Goal: Task Accomplishment & Management: Manage account settings

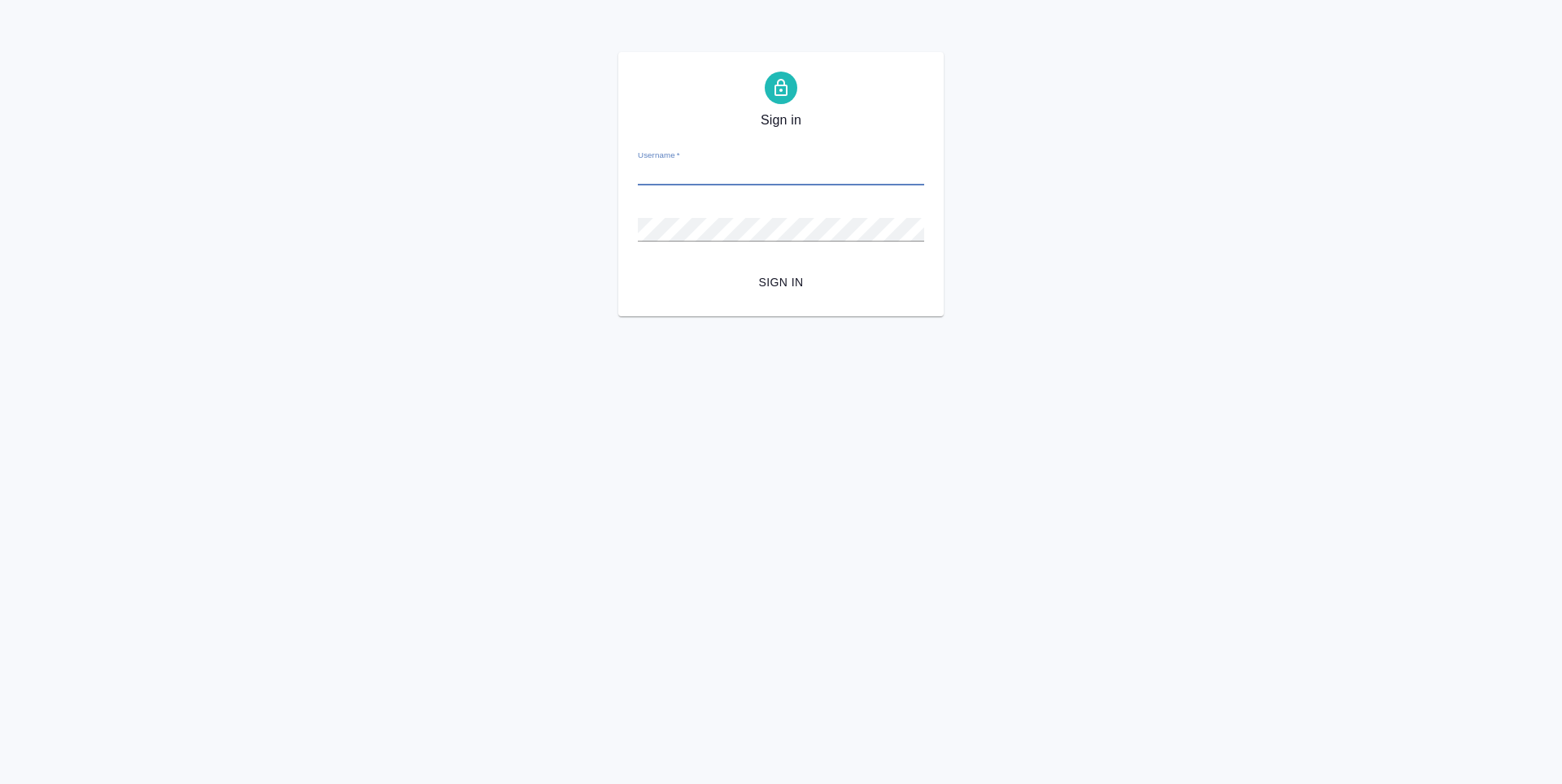
click at [767, 178] on input "Username   *" at bounding box center [781, 174] width 286 height 23
type input "s.zaytseva@awatera.com"
click at [798, 290] on span "Sign in" at bounding box center [781, 282] width 260 height 20
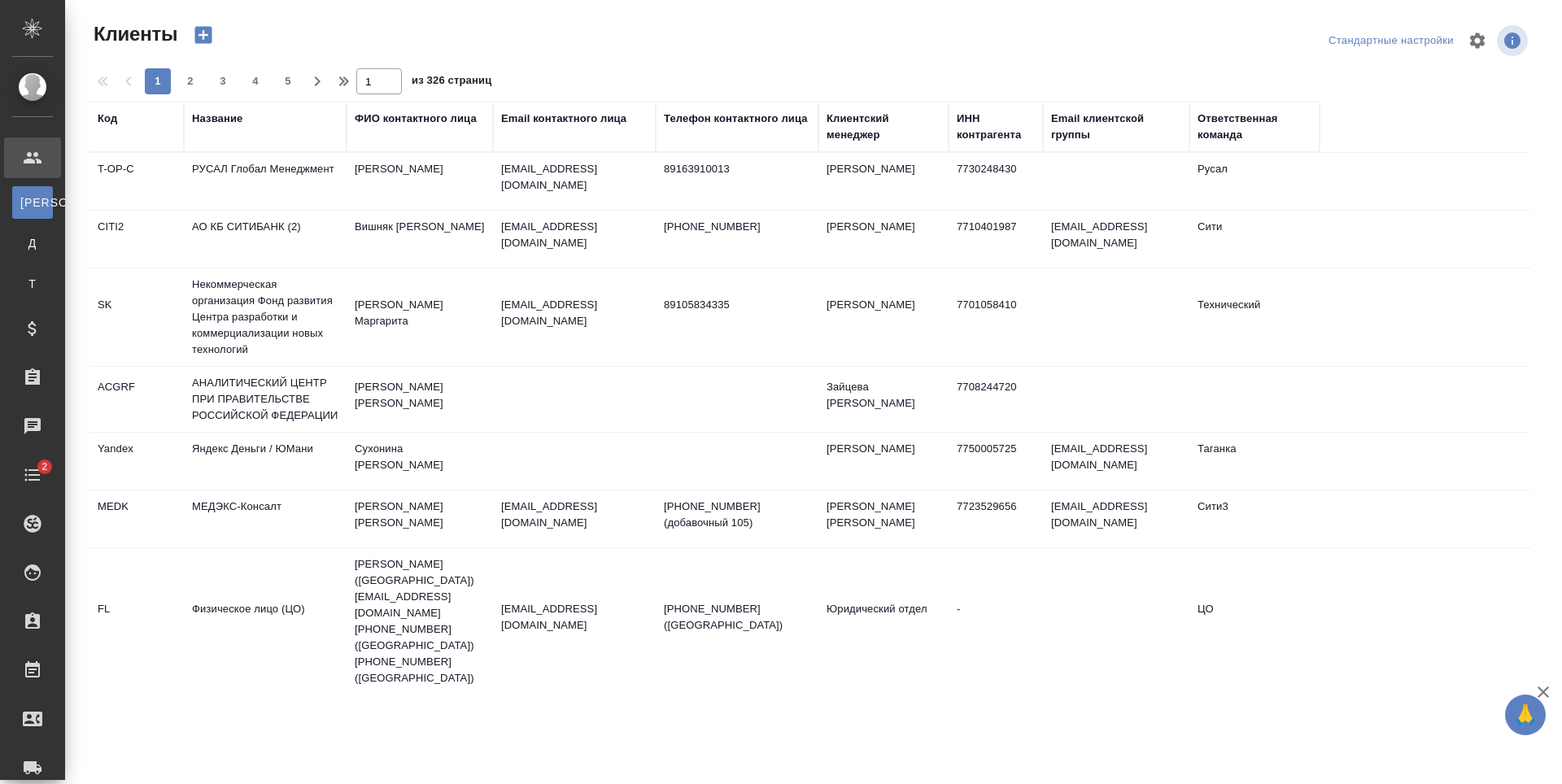
select select "RU"
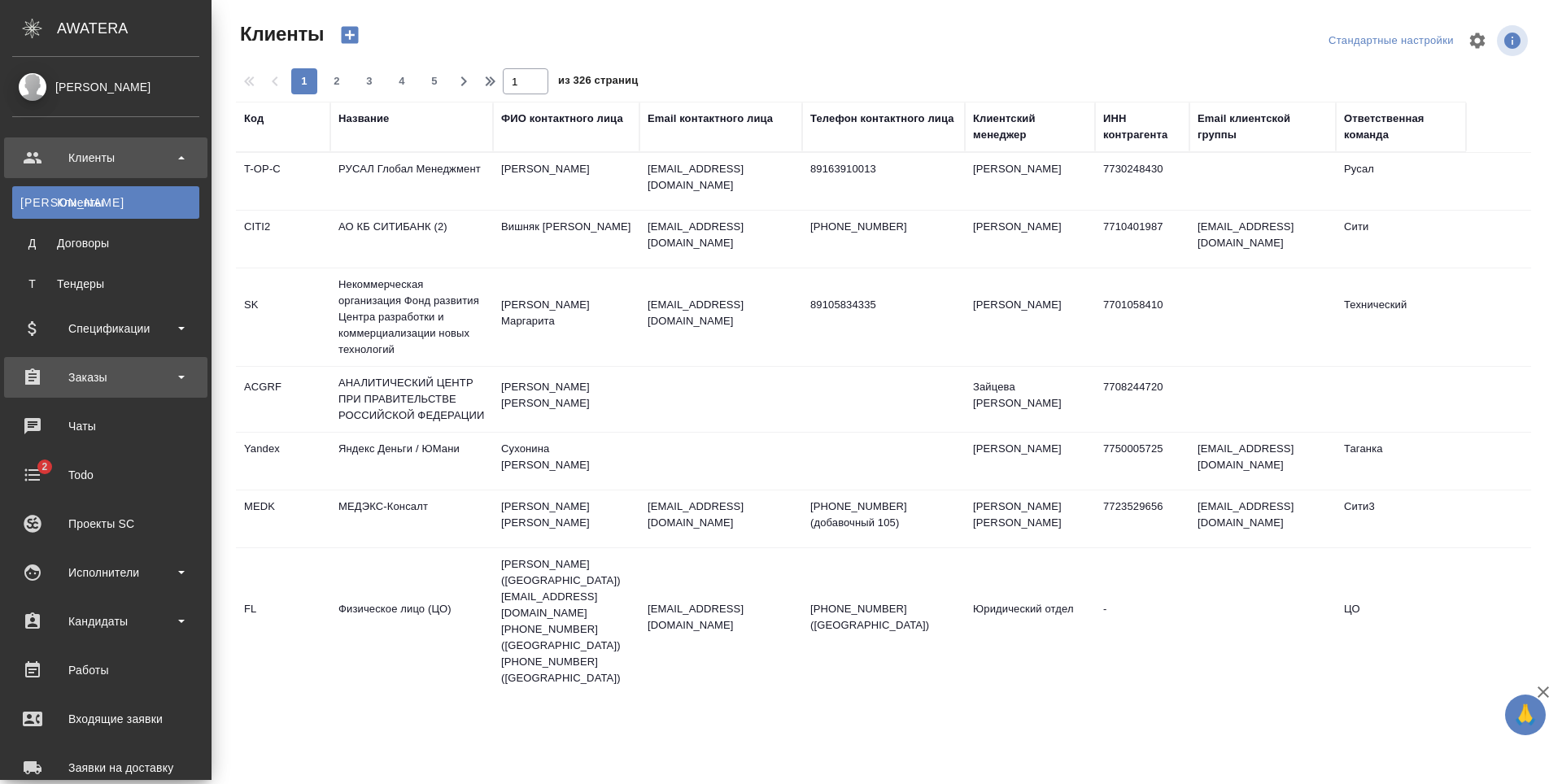
click at [84, 376] on div "Заказы" at bounding box center [106, 378] width 187 height 24
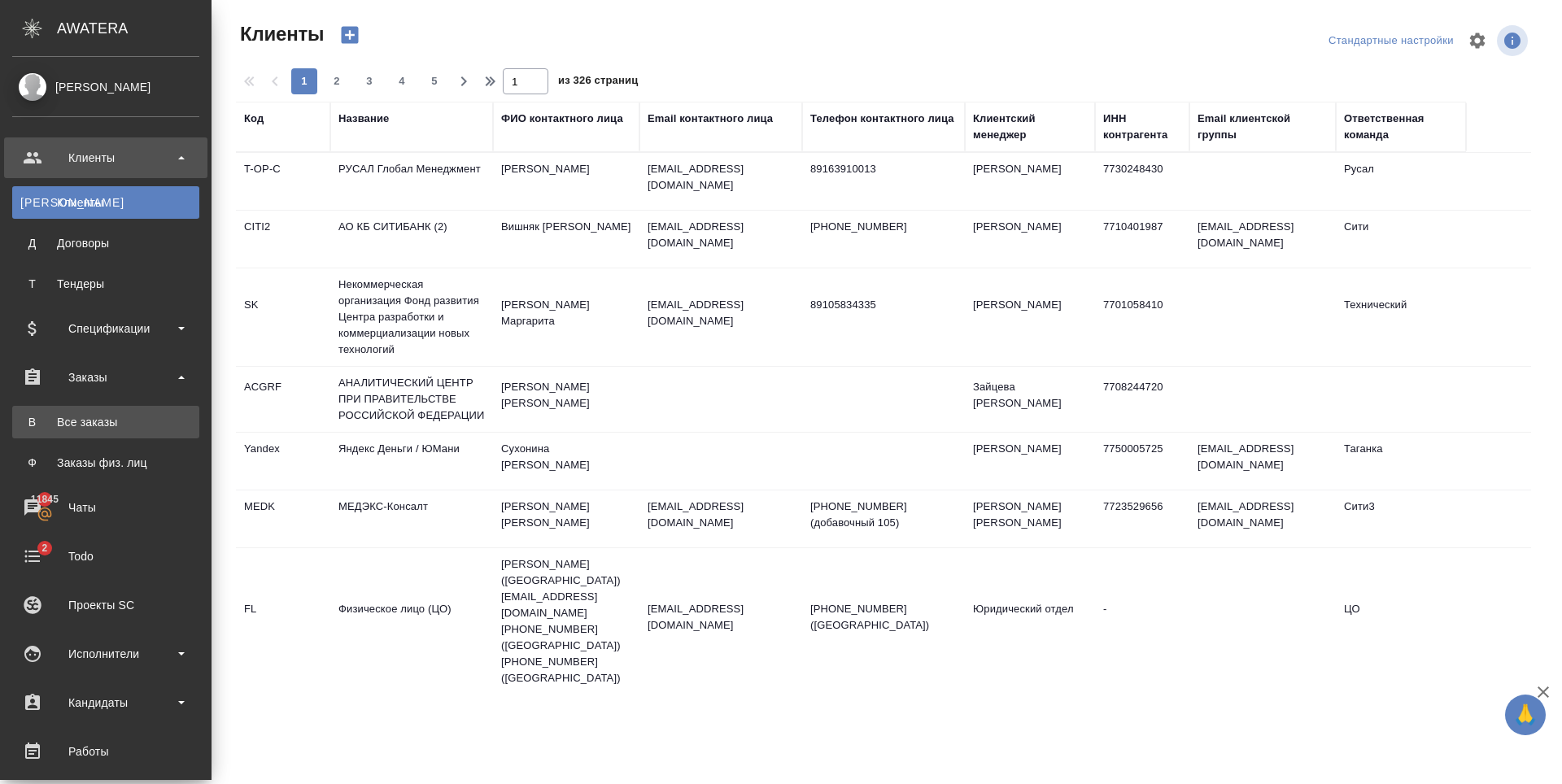
click at [121, 436] on link "В Все заказы" at bounding box center [106, 421] width 187 height 32
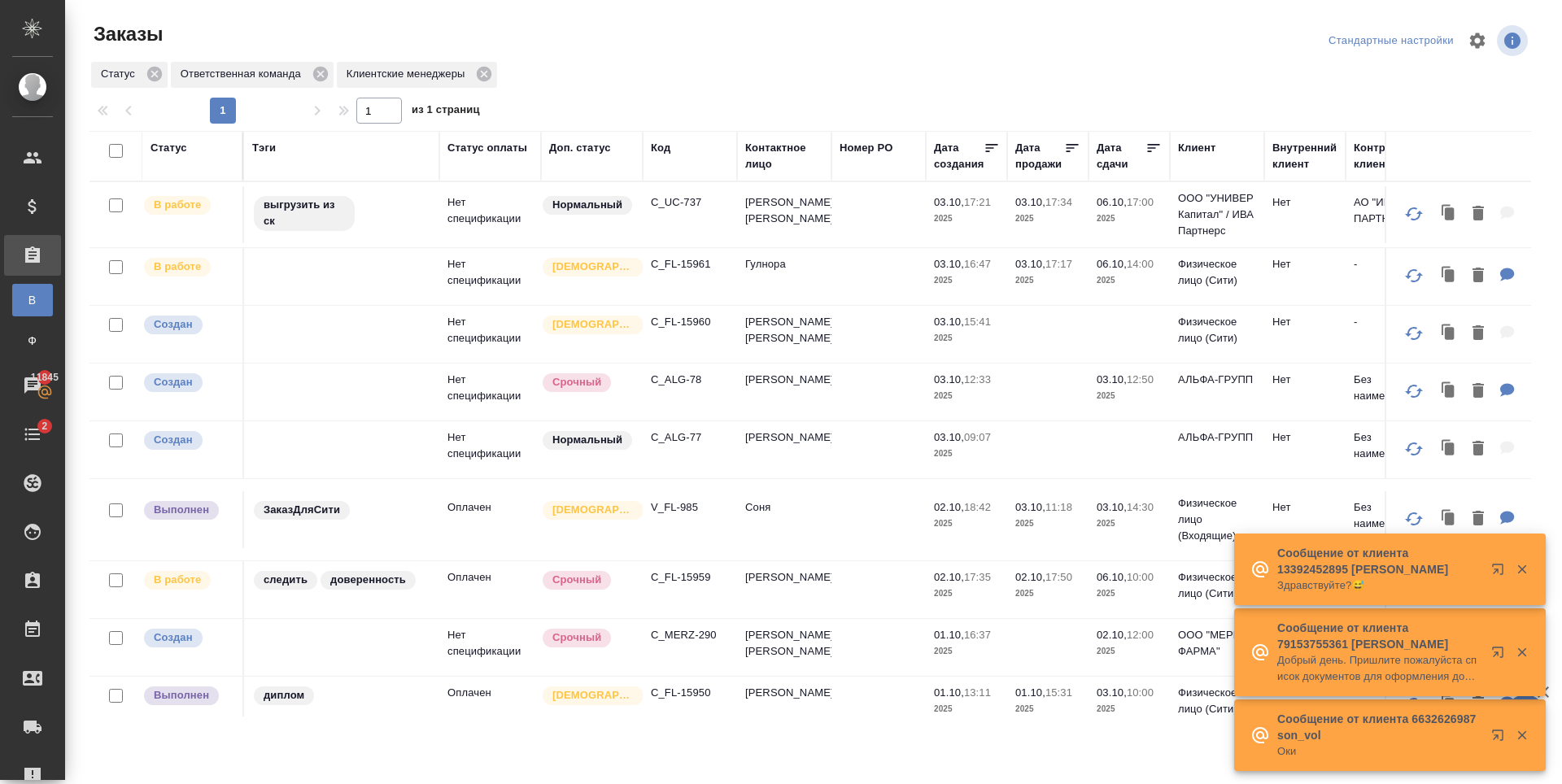
click at [678, 262] on p "C_FL-15961" at bounding box center [690, 264] width 79 height 17
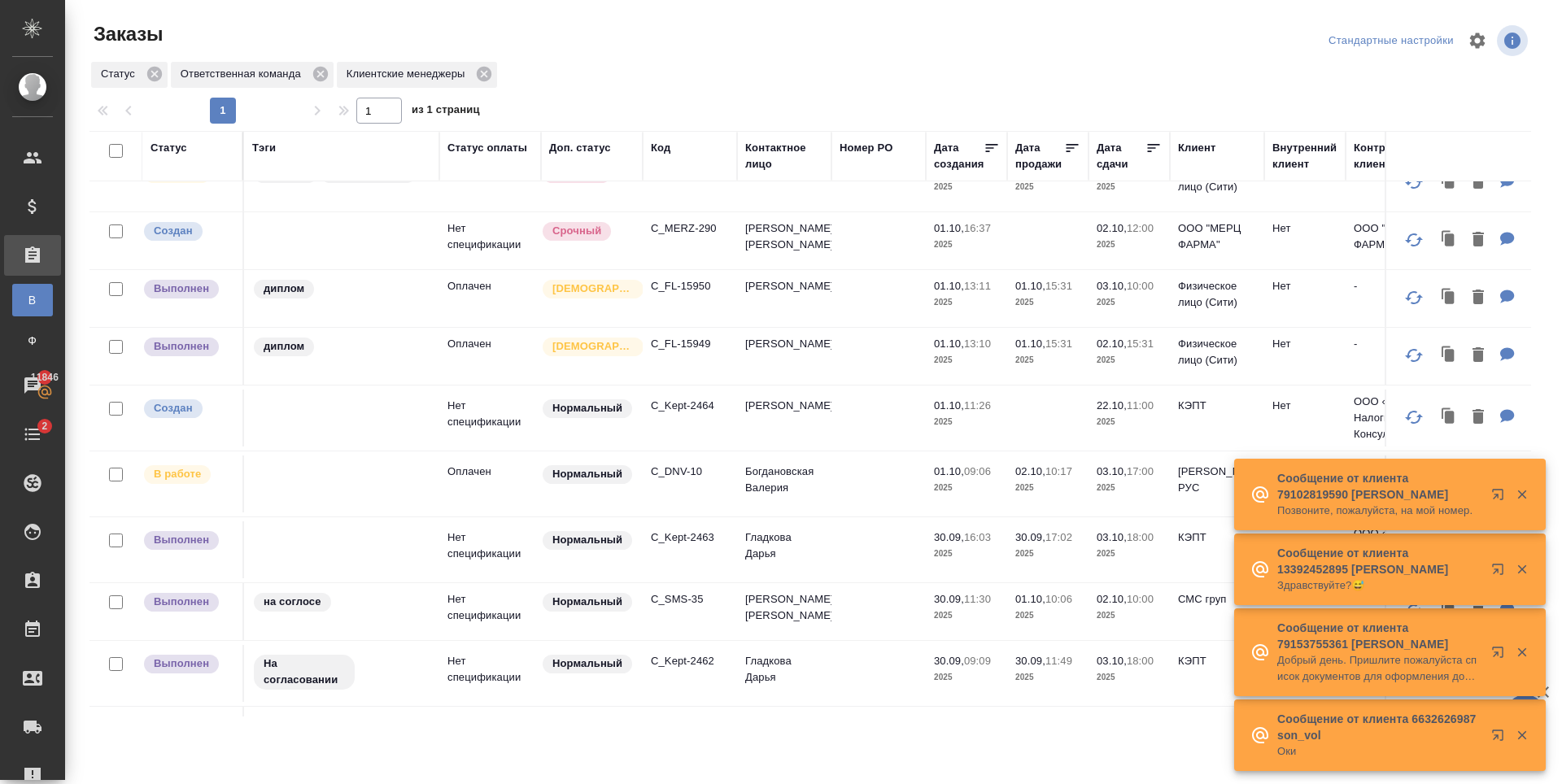
scroll to position [732, 0]
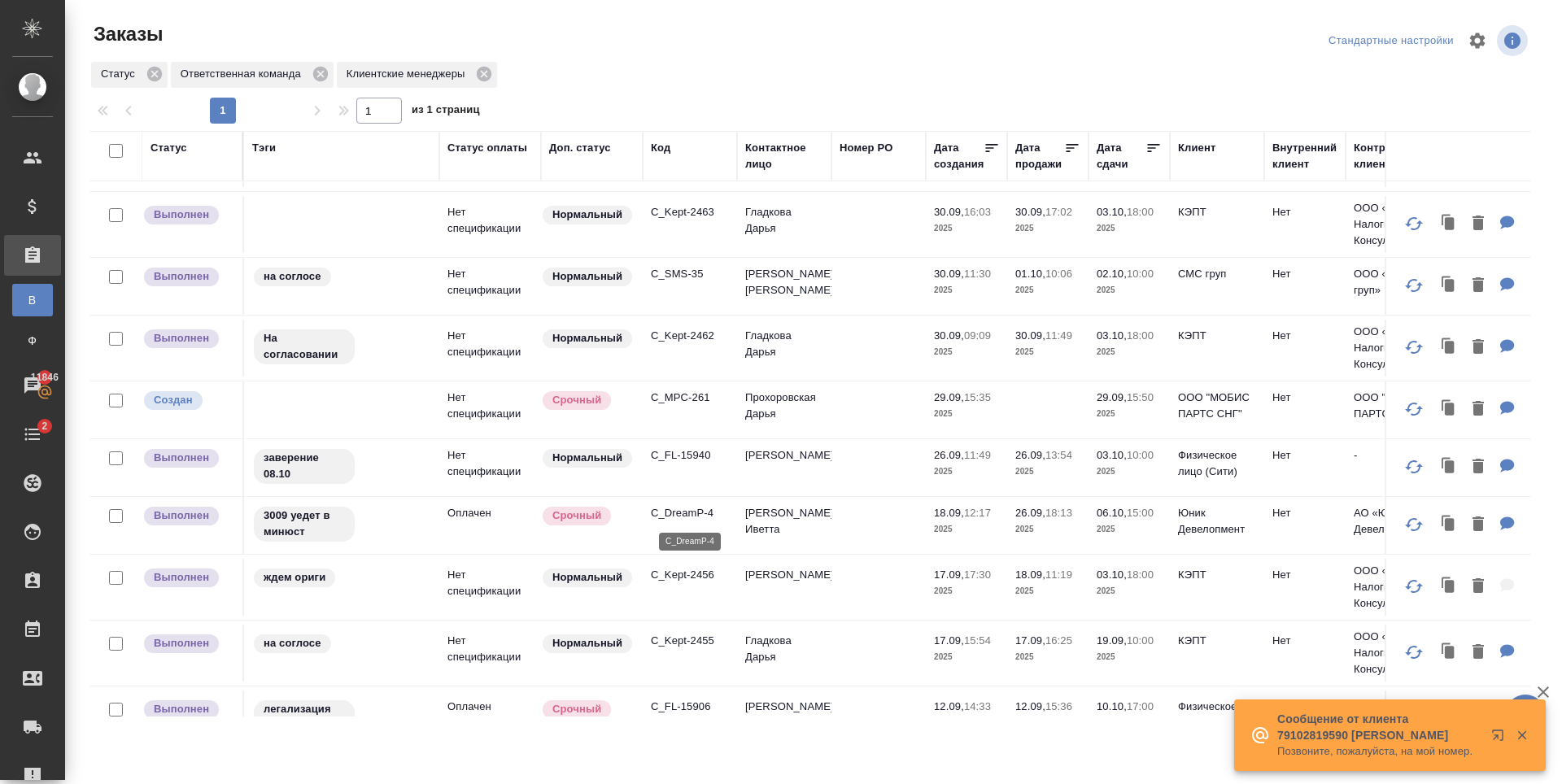
click at [694, 510] on p "C_DreamP-4" at bounding box center [690, 513] width 79 height 17
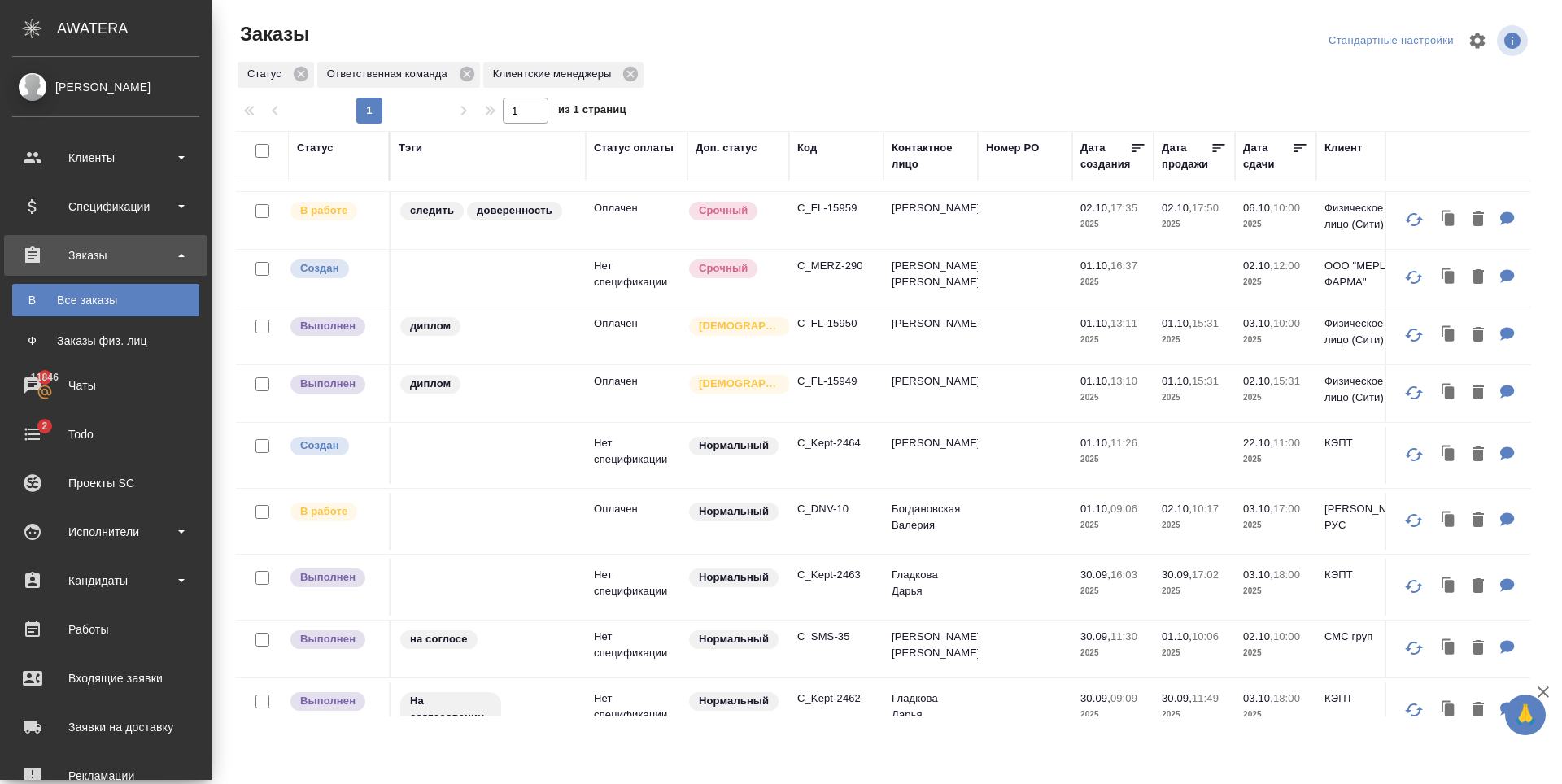
scroll to position [341, 0]
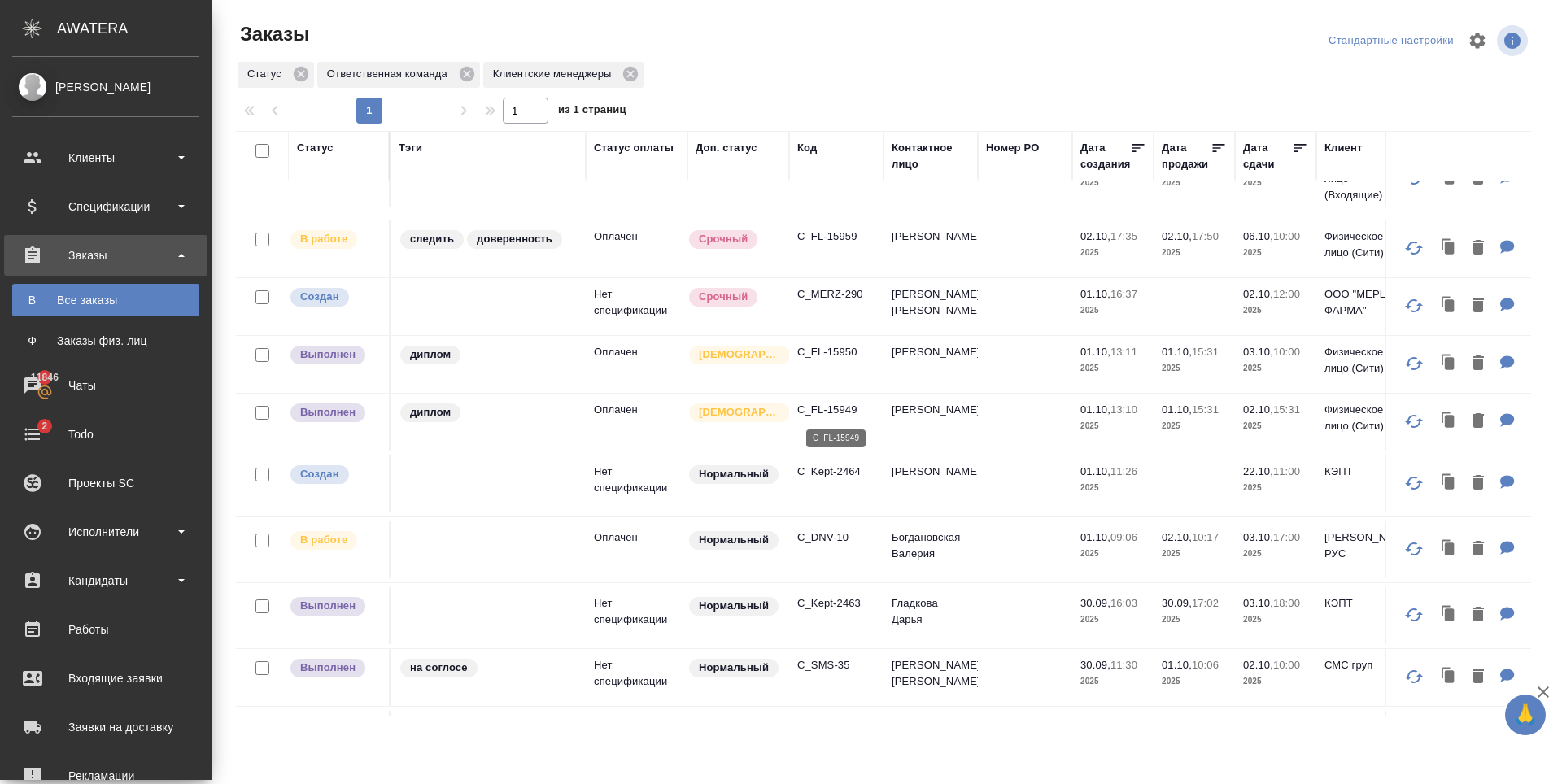
click at [839, 412] on p "C_FL-15949" at bounding box center [837, 410] width 79 height 17
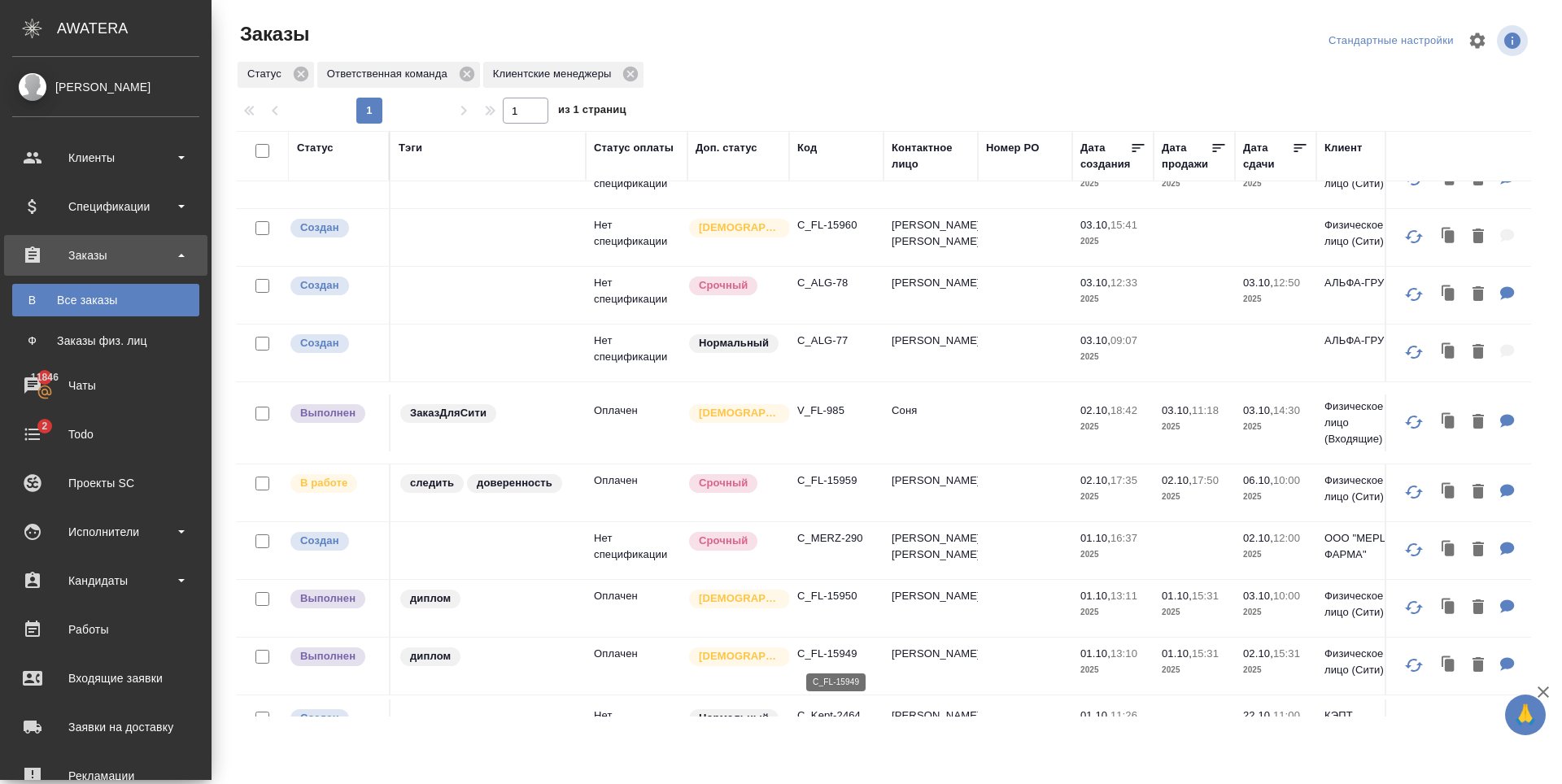
click at [832, 651] on p "C_FL-15949" at bounding box center [837, 653] width 79 height 17
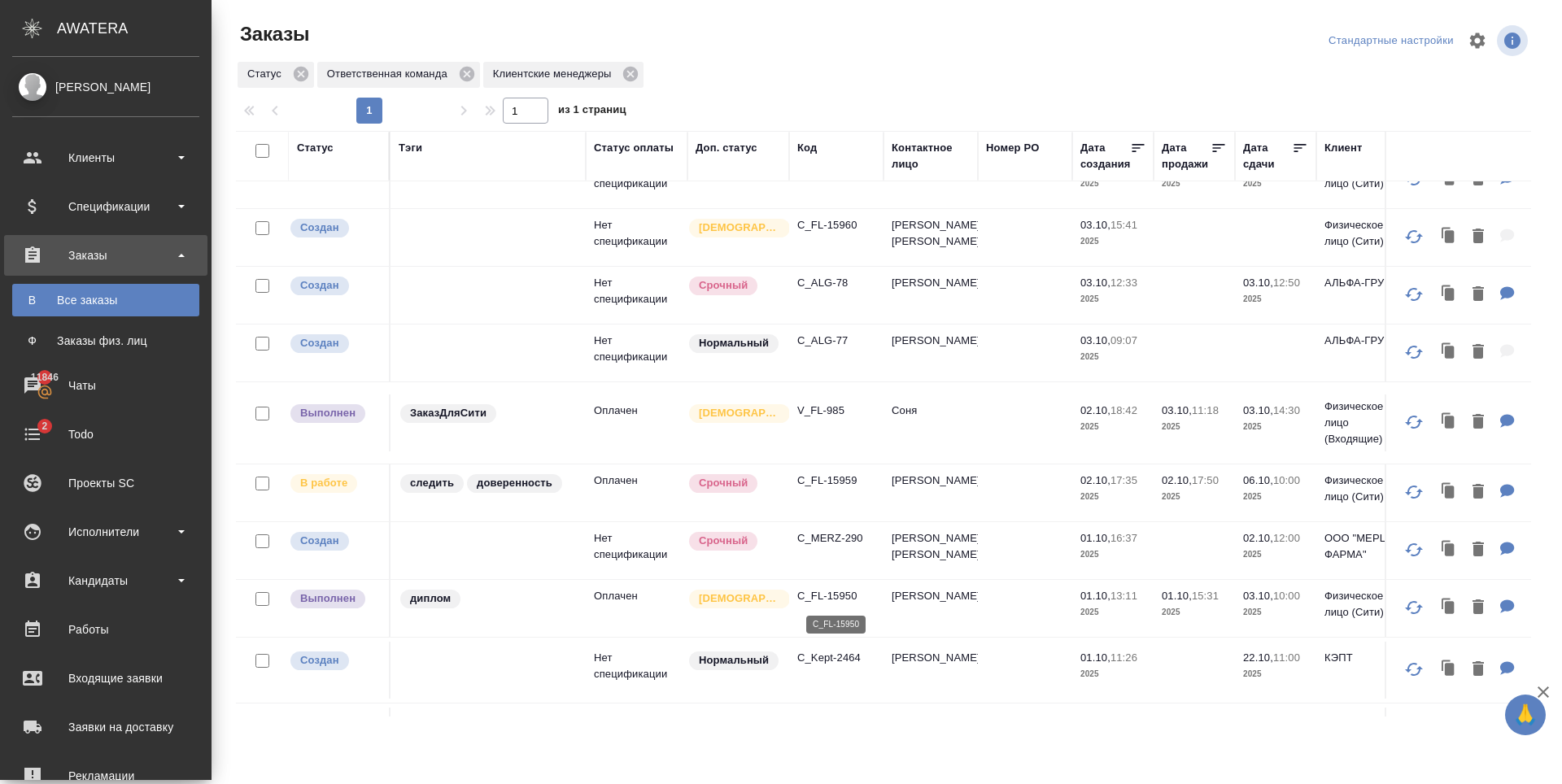
click at [845, 592] on p "C_FL-15950" at bounding box center [837, 596] width 79 height 17
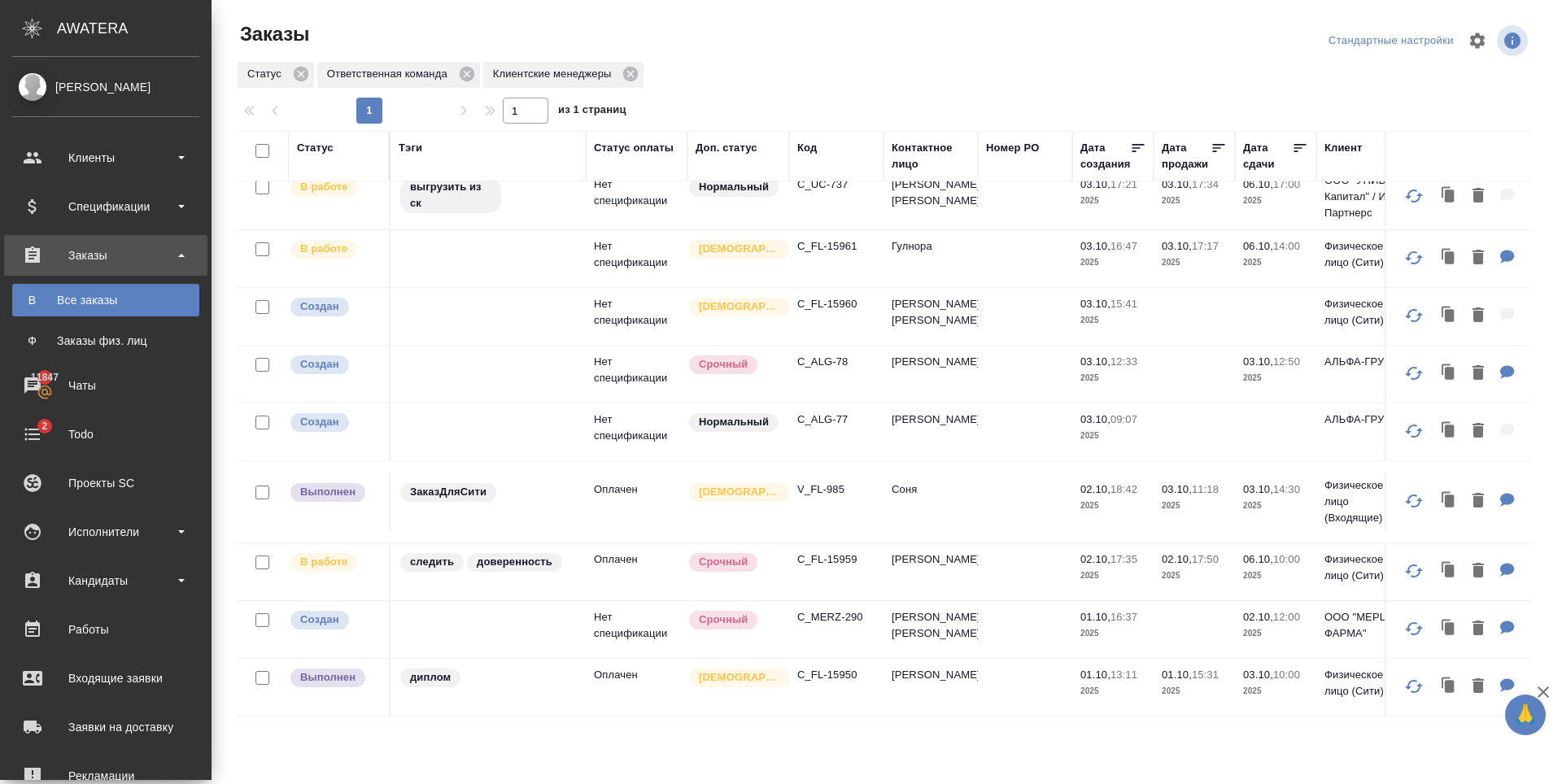
scroll to position [0, 0]
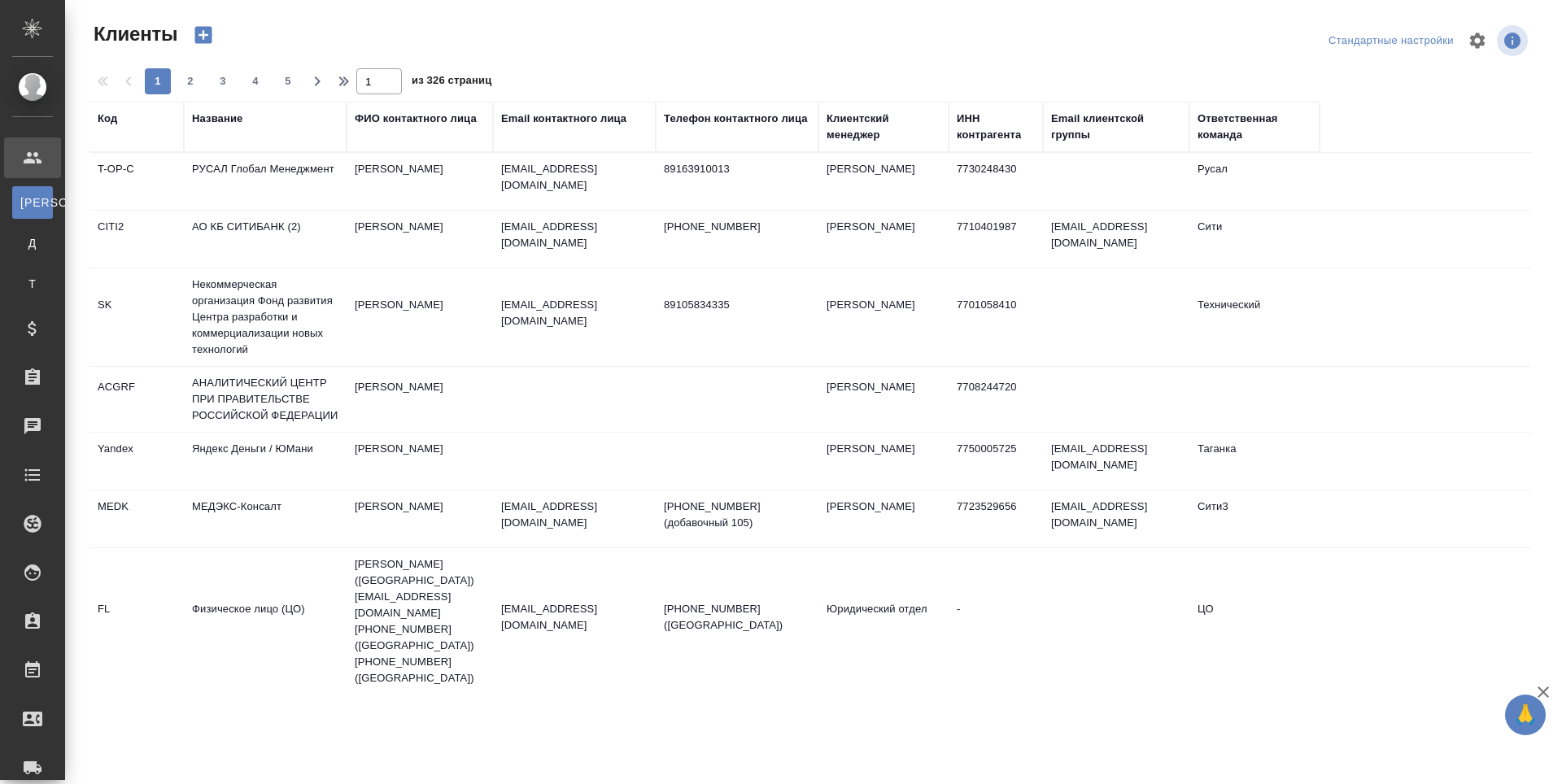
select select "RU"
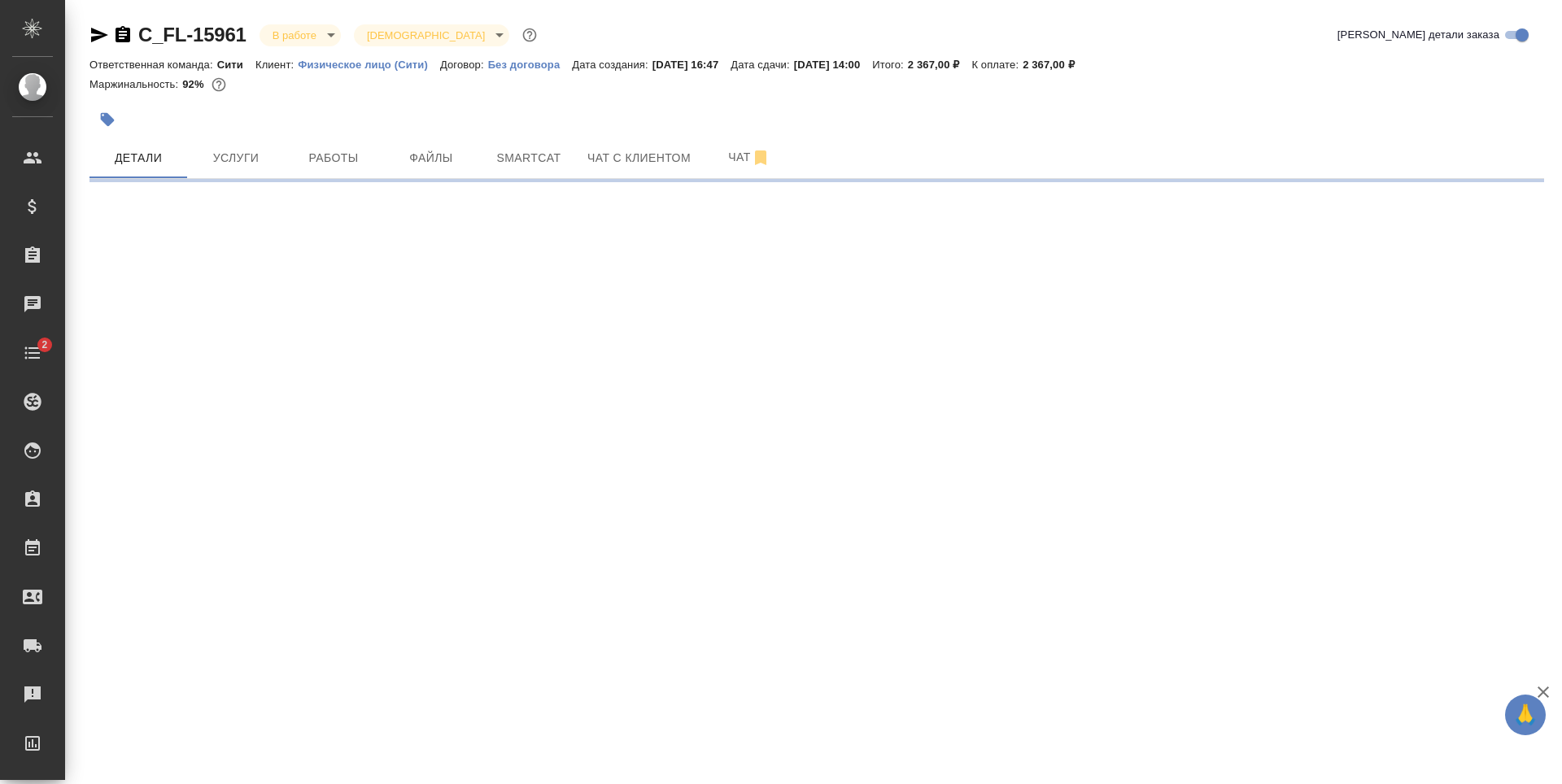
select select "RU"
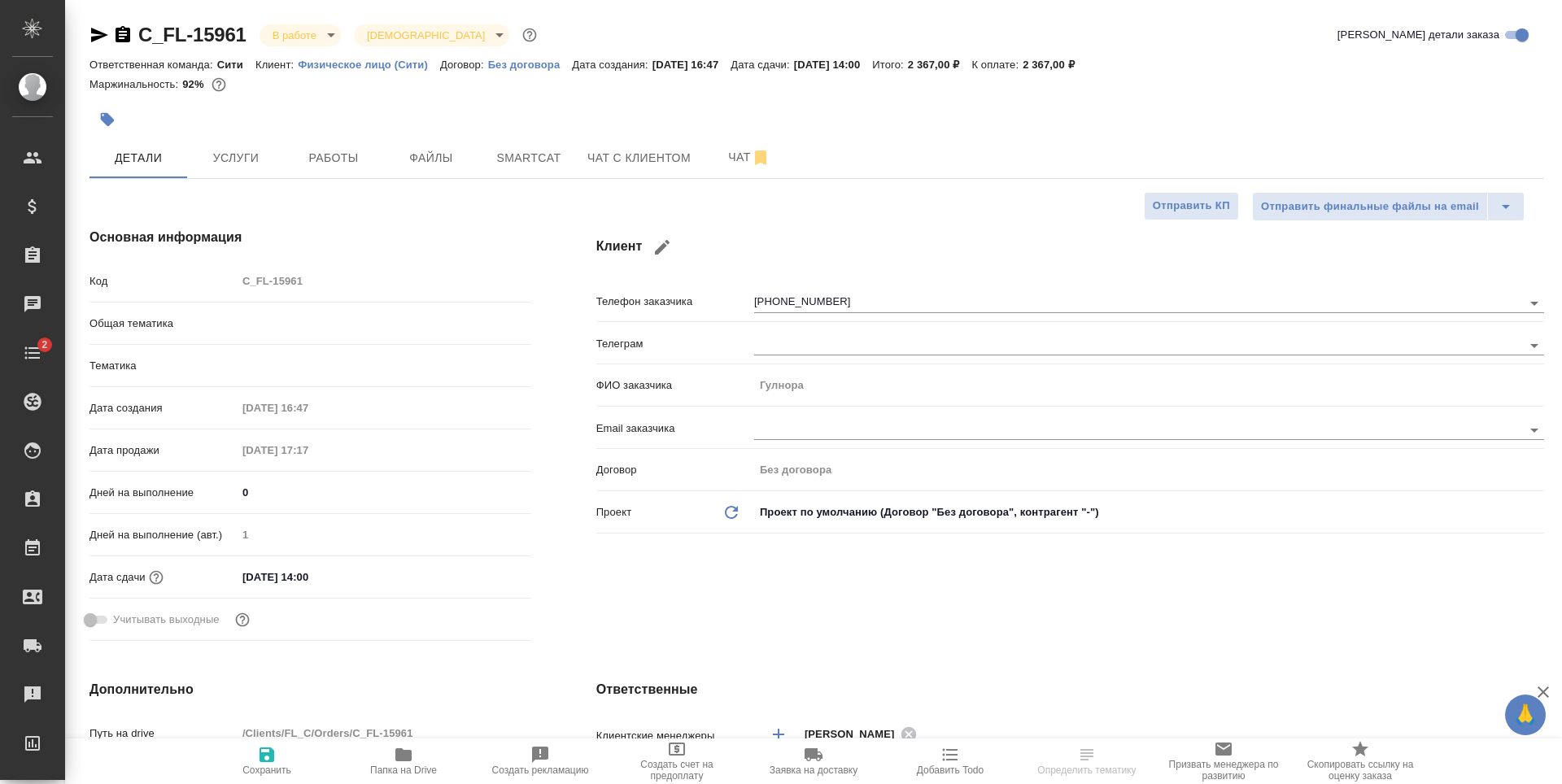
type textarea "x"
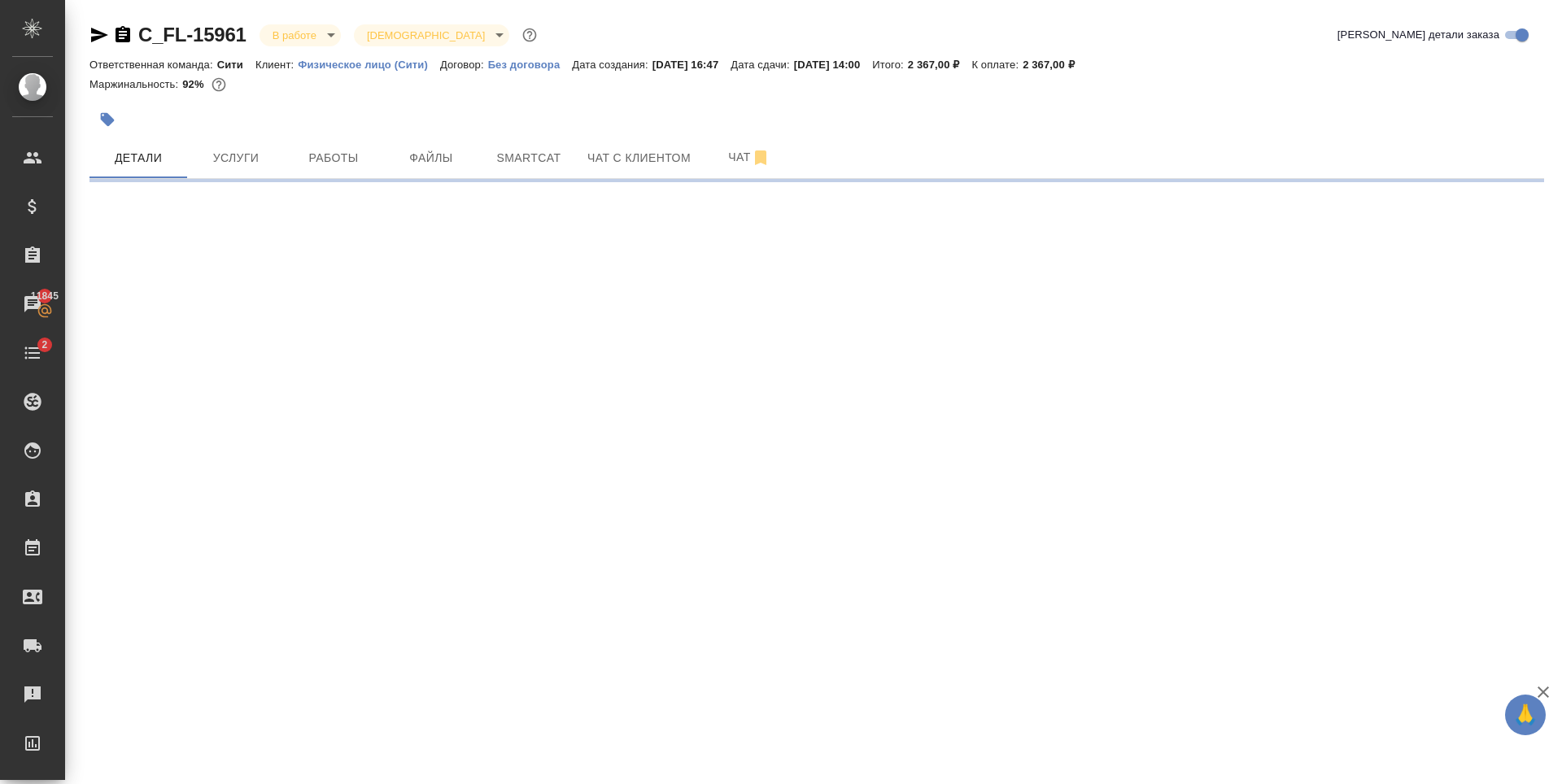
select select "RU"
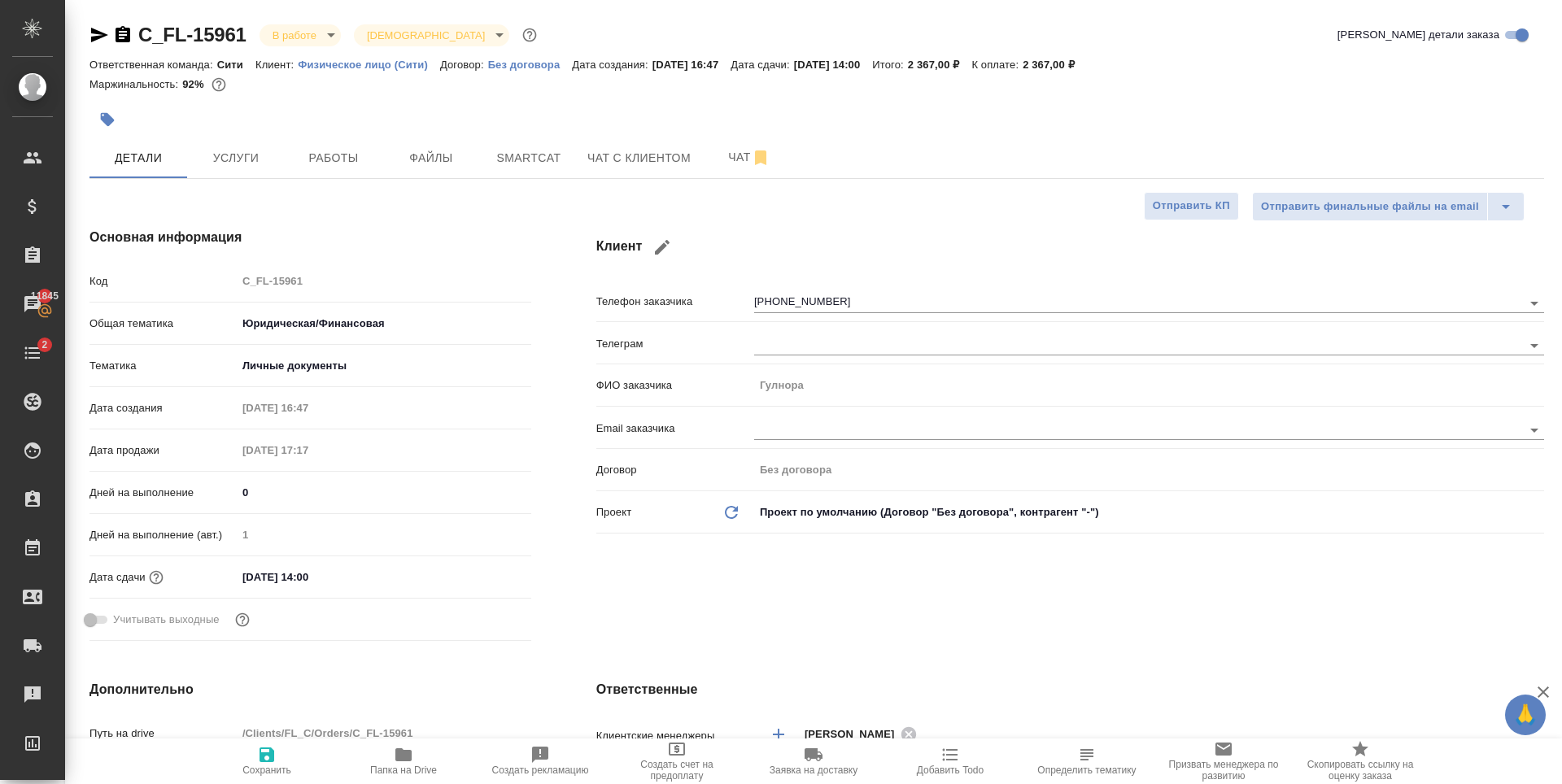
type textarea "x"
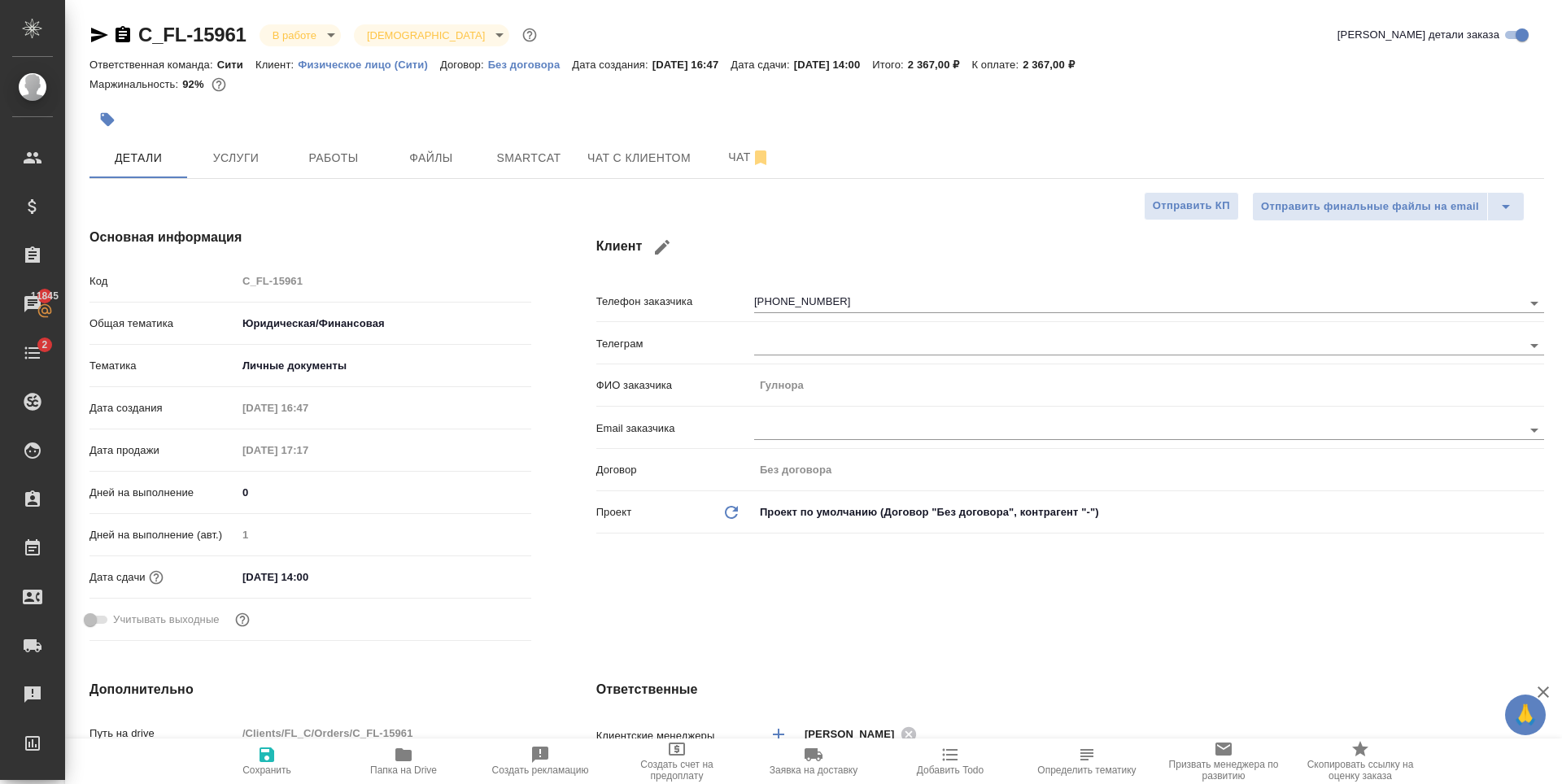
type textarea "x"
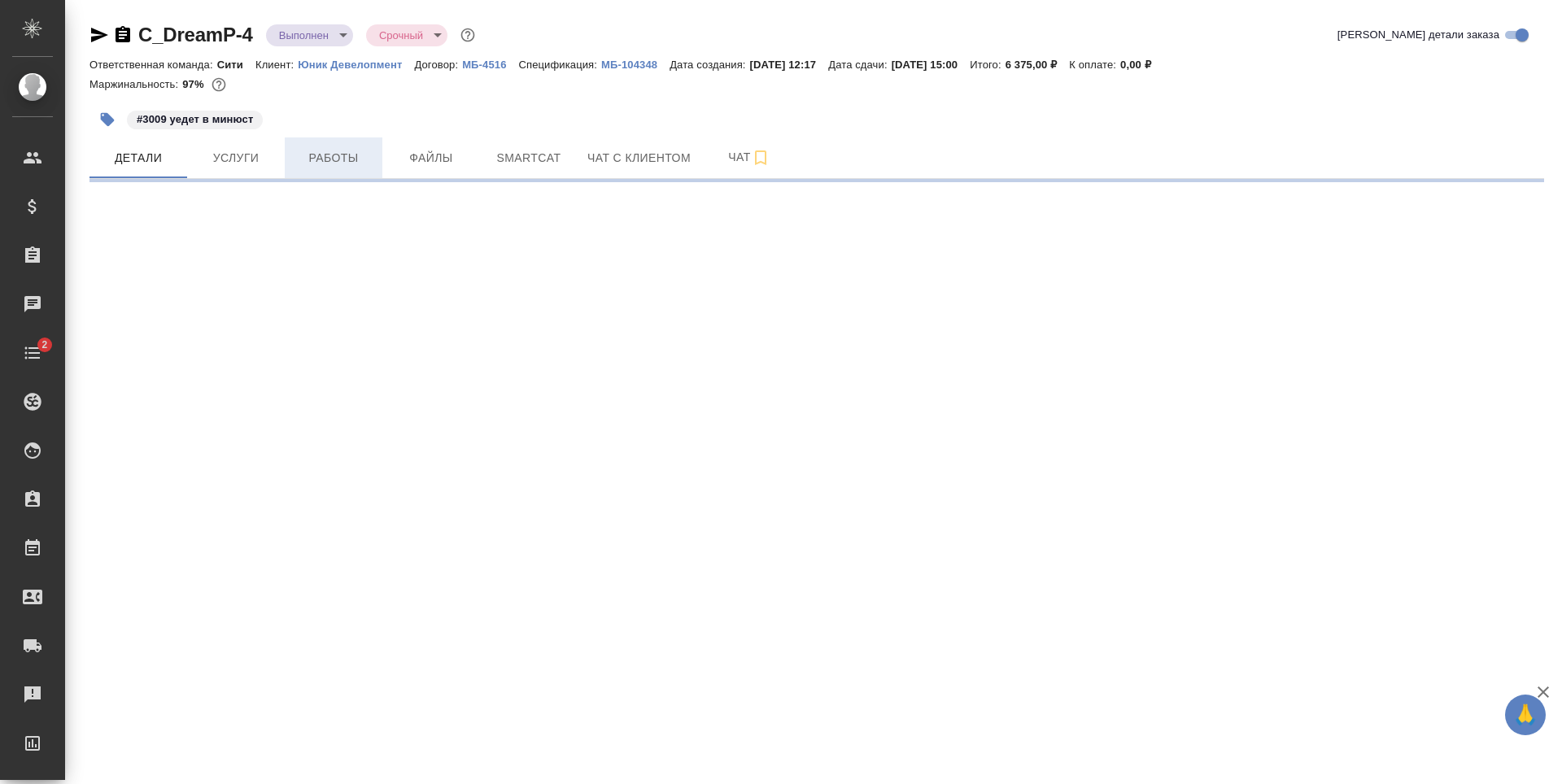
select select "RU"
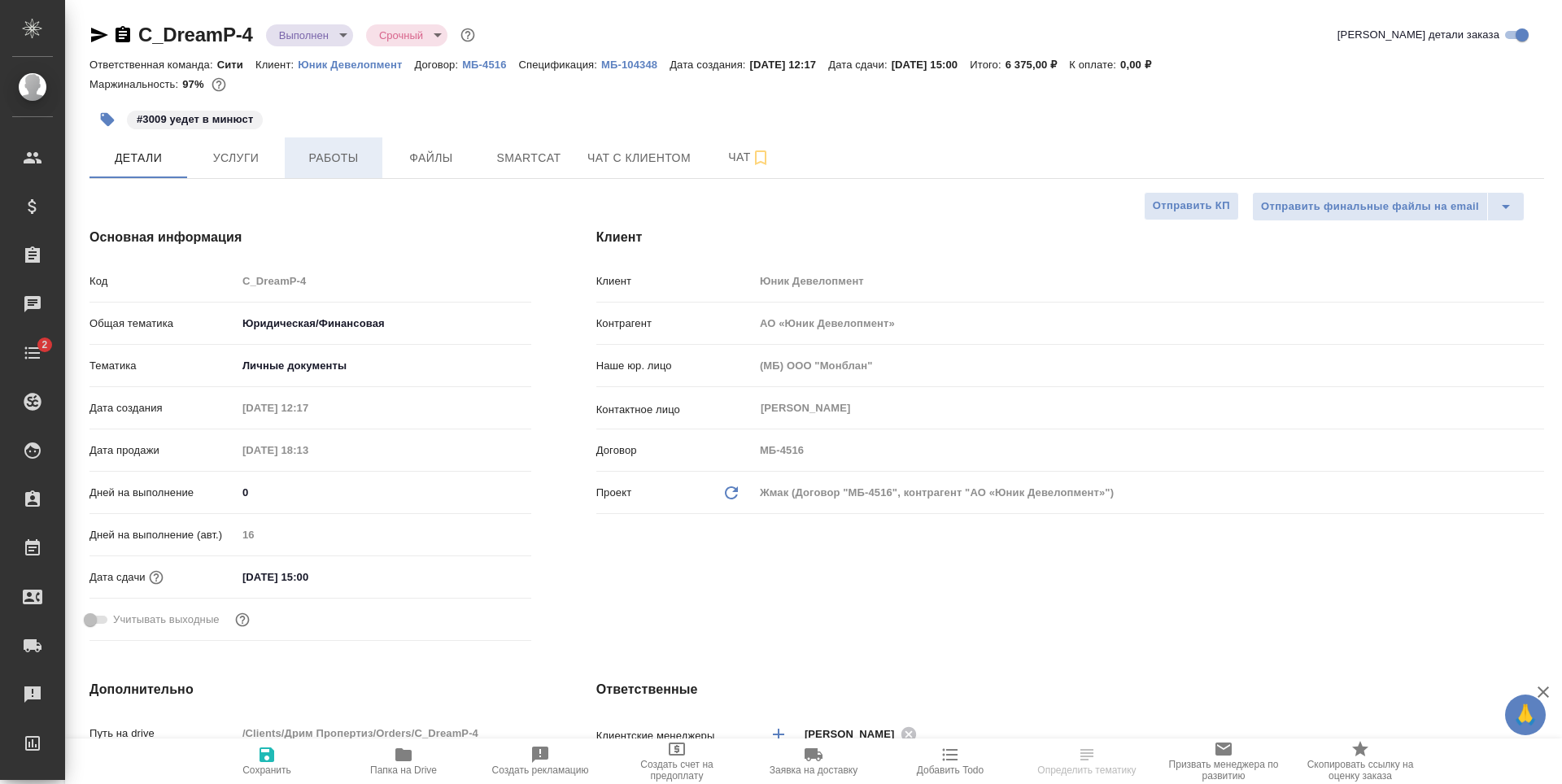
type textarea "x"
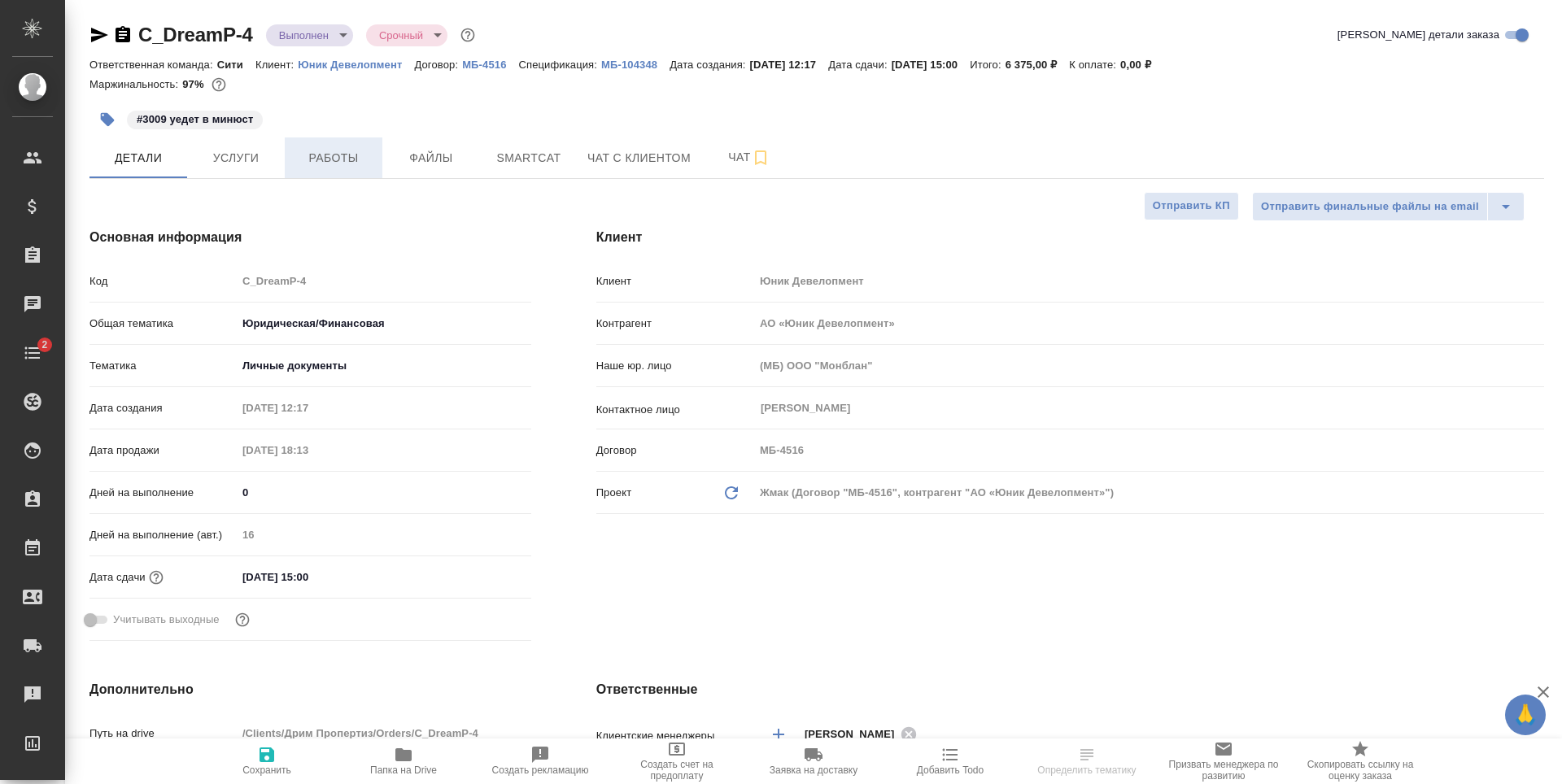
type textarea "x"
click at [324, 169] on button "Работы" at bounding box center [333, 158] width 98 height 41
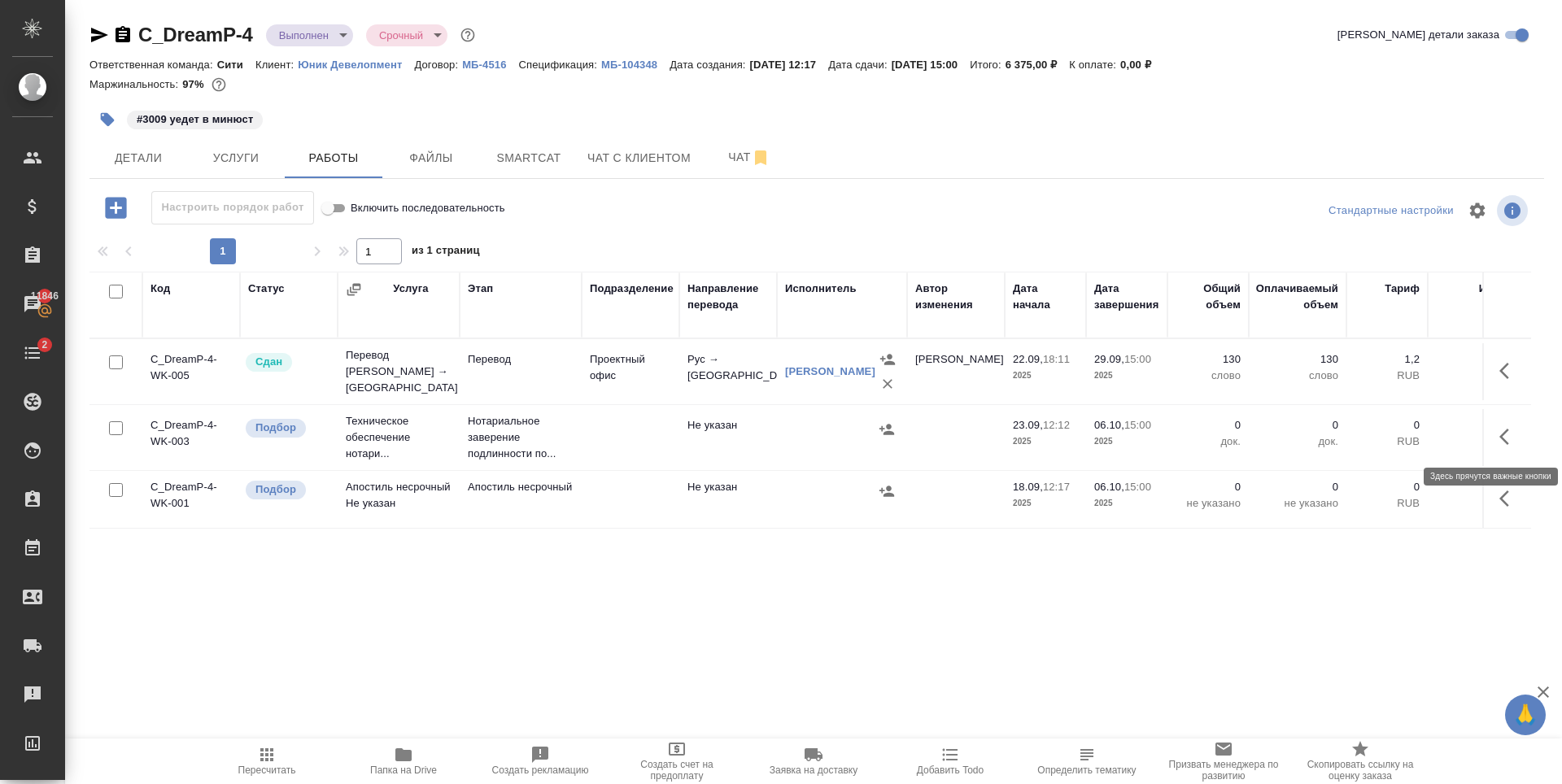
click at [1505, 434] on icon "button" at bounding box center [1509, 436] width 19 height 19
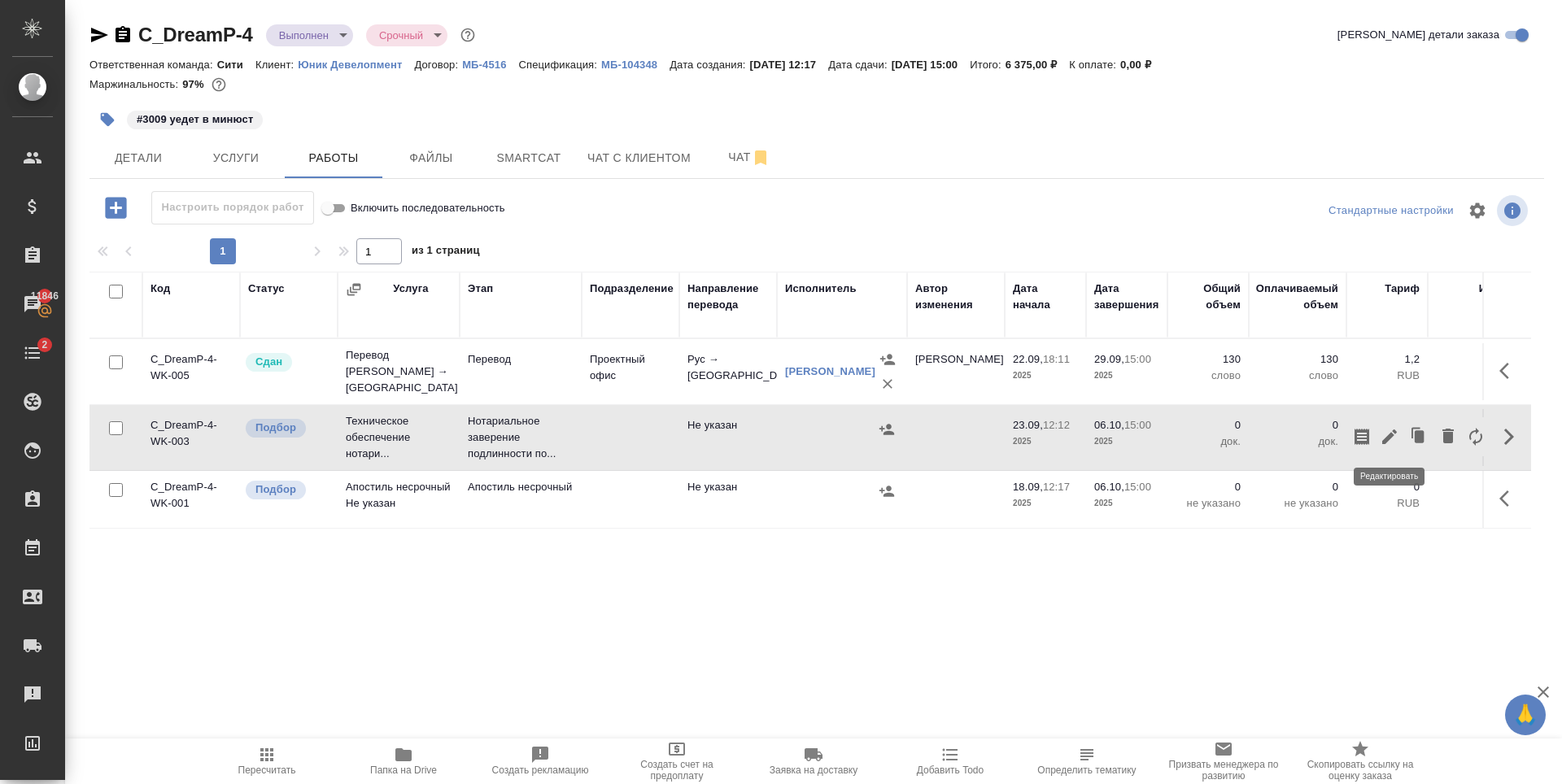
click at [1386, 440] on icon "button" at bounding box center [1389, 436] width 15 height 15
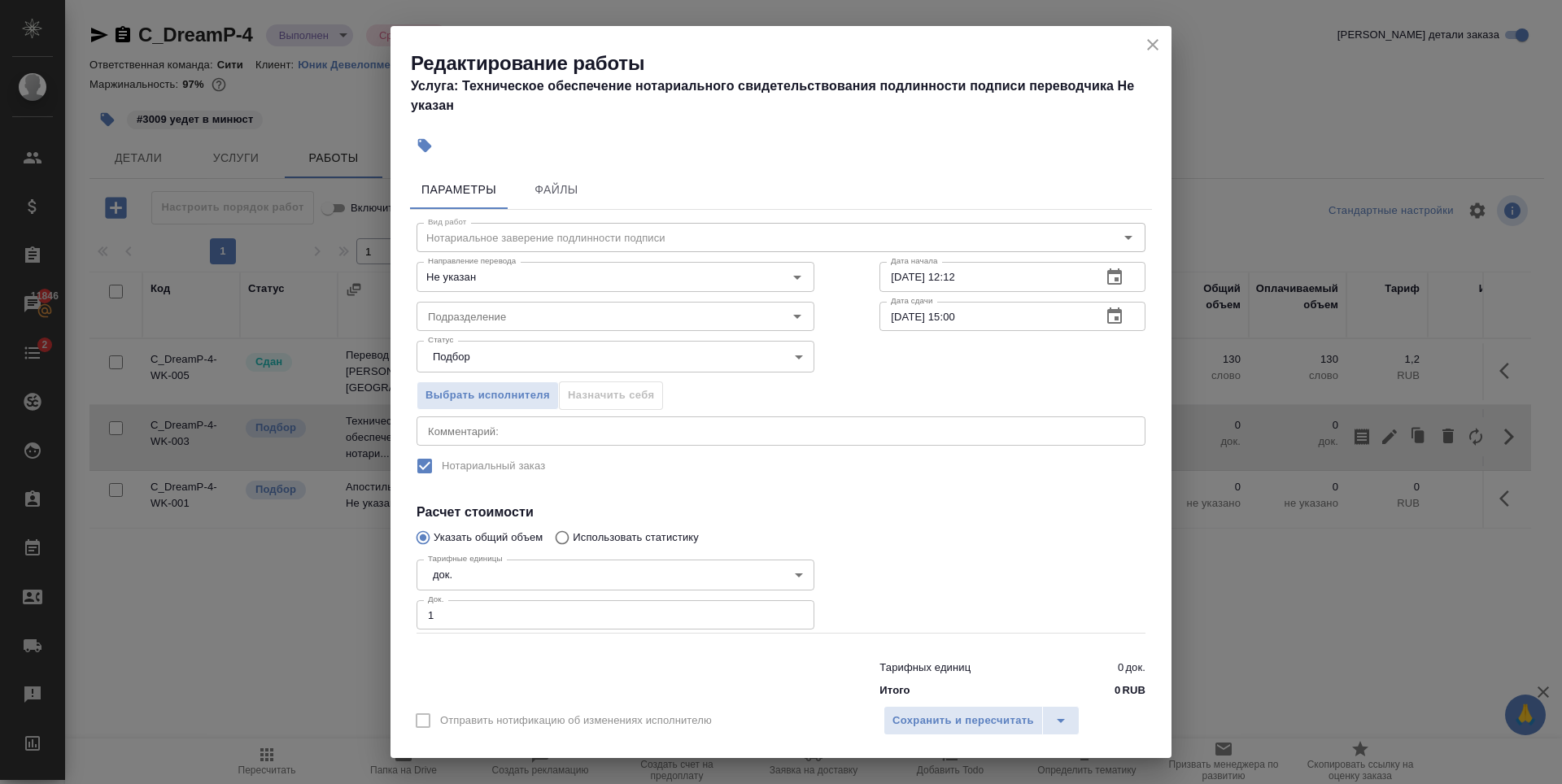
type input "1"
click at [790, 611] on input "1" at bounding box center [615, 615] width 398 height 30
click at [534, 305] on div "Подразделение" at bounding box center [615, 317] width 398 height 30
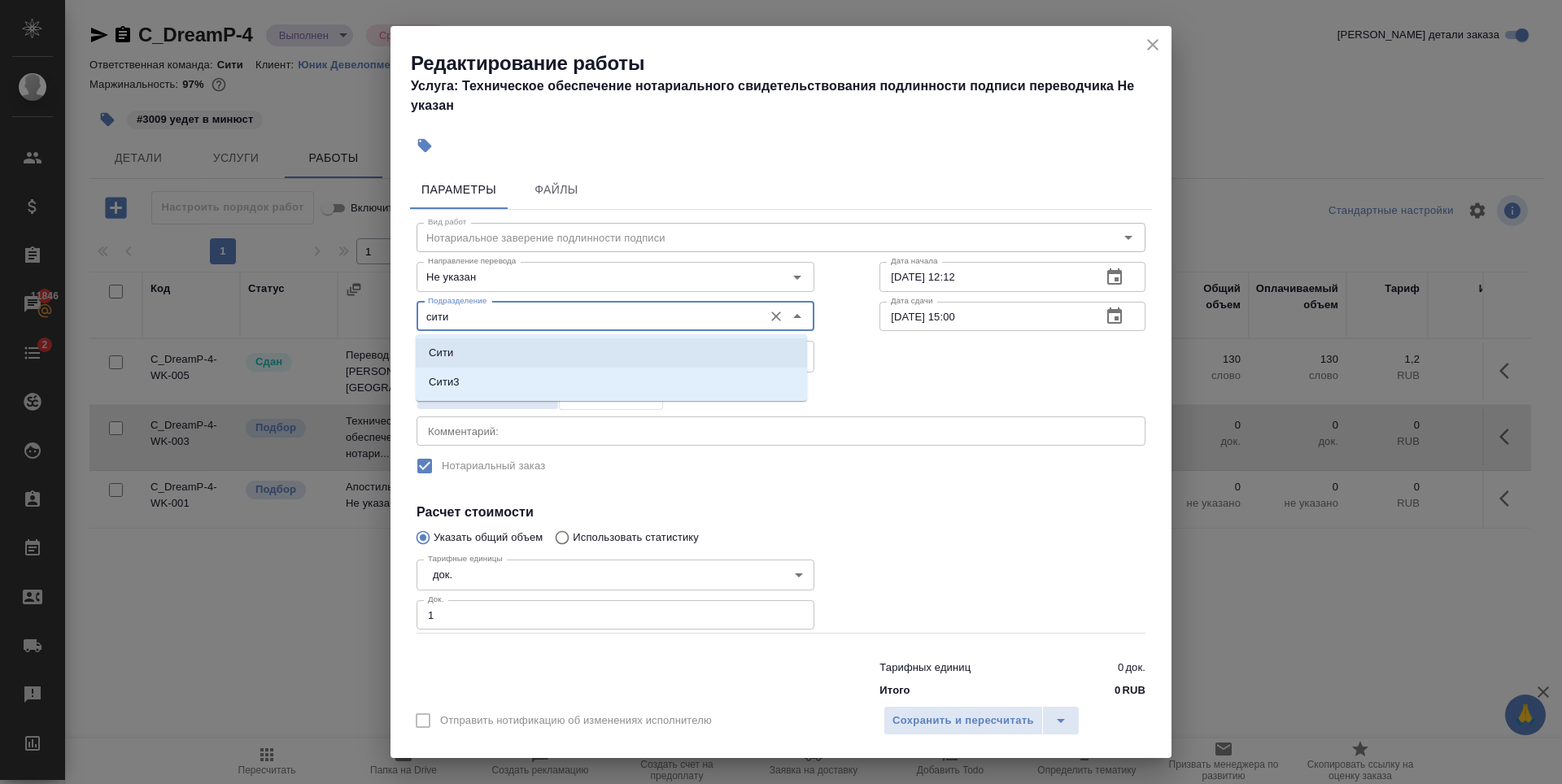
click at [641, 347] on li "Сити" at bounding box center [611, 353] width 391 height 30
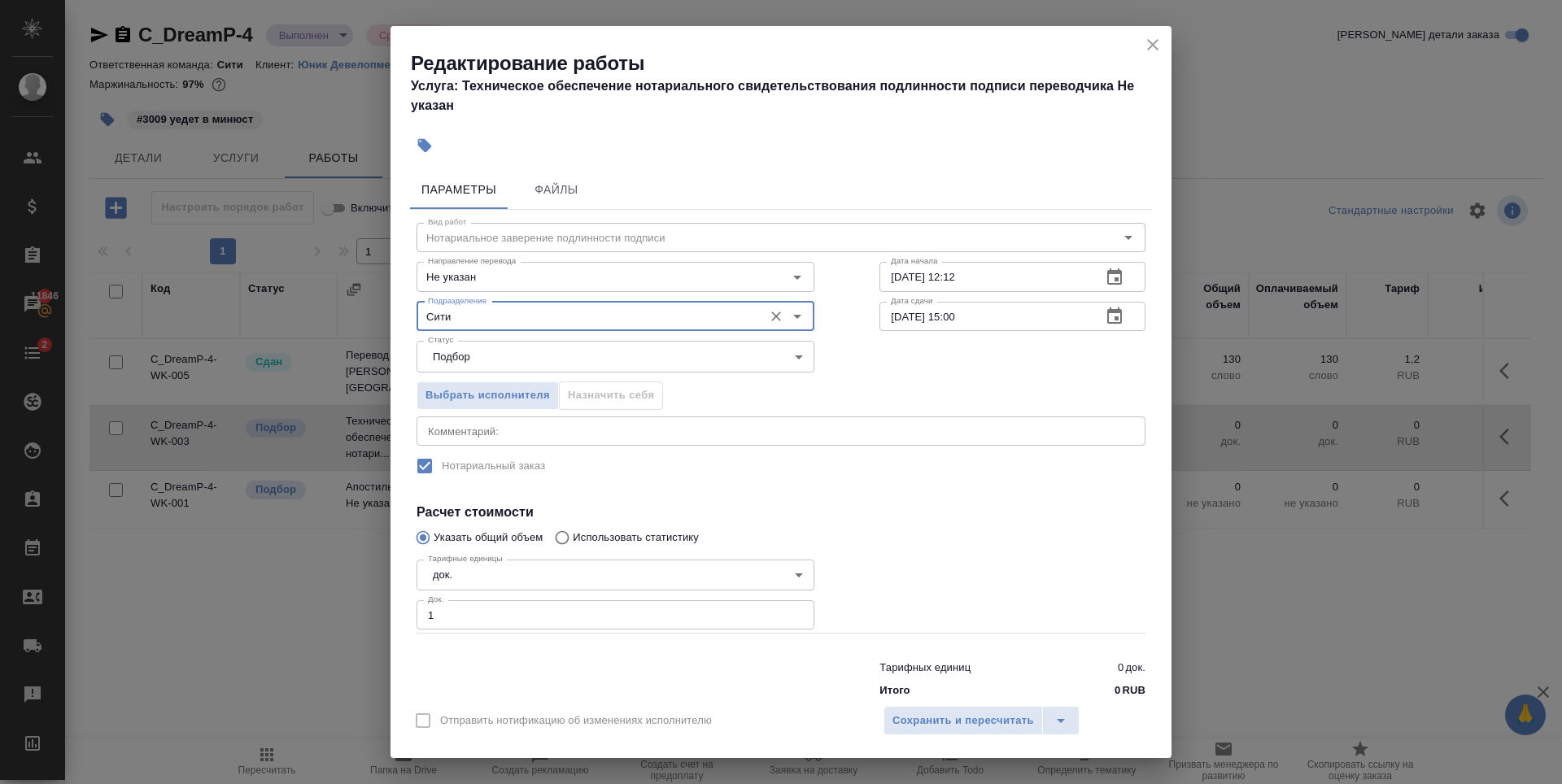
type input "Сити"
click at [923, 517] on h4 "Расчет стоимости" at bounding box center [780, 512] width 729 height 19
click at [1017, 713] on span "Сохранить и пересчитать" at bounding box center [963, 720] width 141 height 18
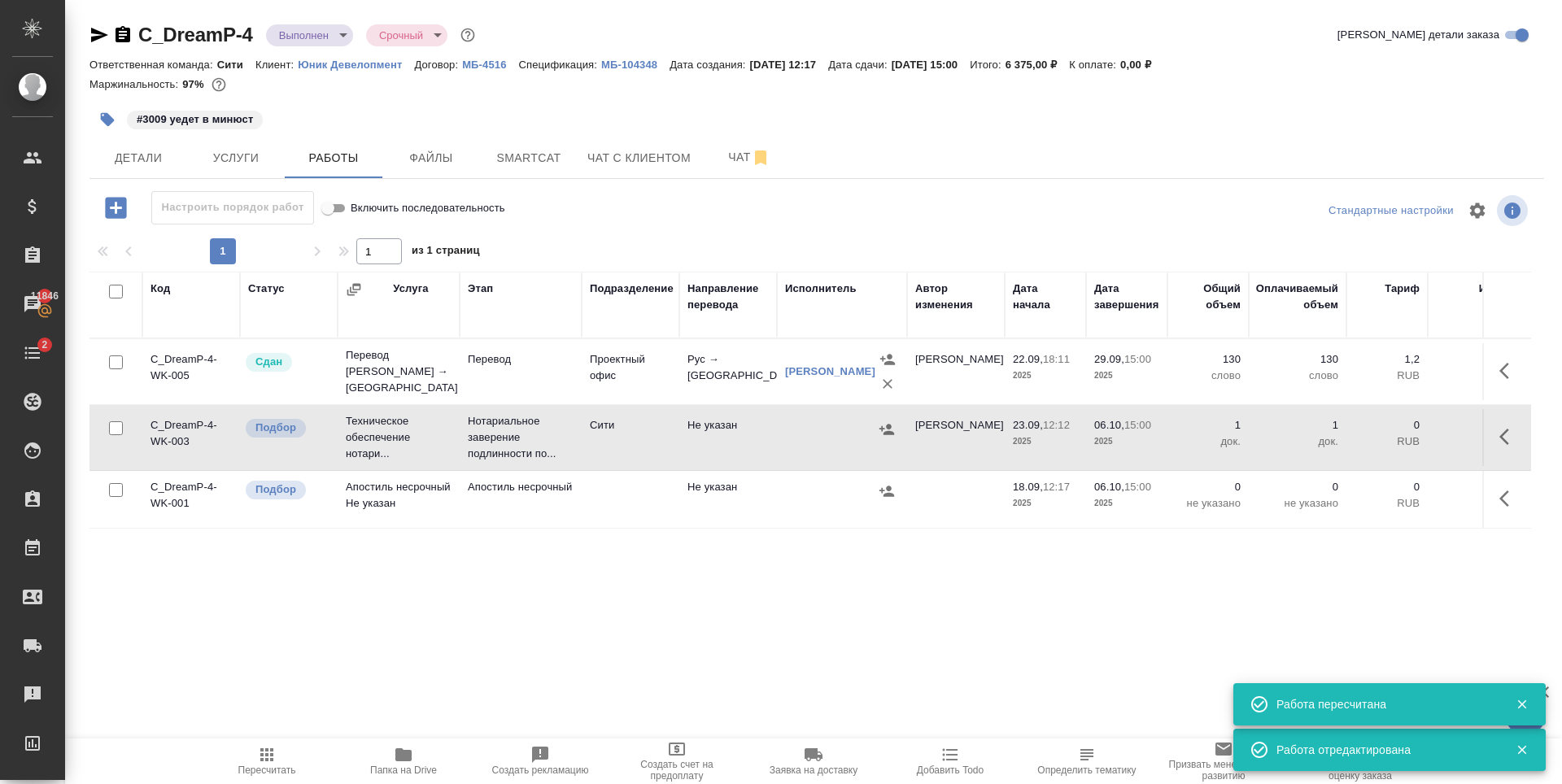
click at [888, 430] on icon "button" at bounding box center [887, 429] width 17 height 17
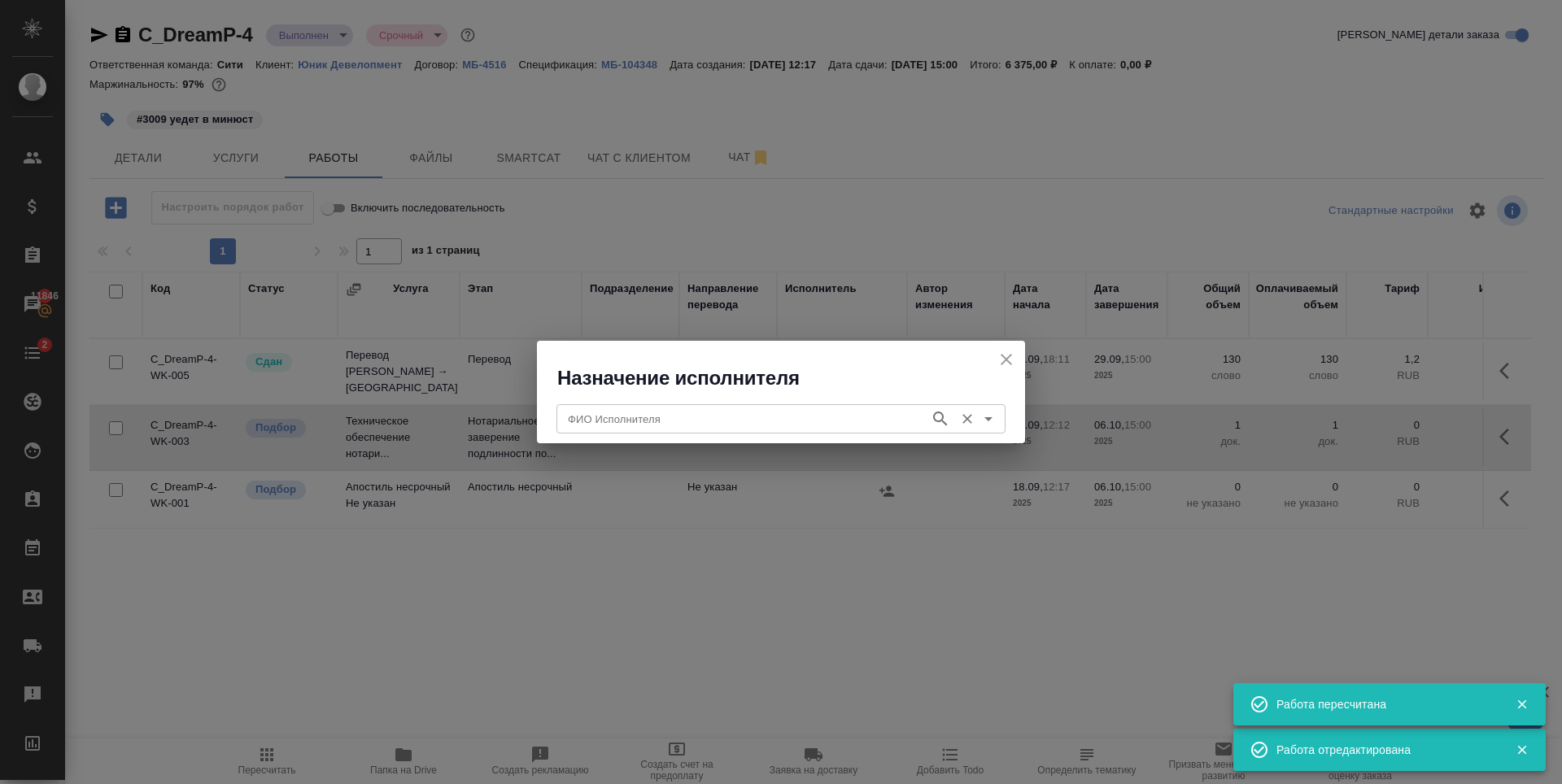
click at [840, 403] on div "ФИО Исполнителя ФИО Исполнителя" at bounding box center [781, 417] width 449 height 39
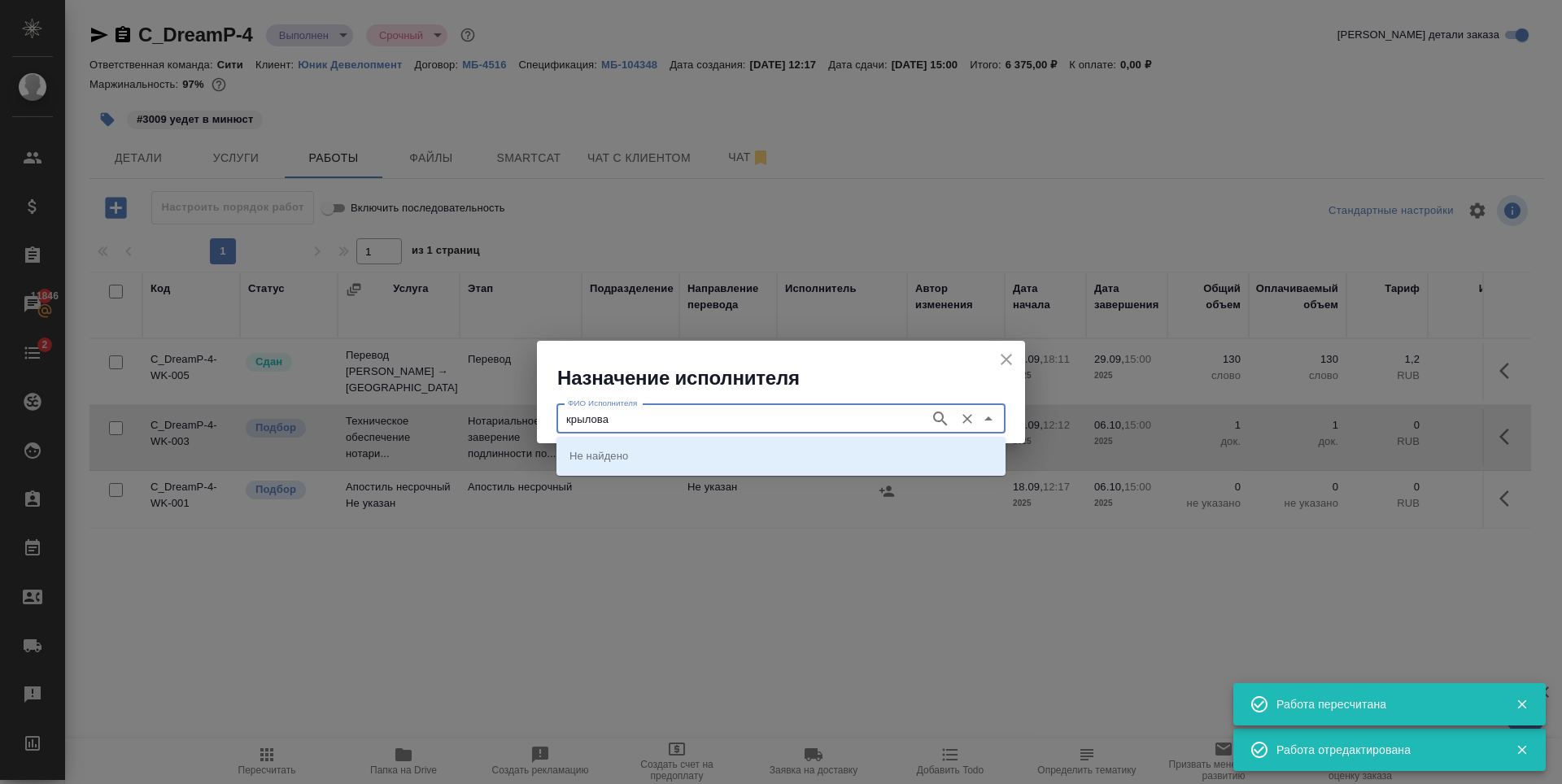
type input "крылова"
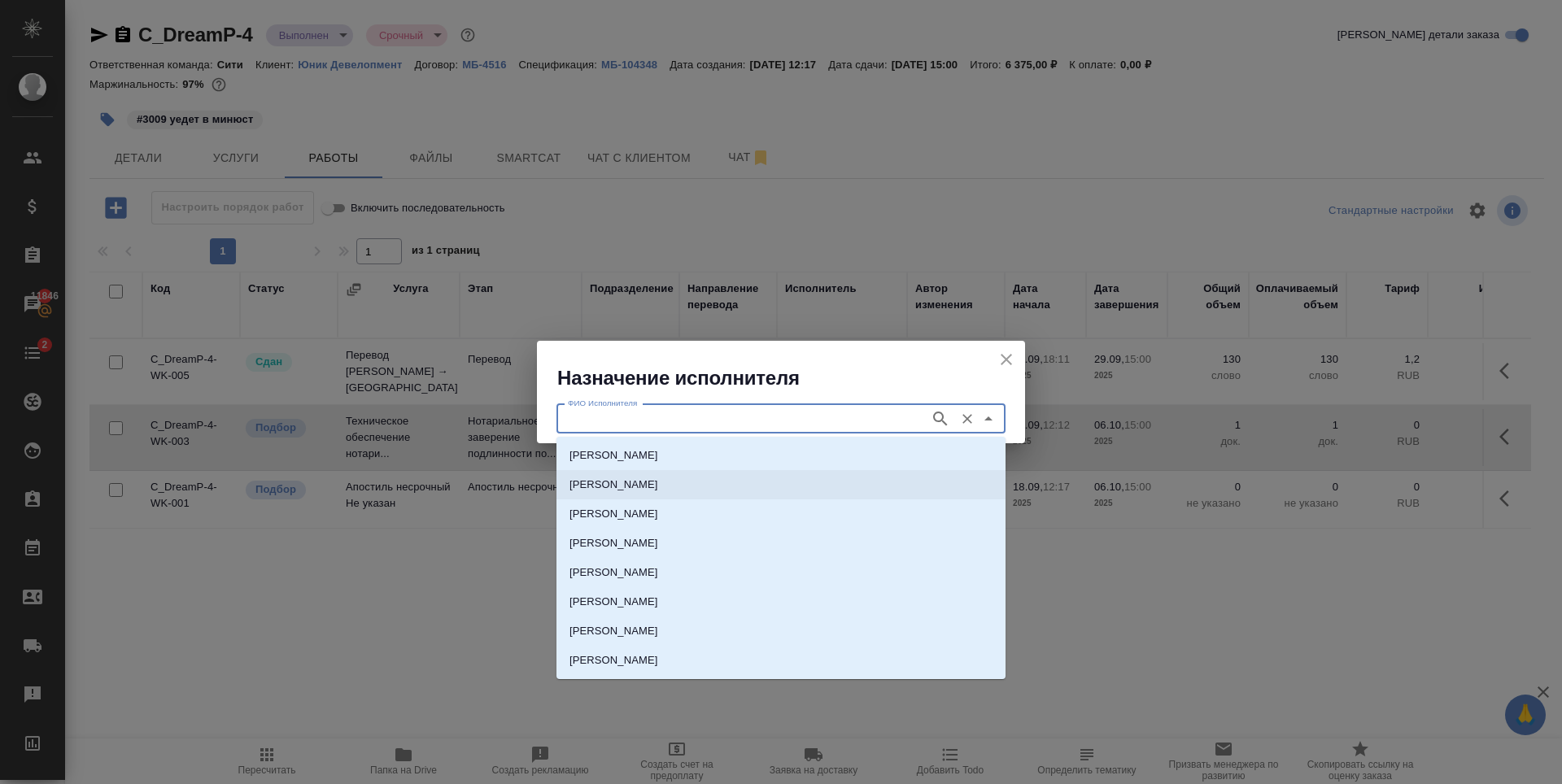
click at [658, 484] on p "НОТАРИУС Крылова Юлия Владимировна" at bounding box center [614, 484] width 89 height 17
type input "НОТАРИУС Крылова Юлия Владимировна"
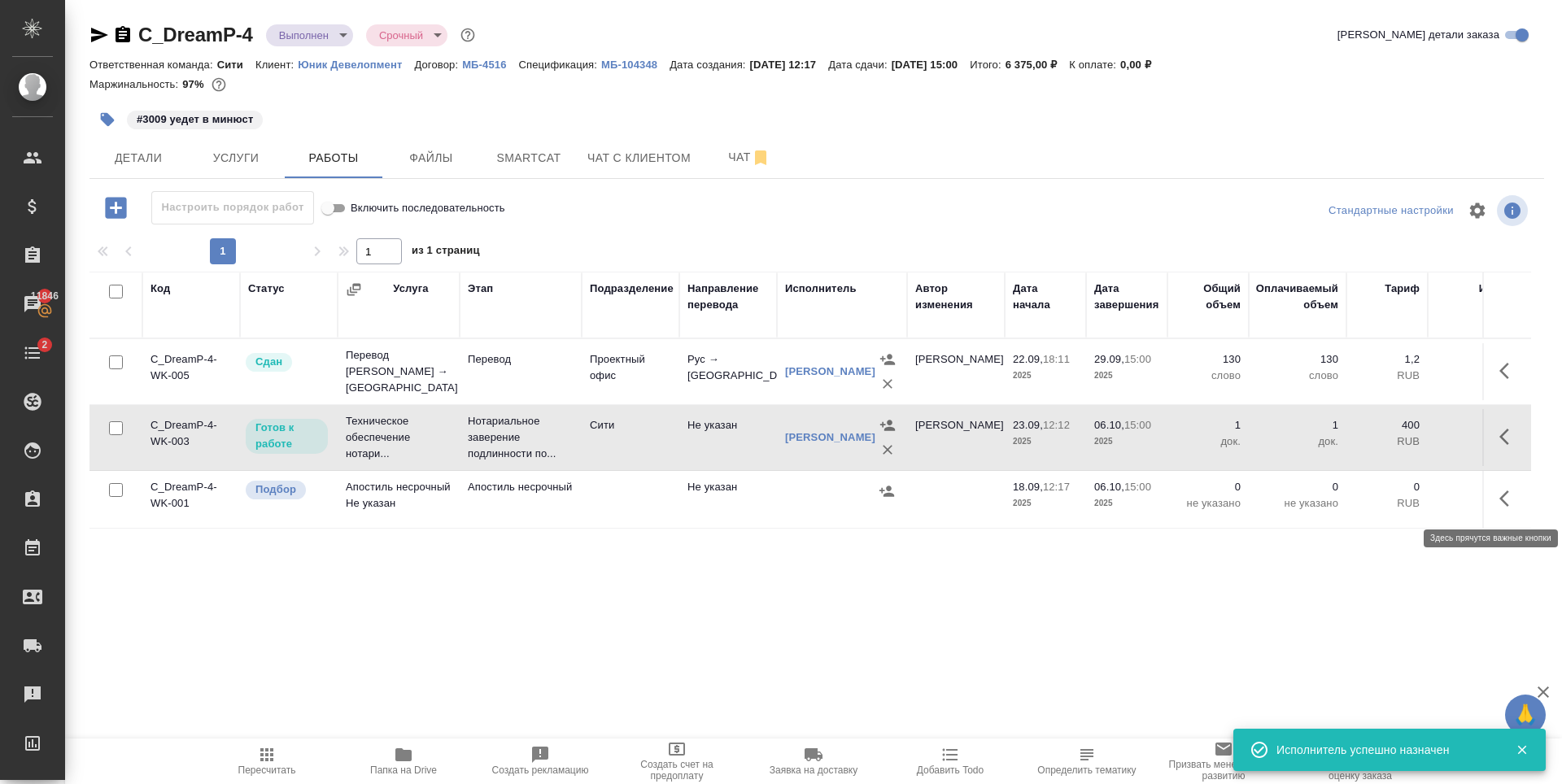
click at [1510, 493] on icon "button" at bounding box center [1509, 498] width 19 height 19
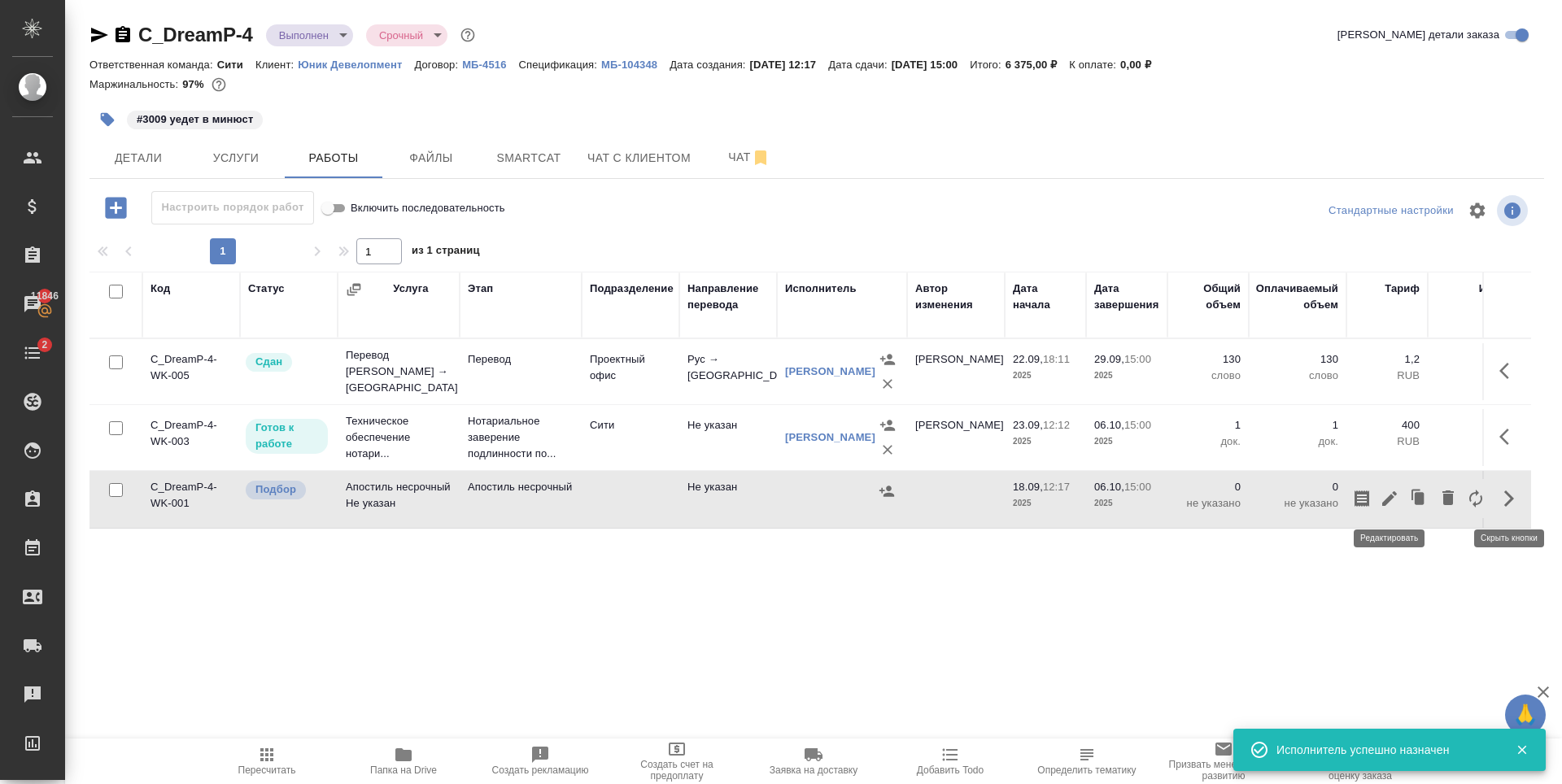
click at [1394, 496] on icon "button" at bounding box center [1389, 498] width 19 height 19
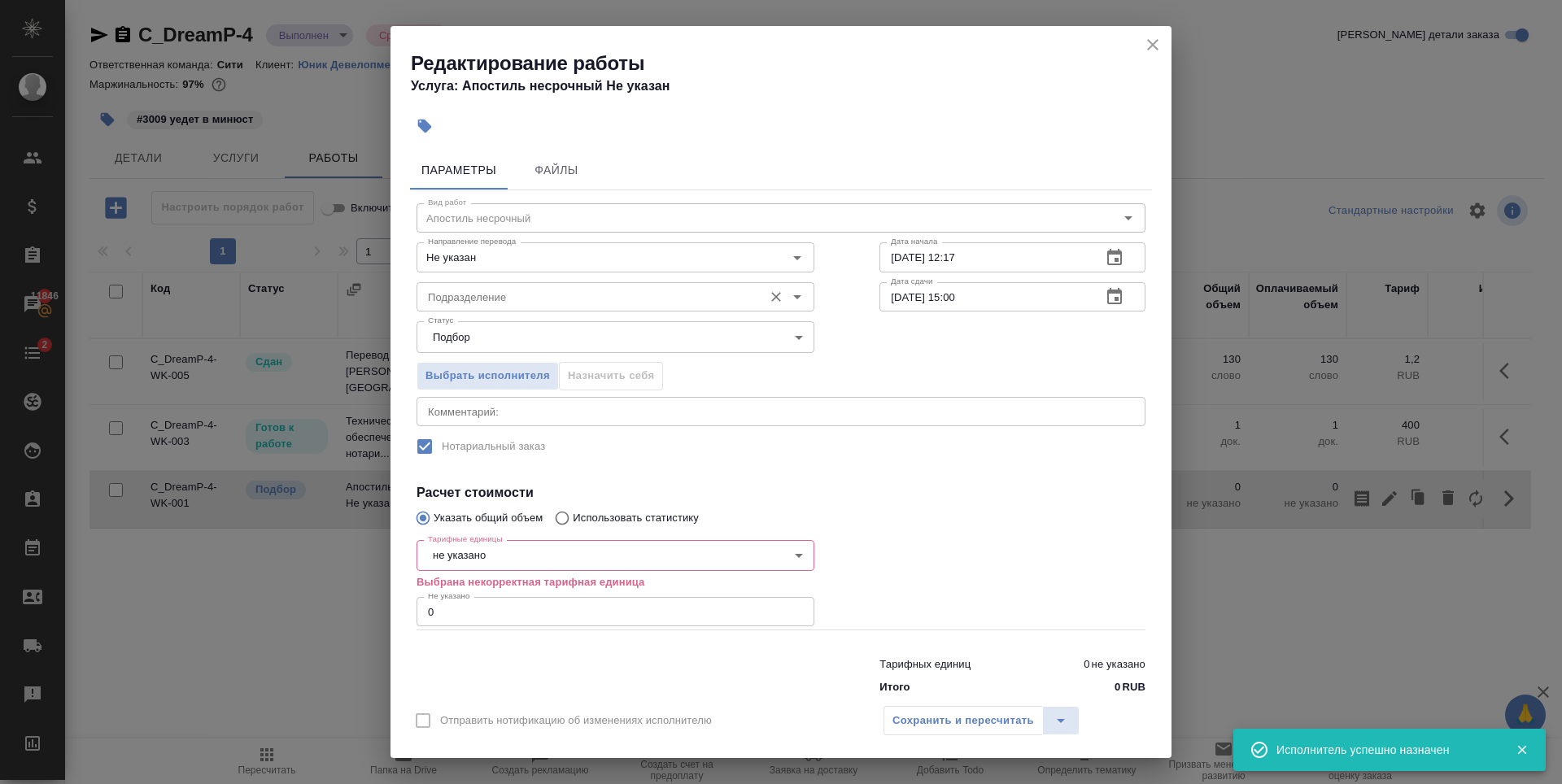
click at [519, 293] on input "Подразделение" at bounding box center [588, 297] width 333 height 19
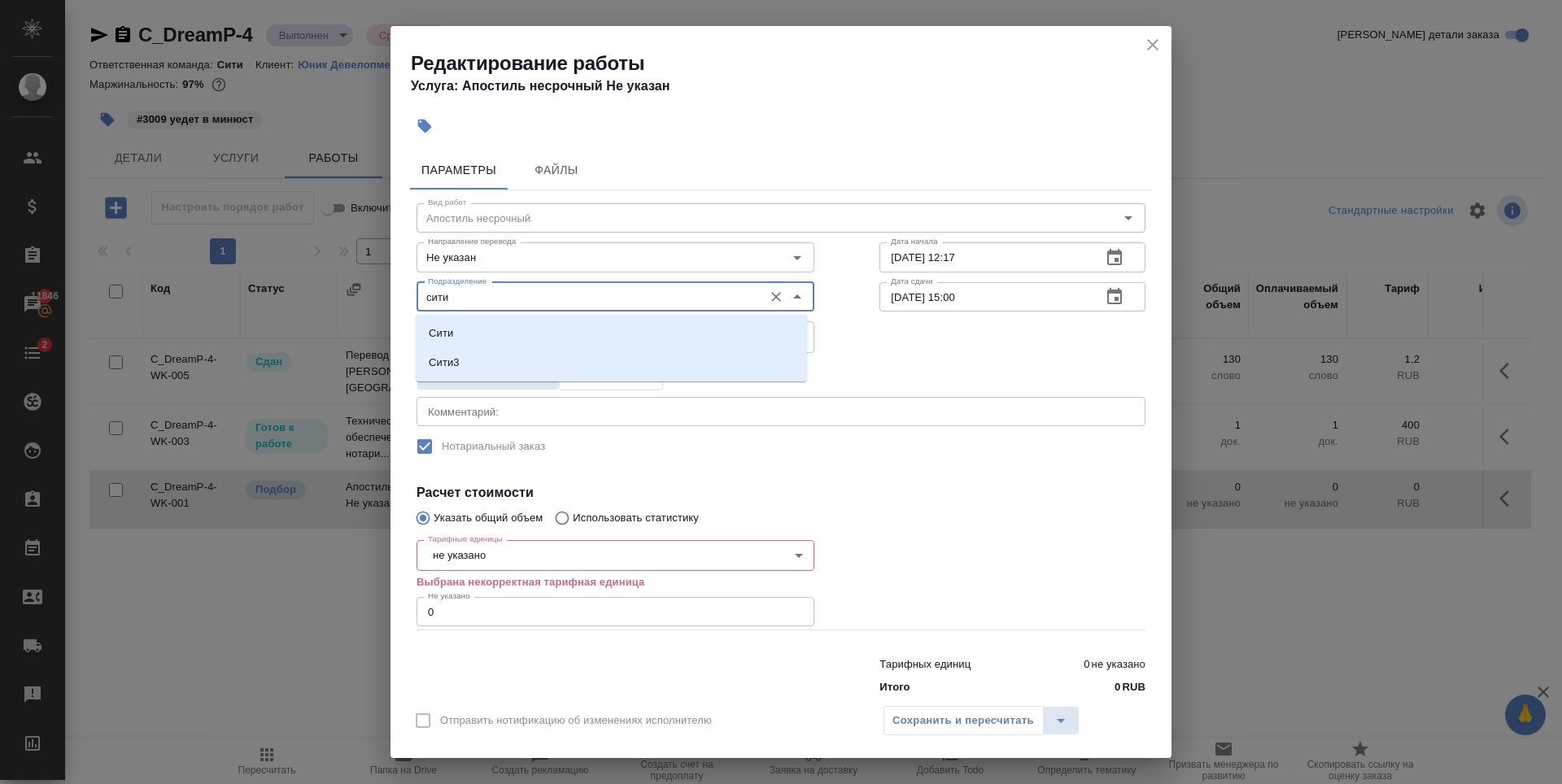
click at [547, 327] on li "Сити" at bounding box center [611, 333] width 391 height 30
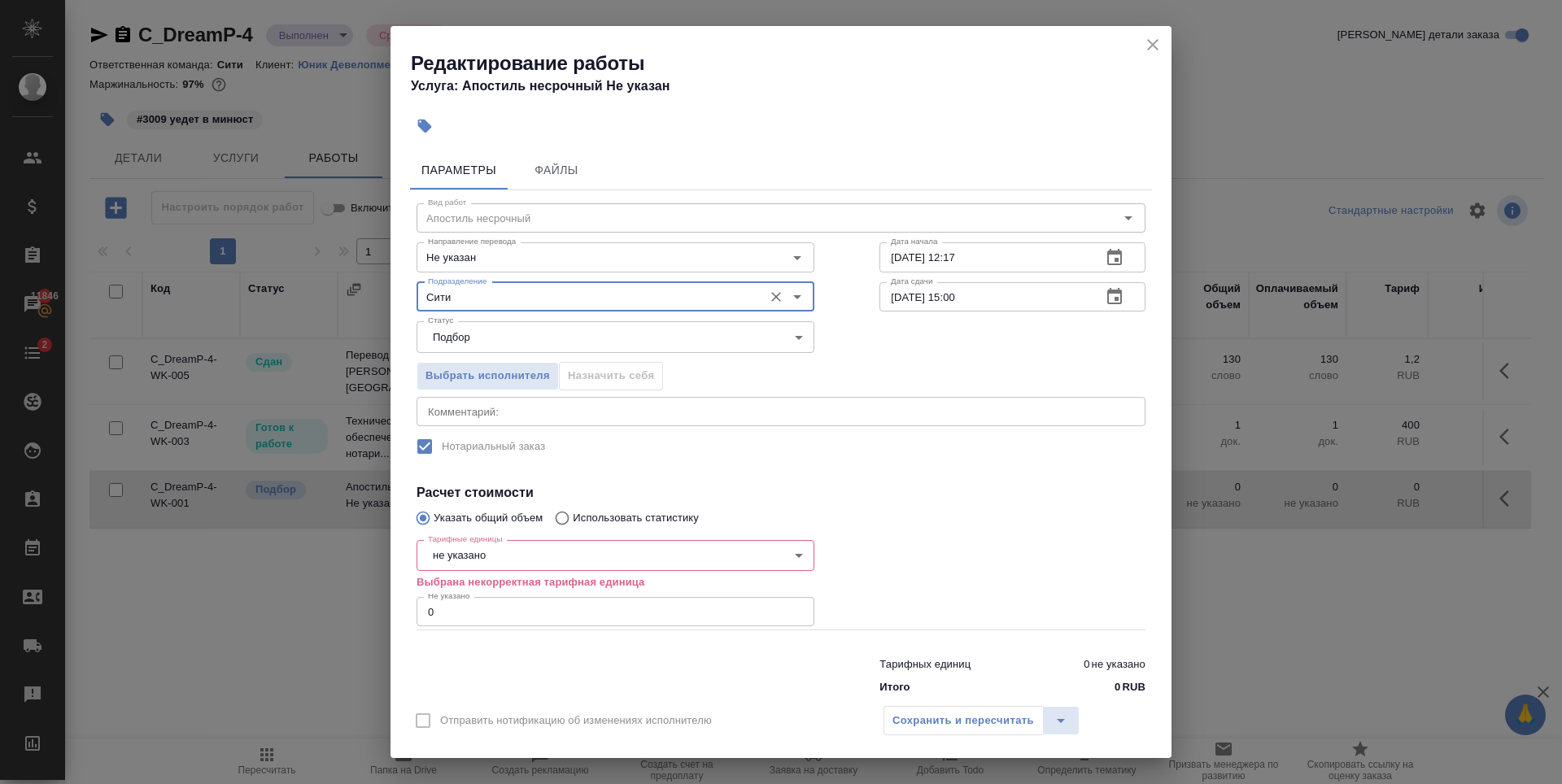
type input "Сити"
type input "1"
click at [788, 607] on input "1" at bounding box center [615, 611] width 398 height 30
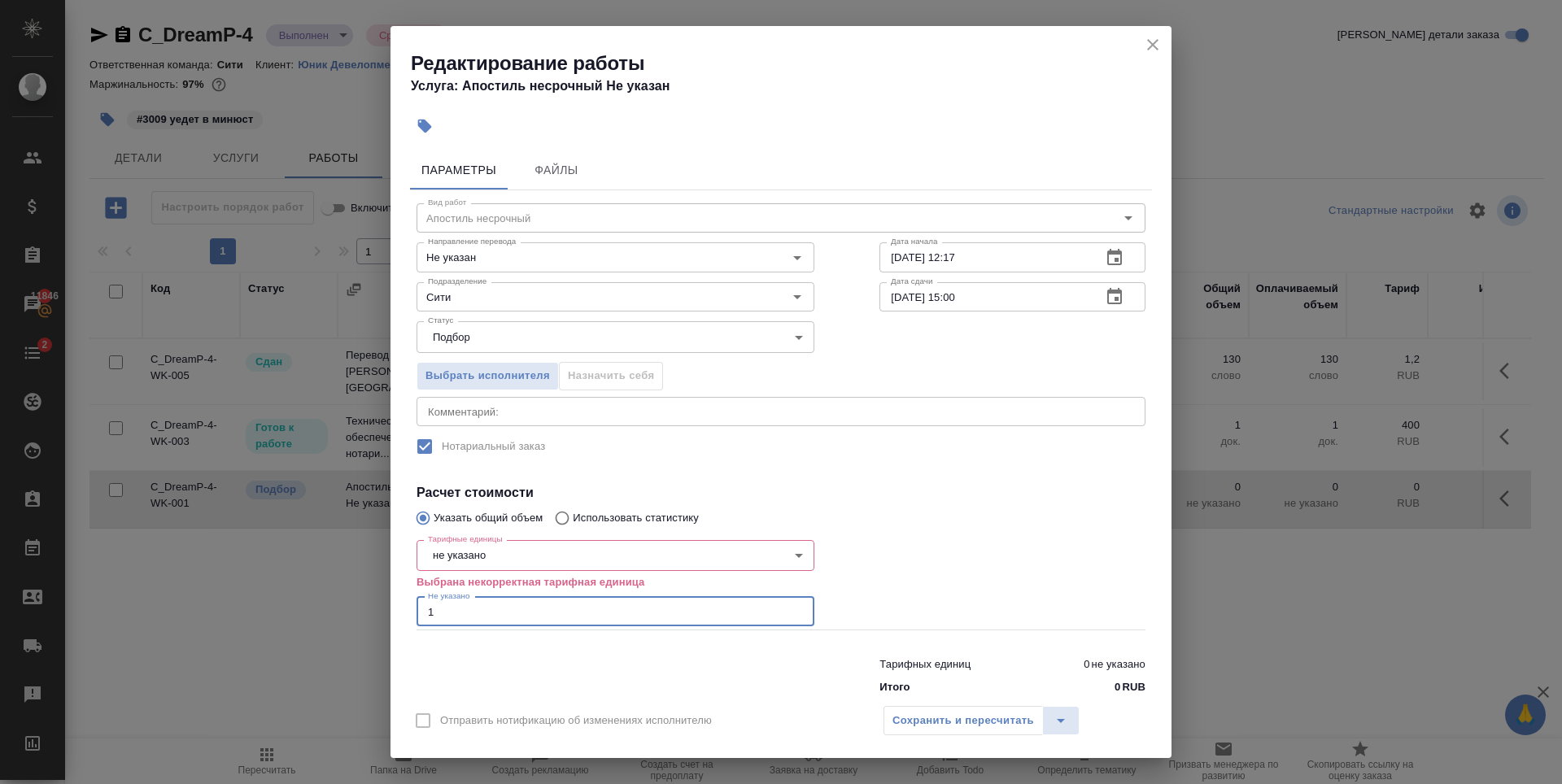
click at [792, 549] on body "🙏 .cls-1 fill:#fff; AWATERA Zaytseva Svetlana Клиенты Спецификации Заказы 11846…" at bounding box center [781, 392] width 1562 height 784
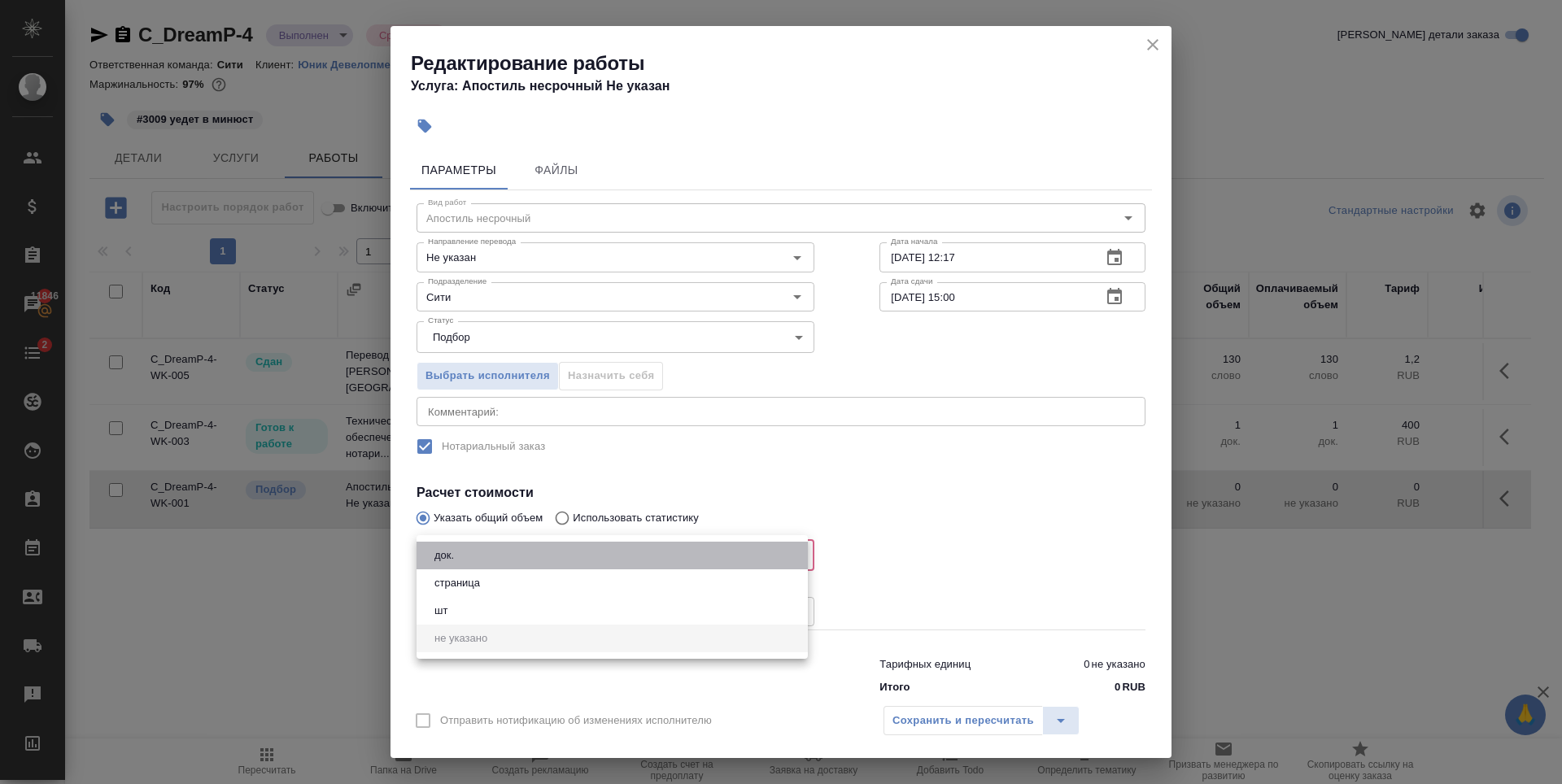
click at [481, 560] on li "док." at bounding box center [612, 556] width 391 height 28
type input "5a8b1489cc6b4906c91bfd8b"
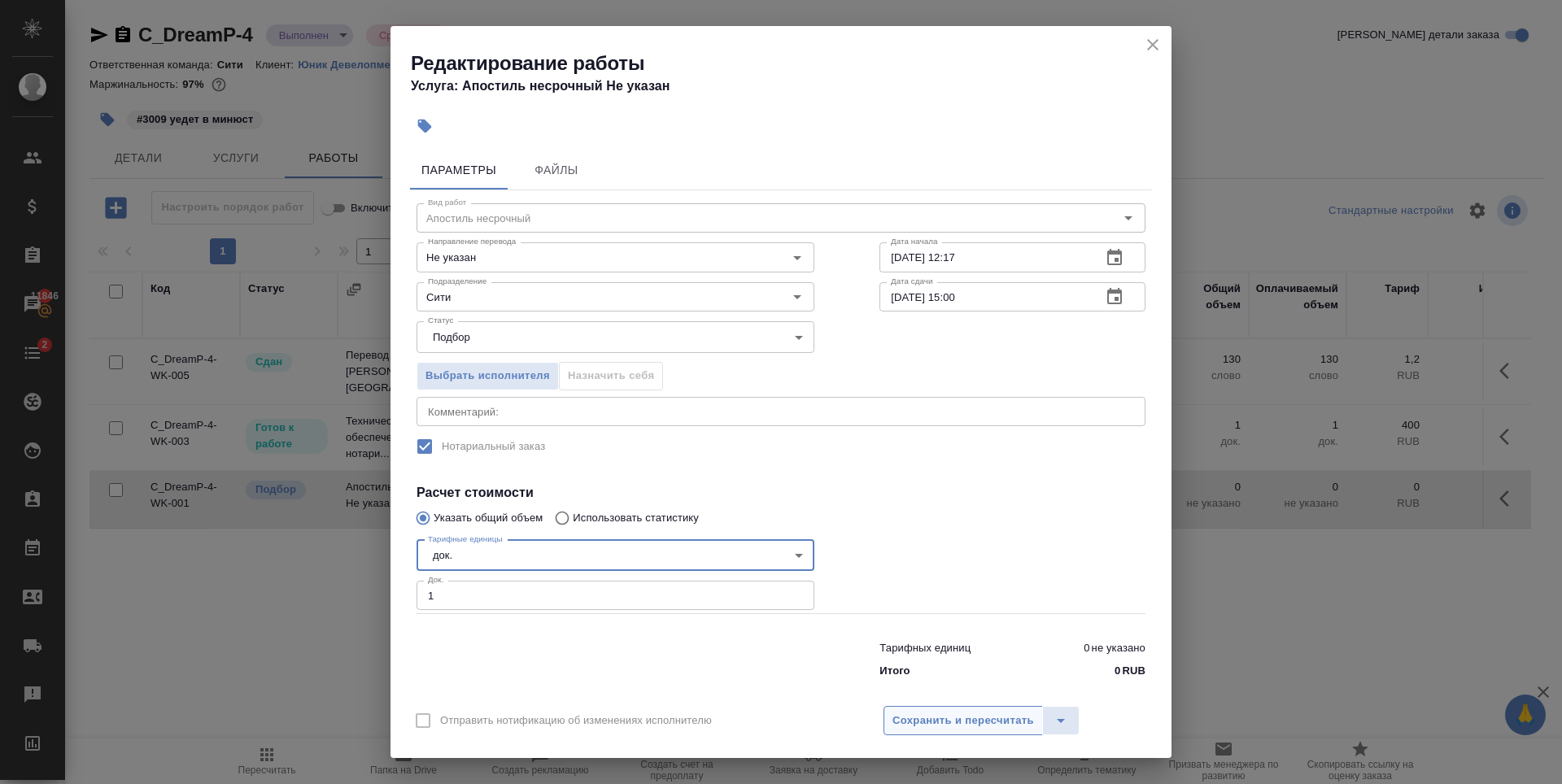
click at [976, 727] on span "Сохранить и пересчитать" at bounding box center [963, 720] width 141 height 18
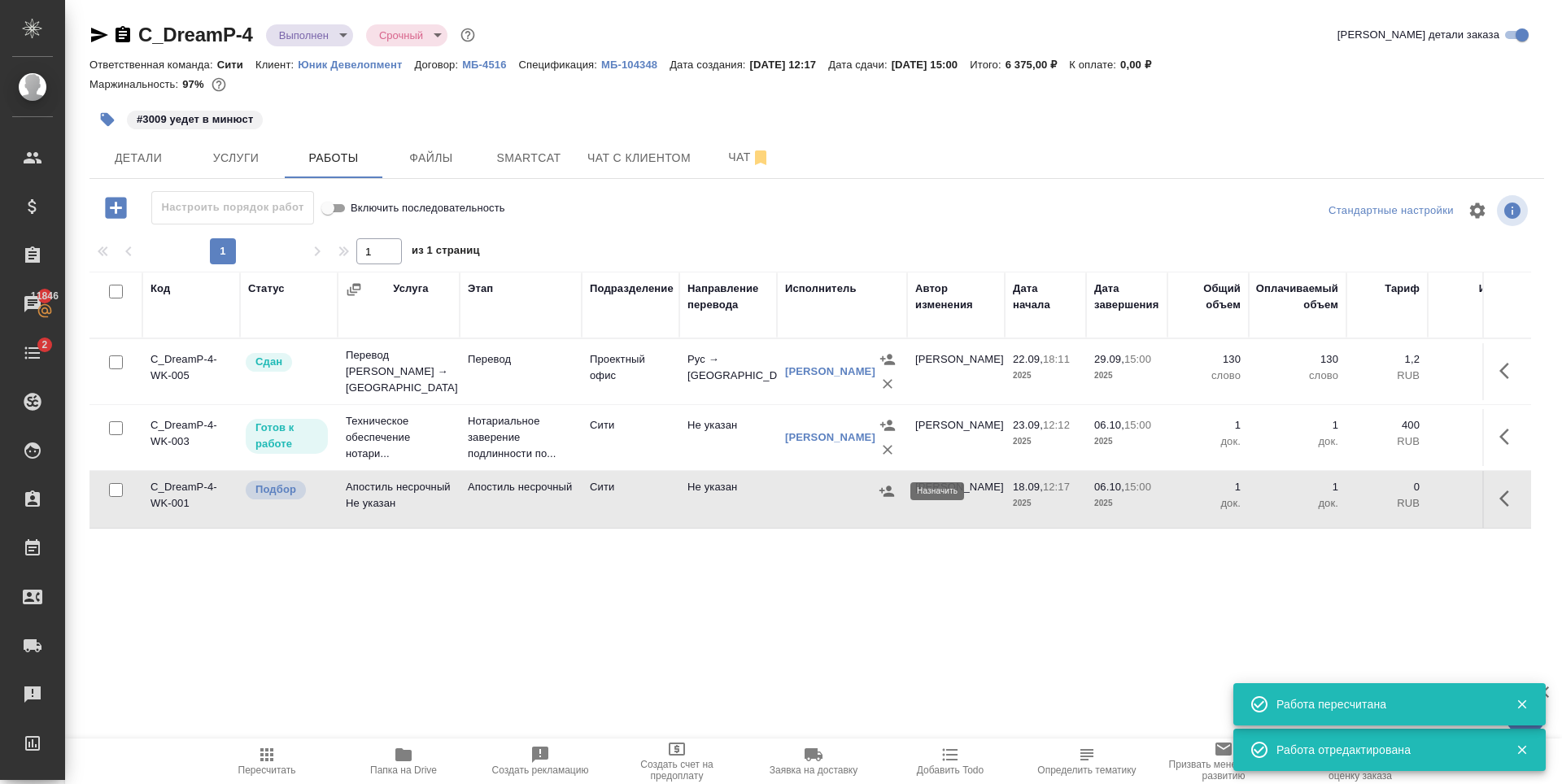
click at [889, 488] on icon "button" at bounding box center [887, 491] width 15 height 10
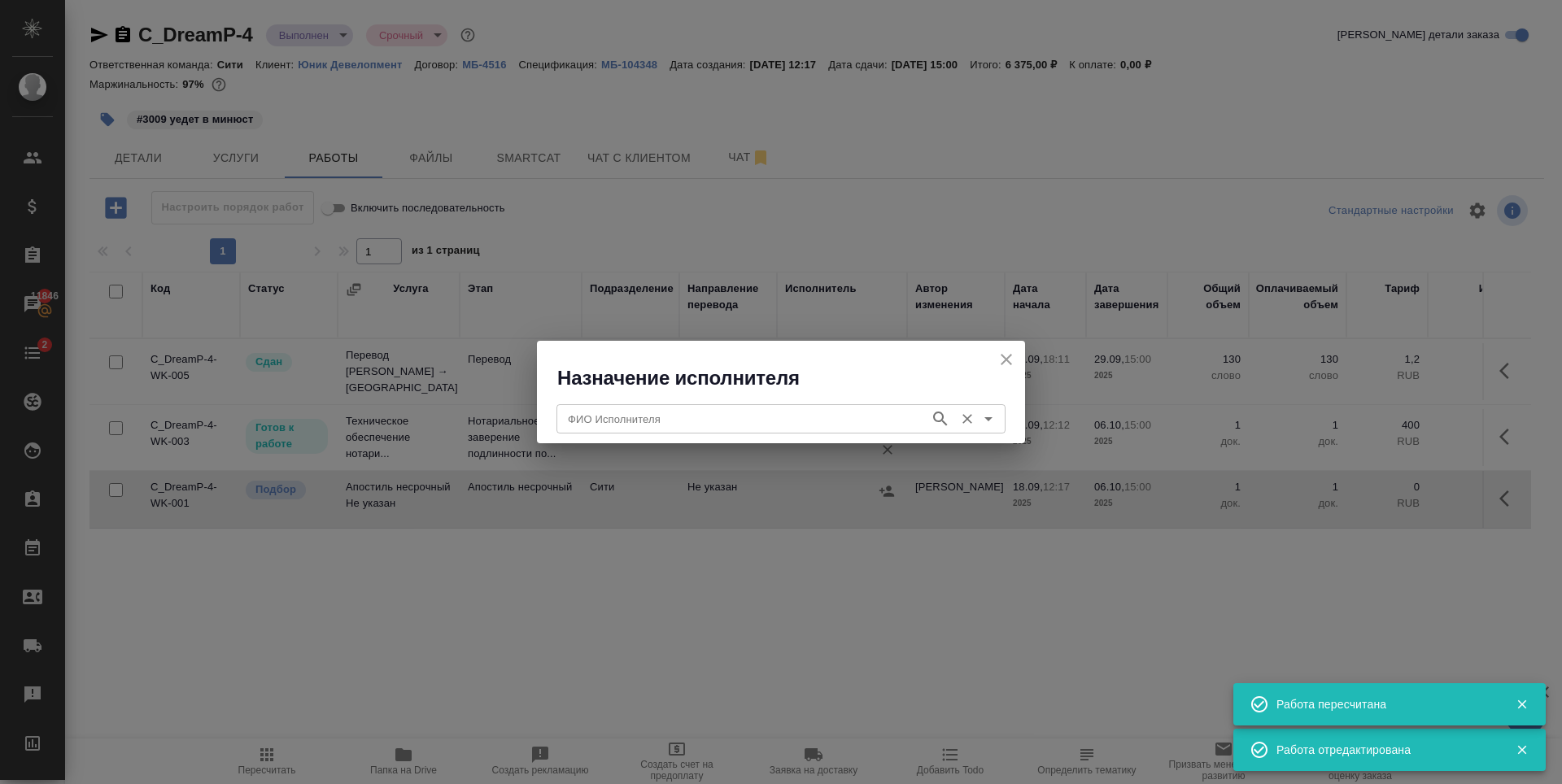
click at [758, 421] on input "ФИО Исполнителя" at bounding box center [741, 419] width 360 height 19
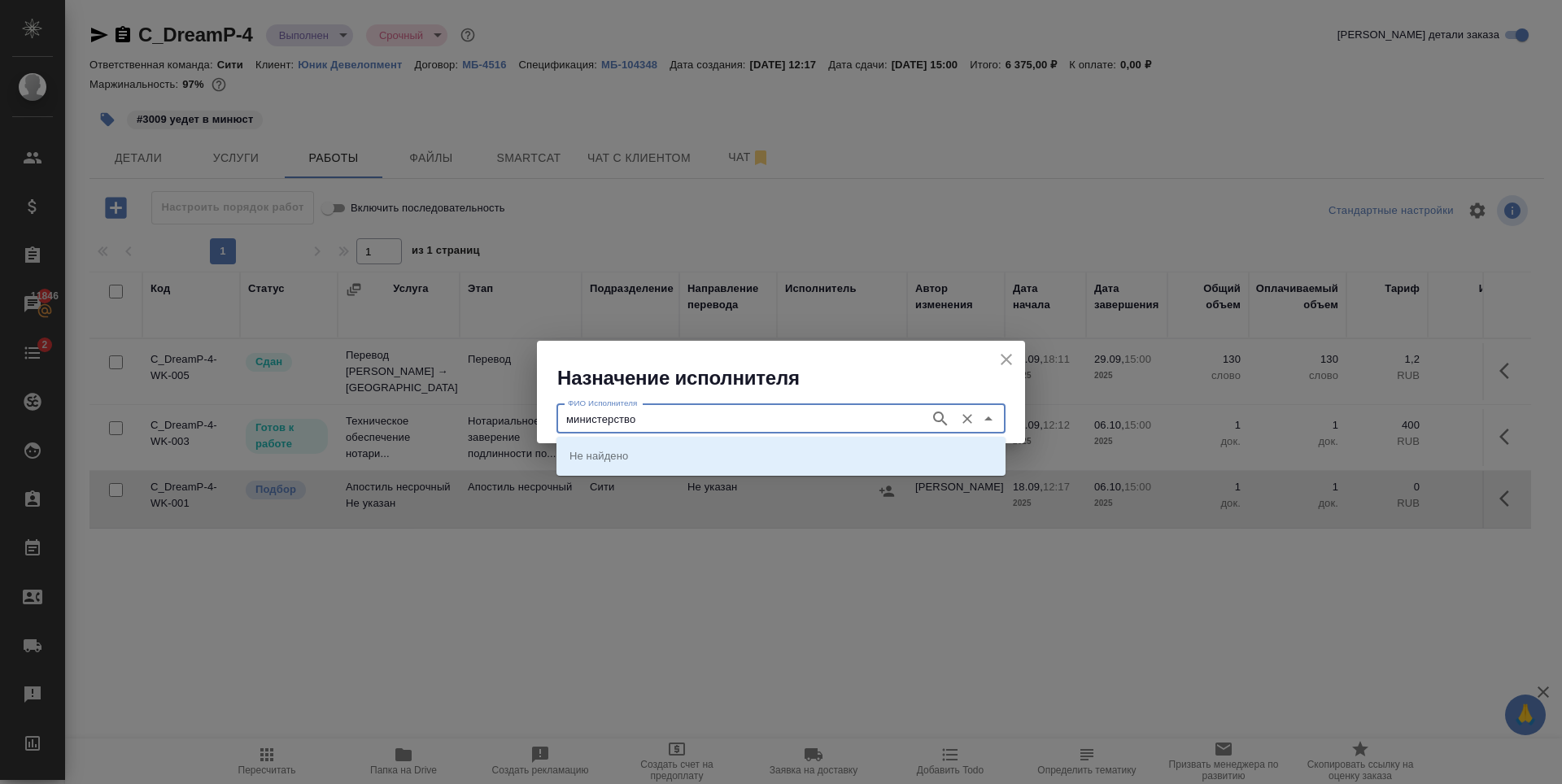
type input "министерство"
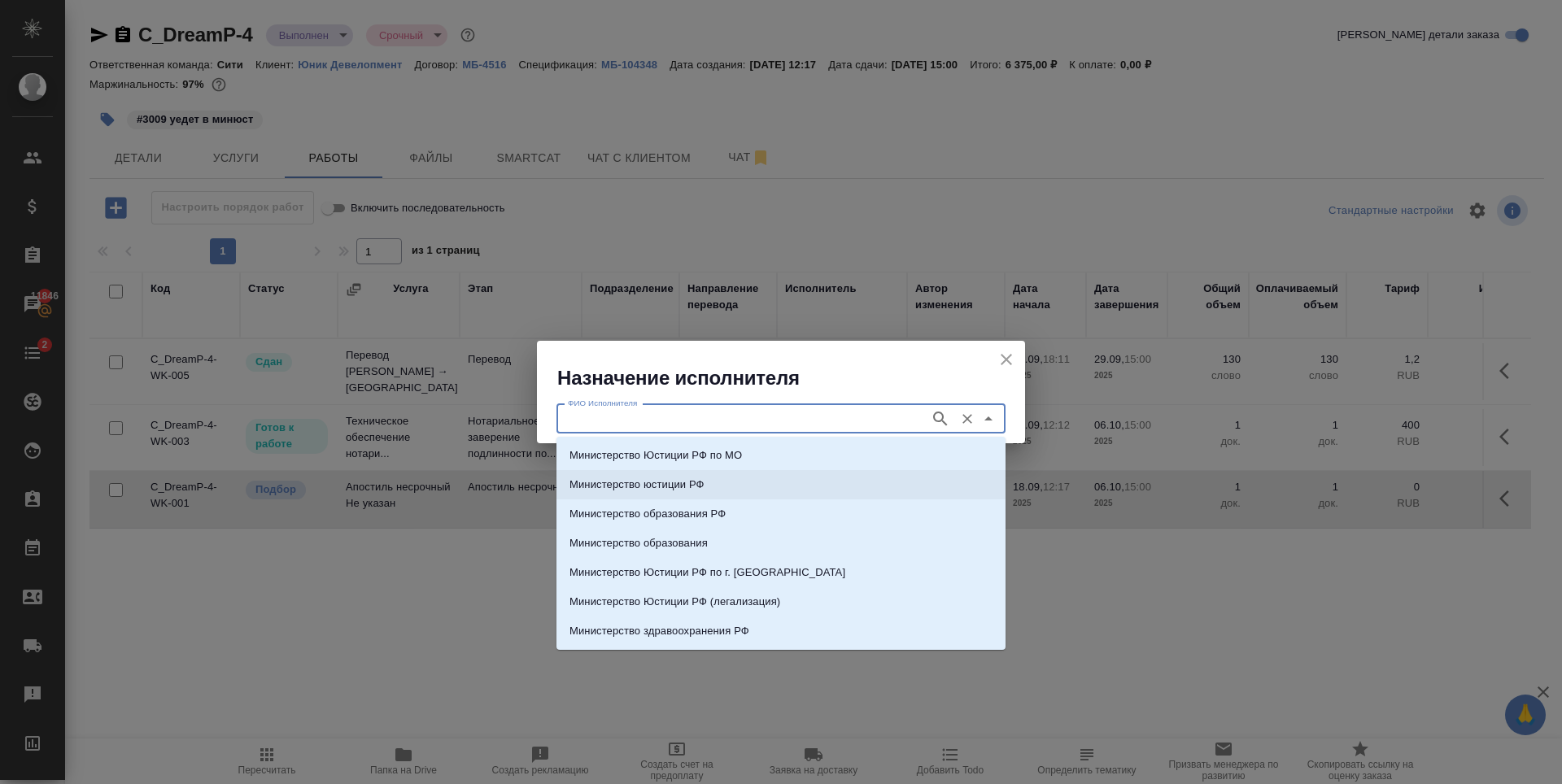
click at [742, 487] on li "Министерство юстиции РФ" at bounding box center [781, 485] width 449 height 30
type input "Министерство юстиции РФ"
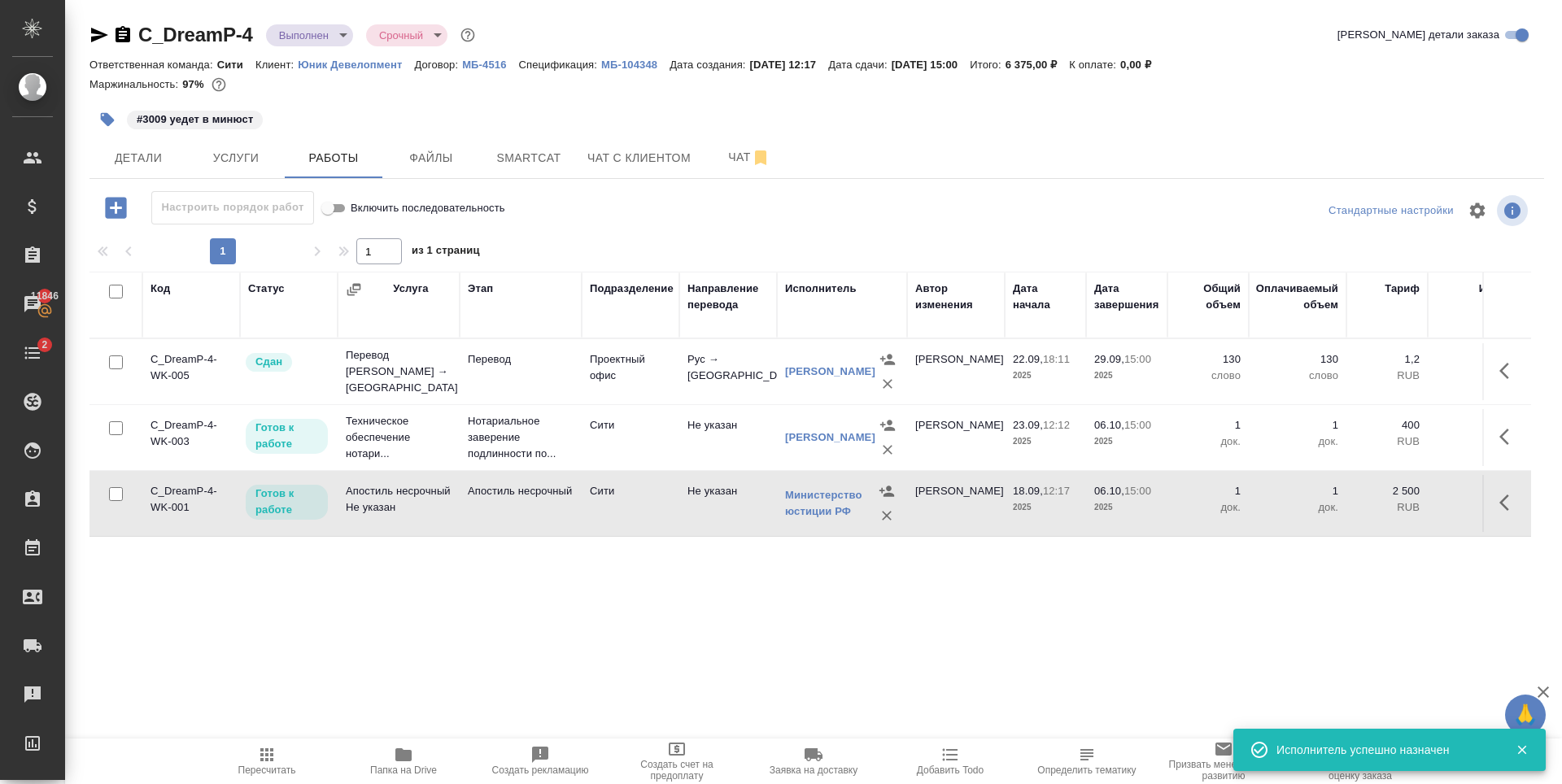
click at [1498, 446] on button "button" at bounding box center [1509, 436] width 39 height 39
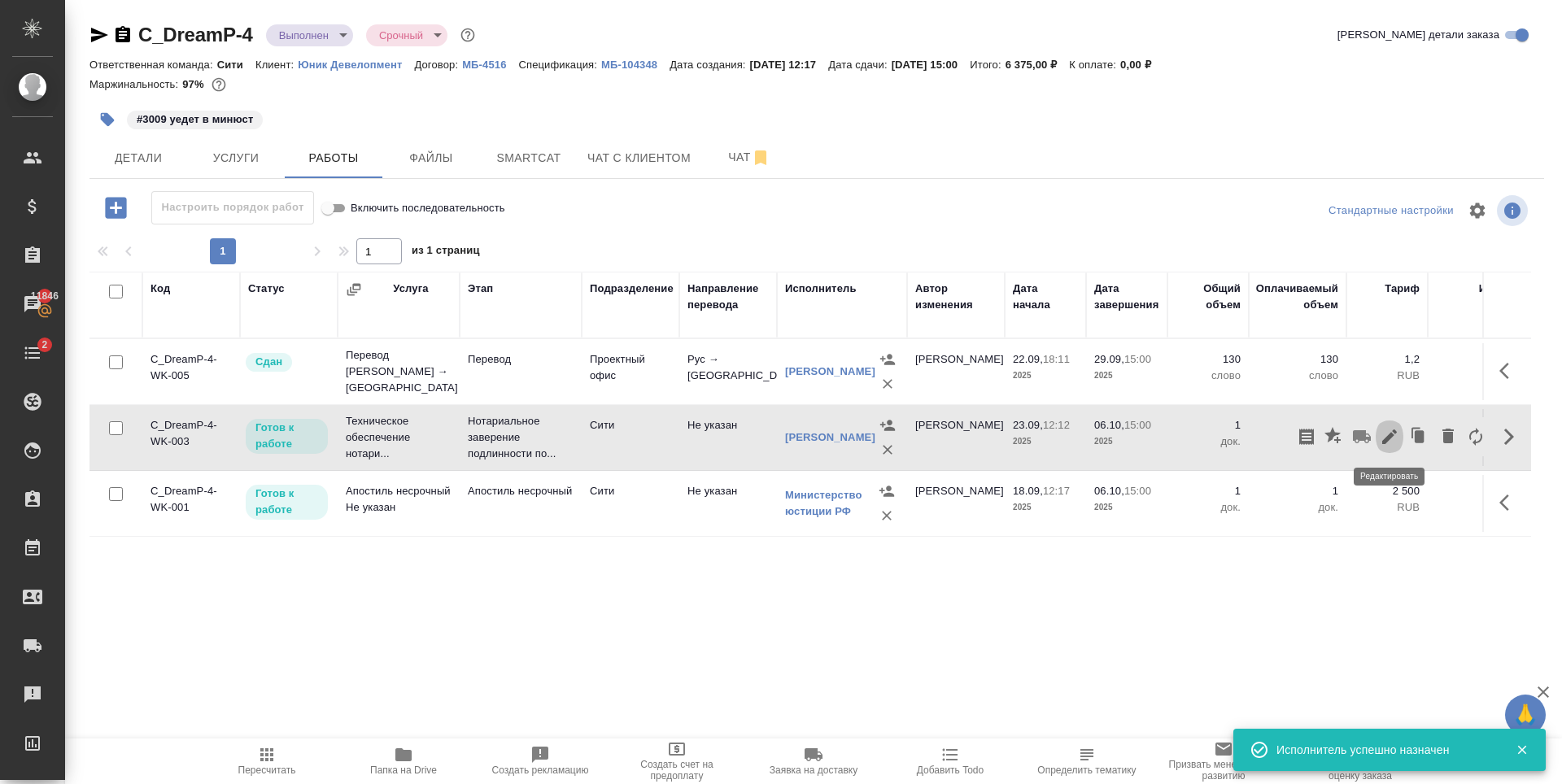
click at [1381, 434] on icon "button" at bounding box center [1389, 436] width 19 height 19
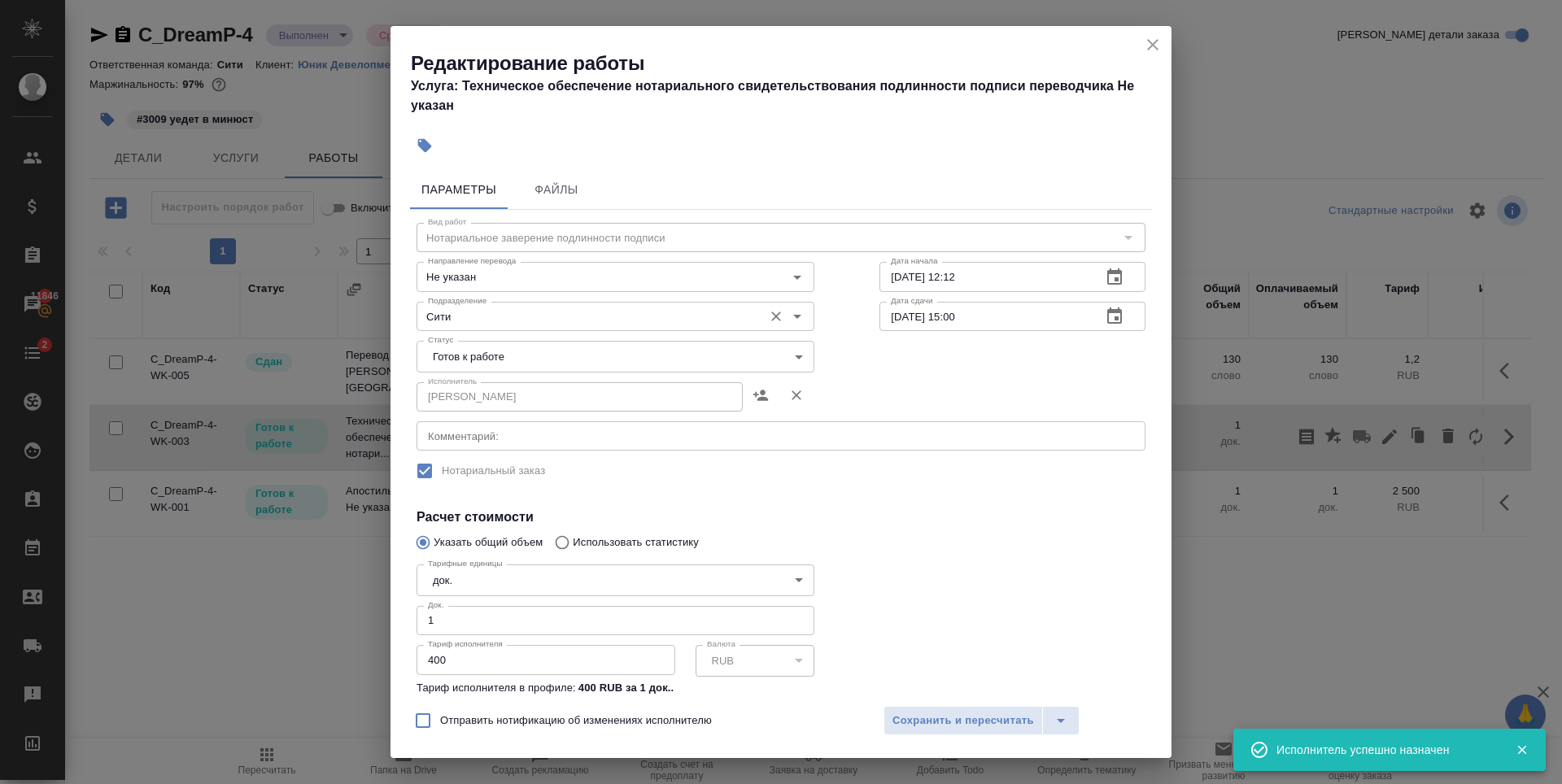
click at [538, 318] on input "Сити" at bounding box center [588, 316] width 333 height 19
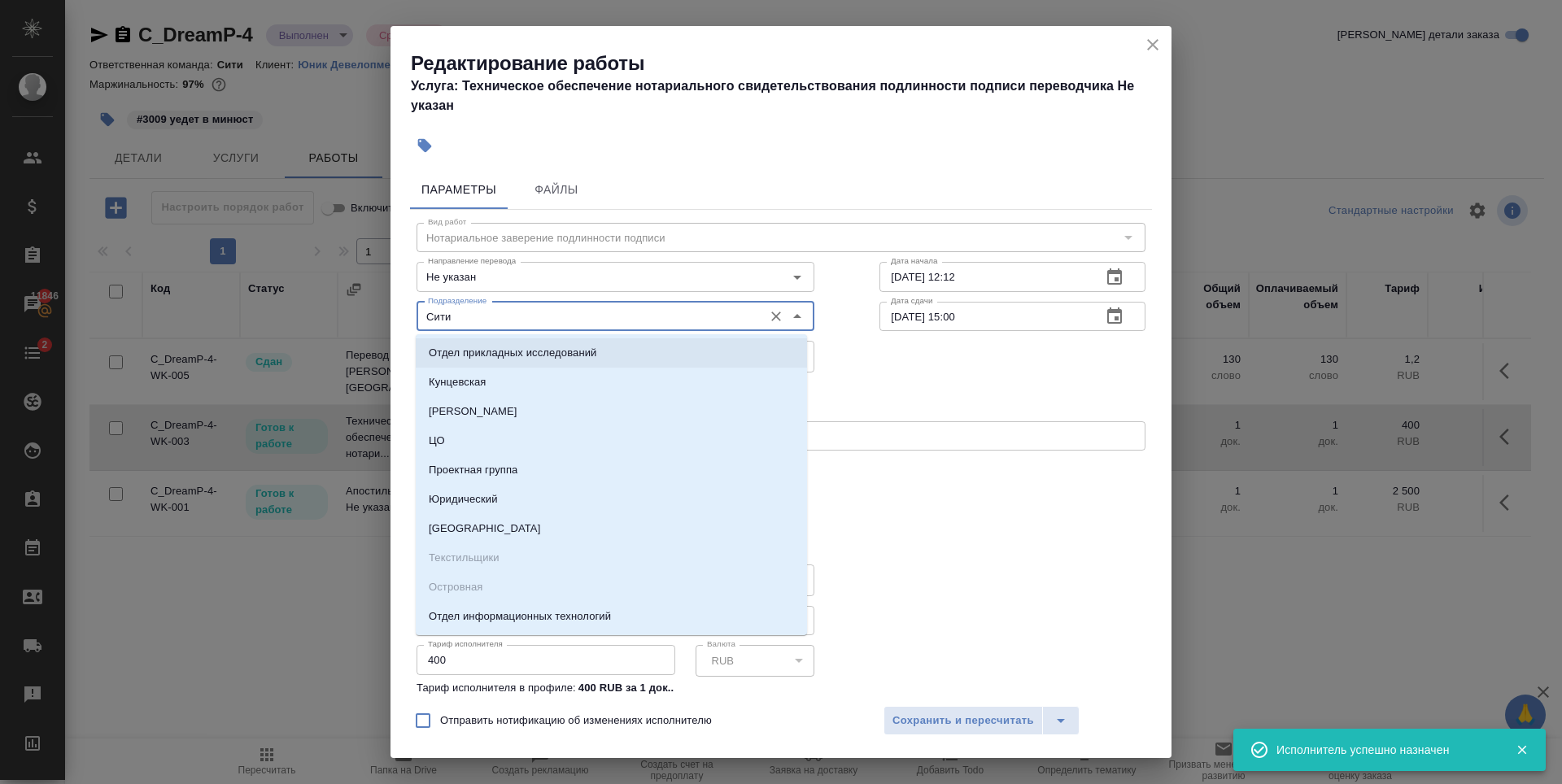
click at [557, 318] on input "Сити" at bounding box center [588, 316] width 333 height 19
click at [1181, 372] on div "Редактирование работы Услуга: Техническое обеспечение нотариального свидетельст…" at bounding box center [781, 392] width 1562 height 784
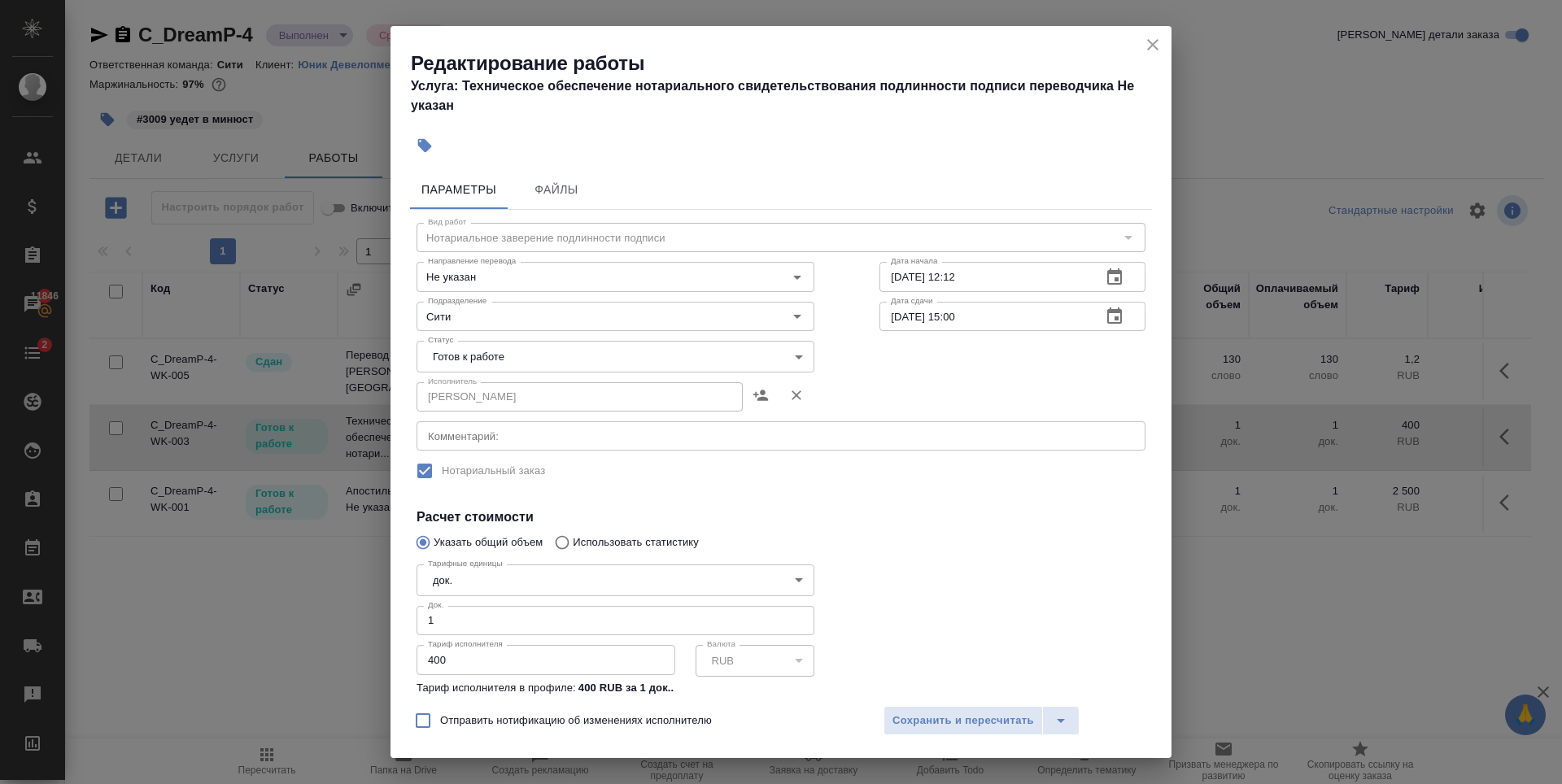
click at [713, 360] on body "🙏 .cls-1 fill:#fff; AWATERA Zaytseva Svetlana Клиенты Спецификации Заказы 11846…" at bounding box center [781, 392] width 1562 height 784
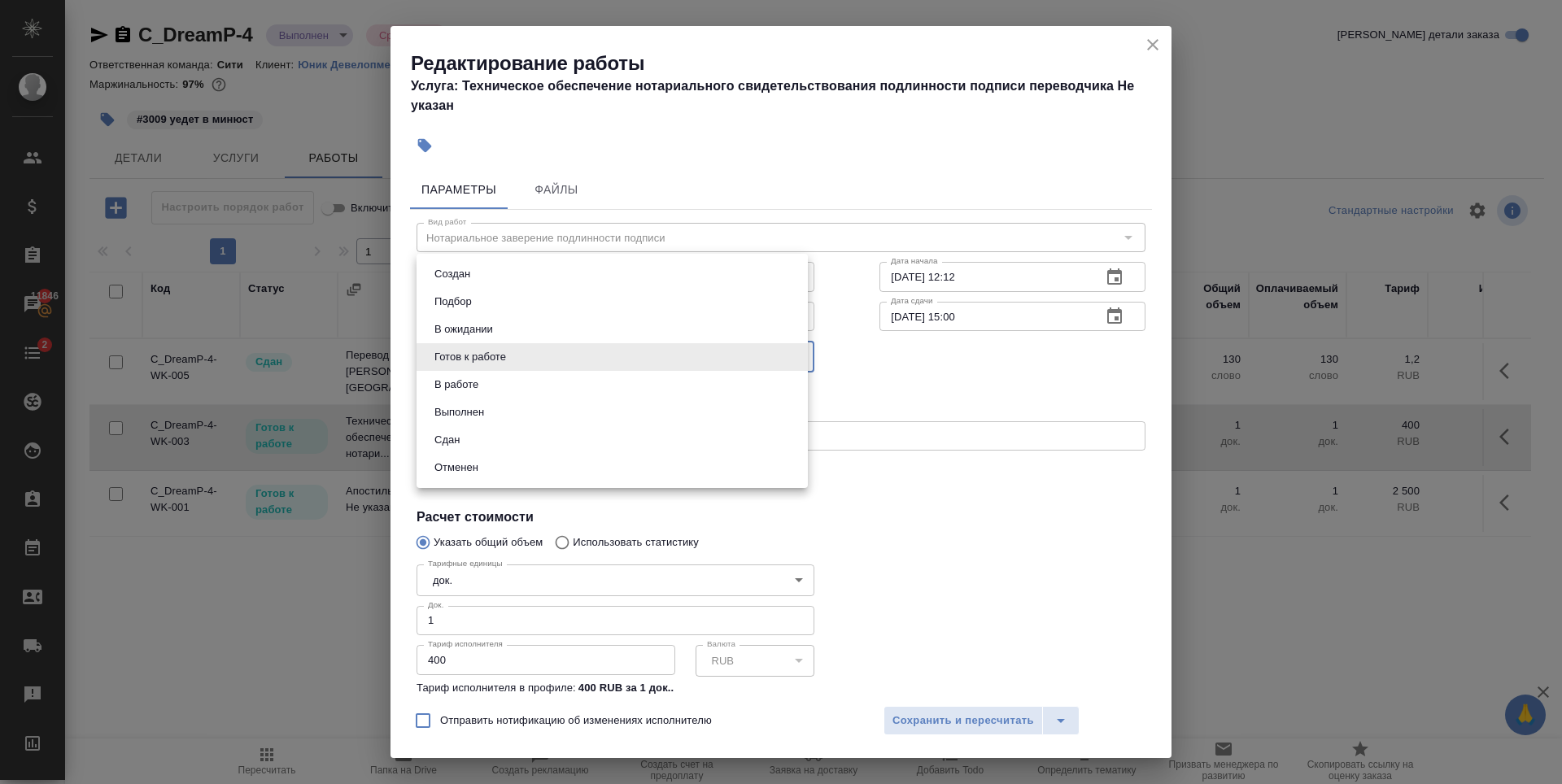
click at [530, 437] on li "Сдан" at bounding box center [612, 440] width 391 height 28
type input "closed"
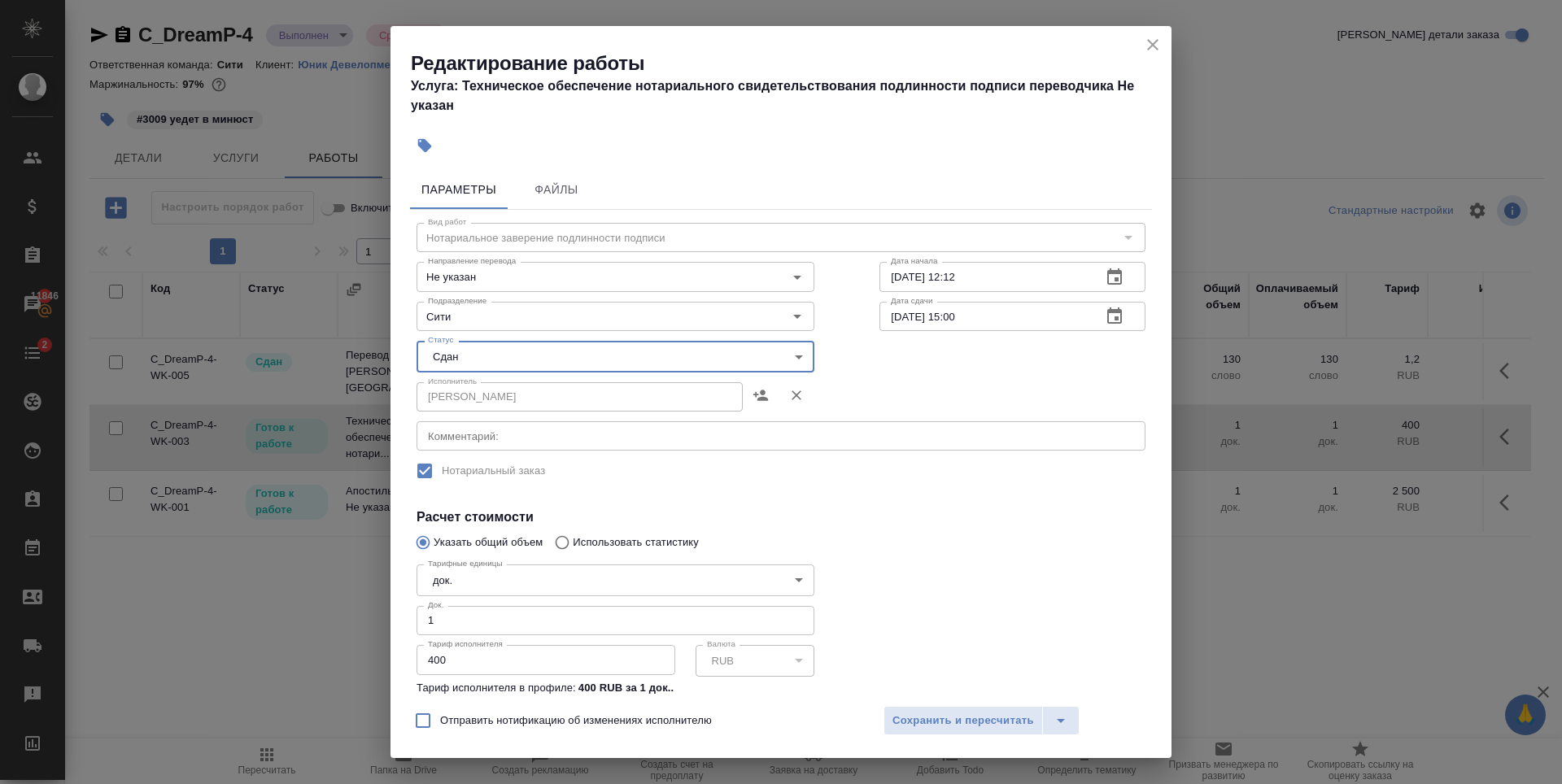
click at [960, 614] on div at bounding box center [1012, 645] width 331 height 242
click at [959, 716] on span "Сохранить и пересчитать" at bounding box center [963, 720] width 141 height 18
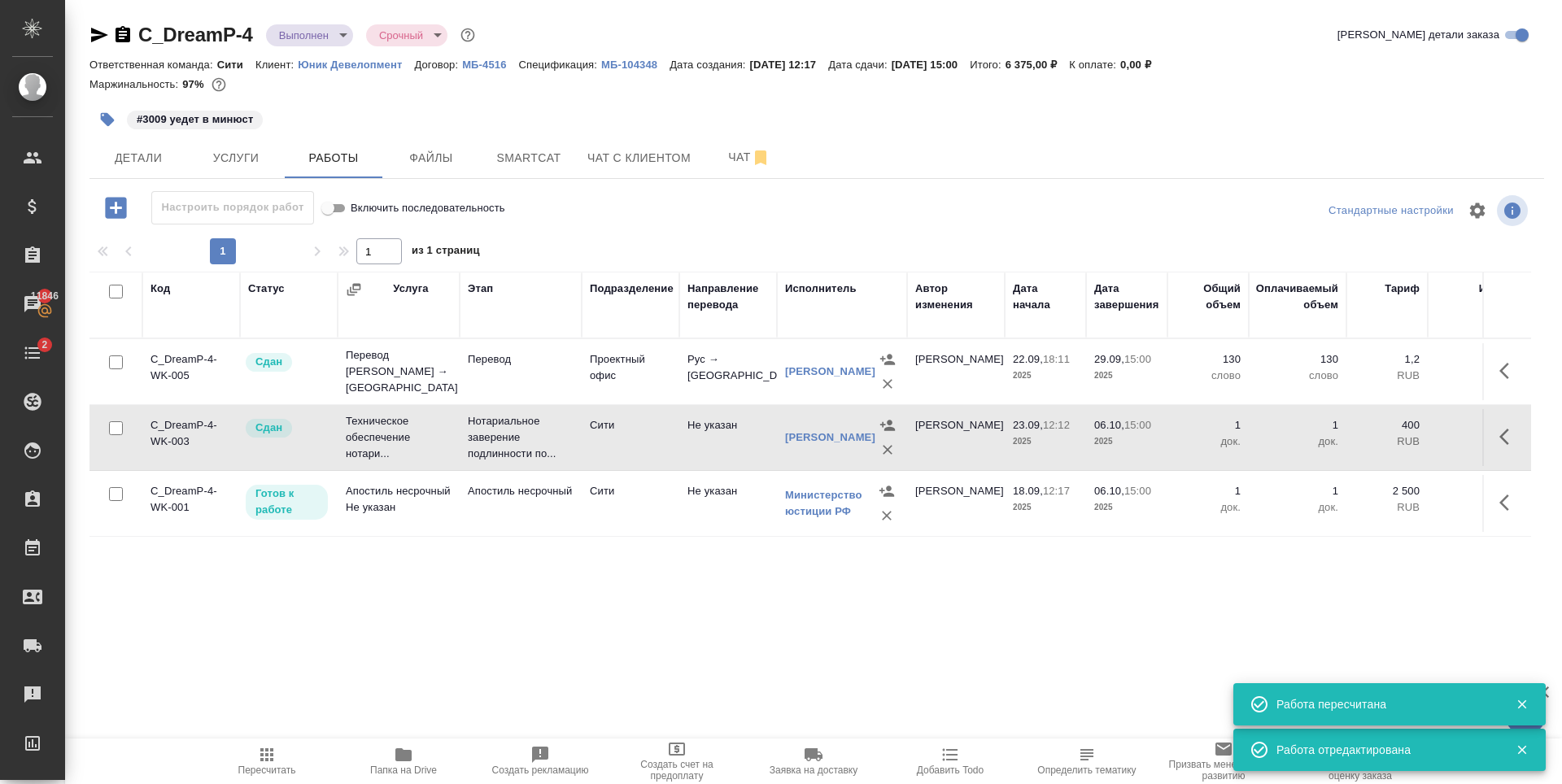
click at [1515, 507] on icon "button" at bounding box center [1509, 502] width 19 height 19
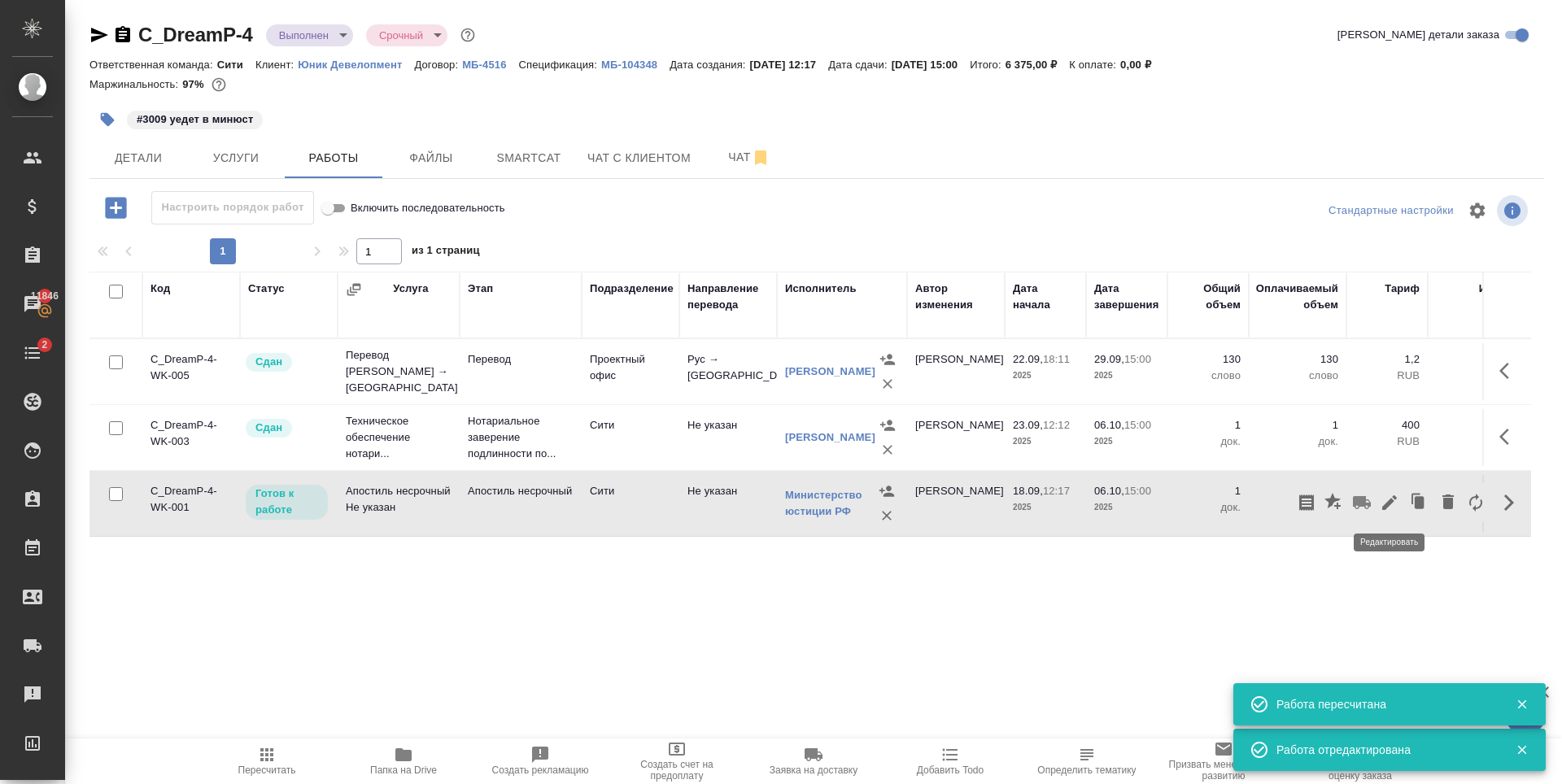
click at [1382, 505] on icon "button" at bounding box center [1389, 502] width 19 height 19
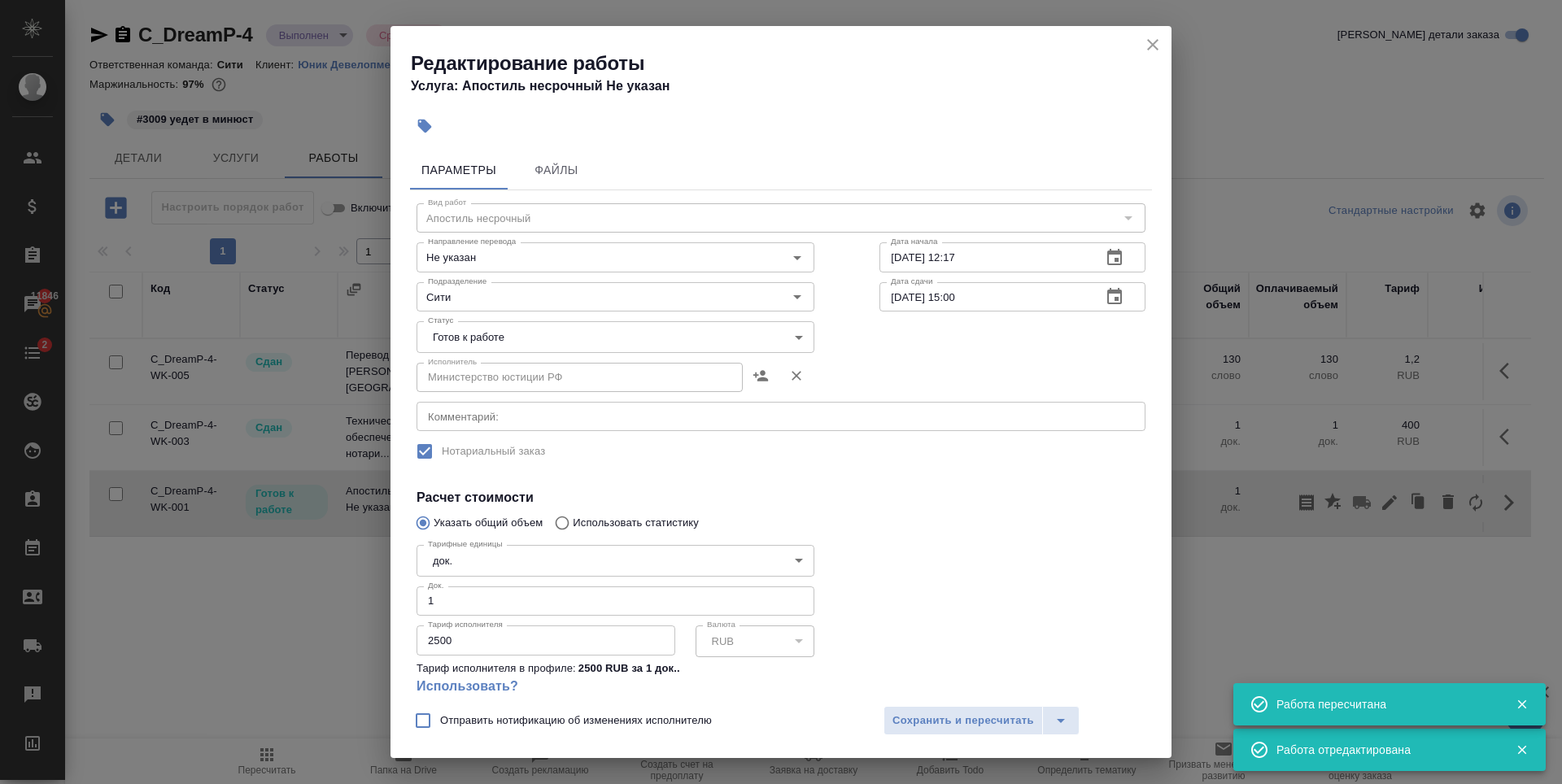
click at [594, 326] on body "🙏 .cls-1 fill:#fff; AWATERA Zaytseva Svetlana Клиенты Спецификации Заказы 11846…" at bounding box center [781, 392] width 1562 height 784
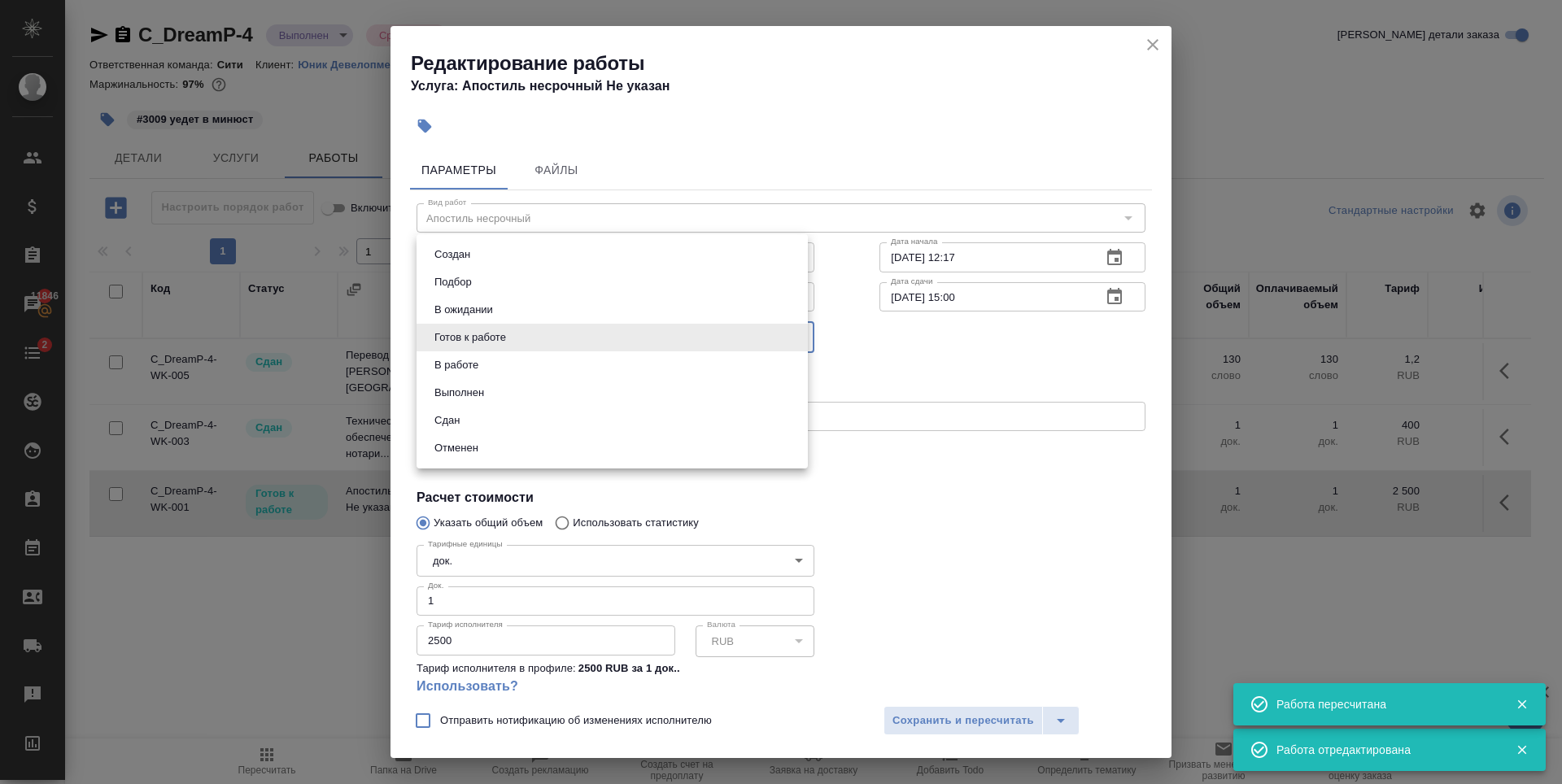
click at [530, 424] on li "Сдан" at bounding box center [612, 420] width 391 height 28
type input "closed"
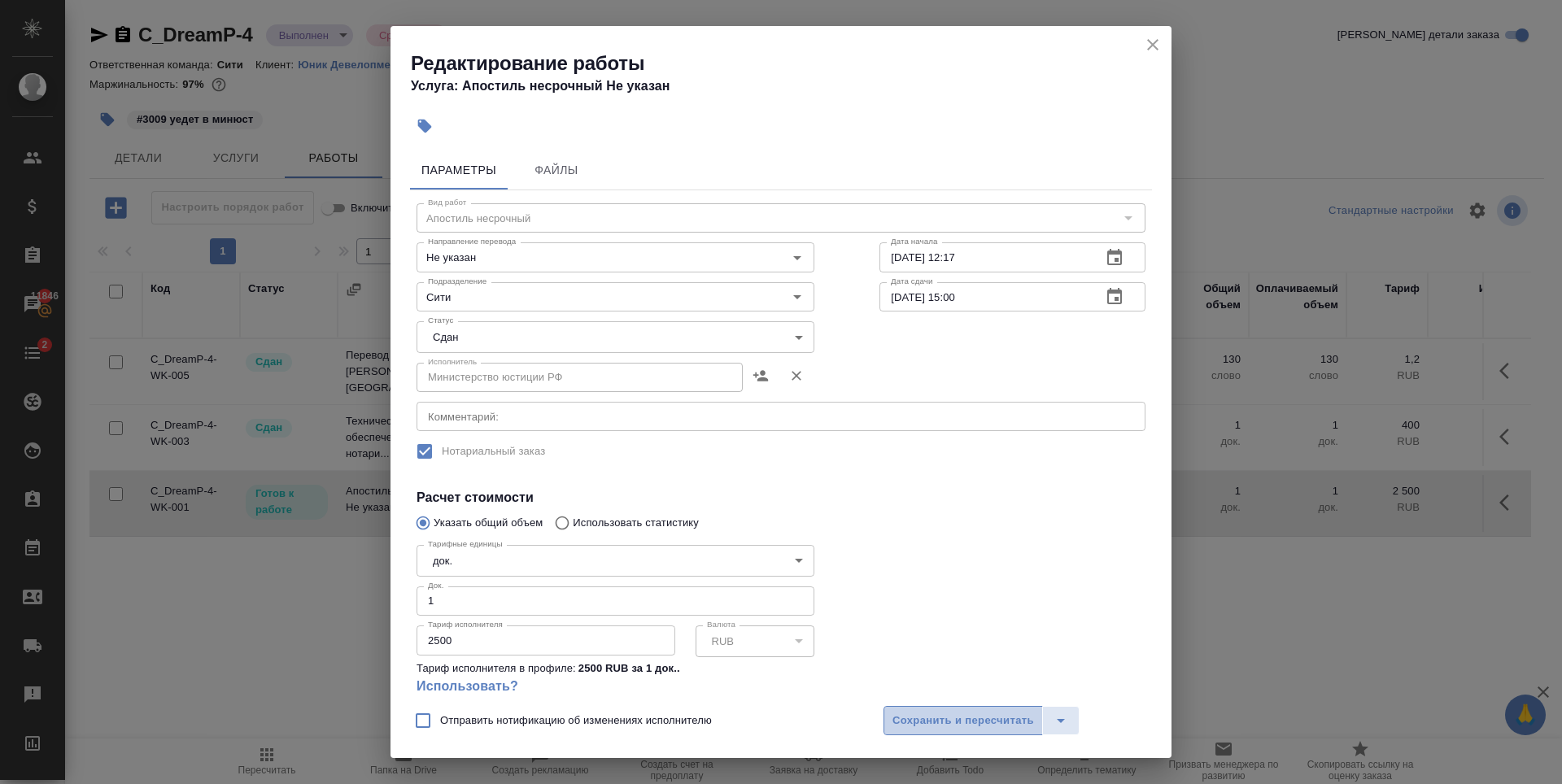
click at [1004, 720] on span "Сохранить и пересчитать" at bounding box center [963, 720] width 141 height 18
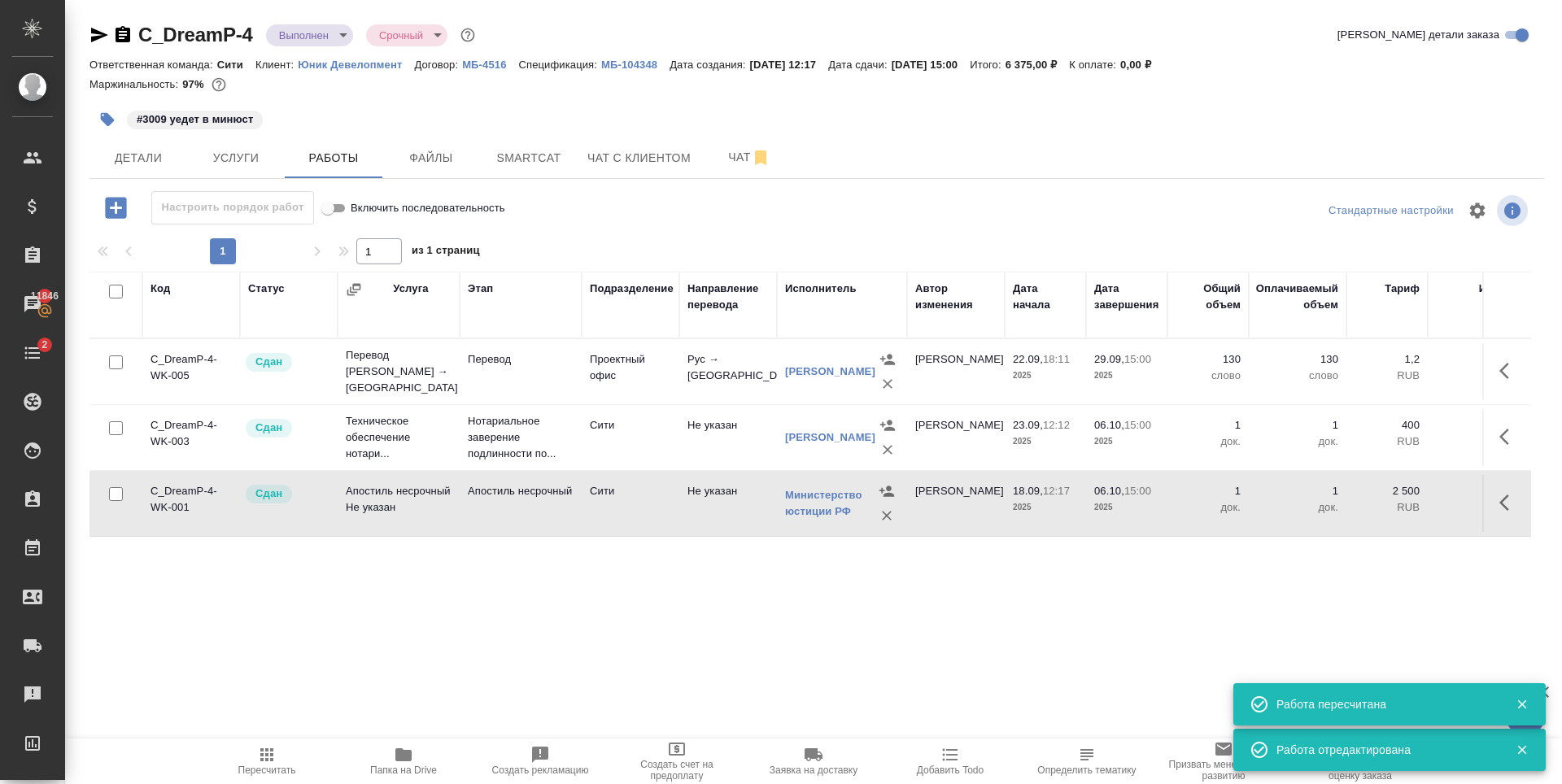
click at [805, 603] on div "Код Статус Услуга Этап Подразделение Направление перевода Исполнитель Автор изм…" at bounding box center [811, 454] width 1442 height 366
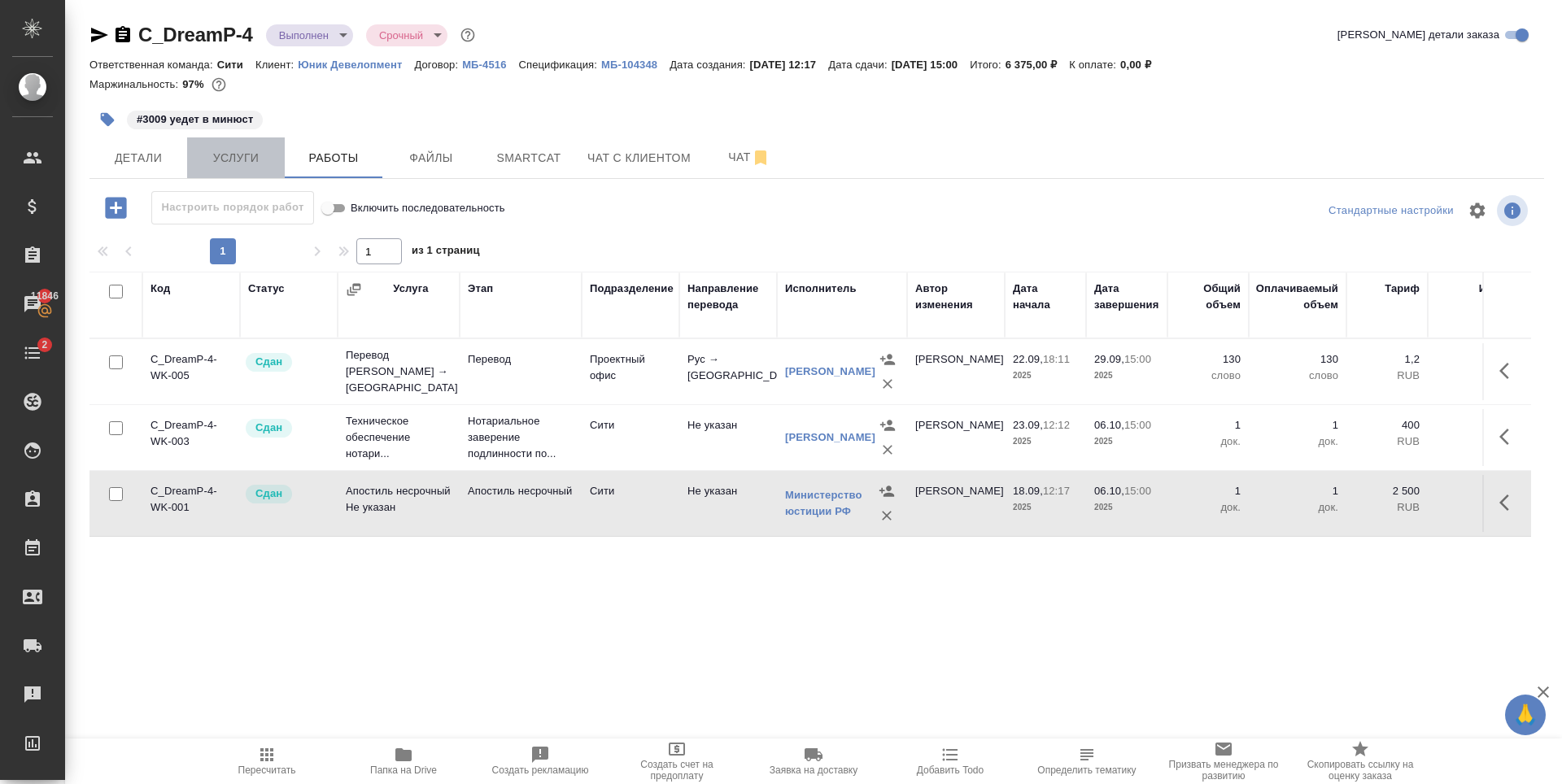
click at [202, 161] on span "Услуги" at bounding box center [236, 158] width 79 height 20
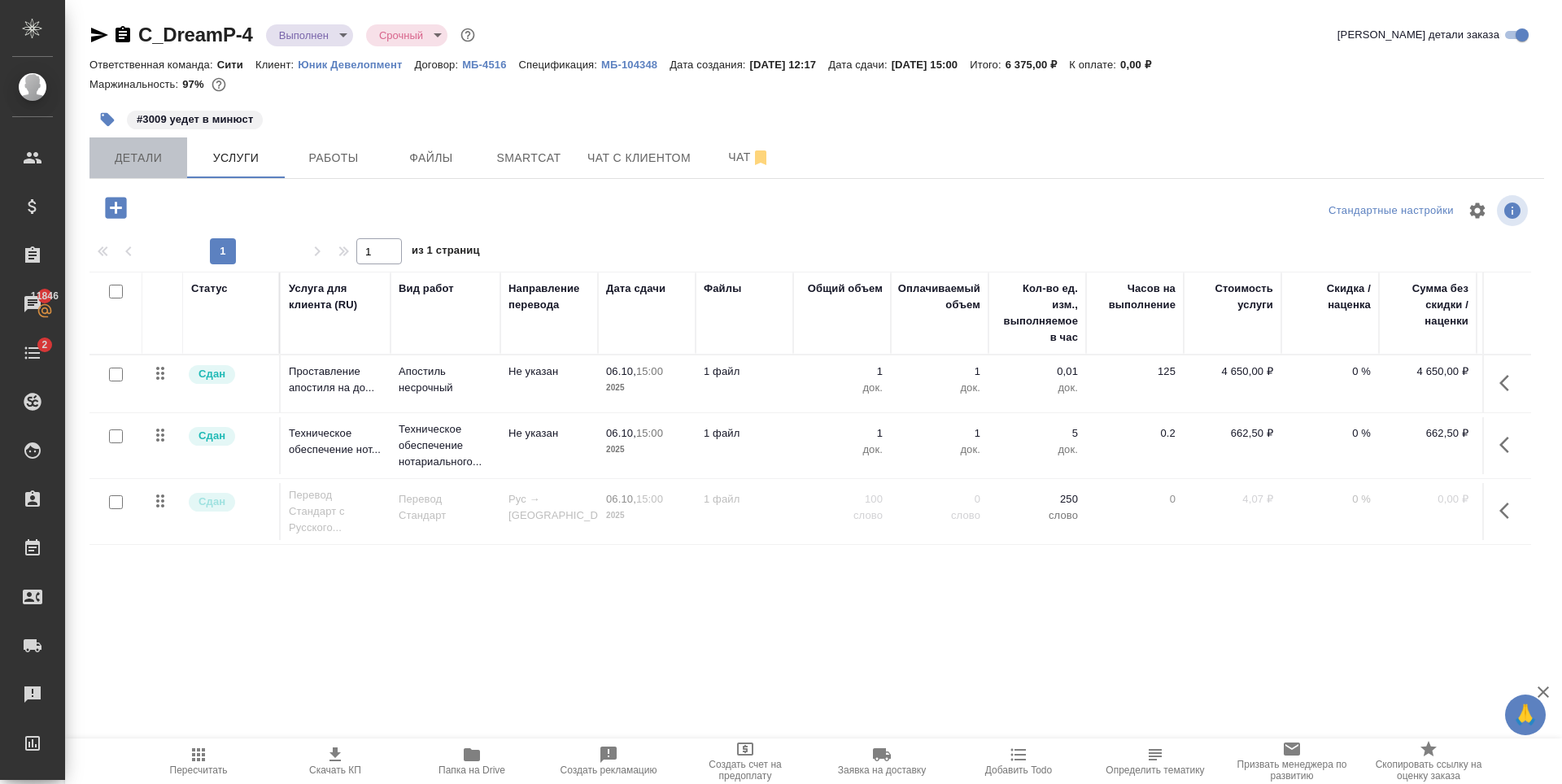
click at [144, 168] on button "Детали" at bounding box center [139, 158] width 98 height 41
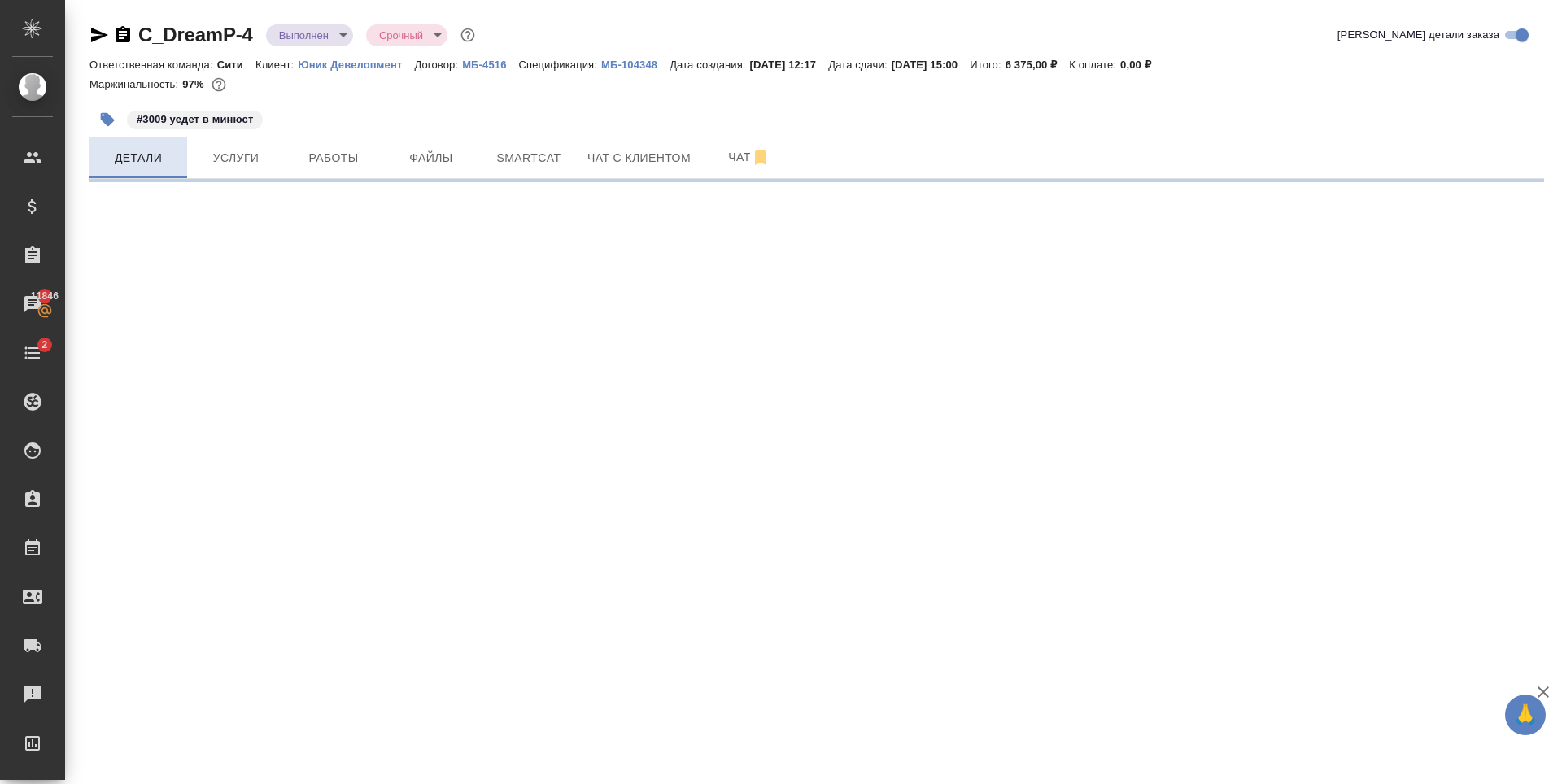
select select "RU"
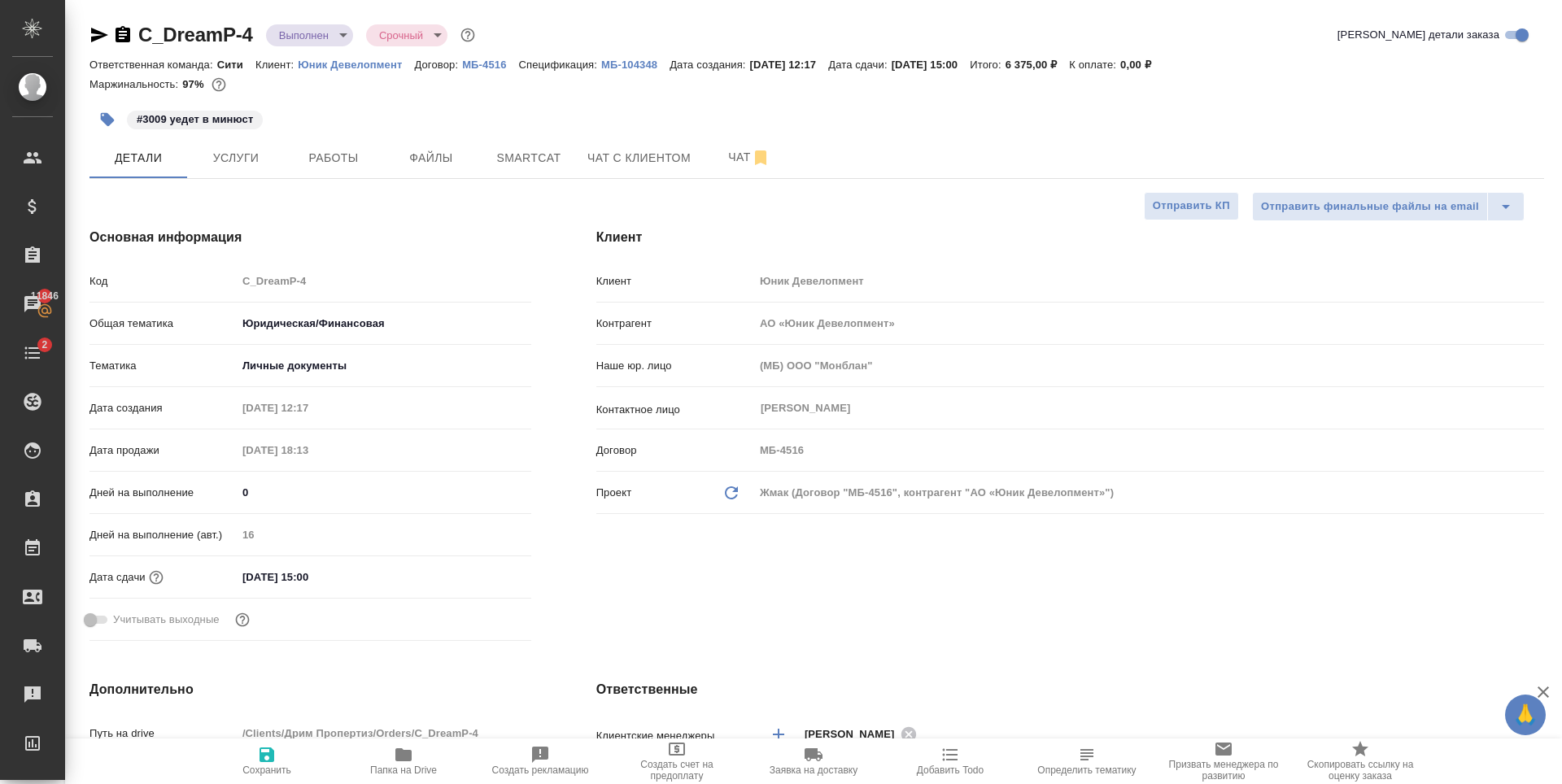
type textarea "x"
click at [332, 31] on body "🙏 .cls-1 fill:#fff; AWATERA Zaytseva Svetlana Клиенты Спецификации Заказы 11846…" at bounding box center [781, 392] width 1562 height 784
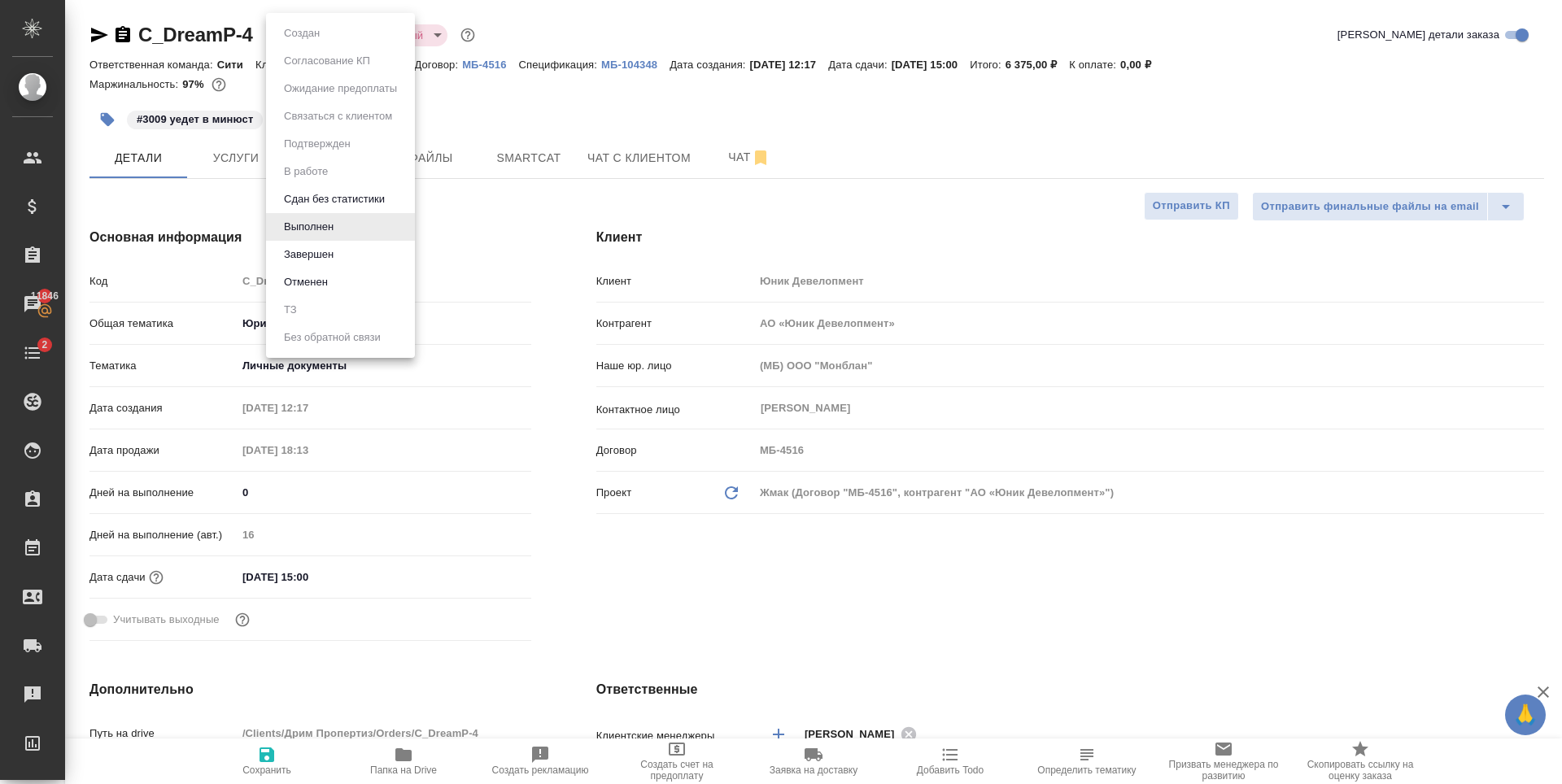
click at [363, 260] on li "Завершен" at bounding box center [340, 255] width 149 height 28
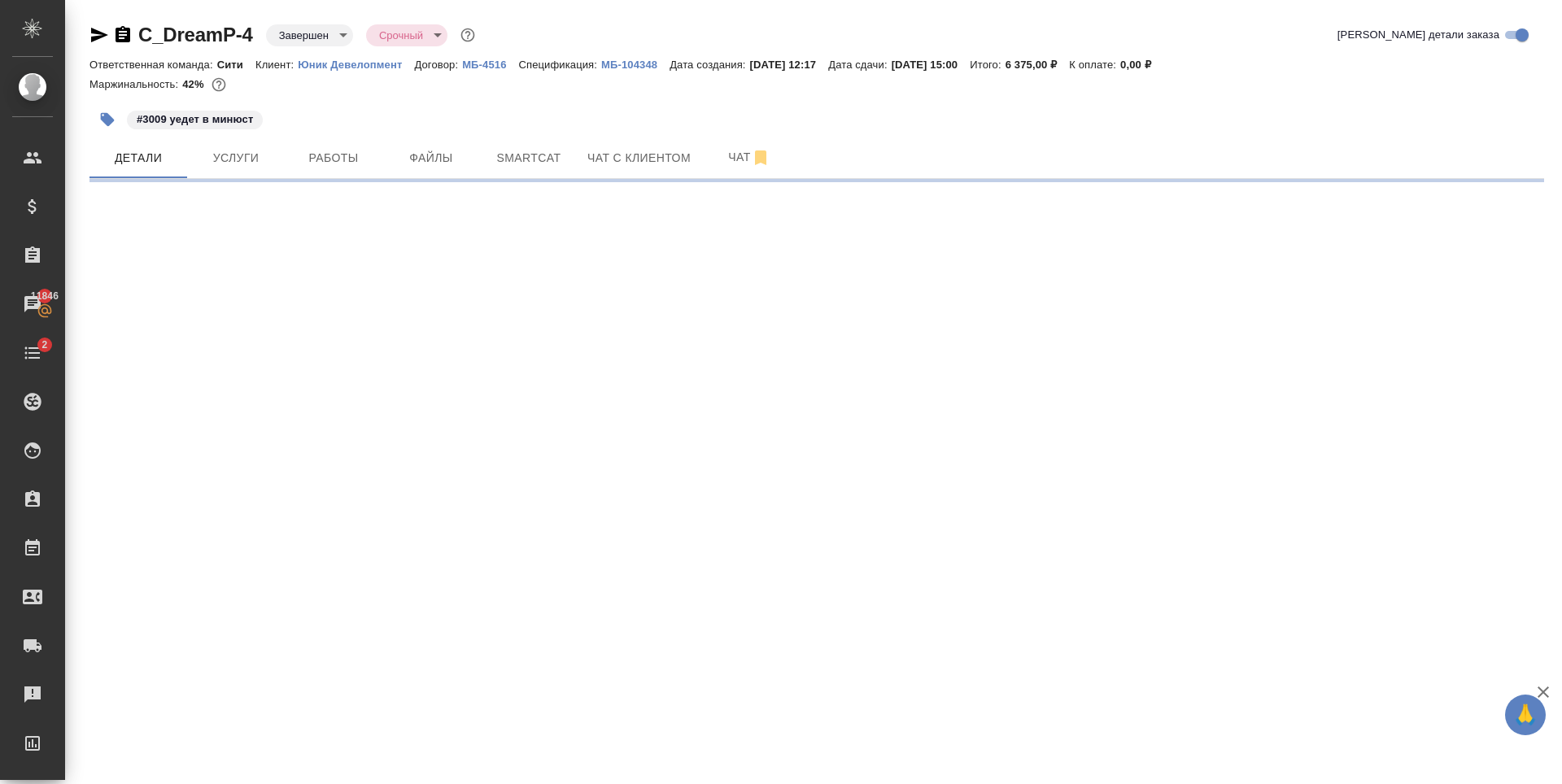
select select "RU"
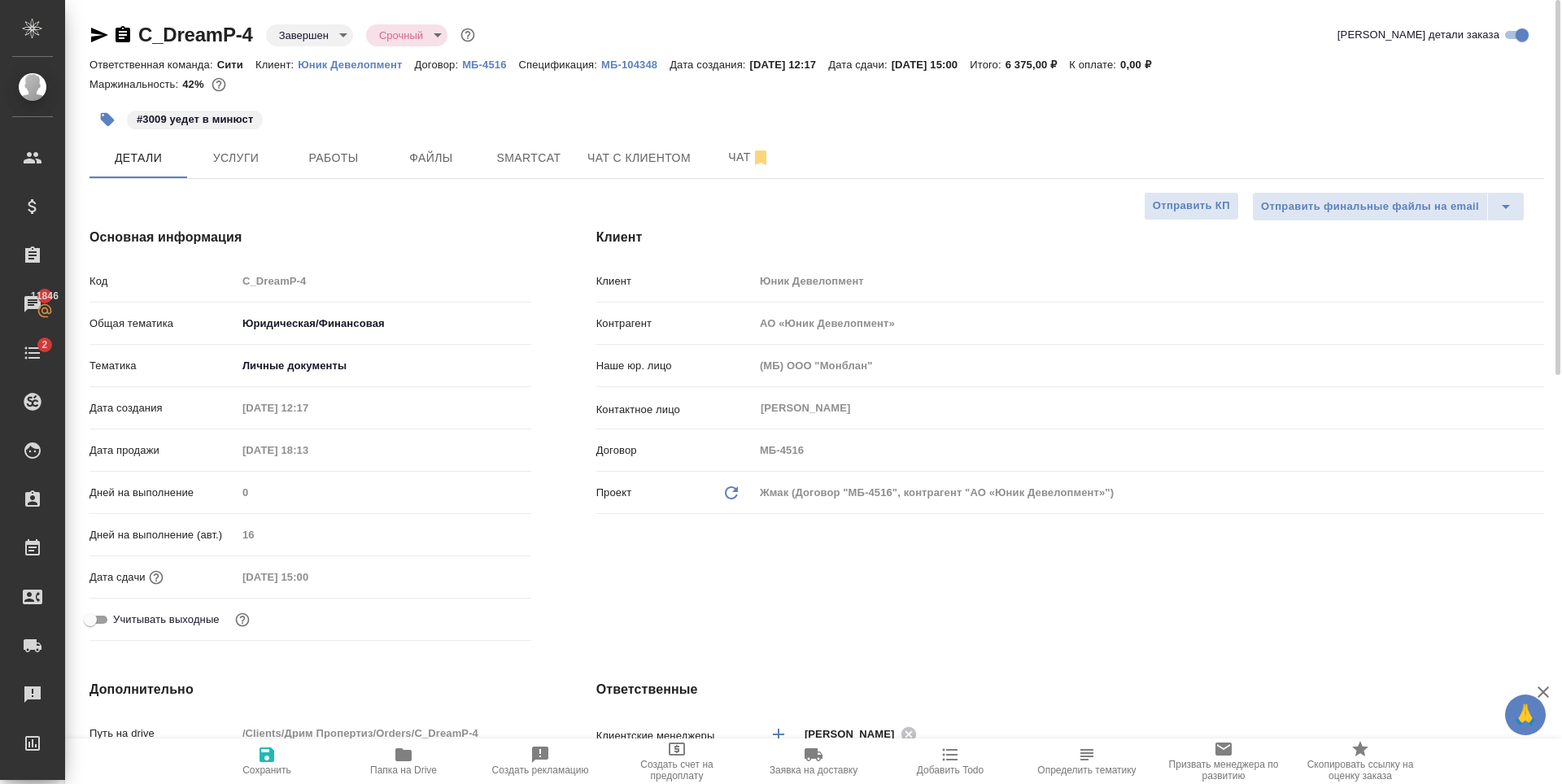
type textarea "x"
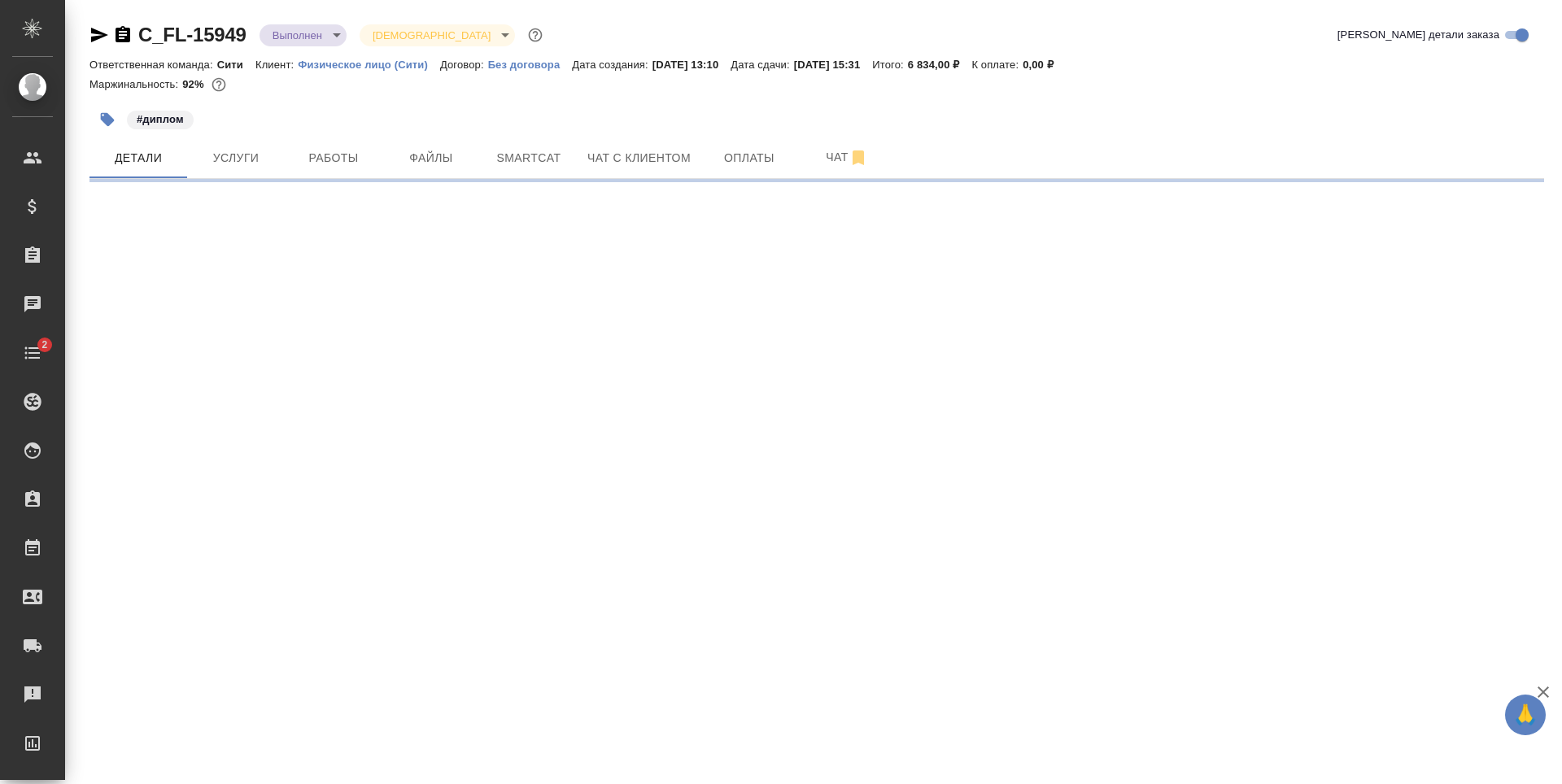
select select "RU"
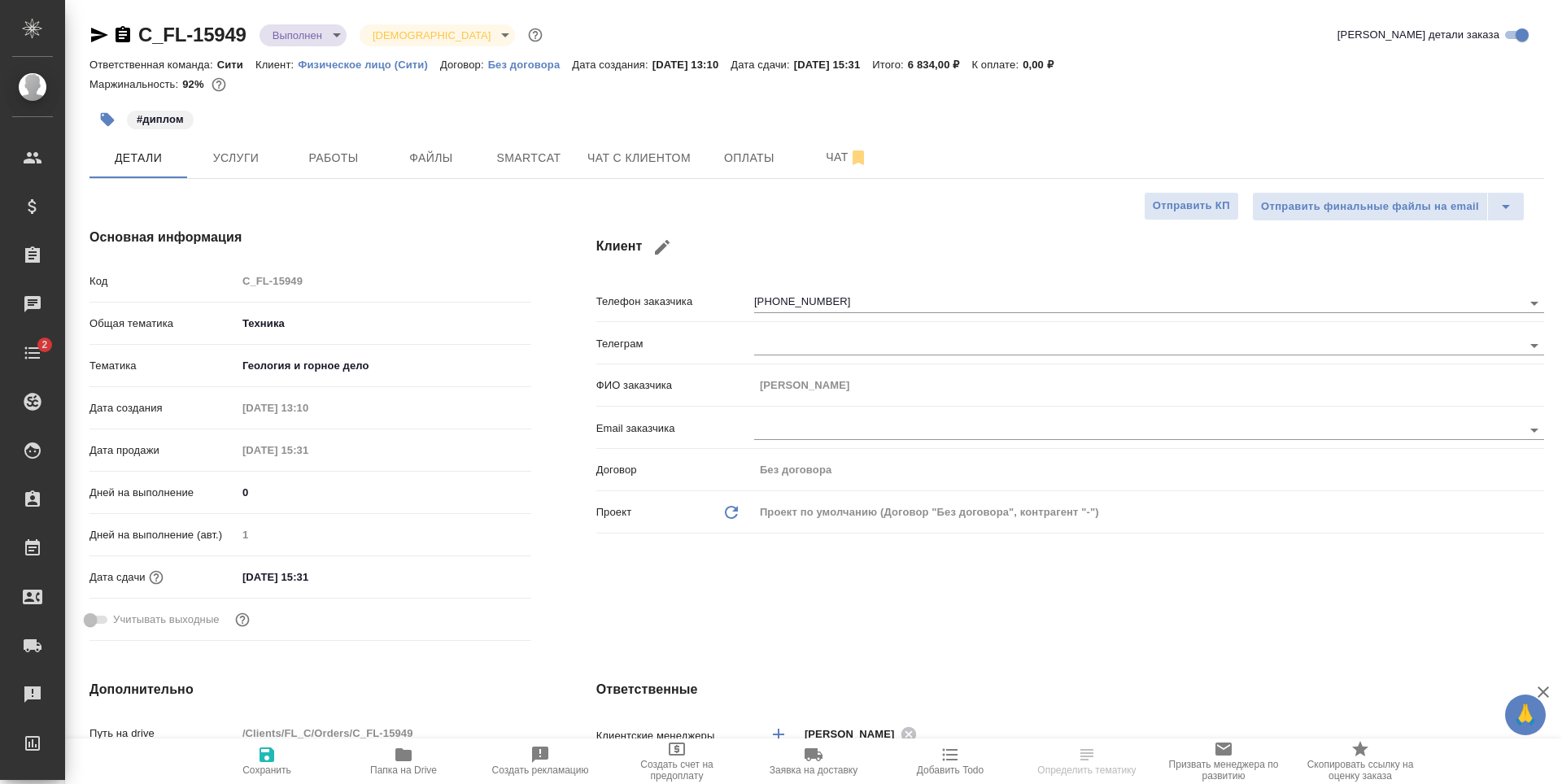
type textarea "x"
click at [617, 164] on span "Чат с клиентом" at bounding box center [639, 158] width 103 height 20
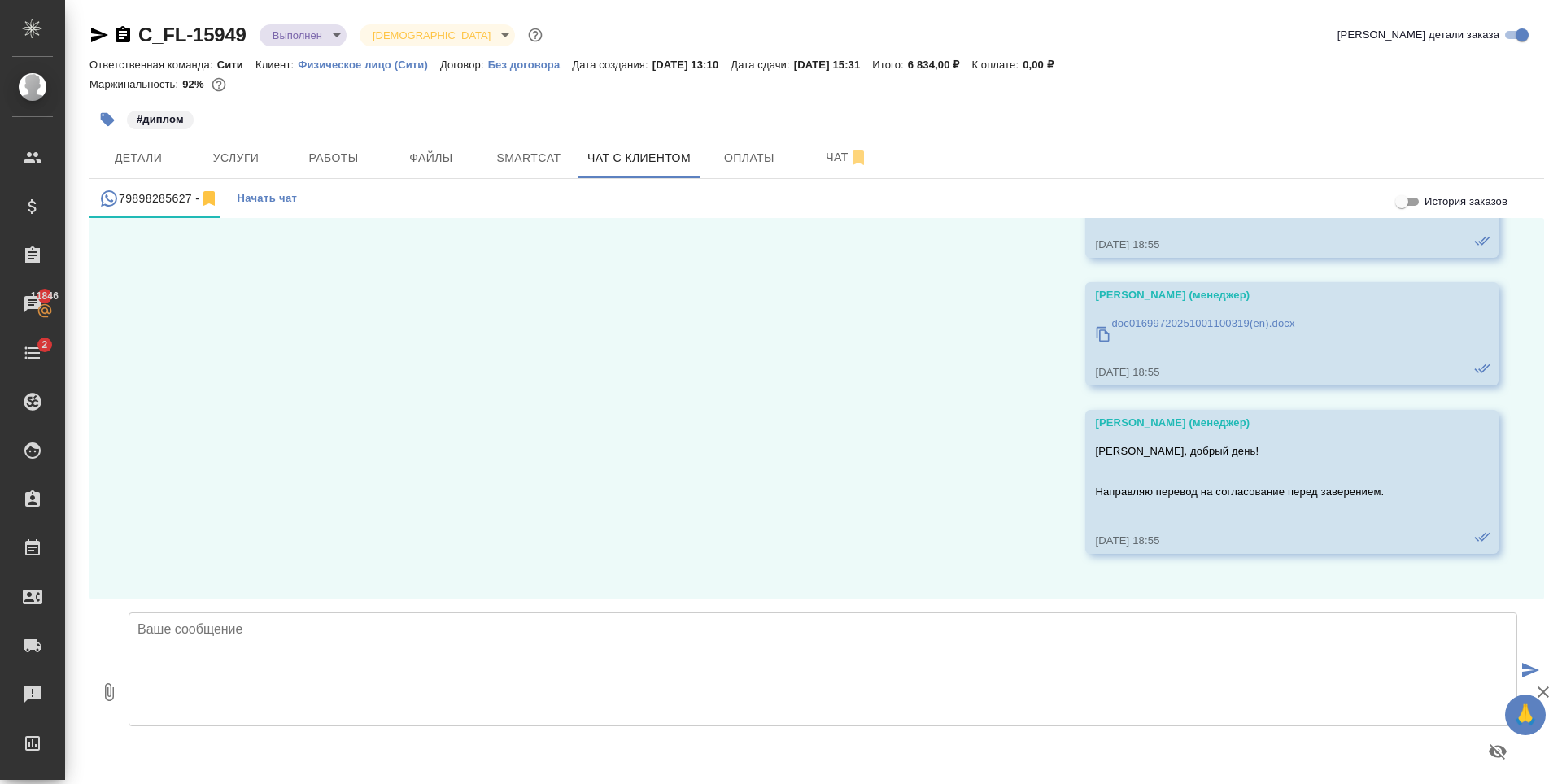
scroll to position [311, 0]
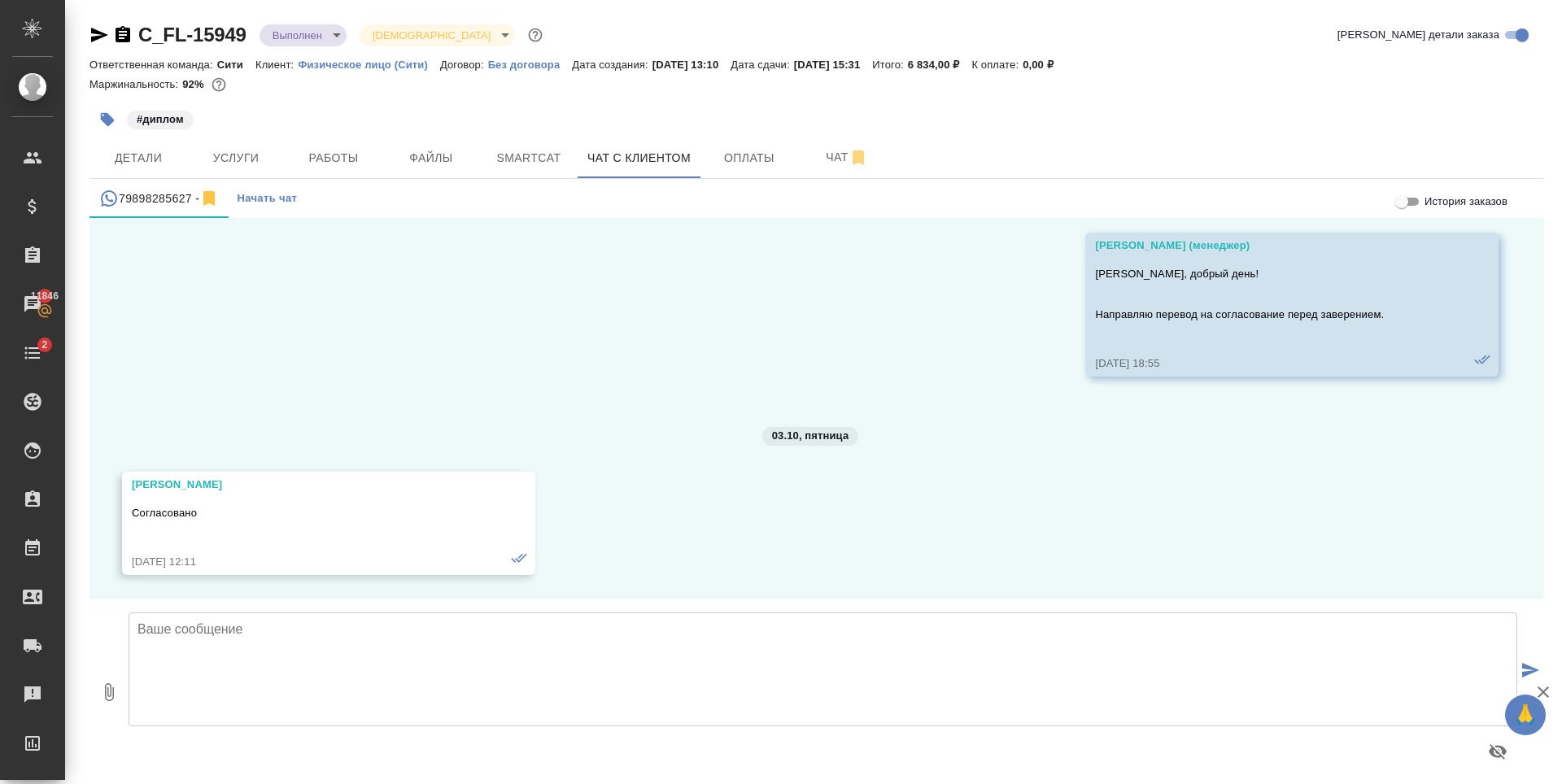
click at [410, 678] on textarea at bounding box center [823, 669] width 1389 height 114
drag, startPoint x: 474, startPoint y: 677, endPoint x: 127, endPoint y: 621, distance: 351.5
click at [127, 621] on div "[PERSON_NAME], добрый день! Готовые документы можно забирать в офисе." at bounding box center [823, 692] width 1401 height 172
click at [205, 649] on textarea "[PERSON_NAME], добрый день! Готовые документы можно забирать в офисе." at bounding box center [823, 669] width 1389 height 114
click at [508, 660] on textarea "[PERSON_NAME], добрый день! Готовые документы можно забирать в офисе." at bounding box center [823, 669] width 1389 height 114
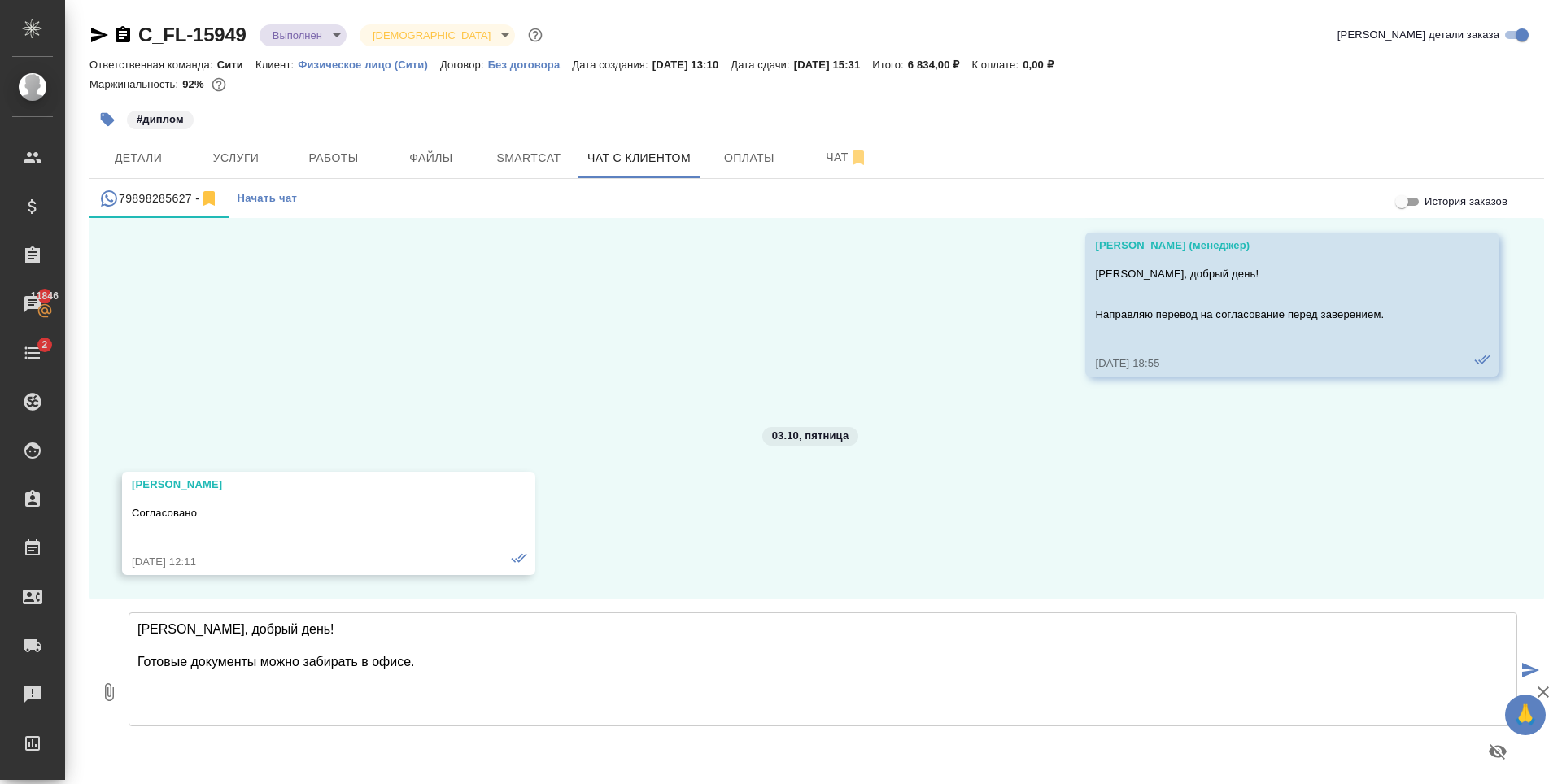
type textarea "[PERSON_NAME], добрый день! Готовые документы можно забирать в офисе."
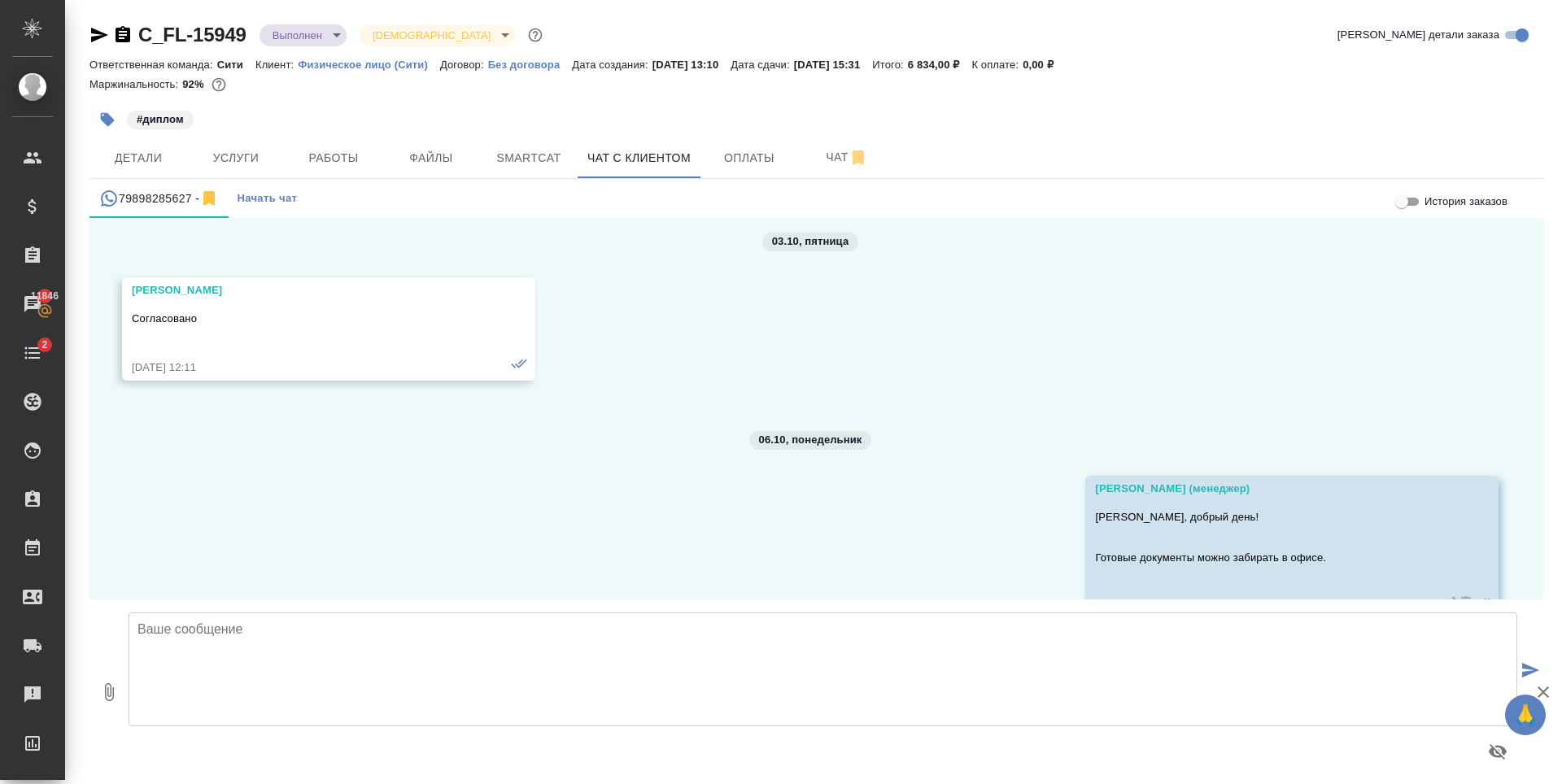
scroll to position [550, 0]
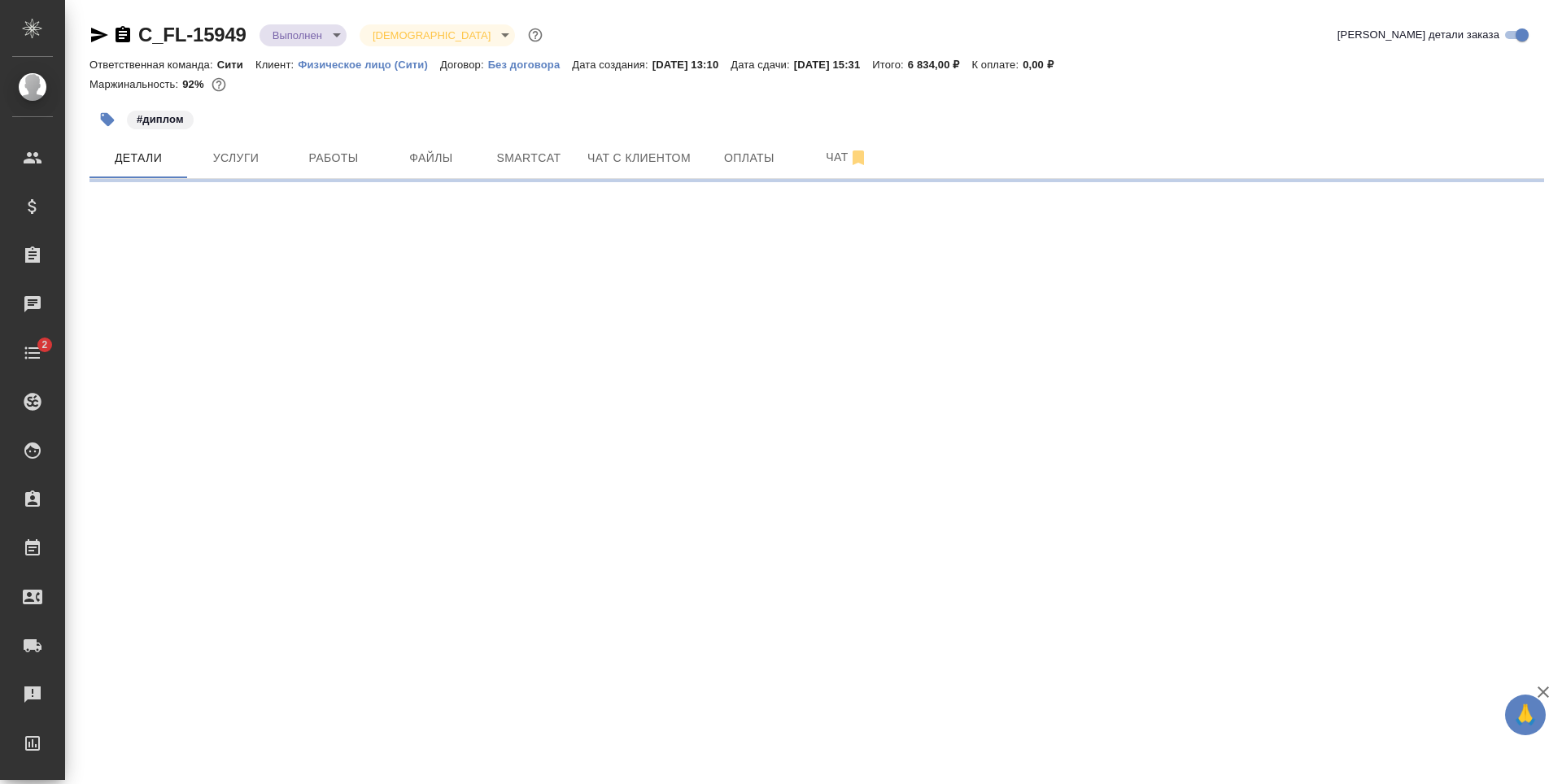
select select "RU"
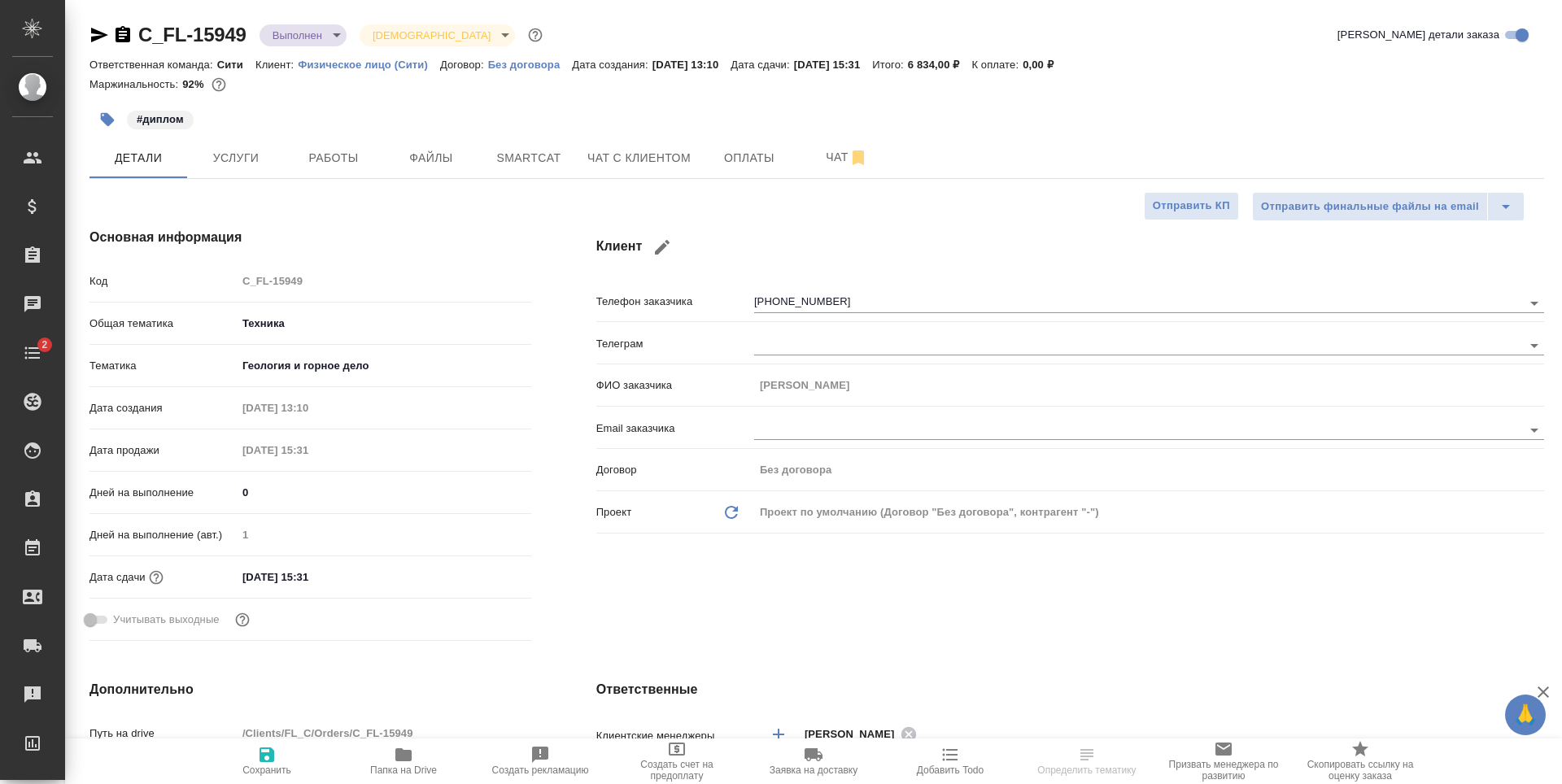
type textarea "x"
click at [236, 154] on span "Услуги" at bounding box center [236, 158] width 79 height 20
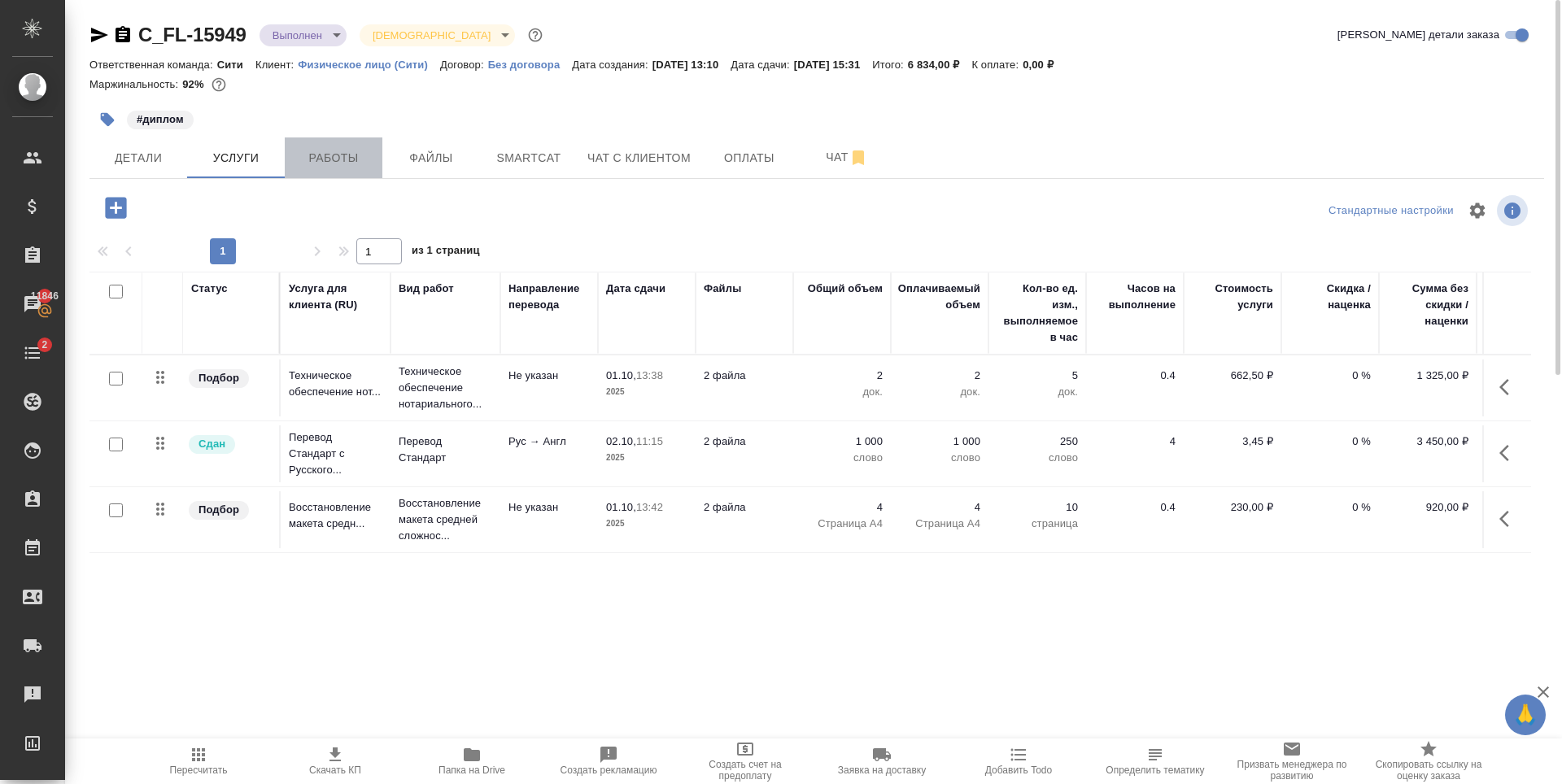
click at [360, 164] on span "Работы" at bounding box center [334, 158] width 79 height 20
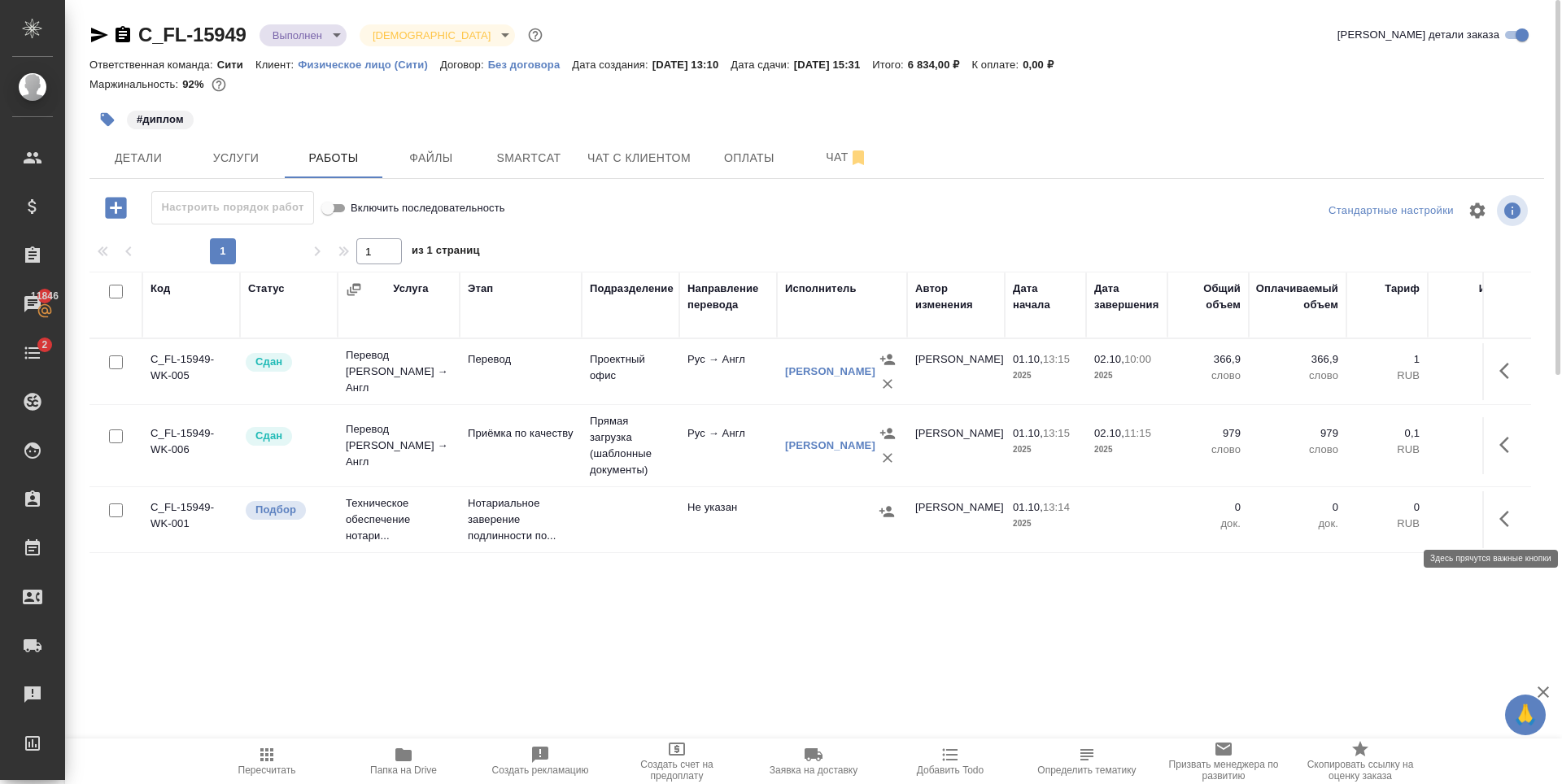
click at [1510, 516] on icon "button" at bounding box center [1509, 519] width 19 height 19
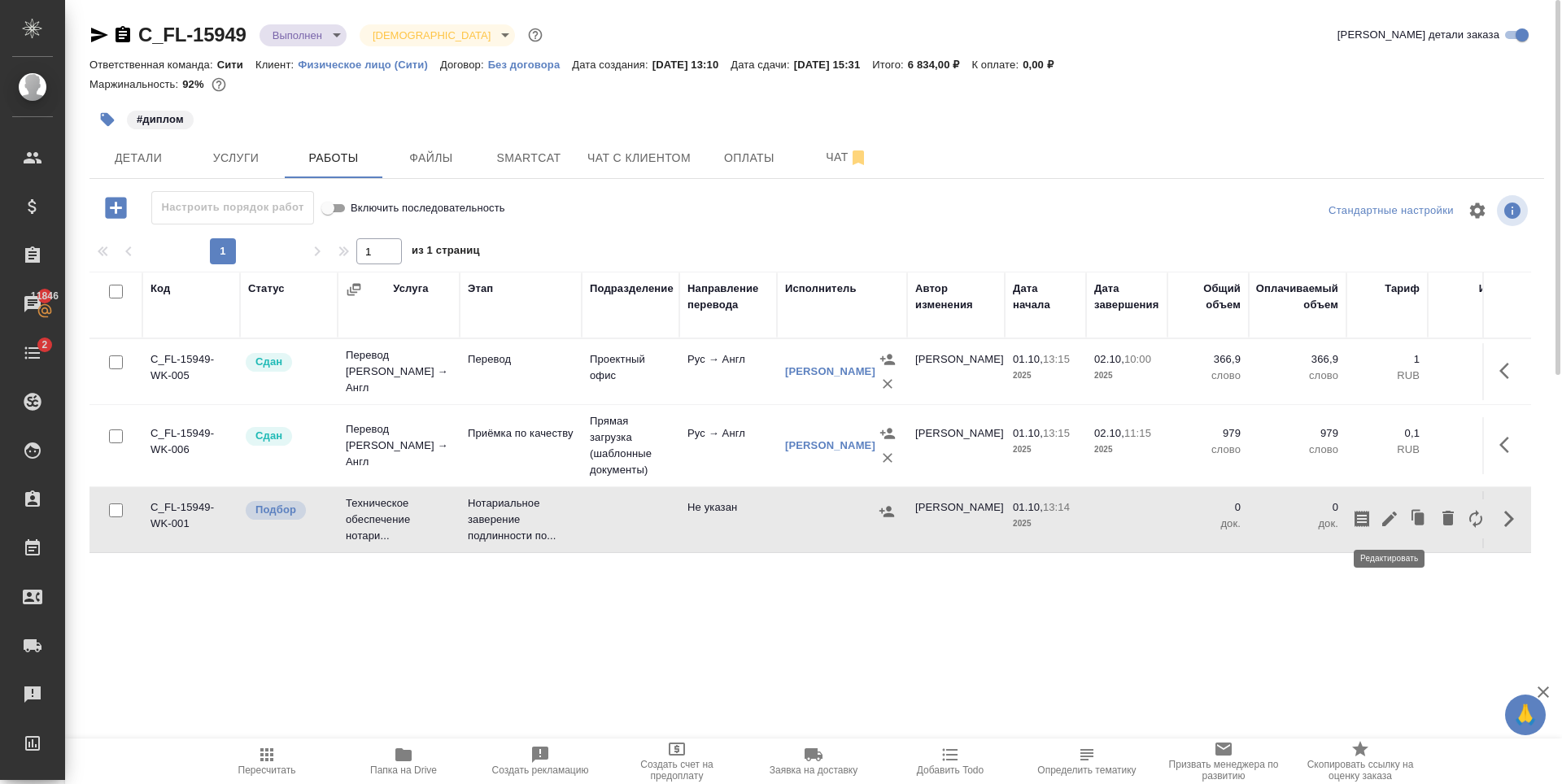
click at [1380, 516] on icon "button" at bounding box center [1389, 519] width 19 height 19
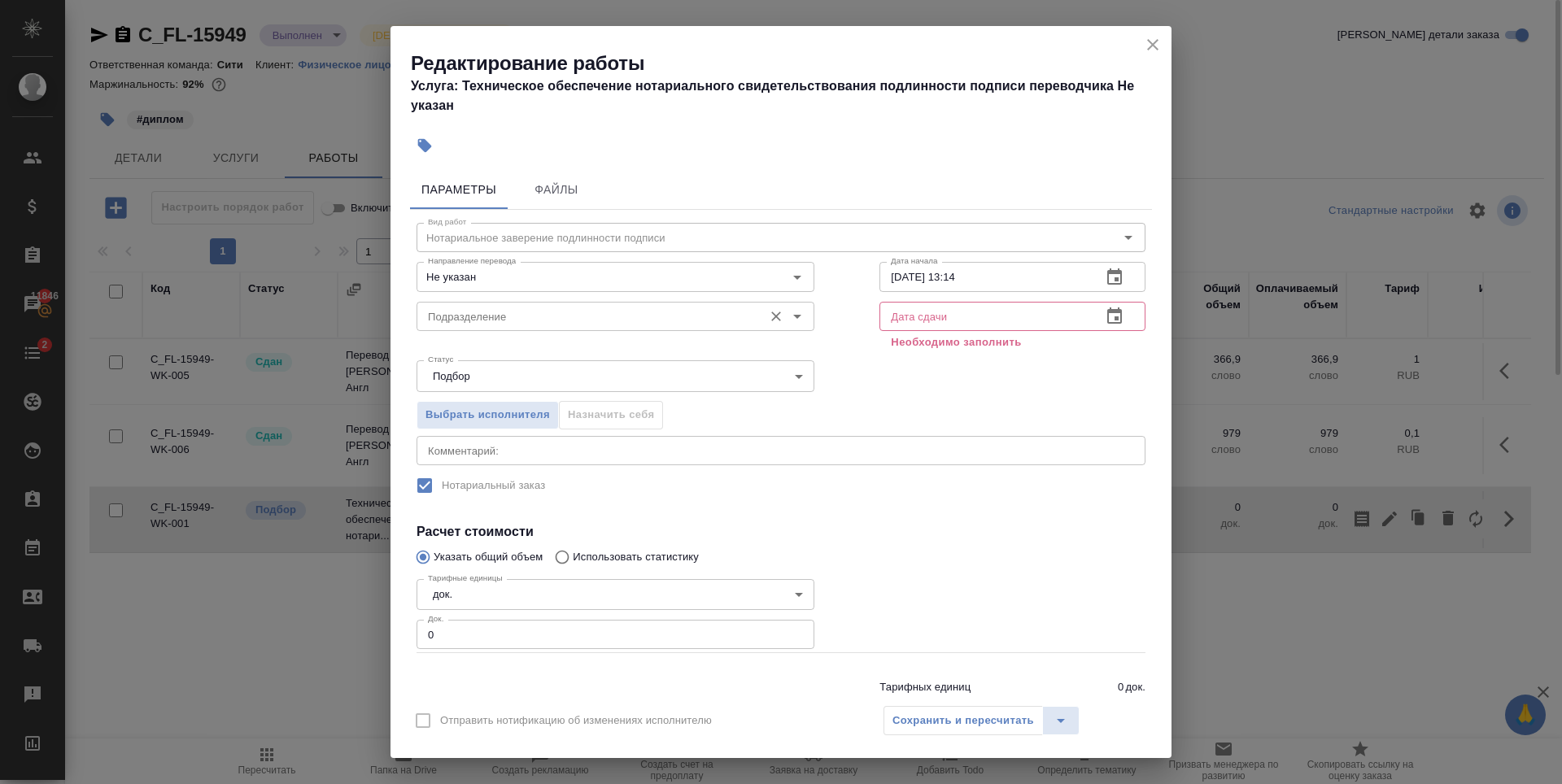
click at [525, 319] on input "Подразделение" at bounding box center [588, 316] width 333 height 19
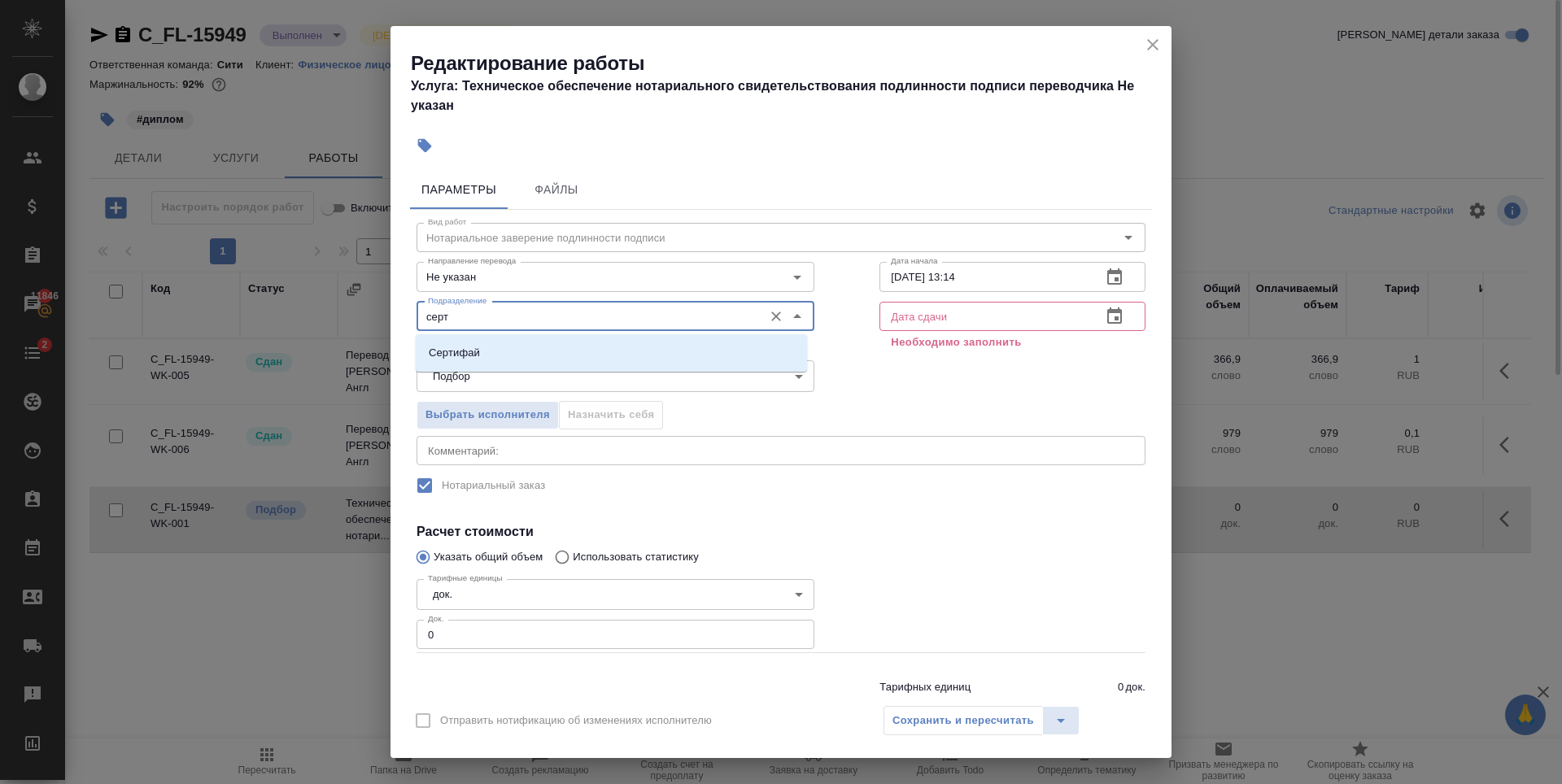
click at [524, 349] on li "Сертифай" at bounding box center [611, 353] width 391 height 30
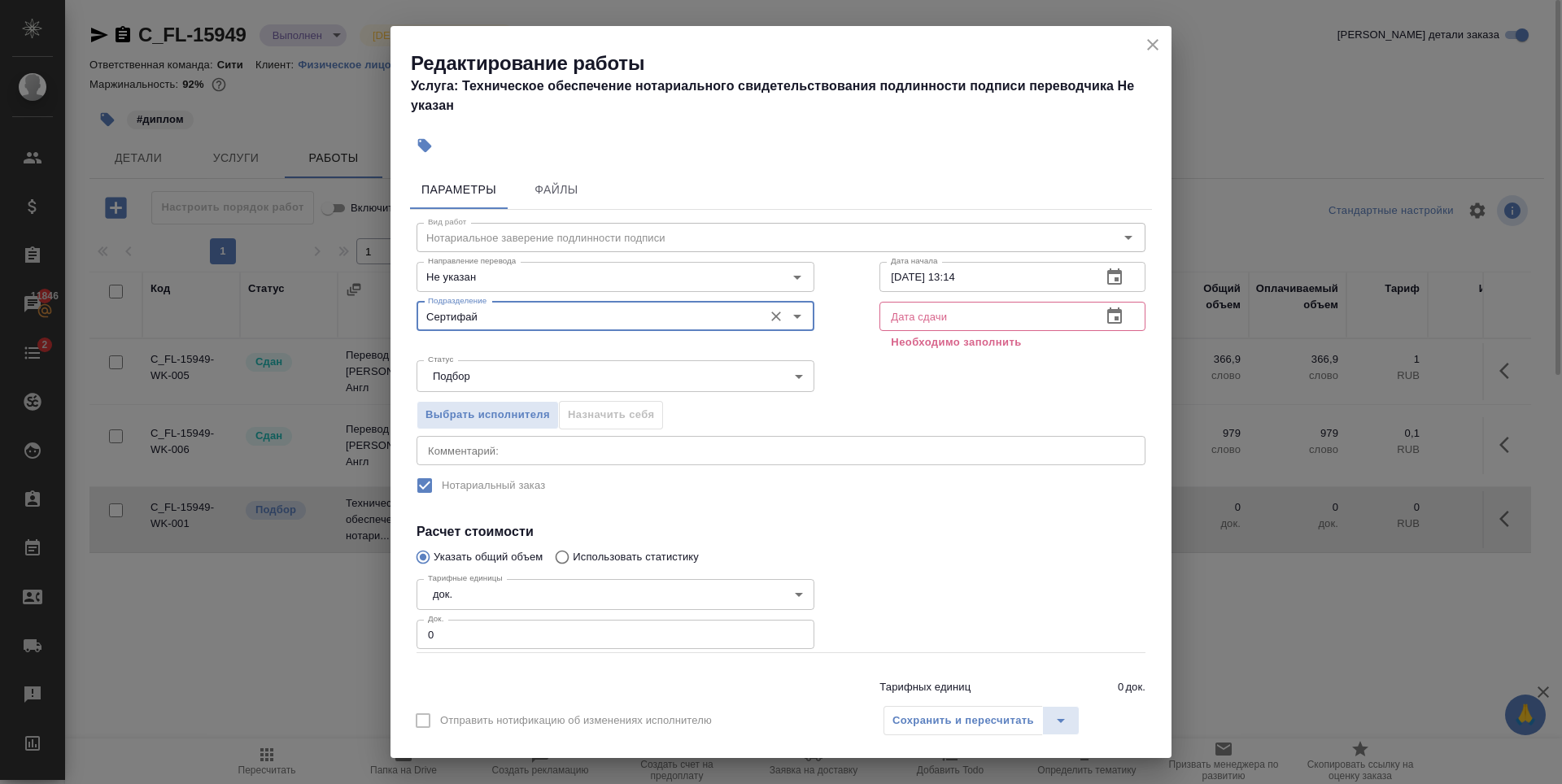
type input "Сертифай"
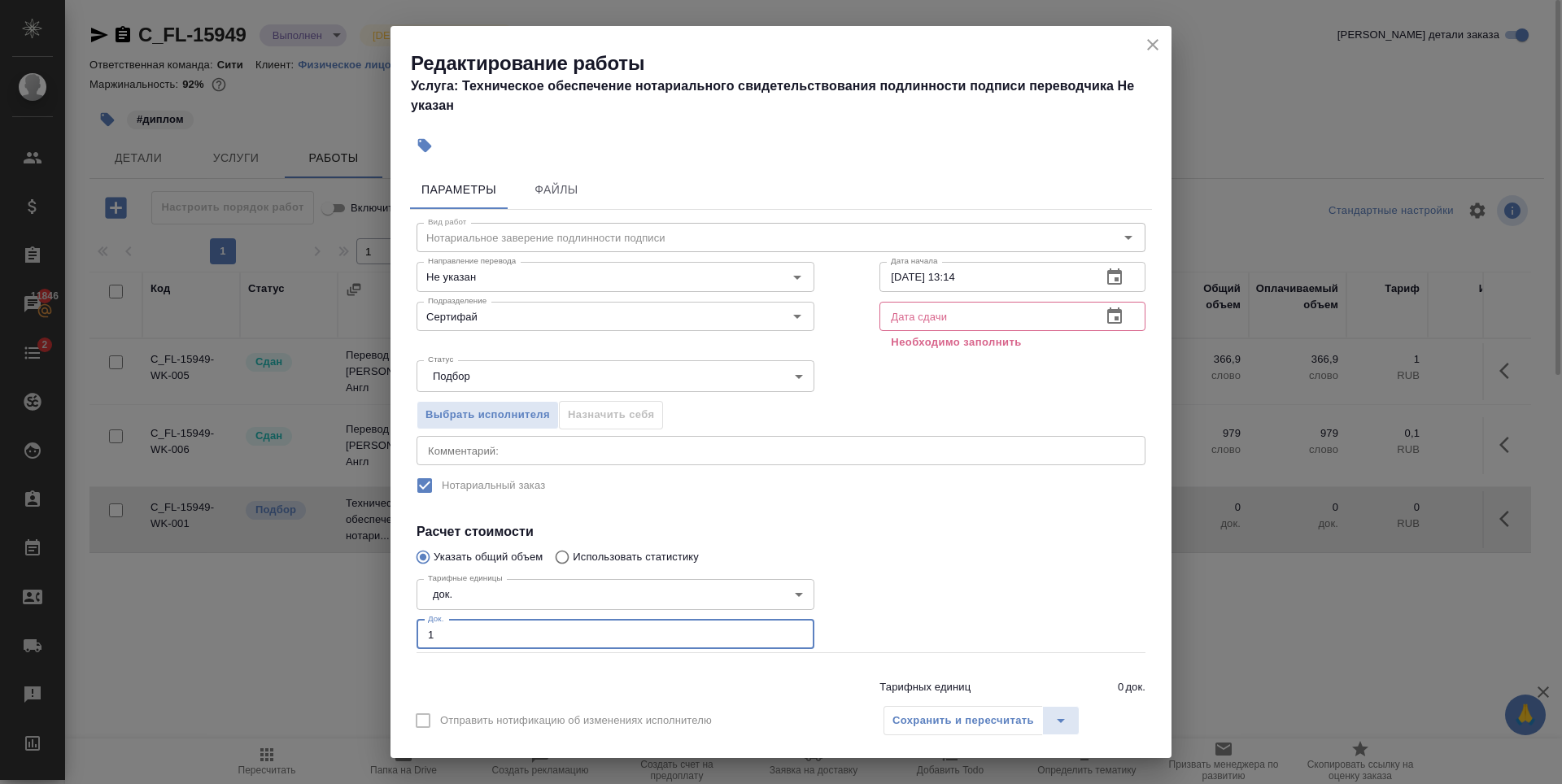
click at [787, 631] on input "1" at bounding box center [615, 634] width 398 height 30
type input "2"
click at [787, 631] on input "2" at bounding box center [615, 634] width 398 height 30
click at [878, 587] on div at bounding box center [1012, 612] width 331 height 146
click at [940, 709] on div "Сохранить и пересчитать" at bounding box center [982, 720] width 196 height 30
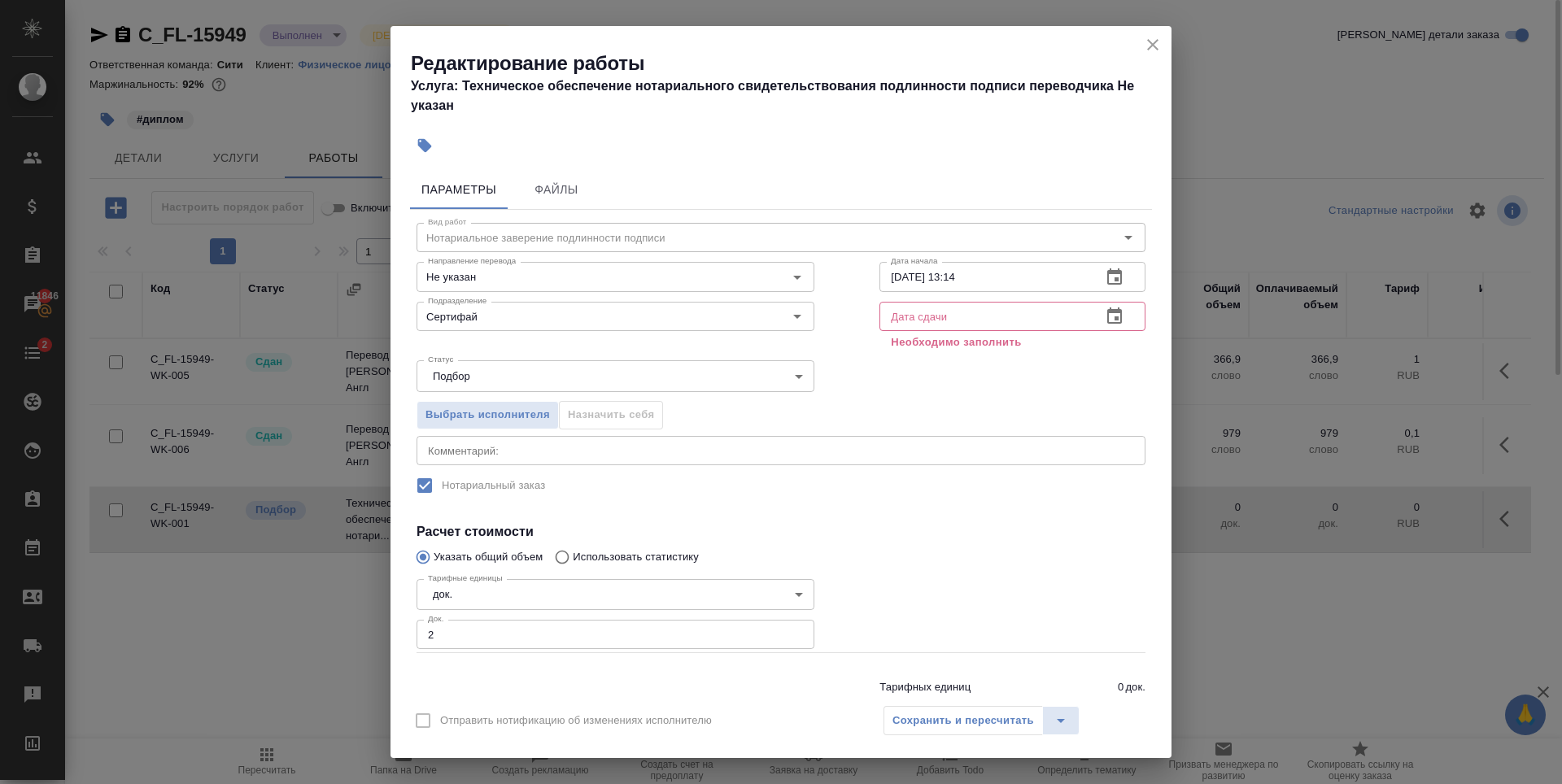
click at [941, 715] on div "Сохранить и пересчитать" at bounding box center [982, 720] width 196 height 30
click at [1105, 315] on icon "button" at bounding box center [1114, 316] width 19 height 19
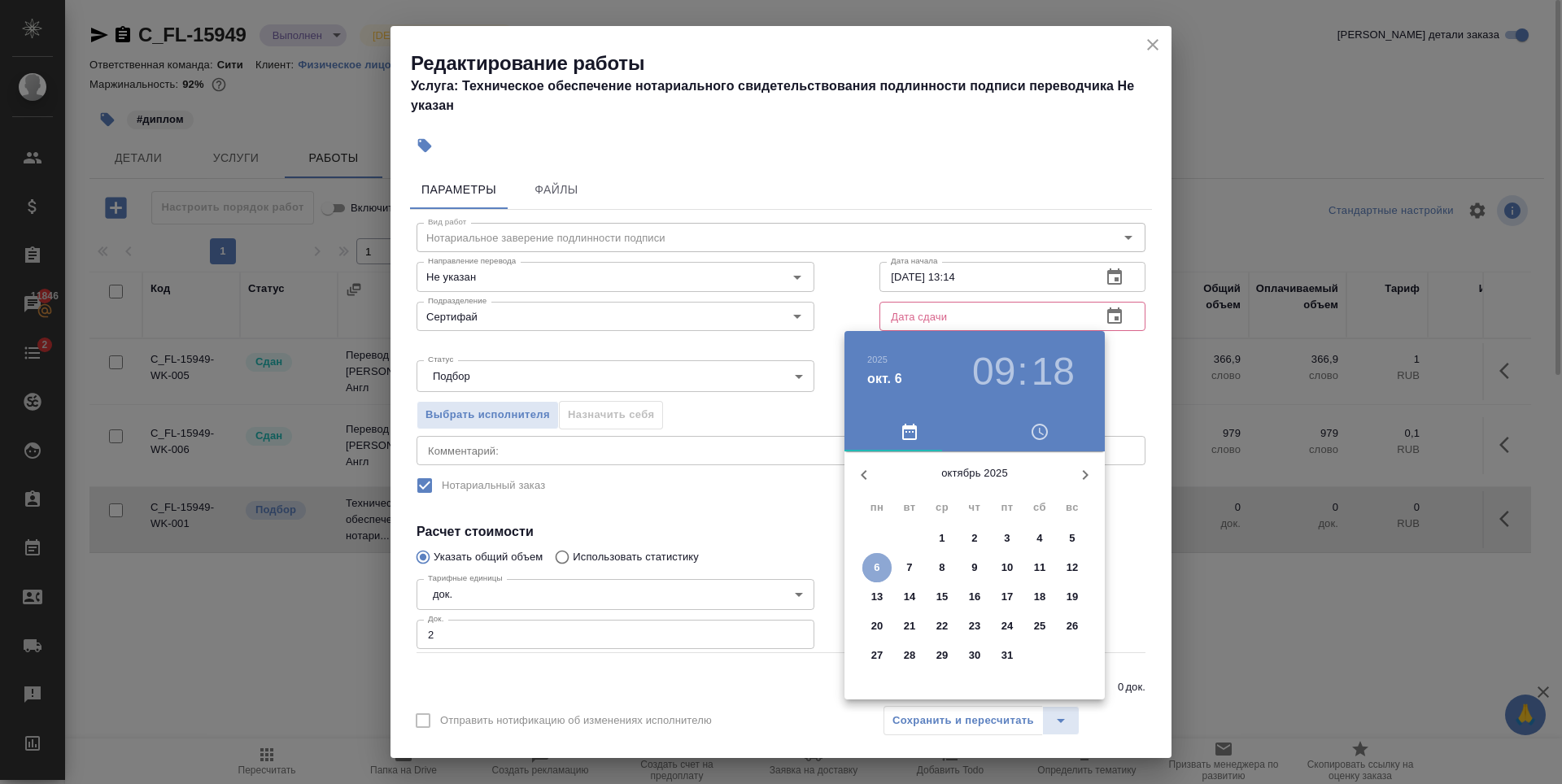
click at [877, 570] on p "6" at bounding box center [876, 567] width 6 height 17
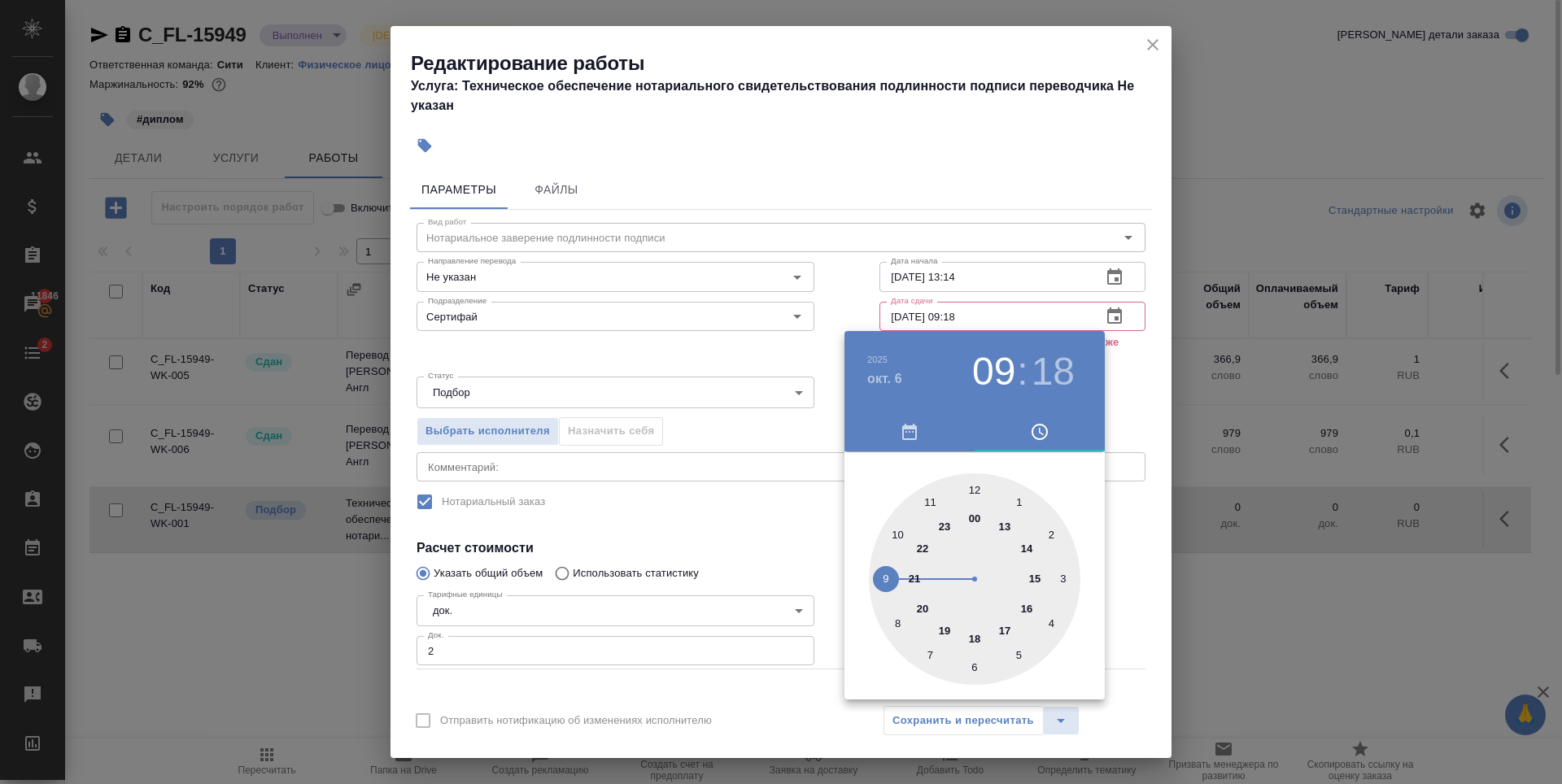
click at [1100, 317] on div at bounding box center [781, 392] width 1562 height 784
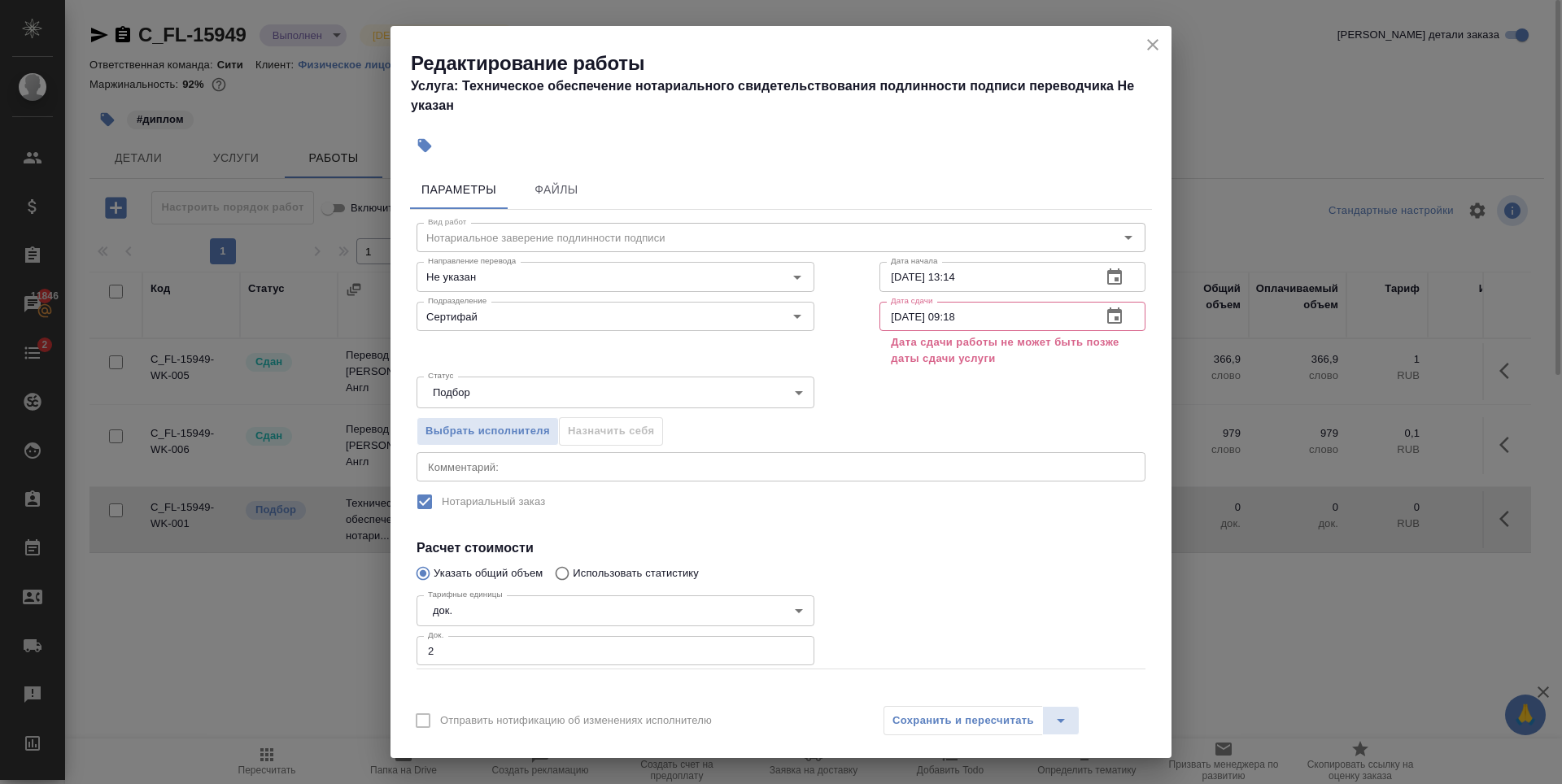
click at [1105, 317] on icon "button" at bounding box center [1114, 316] width 19 height 19
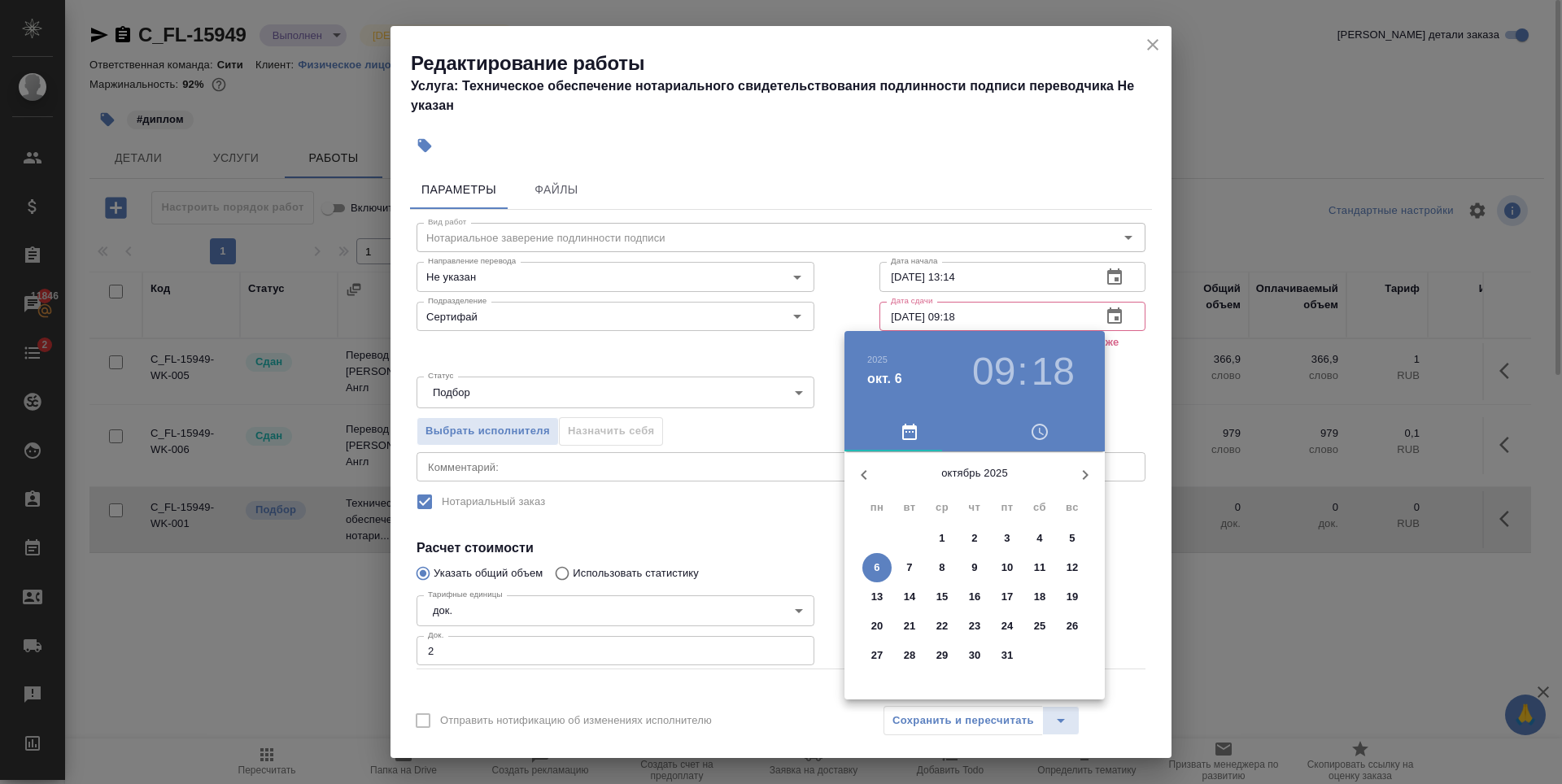
click at [1006, 538] on p "3" at bounding box center [1007, 538] width 6 height 17
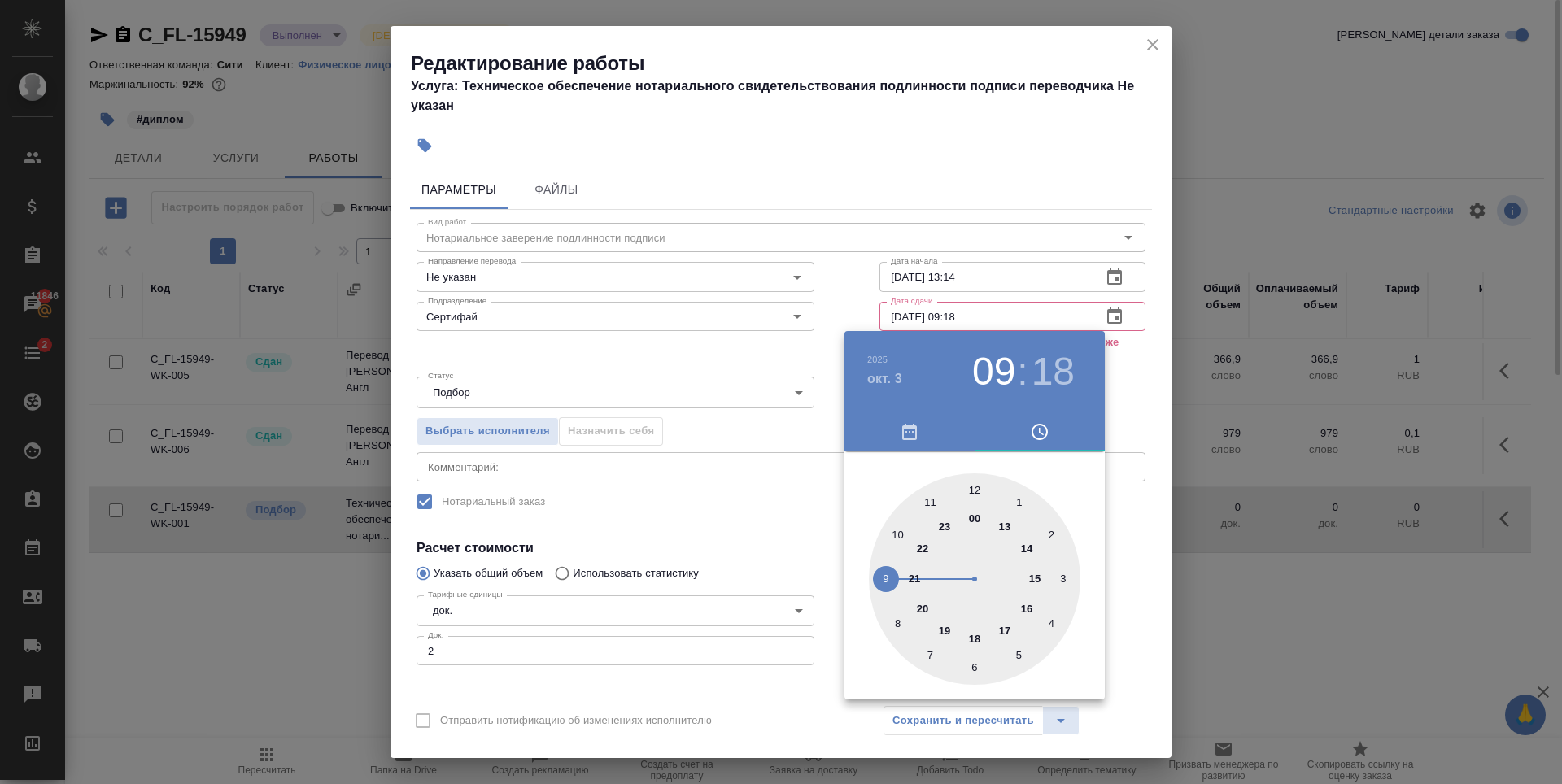
click at [974, 484] on div at bounding box center [975, 579] width 211 height 211
click at [1012, 83] on div at bounding box center [781, 392] width 1562 height 784
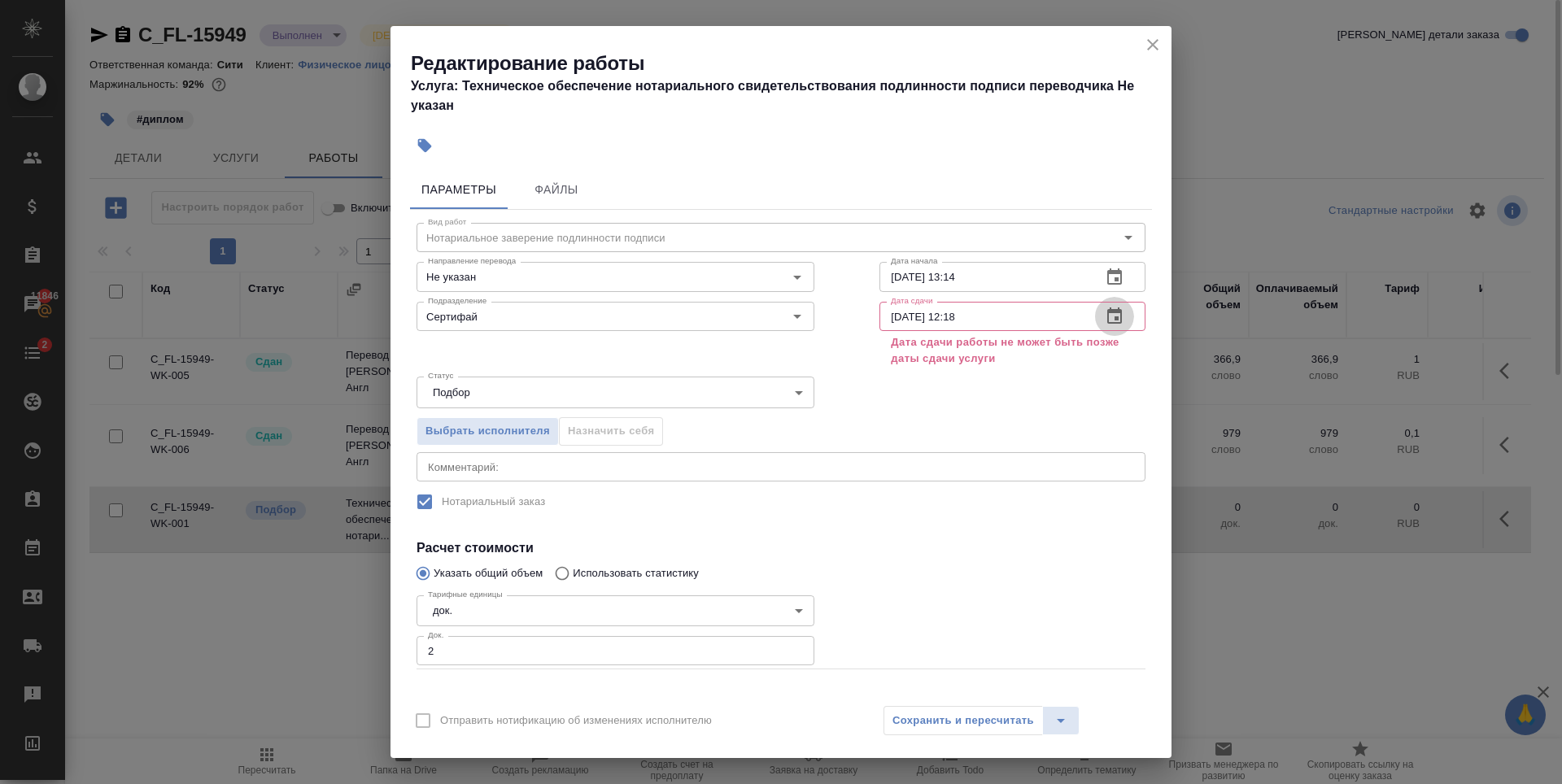
click at [1107, 310] on icon "button" at bounding box center [1114, 315] width 15 height 17
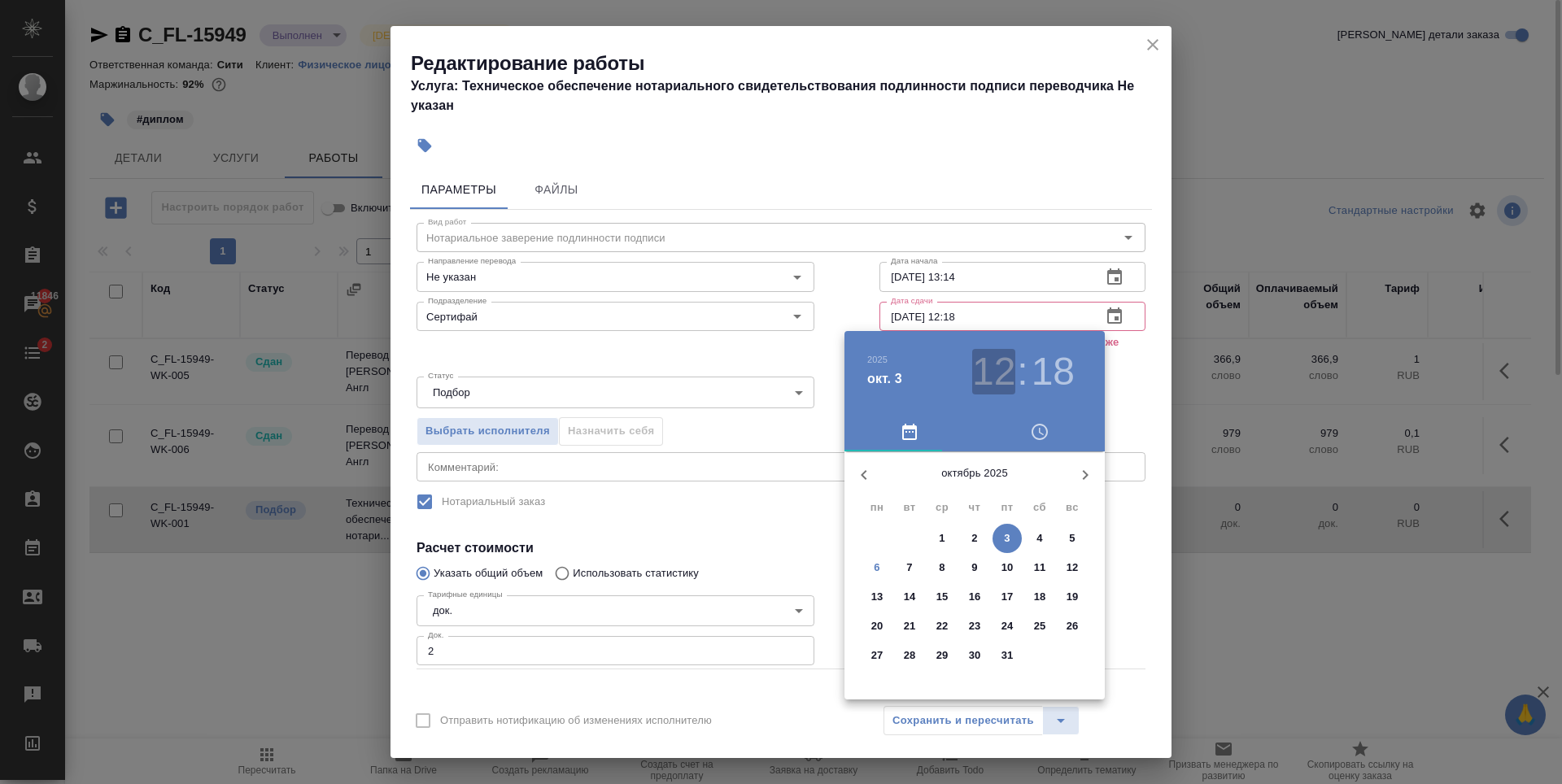
click at [990, 366] on h3 "12" at bounding box center [993, 372] width 43 height 45
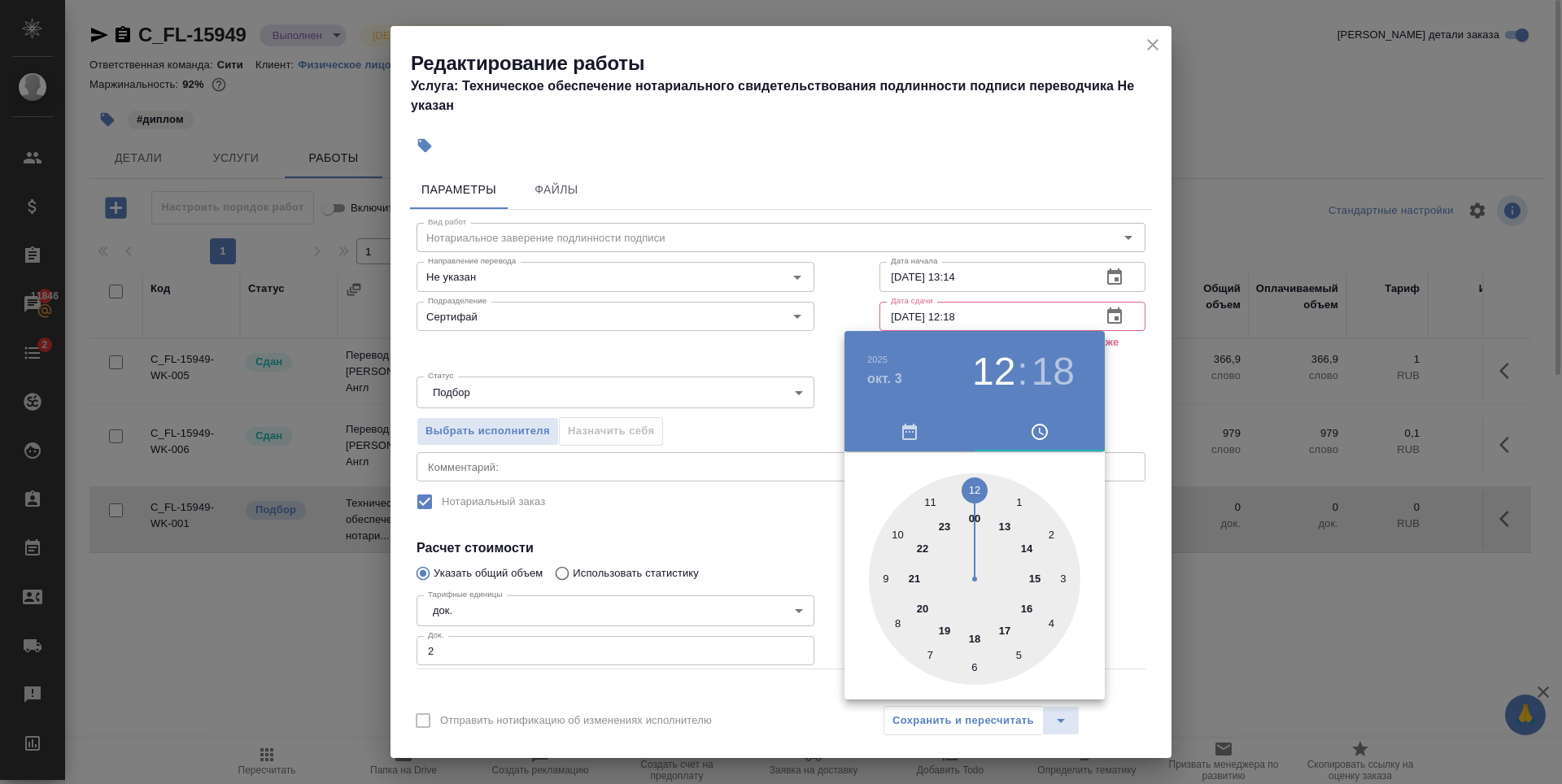
click at [887, 379] on h4 "окт. 3" at bounding box center [885, 378] width 35 height 19
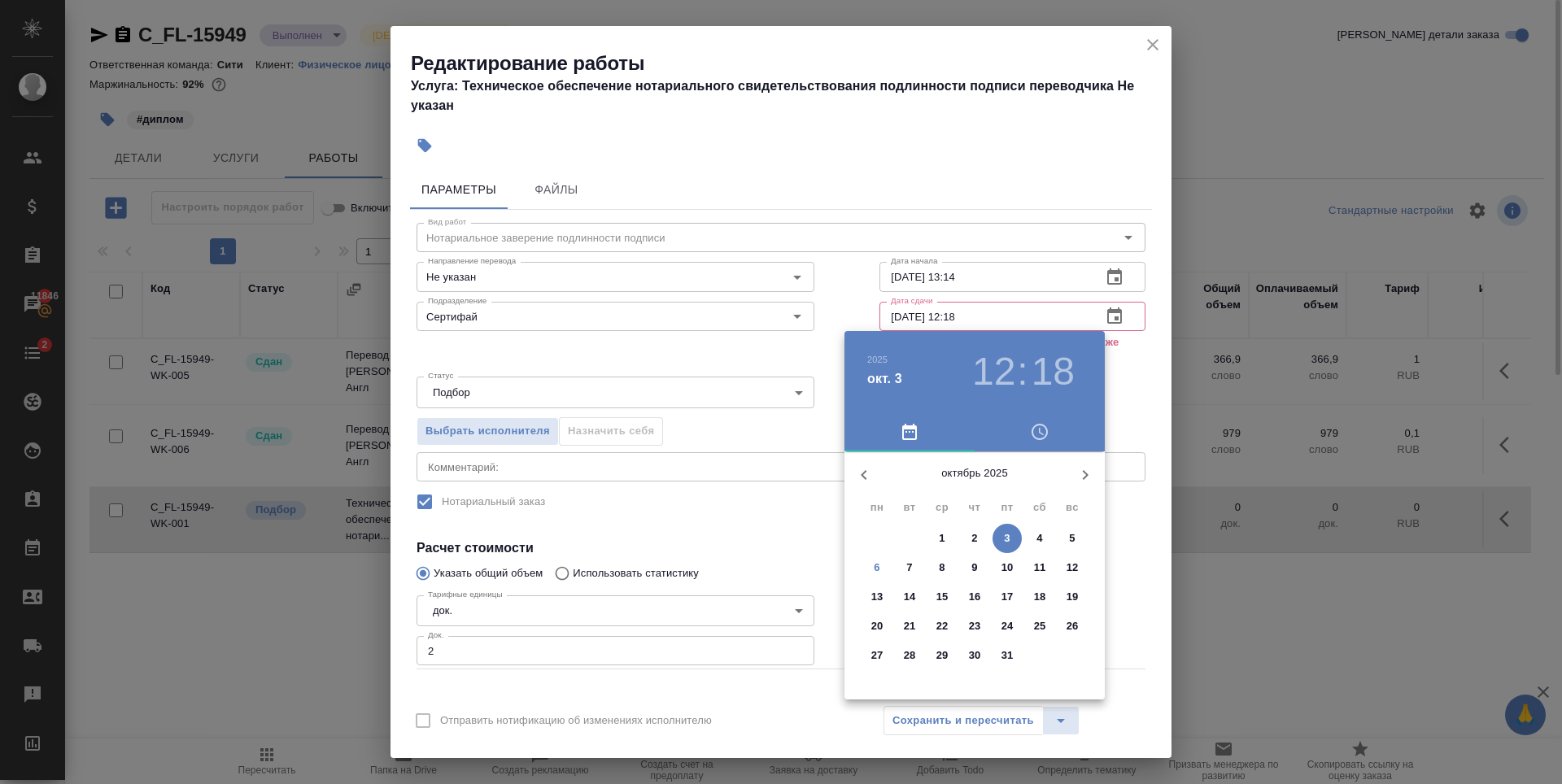
click at [969, 535] on span "2" at bounding box center [975, 538] width 30 height 17
type input "02.10.2025 12:18"
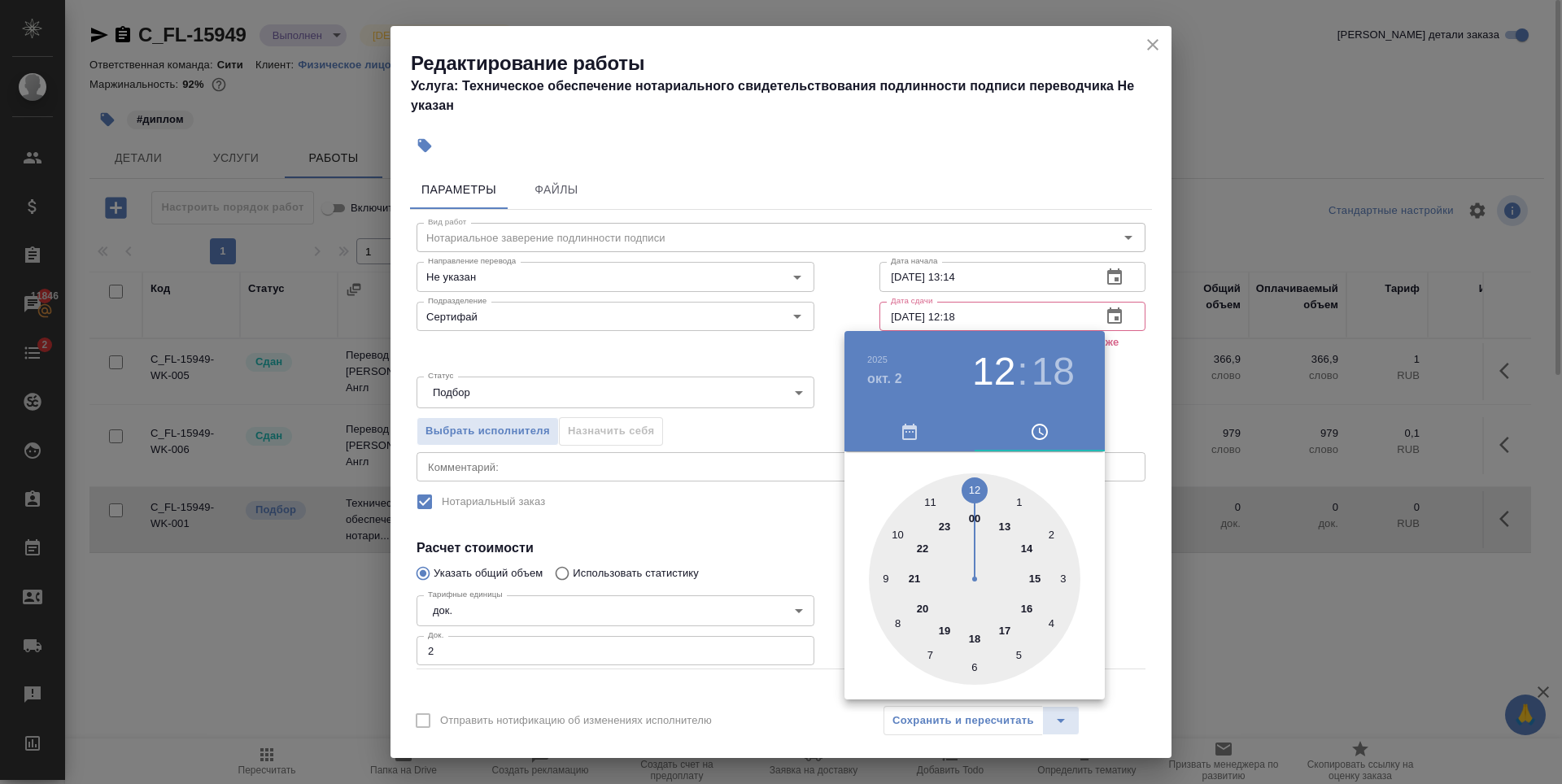
click at [986, 118] on div at bounding box center [781, 392] width 1562 height 784
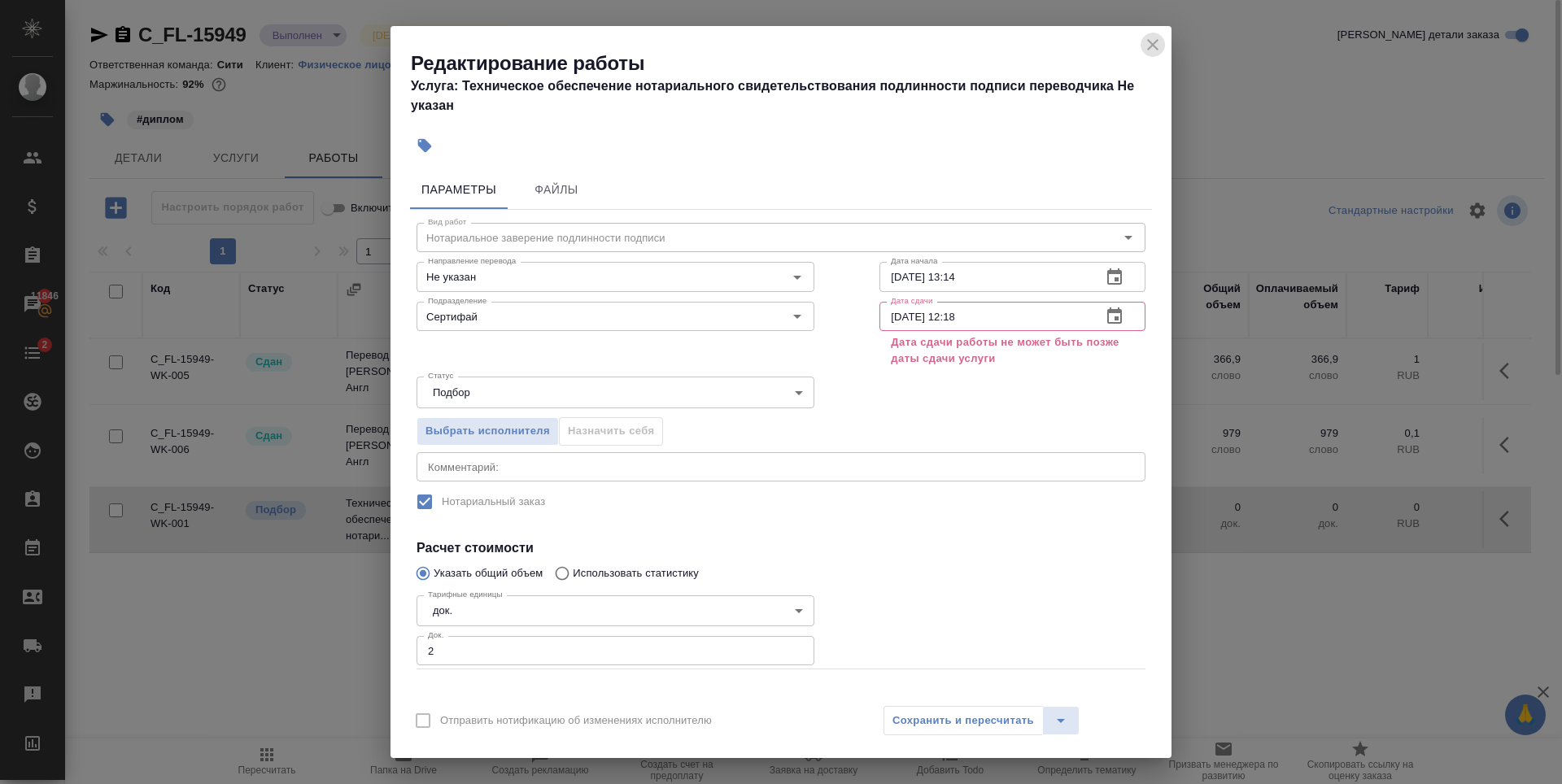
drag, startPoint x: 1149, startPoint y: 46, endPoint x: 1151, endPoint y: 55, distance: 9.2
click at [1150, 46] on icon "close" at bounding box center [1153, 44] width 19 height 19
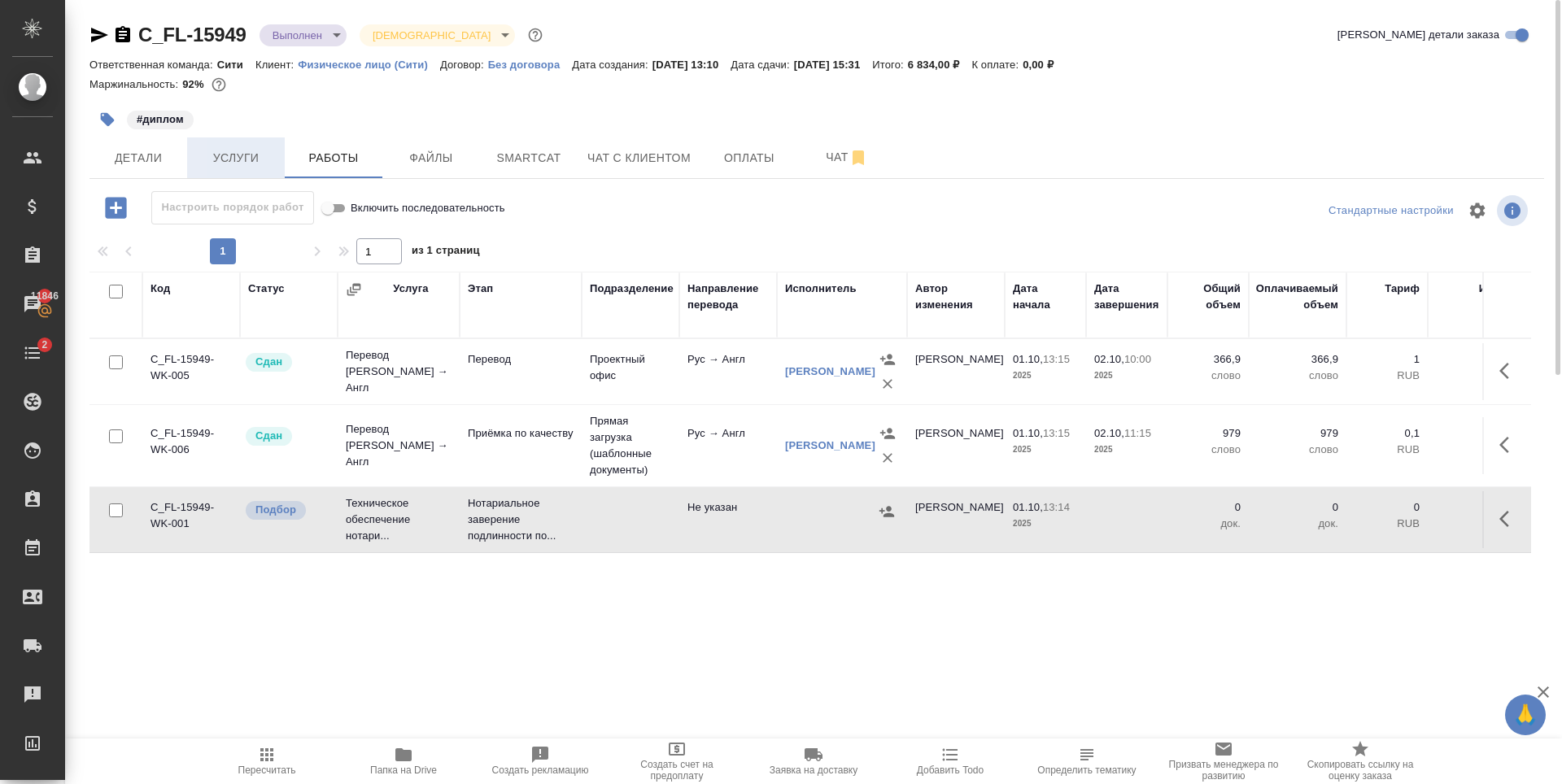
click at [258, 165] on span "Услуги" at bounding box center [236, 158] width 79 height 20
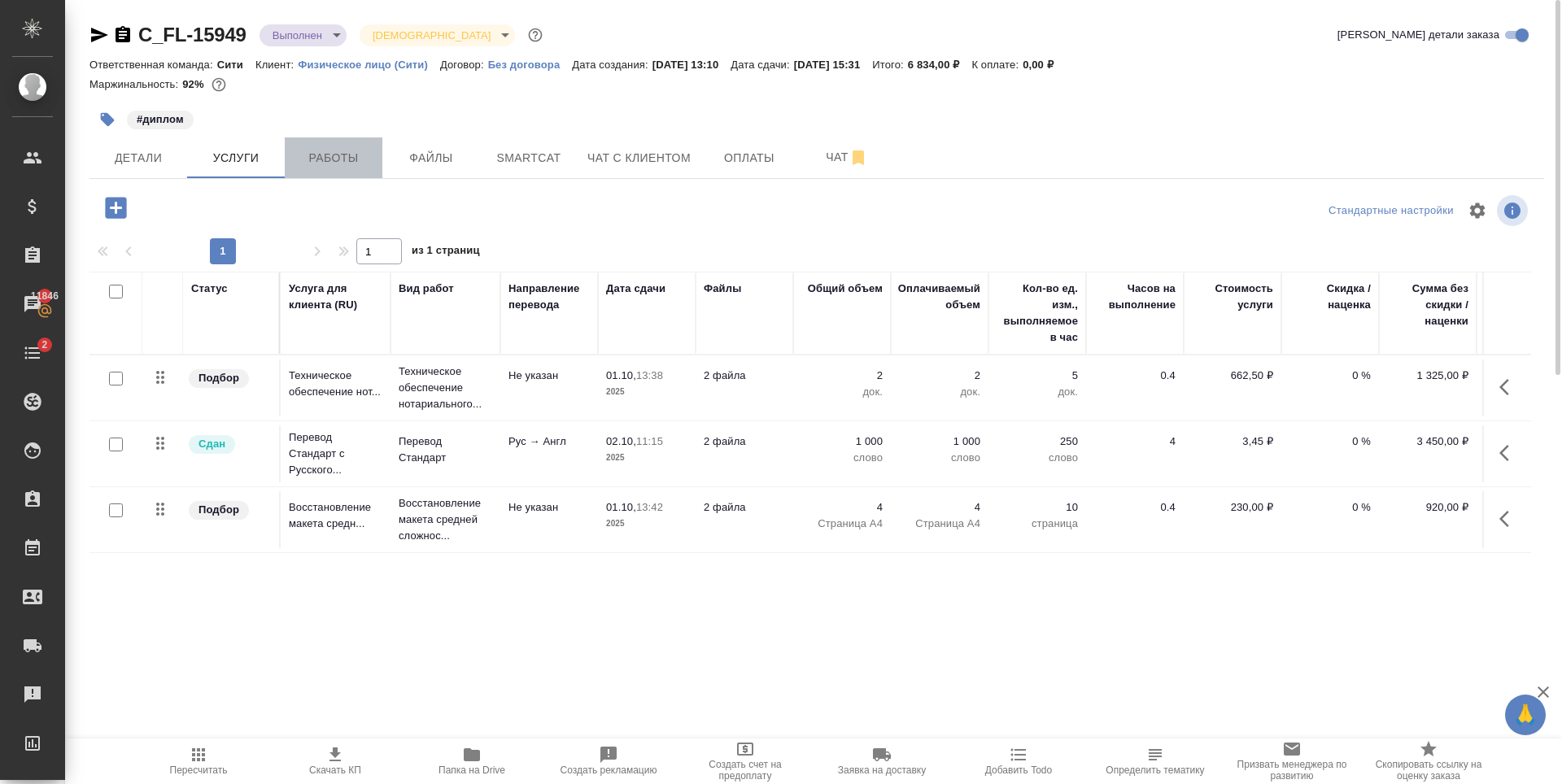
click at [371, 160] on span "Работы" at bounding box center [334, 158] width 79 height 20
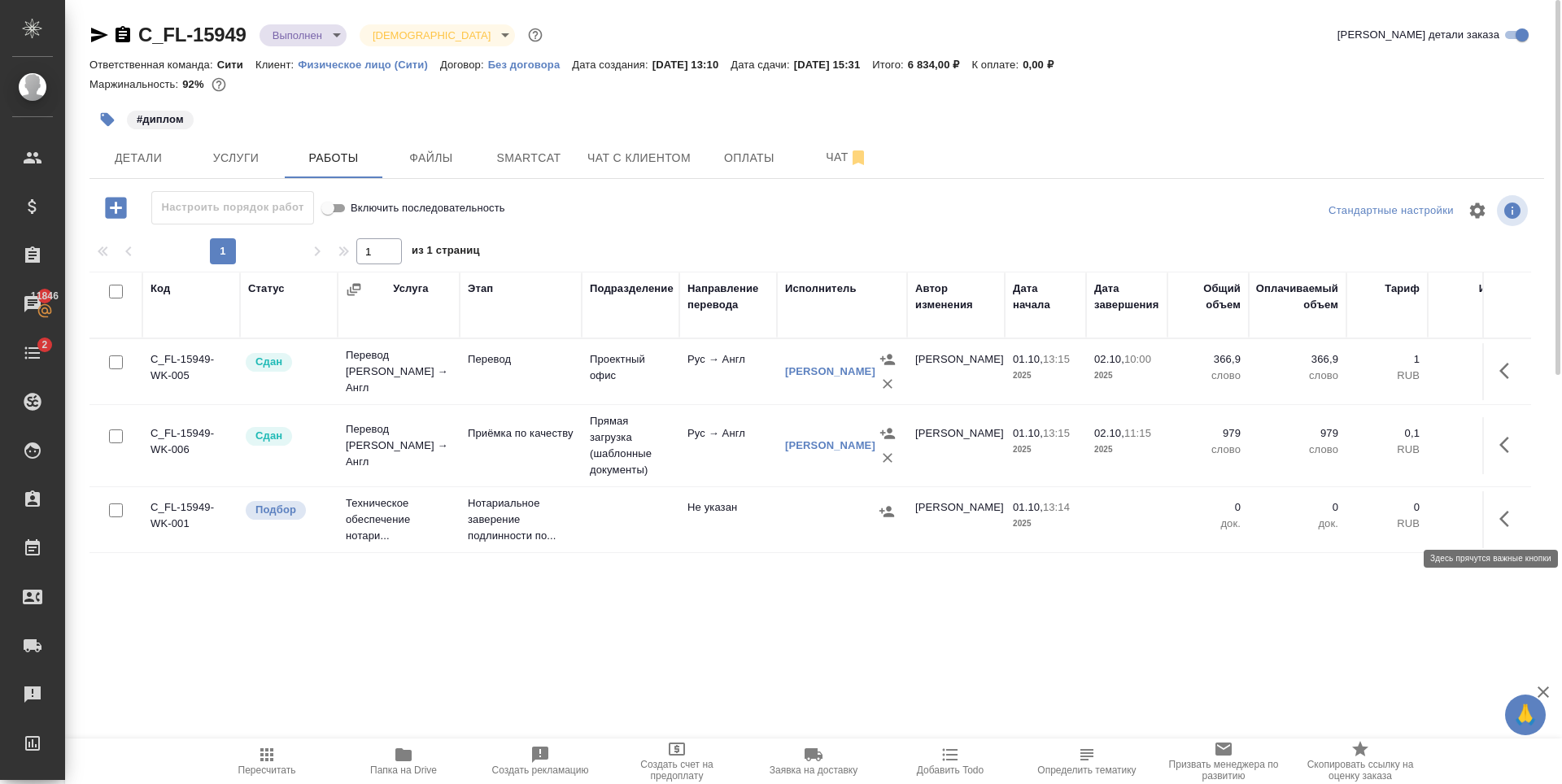
click at [1509, 519] on icon "button" at bounding box center [1509, 519] width 19 height 19
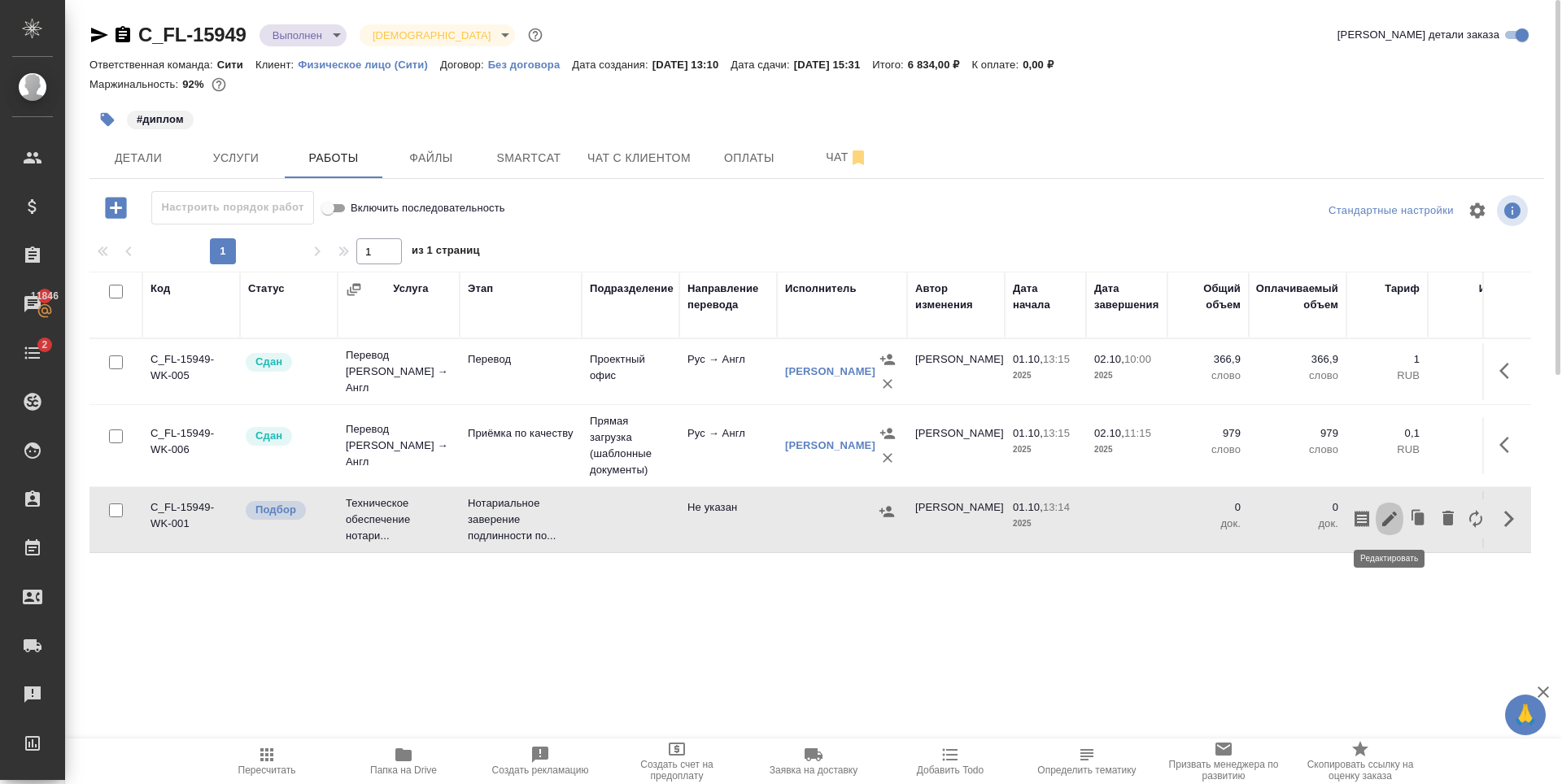
click at [1388, 519] on icon "button" at bounding box center [1389, 518] width 15 height 15
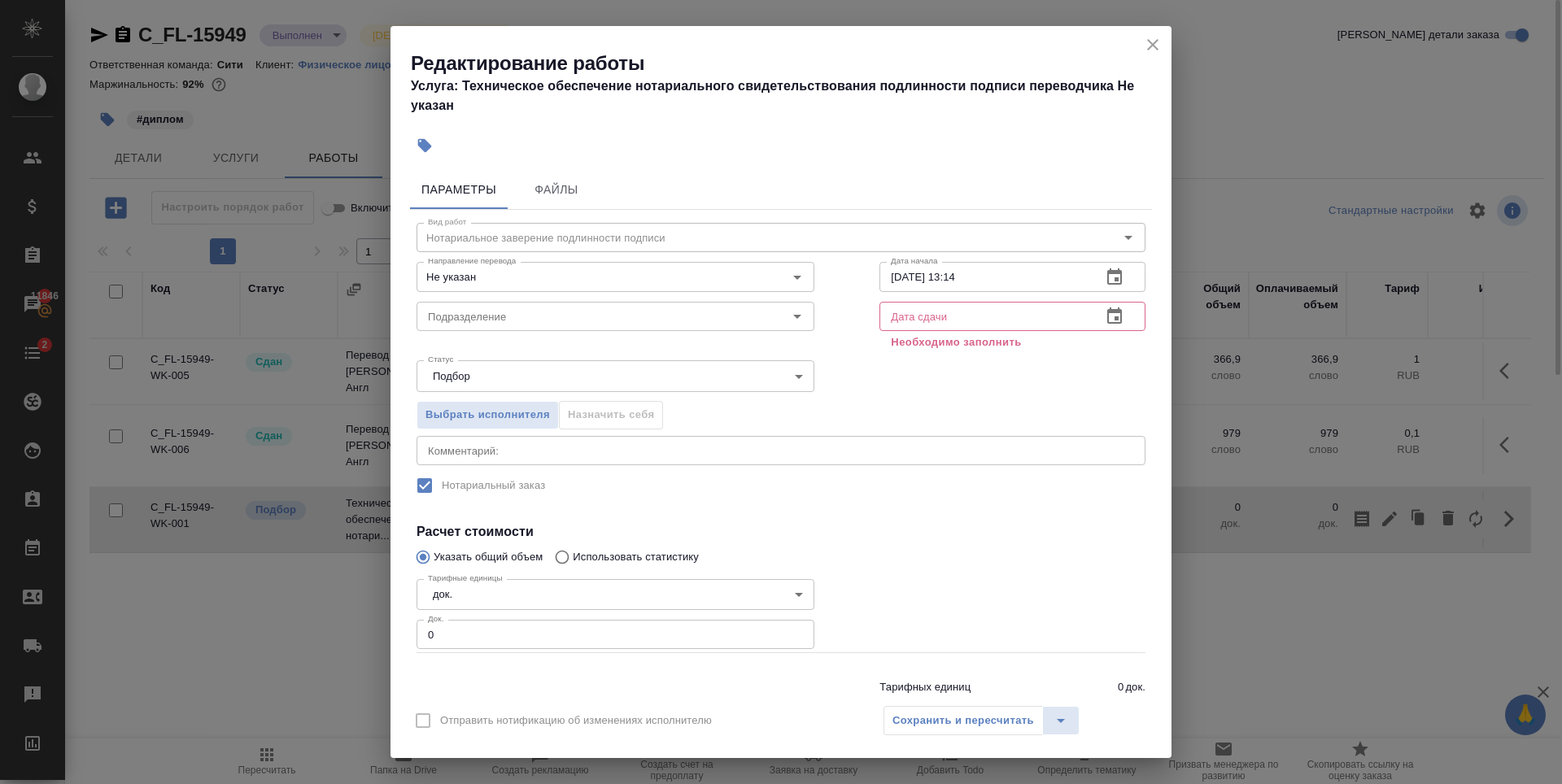
click at [1114, 318] on button "button" at bounding box center [1114, 316] width 39 height 39
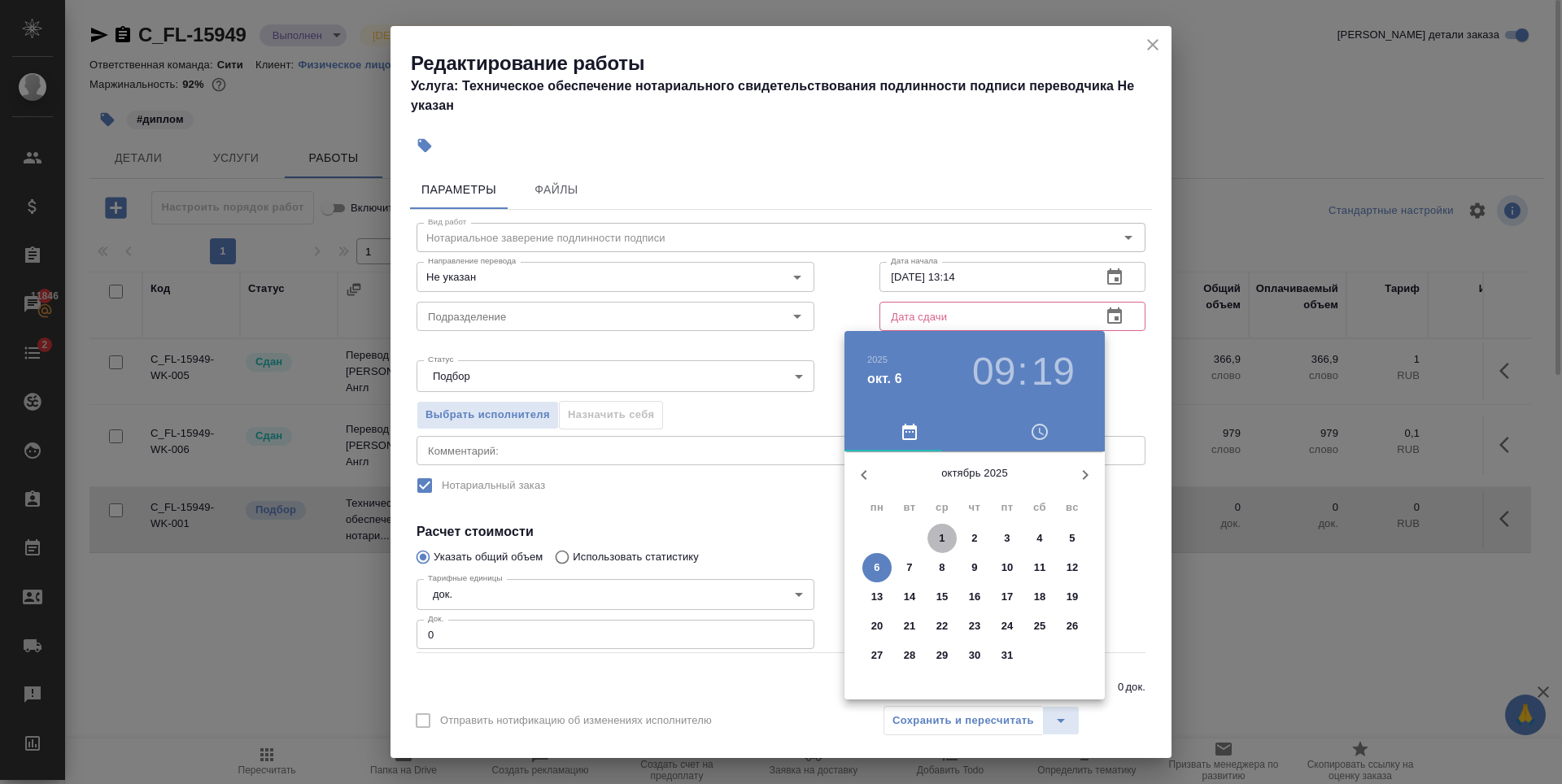
click at [944, 535] on p "1" at bounding box center [942, 538] width 6 height 17
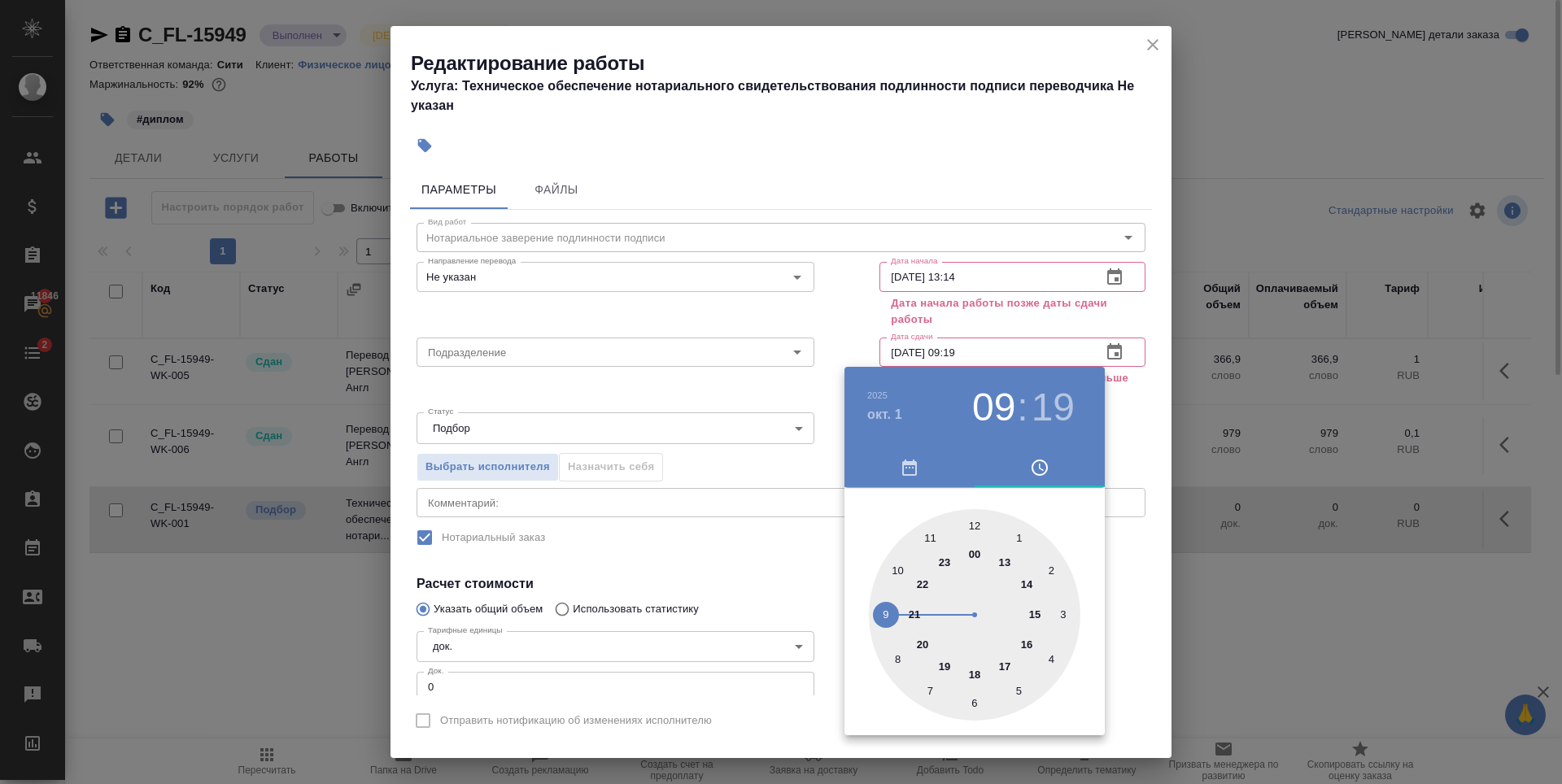
click at [973, 673] on div at bounding box center [975, 615] width 211 height 211
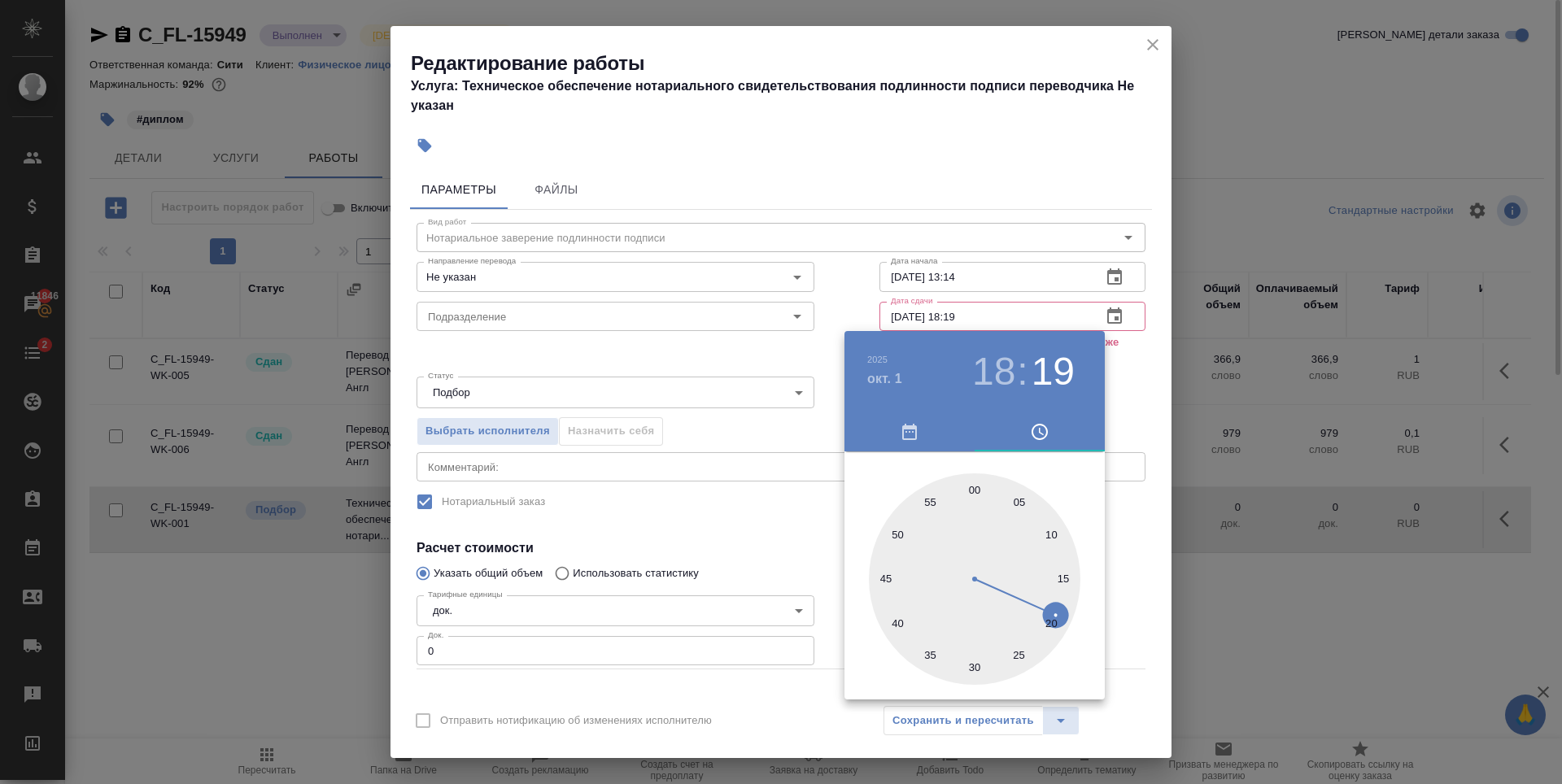
click at [997, 152] on div at bounding box center [781, 392] width 1562 height 784
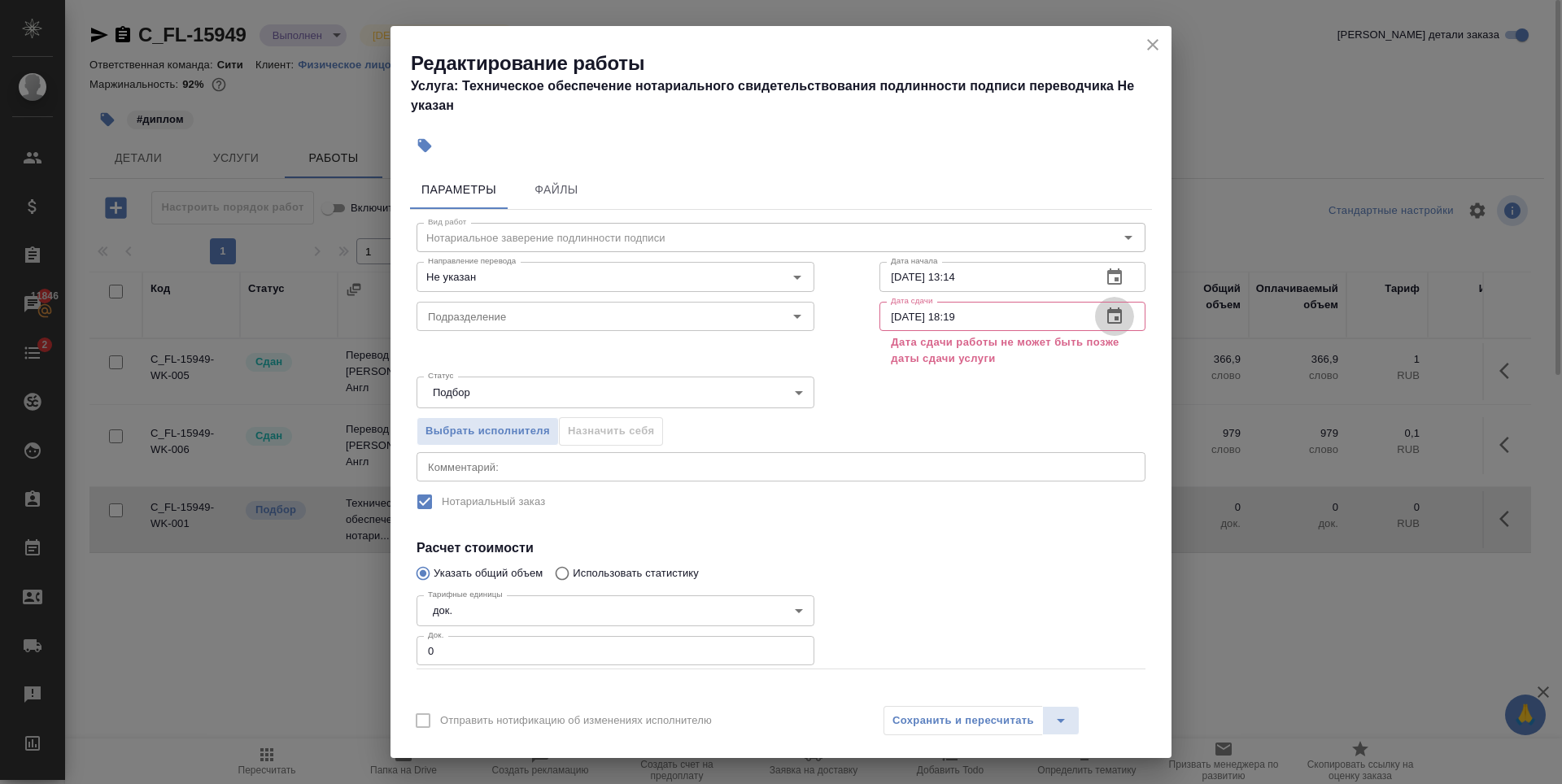
click at [1105, 308] on icon "button" at bounding box center [1114, 316] width 19 height 19
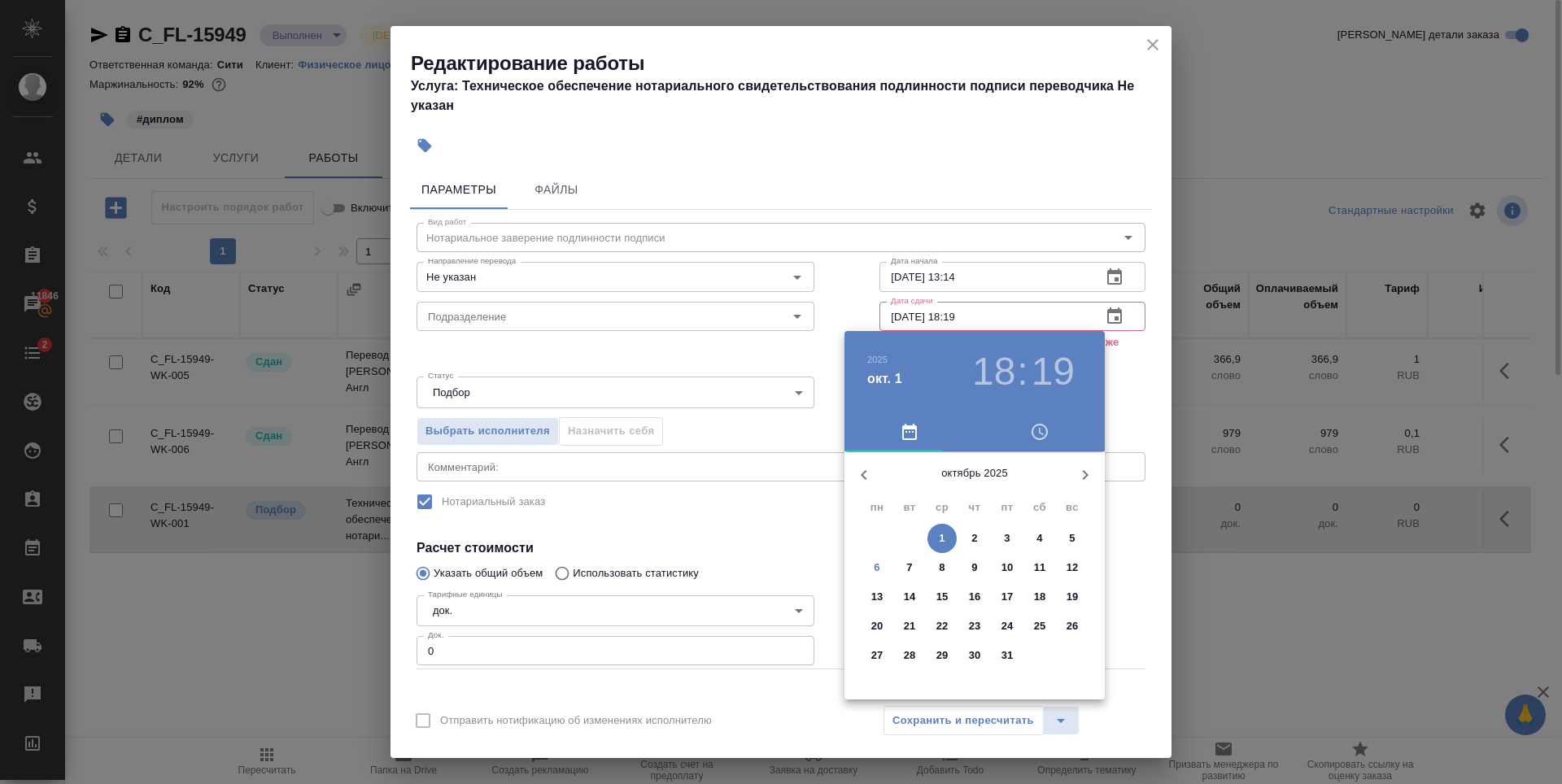
click at [1004, 366] on h3 "18" at bounding box center [993, 372] width 43 height 45
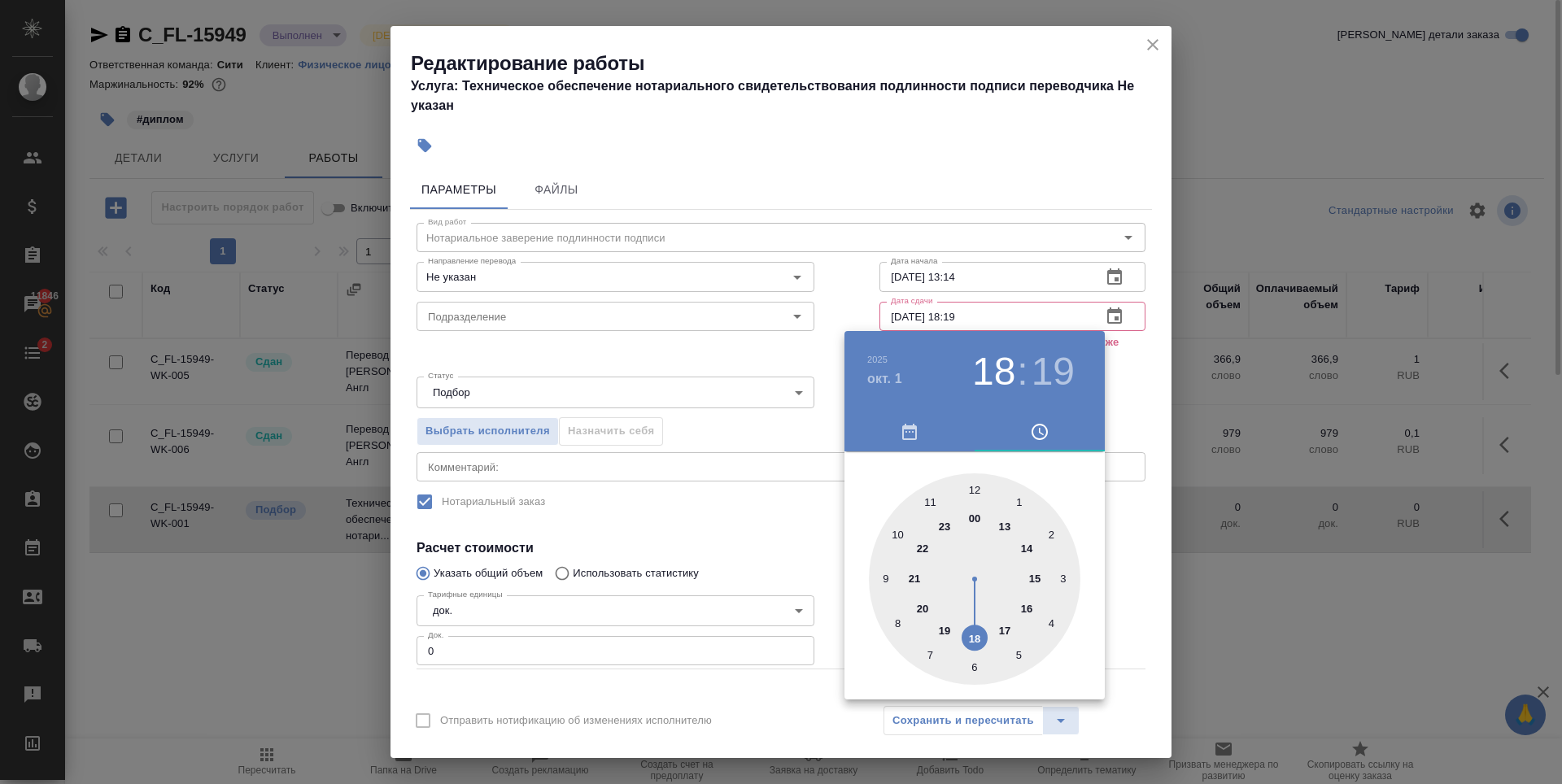
click at [976, 487] on div at bounding box center [975, 579] width 211 height 211
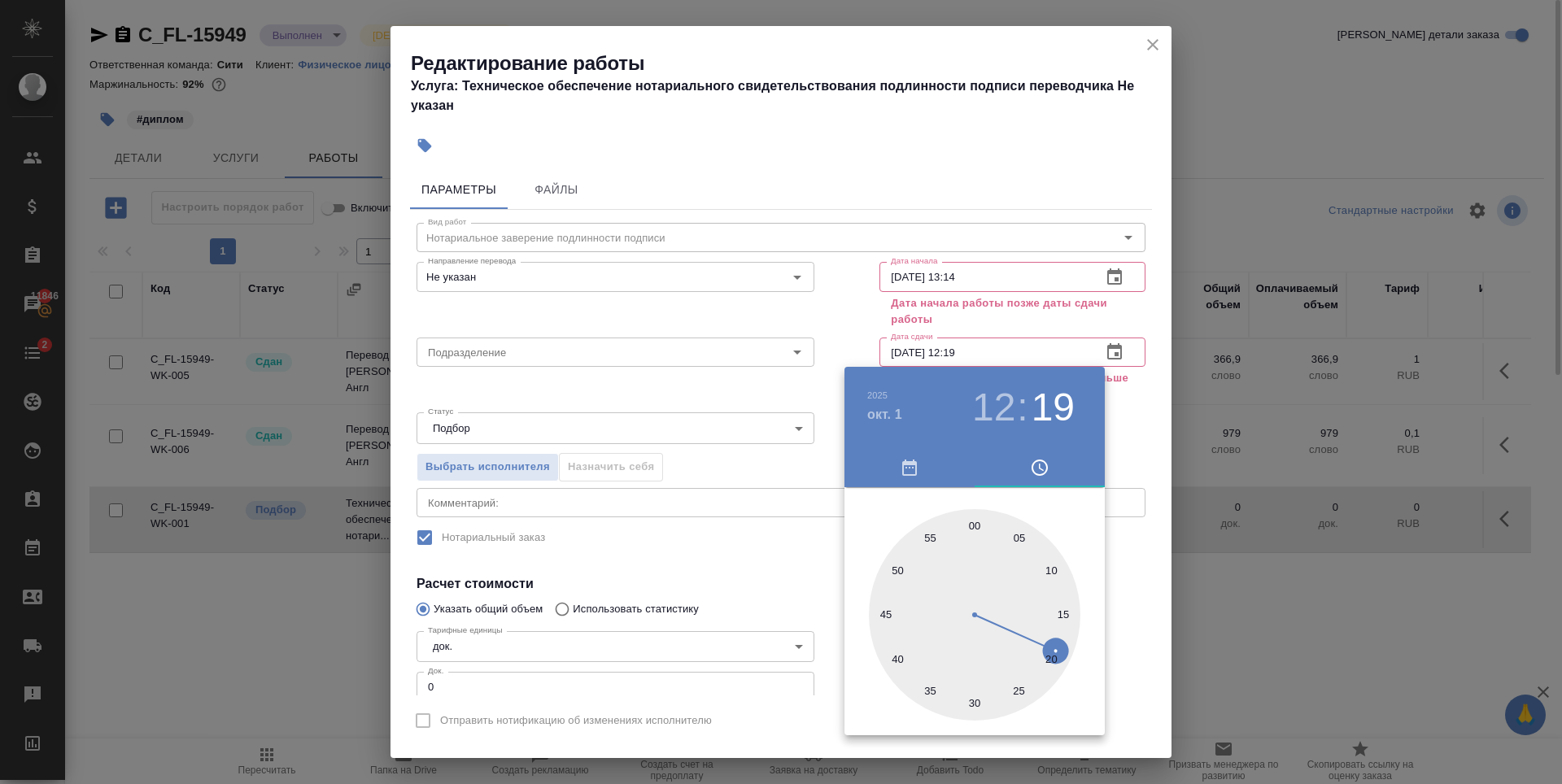
click at [998, 421] on h3 "12" at bounding box center [993, 407] width 43 height 45
click at [1004, 561] on div at bounding box center [975, 615] width 211 height 211
type input "01.10.2025 13:19"
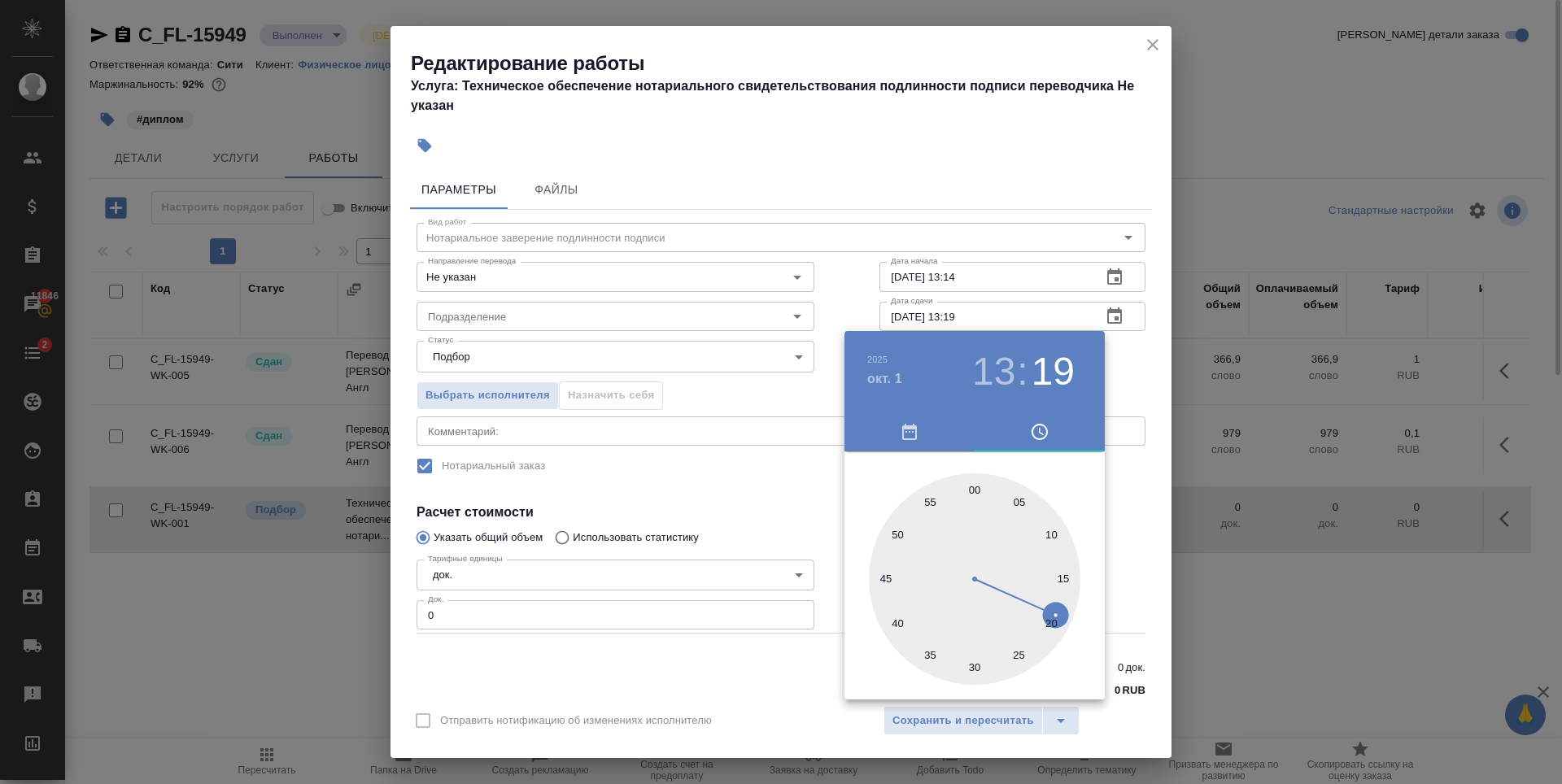
click at [997, 79] on div at bounding box center [781, 392] width 1562 height 784
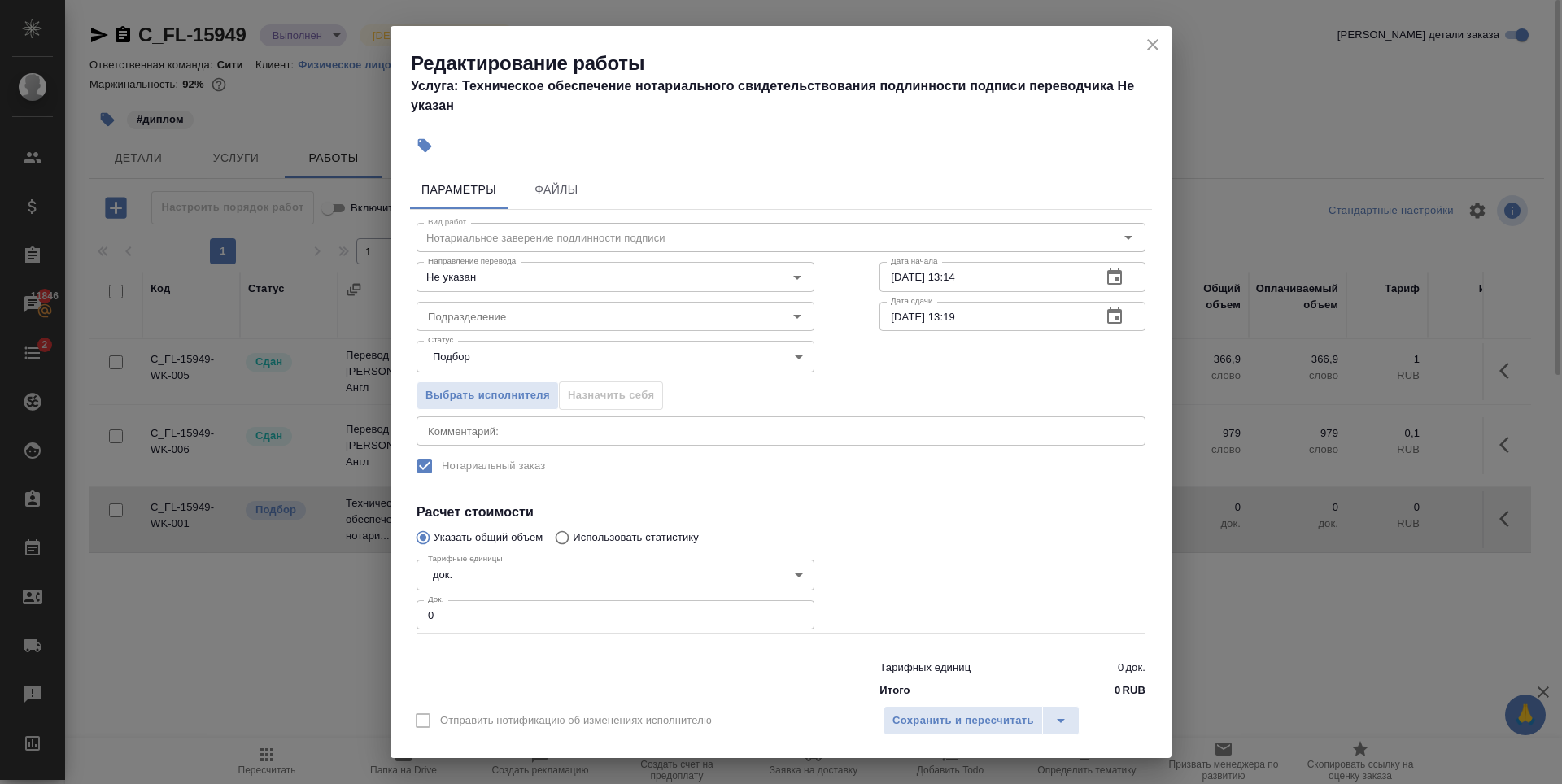
click at [789, 612] on input "1" at bounding box center [615, 615] width 398 height 30
type input "2"
click at [791, 612] on input "2" at bounding box center [615, 615] width 398 height 30
click at [535, 328] on div "Подразделение" at bounding box center [615, 317] width 398 height 30
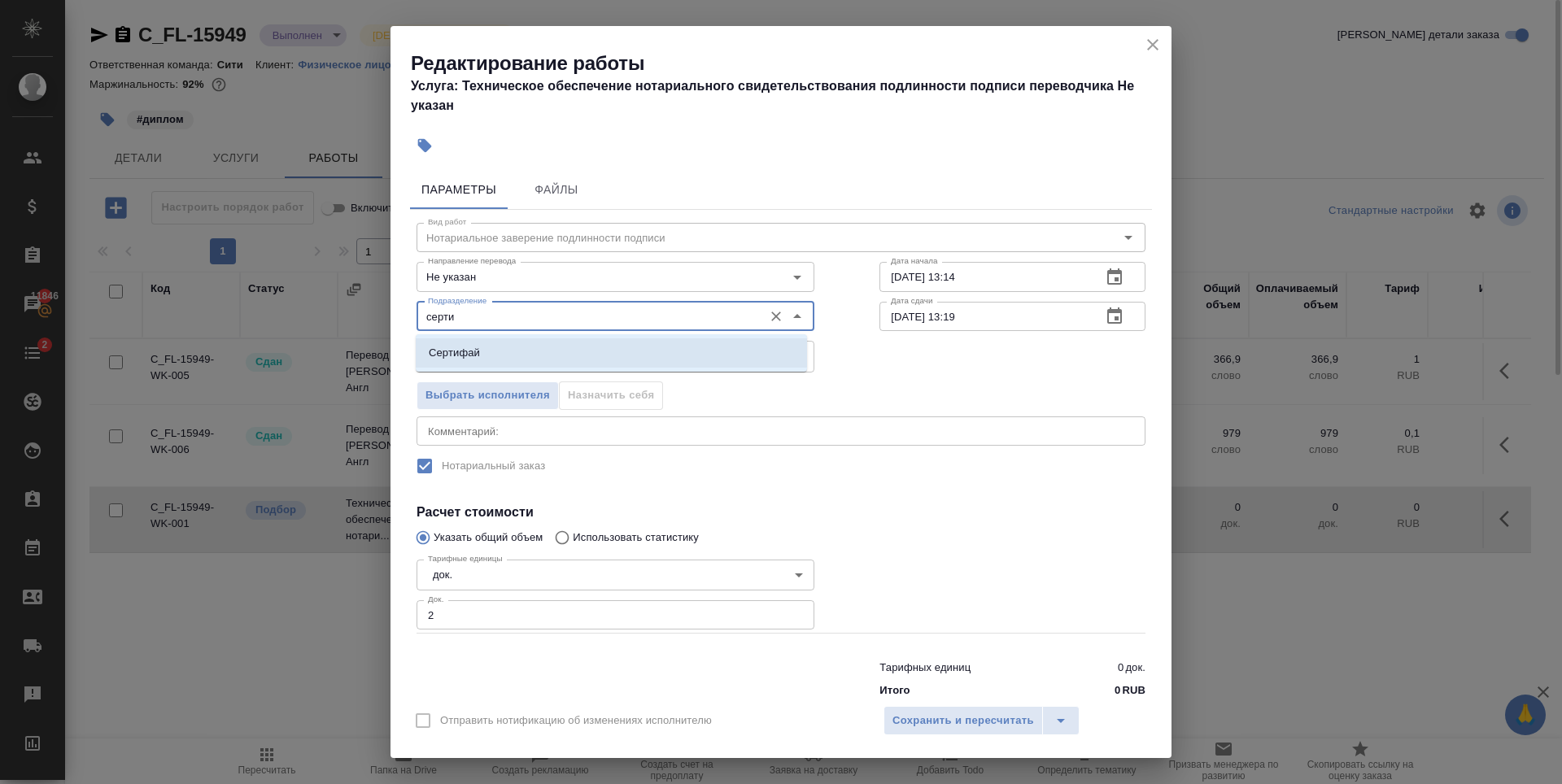
click at [554, 358] on li "Сертифай" at bounding box center [611, 353] width 391 height 30
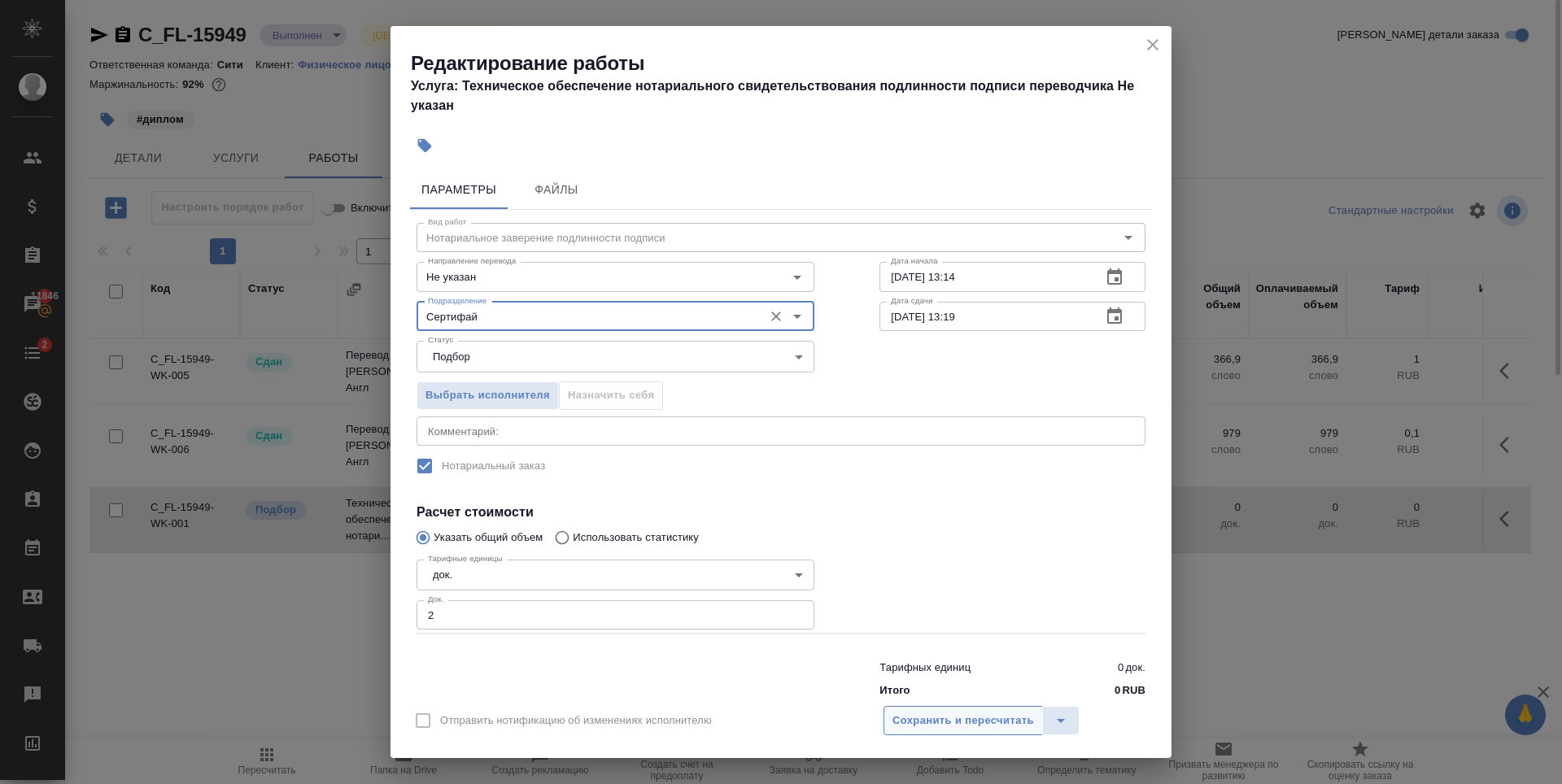
type input "Сертифай"
click at [938, 716] on span "Сохранить и пересчитать" at bounding box center [963, 720] width 141 height 18
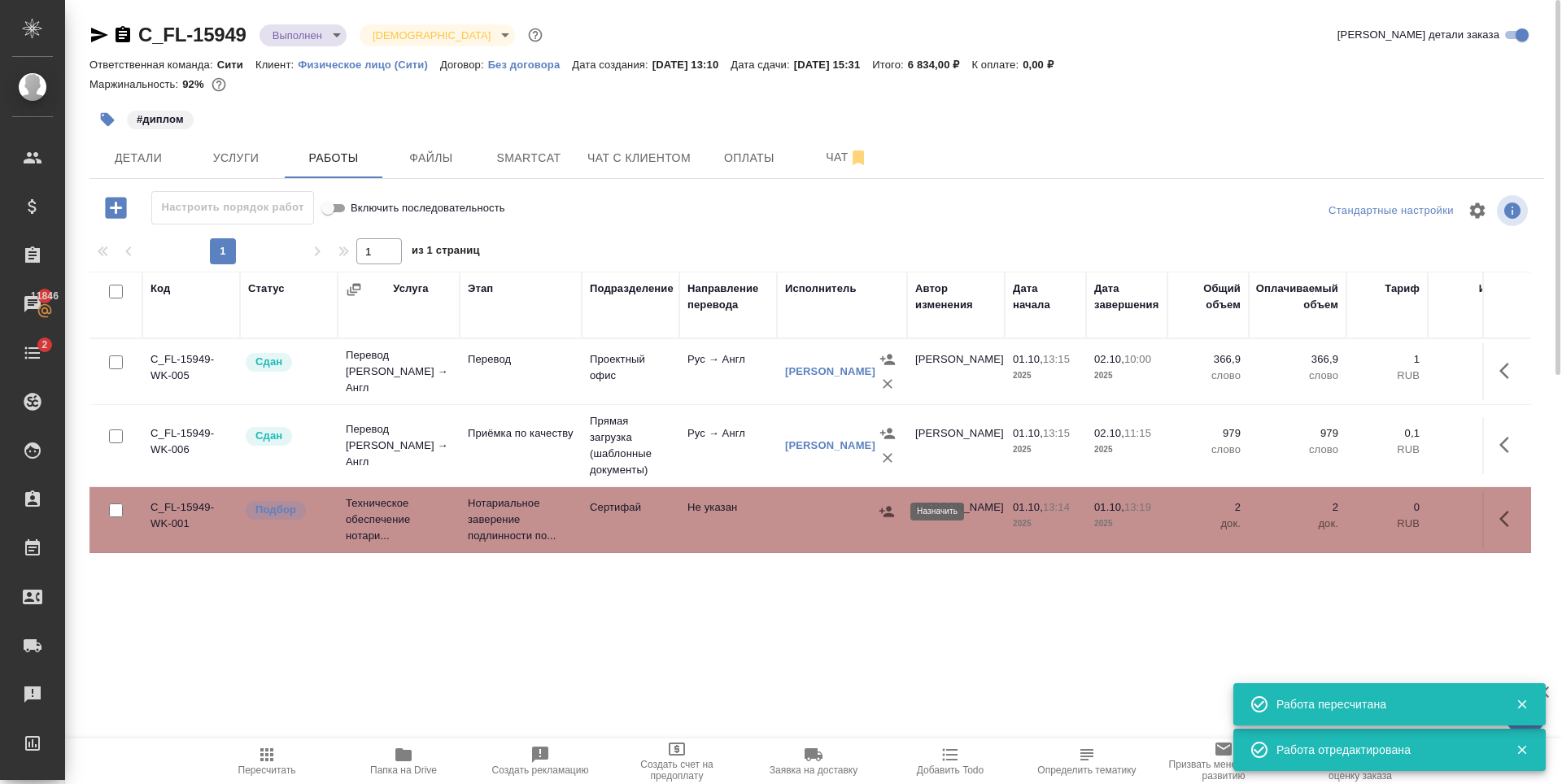
click at [886, 508] on icon "button" at bounding box center [887, 511] width 17 height 17
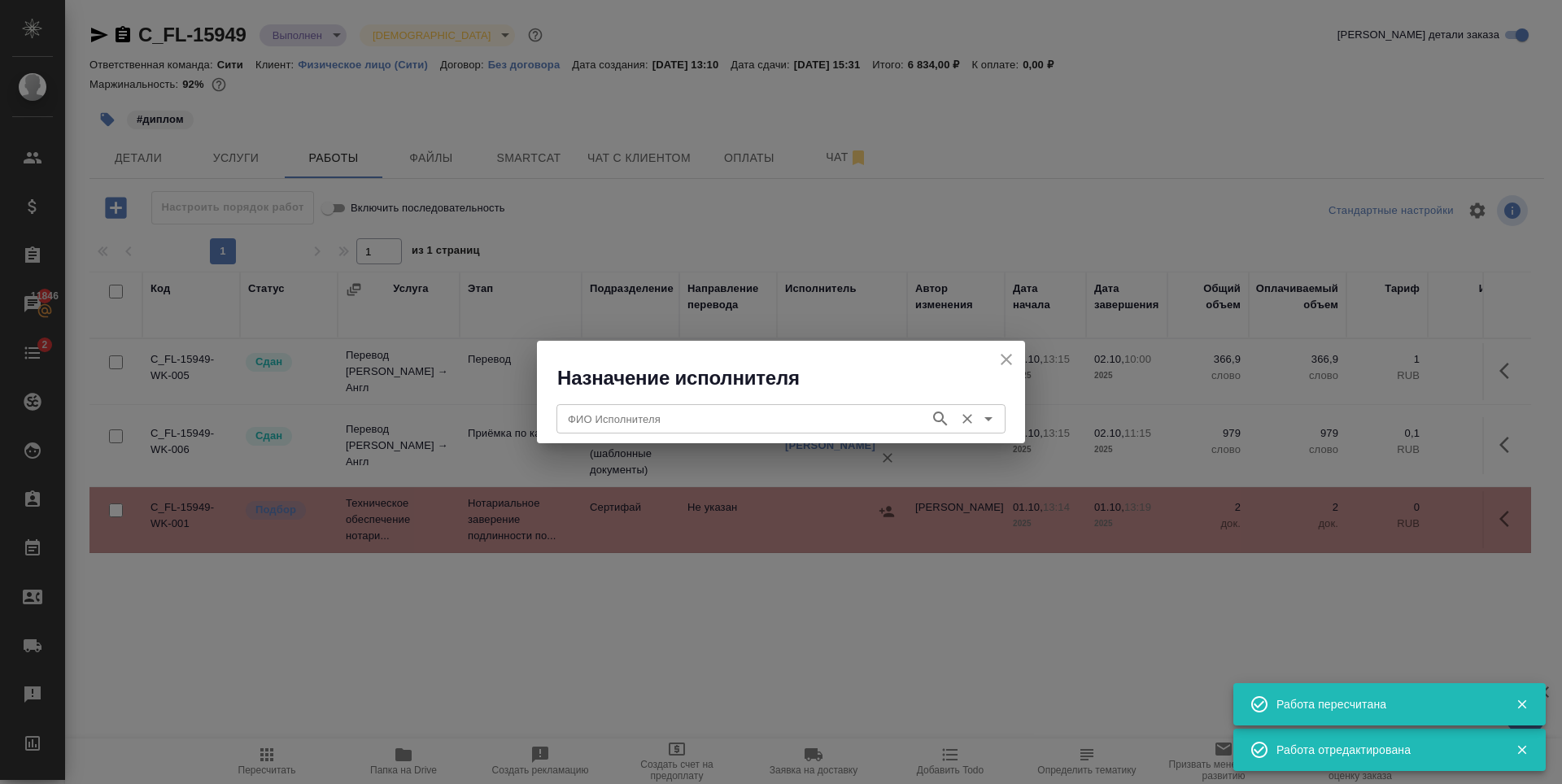
click at [768, 431] on div "ФИО Исполнителя" at bounding box center [781, 419] width 449 height 30
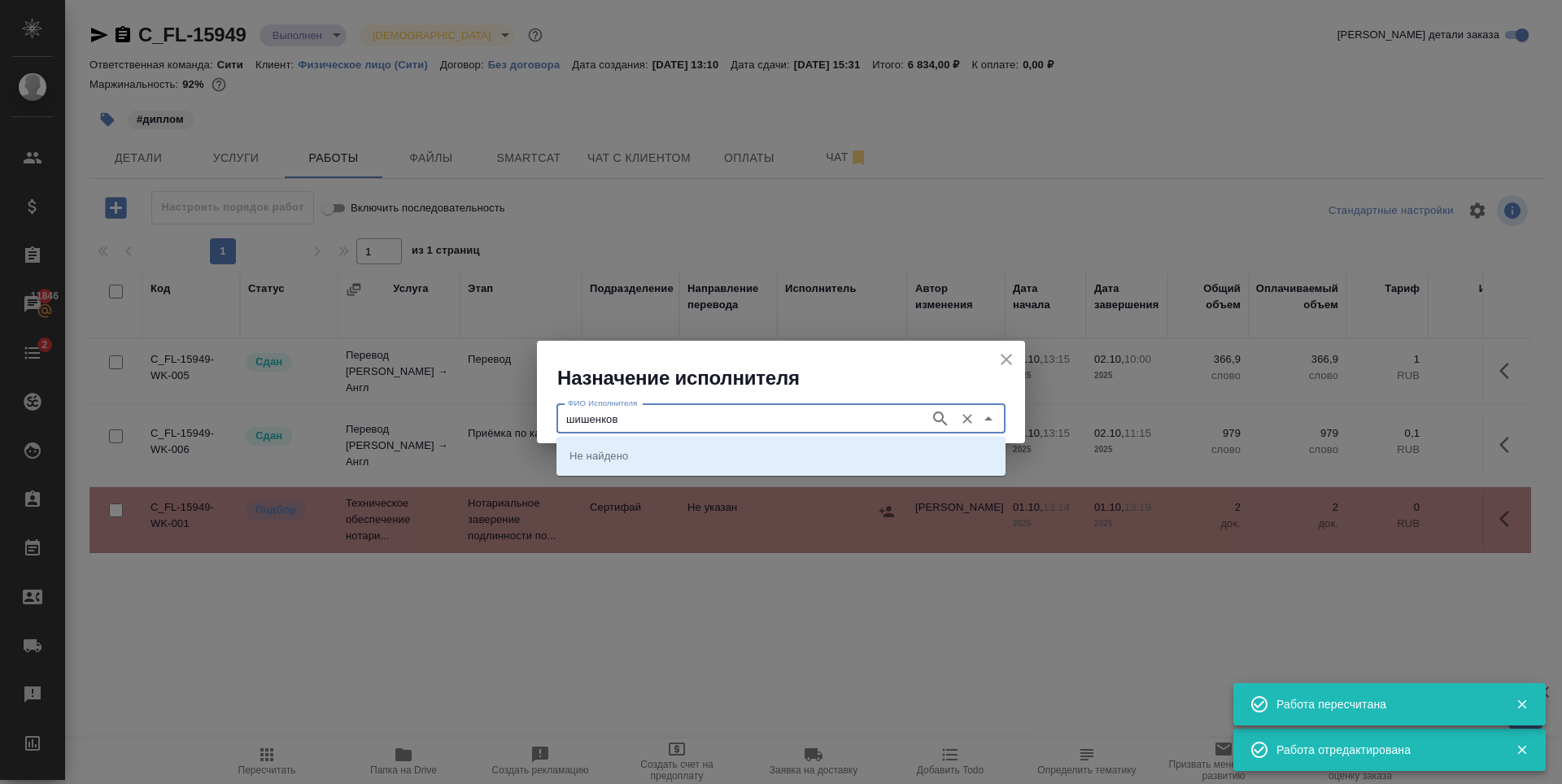
type input "шишенков"
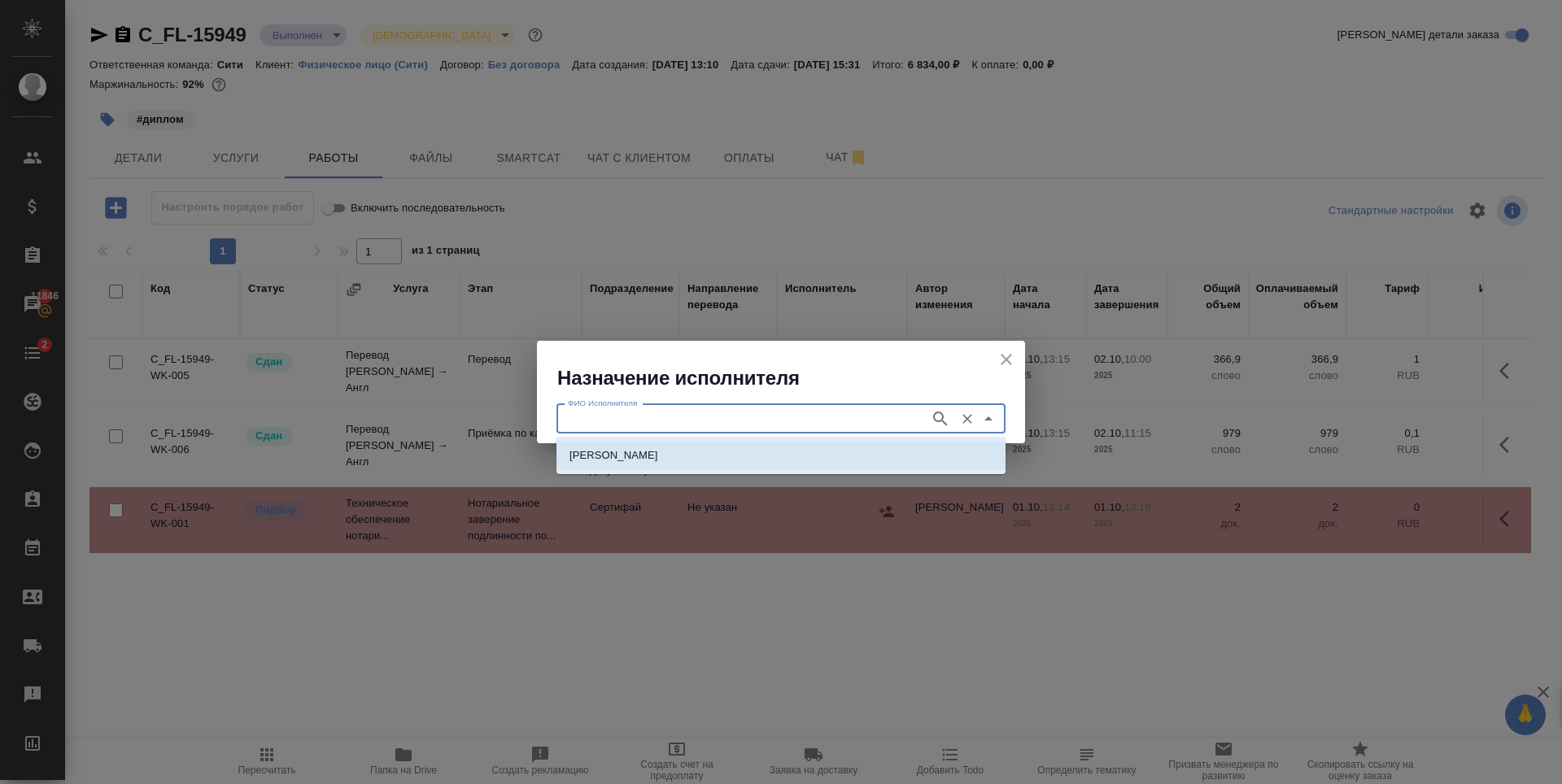
click at [658, 455] on p "[PERSON_NAME]" at bounding box center [614, 455] width 89 height 17
type input "[PERSON_NAME]"
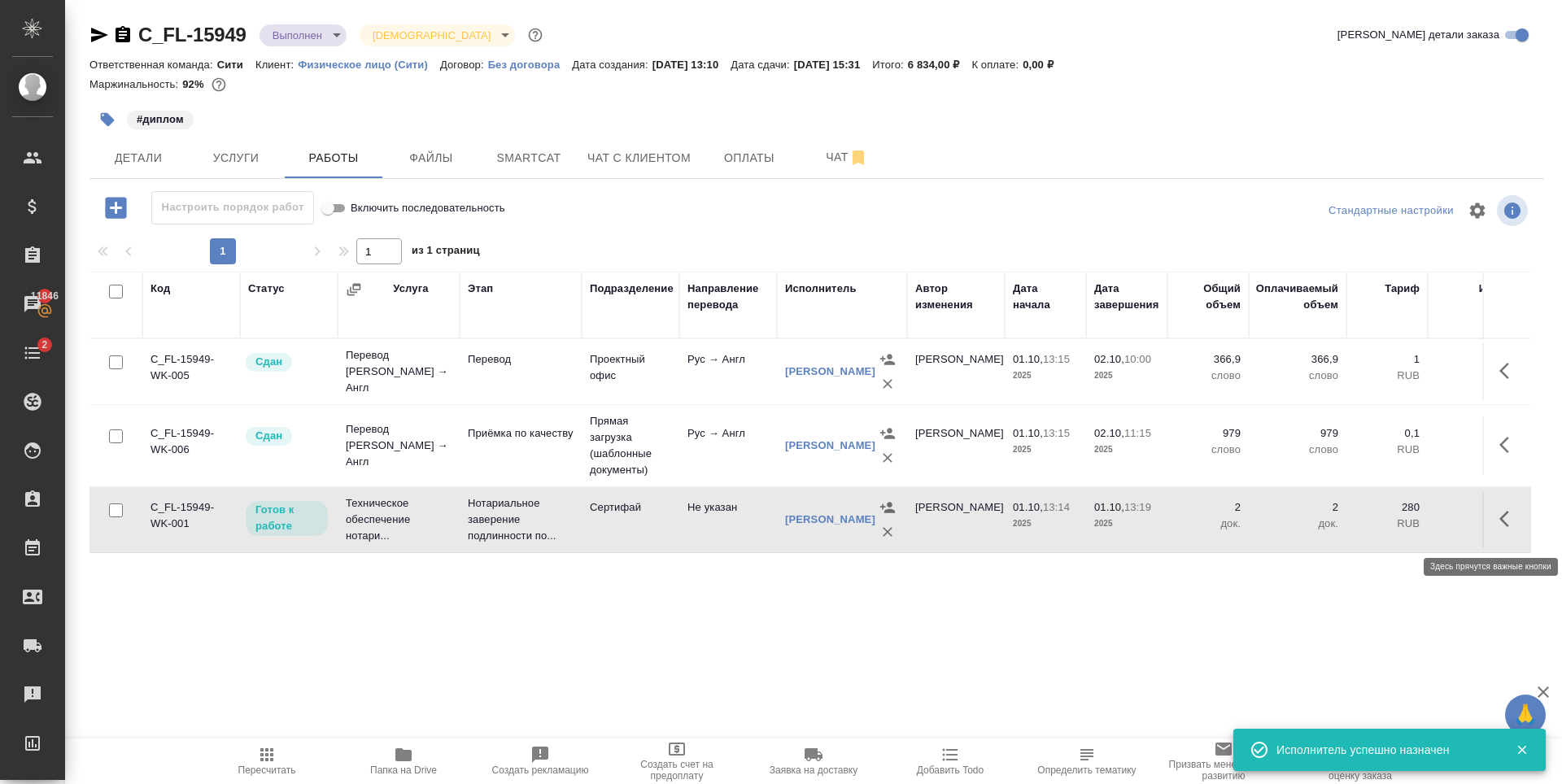
click at [1510, 524] on icon "button" at bounding box center [1509, 519] width 19 height 19
click at [1384, 524] on icon "button" at bounding box center [1389, 519] width 19 height 19
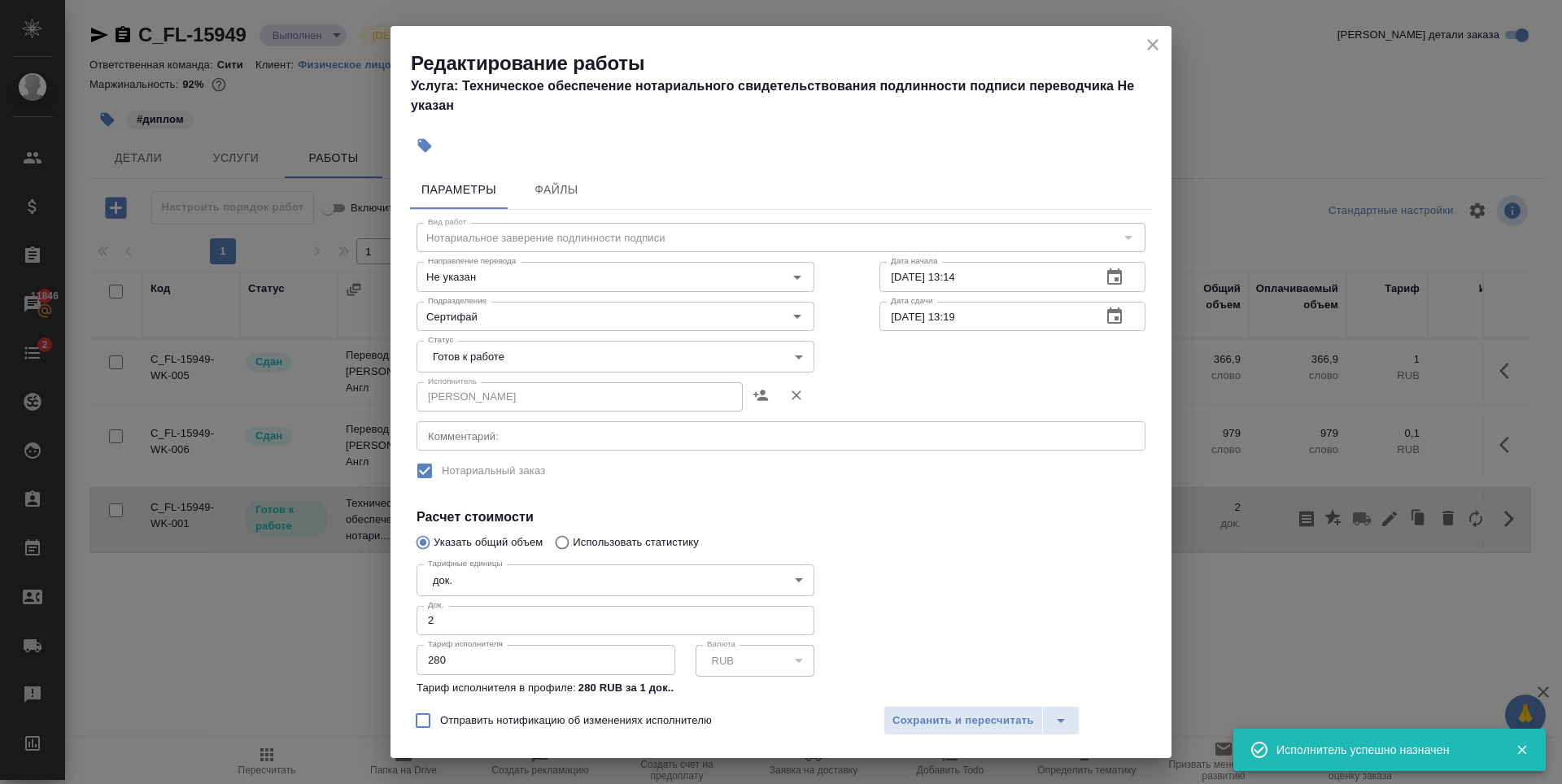
click at [519, 355] on body "🙏 .cls-1 fill:#fff; AWATERA Zaytseva Svetlana Клиенты Спецификации Заказы 11846…" at bounding box center [781, 392] width 1562 height 784
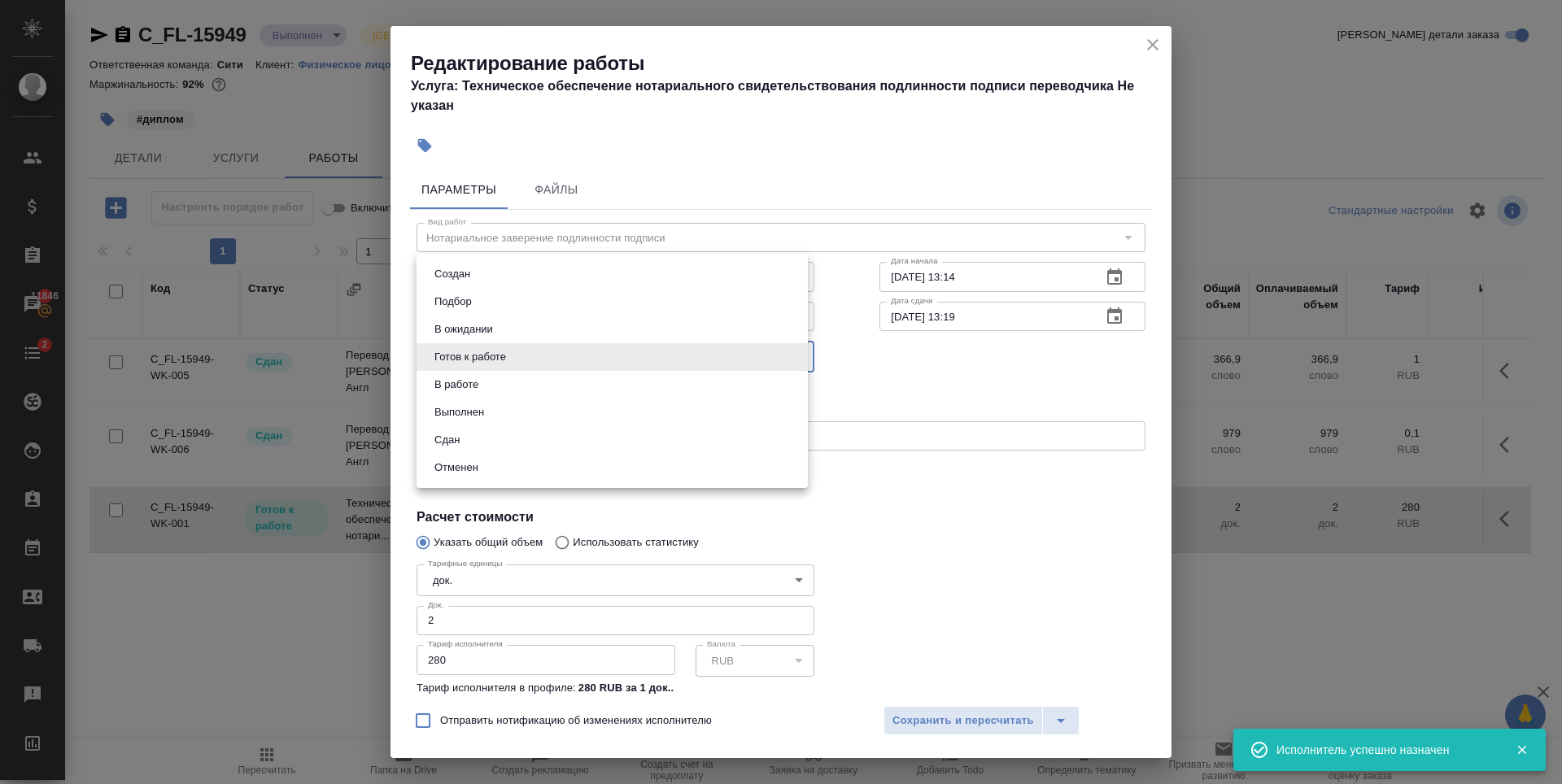
click at [488, 447] on li "Сдан" at bounding box center [612, 440] width 391 height 28
type input "closed"
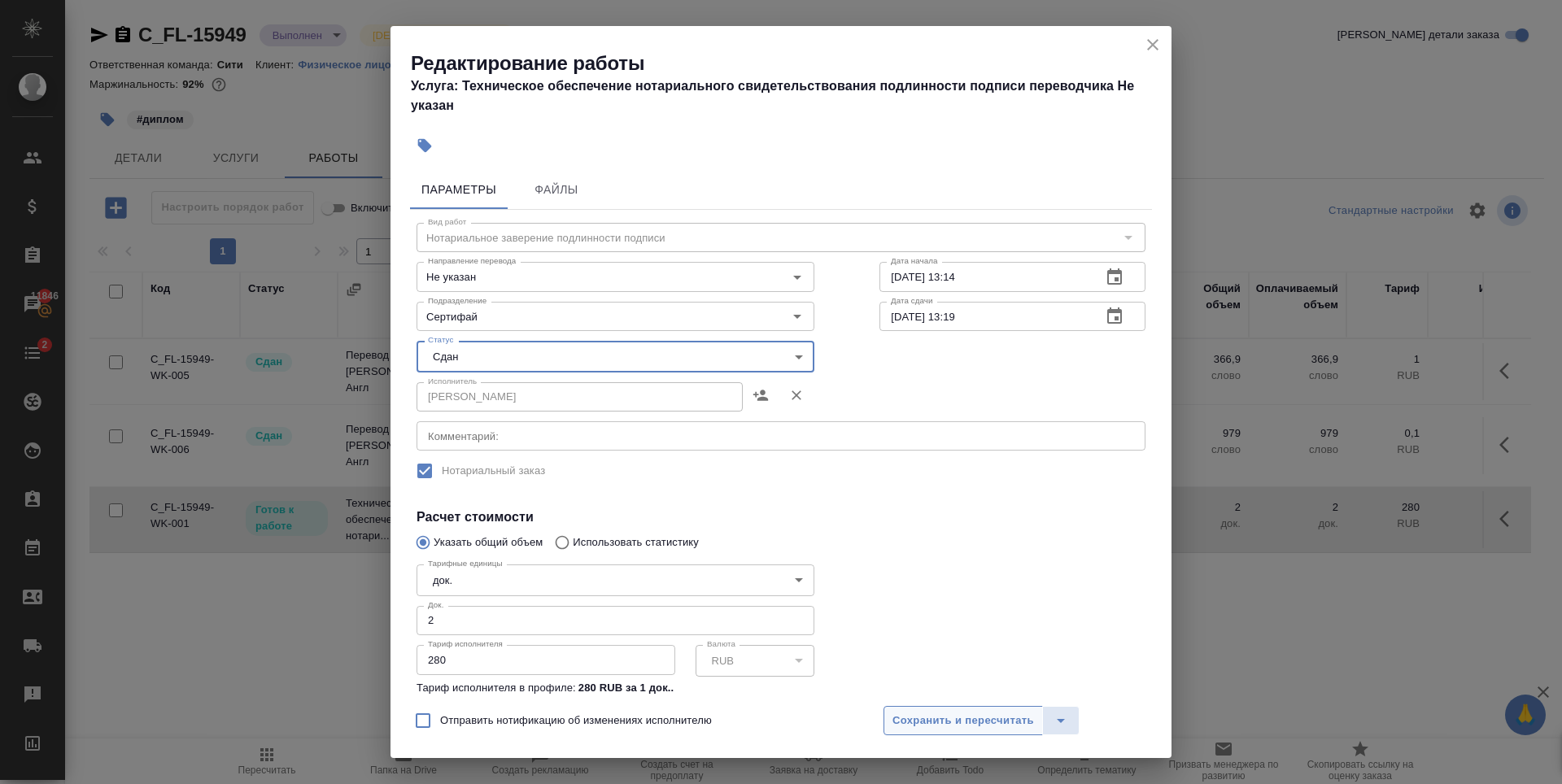
click at [985, 722] on span "Сохранить и пересчитать" at bounding box center [963, 720] width 141 height 18
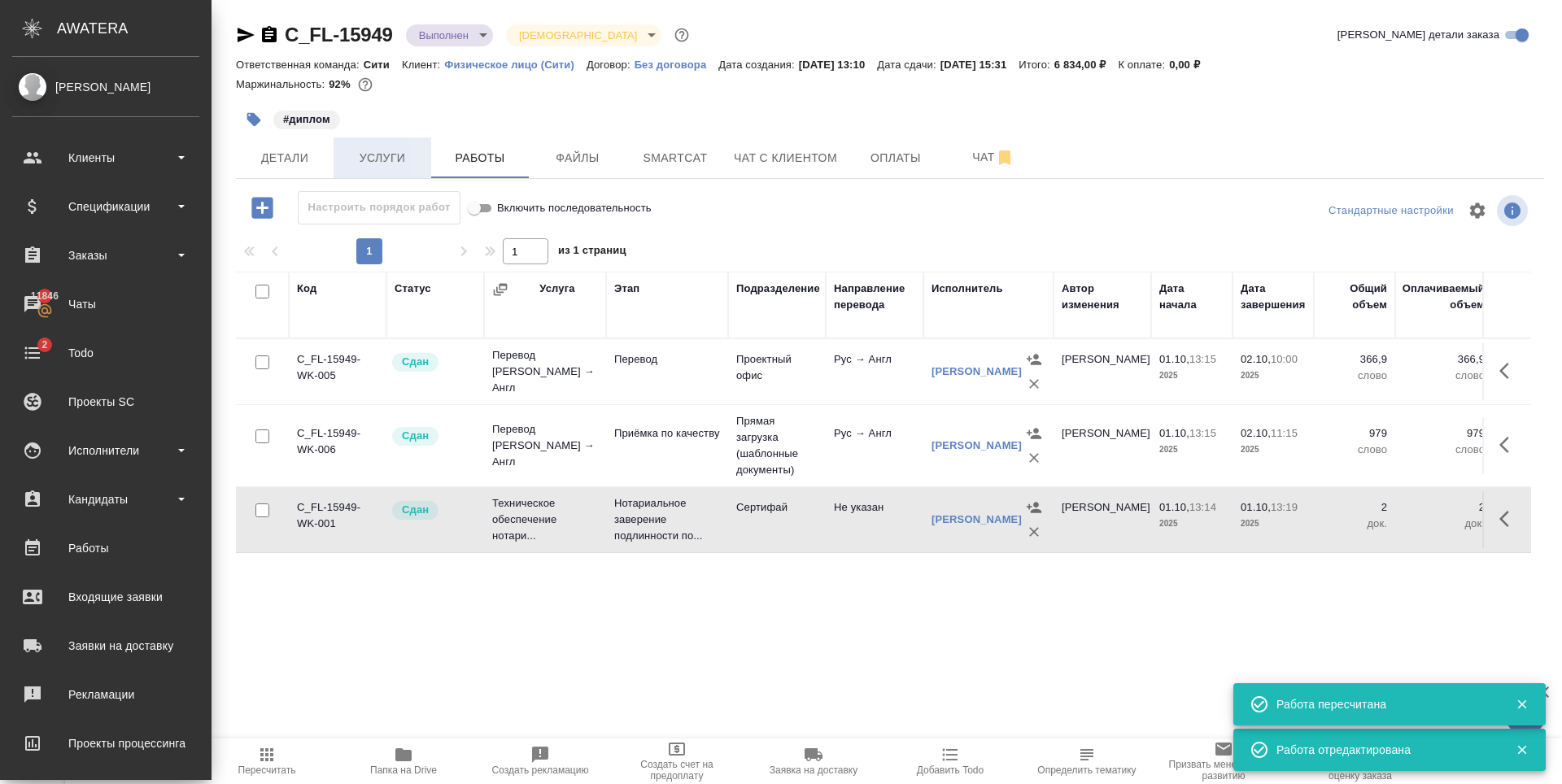
click at [370, 164] on span "Услуги" at bounding box center [382, 158] width 79 height 20
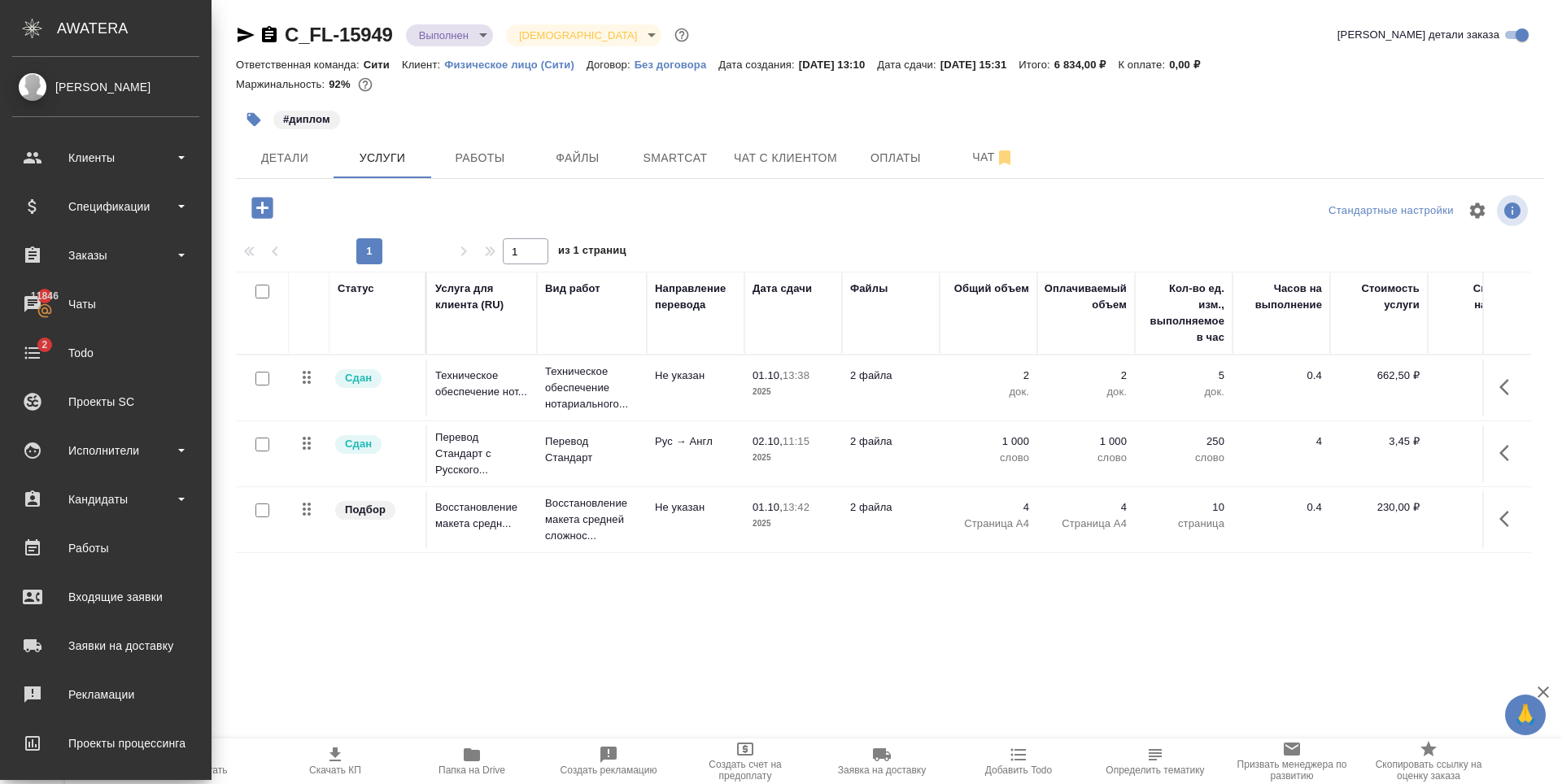
scroll to position [0, 238]
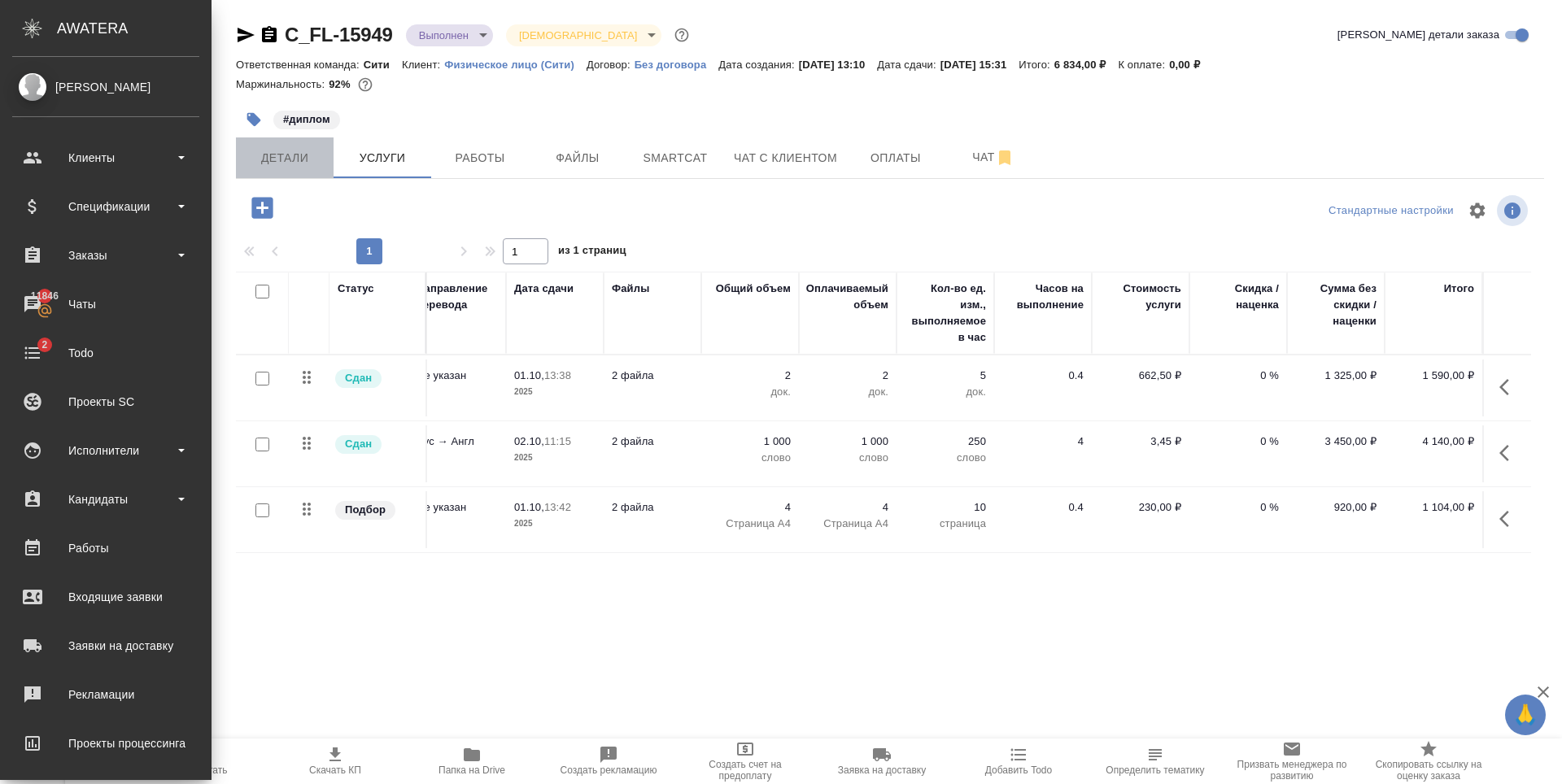
click at [279, 169] on button "Детали" at bounding box center [284, 158] width 98 height 41
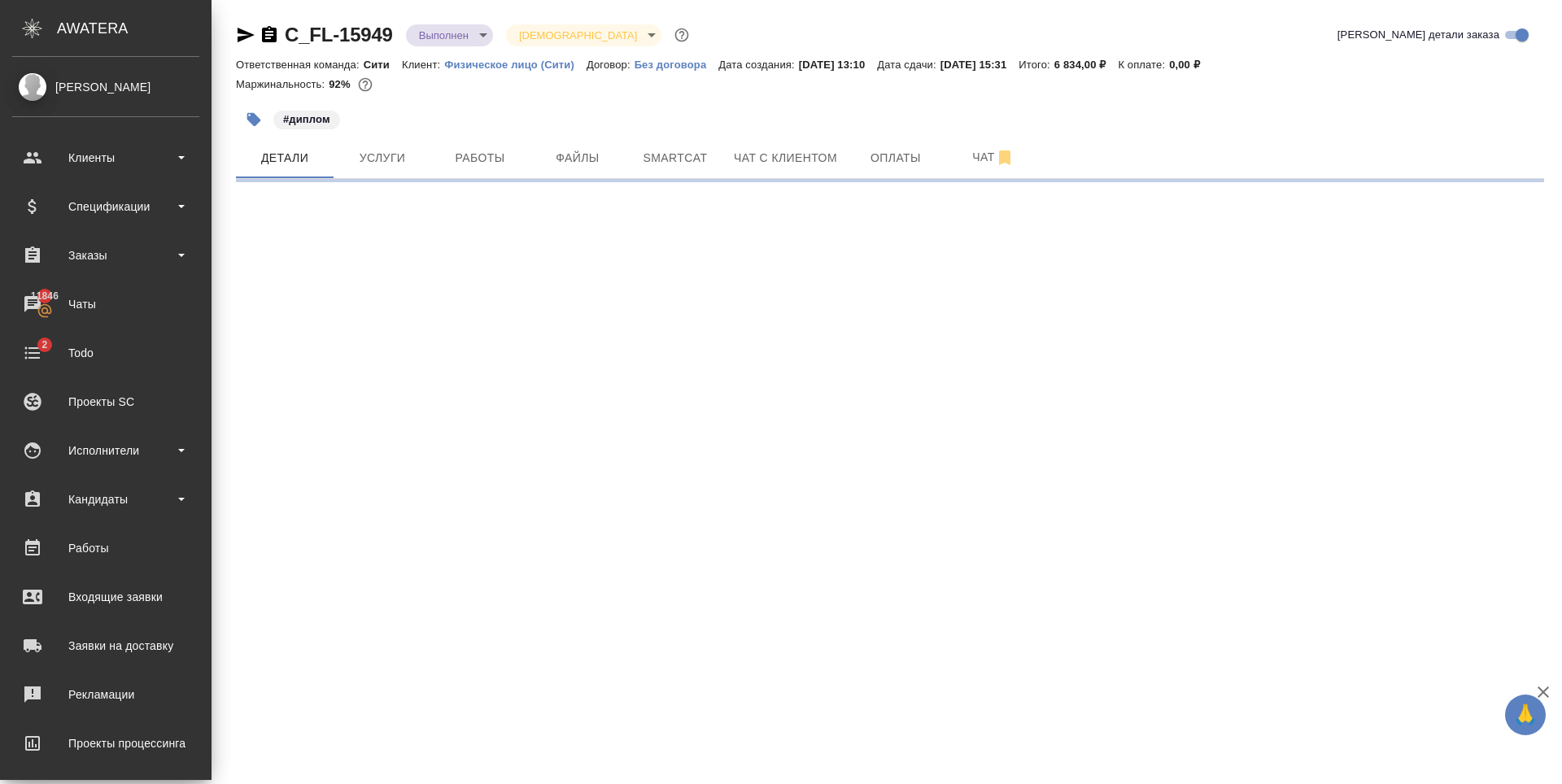
select select "RU"
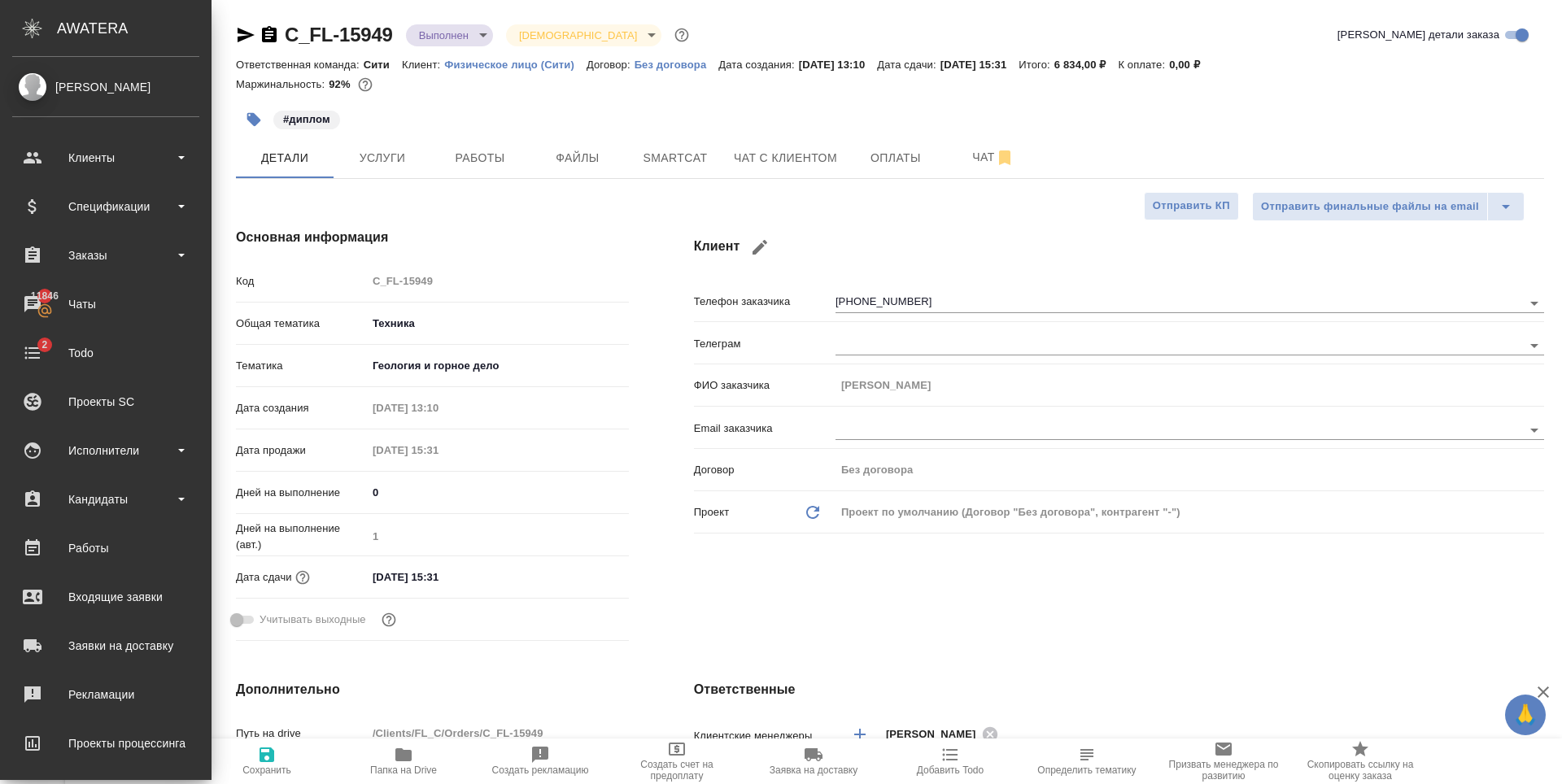
type textarea "x"
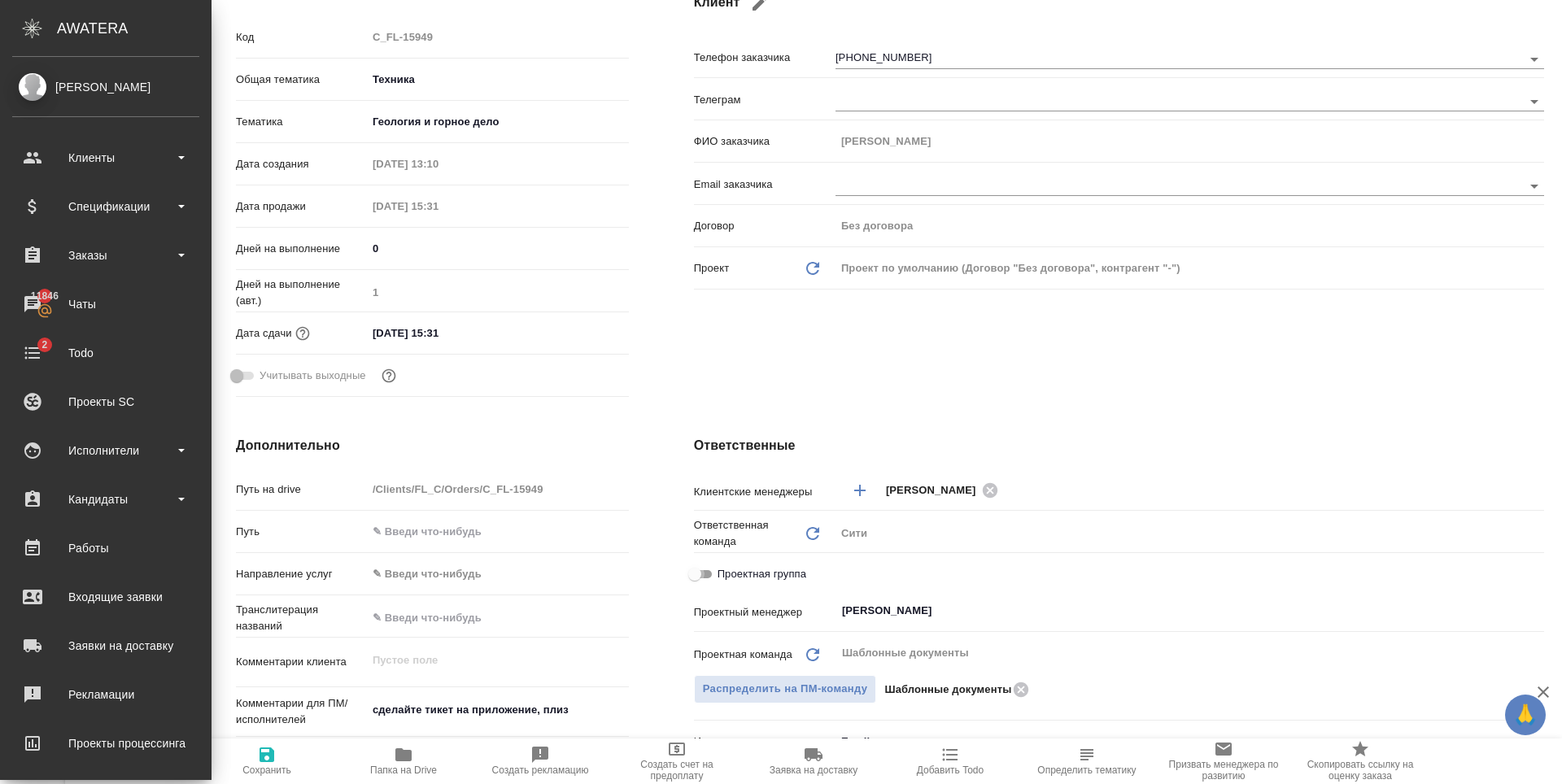
click at [709, 577] on input "Проектная группа" at bounding box center [695, 574] width 58 height 19
checkbox input "true"
type textarea "x"
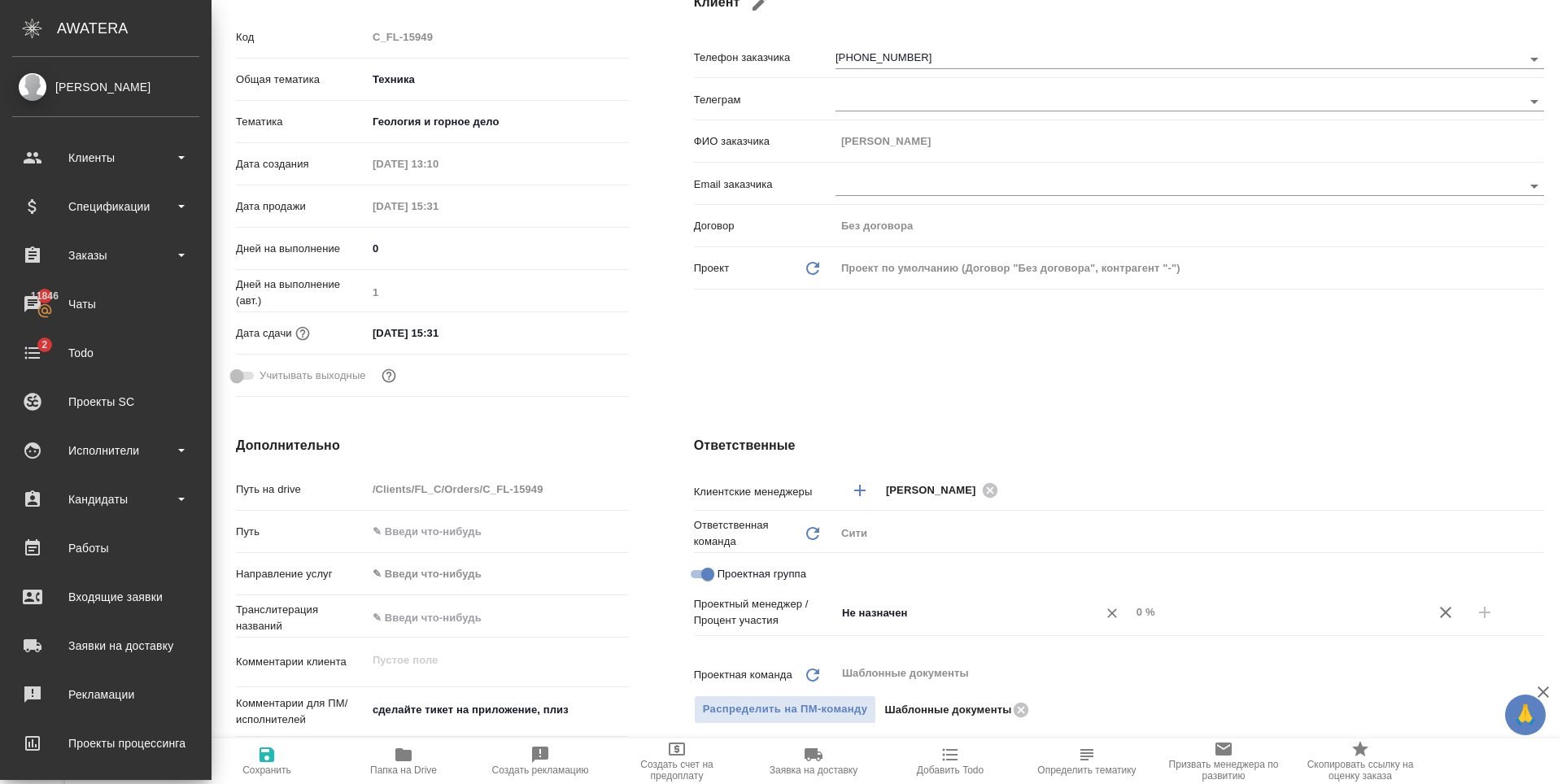
click at [912, 619] on input "Не назначен" at bounding box center [956, 612] width 231 height 19
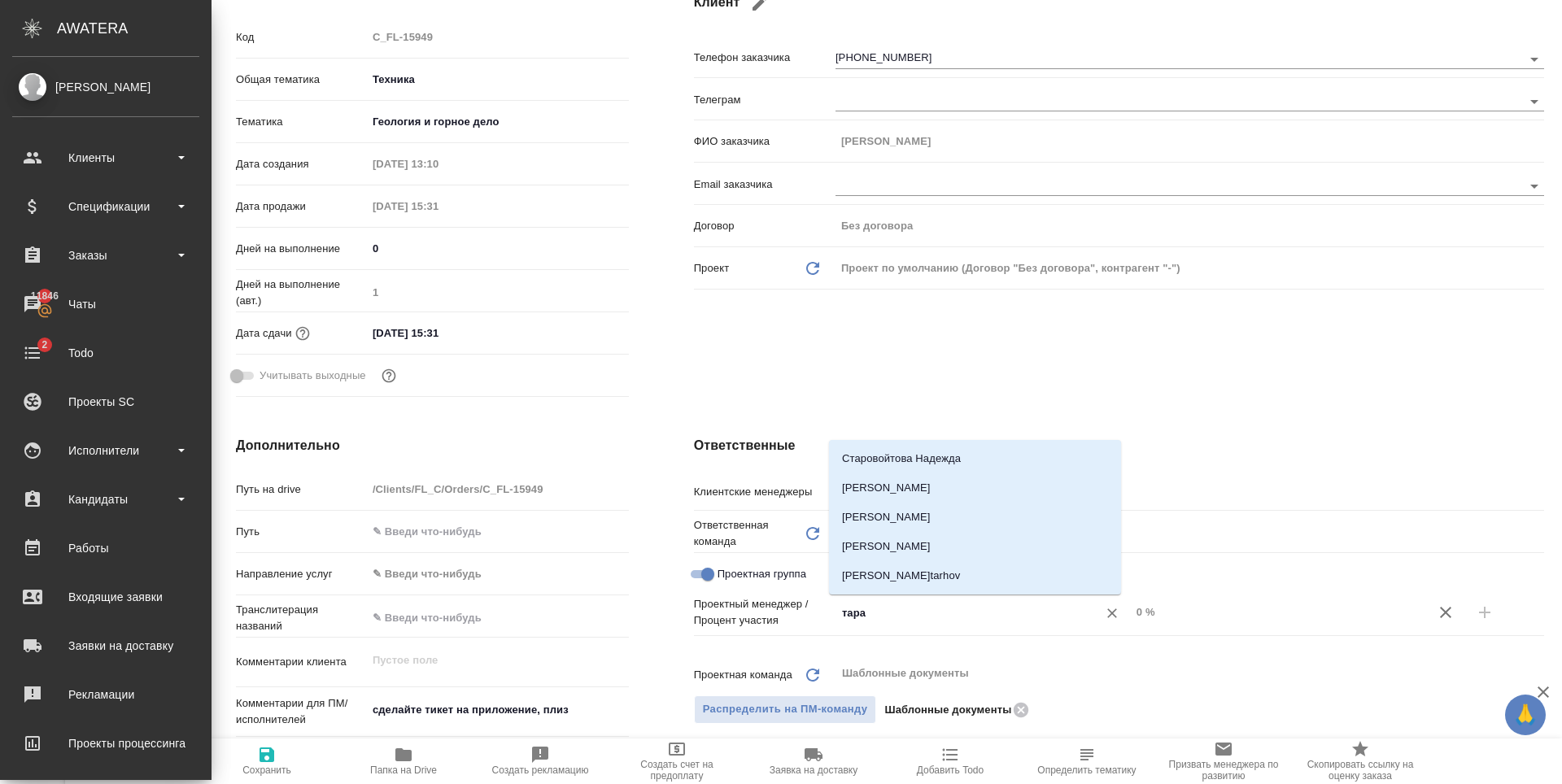
type input "тараб"
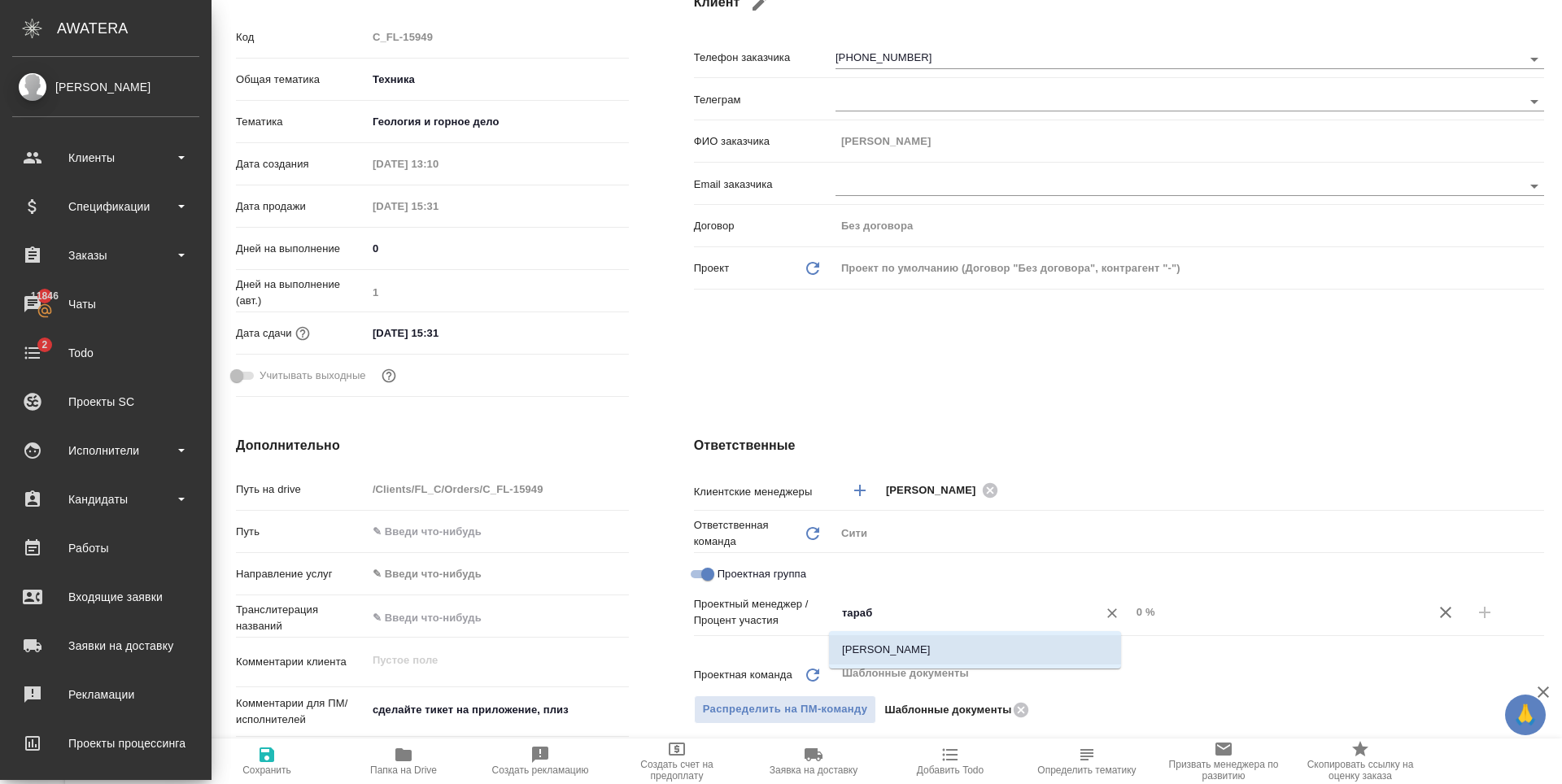
click at [977, 653] on li "[PERSON_NAME] [PERSON_NAME]" at bounding box center [975, 650] width 292 height 30
type textarea "x"
drag, startPoint x: 1138, startPoint y: 607, endPoint x: 1125, endPoint y: 607, distance: 13.0
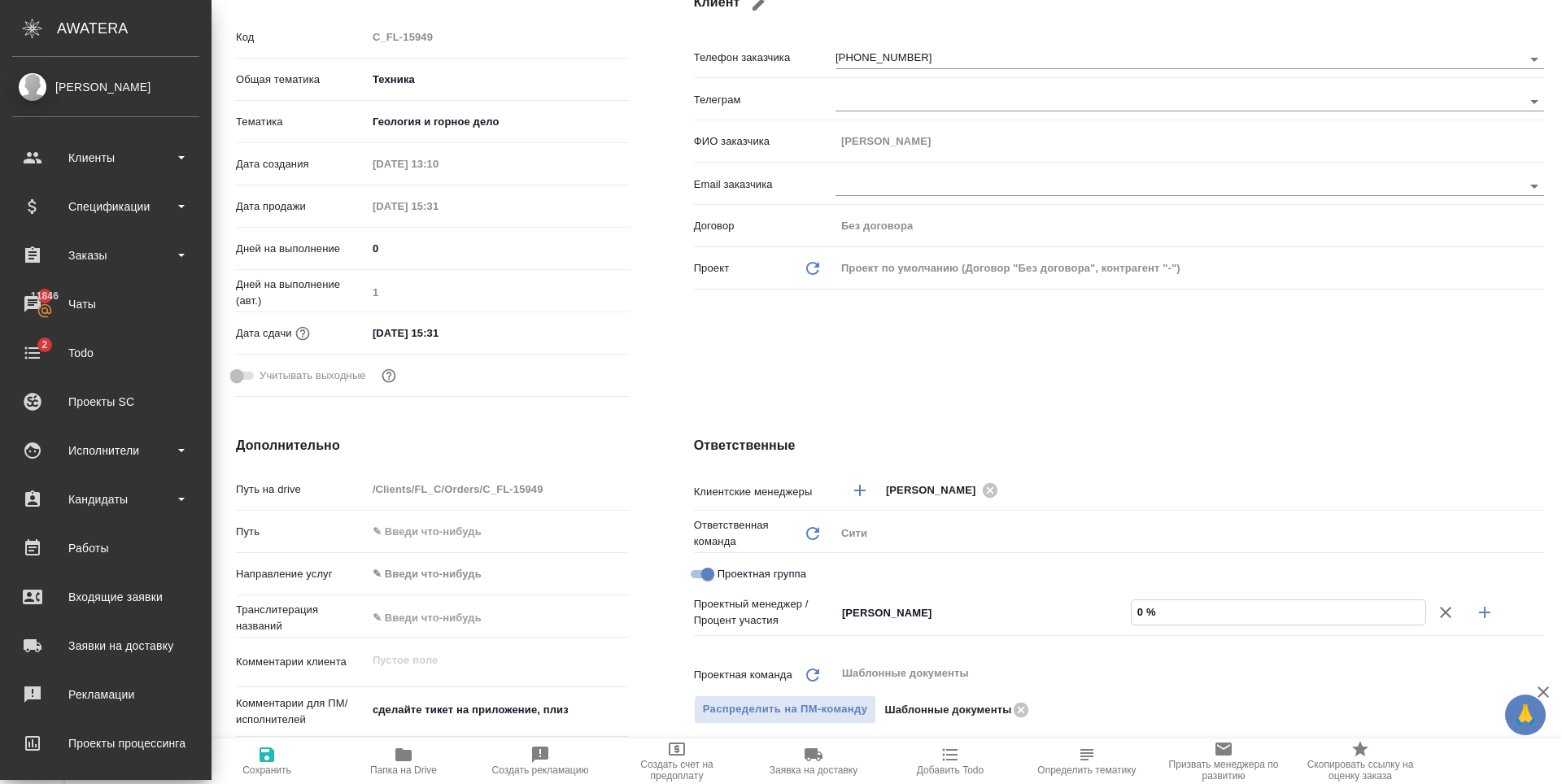
click at [1132, 607] on input "0 %" at bounding box center [1278, 611] width 294 height 24
type input "7 %"
type textarea "x"
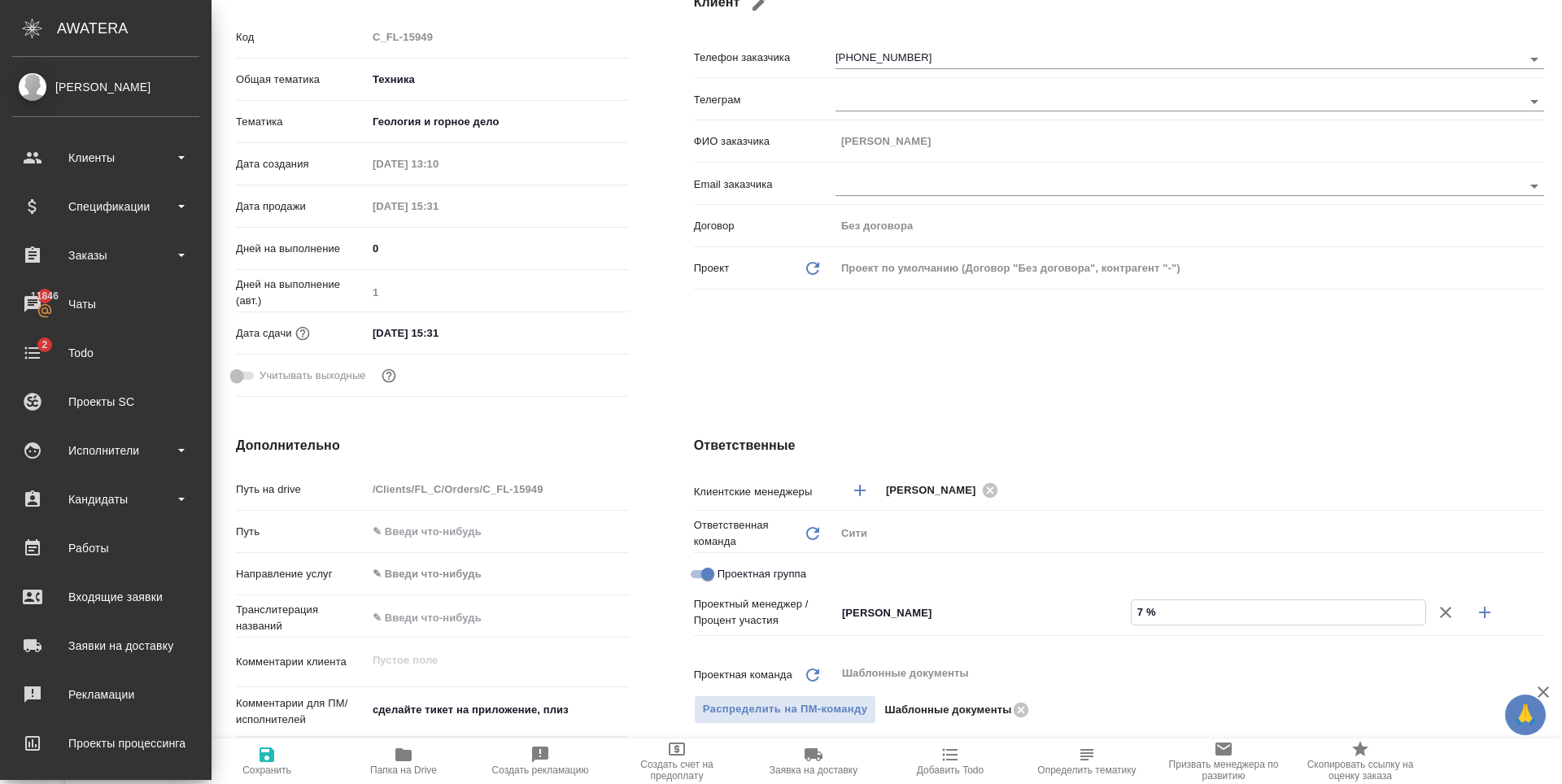
type input "77 %"
type textarea "x"
type input "77 %"
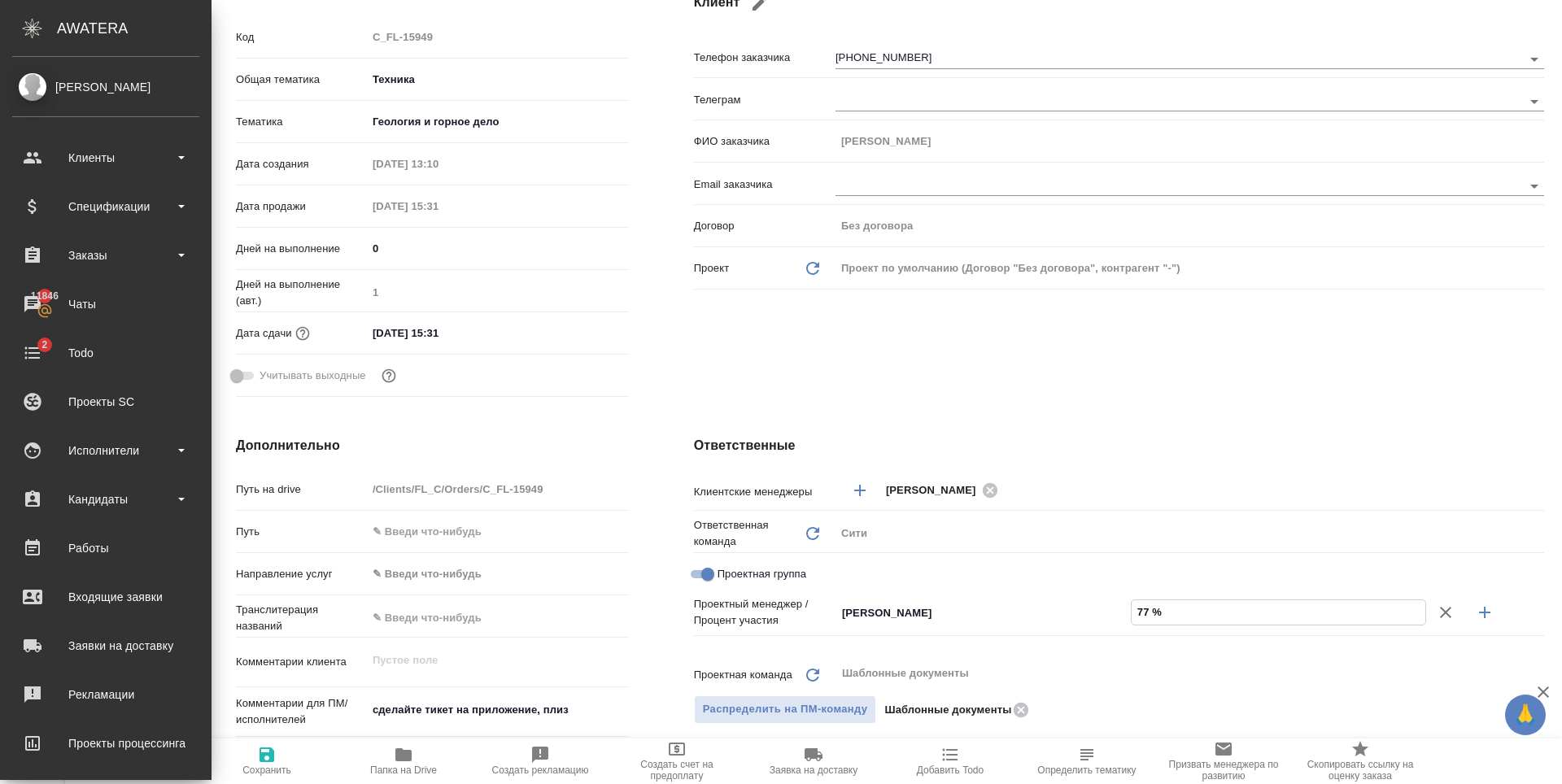
drag, startPoint x: 1475, startPoint y: 613, endPoint x: 1150, endPoint y: 678, distance: 331.4
click at [1479, 613] on icon "button" at bounding box center [1484, 612] width 11 height 11
type textarea "x"
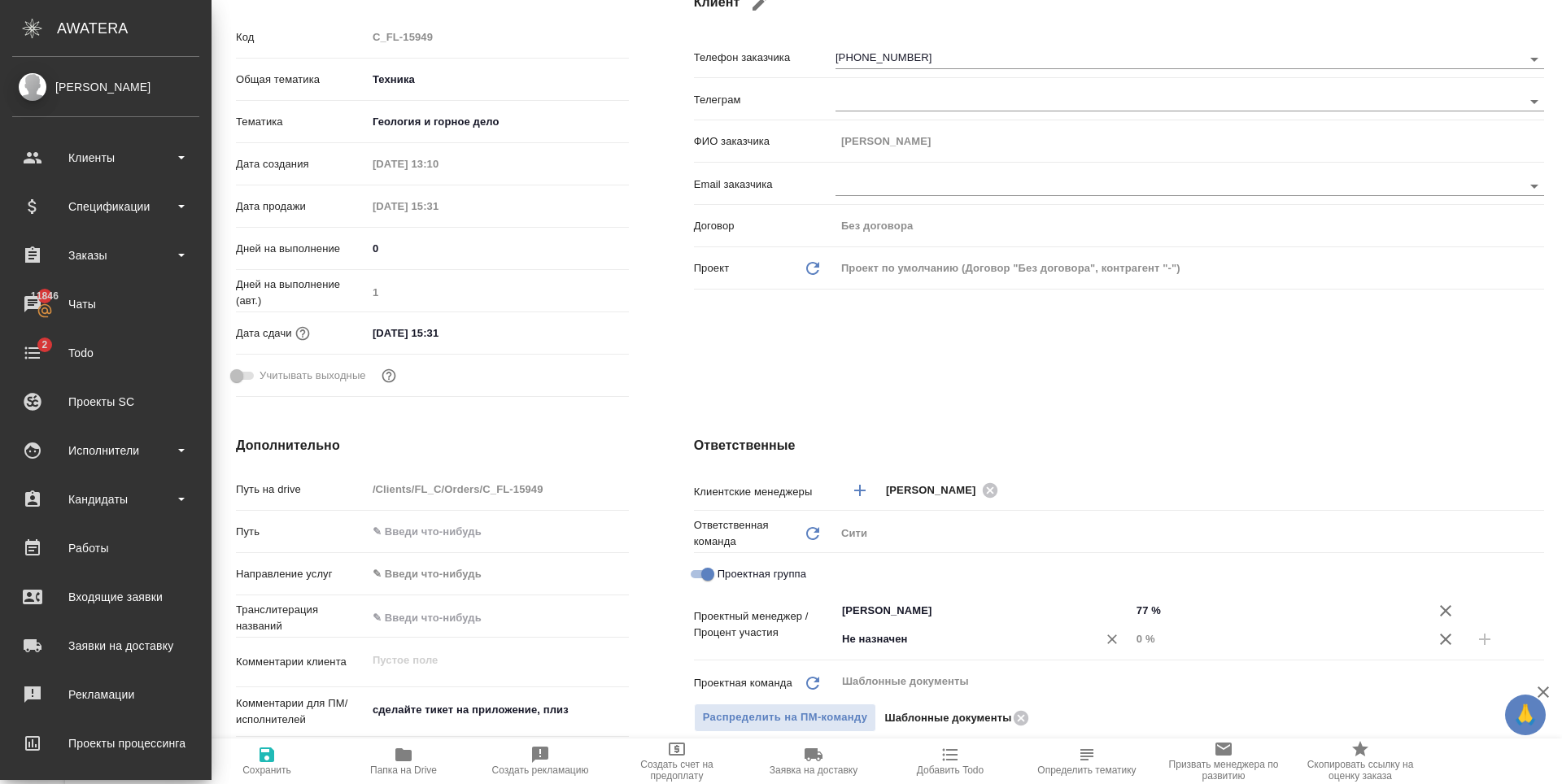
click at [880, 645] on input "Не назначен" at bounding box center [956, 639] width 231 height 19
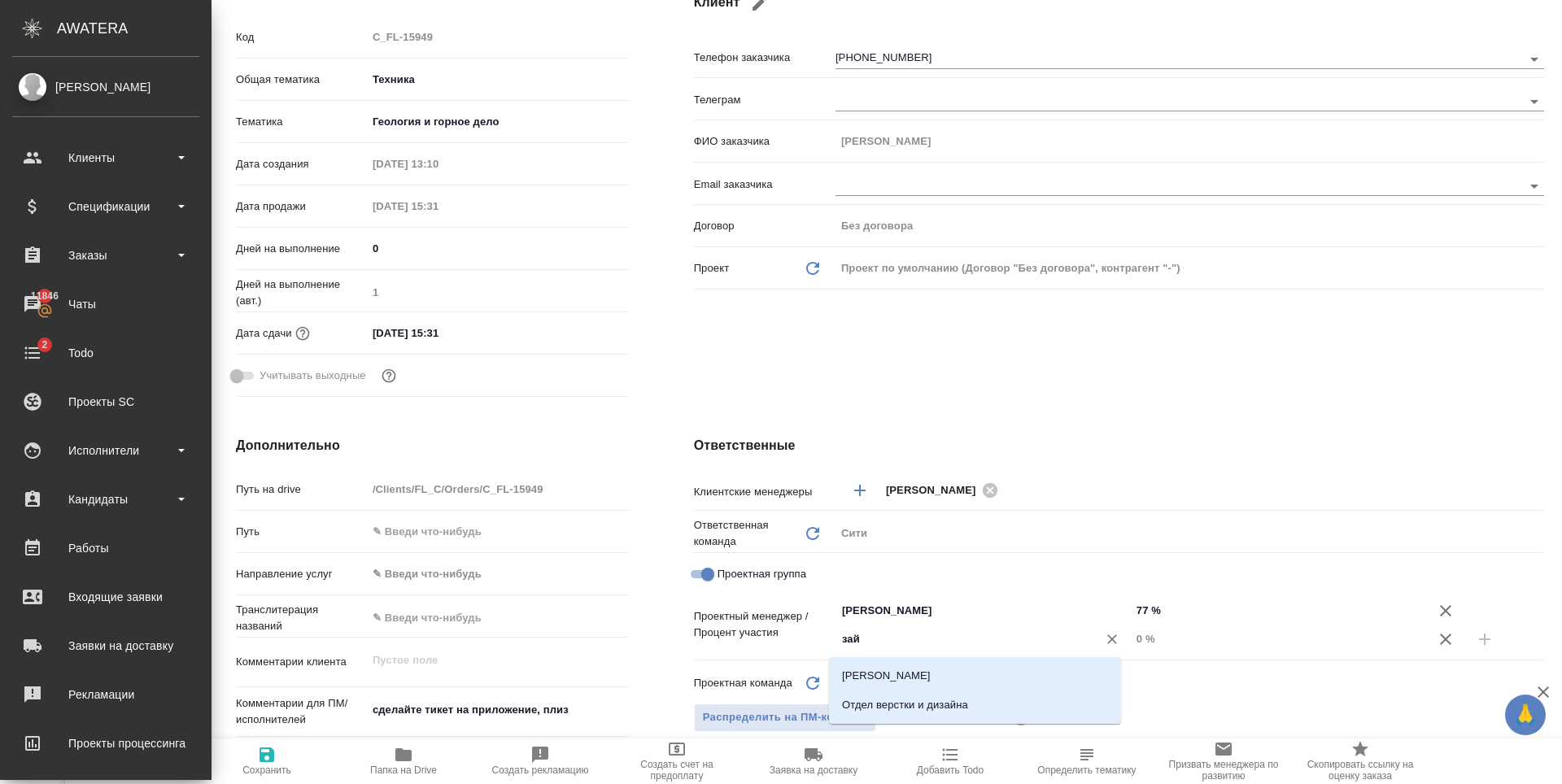
type input "зайц"
click at [886, 670] on li "[PERSON_NAME] [PERSON_NAME]" at bounding box center [975, 676] width 292 height 30
type textarea "x"
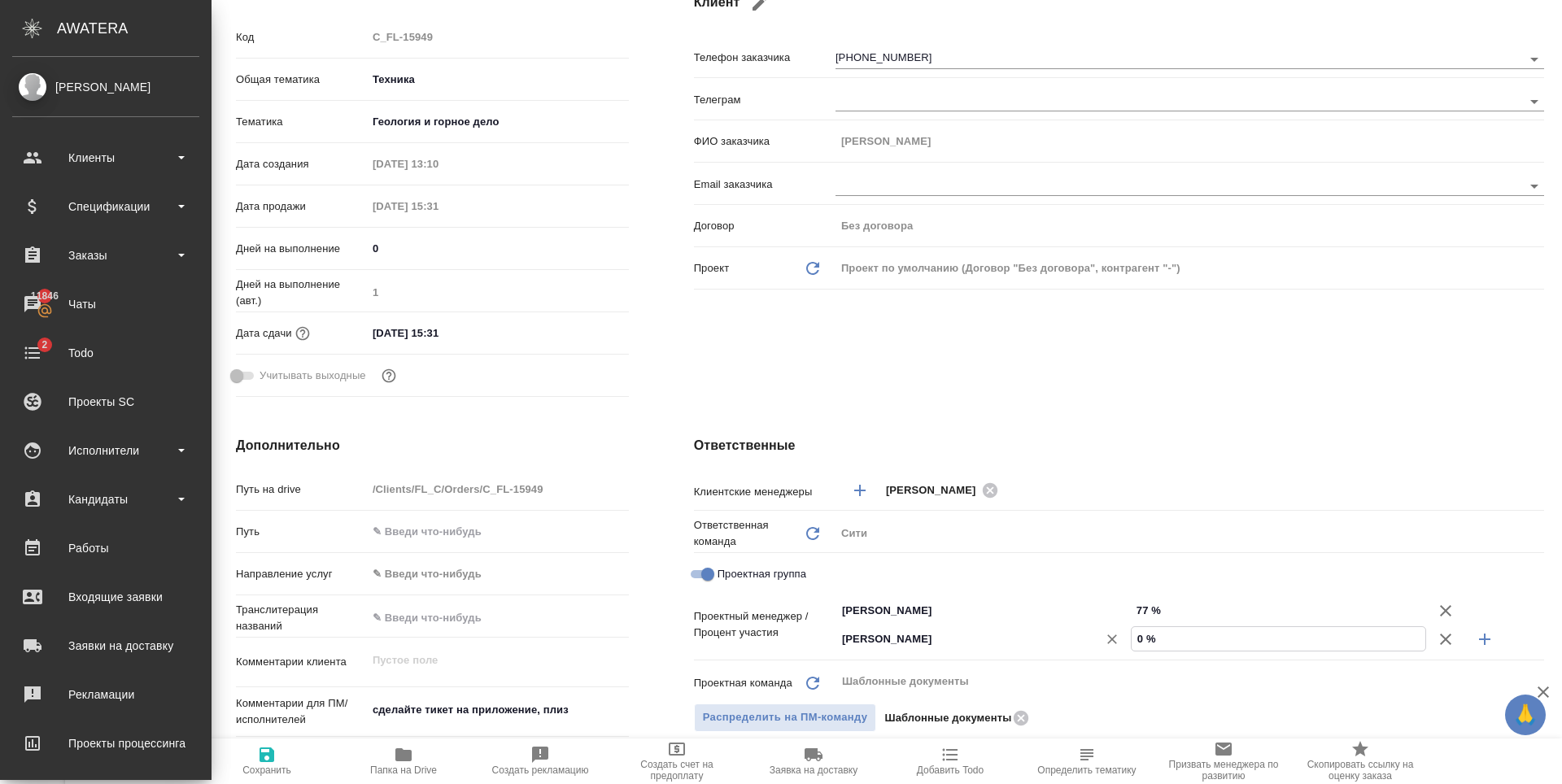
drag, startPoint x: 1138, startPoint y: 636, endPoint x: 1111, endPoint y: 639, distance: 27.2
click at [1121, 640] on div "Зайцева Светлана ​ 0 %" at bounding box center [1190, 638] width 709 height 29
type textarea "x"
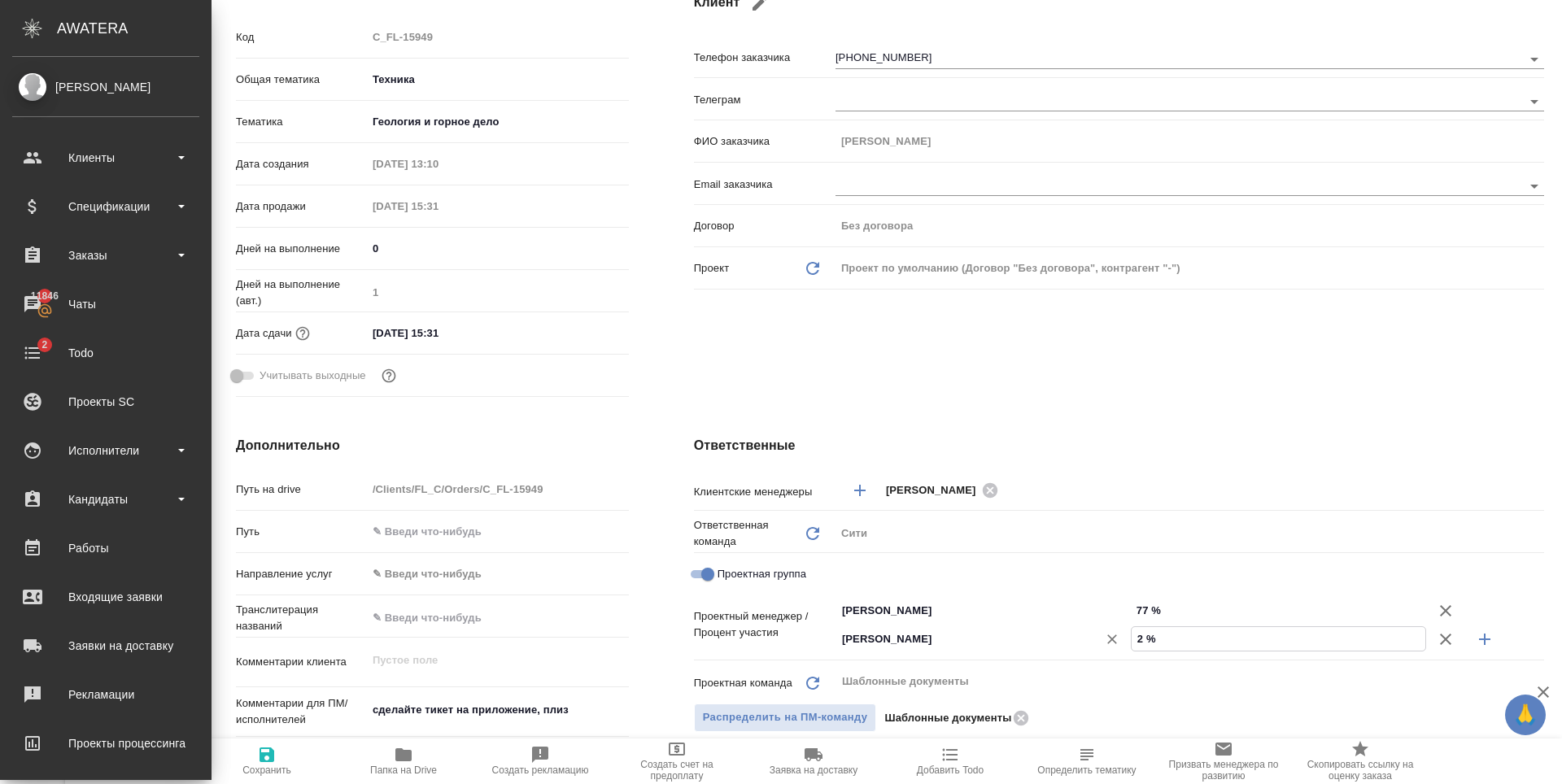
type input "23 %"
type textarea "x"
type input "23 %"
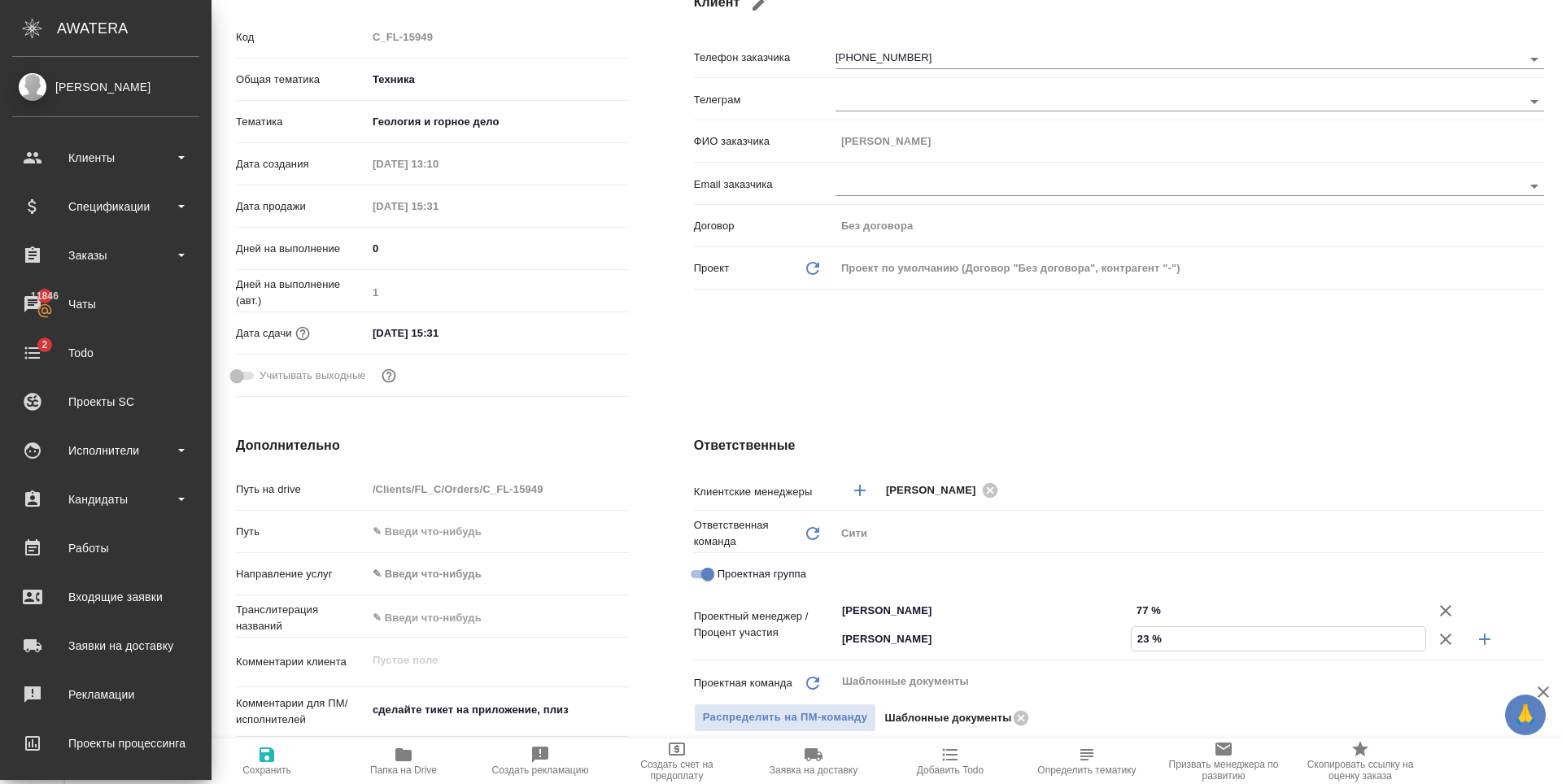
click at [1017, 352] on div "Клиент Телефон заказчика +79898285627 Телеграм ФИО заказчика Владимир Email зак…" at bounding box center [1119, 194] width 915 height 485
click at [265, 775] on button "Сохранить" at bounding box center [266, 761] width 137 height 45
type textarea "x"
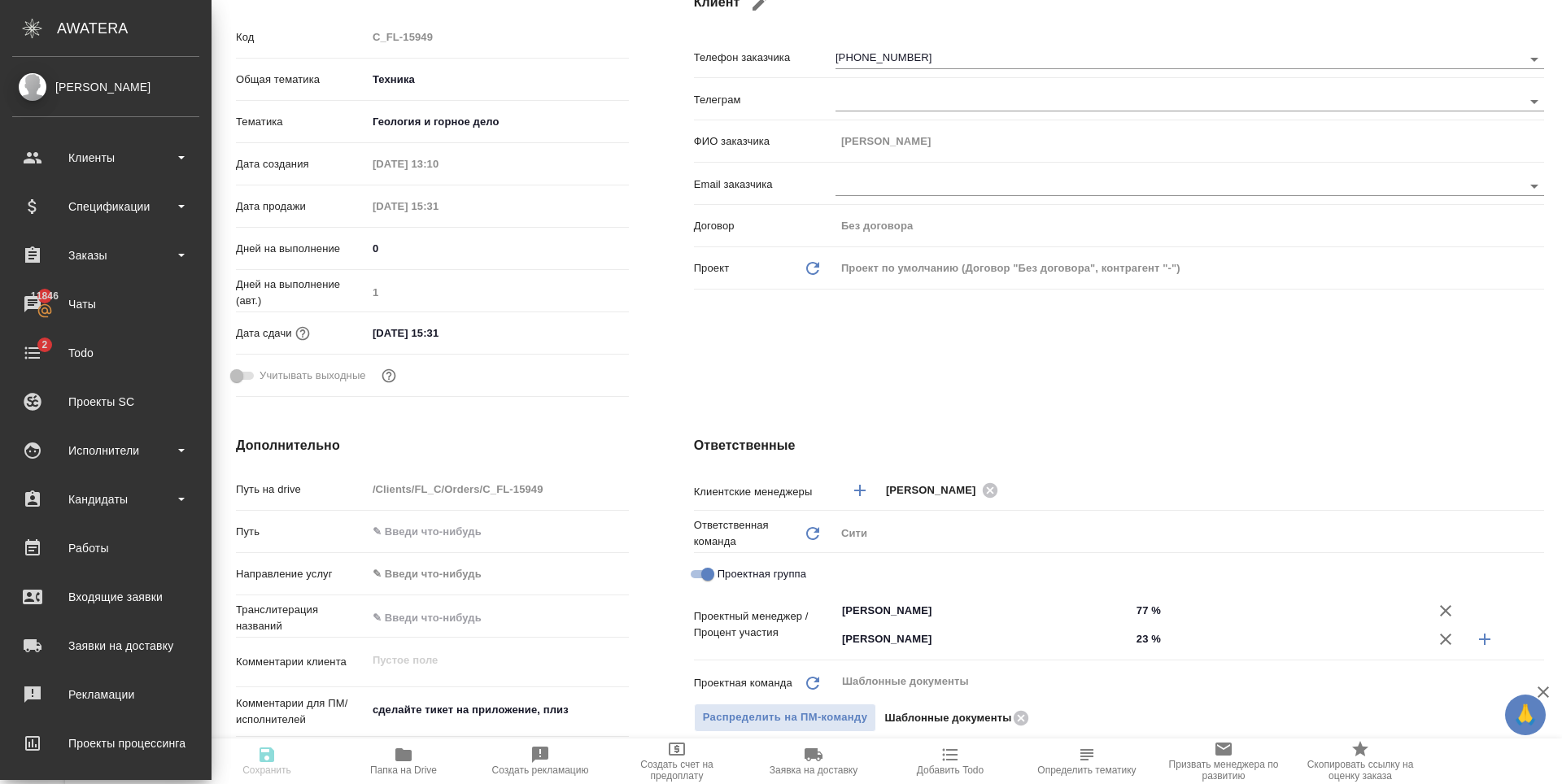
type textarea "x"
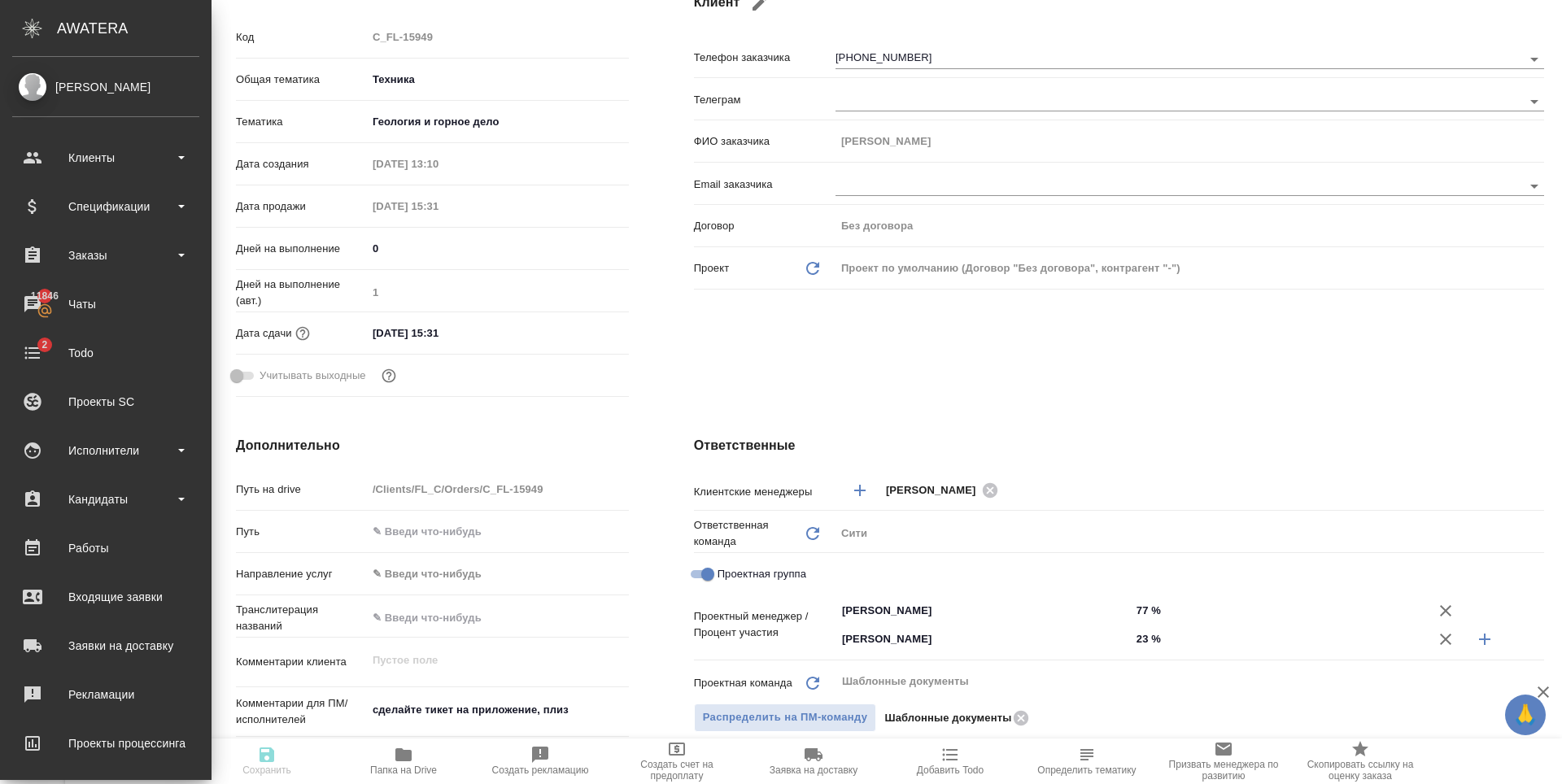
type textarea "x"
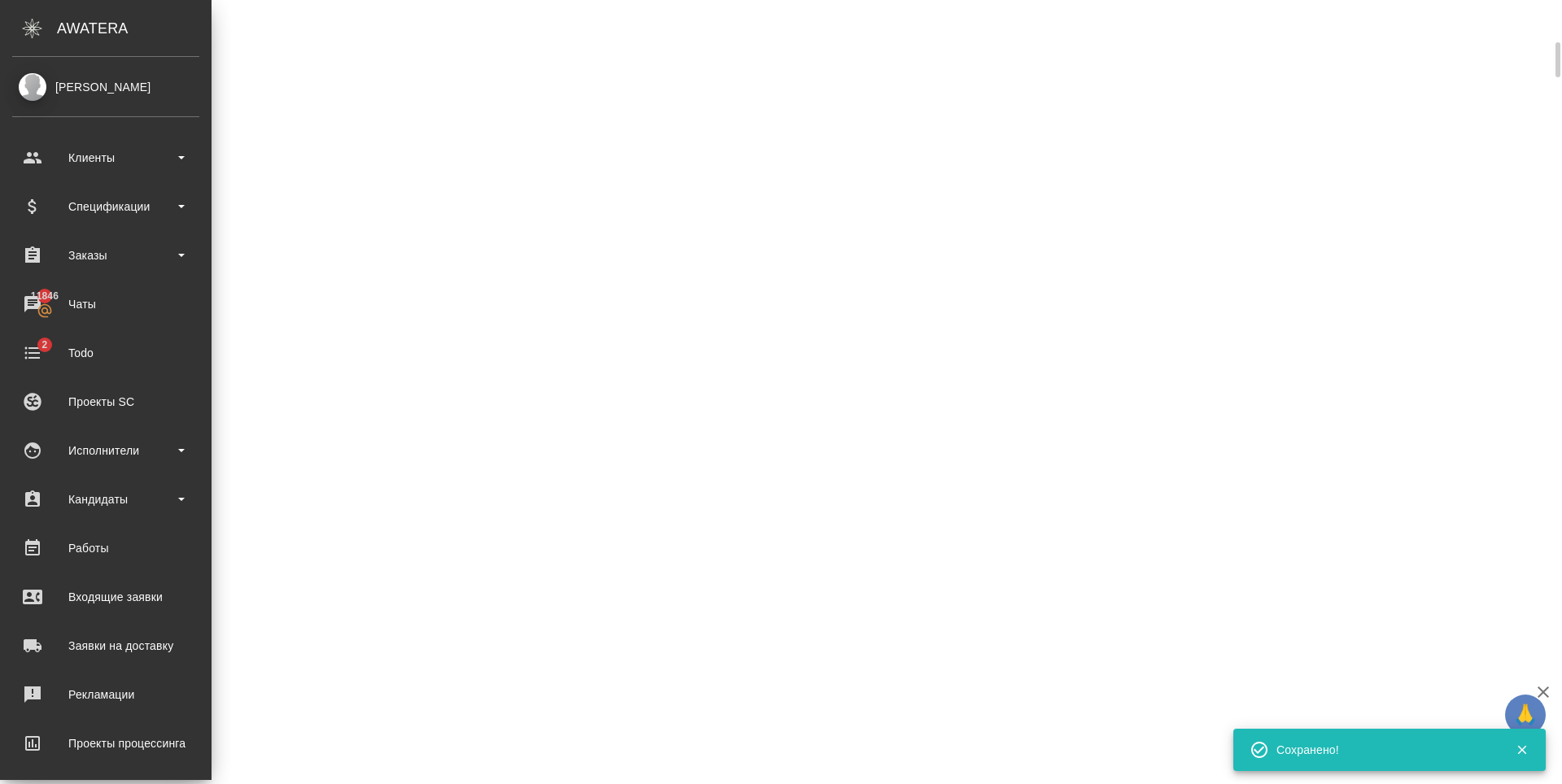
scroll to position [231, 0]
select select "RU"
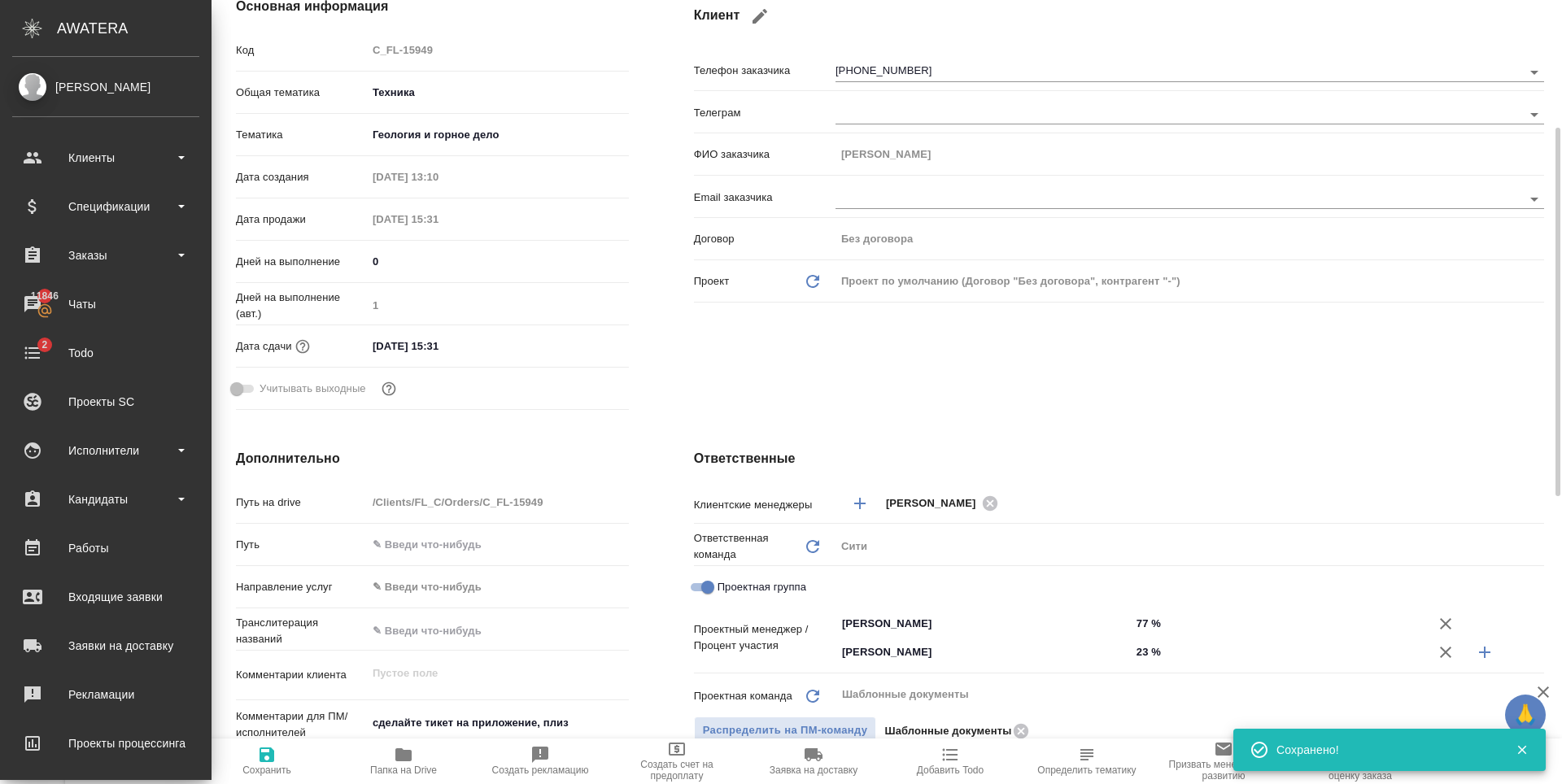
type textarea "x"
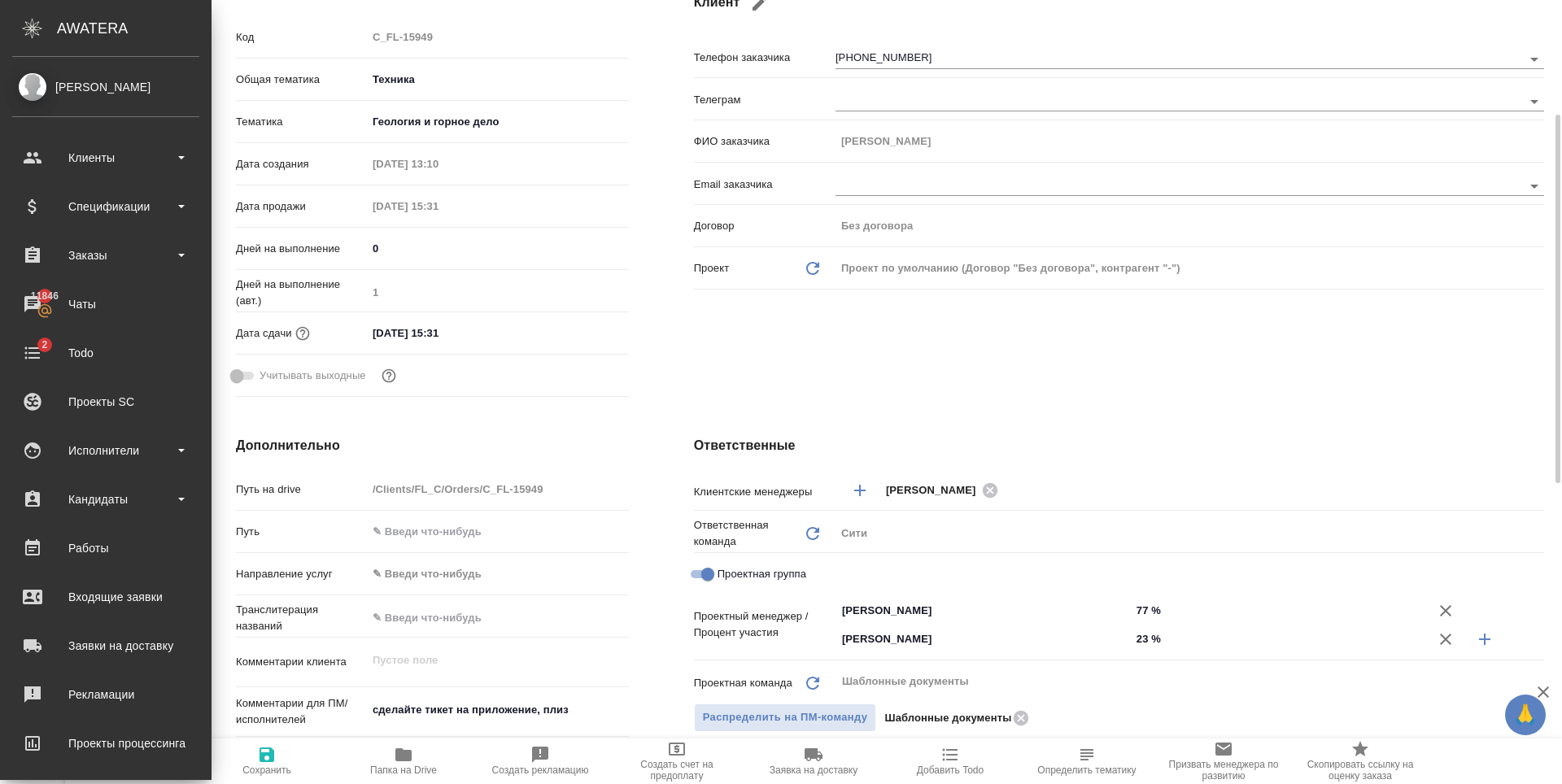
scroll to position [0, 0]
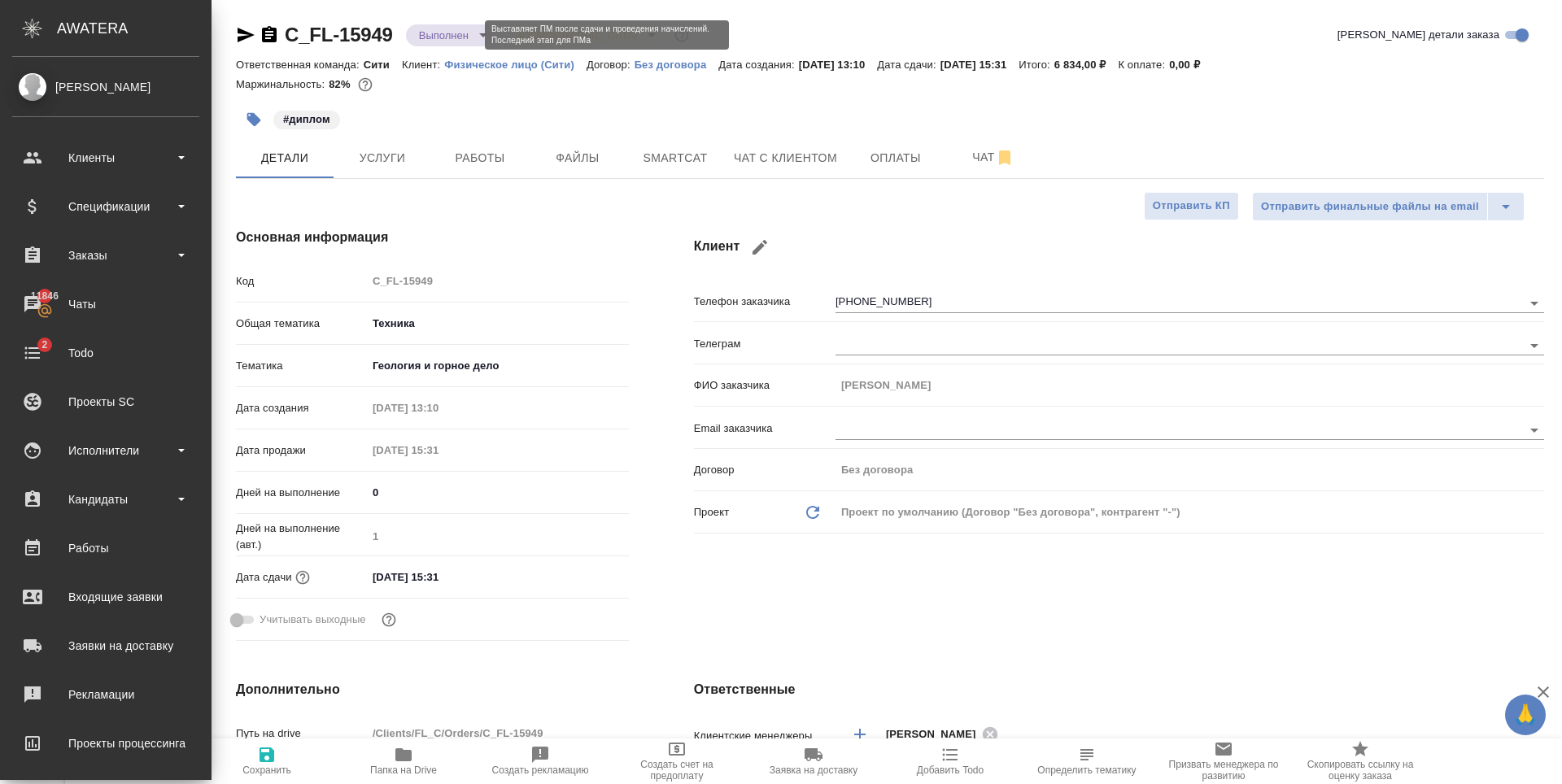
click at [462, 30] on body "🙏 .cls-1 fill:#fff; AWATERA Zaytseva Svetlana Клиенты Спецификации Заказы 11846…" at bounding box center [781, 392] width 1562 height 784
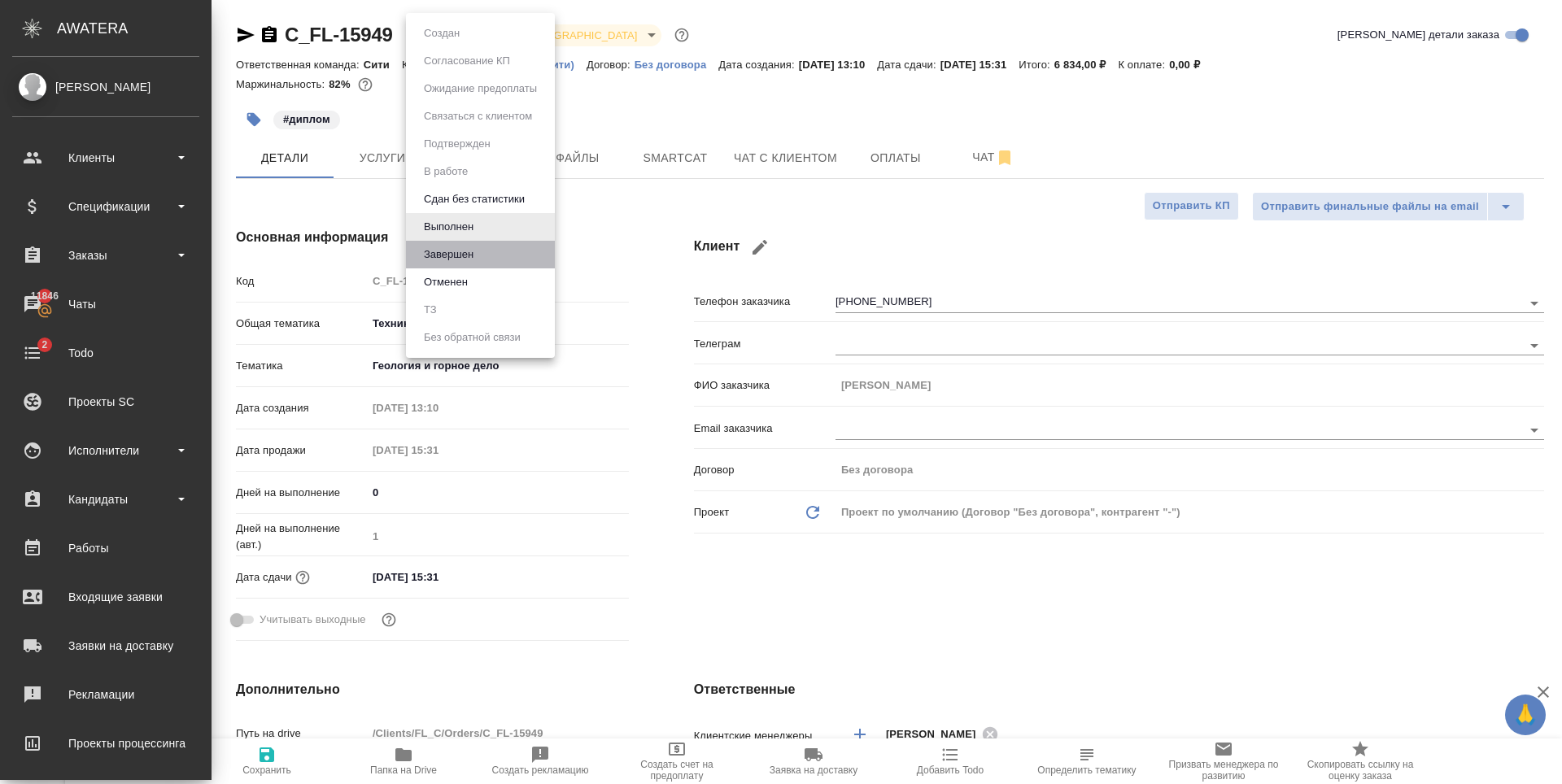
click at [497, 258] on li "Завершен" at bounding box center [480, 255] width 149 height 28
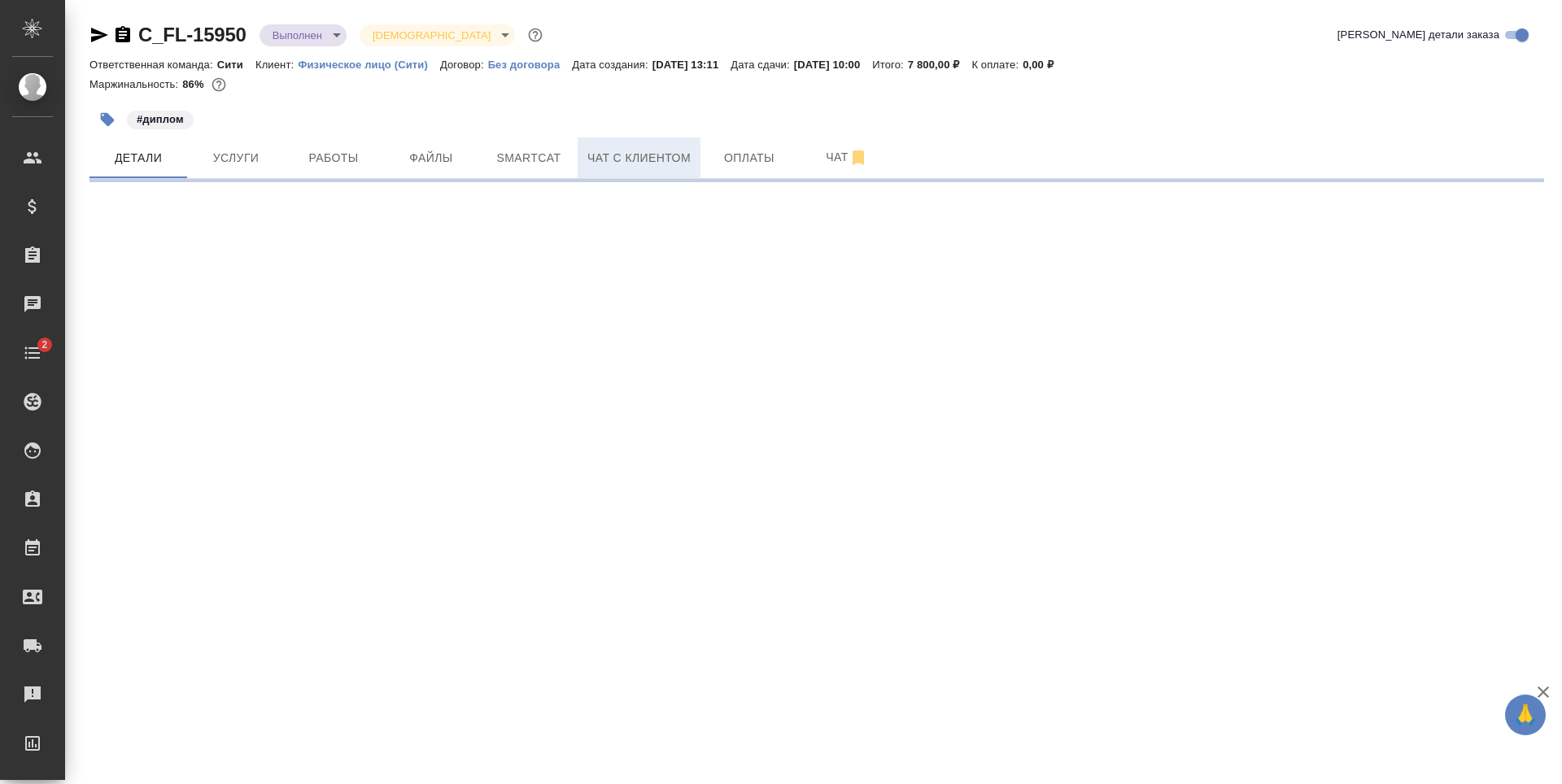
click at [640, 162] on span "Чат с клиентом" at bounding box center [639, 158] width 103 height 20
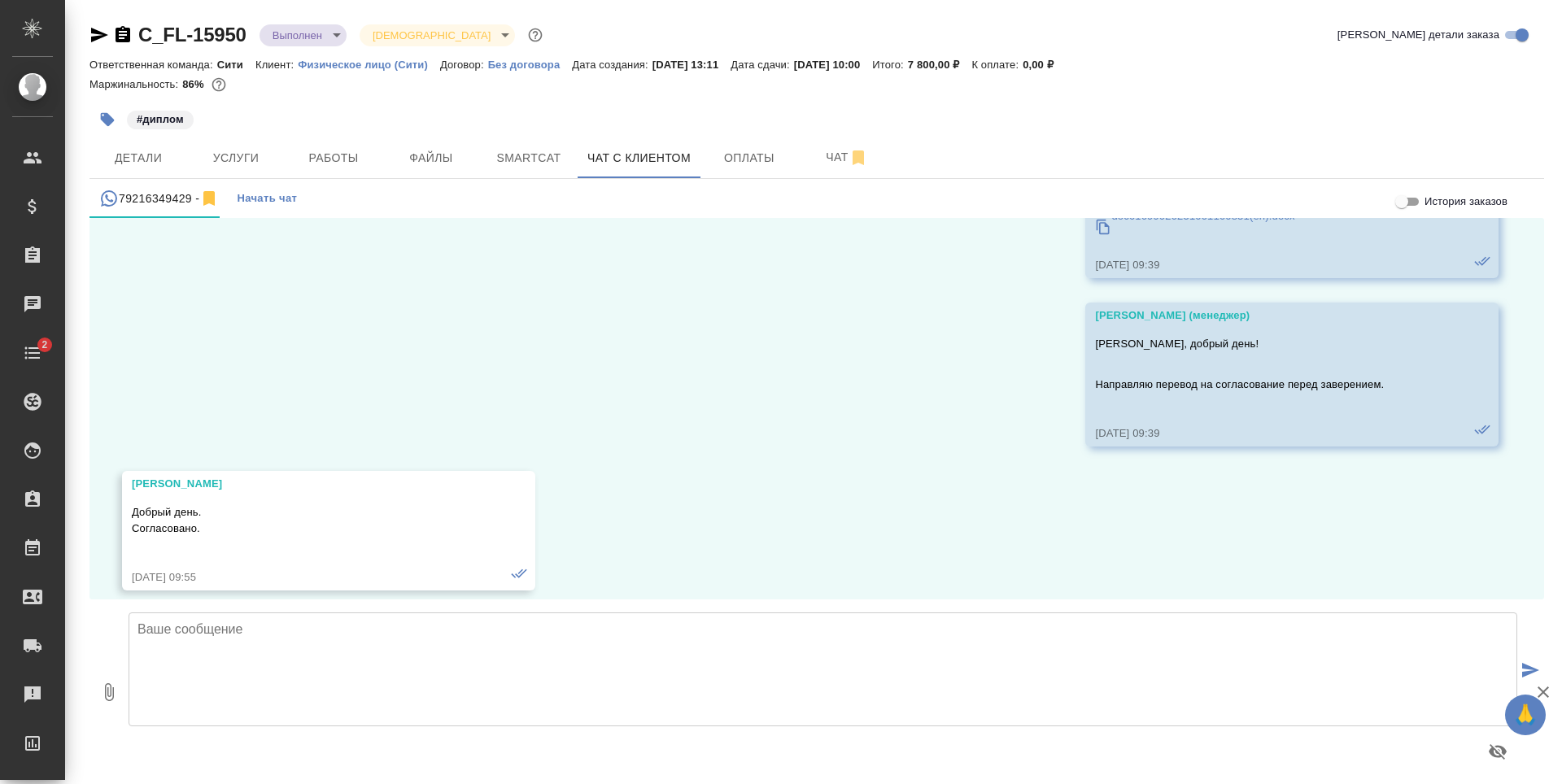
scroll to position [512, 0]
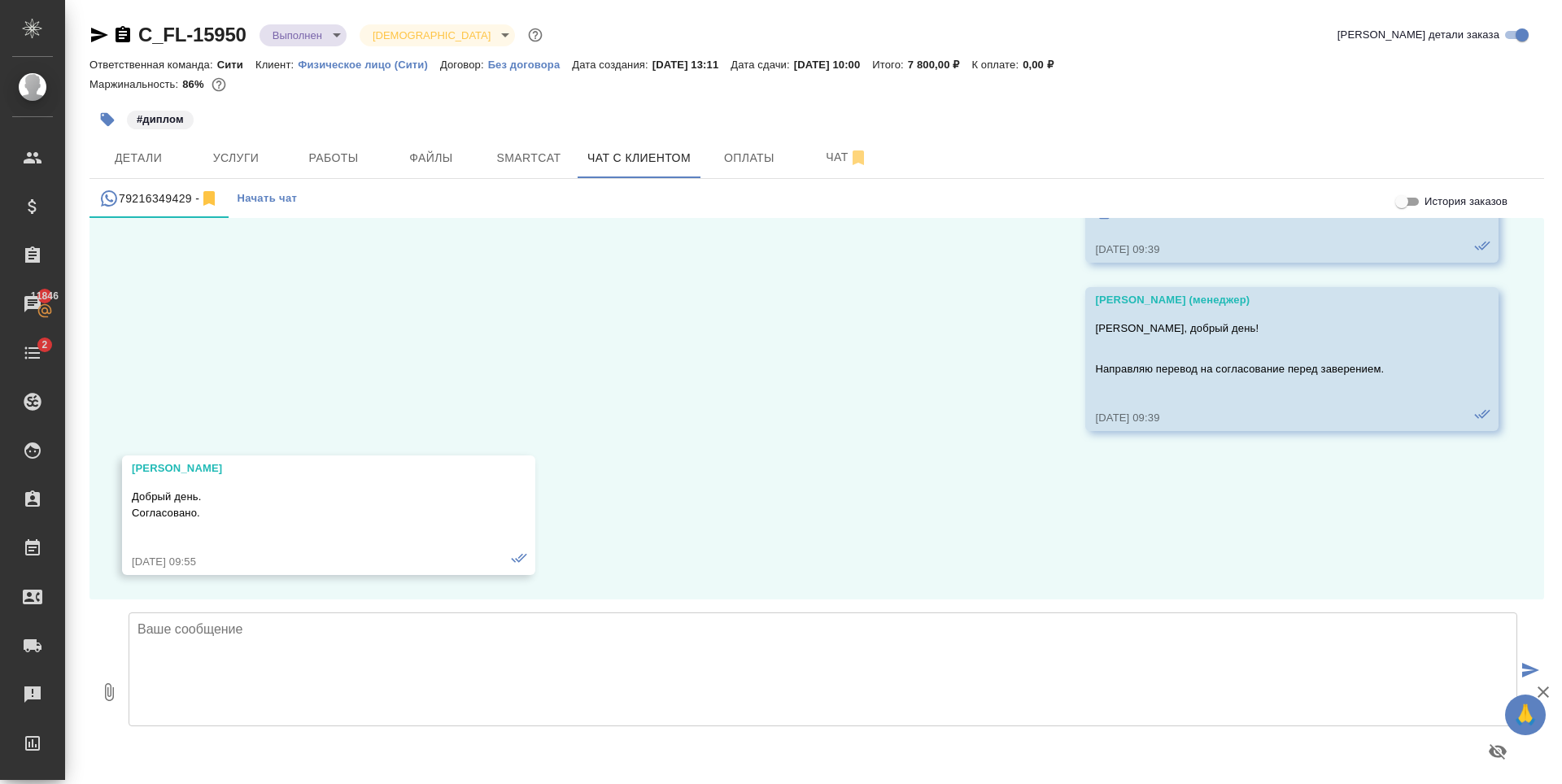
click at [453, 686] on textarea at bounding box center [823, 669] width 1389 height 114
click at [358, 650] on textarea at bounding box center [823, 669] width 1389 height 114
paste textarea "[PERSON_NAME], добрый день! Готовые документы можно забирать в офисе."
click at [153, 629] on textarea "[PERSON_NAME], добрый день! Готовые документы можно забирать в офисе." at bounding box center [823, 669] width 1389 height 114
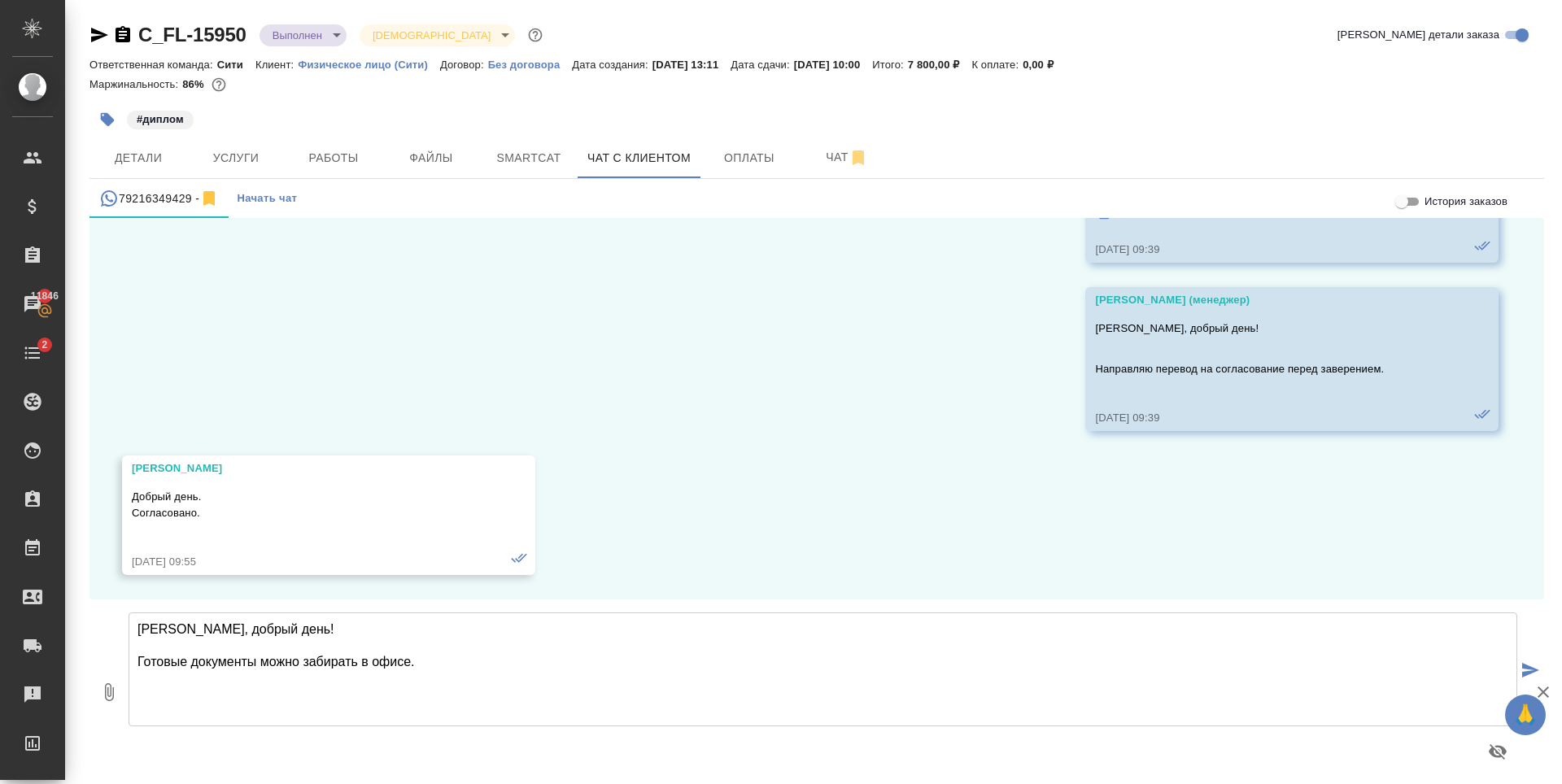
type textarea "[PERSON_NAME] , добрый день! Готовые документы можно забирать в офисе."
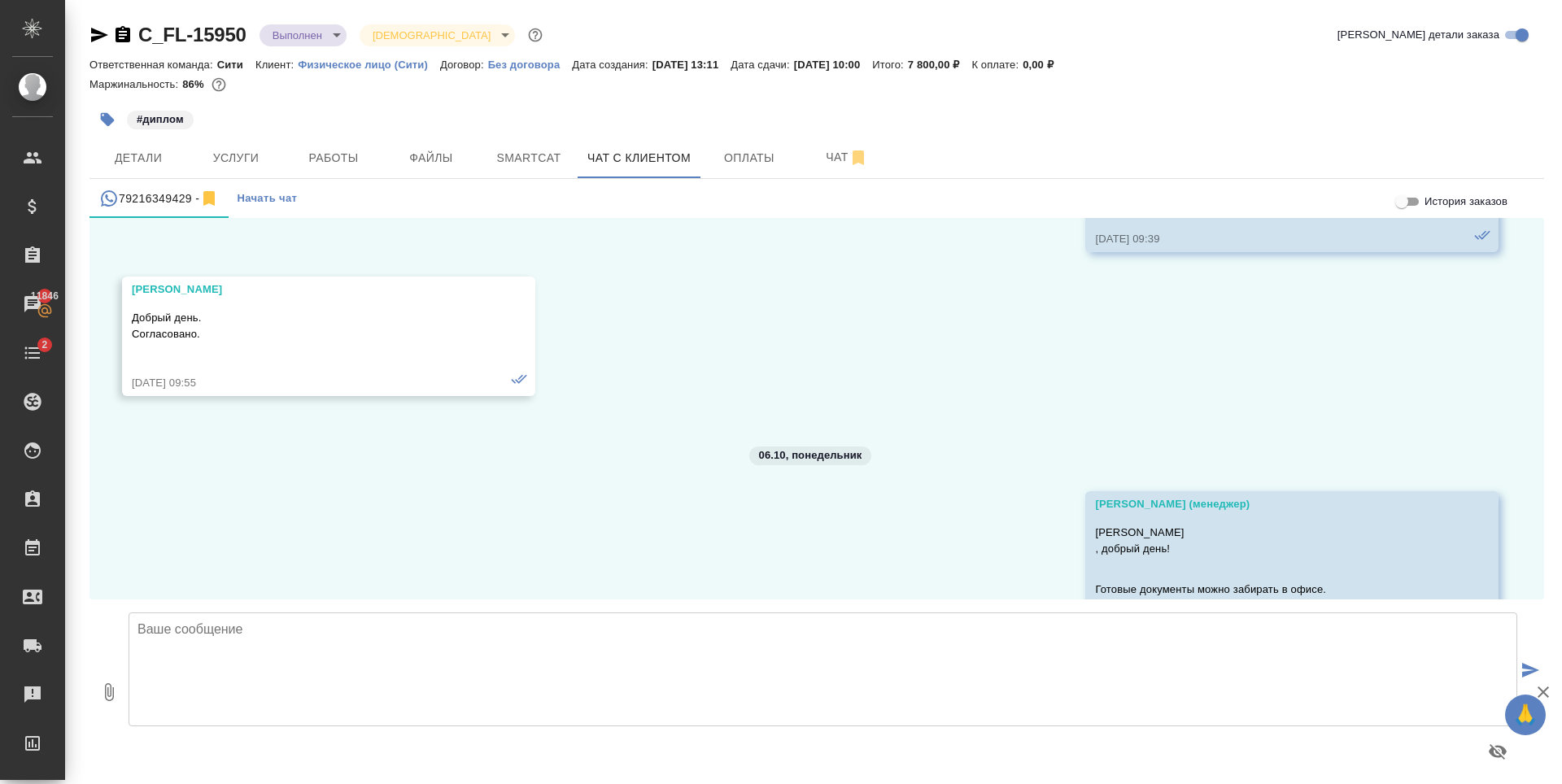
scroll to position [767, 0]
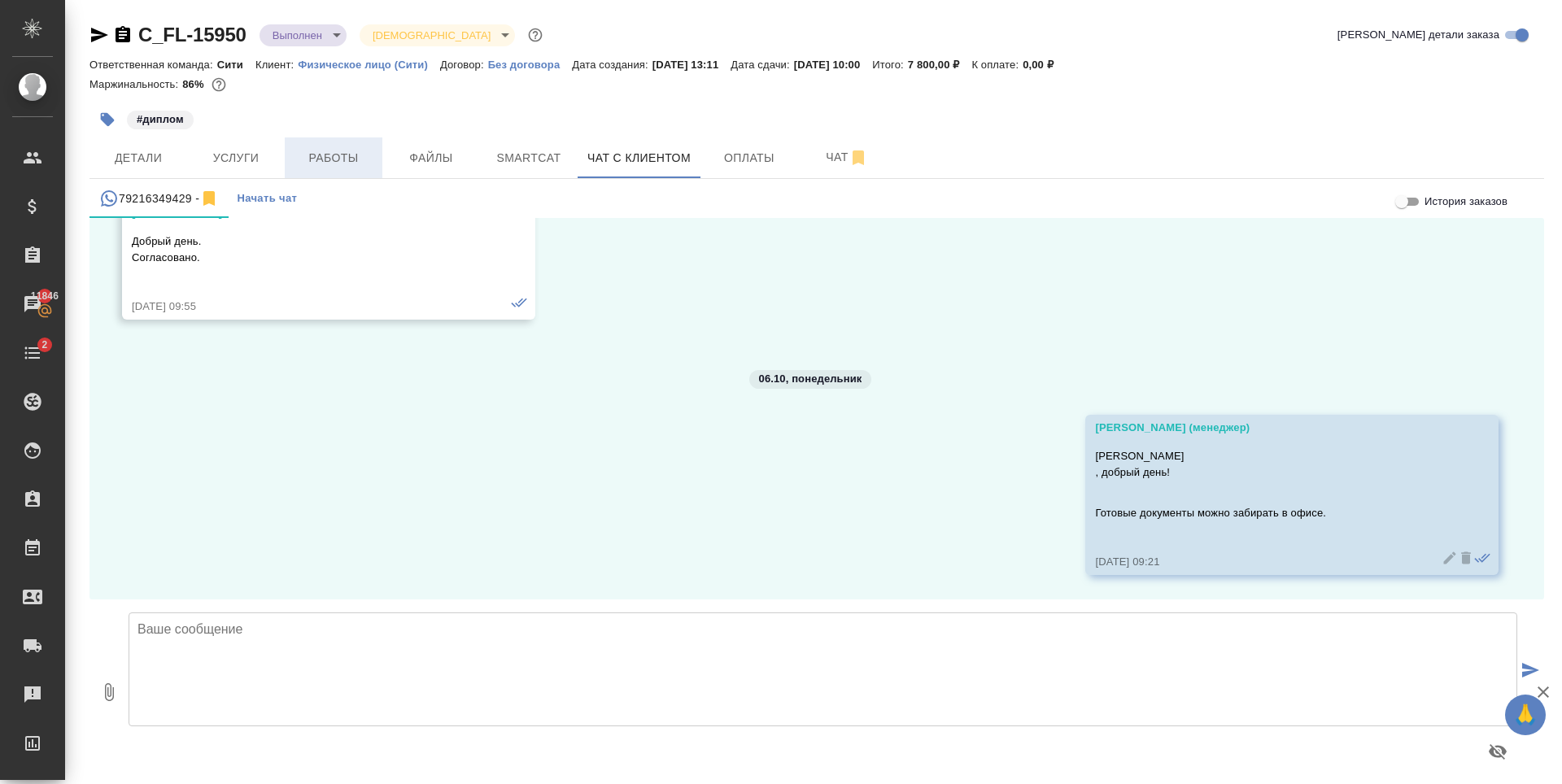
click at [345, 151] on span "Работы" at bounding box center [334, 158] width 79 height 20
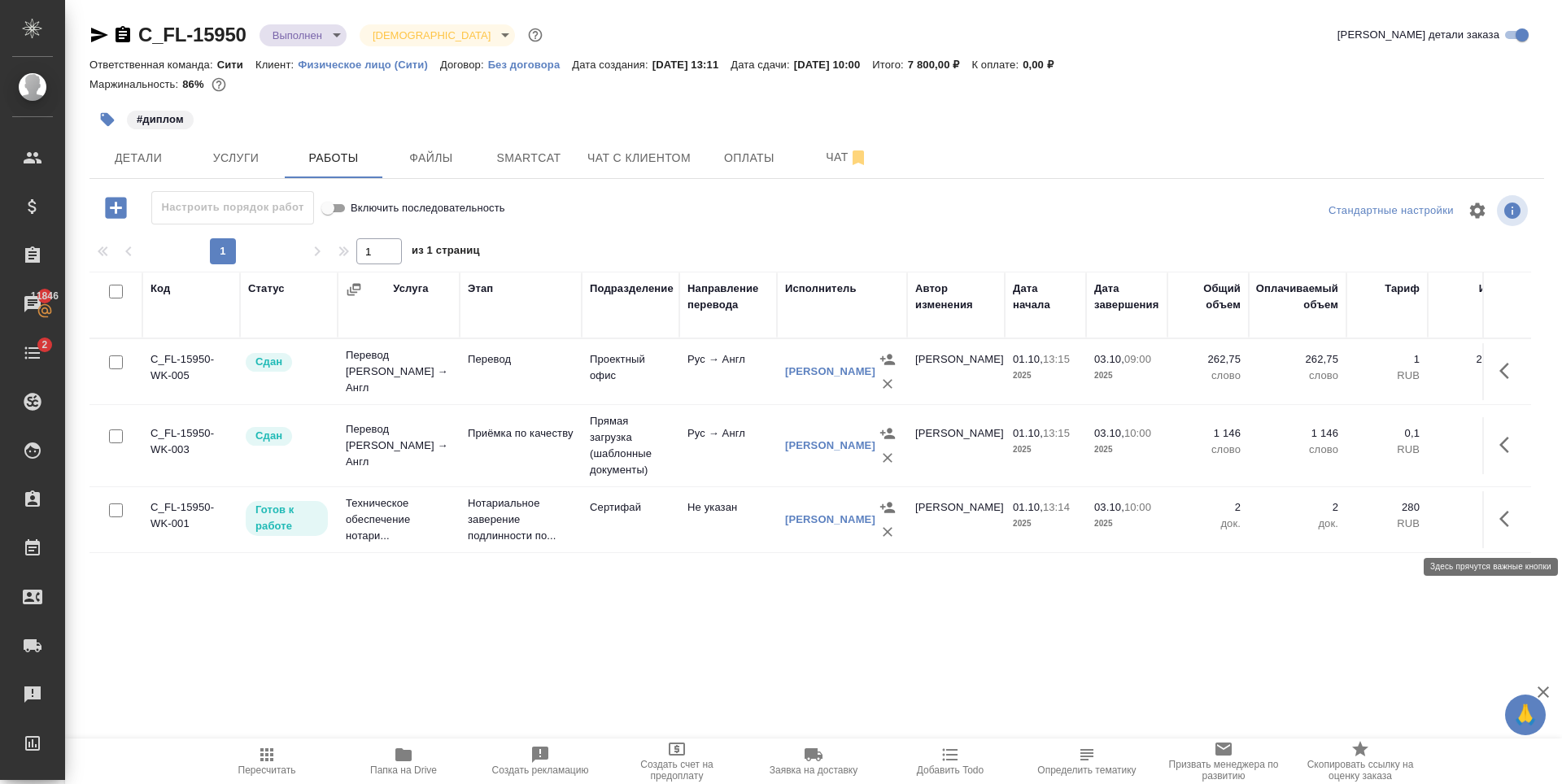
click at [1509, 524] on icon "button" at bounding box center [1509, 519] width 19 height 19
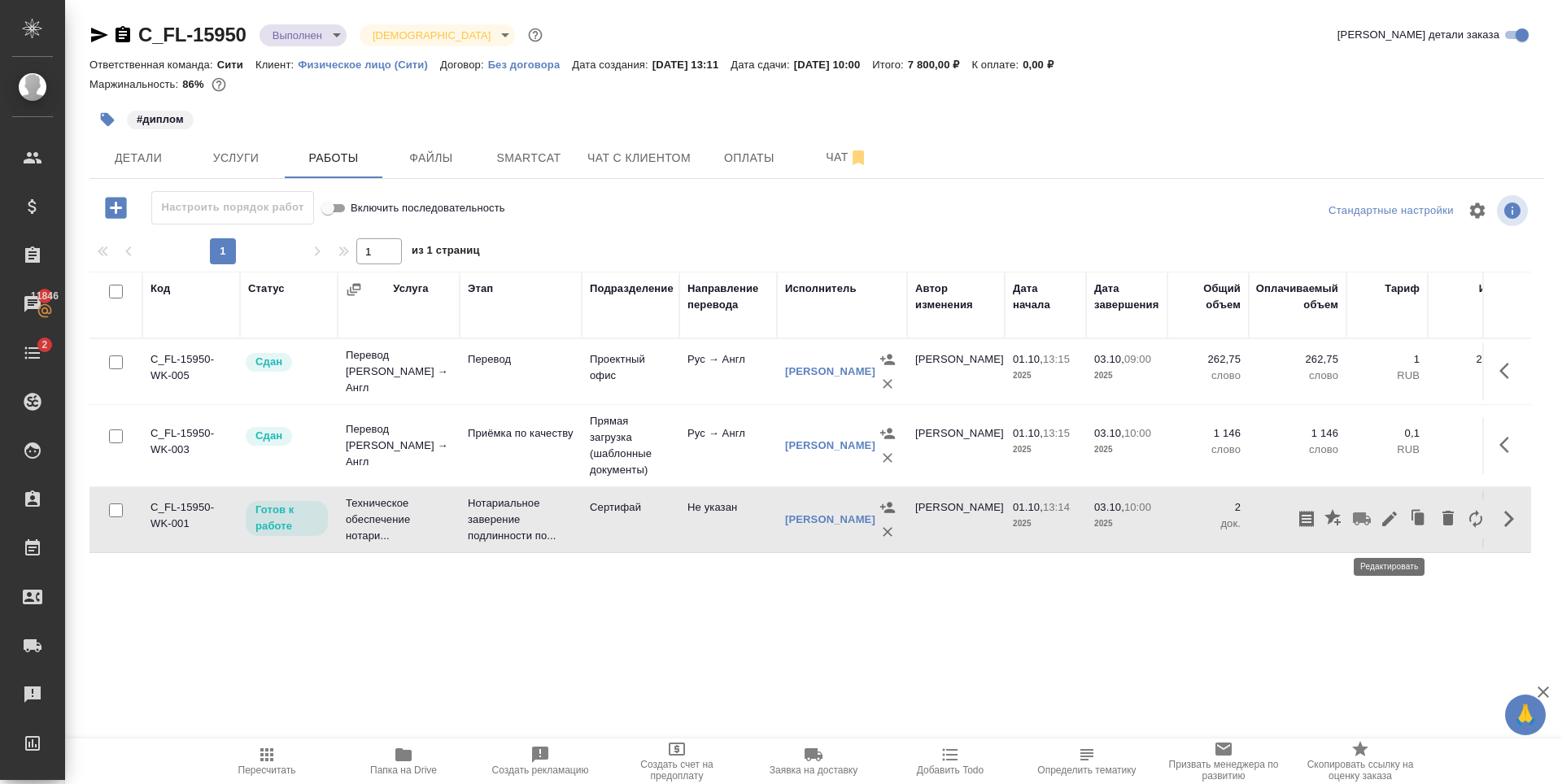
click at [1385, 522] on icon "button" at bounding box center [1389, 519] width 19 height 19
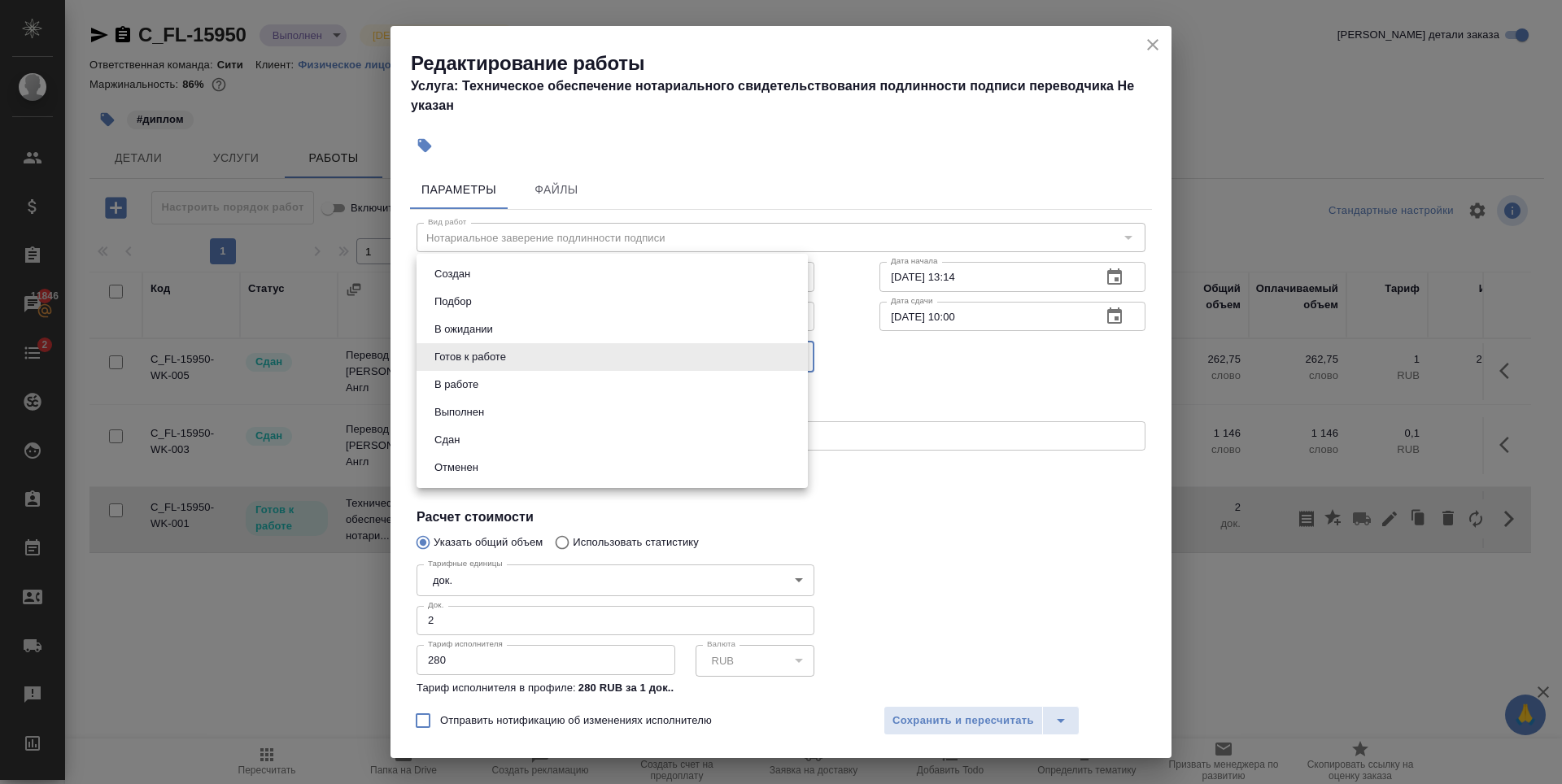
click at [560, 356] on body "🙏 .cls-1 fill:#fff; AWATERA Zaytseva Svetlana Клиенты Спецификации Заказы 11846…" at bounding box center [781, 392] width 1562 height 784
click at [518, 440] on li "Сдан" at bounding box center [612, 440] width 391 height 28
type input "closed"
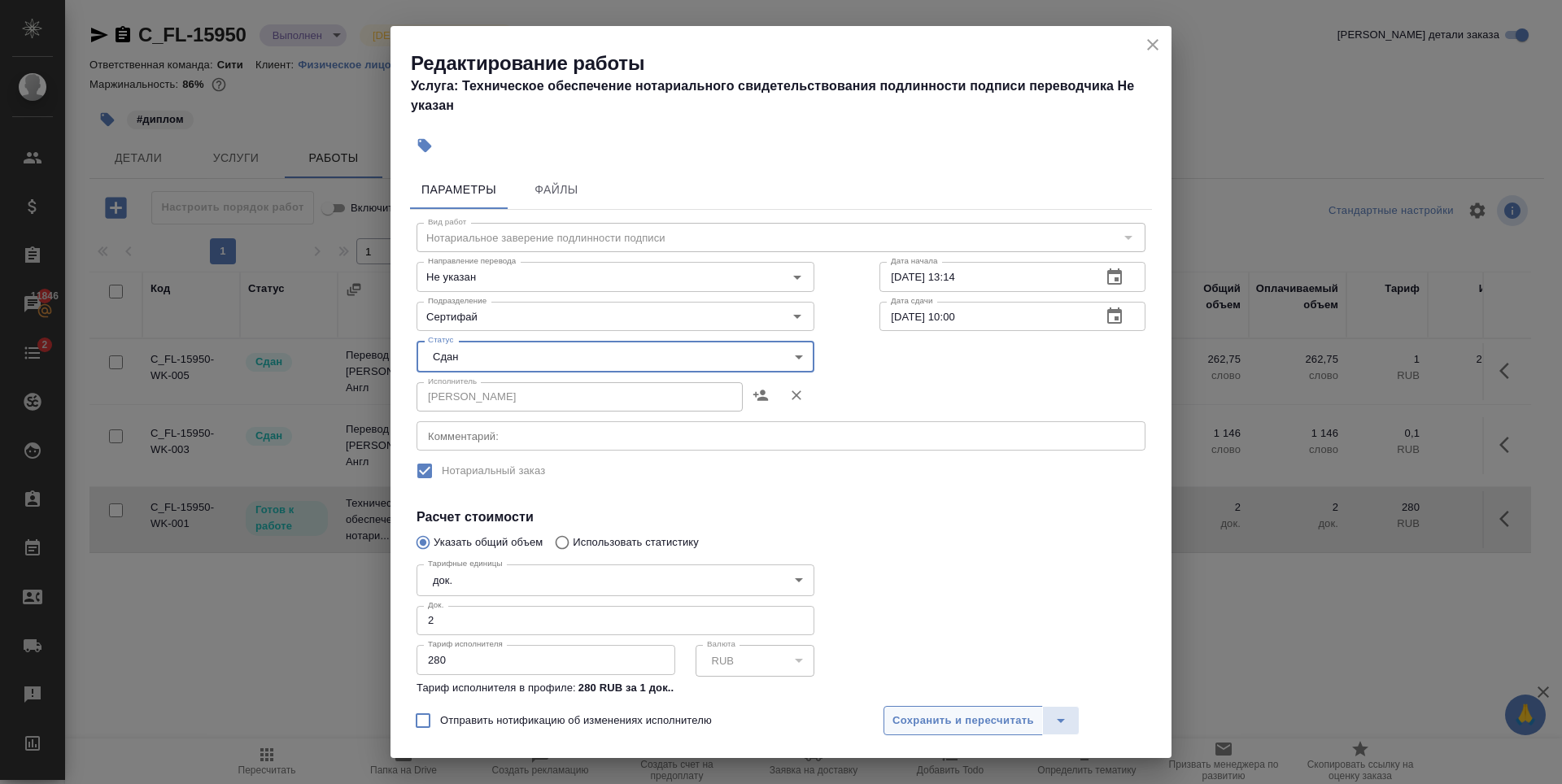
click at [949, 715] on span "Сохранить и пересчитать" at bounding box center [963, 720] width 141 height 18
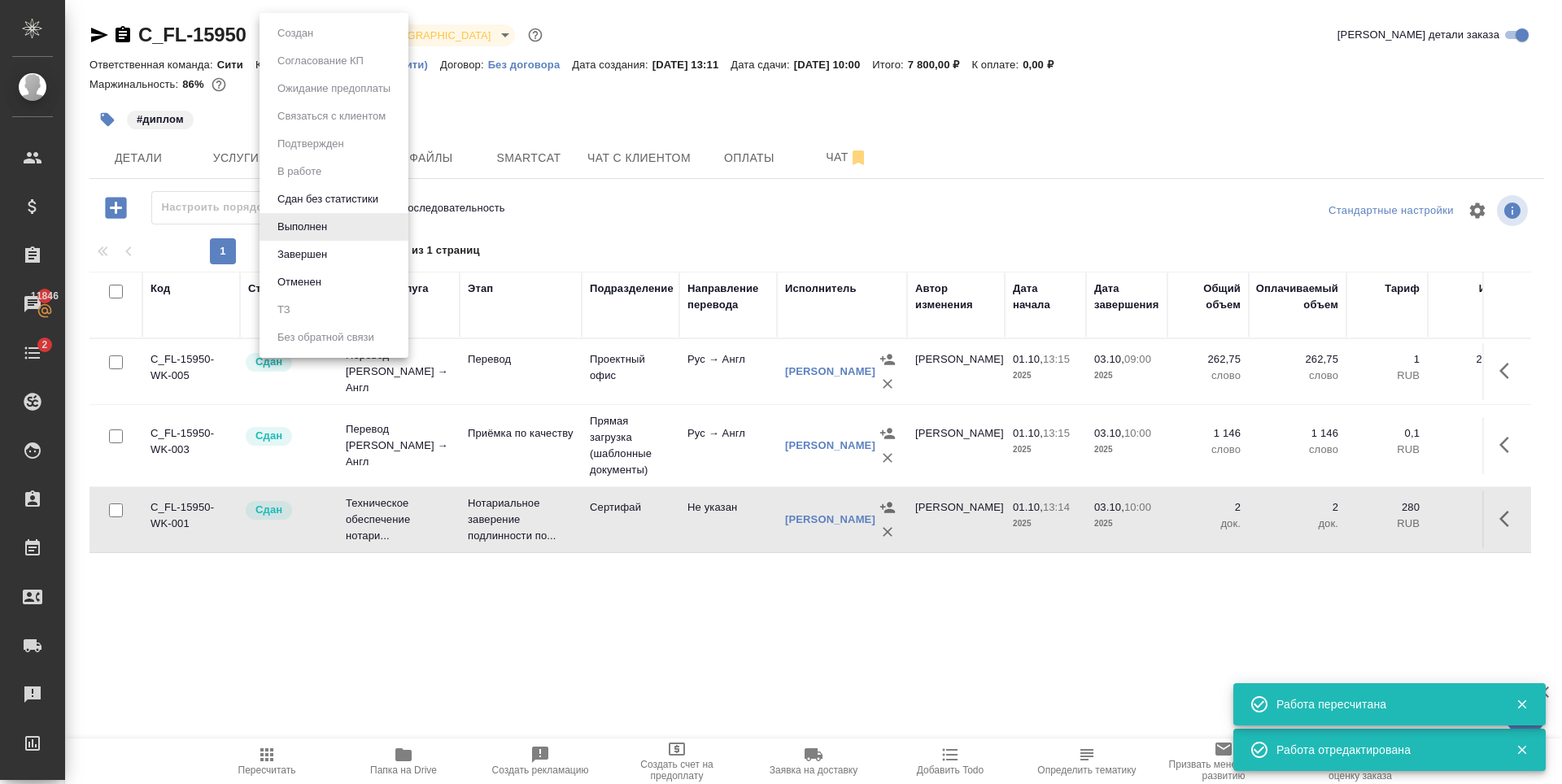
click at [291, 40] on body "🙏 .cls-1 fill:#fff; AWATERA Zaytseva Svetlana Клиенты Спецификации Заказы 11846…" at bounding box center [781, 392] width 1562 height 784
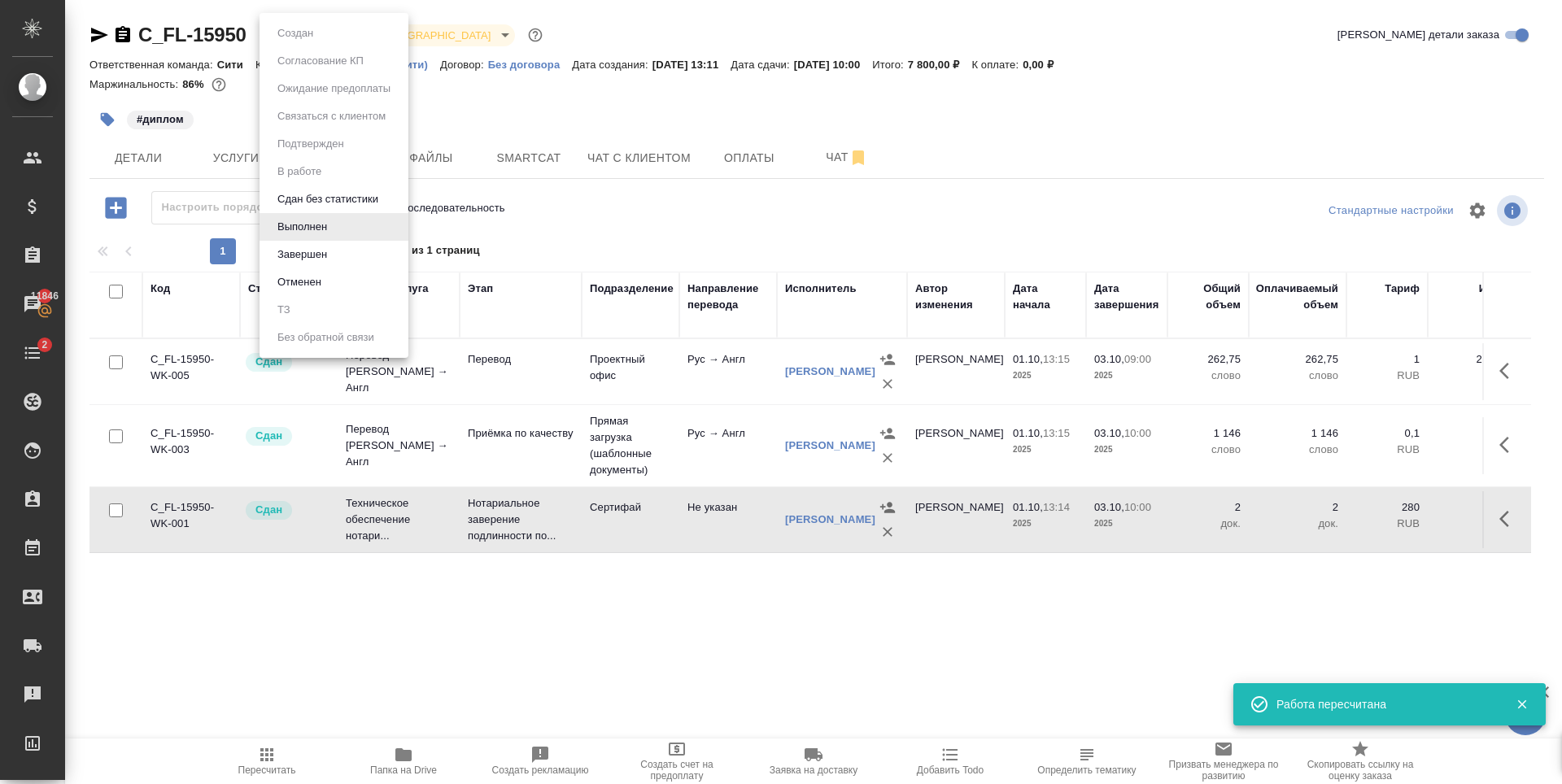
click at [728, 79] on div at bounding box center [781, 392] width 1562 height 784
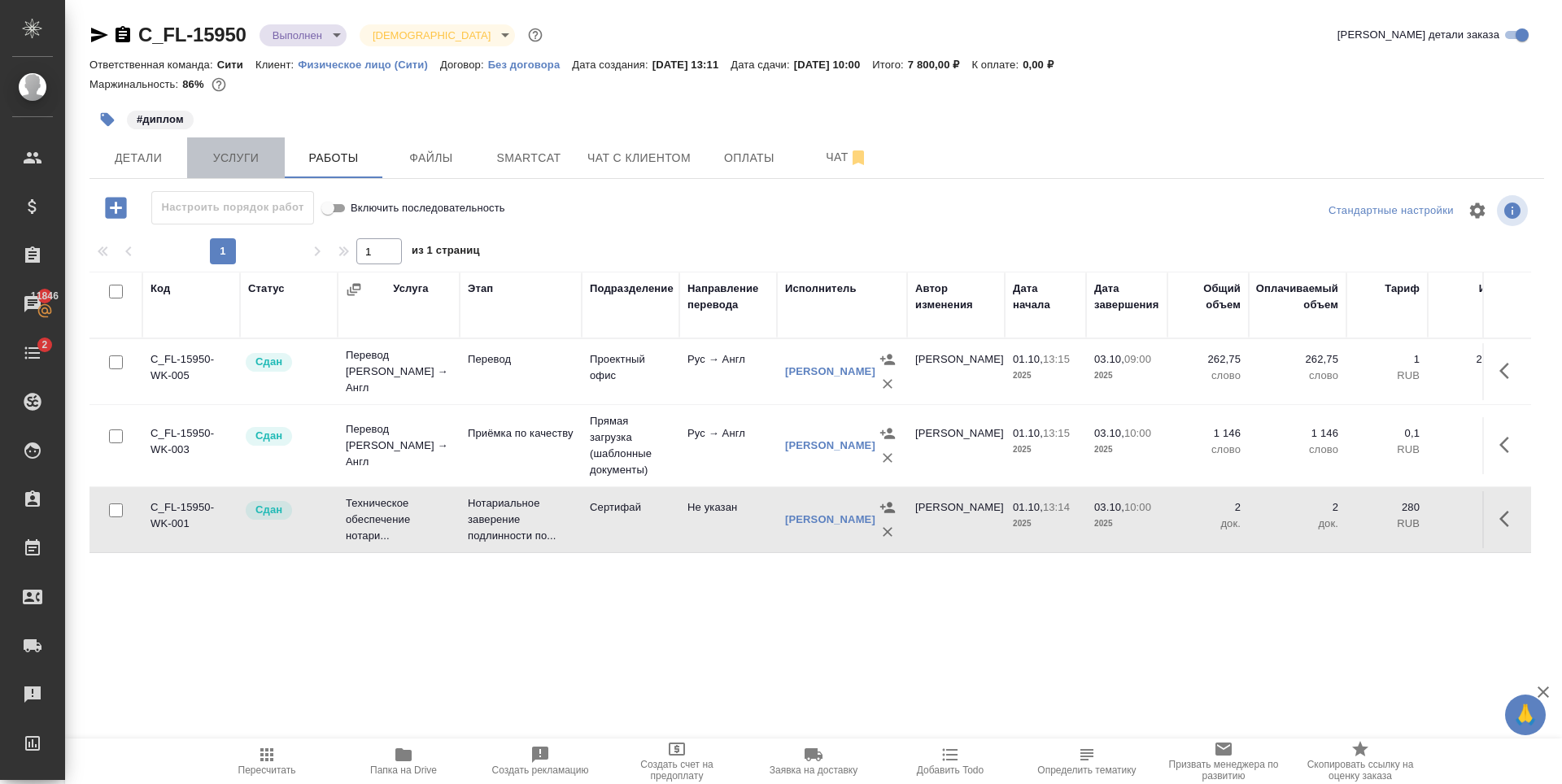
click at [250, 162] on span "Услуги" at bounding box center [236, 158] width 79 height 20
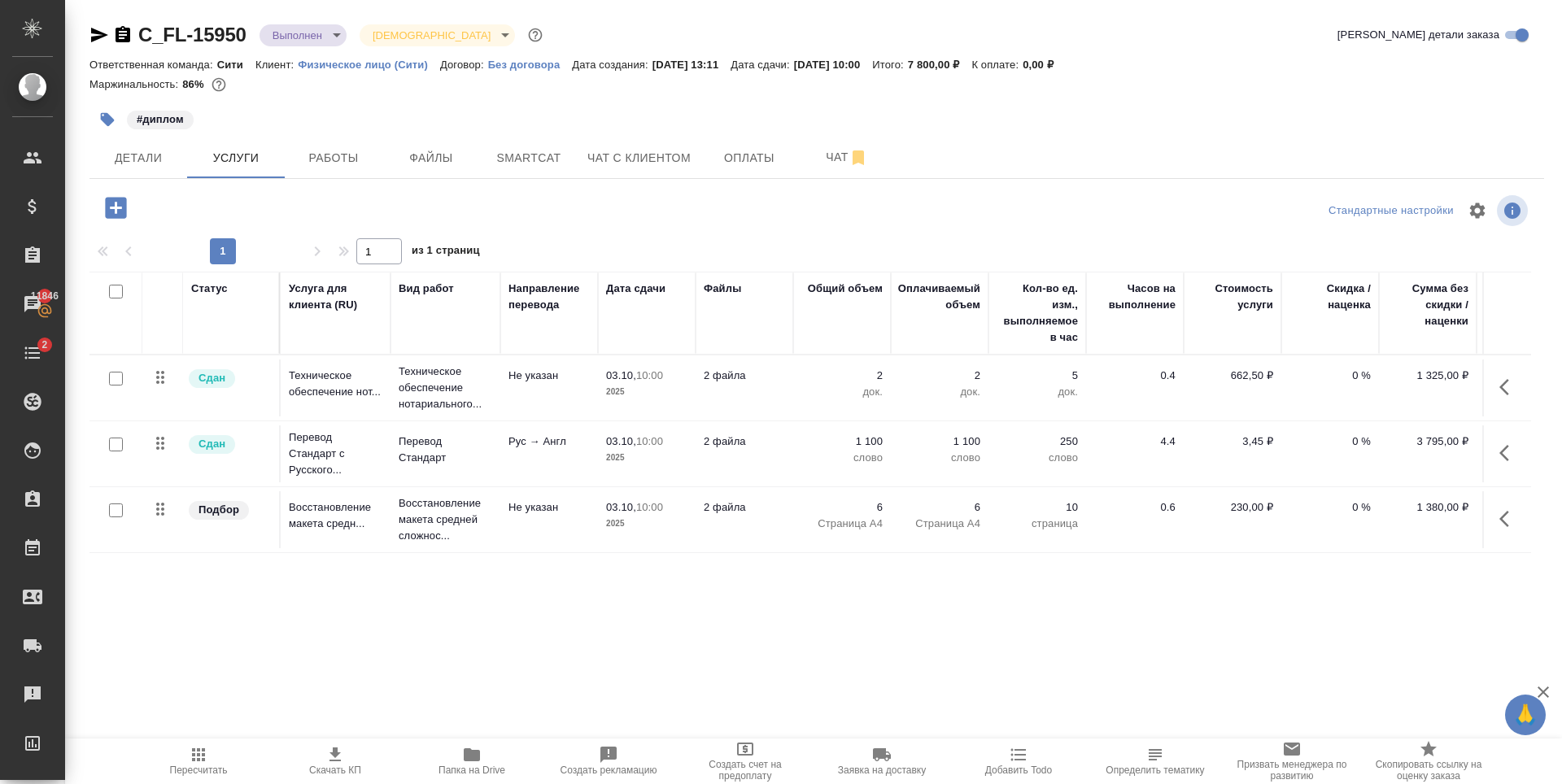
scroll to position [0, 92]
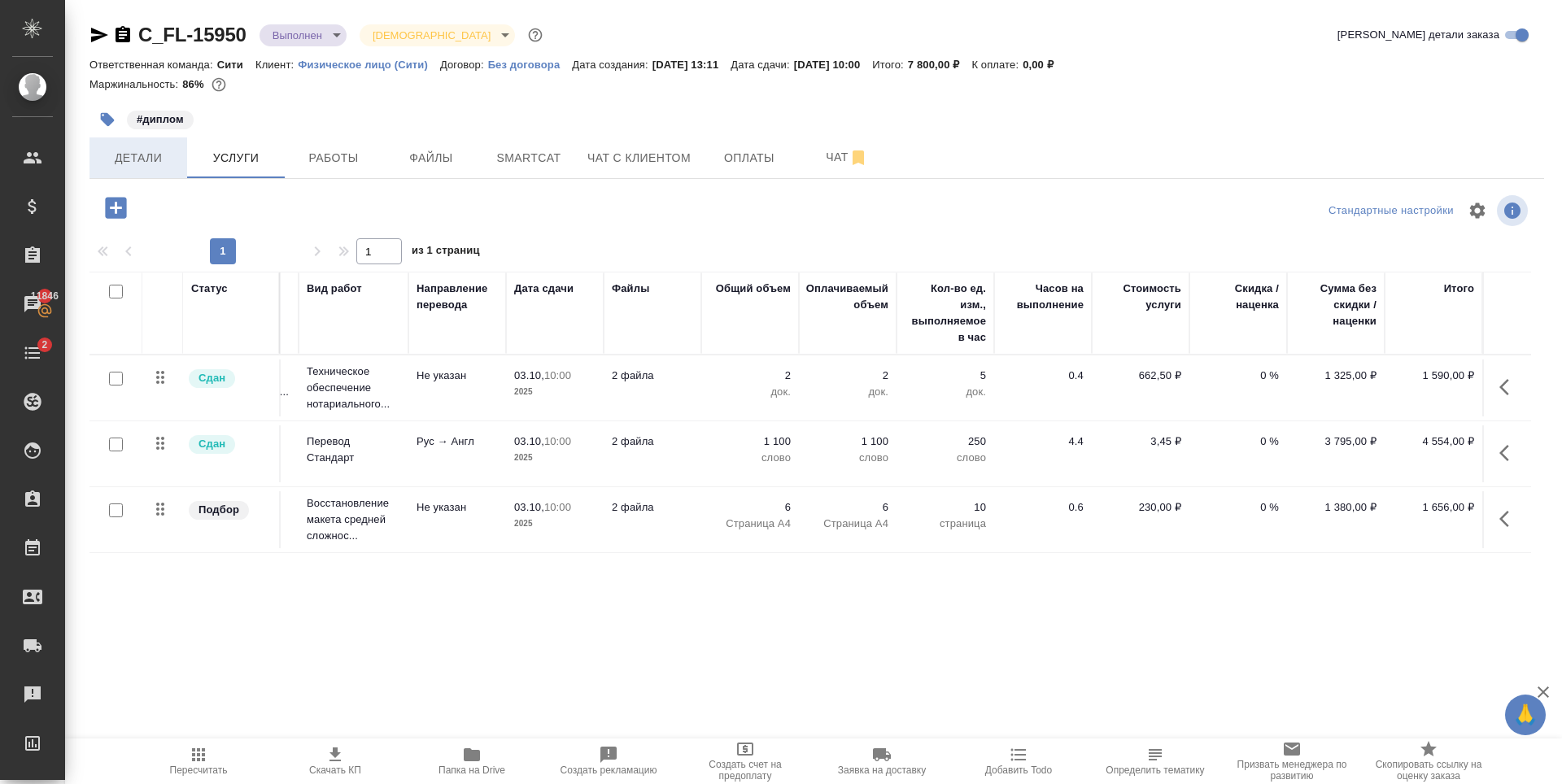
click at [162, 148] on span "Детали" at bounding box center [139, 158] width 79 height 20
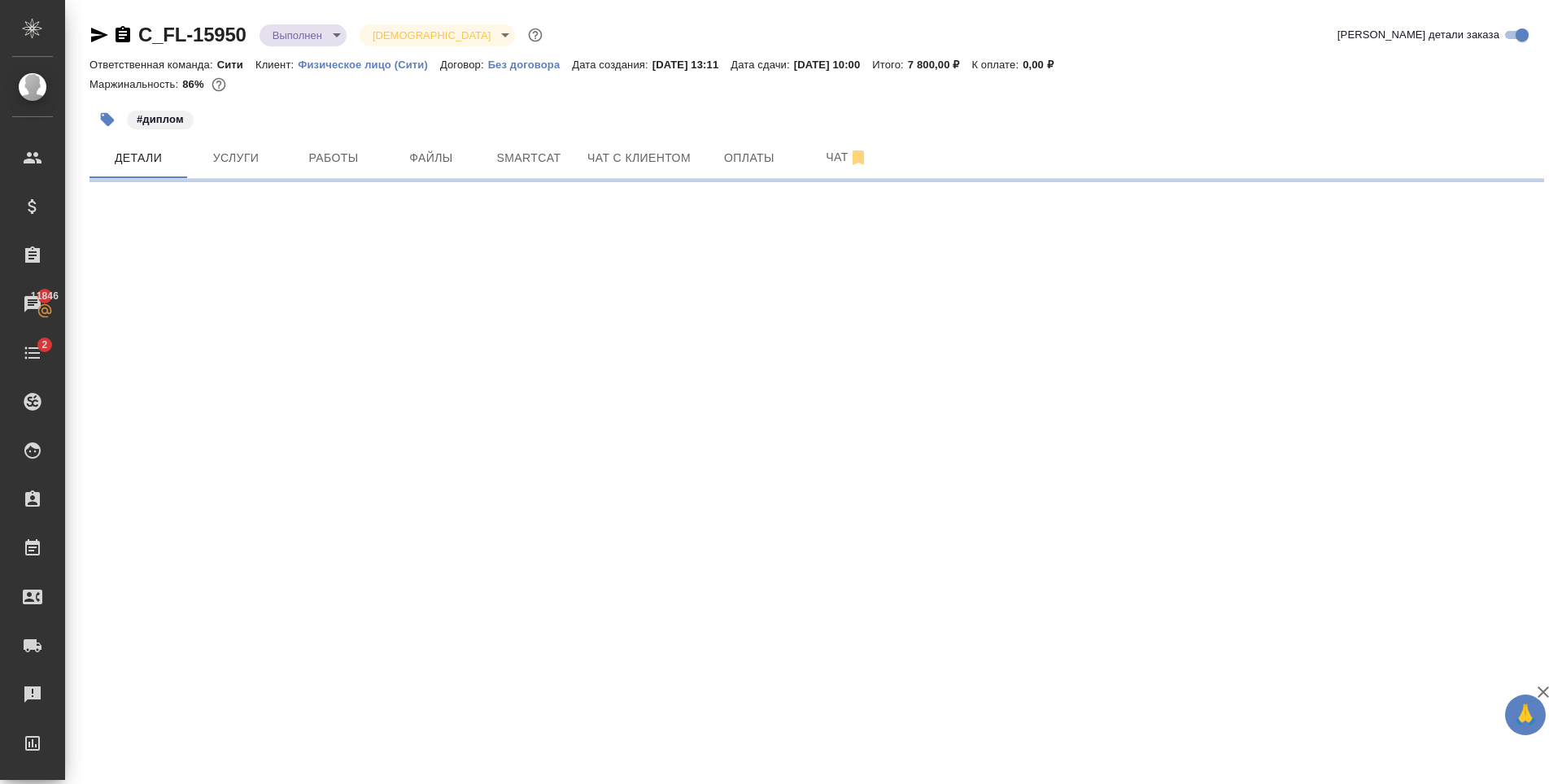
select select "RU"
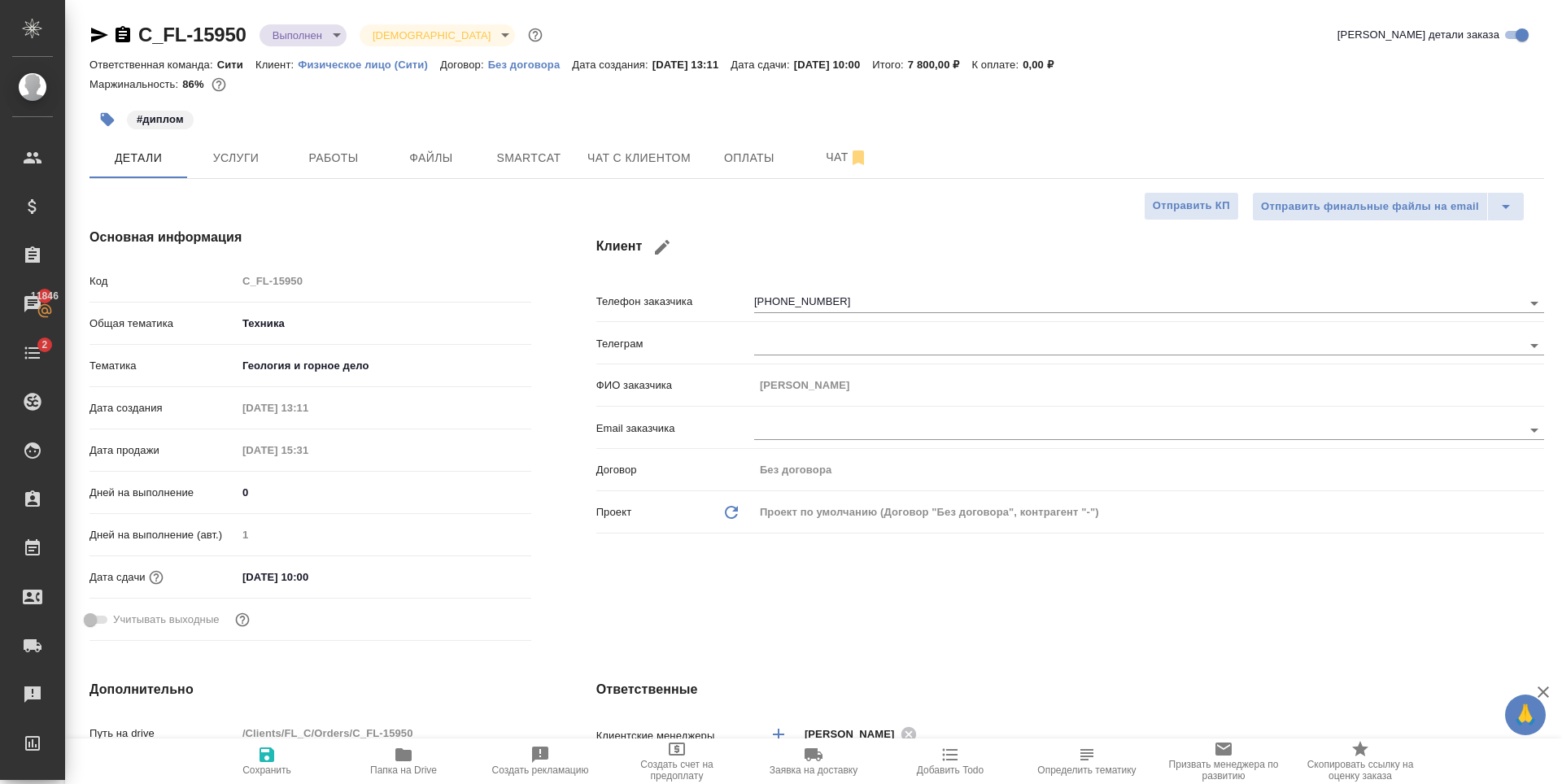
type textarea "x"
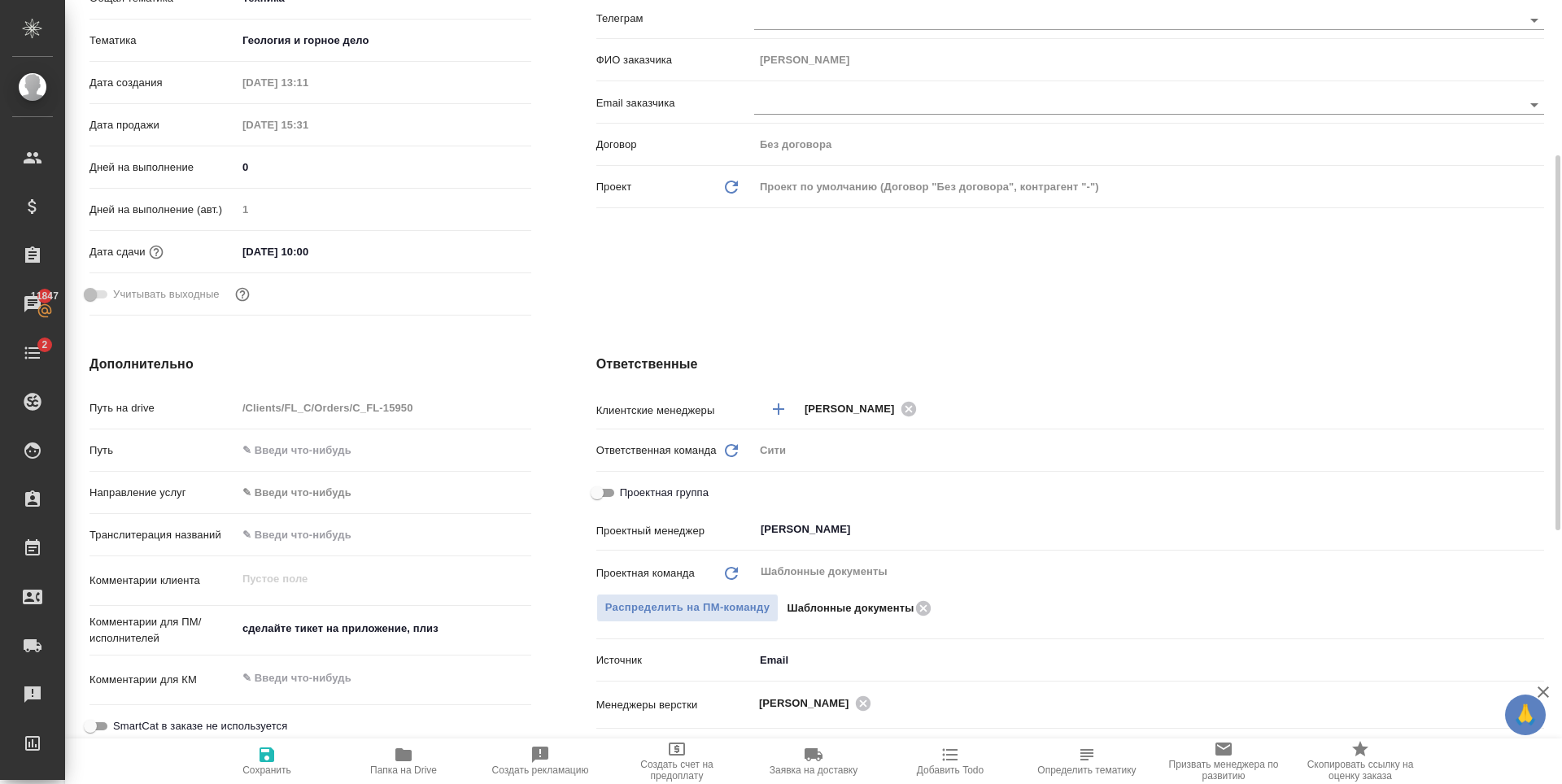
click at [643, 496] on span "Проектная группа" at bounding box center [664, 493] width 89 height 17
click at [627, 496] on input "Проектная группа" at bounding box center [597, 493] width 58 height 19
checkbox input "true"
type textarea "x"
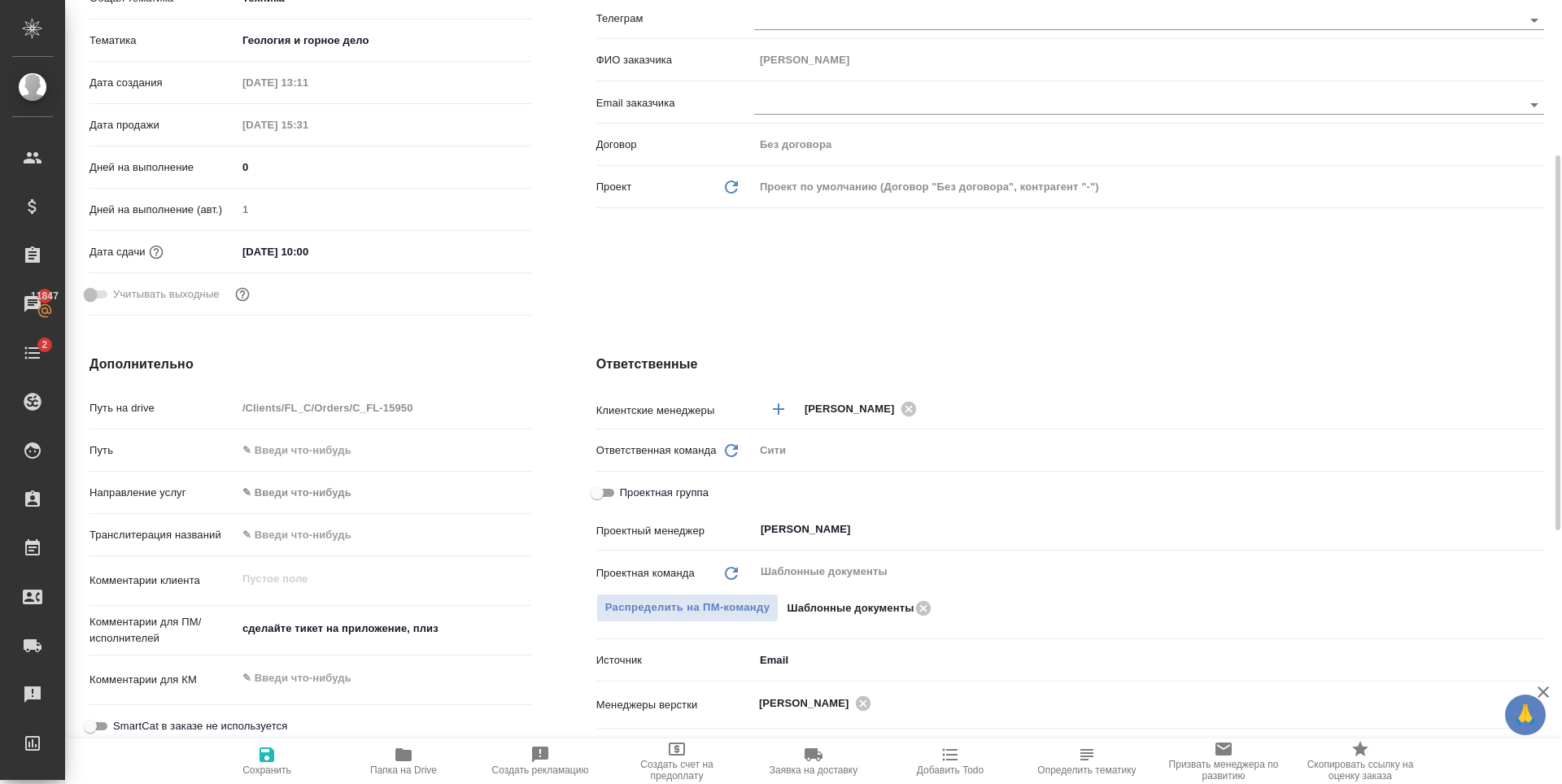
type textarea "x"
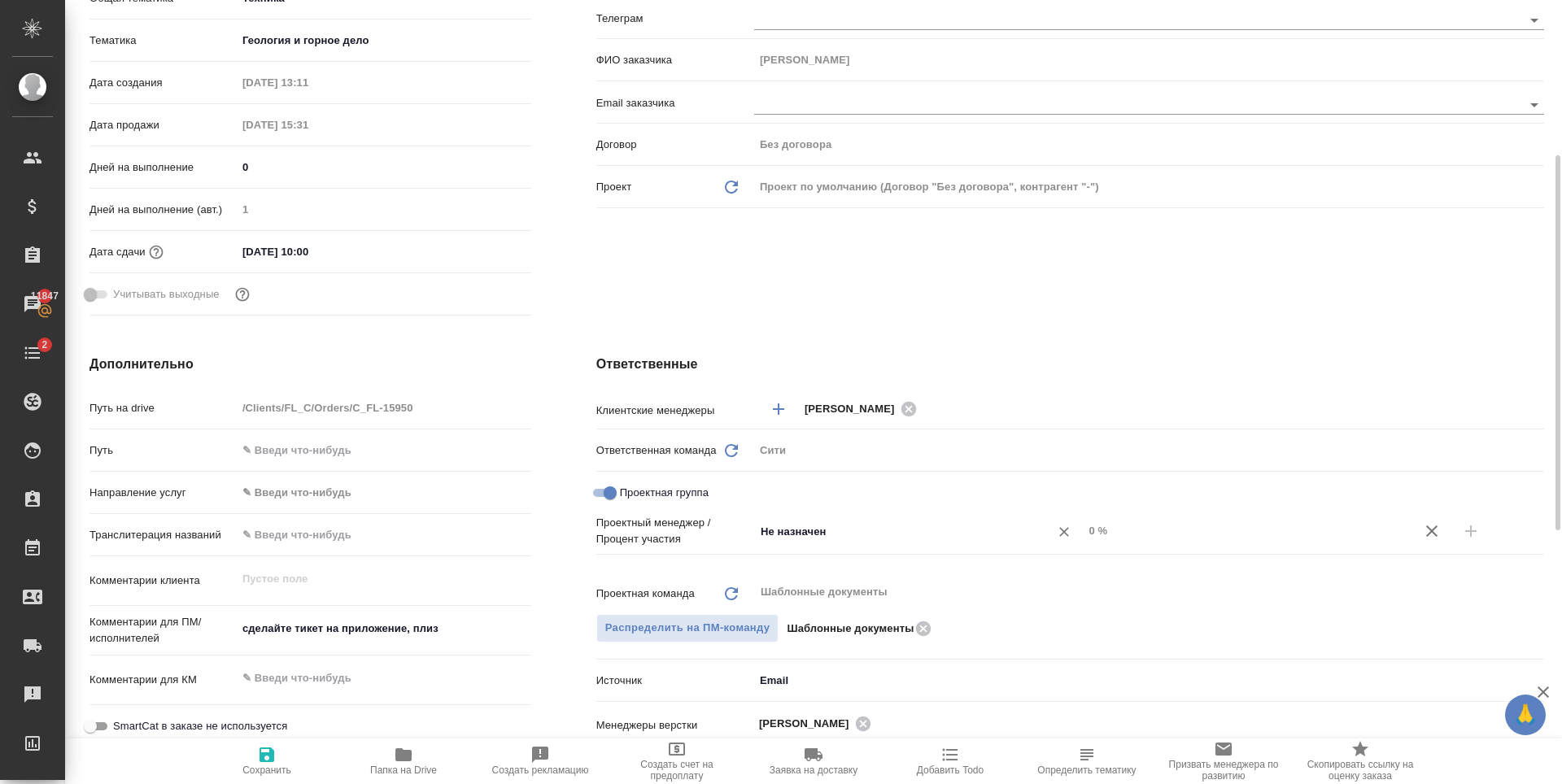
click at [785, 535] on input "Не назначен" at bounding box center [892, 531] width 265 height 19
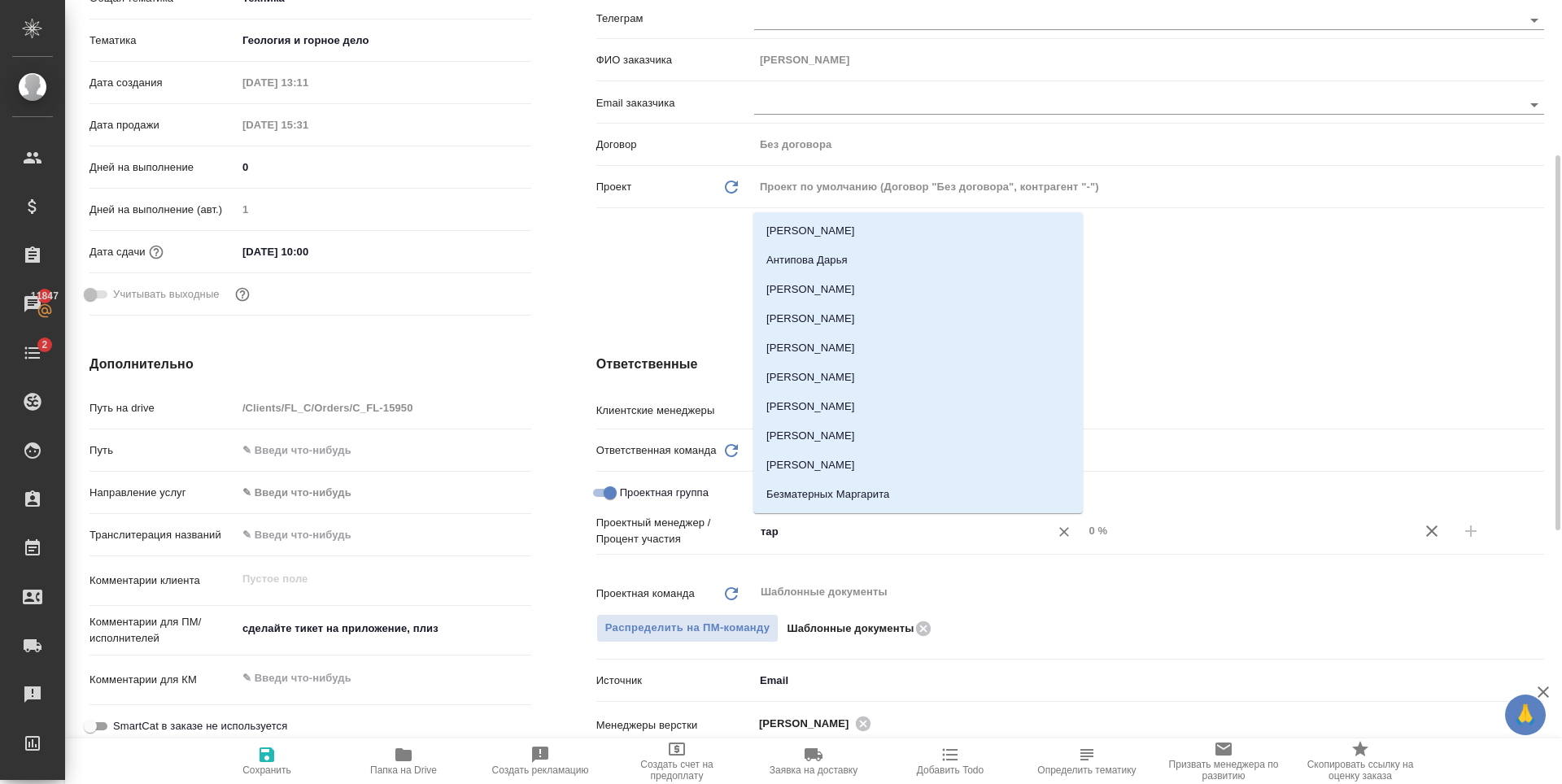
type input "тара"
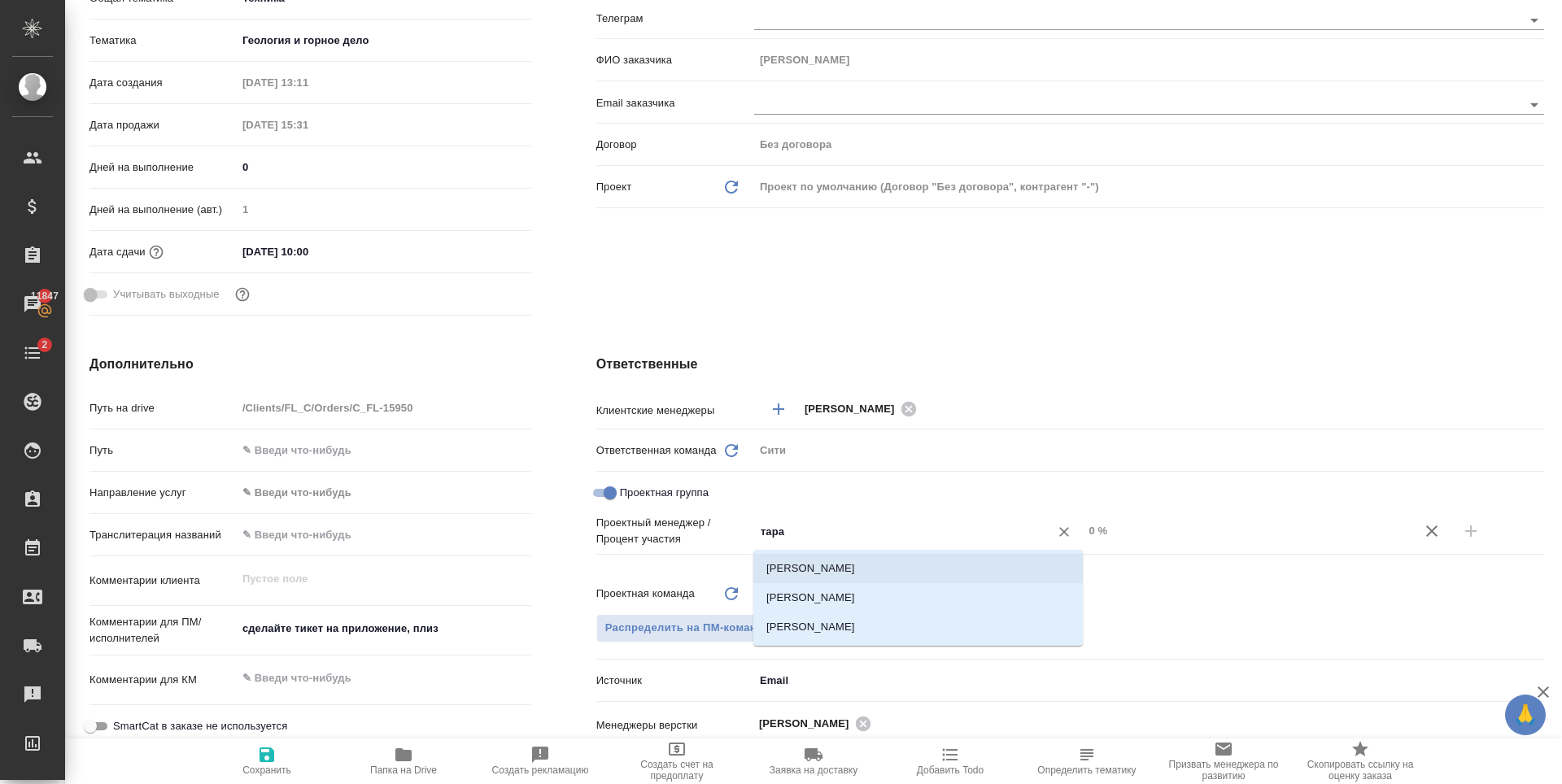
click at [807, 577] on li "[PERSON_NAME] [PERSON_NAME]" at bounding box center [918, 569] width 330 height 30
type textarea "x"
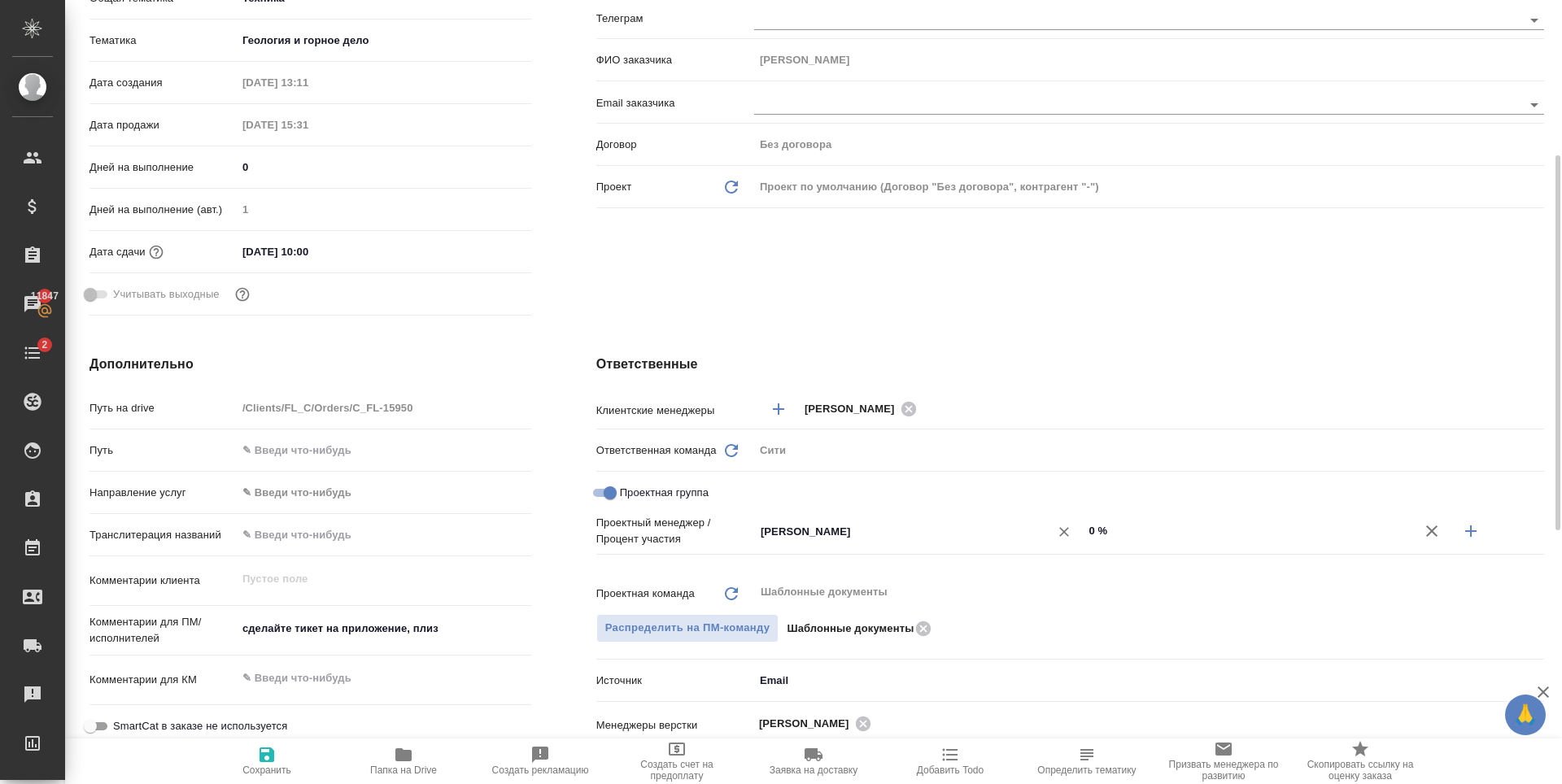
drag, startPoint x: 1090, startPoint y: 532, endPoint x: 1074, endPoint y: 533, distance: 16.0
click at [1074, 533] on div "Тарабановская Анастасия ​ 0 %" at bounding box center [1148, 531] width 790 height 29
type input "80 %"
type textarea "x"
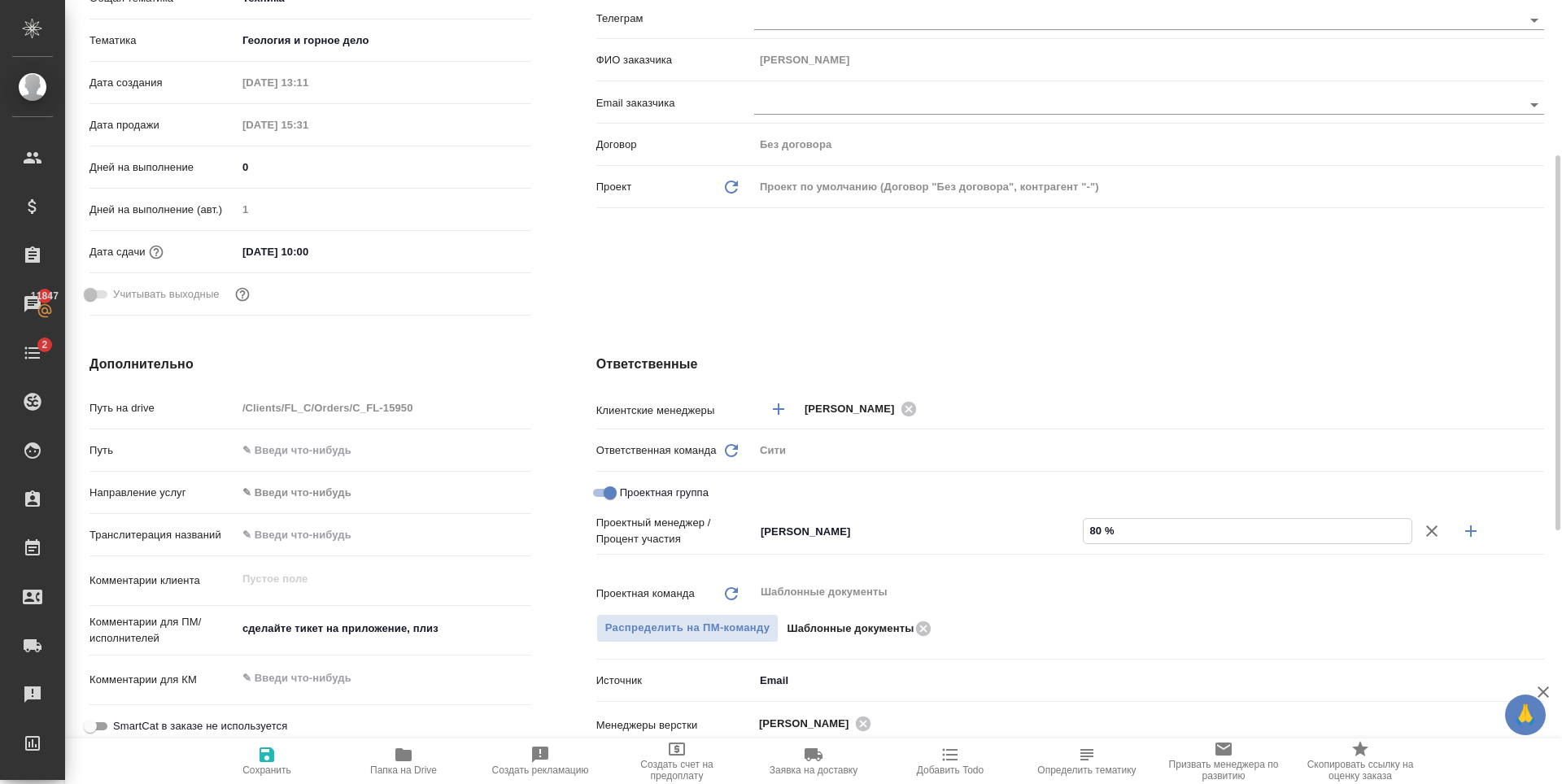
type textarea "x"
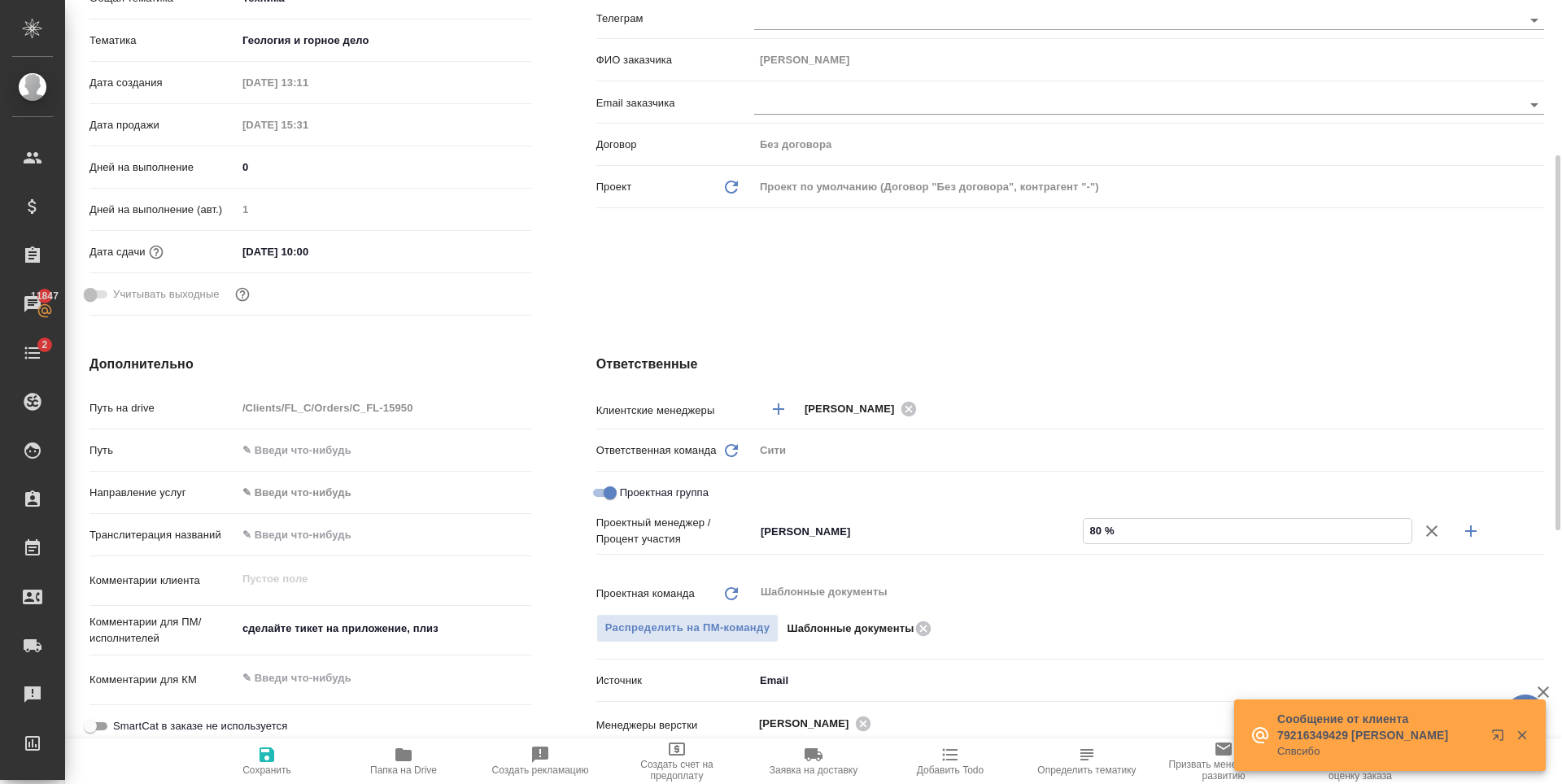
type input "80 %"
click at [1470, 527] on icon "button" at bounding box center [1471, 531] width 19 height 19
type textarea "x"
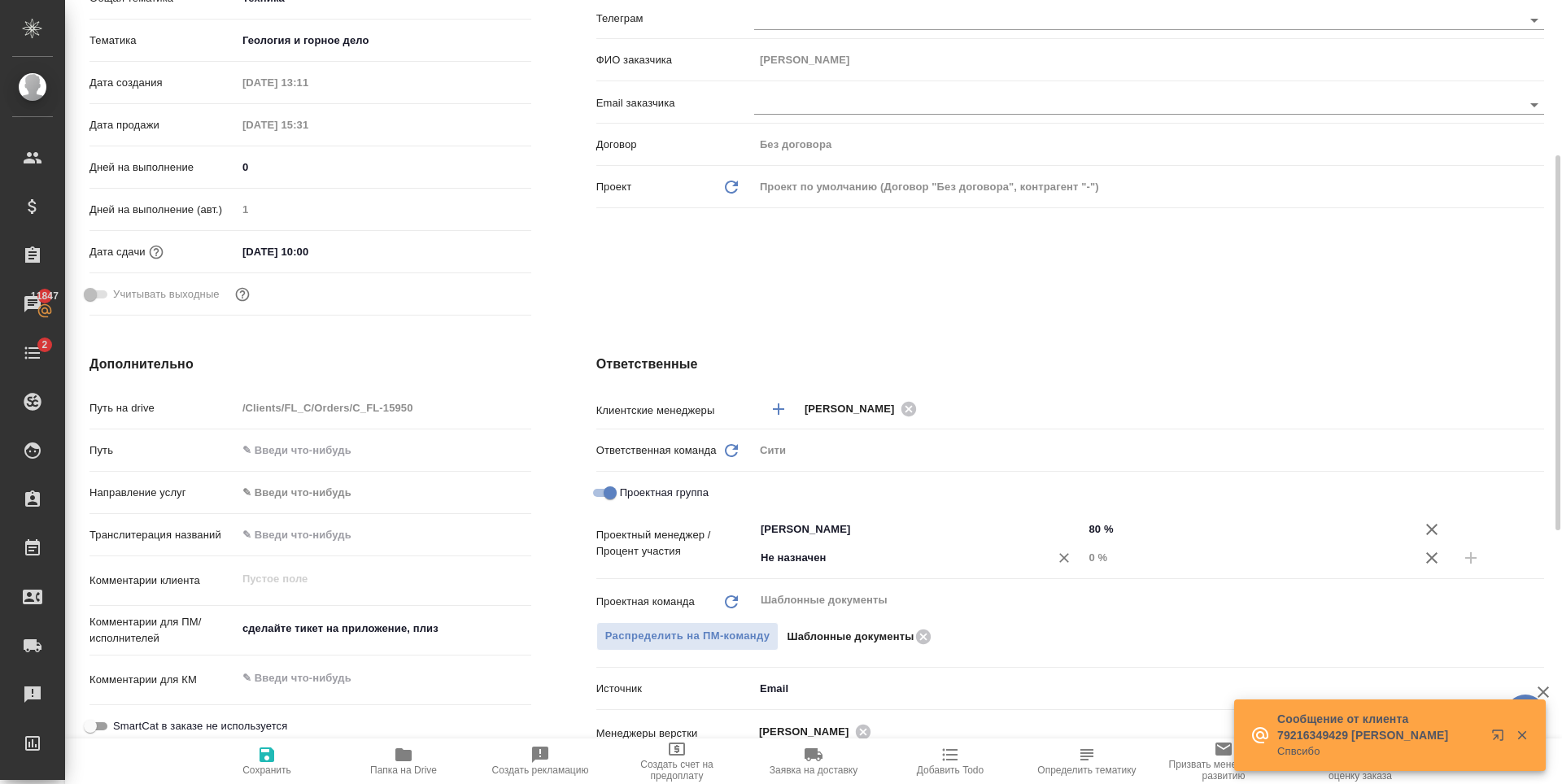
click at [809, 548] on input "Не назначен" at bounding box center [892, 557] width 265 height 19
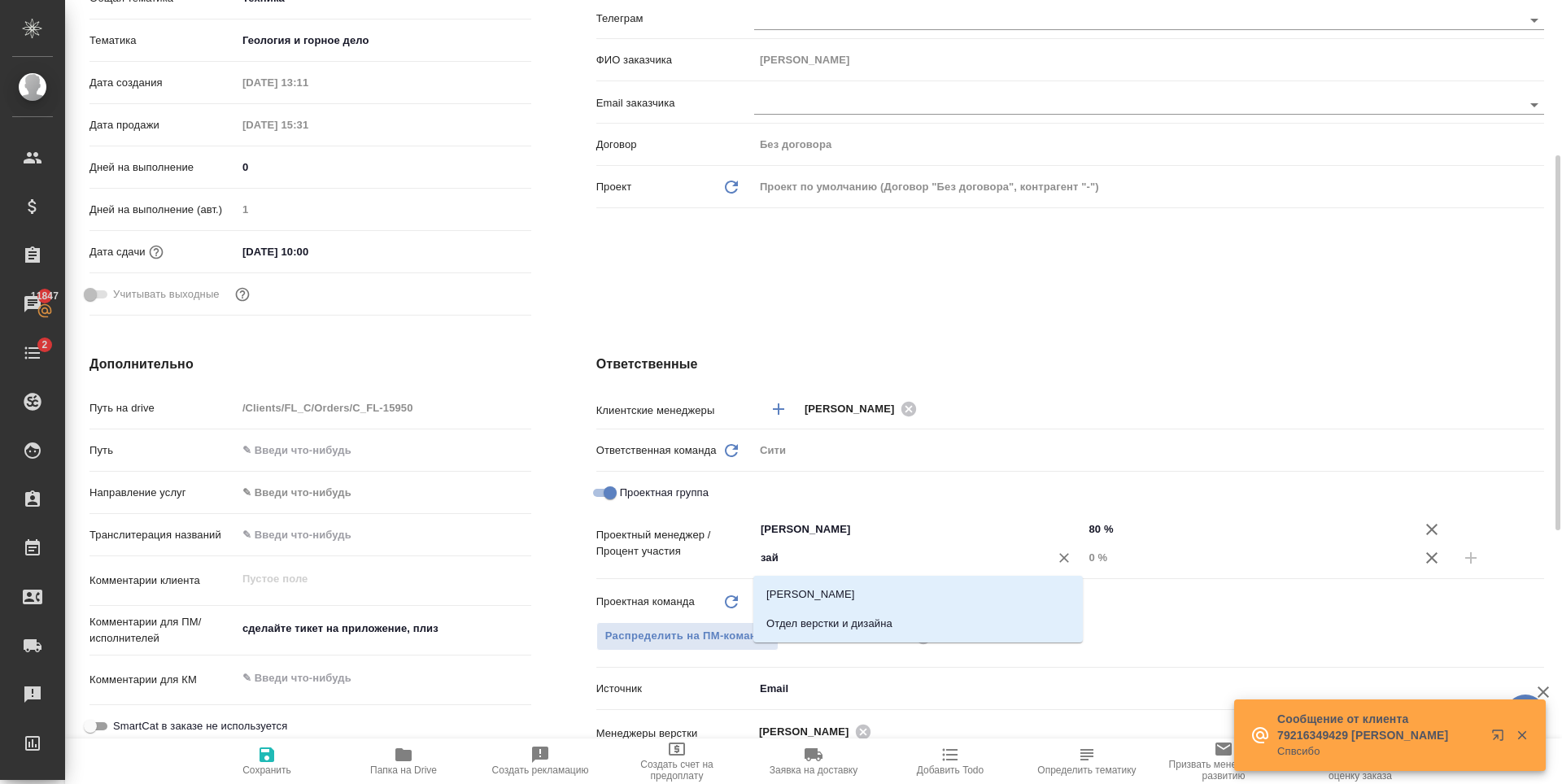
type input "зайц"
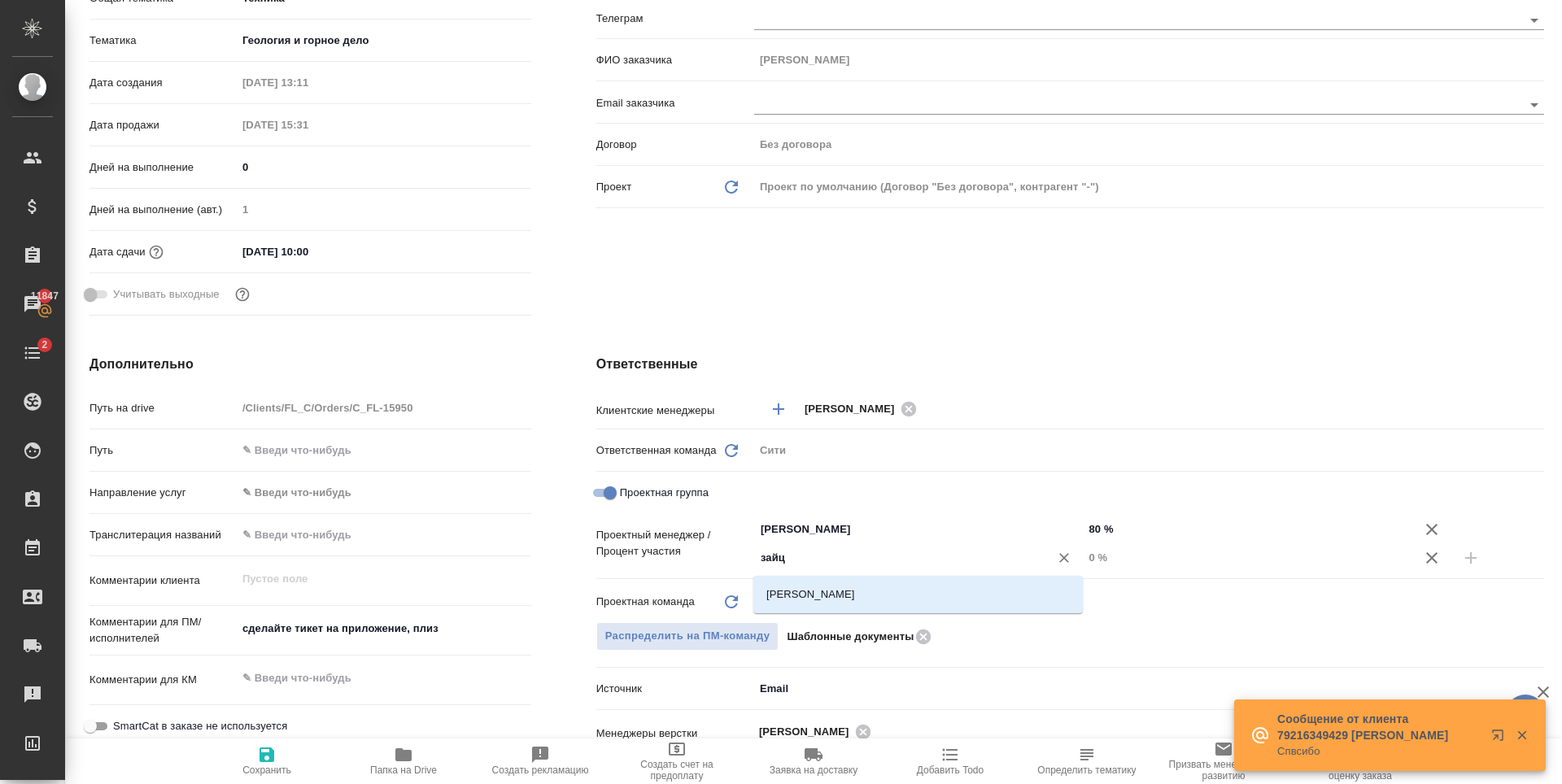
click at [830, 587] on li "[PERSON_NAME]" at bounding box center [918, 595] width 330 height 30
type textarea "x"
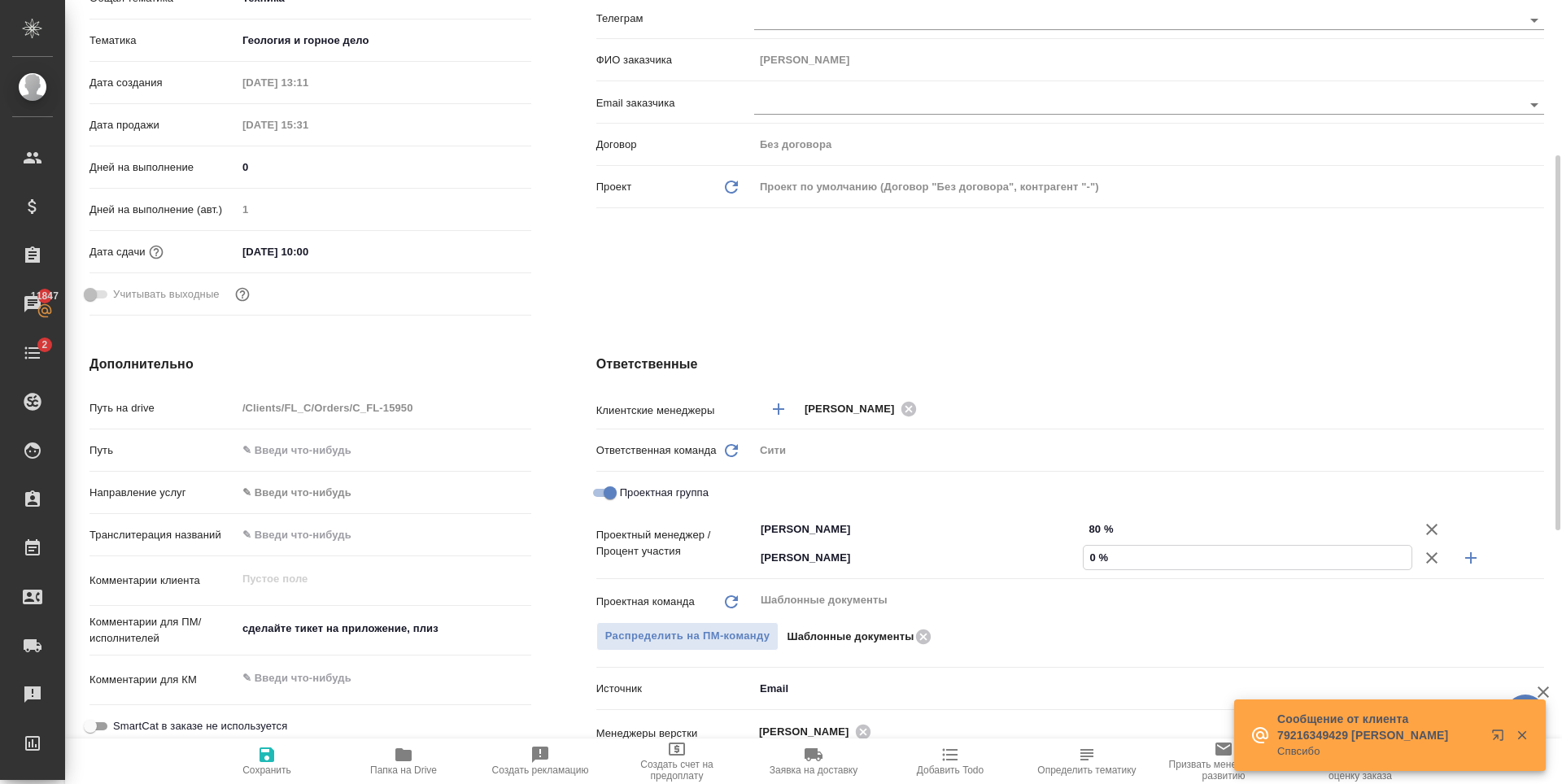
drag, startPoint x: 1098, startPoint y: 561, endPoint x: 1089, endPoint y: 562, distance: 9.1
click at [1089, 561] on input "0 %" at bounding box center [1248, 557] width 328 height 24
type input "2 %"
type textarea "x"
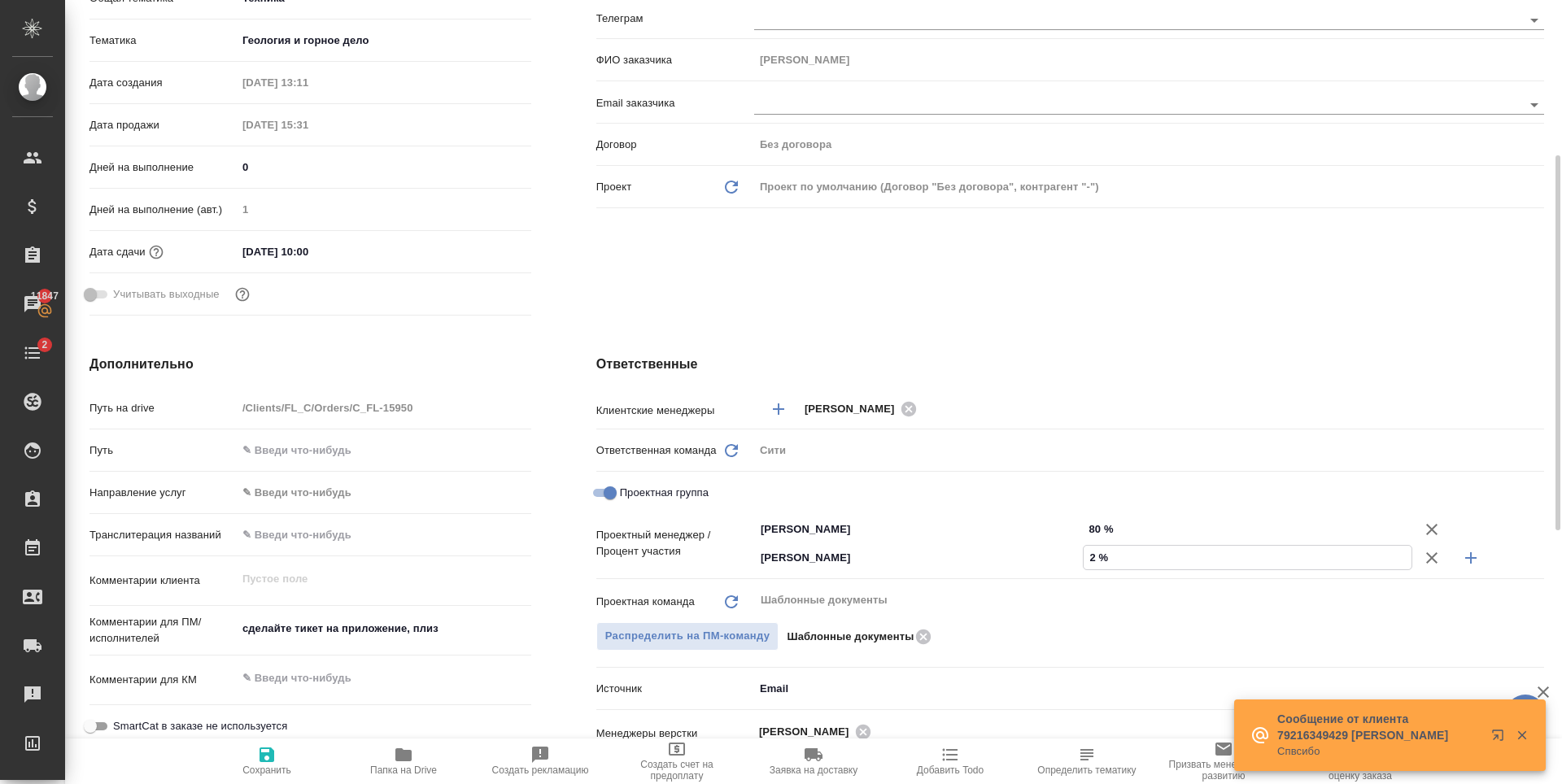
type textarea "x"
type input "20 %"
type textarea "x"
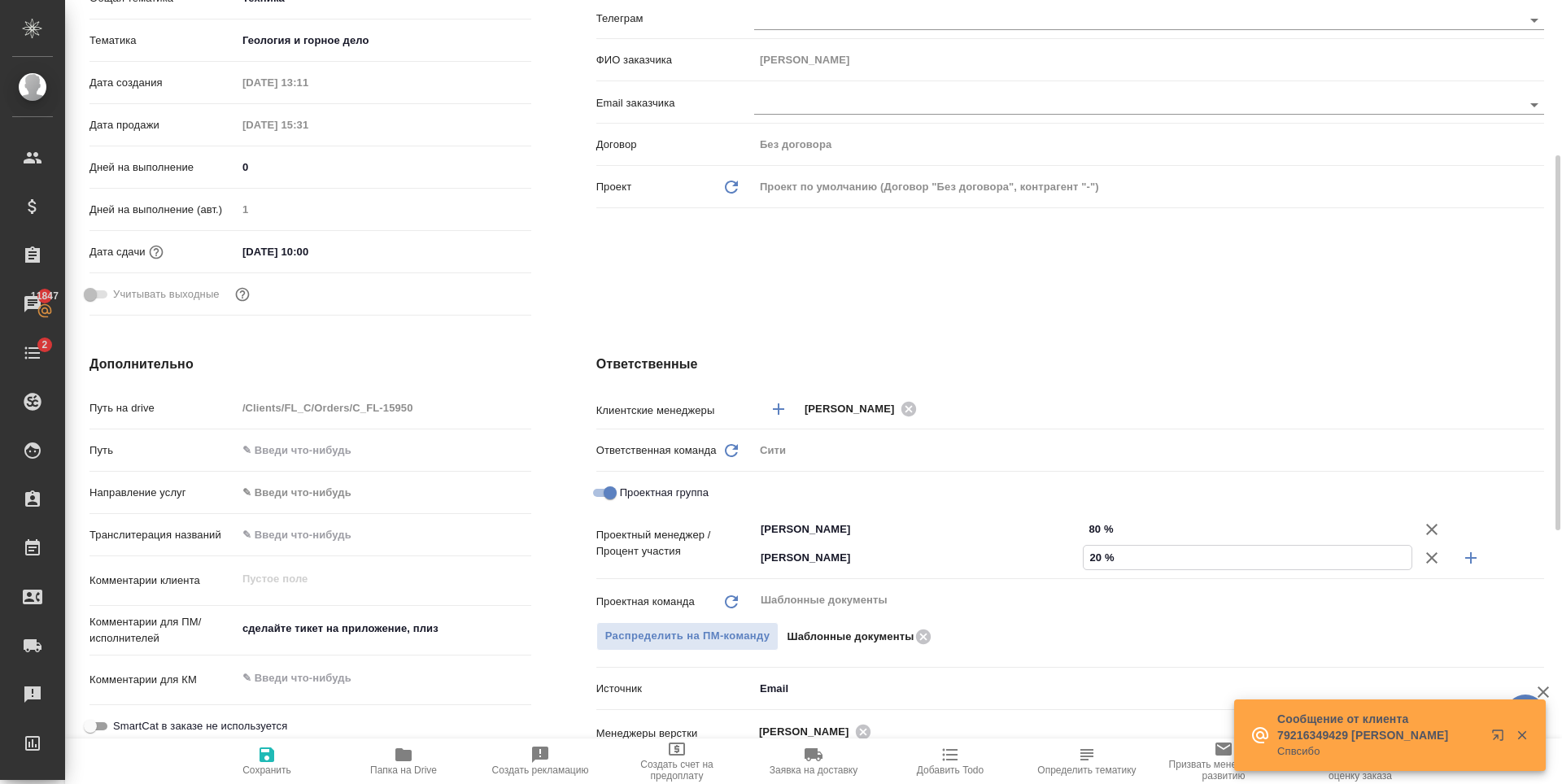
type input "20 %"
click at [860, 330] on div "Ответственные Клиентские менеджеры Зайцева Светлана ​ Ответственная команда Обн…" at bounding box center [1070, 665] width 1013 height 685
click at [262, 769] on span "Сохранить" at bounding box center [267, 769] width 49 height 11
type textarea "x"
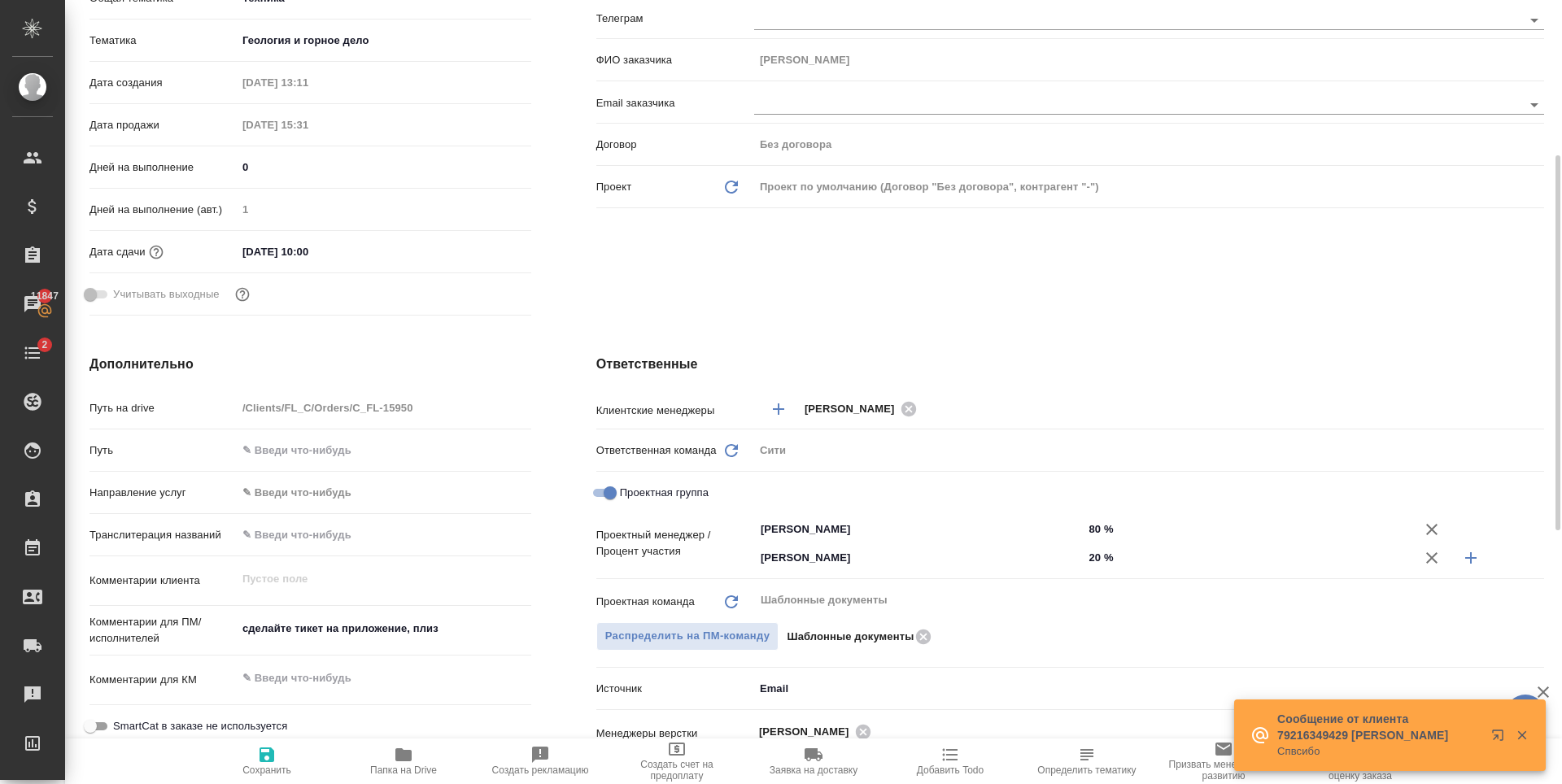
type textarea "x"
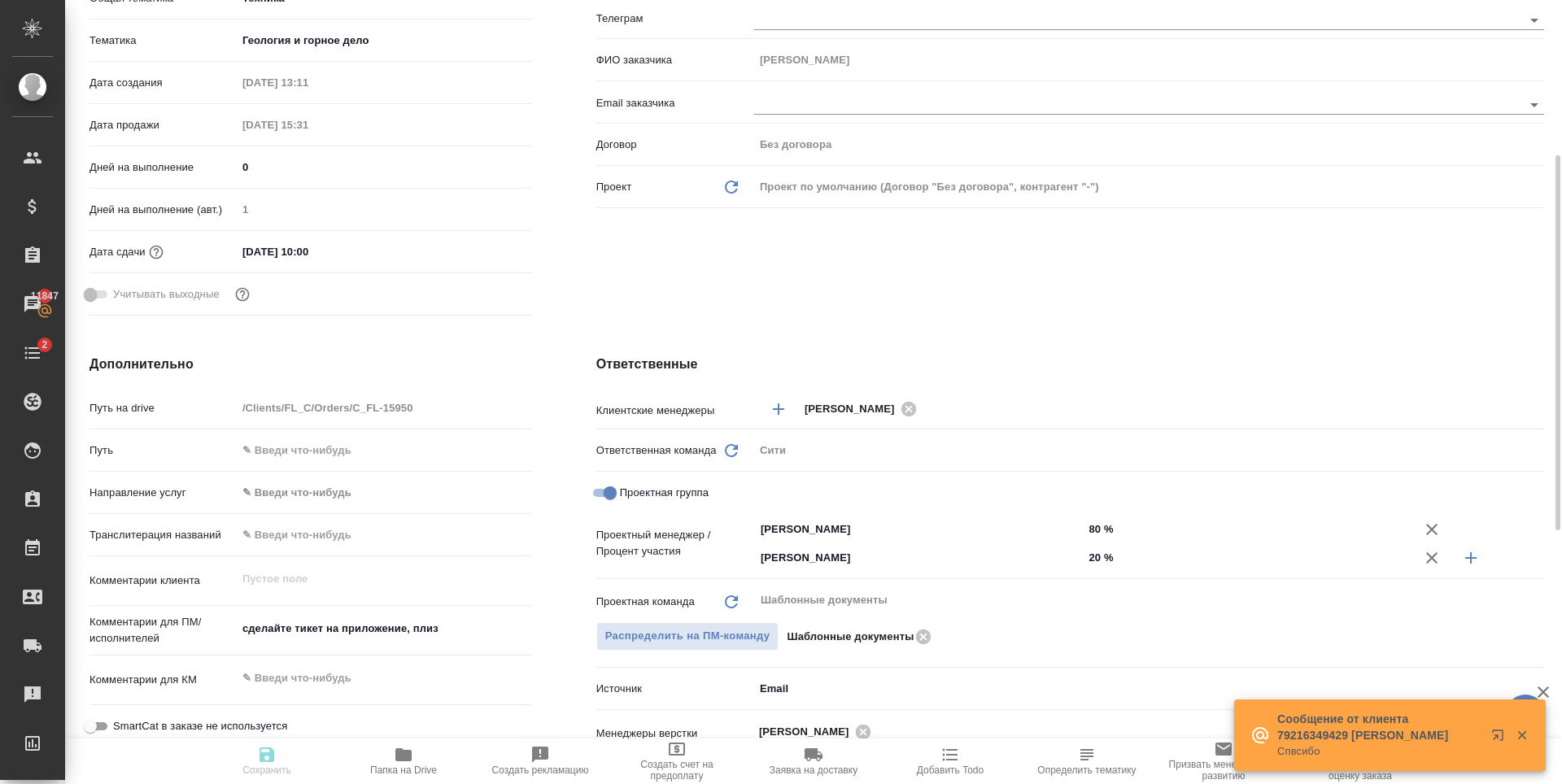
type textarea "x"
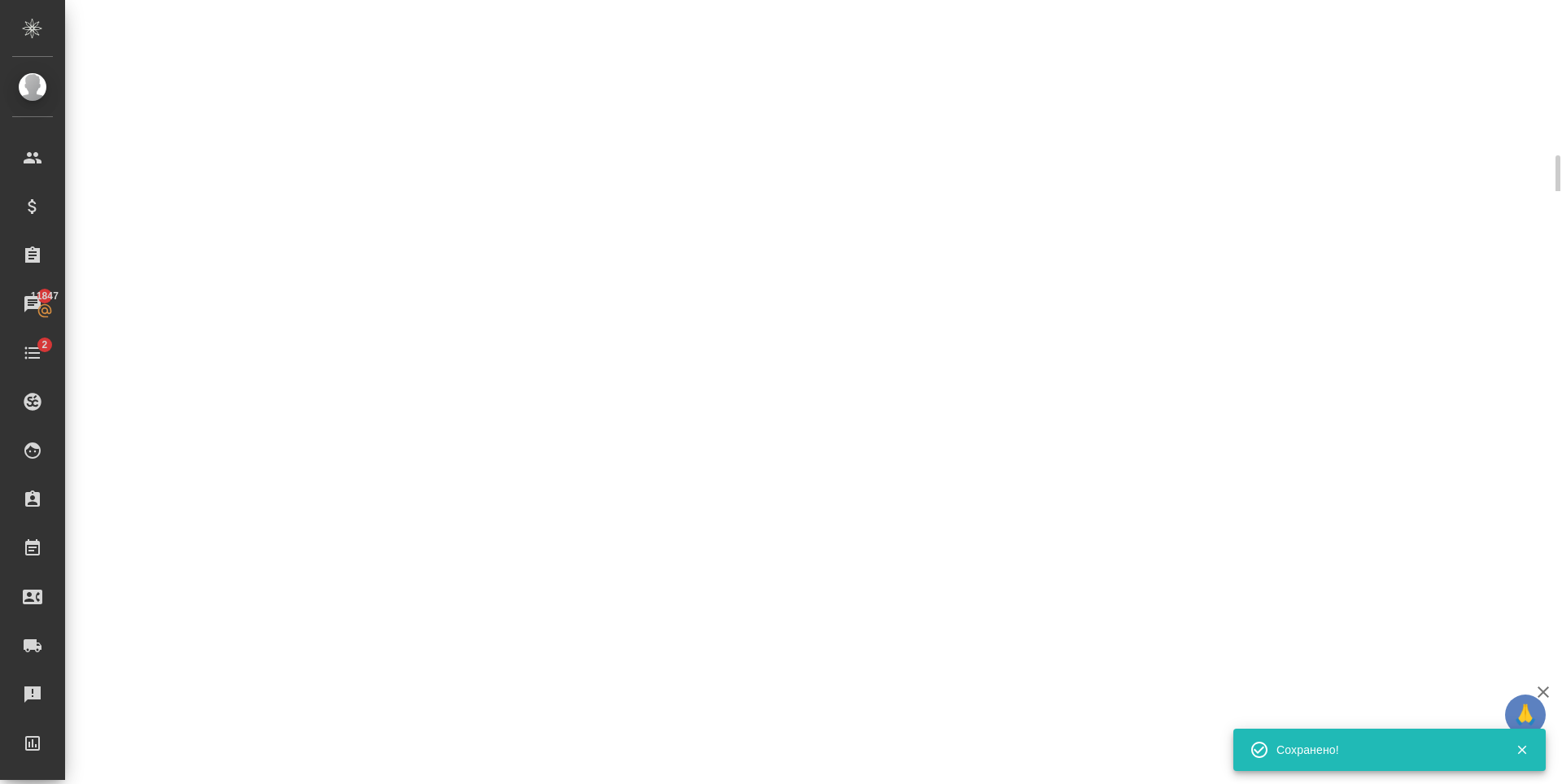
select select "RU"
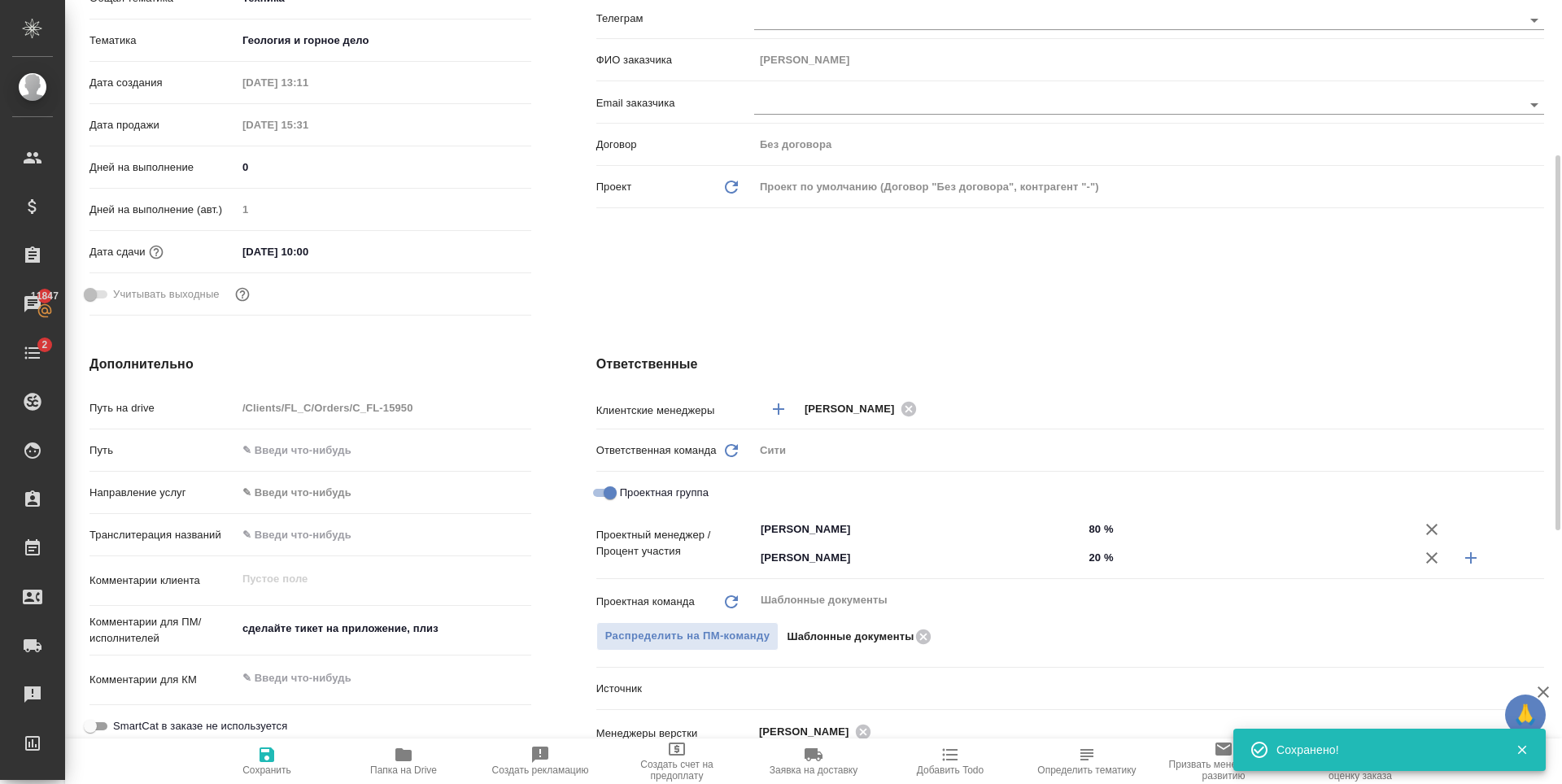
type textarea "x"
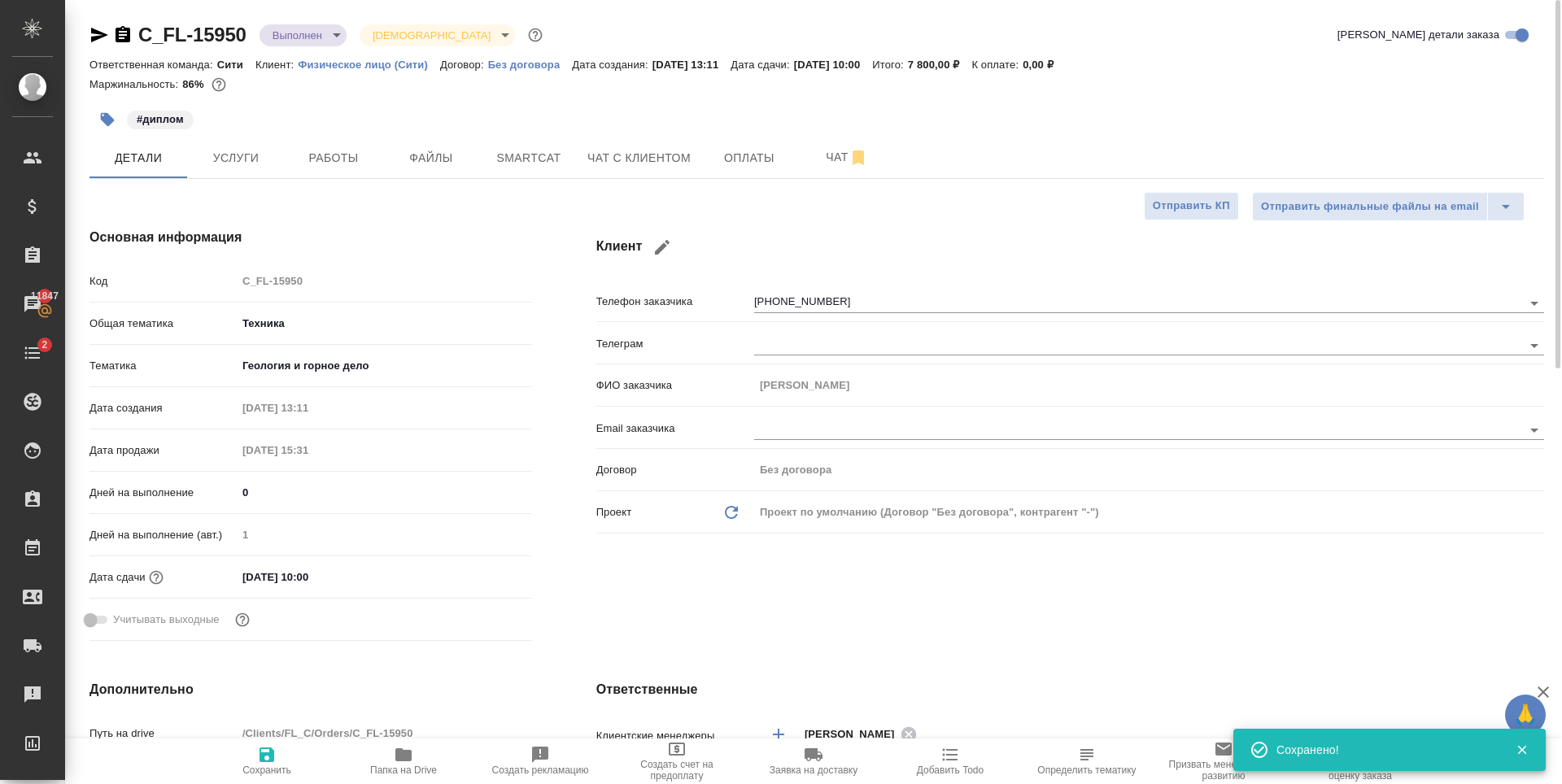
click at [325, 37] on body "🙏 .cls-1 fill:#fff; AWATERA Zaytseva Svetlana Клиенты Спецификации Заказы 11847…" at bounding box center [781, 392] width 1562 height 784
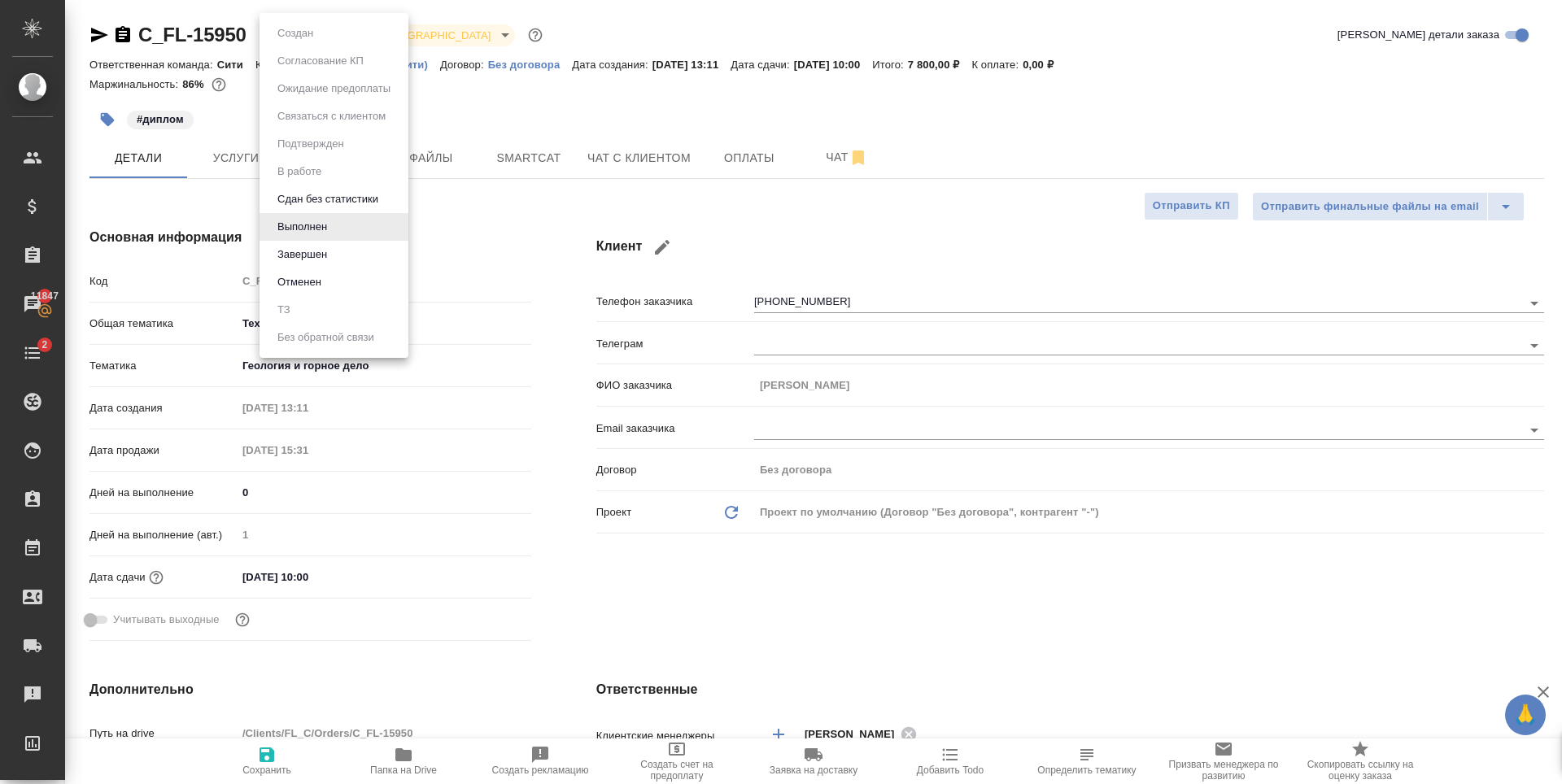
click at [333, 249] on li "Завершен" at bounding box center [333, 255] width 149 height 28
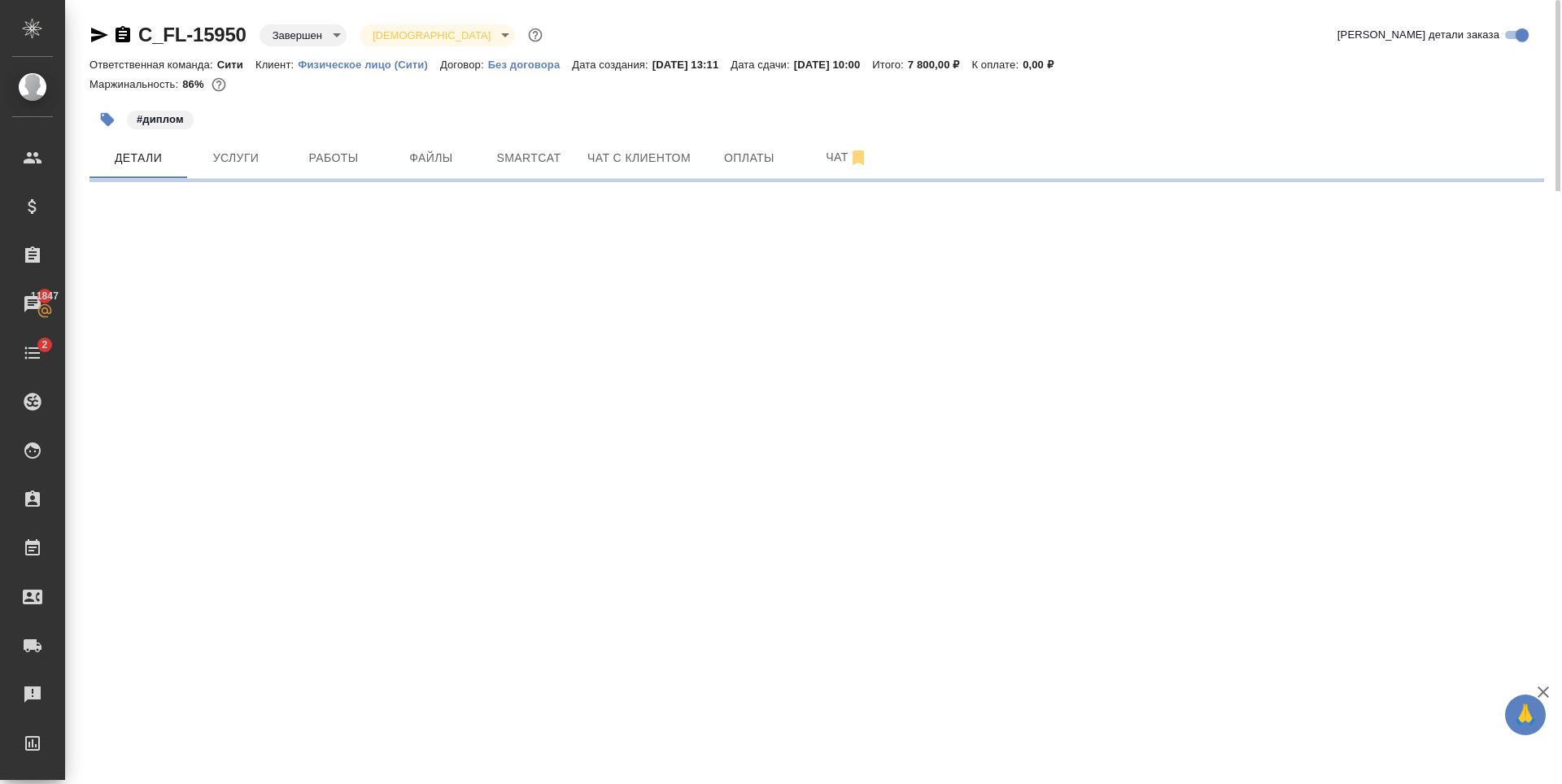
select select "RU"
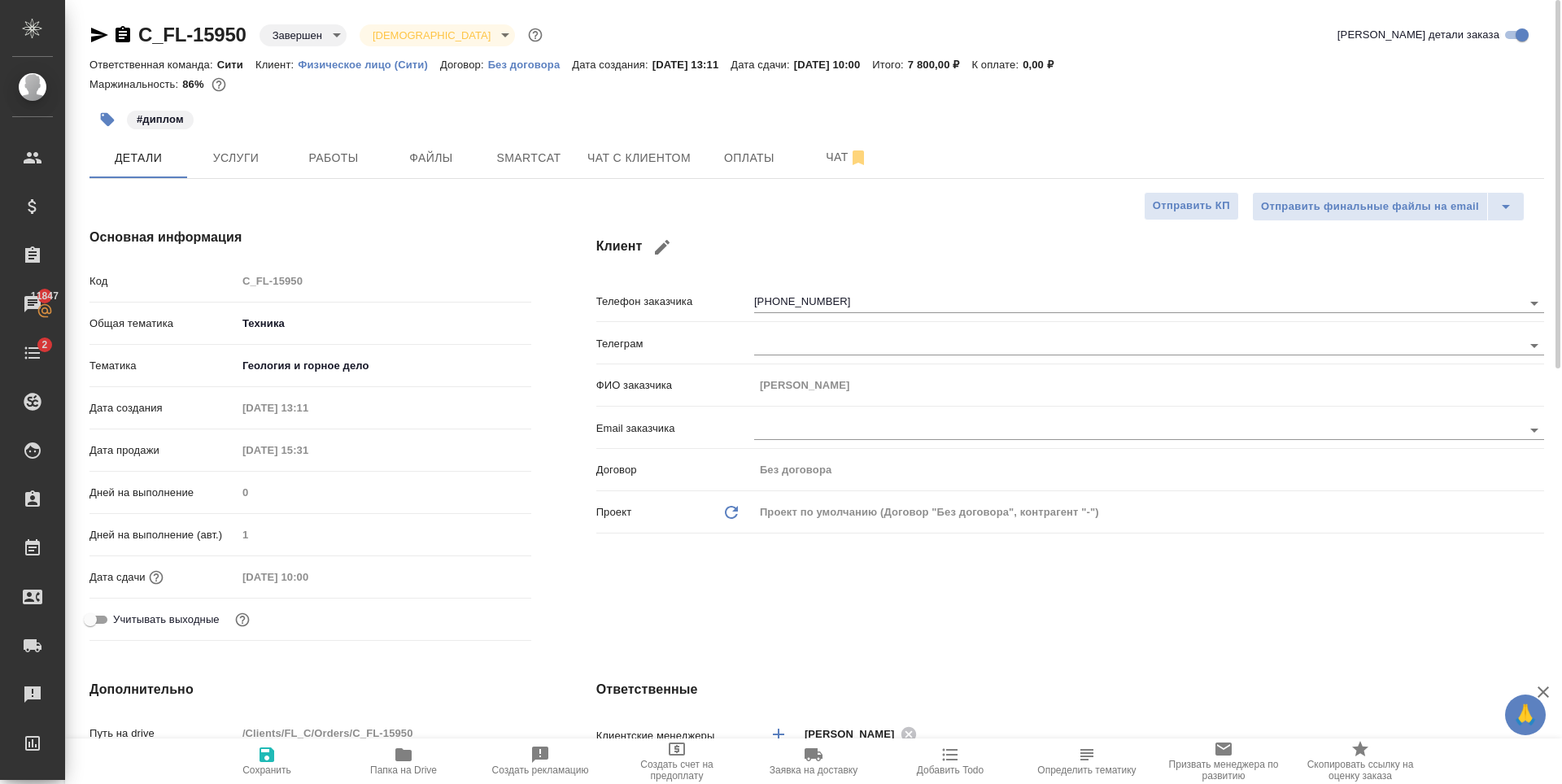
type textarea "x"
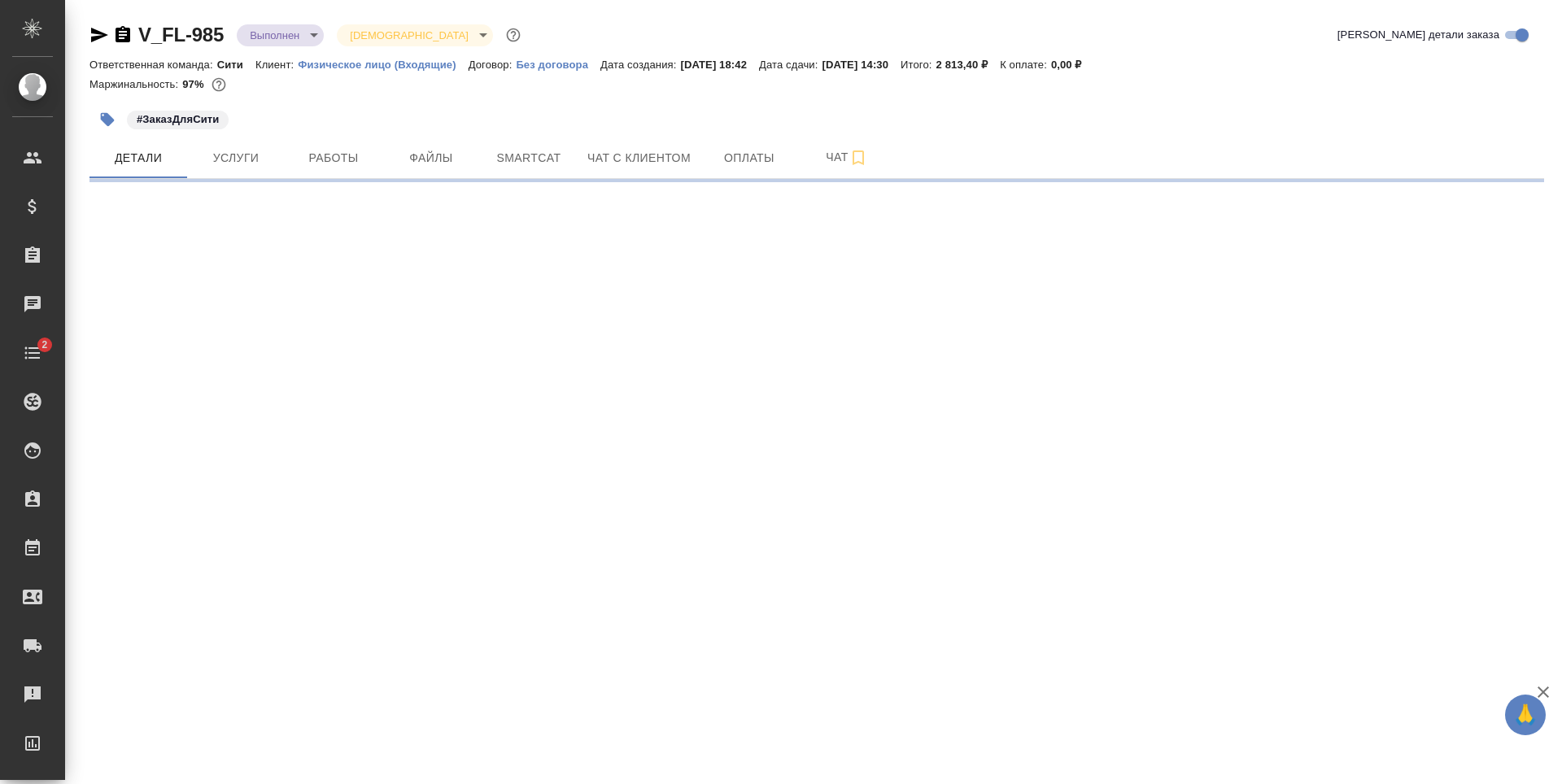
select select "RU"
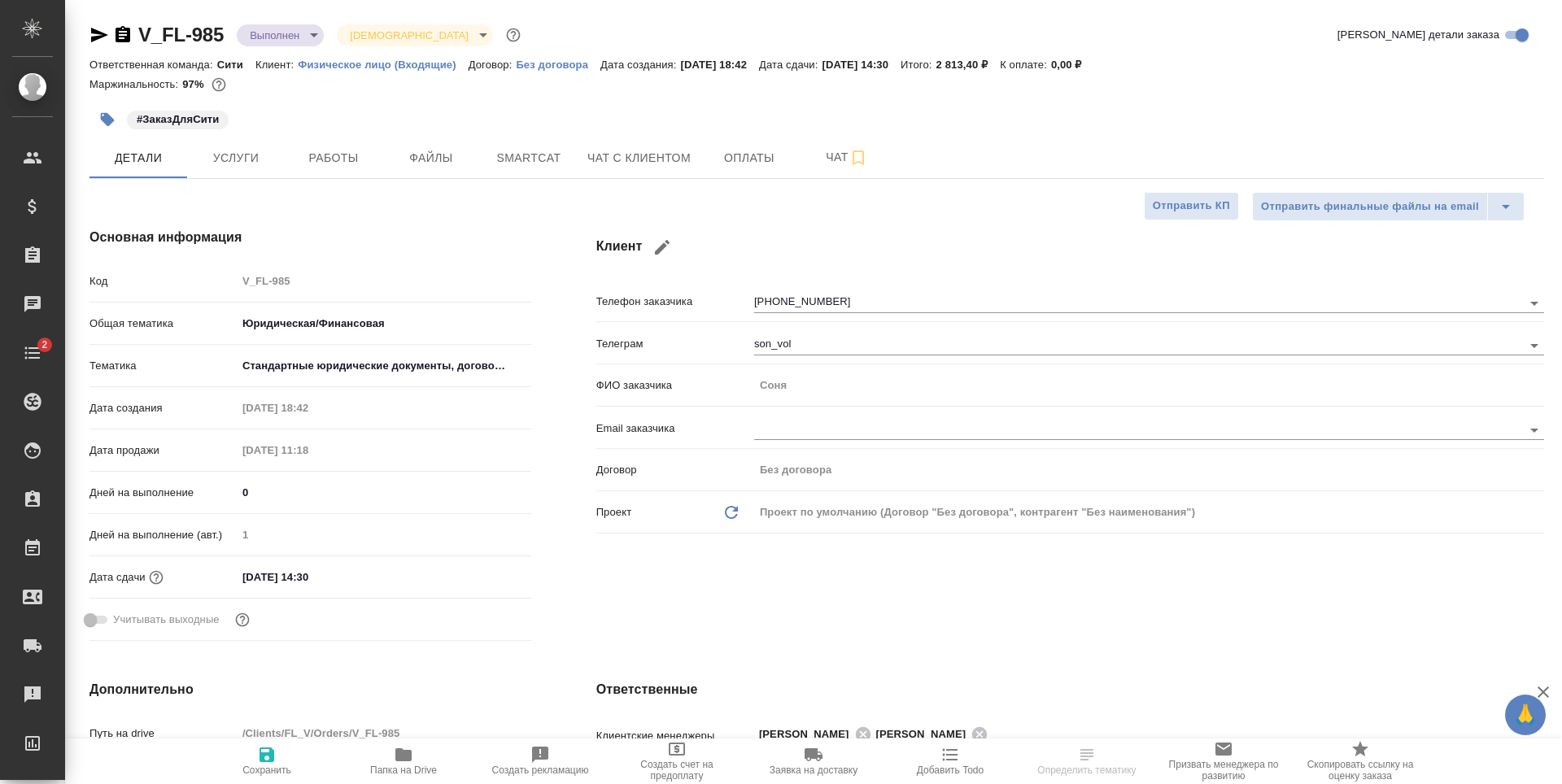
type textarea "x"
click at [645, 172] on button "Чат с клиентом" at bounding box center [639, 158] width 123 height 41
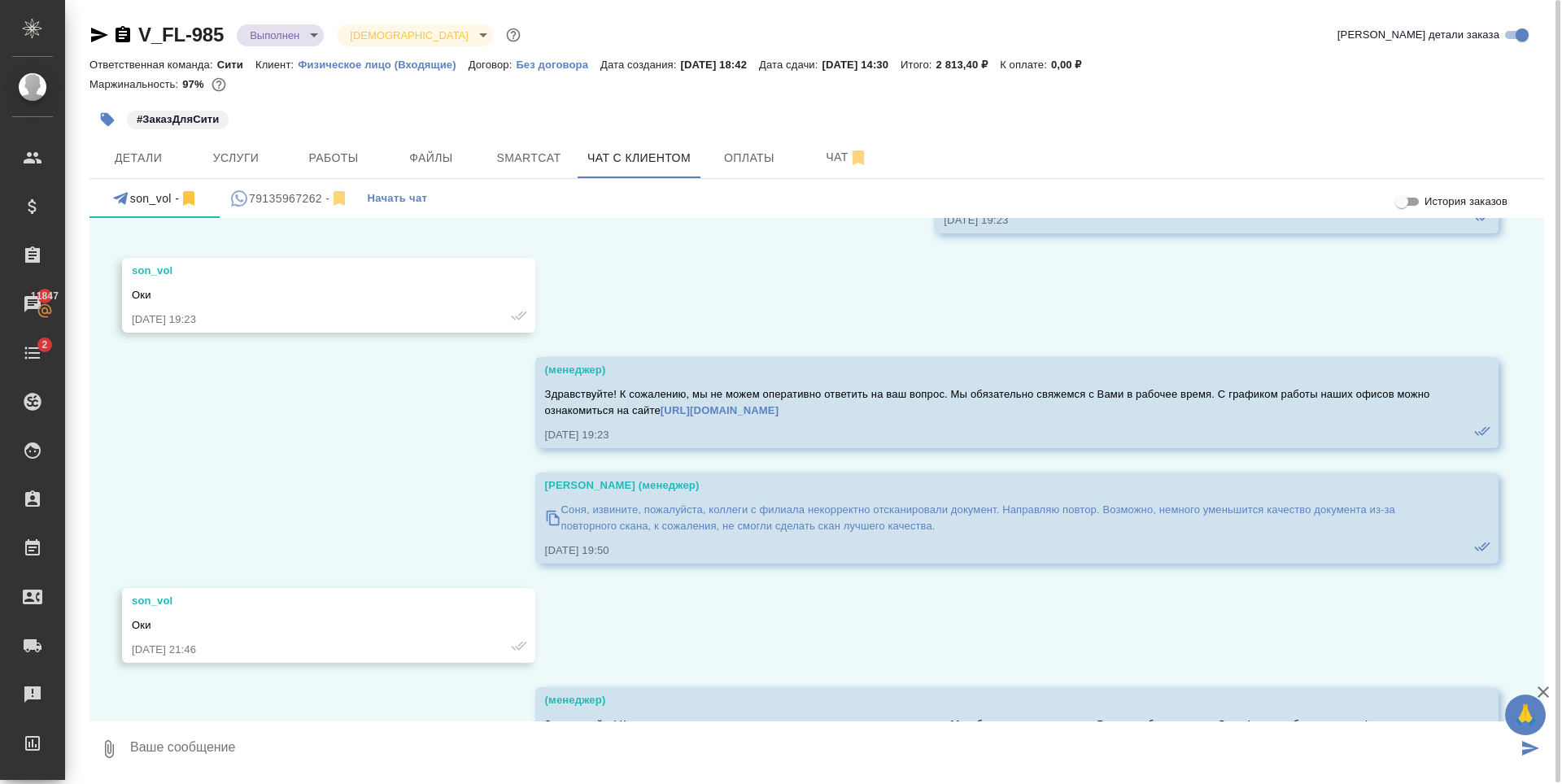
scroll to position [5618, 0]
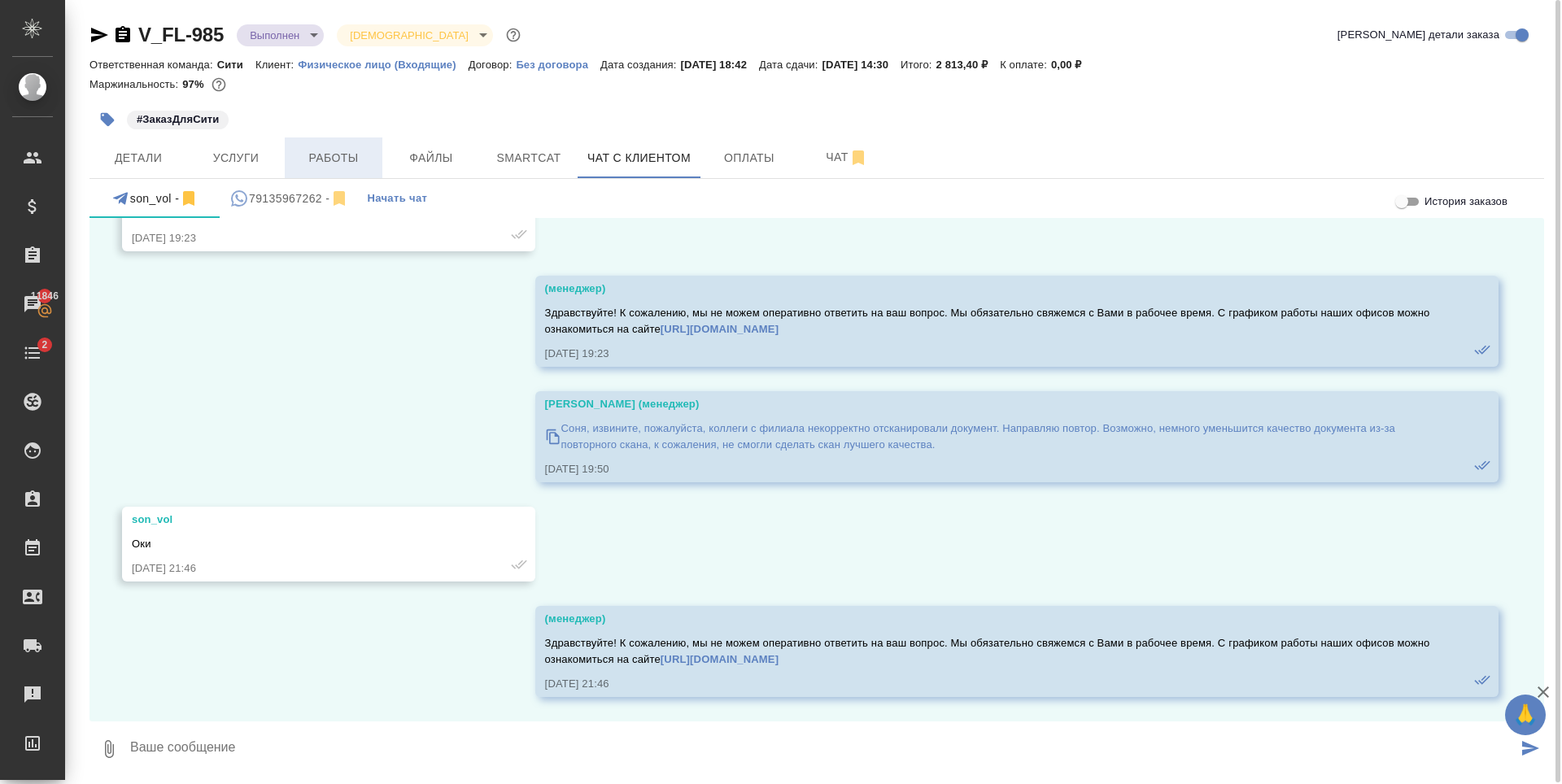
click at [328, 151] on span "Работы" at bounding box center [334, 158] width 79 height 20
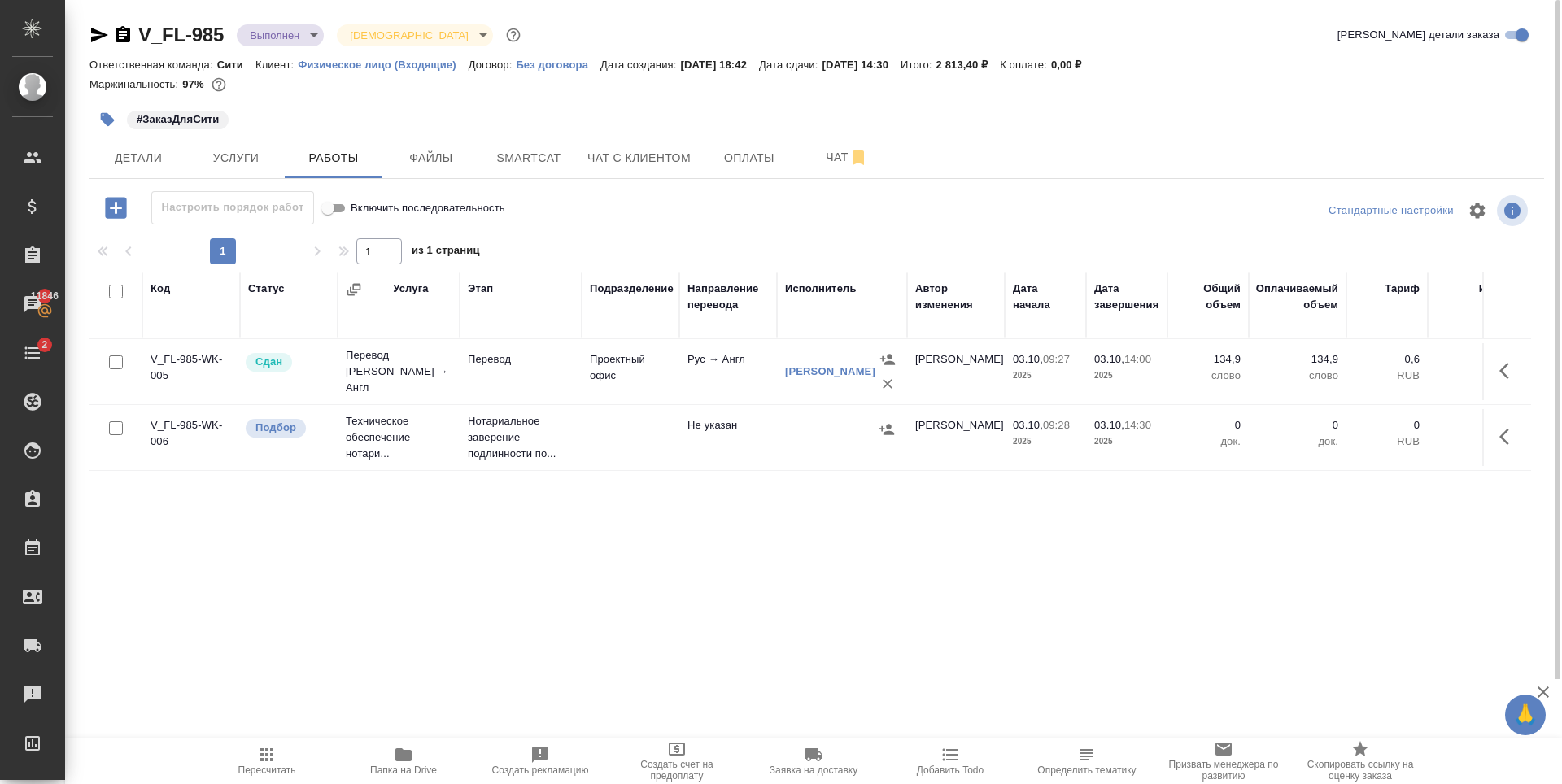
click at [1499, 445] on icon "button" at bounding box center [1509, 436] width 19 height 19
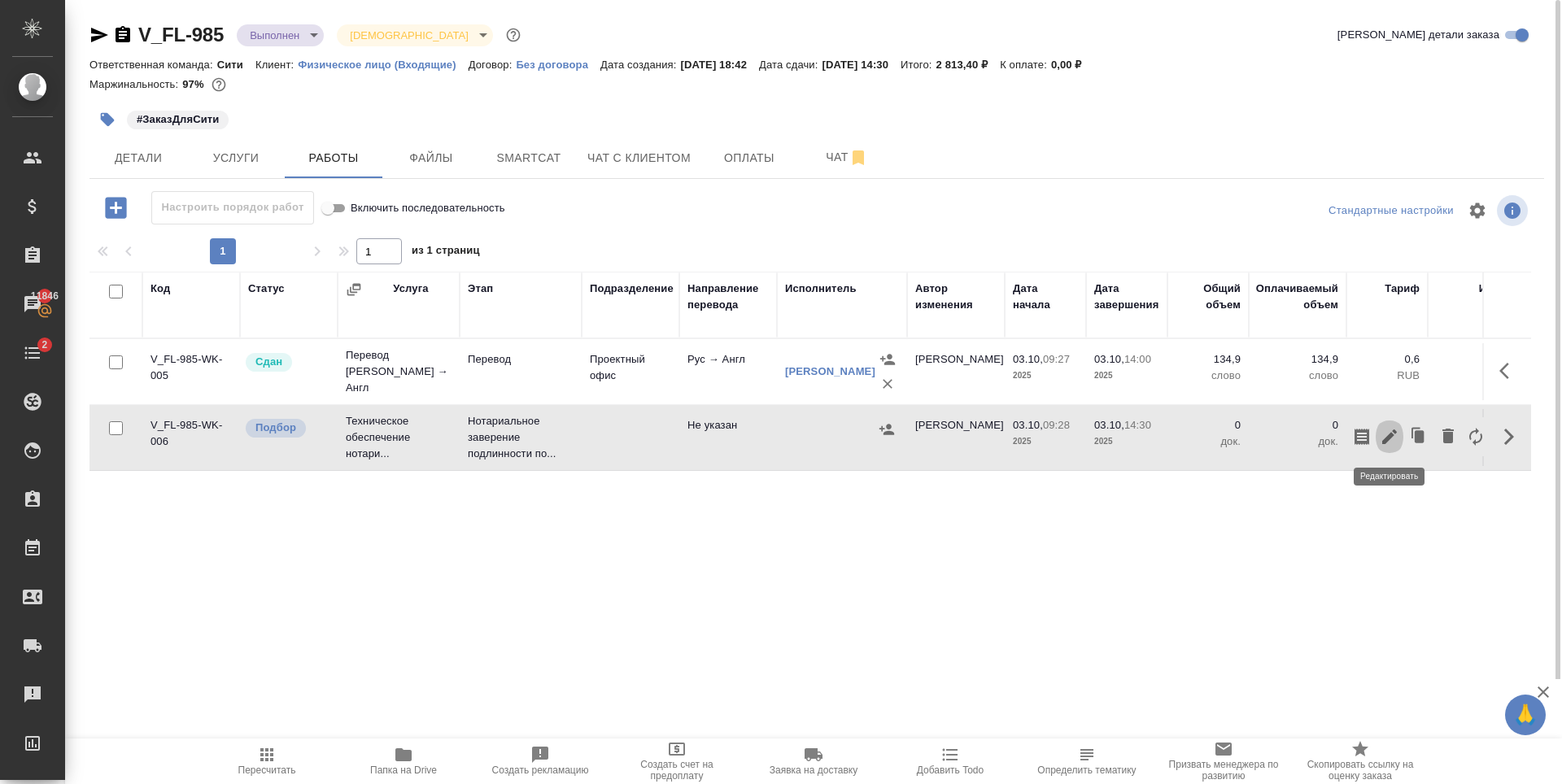
click at [1387, 433] on icon "button" at bounding box center [1389, 436] width 19 height 19
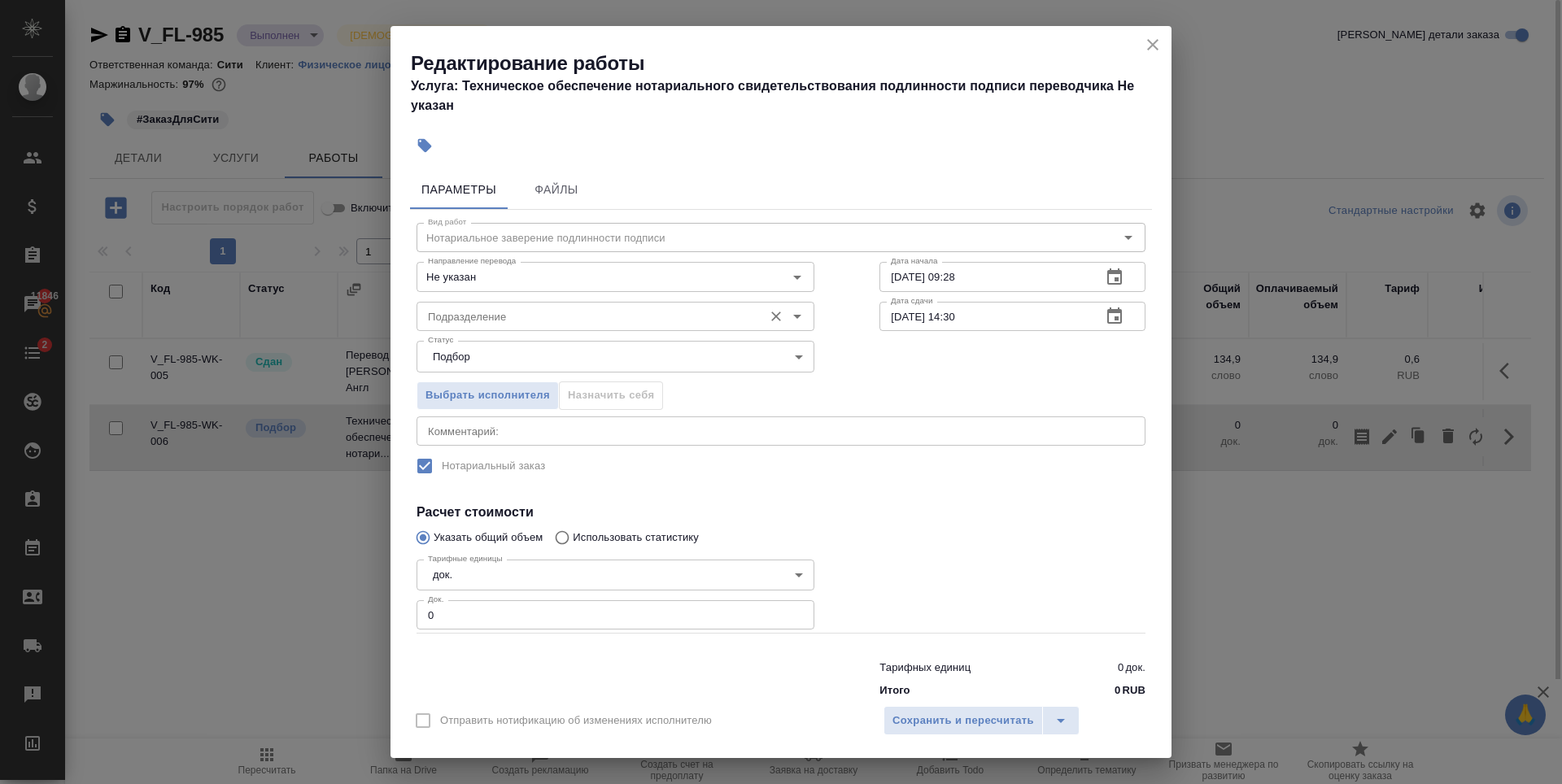
click at [572, 319] on input "Подразделение" at bounding box center [588, 316] width 333 height 19
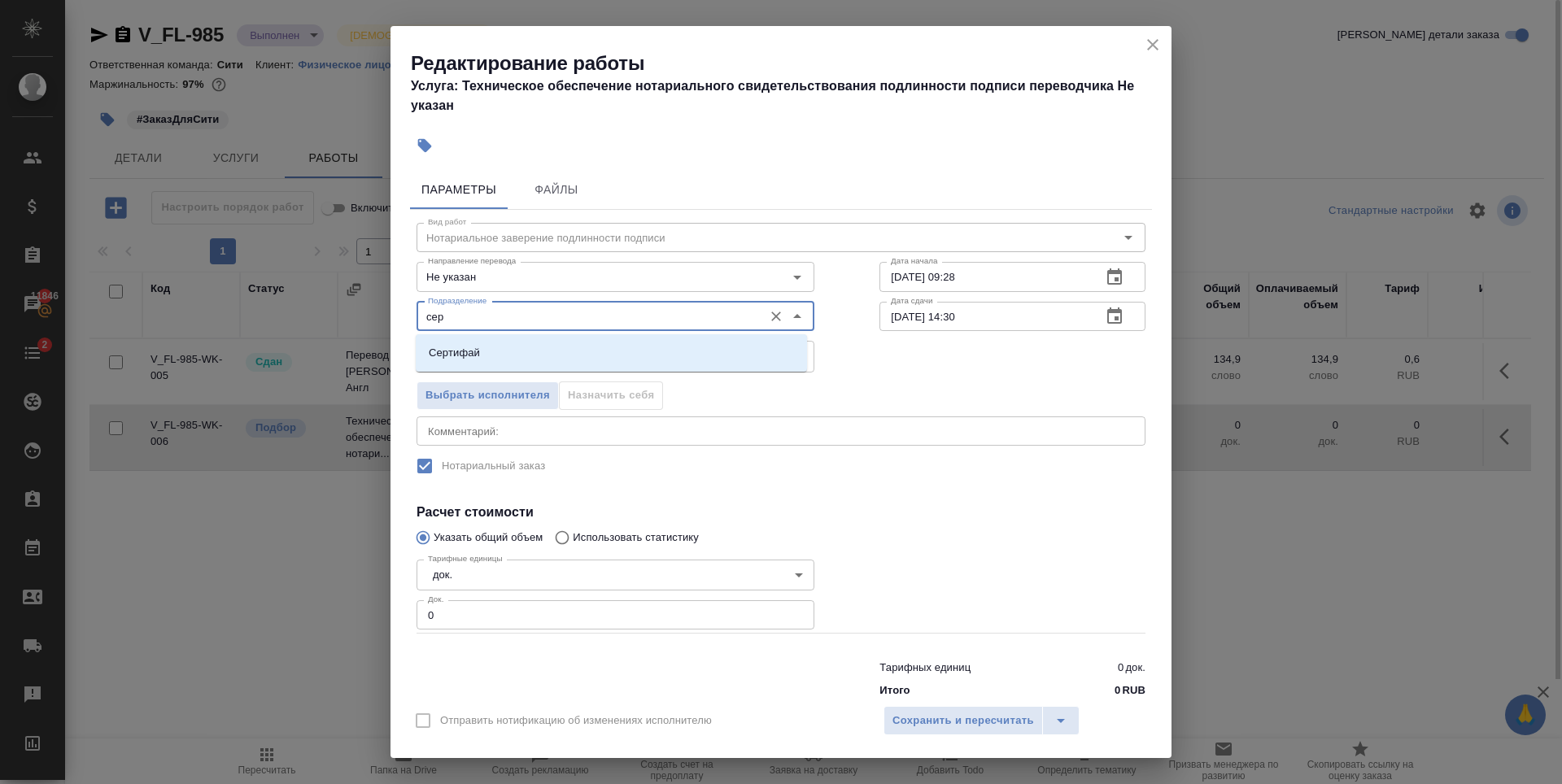
click at [555, 347] on li "Сертифай" at bounding box center [611, 353] width 391 height 30
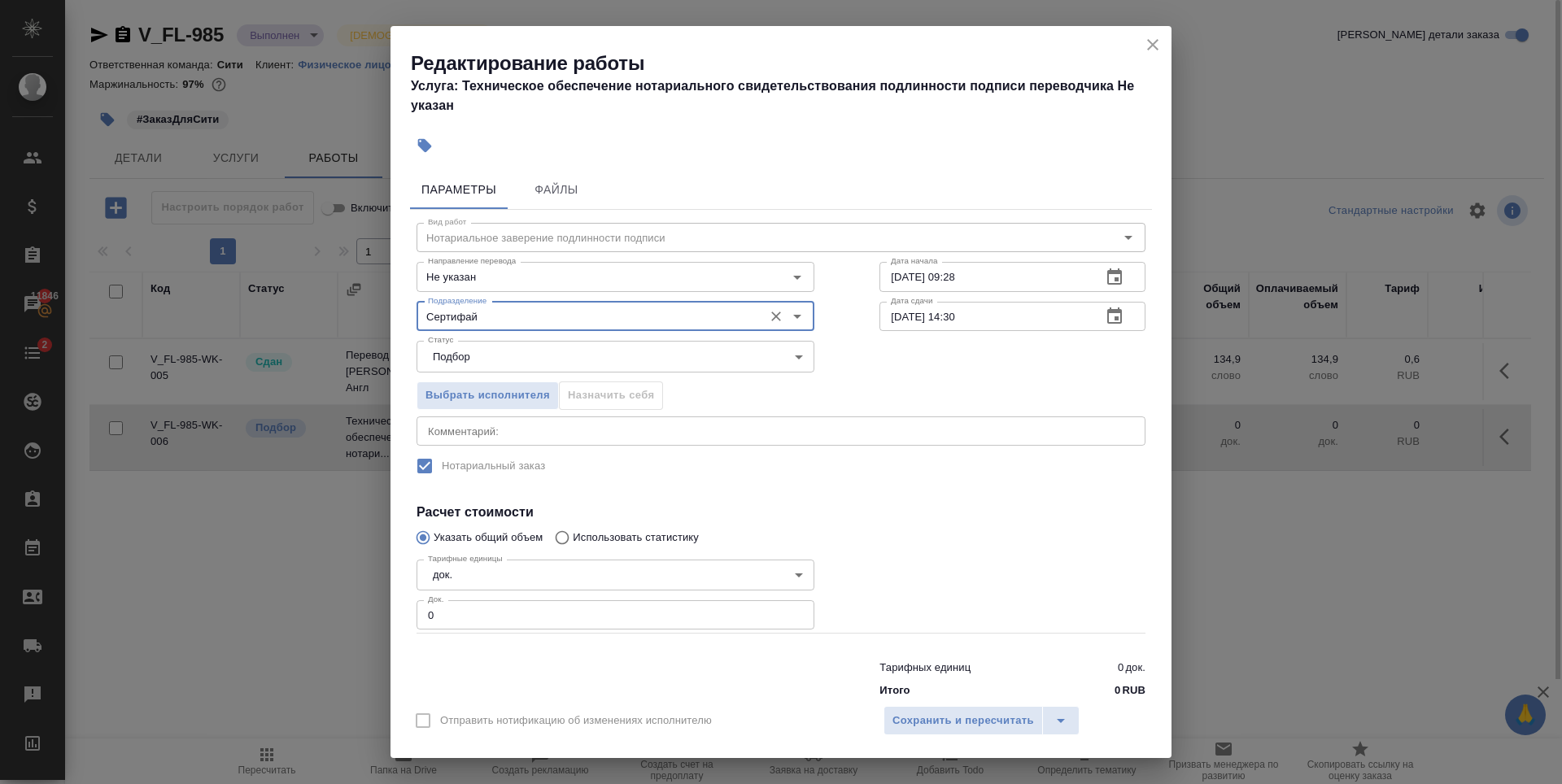
type input "Сертифай"
type input "1"
click at [788, 611] on input "1" at bounding box center [615, 615] width 398 height 30
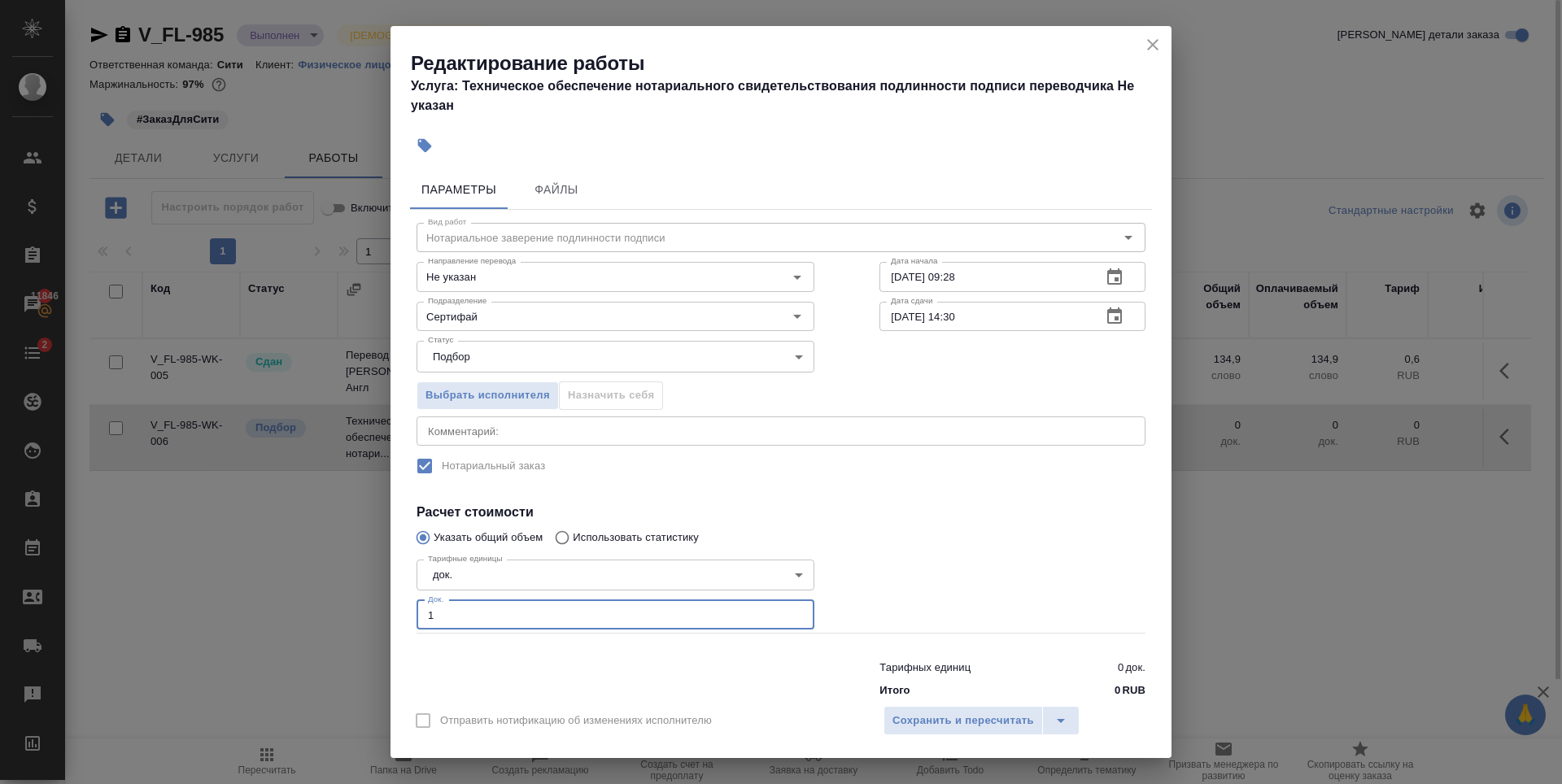
click at [939, 583] on div at bounding box center [1012, 593] width 331 height 146
click at [958, 740] on div "Отправить нотификацию об изменениях исполнителю Сохранить и пересчитать" at bounding box center [781, 726] width 781 height 63
click at [950, 719] on span "Сохранить и пересчитать" at bounding box center [963, 720] width 141 height 18
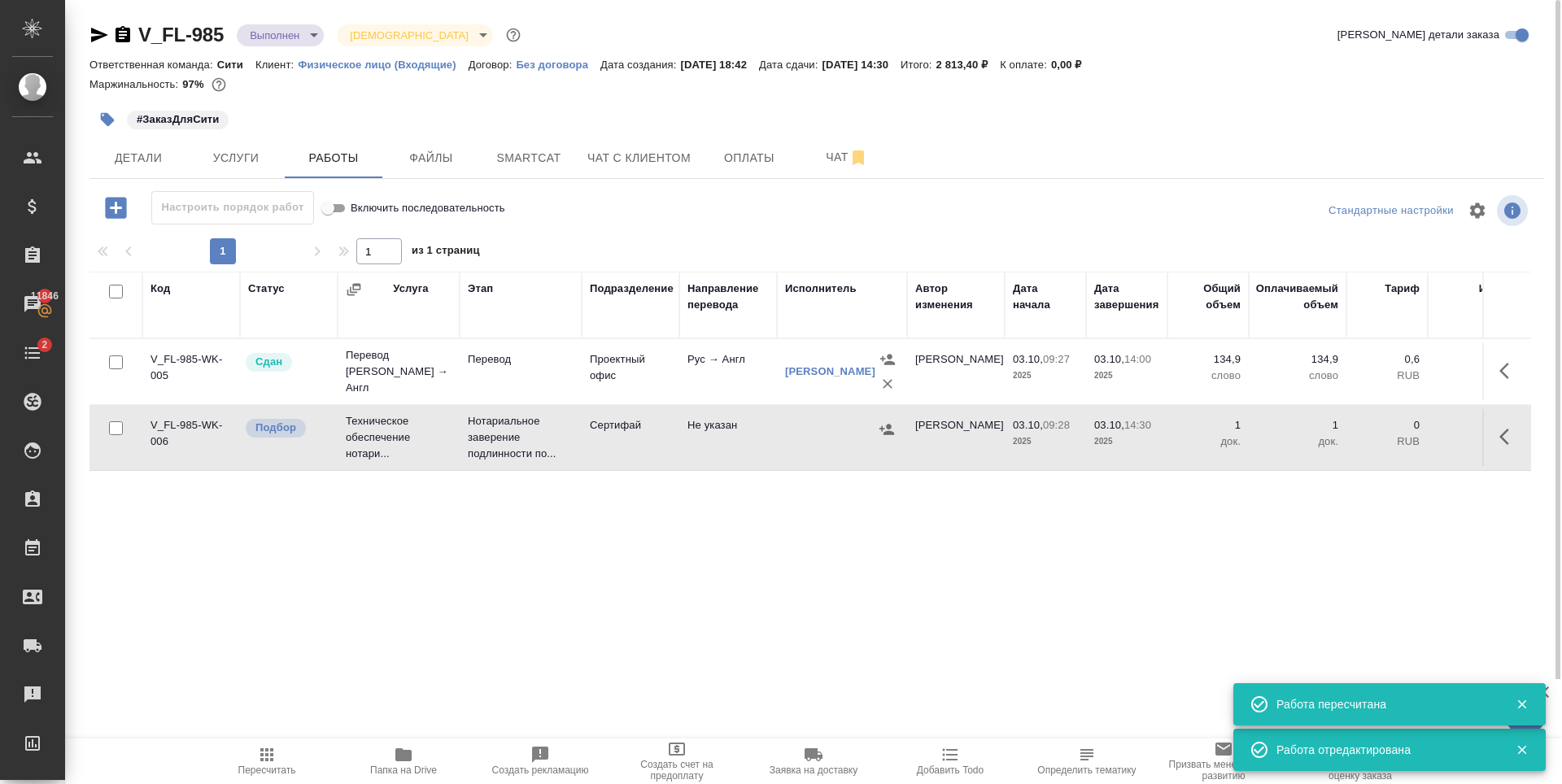
click at [887, 426] on icon "button" at bounding box center [887, 429] width 15 height 10
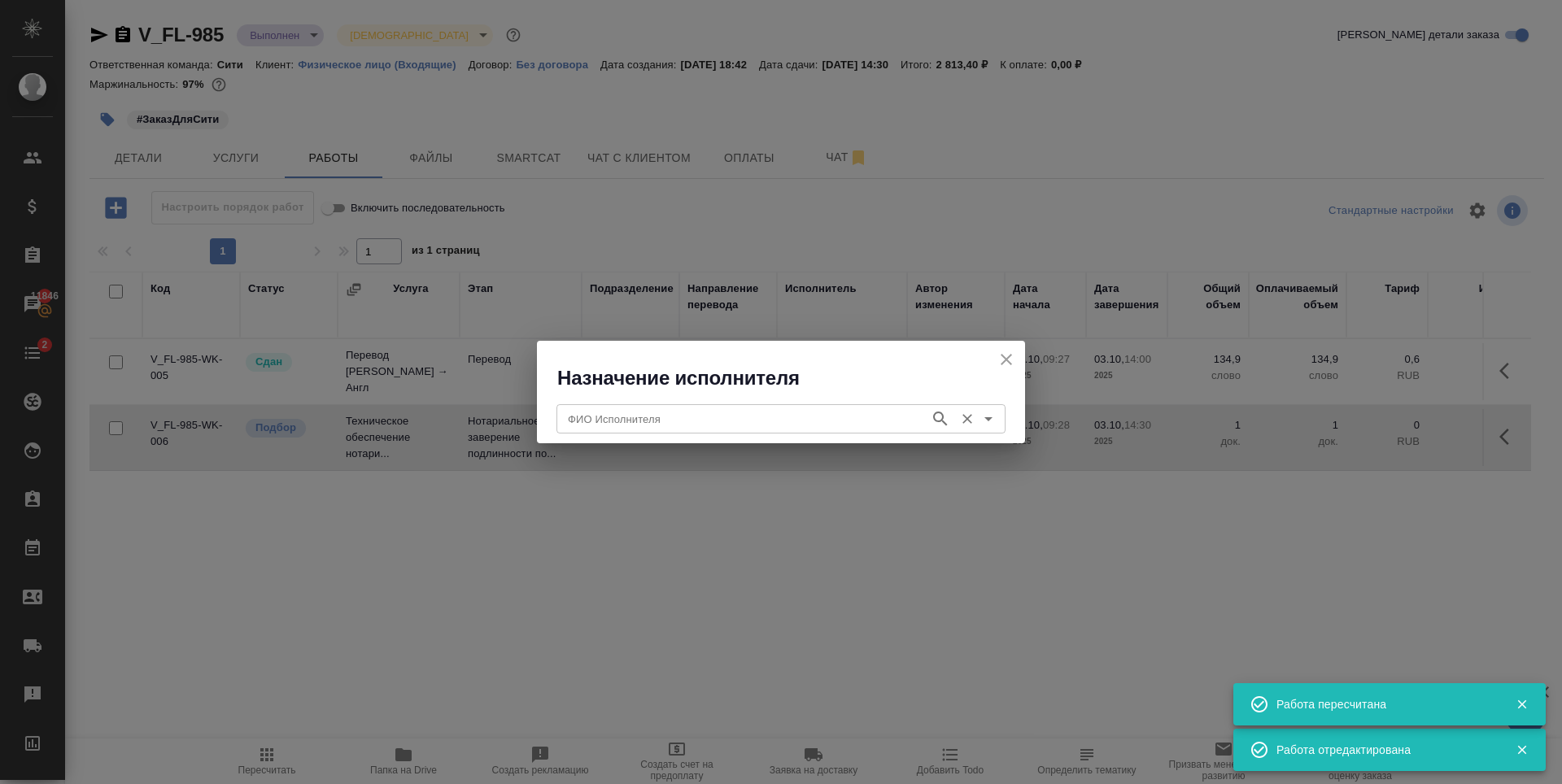
click at [797, 426] on input "ФИО Исполнителя" at bounding box center [741, 419] width 360 height 19
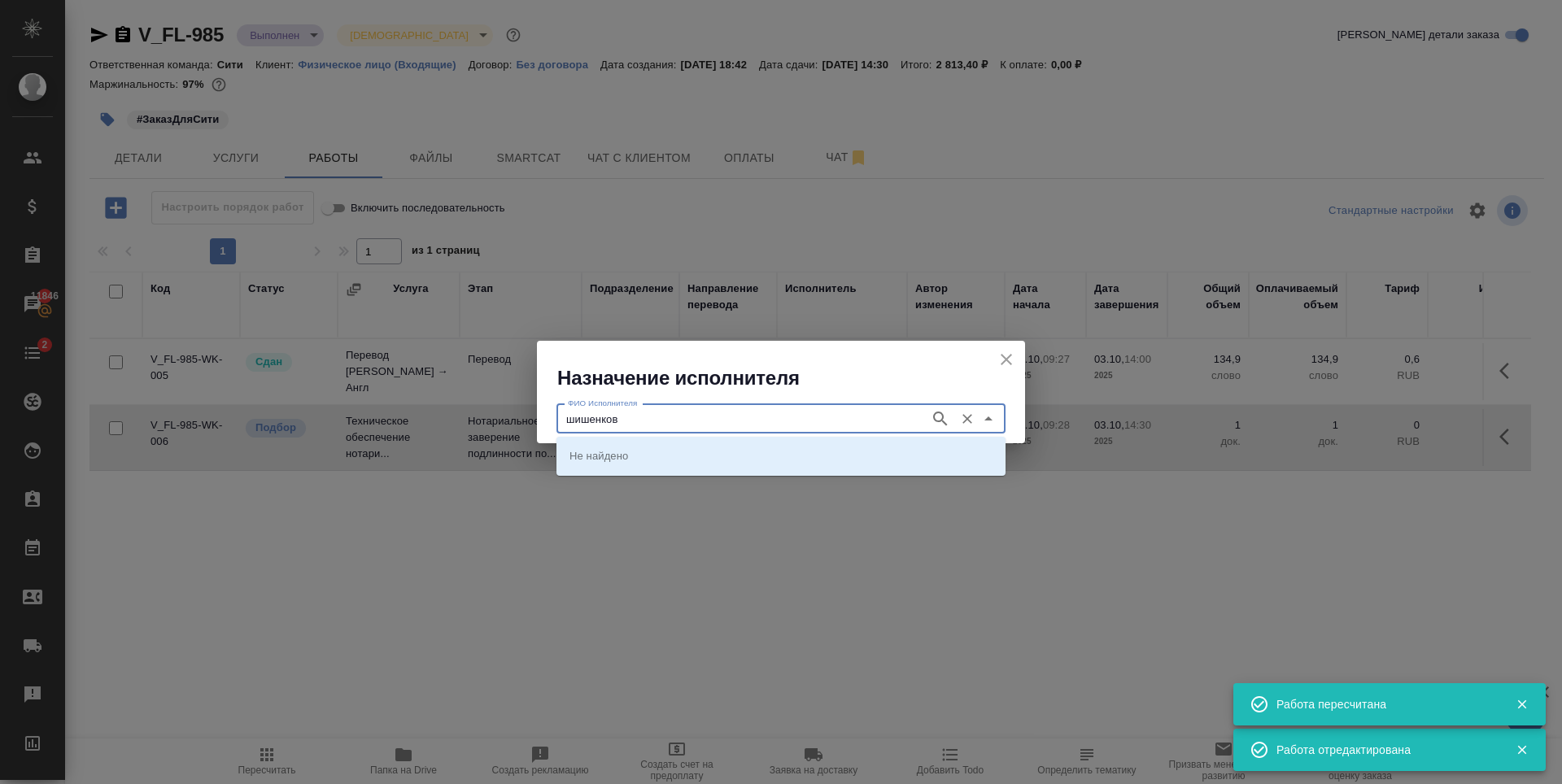
type input "шишенков"
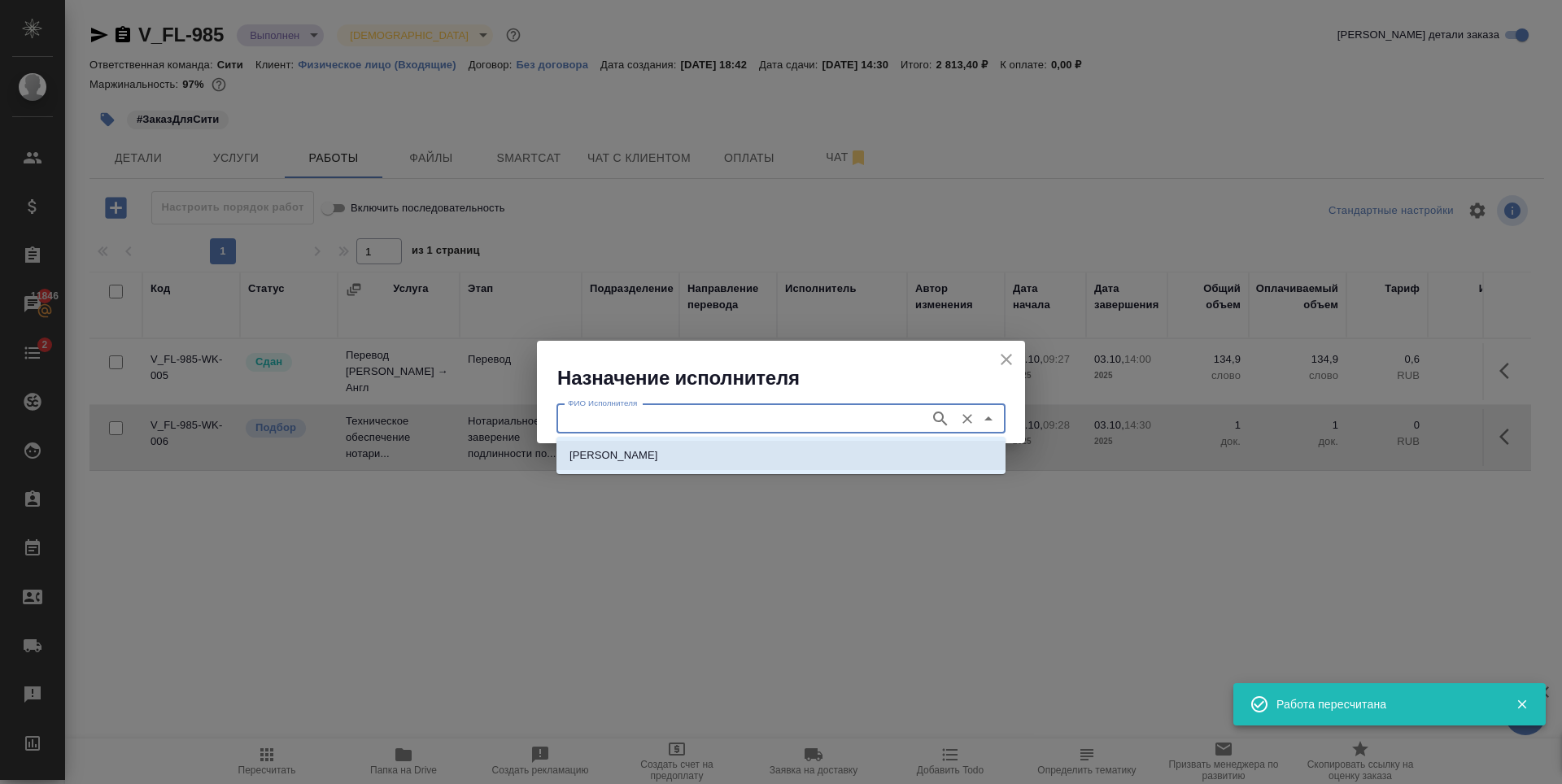
click at [658, 451] on p "НОТАРИУС Шишенков Леонид Васильевич" at bounding box center [614, 455] width 89 height 17
type input "НОТАРИУС Шишенков Леонид Васильевич"
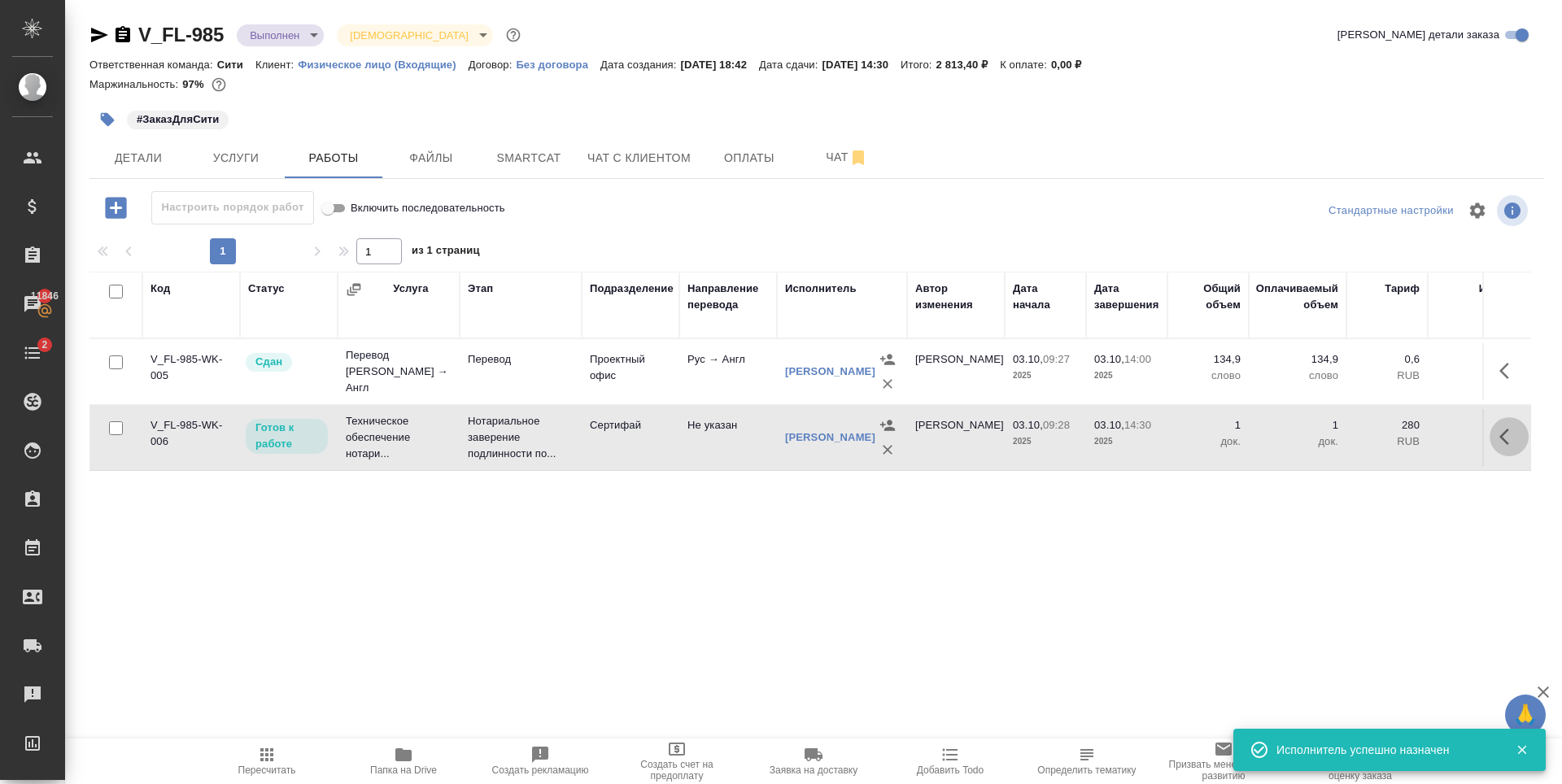
click at [1514, 447] on icon "button" at bounding box center [1509, 436] width 19 height 19
click at [1390, 444] on icon "button" at bounding box center [1389, 436] width 15 height 15
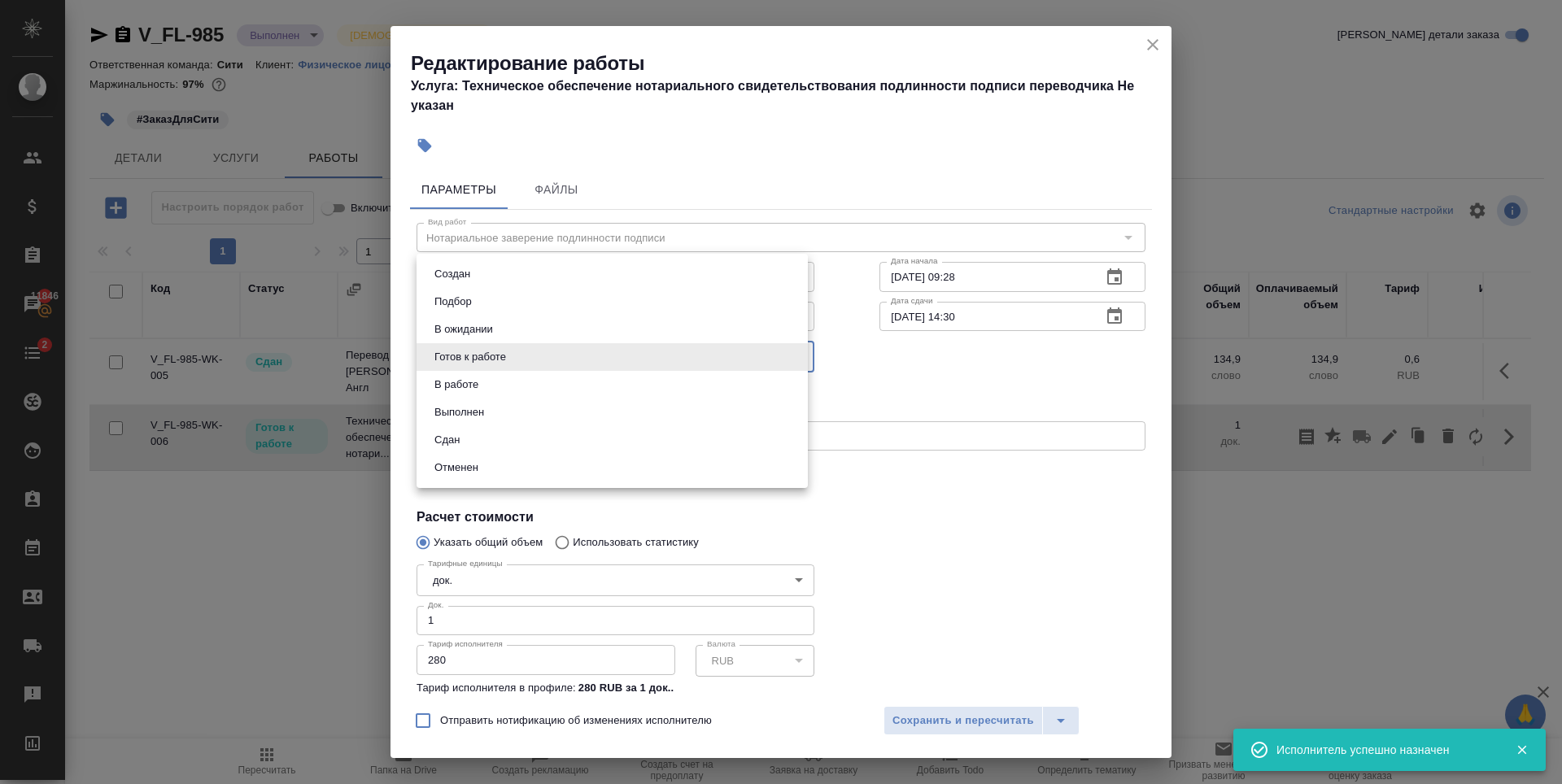
click at [680, 353] on body "🙏 .cls-1 fill:#fff; AWATERA Zaytseva Svetlana Клиенты Спецификации Заказы 11846…" at bounding box center [781, 392] width 1562 height 784
click at [586, 431] on li "Сдан" at bounding box center [612, 440] width 391 height 28
type input "closed"
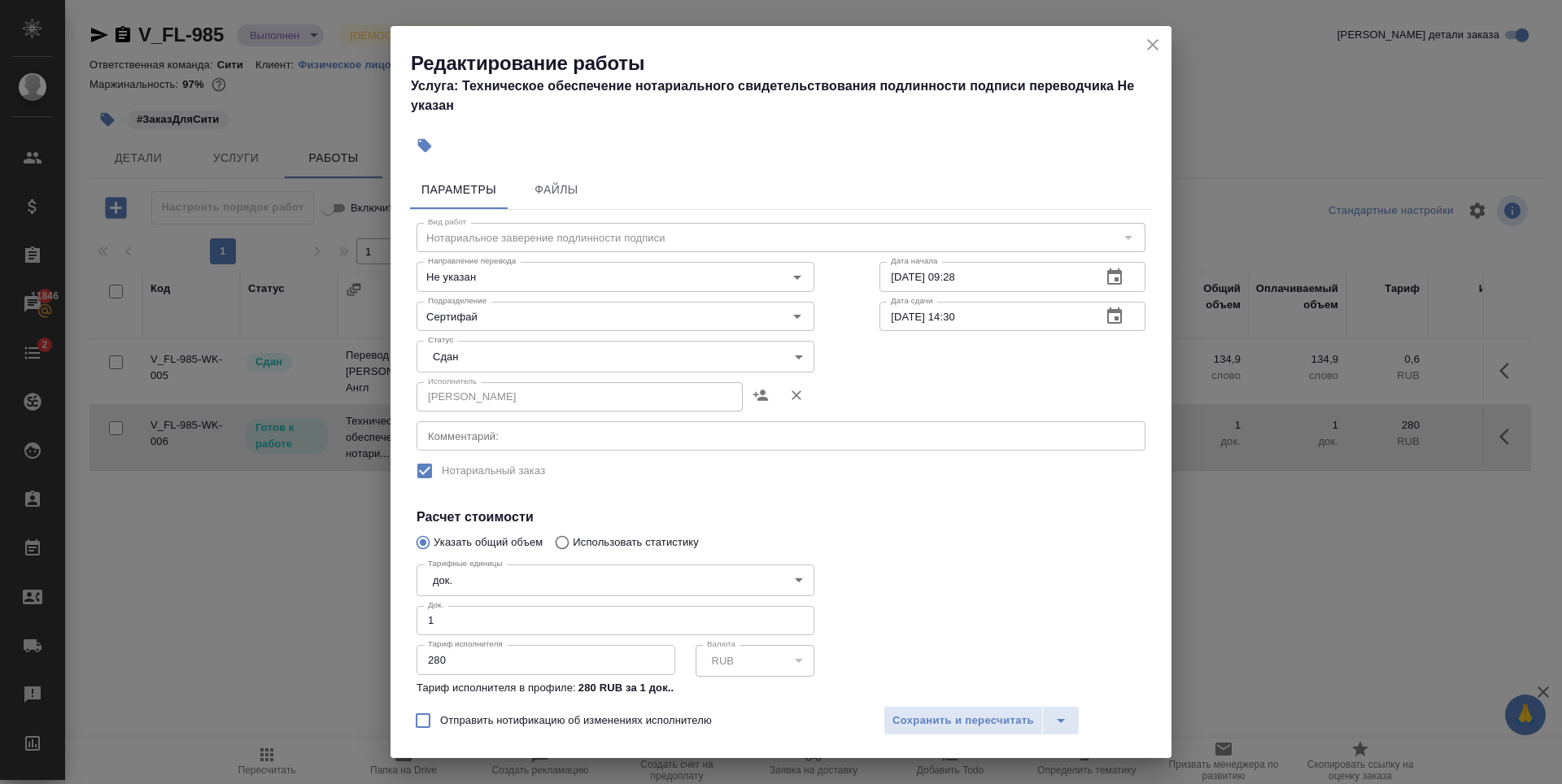
click at [1018, 594] on div at bounding box center [1012, 645] width 331 height 242
click at [1010, 706] on button "Сохранить и пересчитать" at bounding box center [963, 720] width 160 height 30
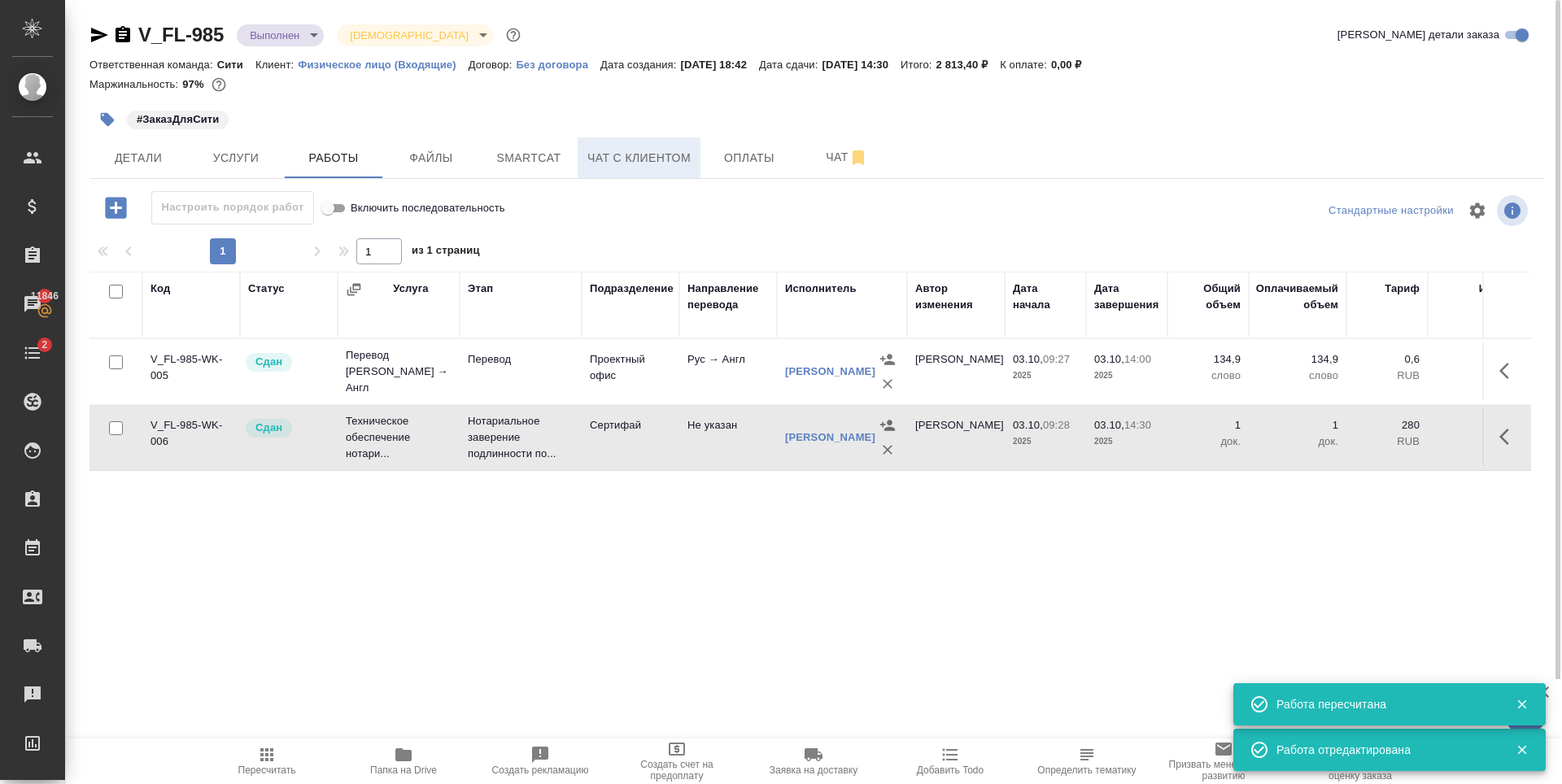
click at [645, 161] on span "Чат с клиентом" at bounding box center [639, 158] width 103 height 20
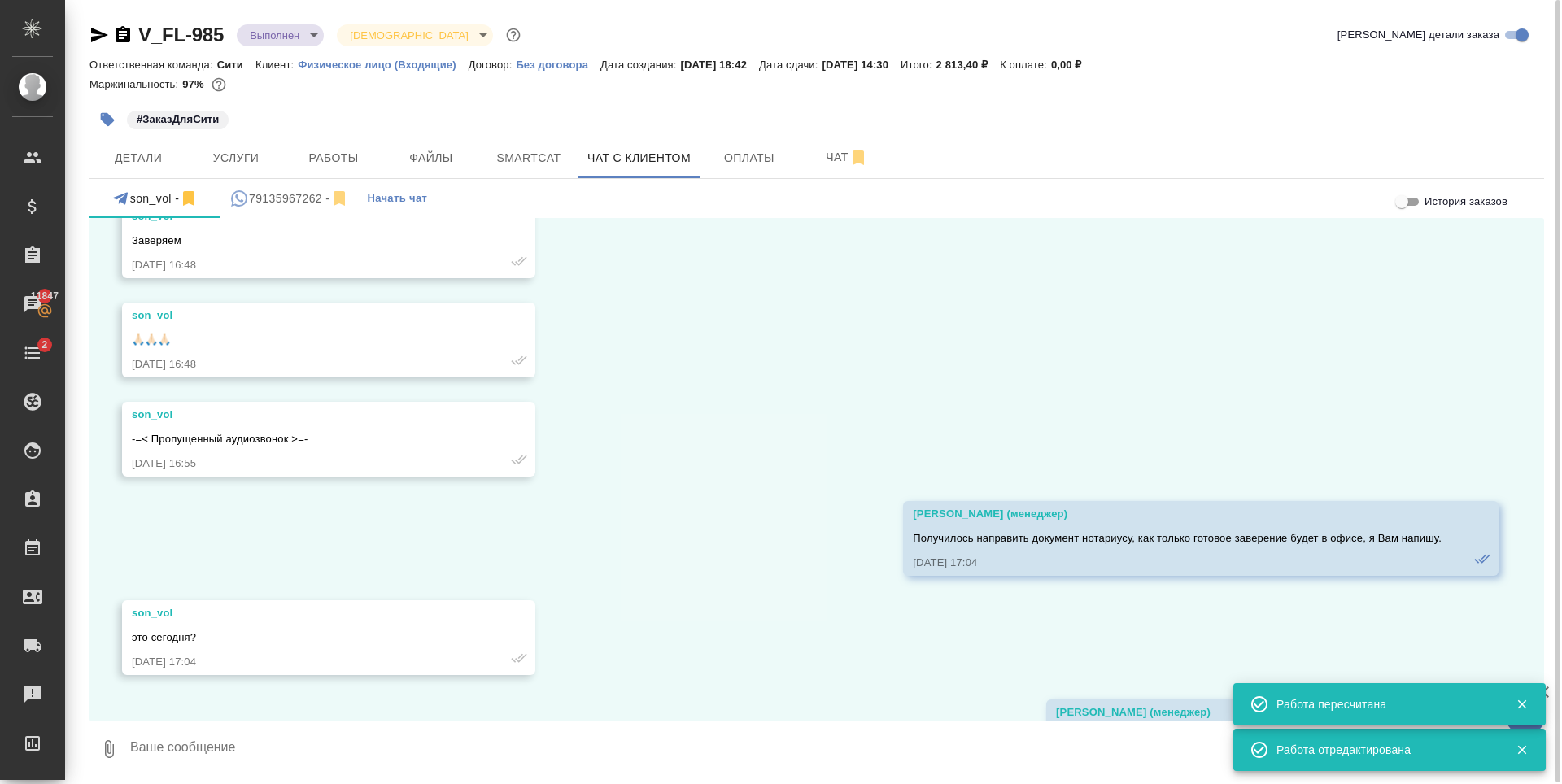
scroll to position [5618, 0]
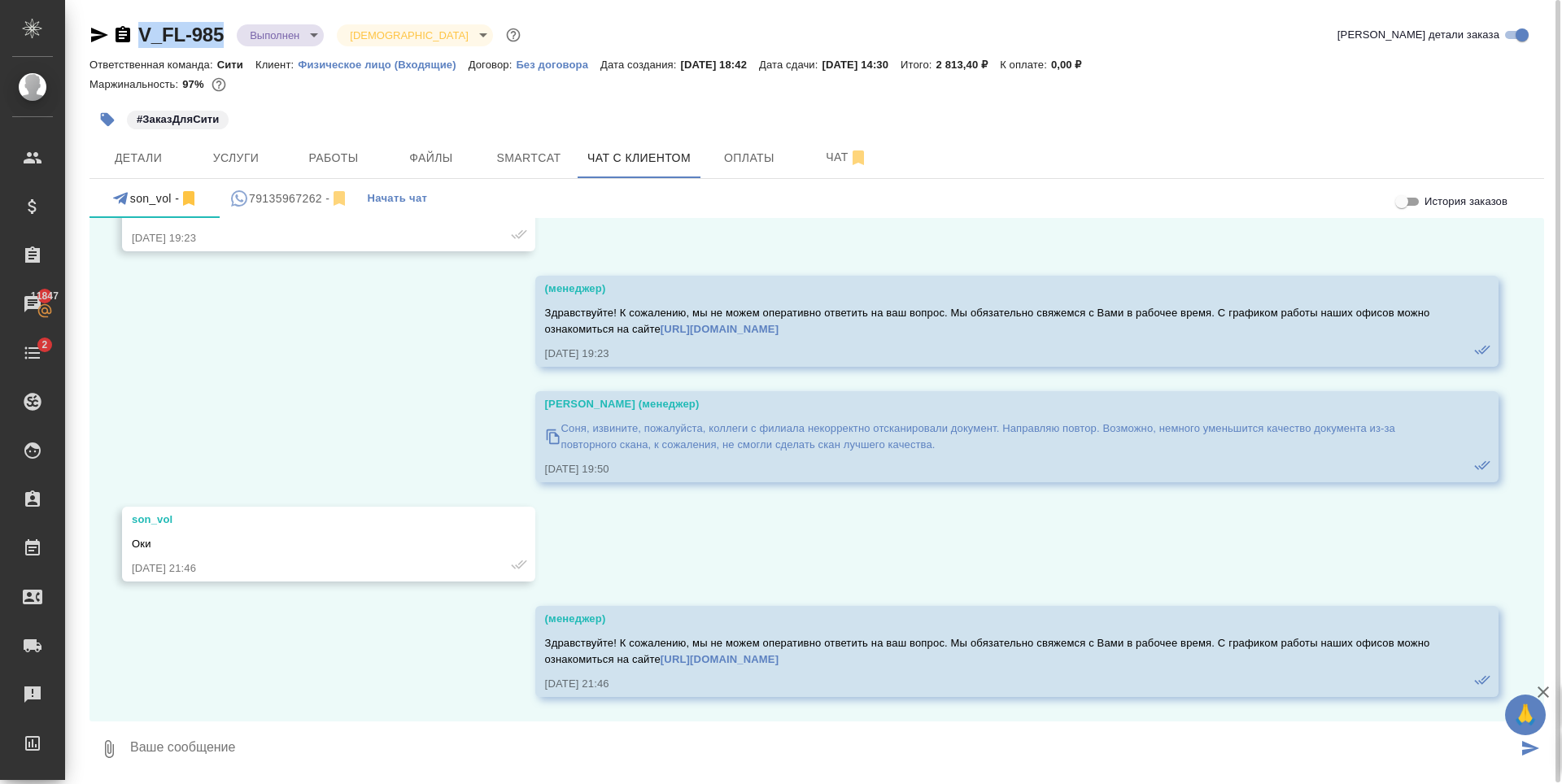
drag, startPoint x: 230, startPoint y: 44, endPoint x: 150, endPoint y: 37, distance: 80.3
click at [137, 40] on div "V_FL-985 Выполнен completed Святая троица holyTrinity" at bounding box center [307, 35] width 435 height 26
copy link "V_FL-985"
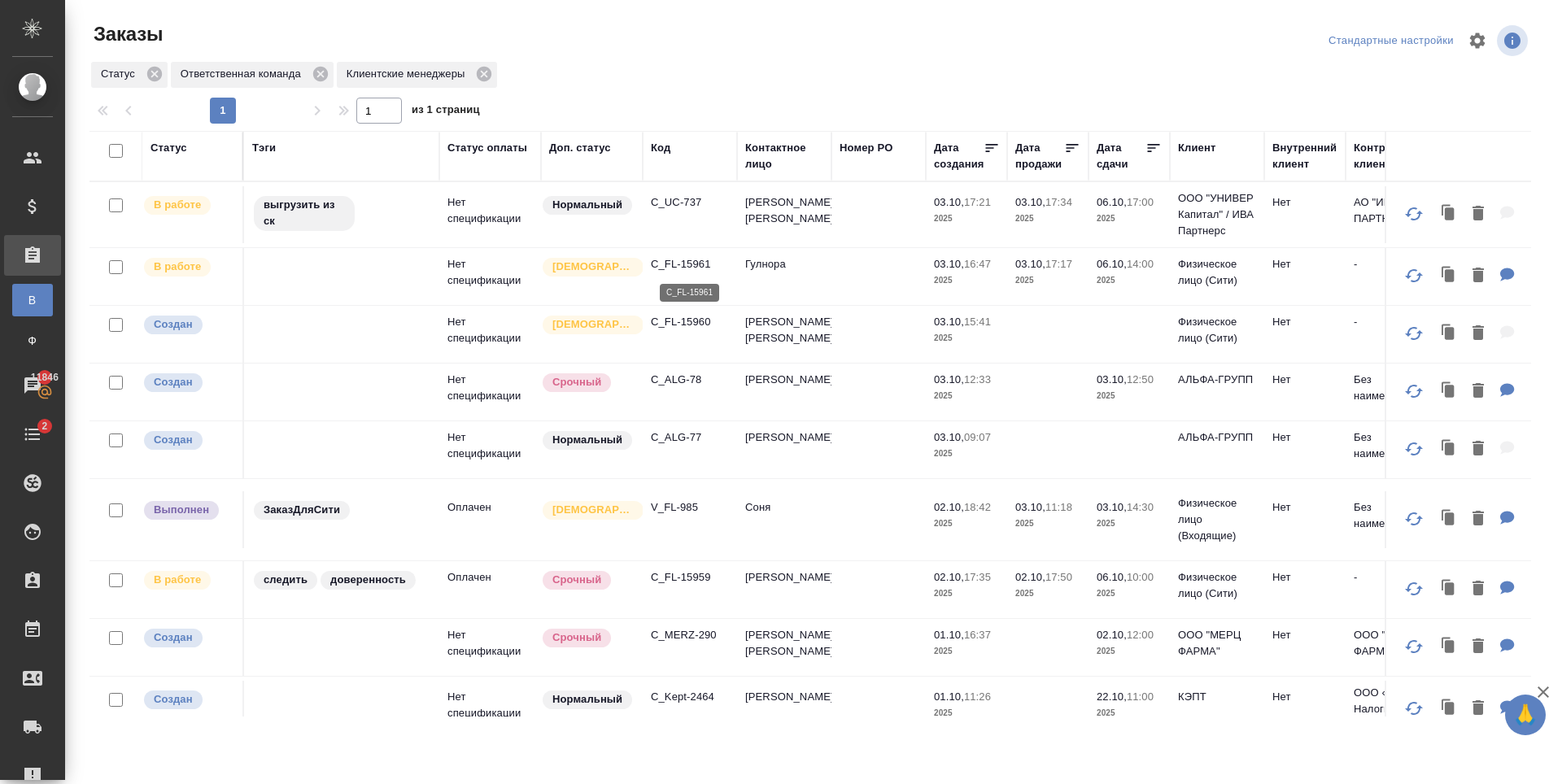
click at [701, 258] on p "C_FL-15961" at bounding box center [690, 264] width 79 height 17
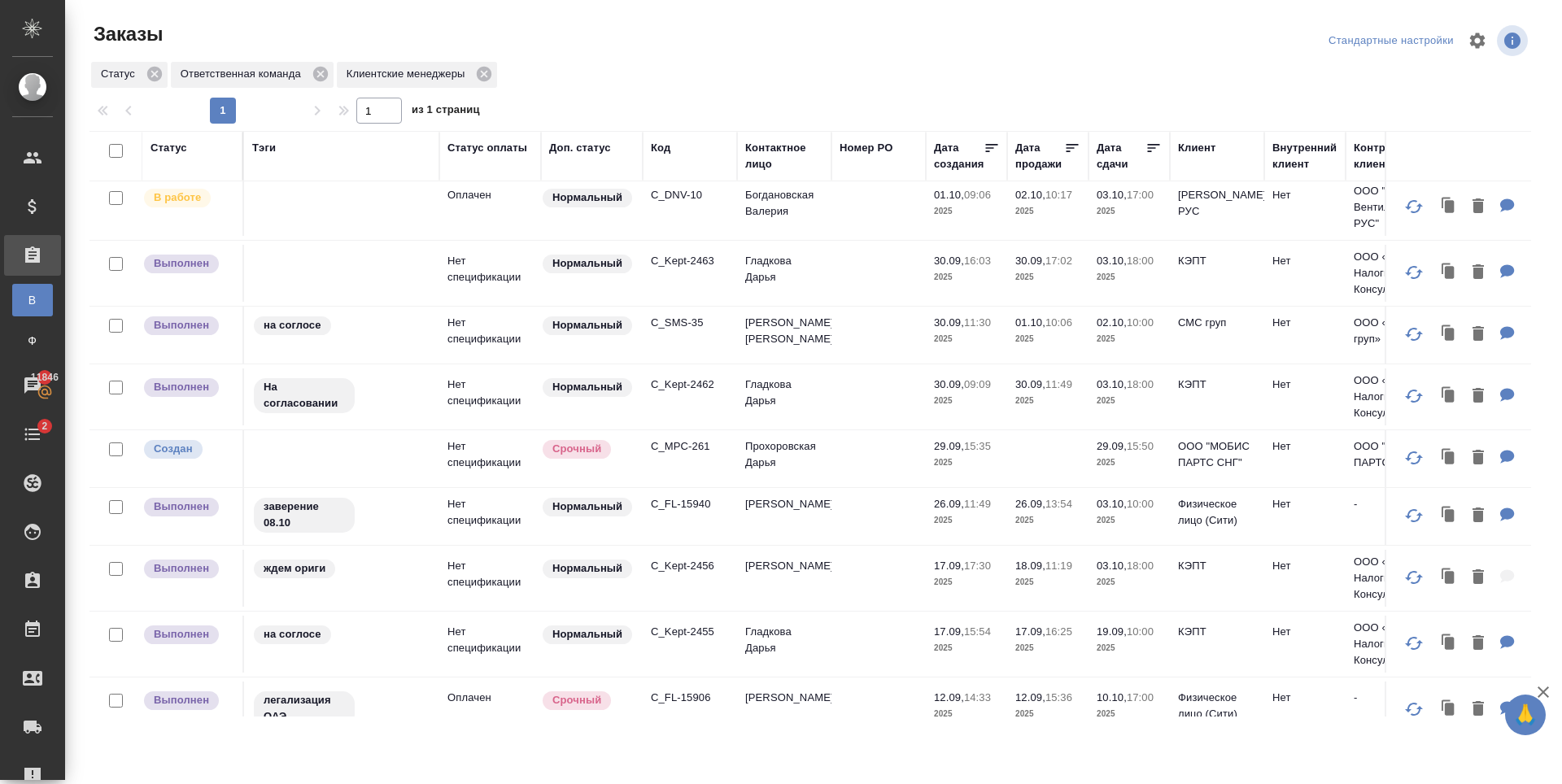
scroll to position [569, 0]
click at [149, 75] on icon at bounding box center [154, 73] width 15 height 15
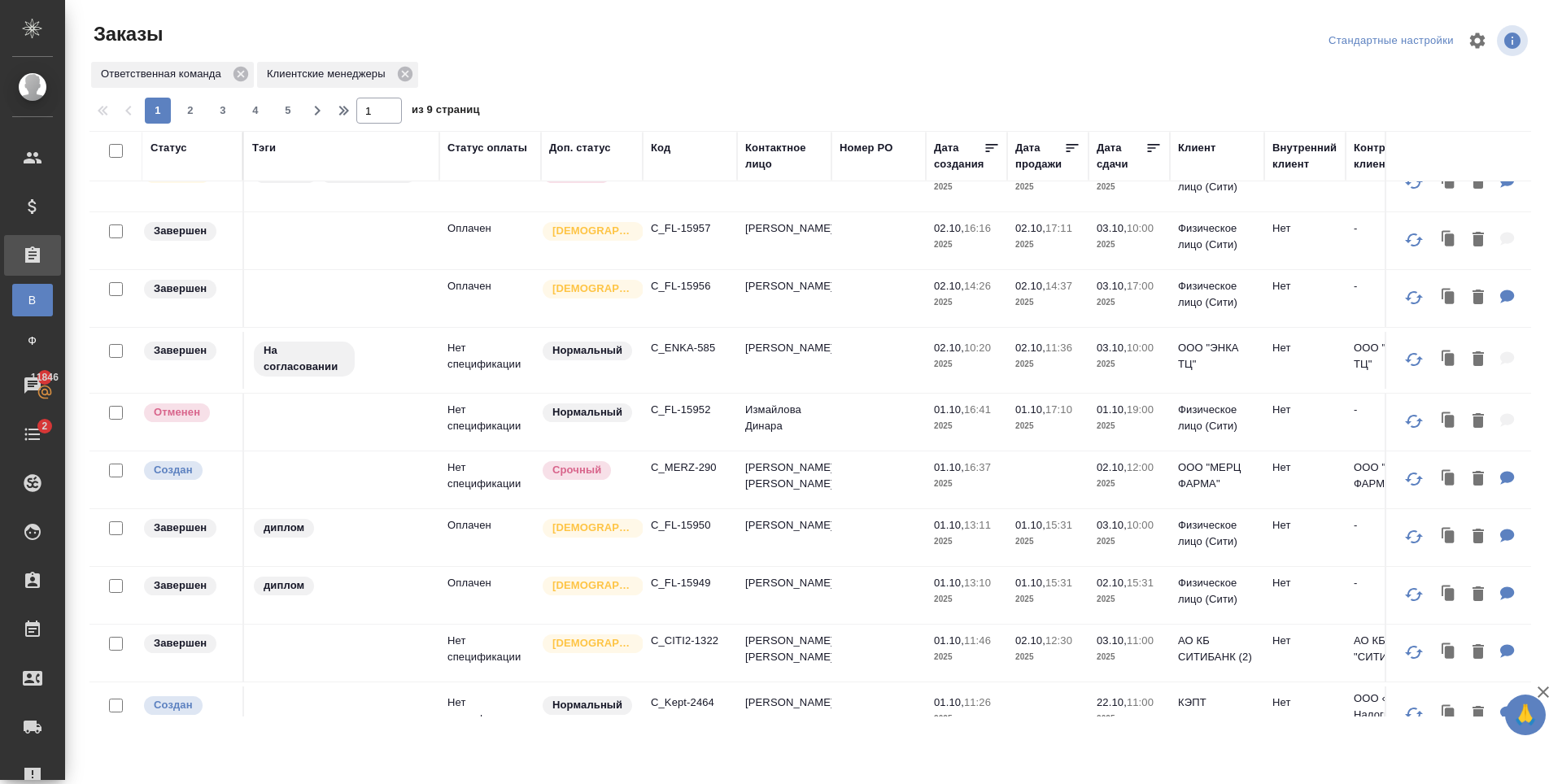
scroll to position [325, 0]
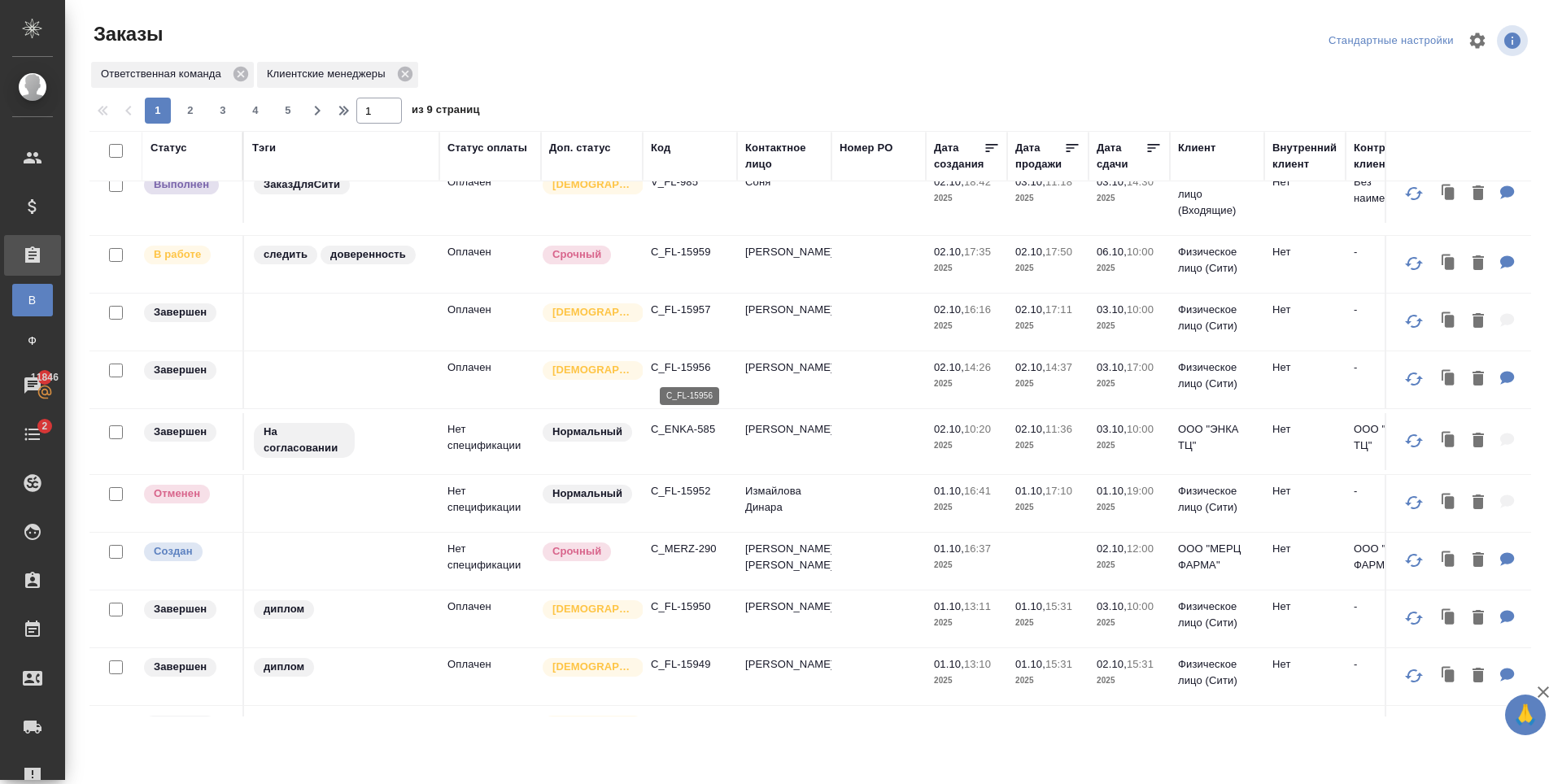
click at [689, 366] on p "C_FL-15956" at bounding box center [690, 367] width 79 height 17
click at [703, 247] on p "C_FL-15959" at bounding box center [690, 252] width 79 height 17
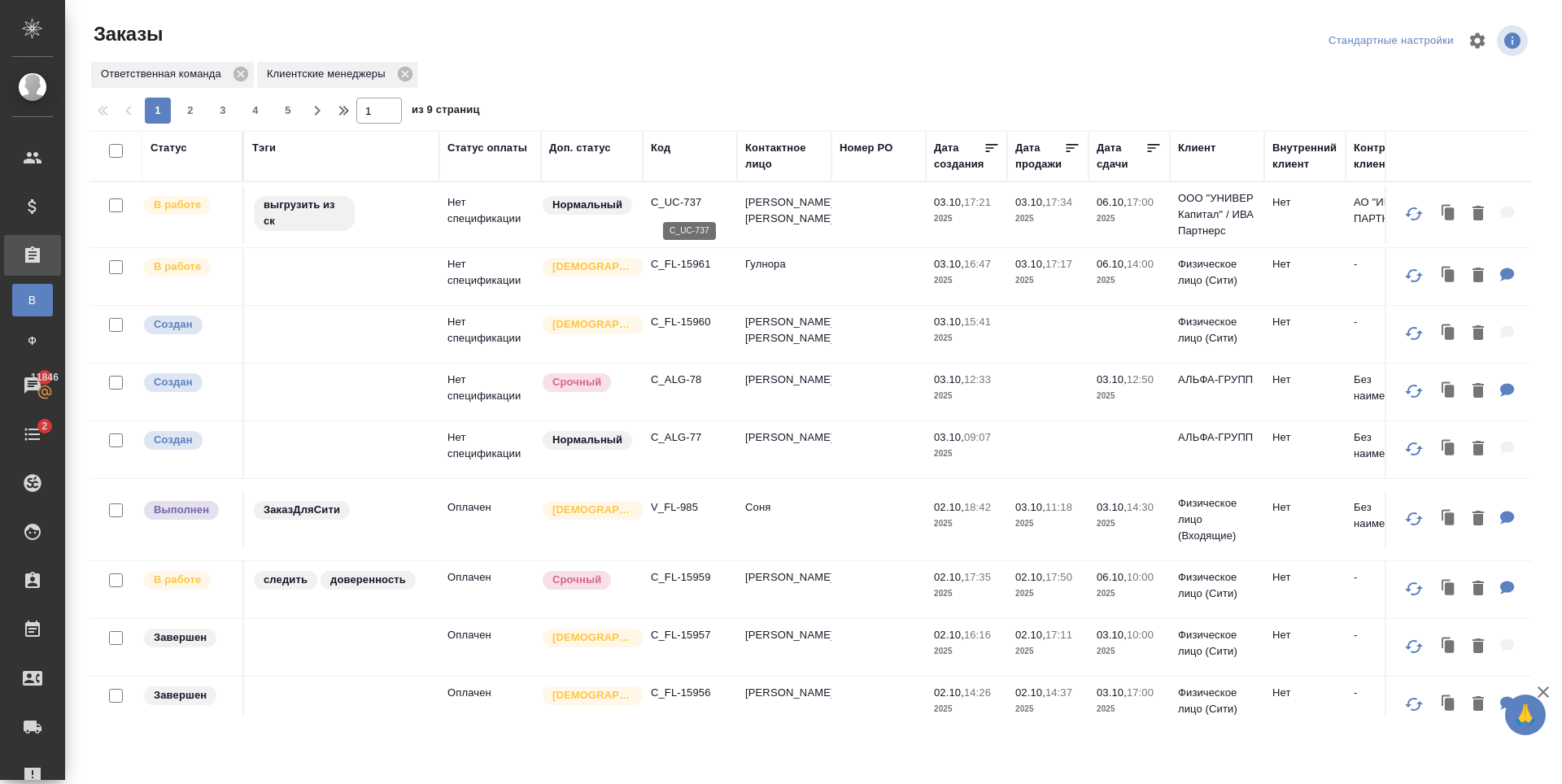
click at [692, 198] on p "C_UC-737" at bounding box center [690, 202] width 79 height 17
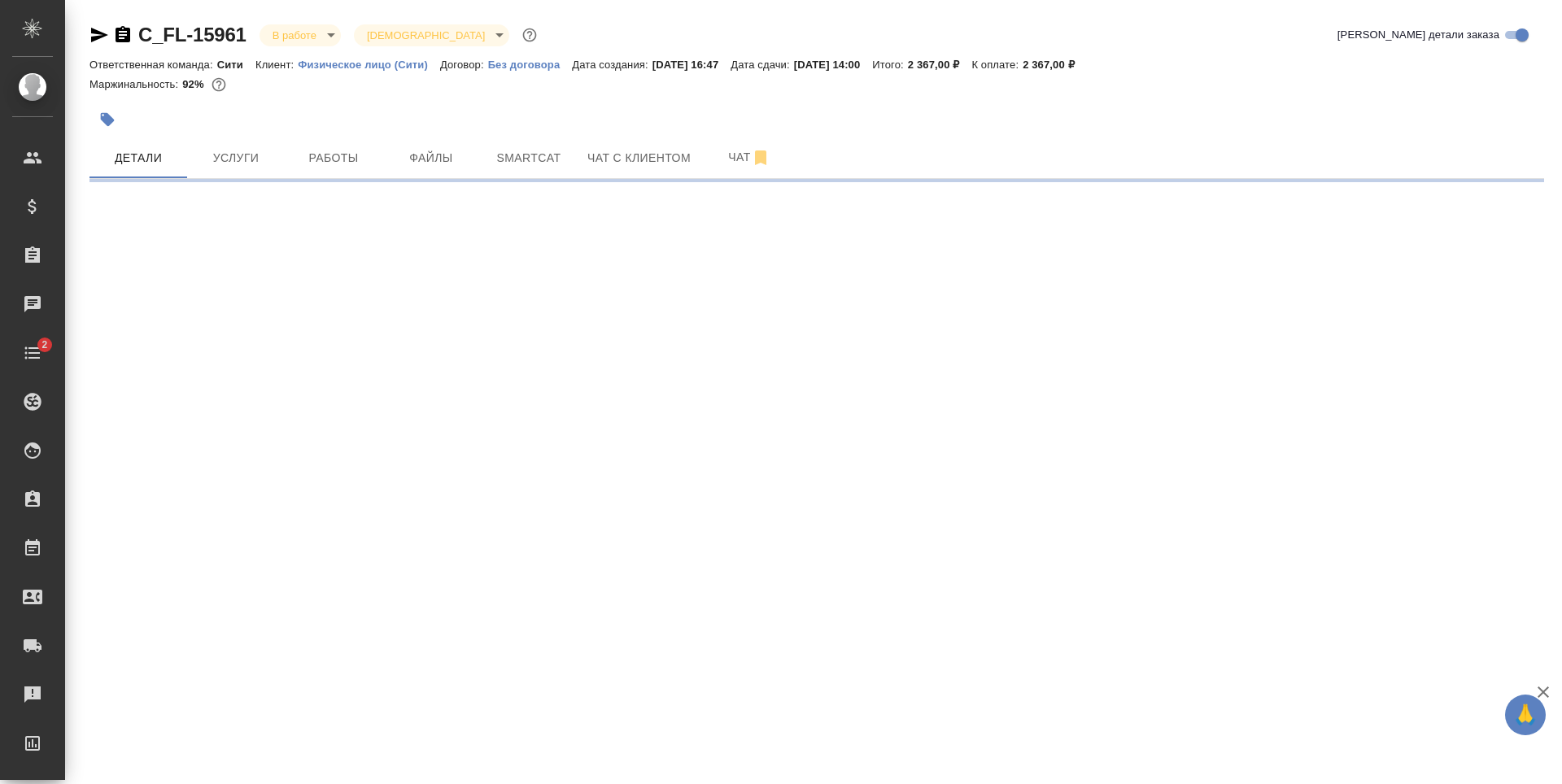
select select "RU"
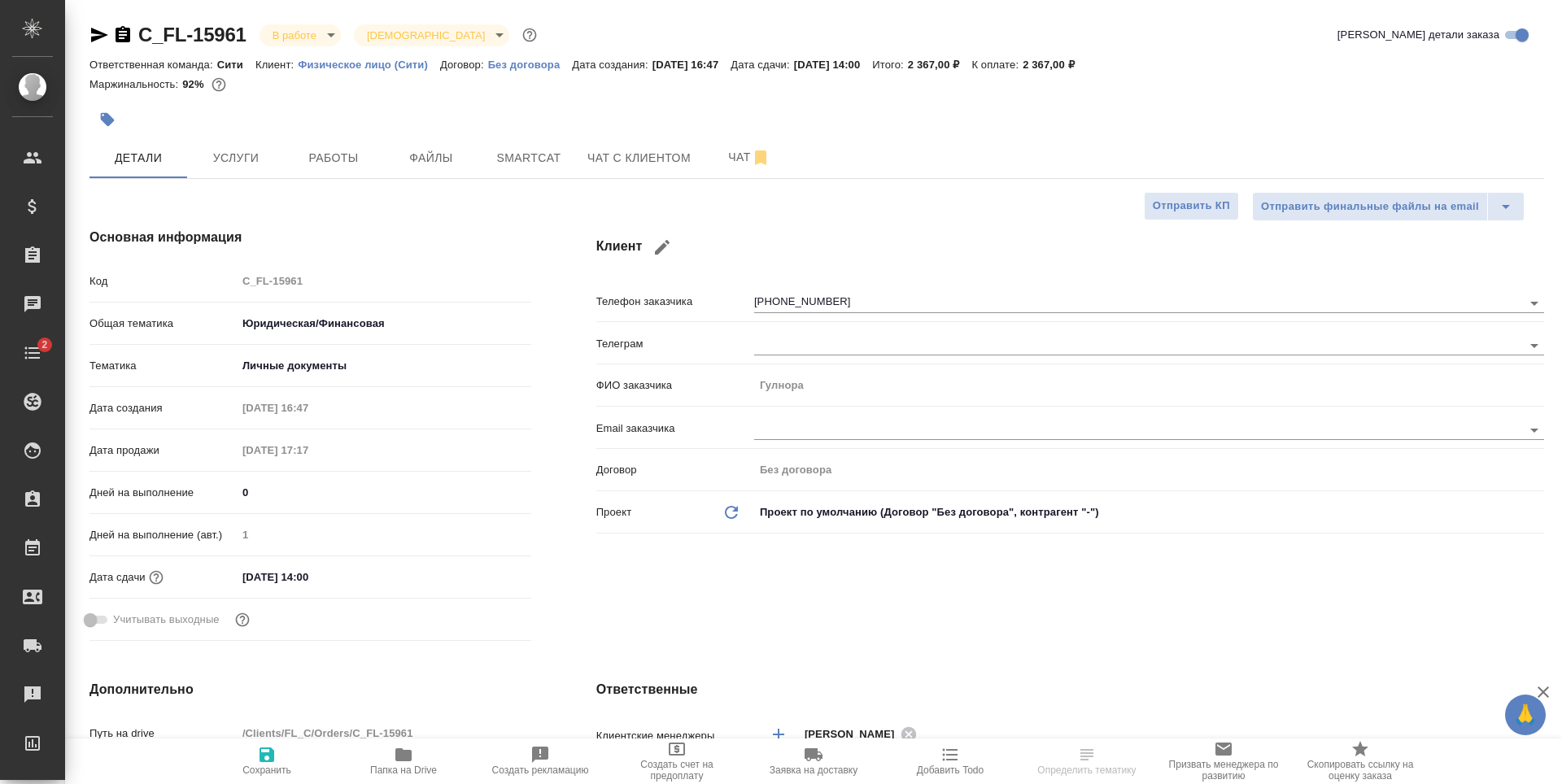
type textarea "x"
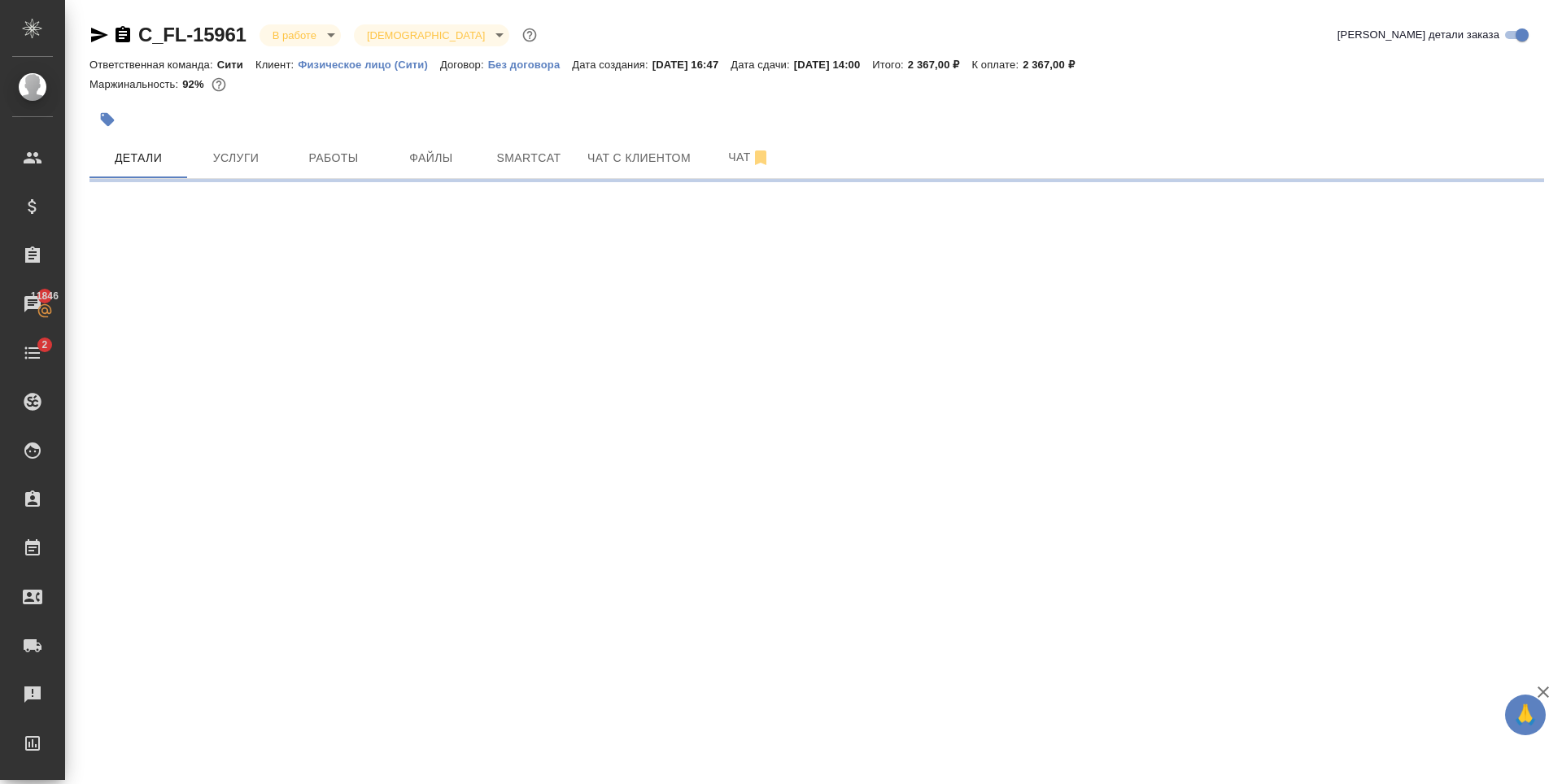
select select "RU"
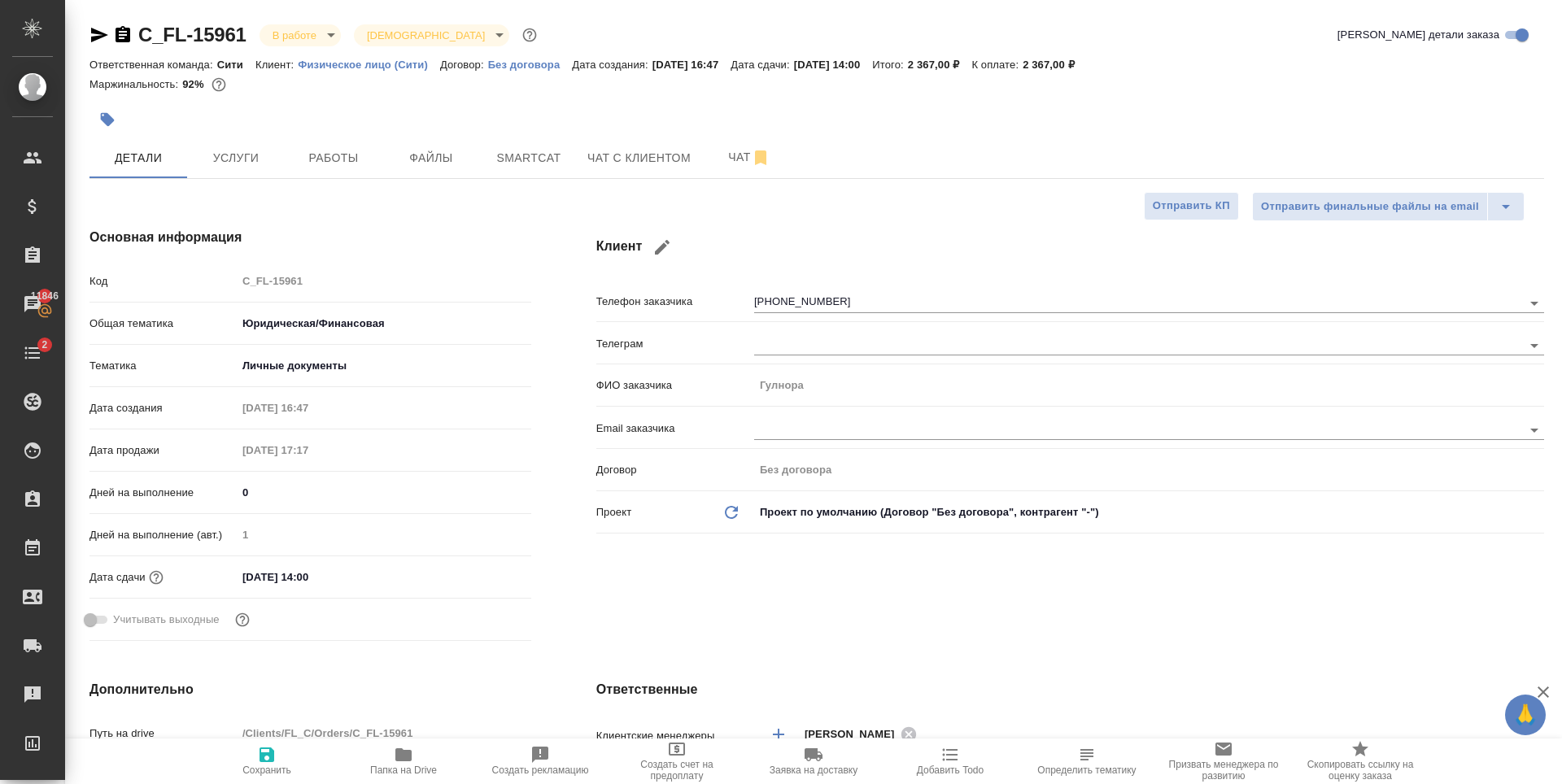
type textarea "x"
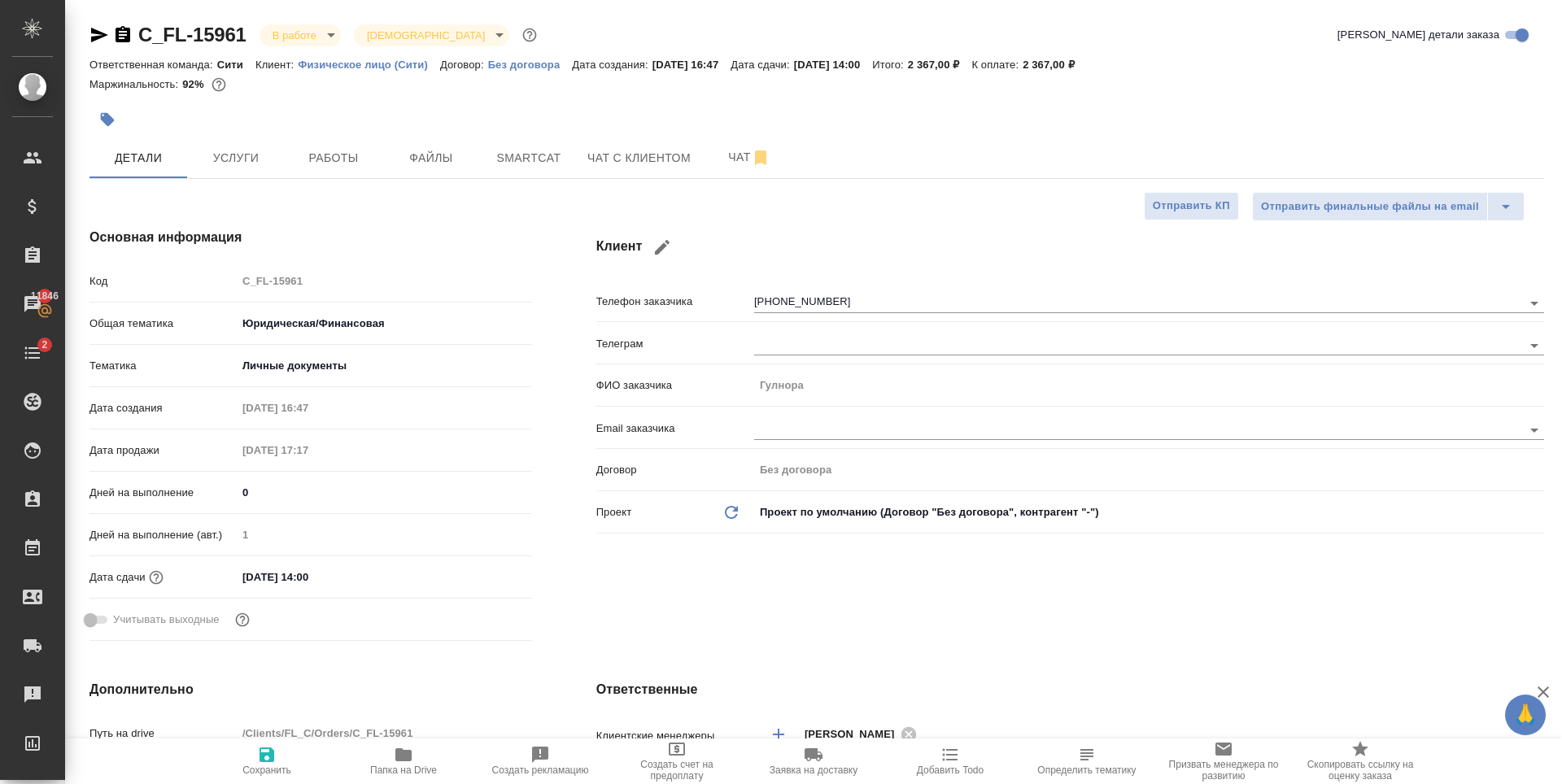
type textarea "x"
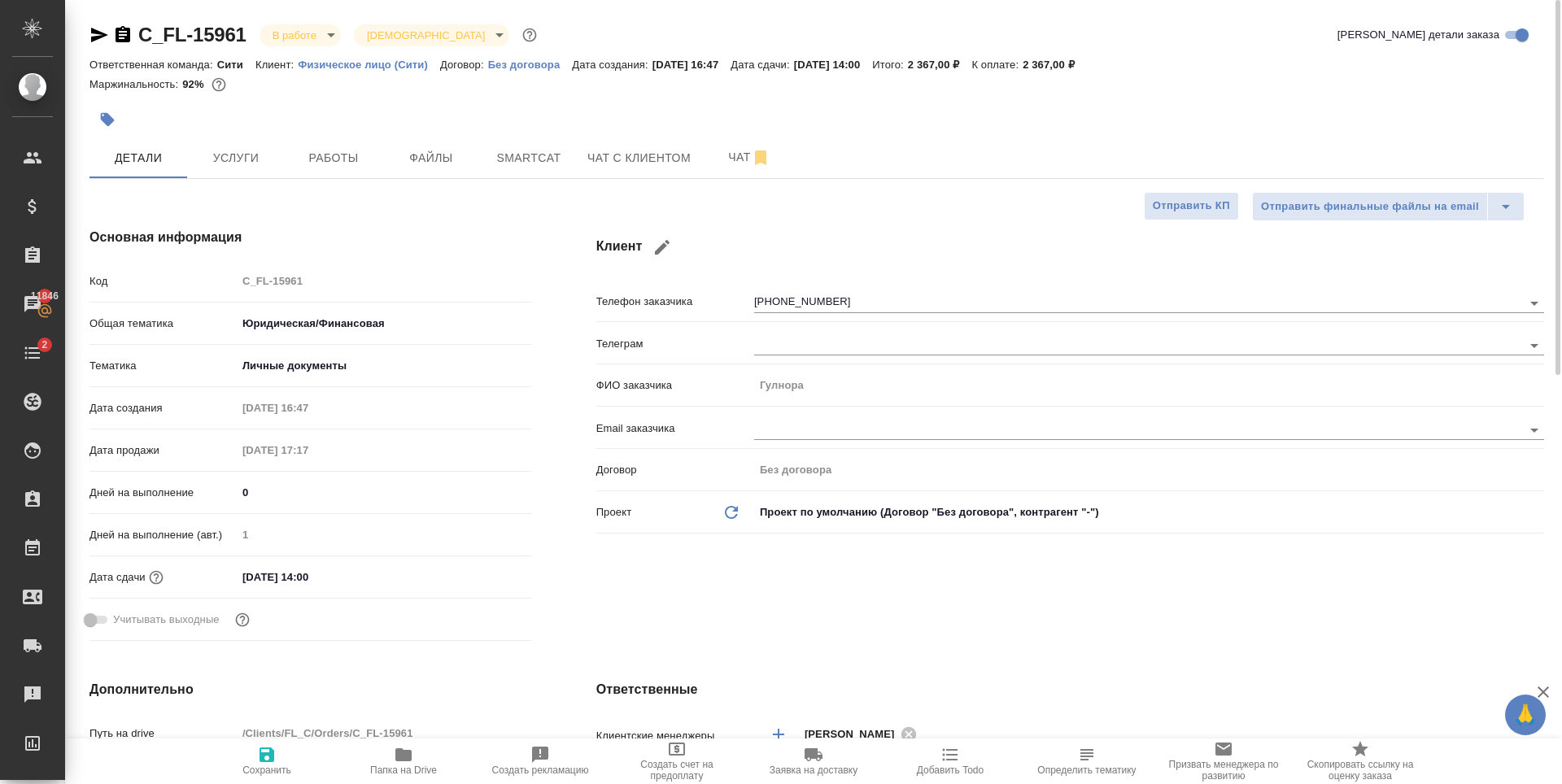
type textarea "x"
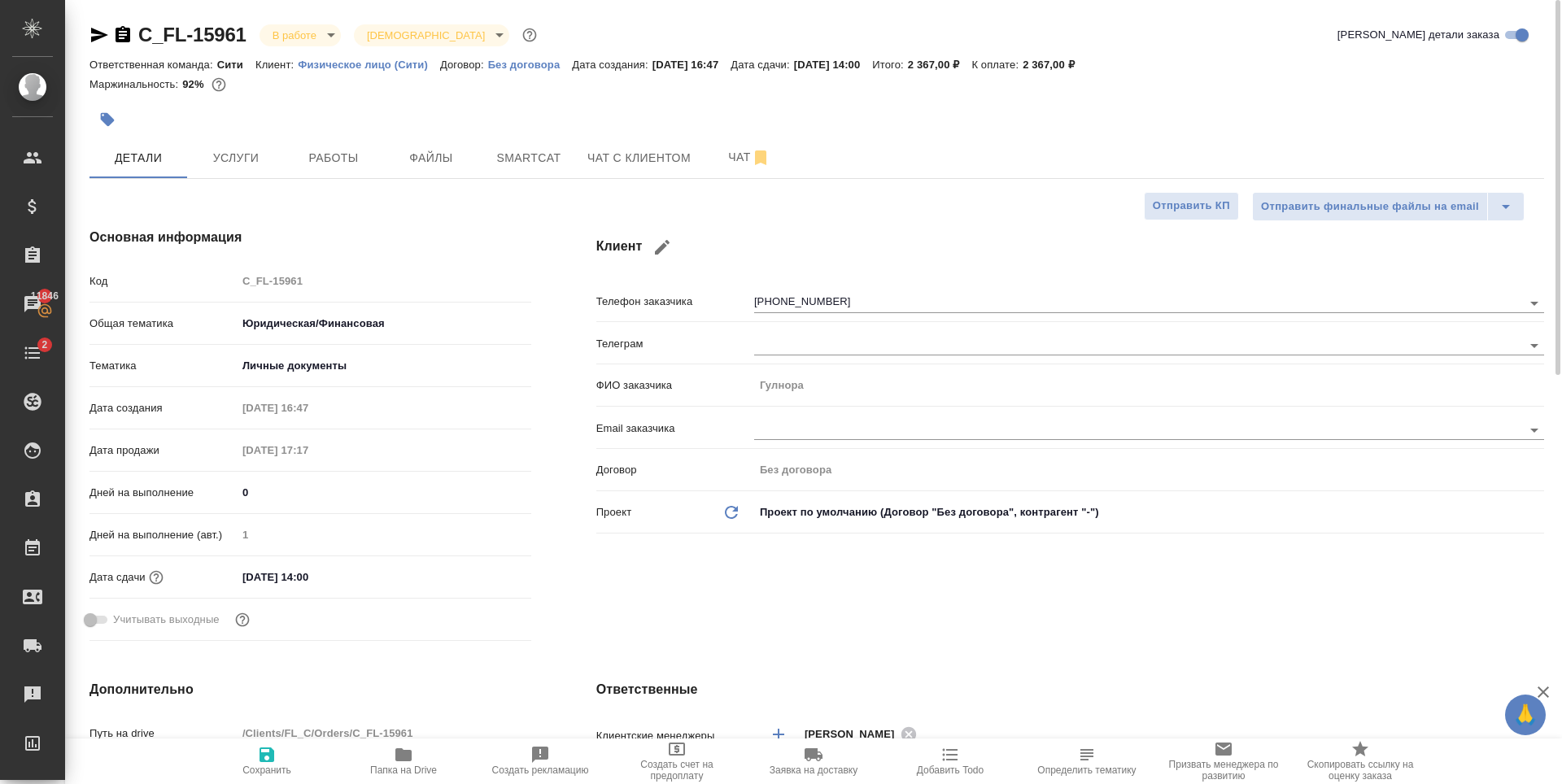
type textarea "x"
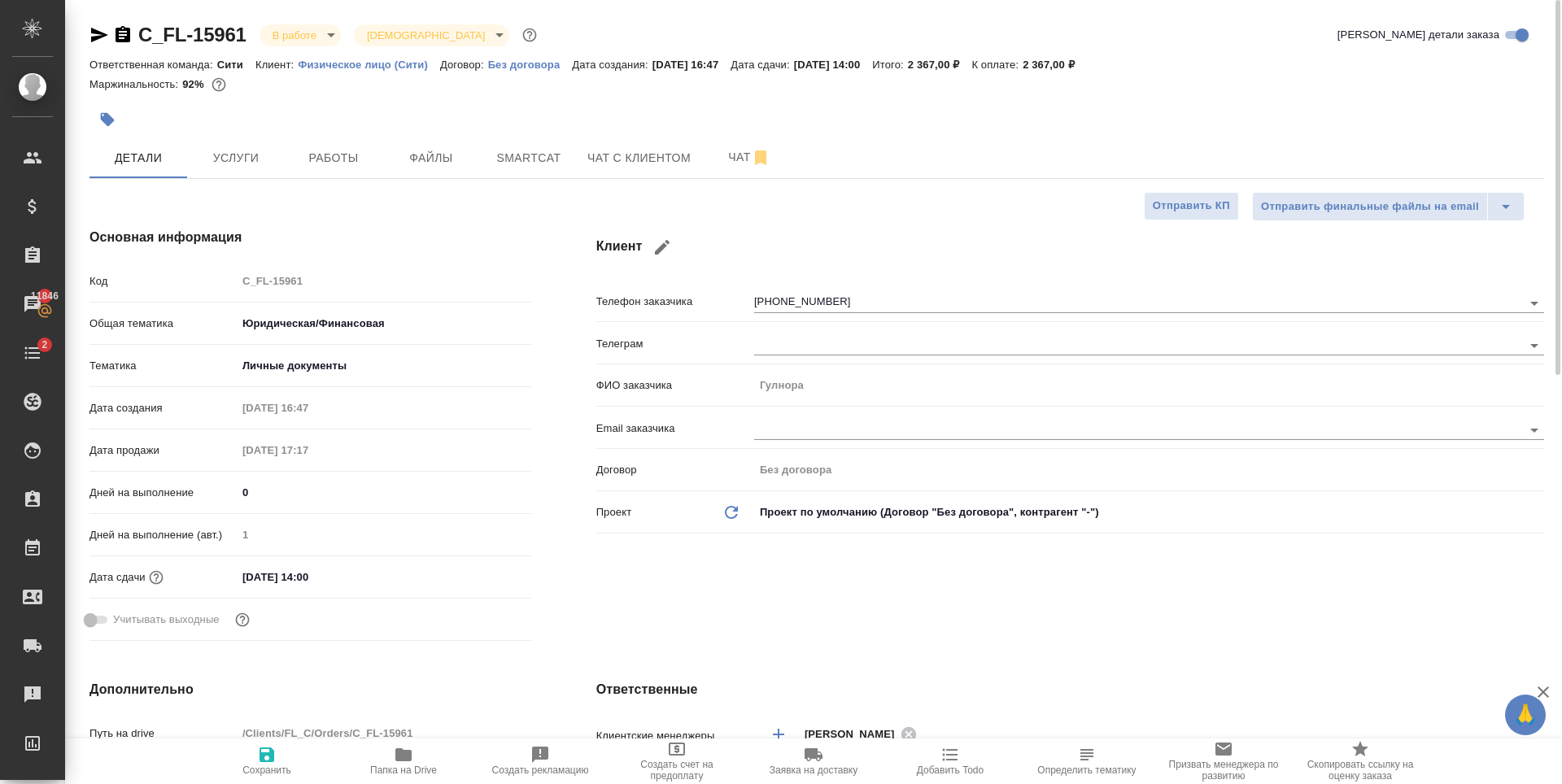
type textarea "x"
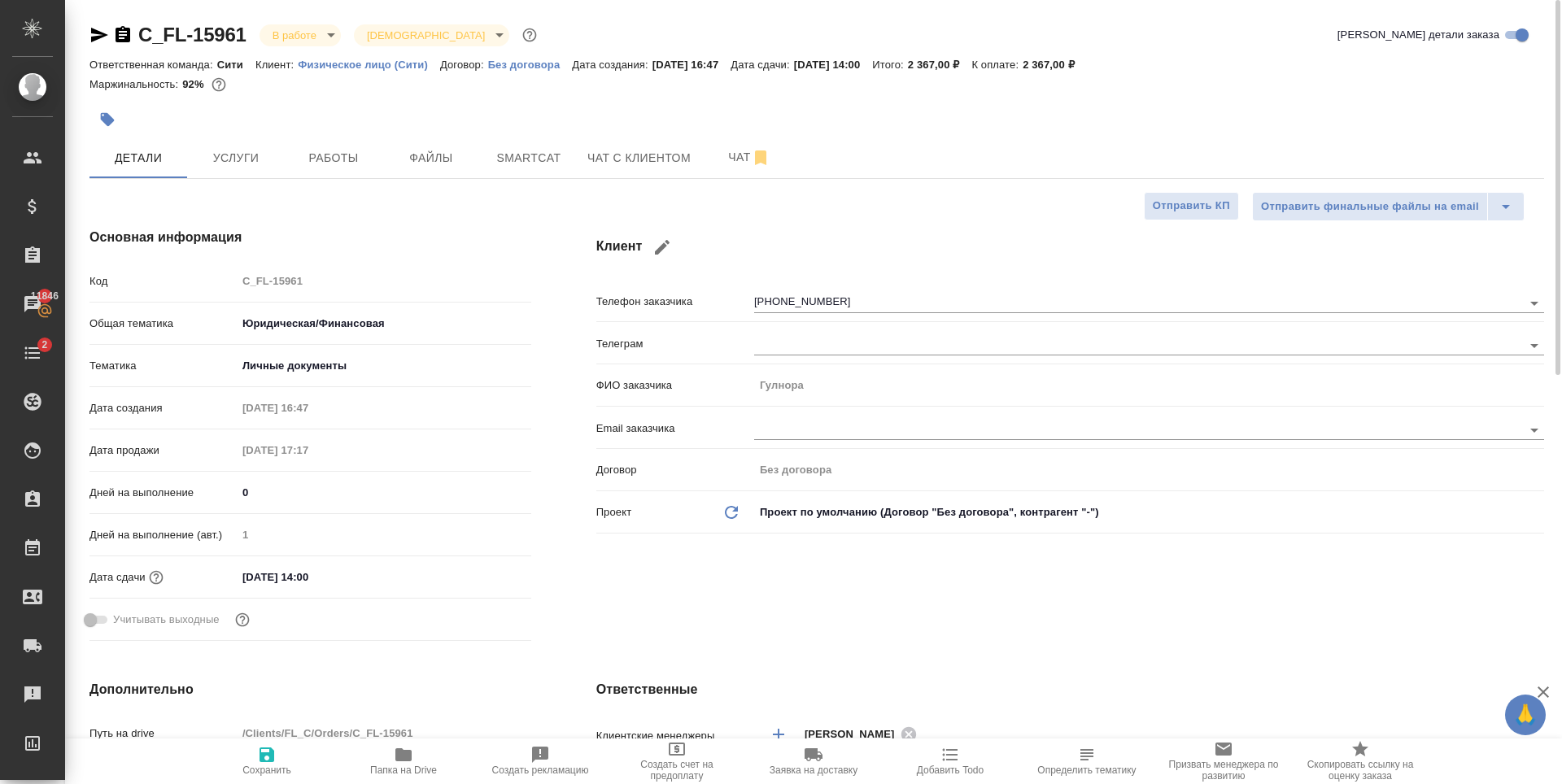
type textarea "x"
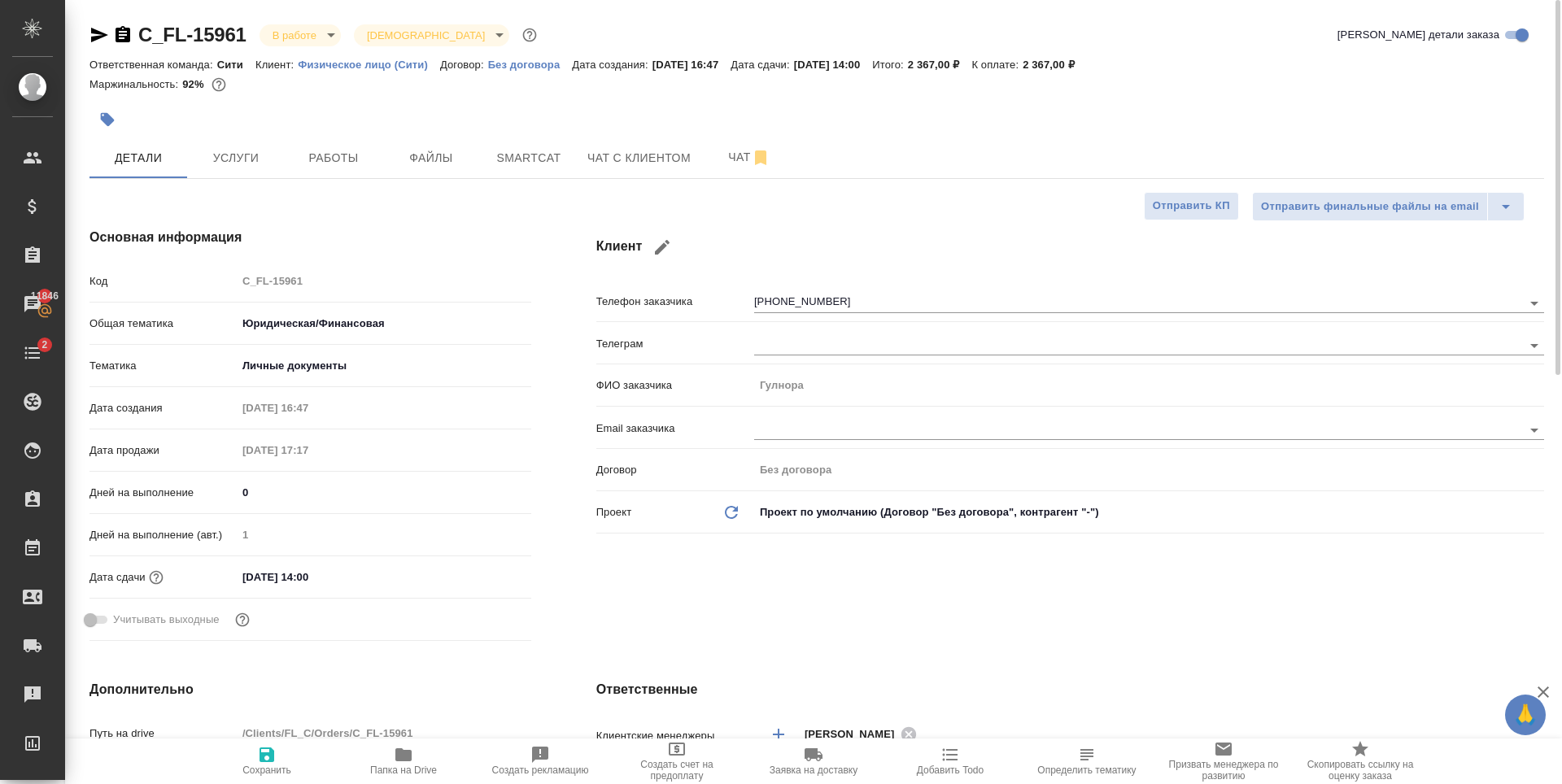
type textarea "x"
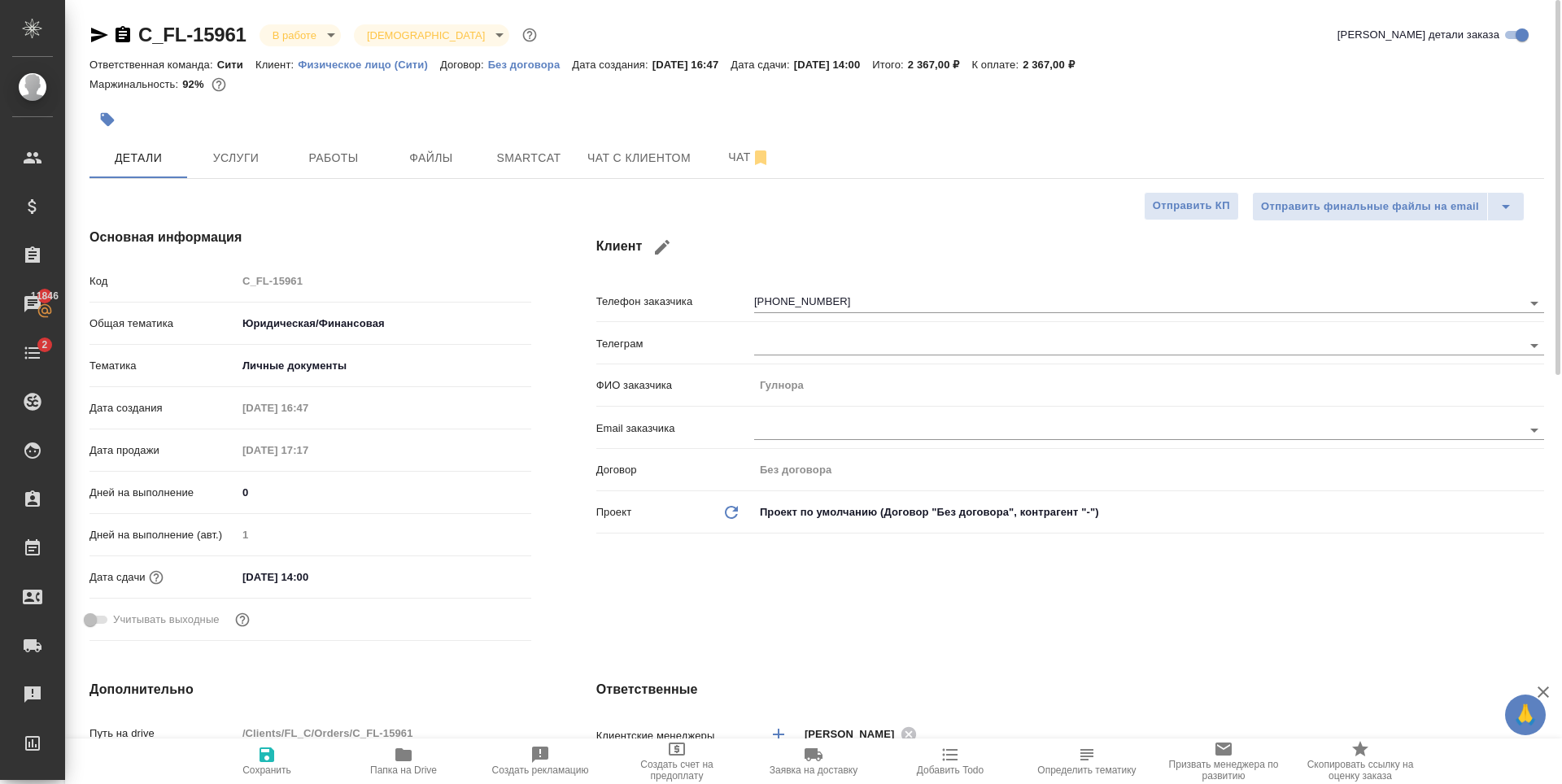
type textarea "x"
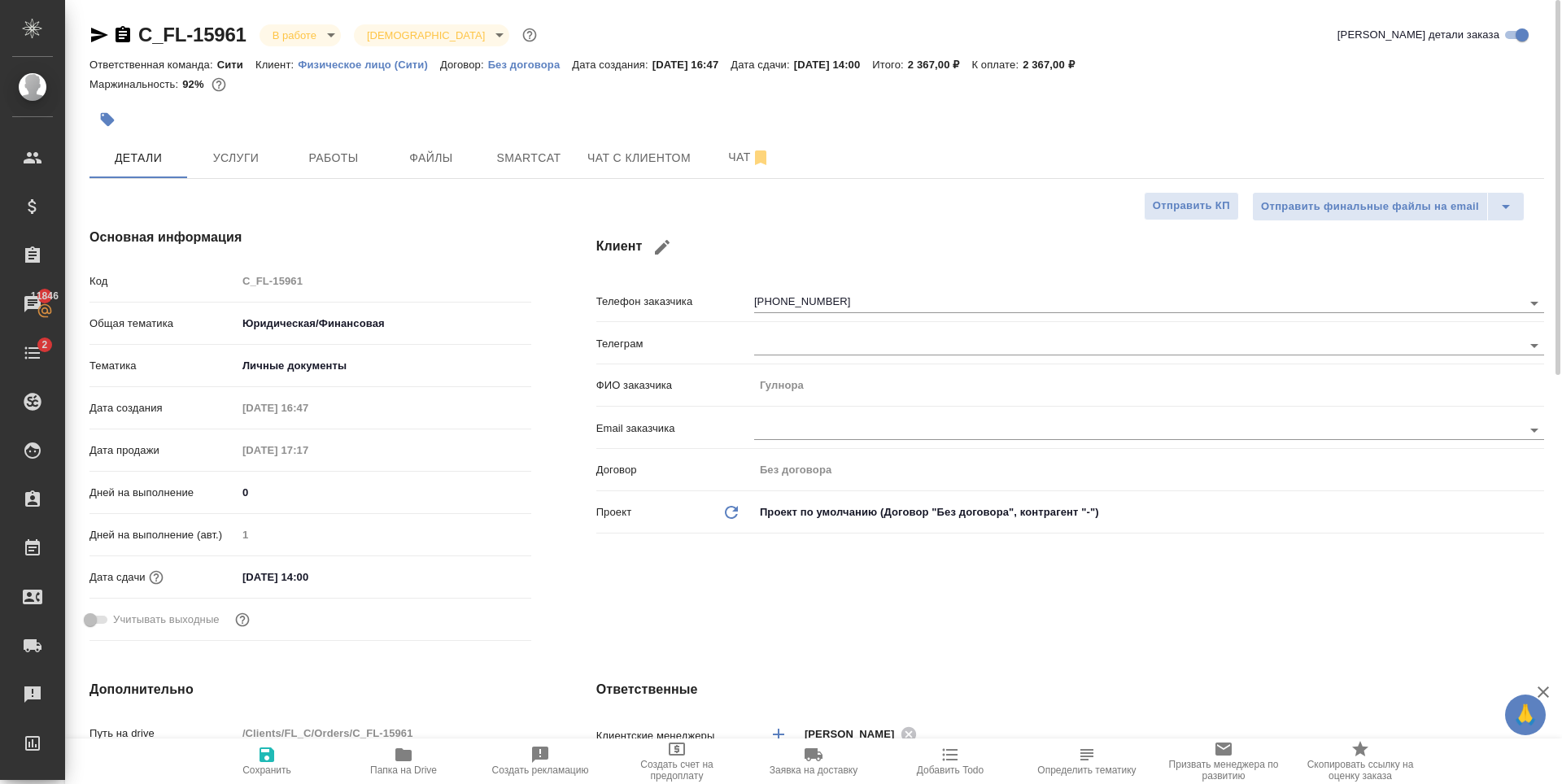
type textarea "x"
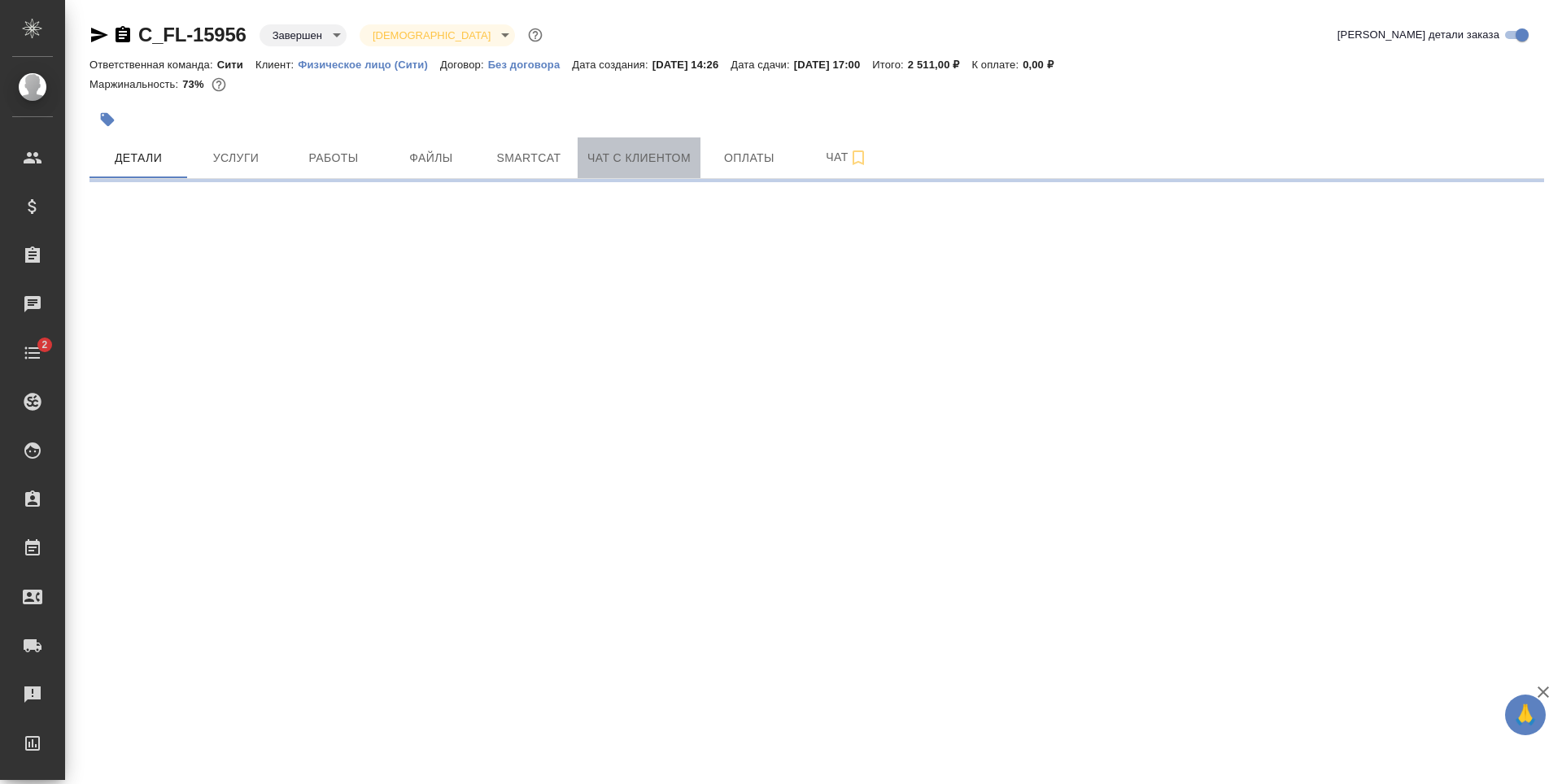
click at [686, 157] on span "Чат с клиентом" at bounding box center [639, 158] width 103 height 20
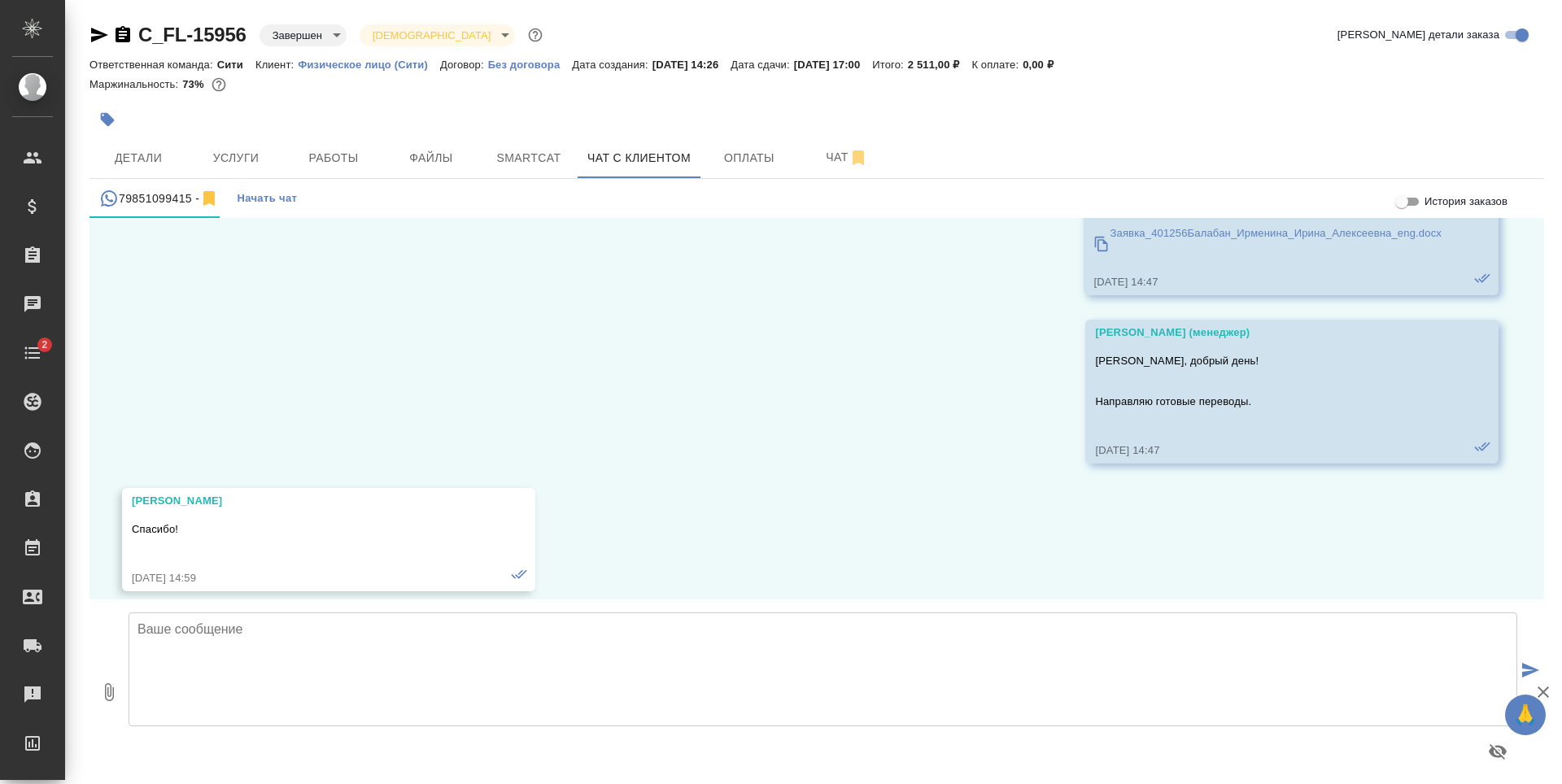
scroll to position [1006, 0]
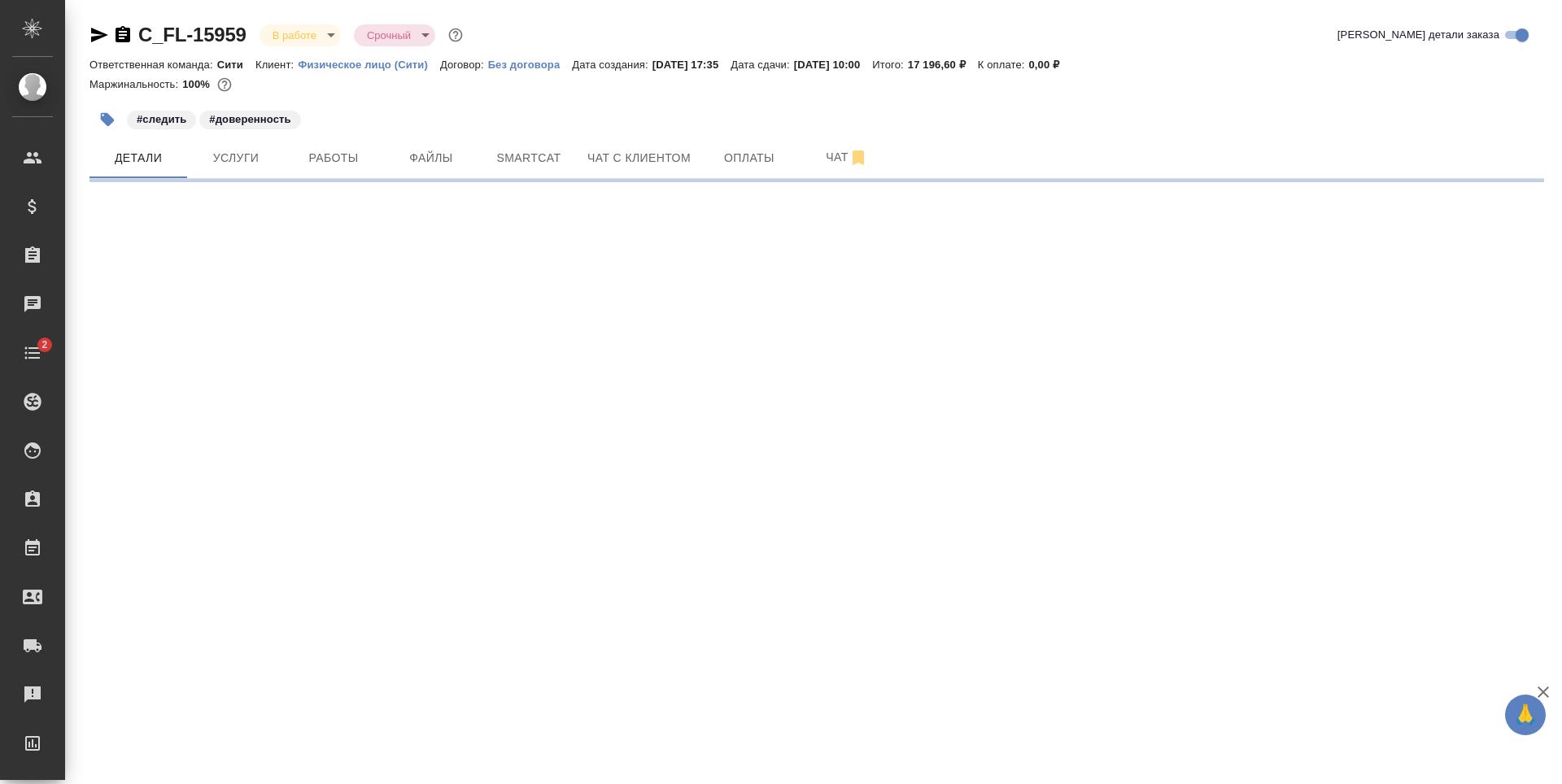
select select "RU"
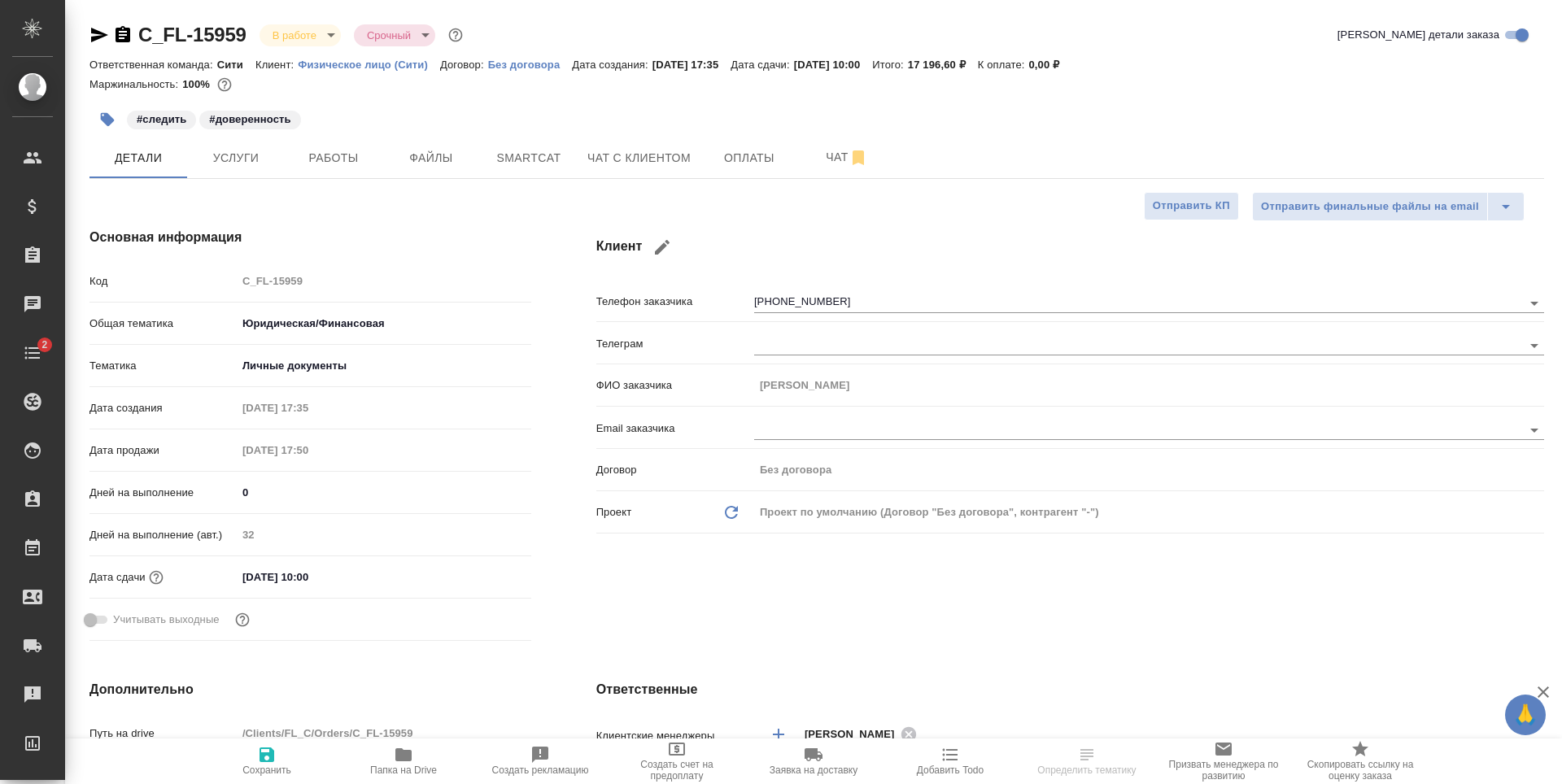
type textarea "x"
click at [635, 161] on span "Чат с клиентом" at bounding box center [639, 158] width 103 height 20
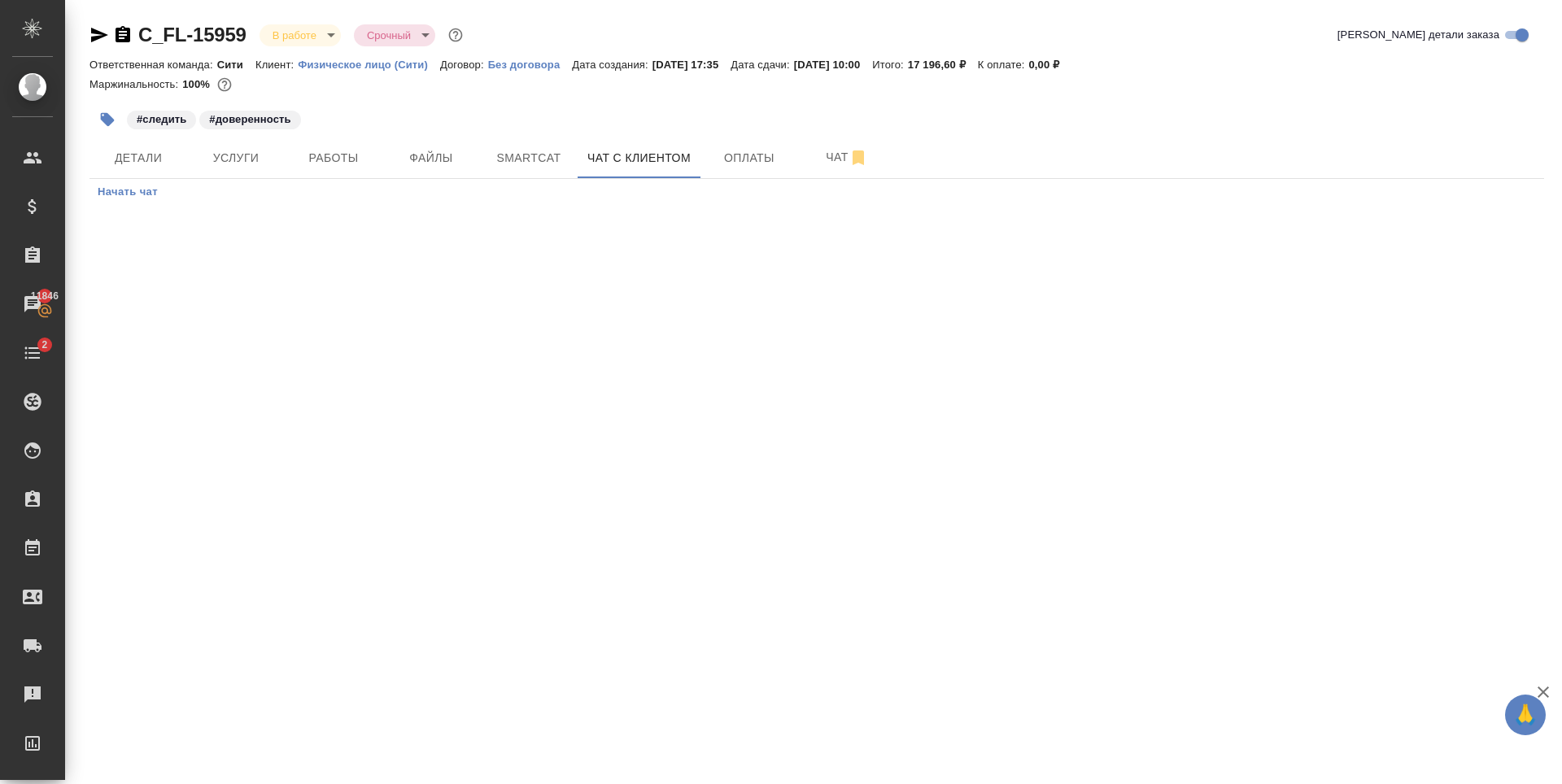
click at [140, 191] on span "Начать чат" at bounding box center [127, 192] width 60 height 18
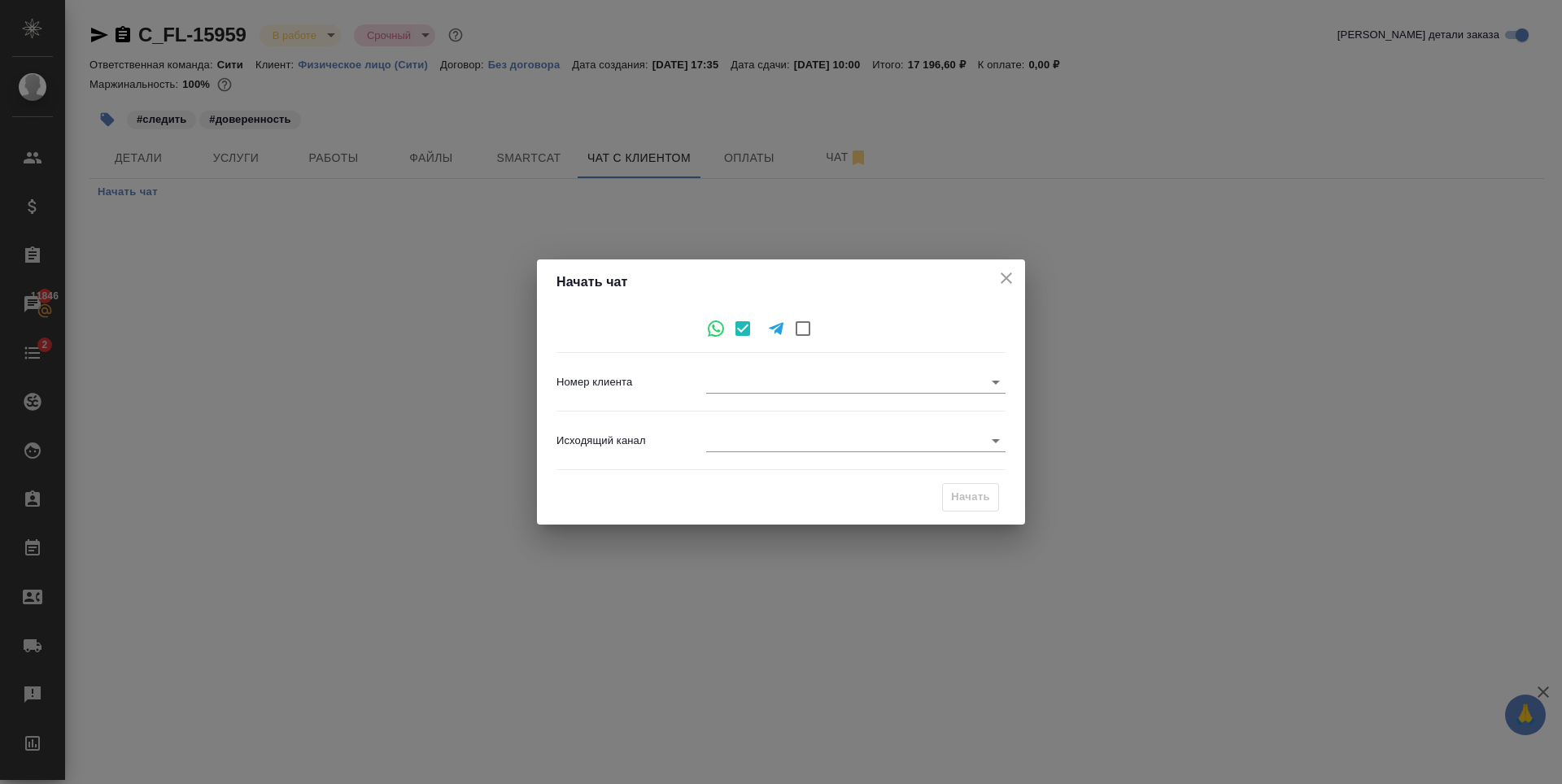
type input "+79153265577"
click at [779, 417] on div "Номер клиента +79153265577 +79153265577" at bounding box center [781, 388] width 449 height 58
click at [771, 446] on body "🙏 .cls-1 fill:#fff; AWATERA Zaytseva Svetlana Клиенты Спецификации Заказы 11846…" at bounding box center [781, 392] width 1562 height 784
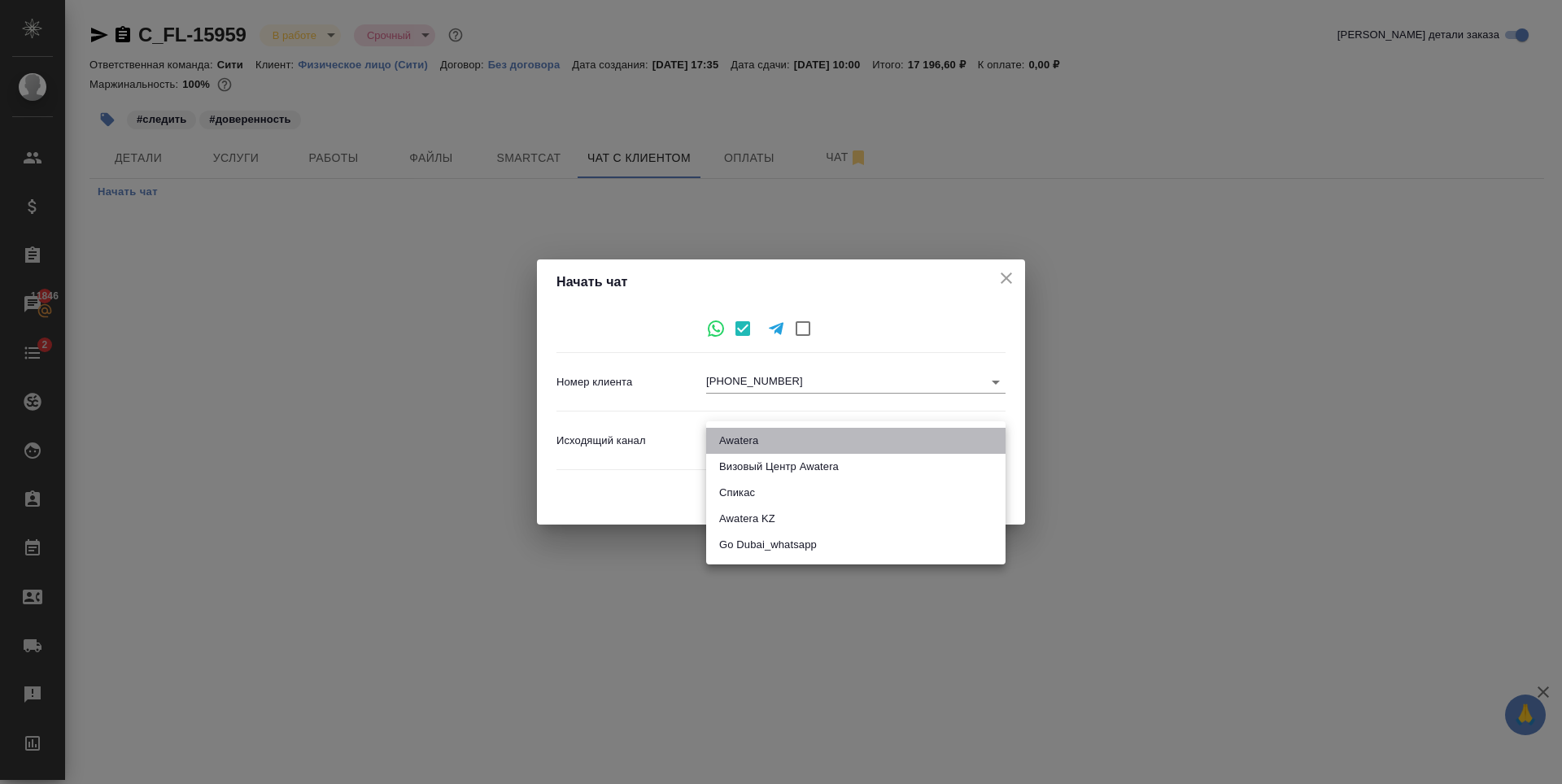
click at [769, 445] on li "Awatera" at bounding box center [855, 440] width 299 height 26
type input "2"
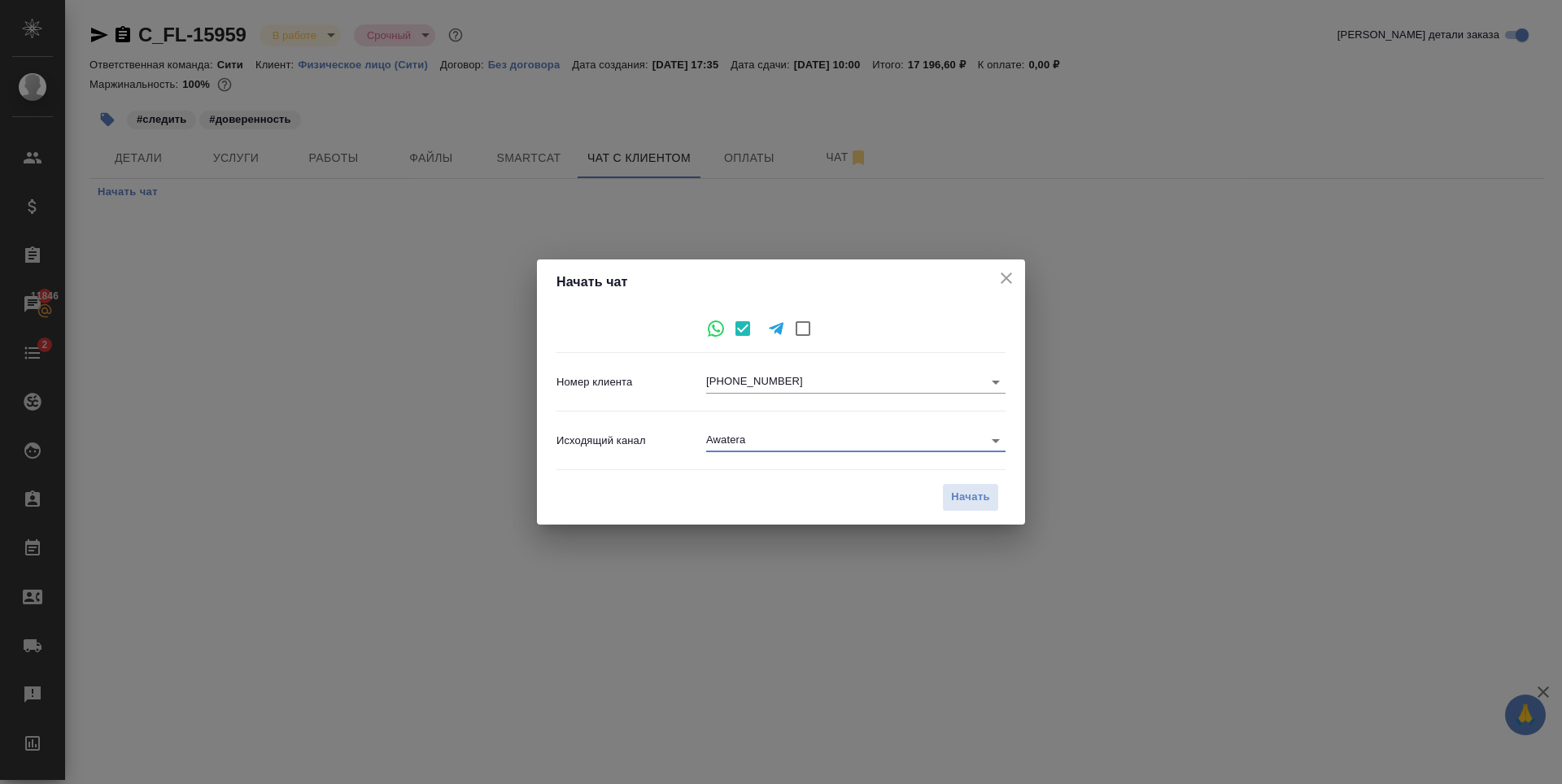
click at [956, 494] on span "Начать" at bounding box center [970, 496] width 39 height 18
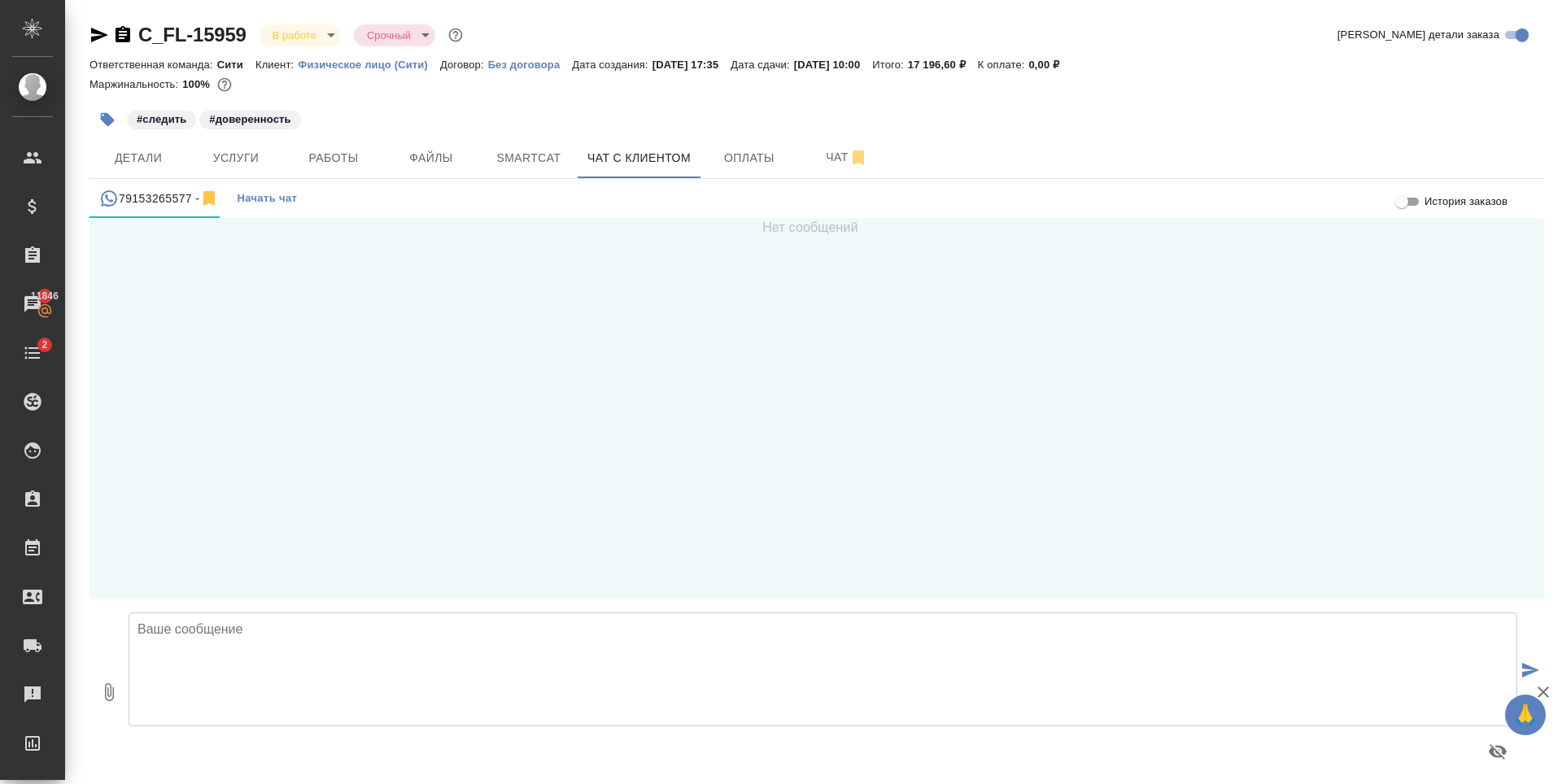
click at [332, 675] on textarea at bounding box center [823, 669] width 1389 height 114
click at [152, 150] on span "Детали" at bounding box center [139, 158] width 79 height 20
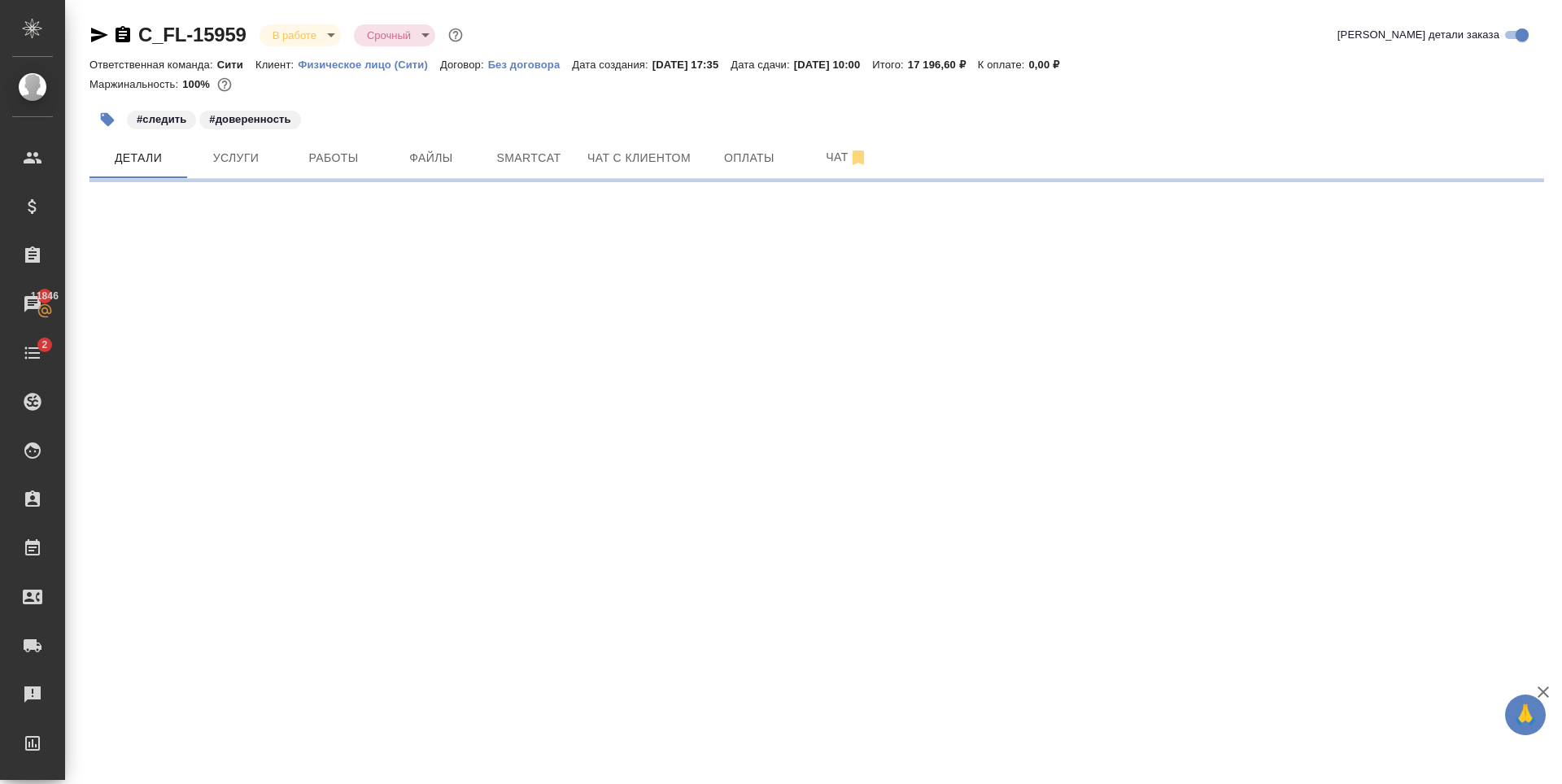
select select "RU"
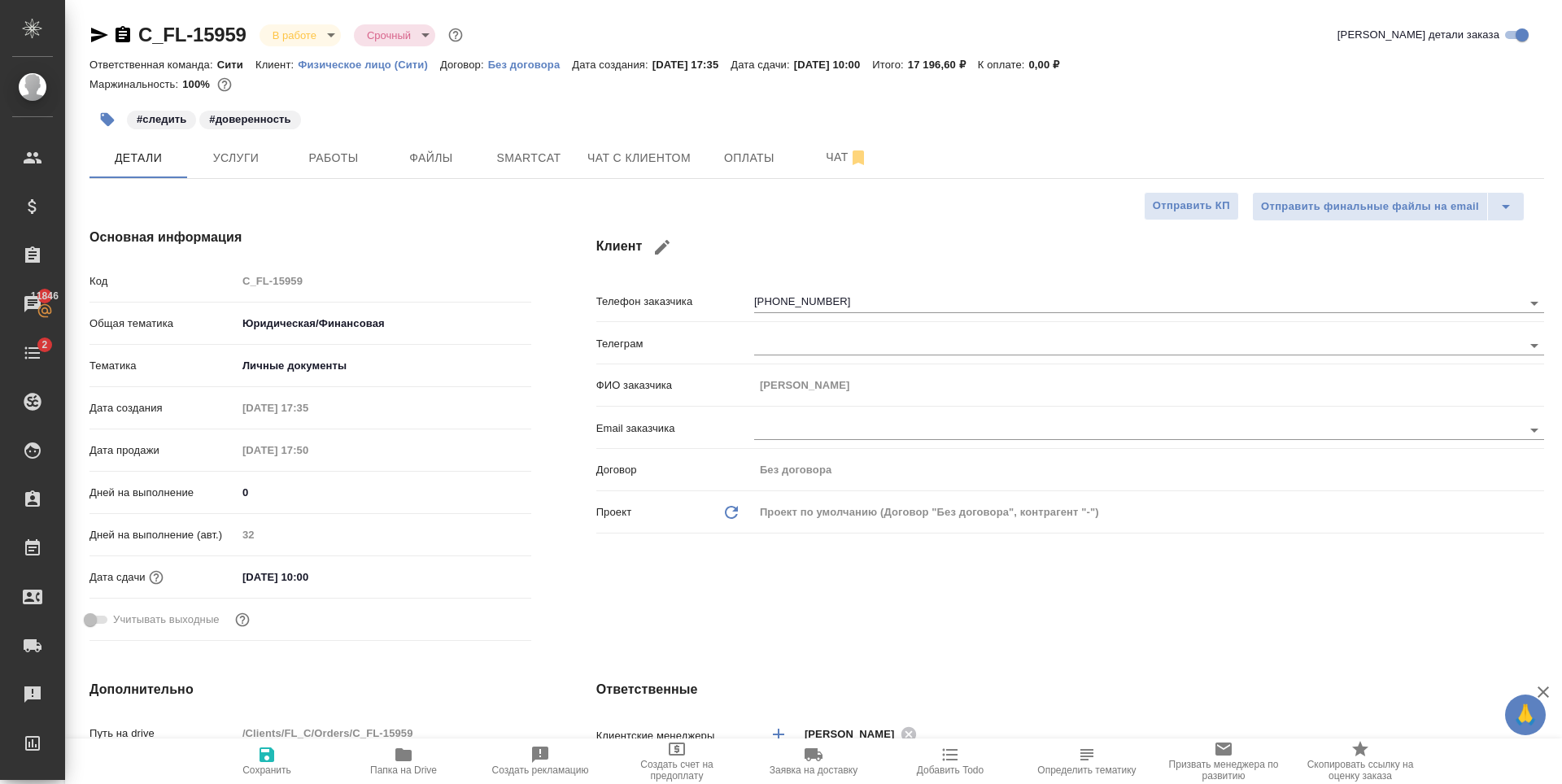
type textarea "x"
click at [661, 170] on button "Чат с клиентом" at bounding box center [639, 158] width 123 height 41
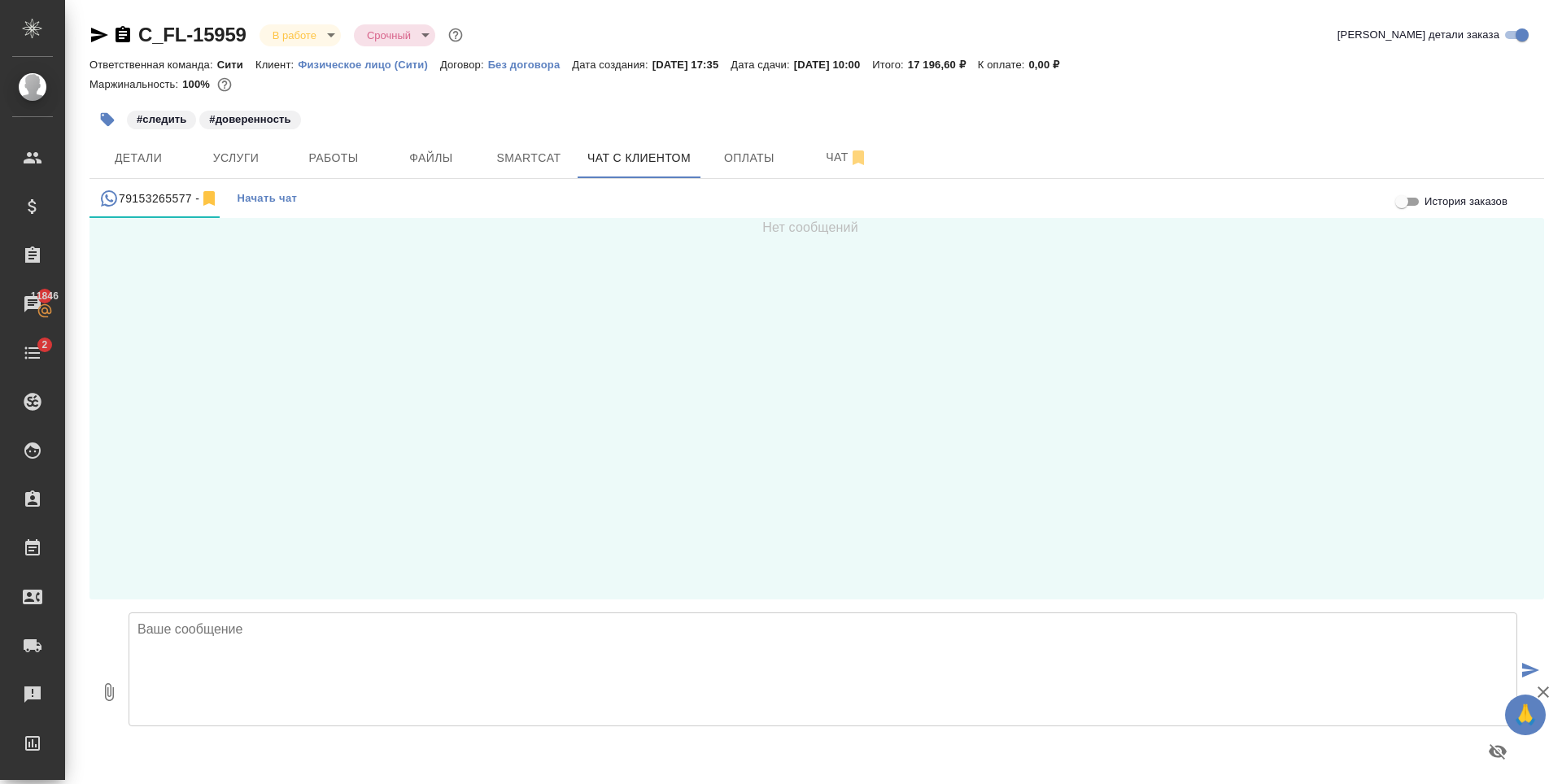
click at [459, 669] on textarea at bounding box center [823, 669] width 1389 height 114
type textarea "к"
click at [145, 664] on textarea "Константин, добрый день! направляю переводы на согласование перед завероением." at bounding box center [823, 669] width 1389 height 114
click at [530, 665] on textarea "Константин, добрый день! Направляю переводы на согласование перед заверением." at bounding box center [823, 669] width 1389 height 114
type textarea "Константин, добрый день! Направляю переводы на согласование перед заверением."
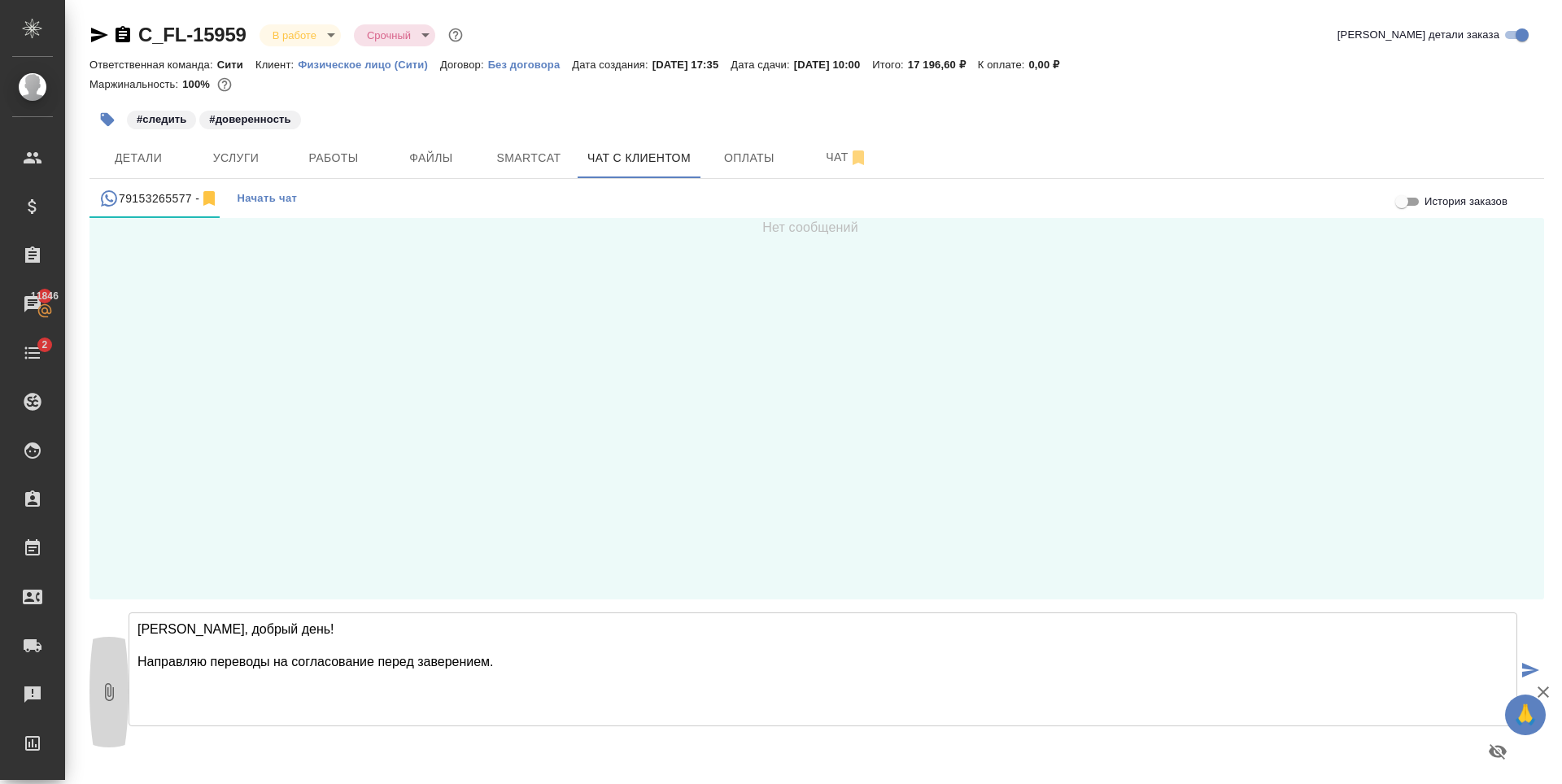
click at [100, 694] on icon "button" at bounding box center [109, 692] width 19 height 19
type input "C:\fakepath\doc01705420251002143227(en).docx"
click at [535, 664] on textarea "Константин, добрый день! Направляю переводы на согласование перед заверением." at bounding box center [823, 669] width 1389 height 114
type textarea "Константин, добрый день! Направляю переводы на согласование перед заверением."
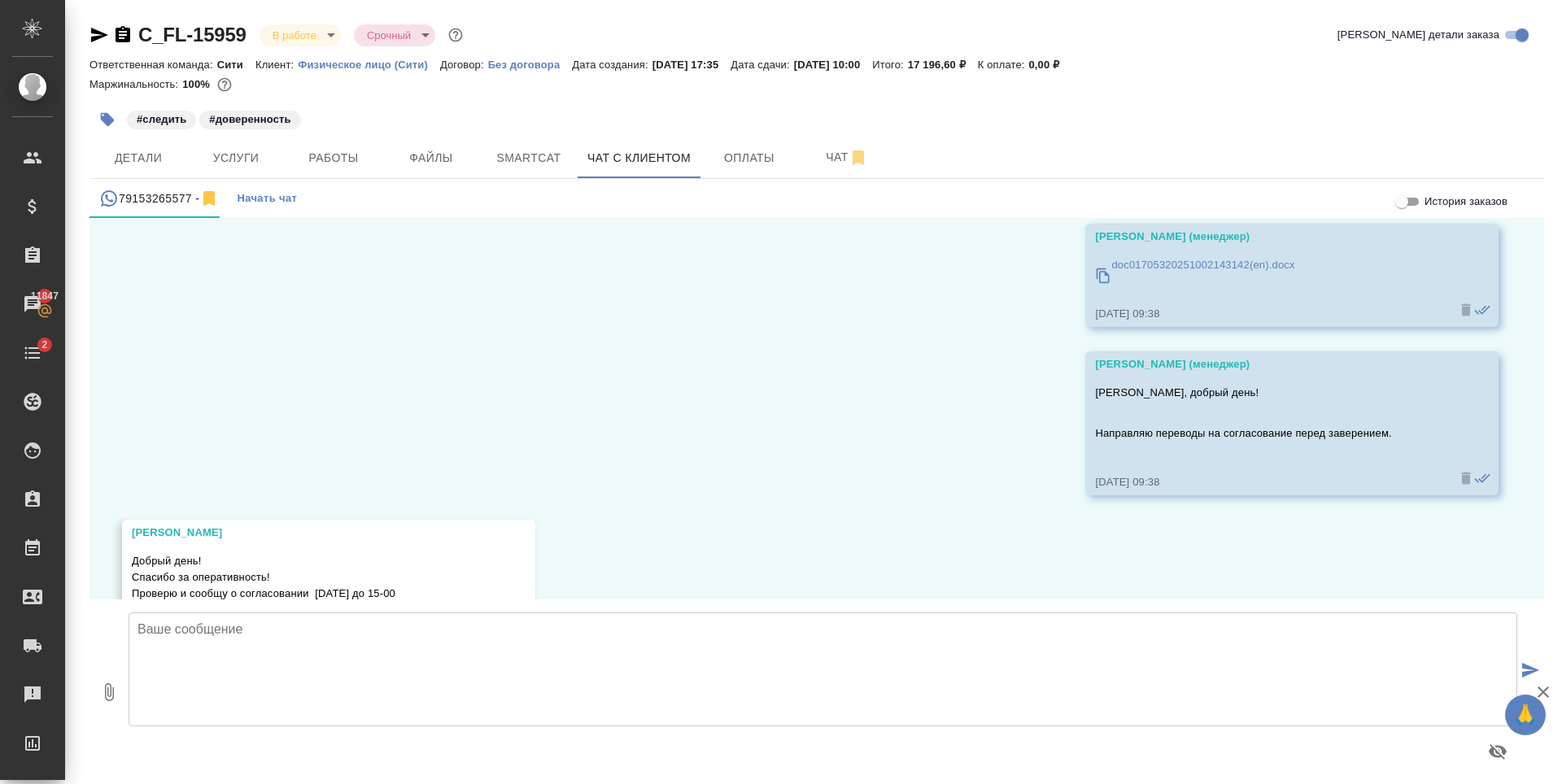
scroll to position [273, 0]
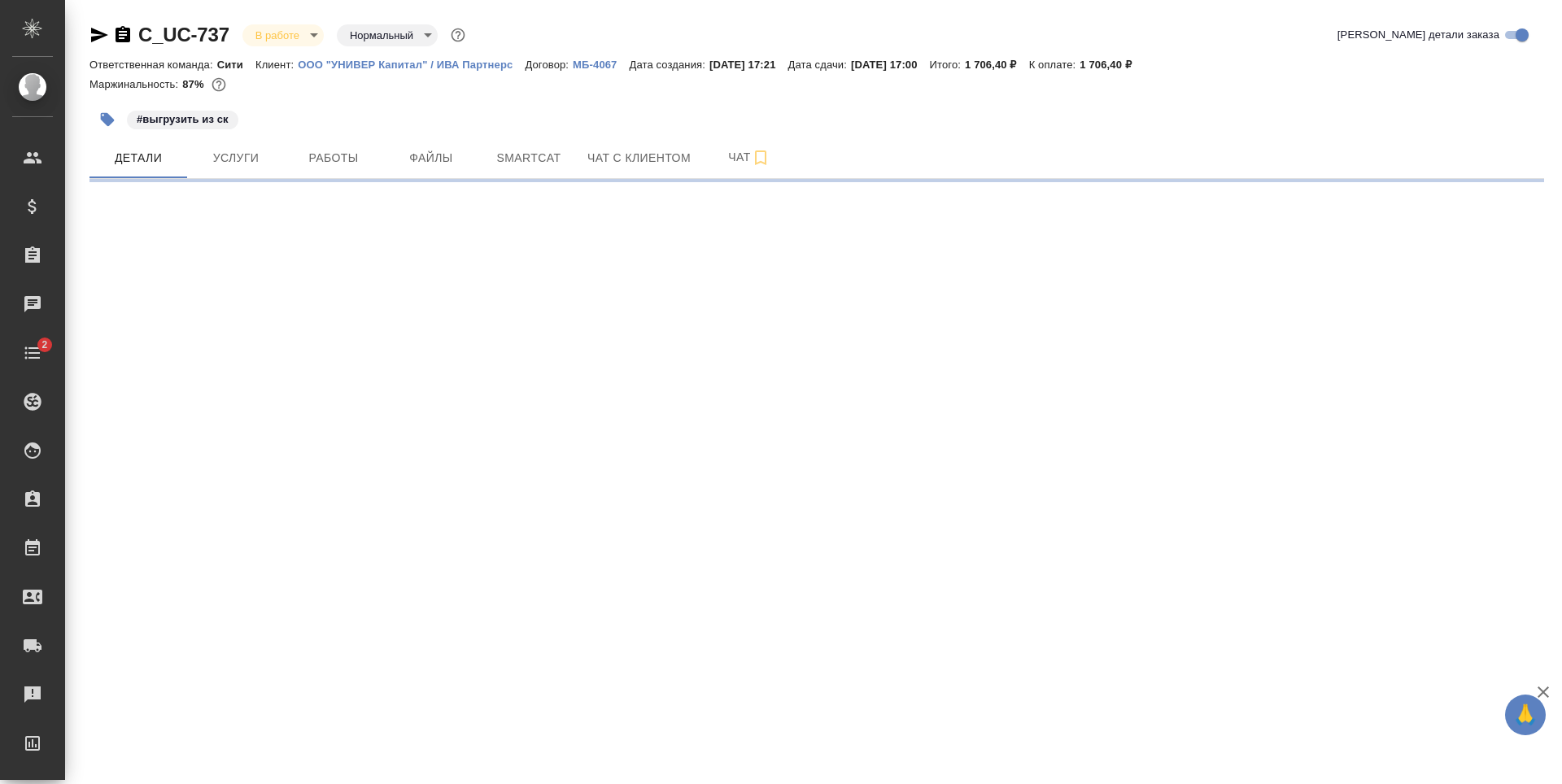
select select "RU"
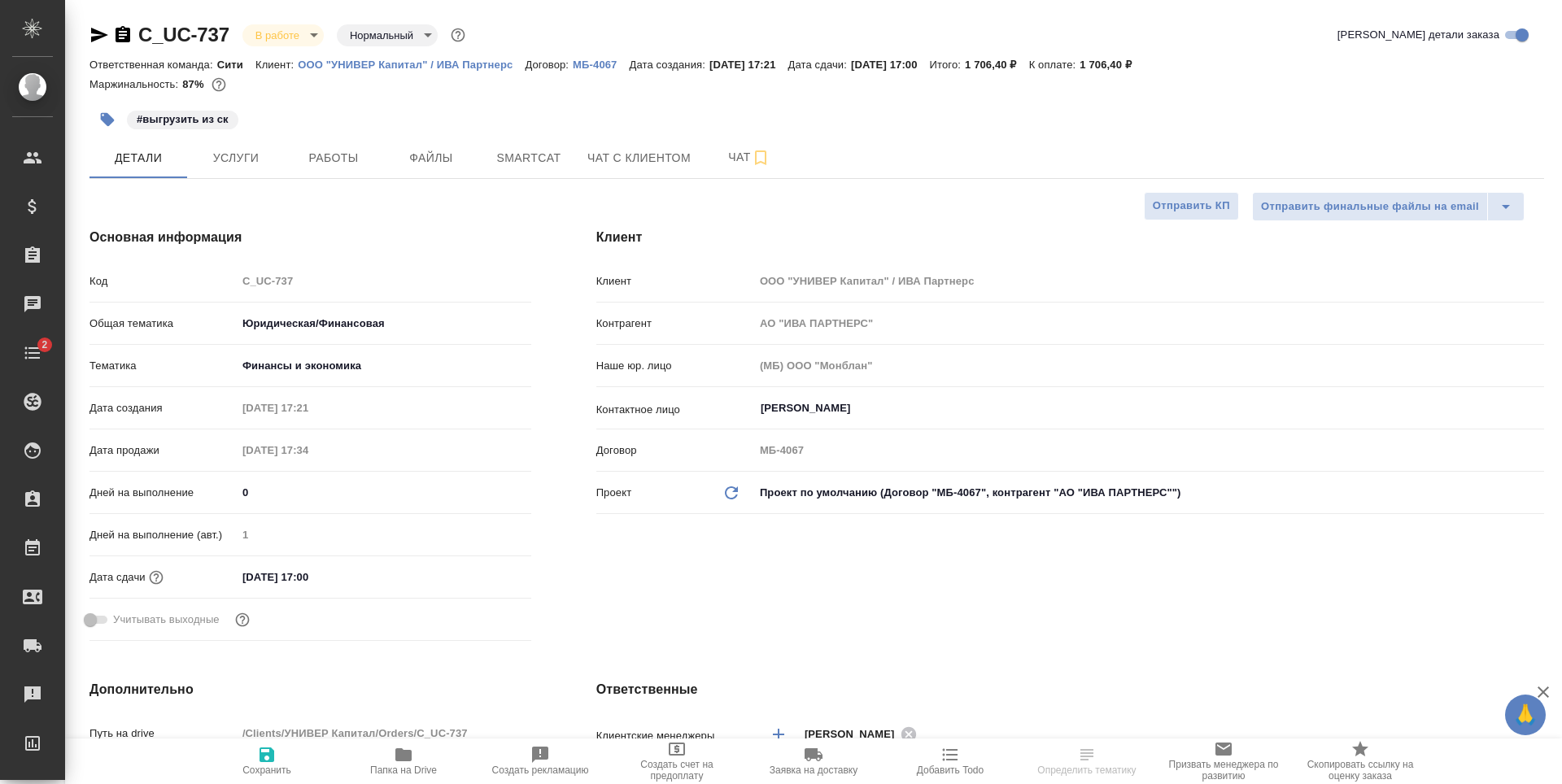
type textarea "x"
click at [247, 176] on button "Услуги" at bounding box center [236, 158] width 98 height 41
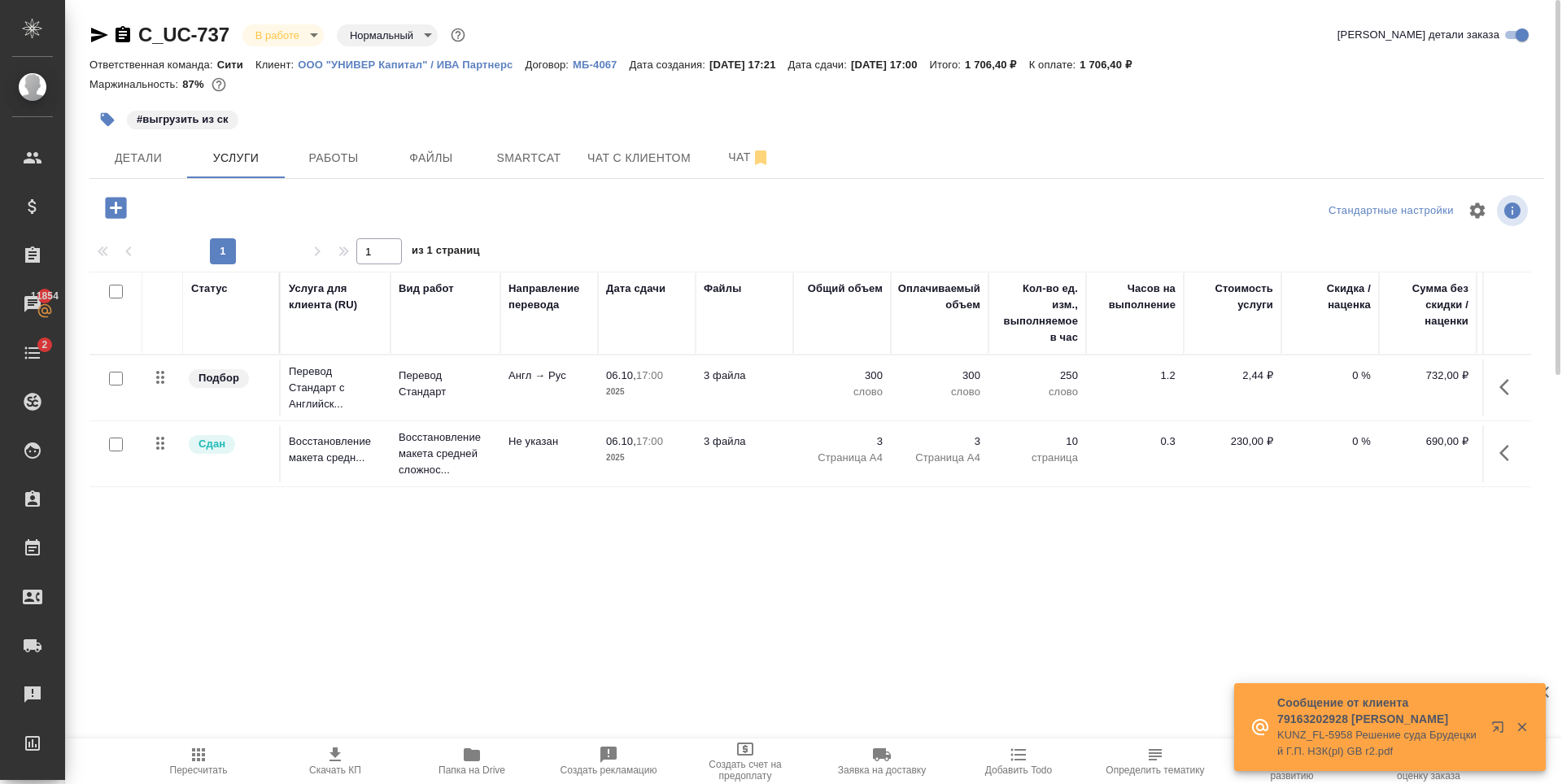
drag, startPoint x: 508, startPoint y: 581, endPoint x: 502, endPoint y: 565, distance: 17.1
click at [508, 580] on div "Статус Услуга для клиента (RU) Вид работ Направление перевода Дата сдачи Файлы …" at bounding box center [811, 446] width 1442 height 350
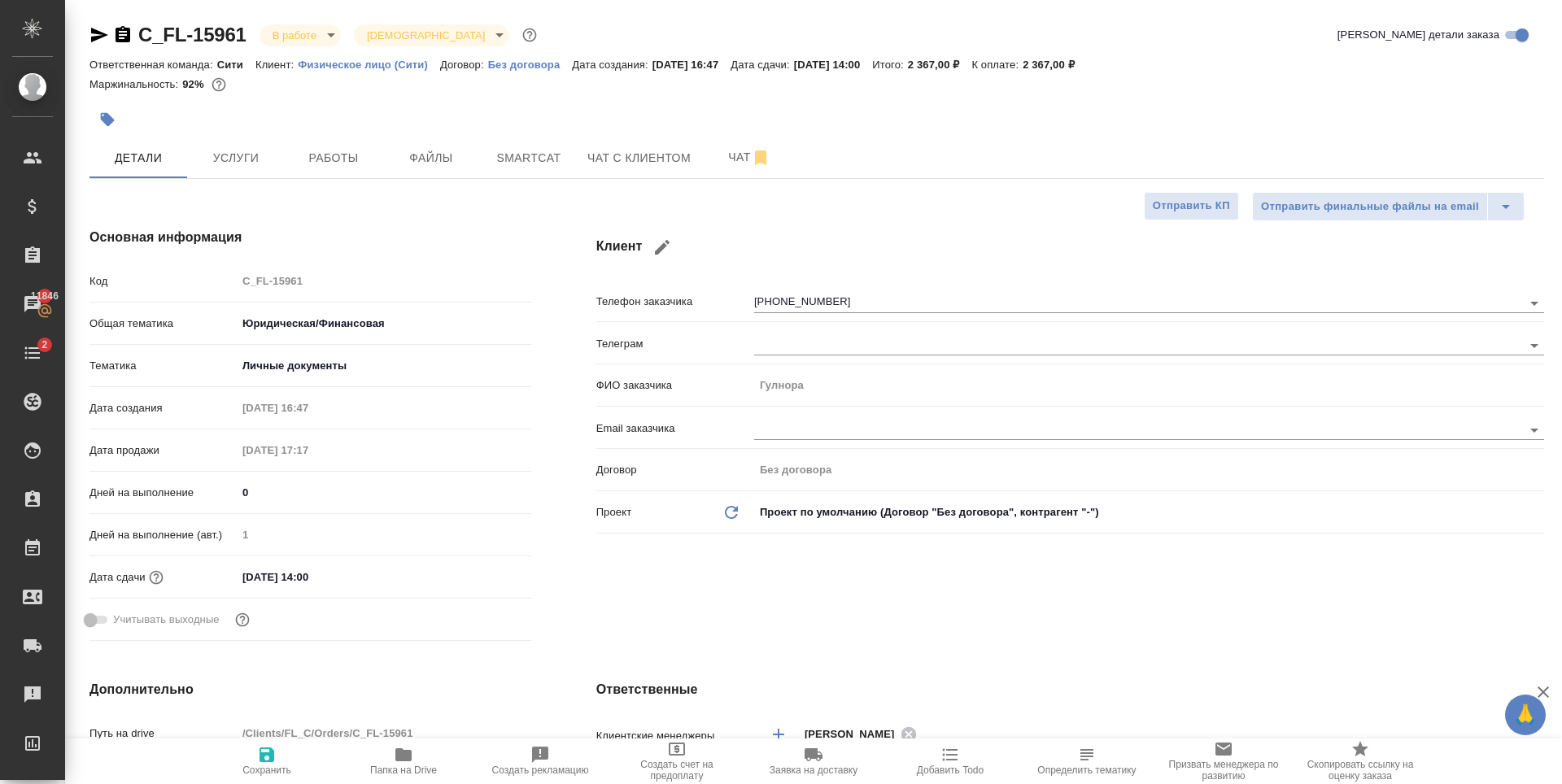
select select "RU"
click at [437, 157] on span "Файлы" at bounding box center [431, 158] width 79 height 20
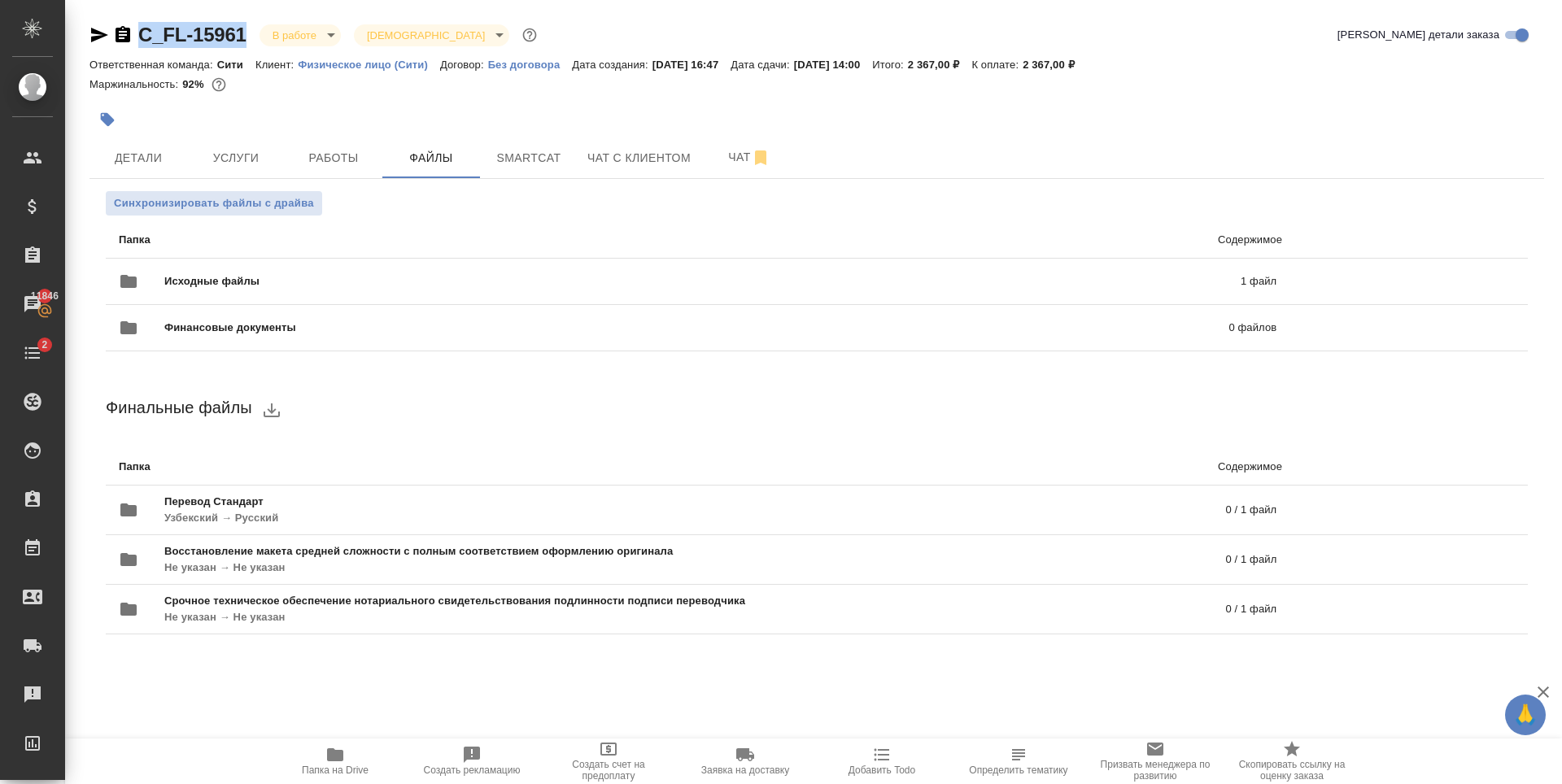
drag, startPoint x: 247, startPoint y: 36, endPoint x: 144, endPoint y: 47, distance: 103.6
click at [144, 47] on div "C_FL-15961 В работе inProgress Святая троица holyTrinity" at bounding box center [315, 35] width 451 height 26
copy link "C_FL-15961"
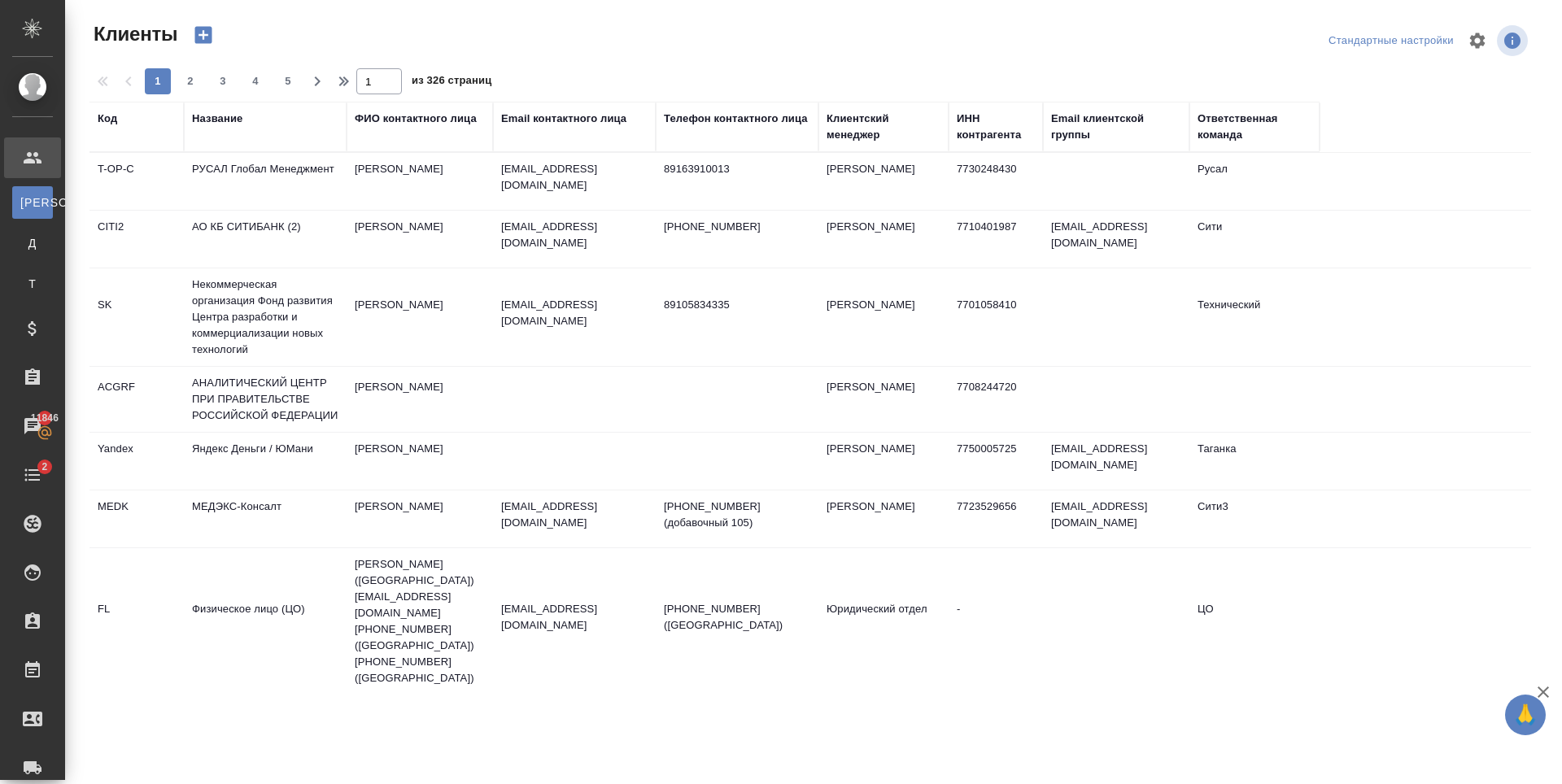
select select "RU"
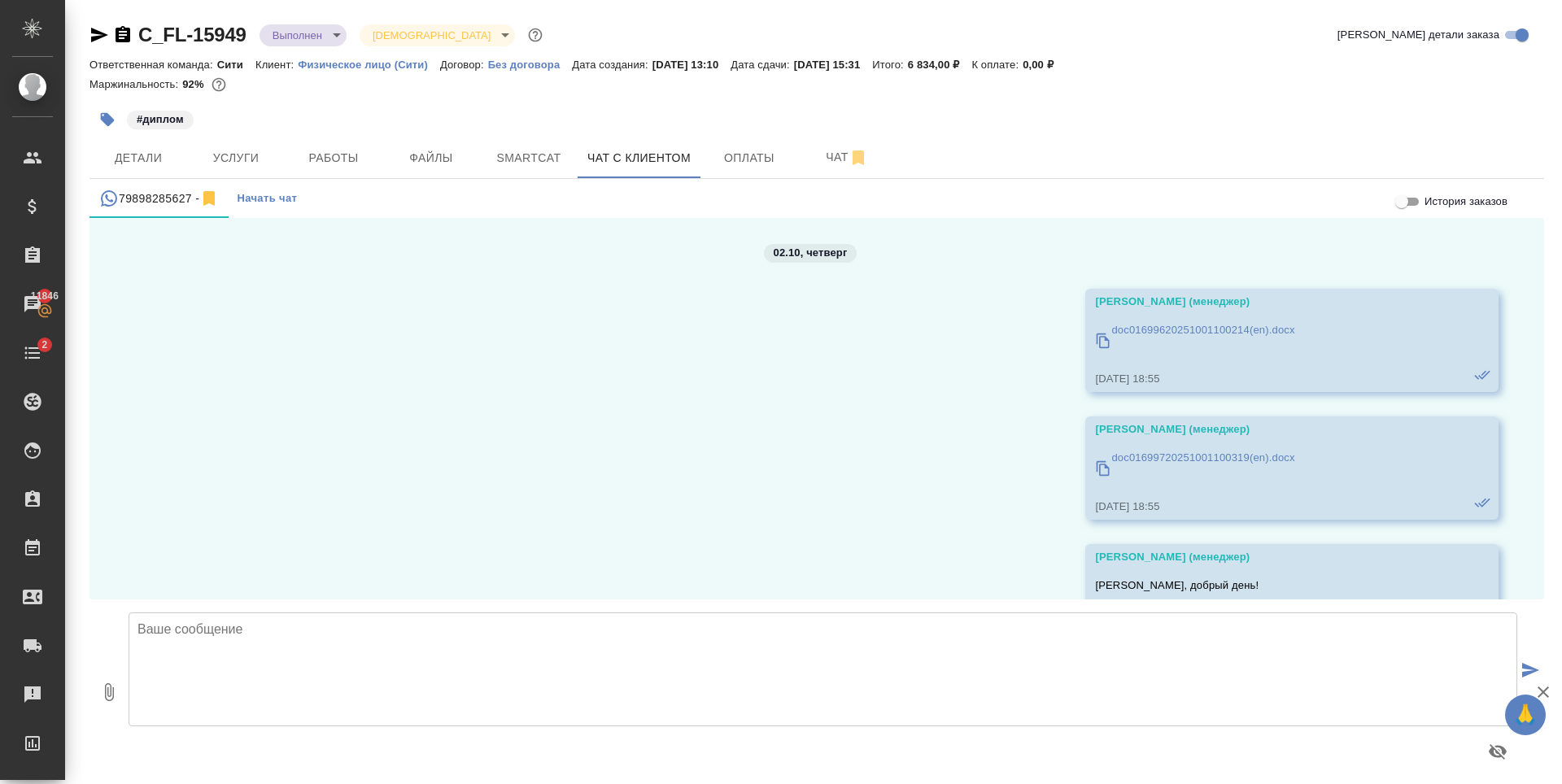
scroll to position [550, 0]
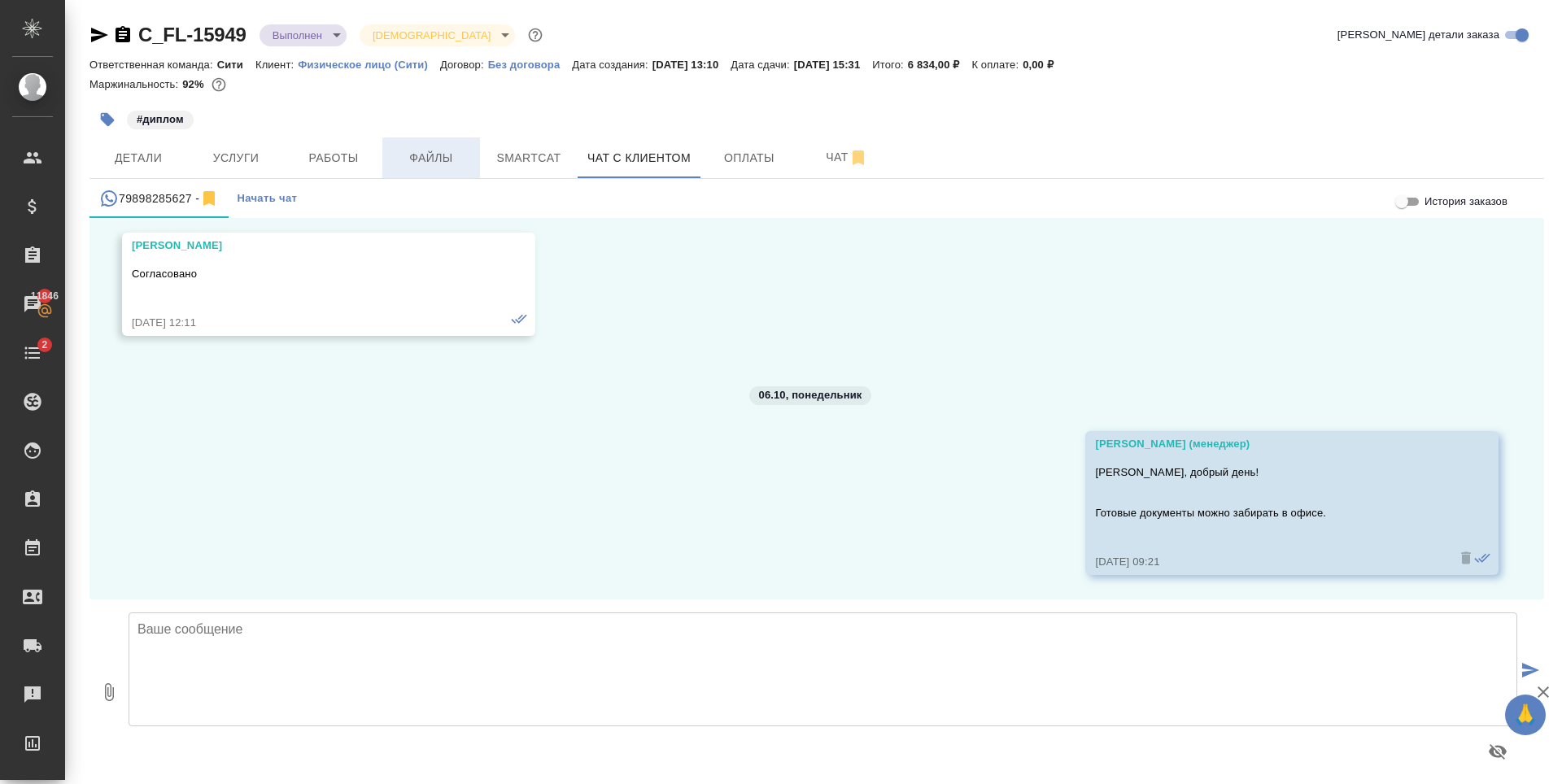
click at [399, 166] on span "Файлы" at bounding box center [431, 158] width 79 height 20
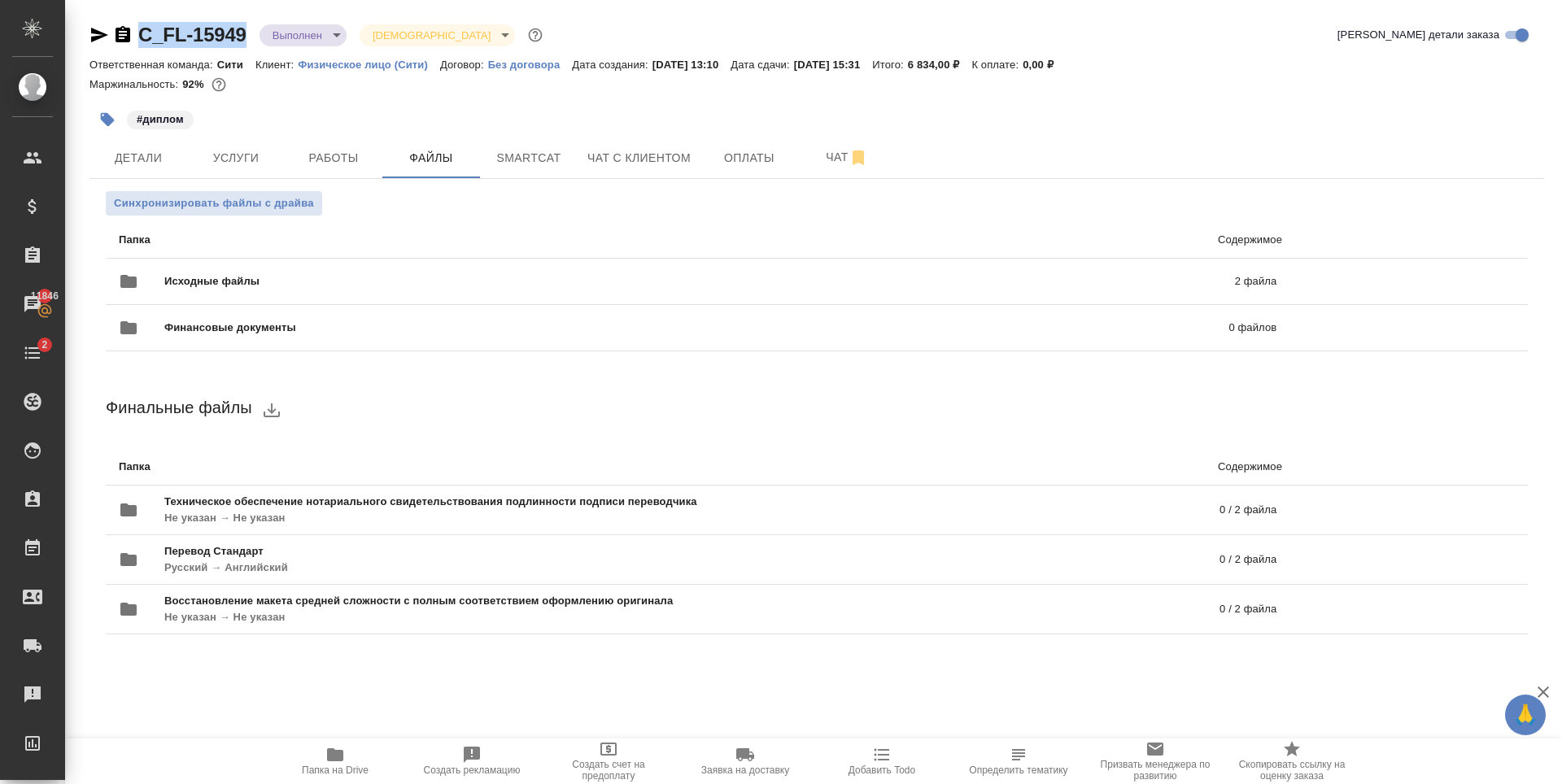
drag, startPoint x: 250, startPoint y: 31, endPoint x: 136, endPoint y: 36, distance: 114.1
click at [136, 36] on div "C_FL-15949 Выполнен completed Святая троица holyTrinity" at bounding box center [318, 35] width 456 height 26
copy link "C_FL-15949"
click at [610, 280] on span "Исходные файлы" at bounding box center [456, 281] width 583 height 17
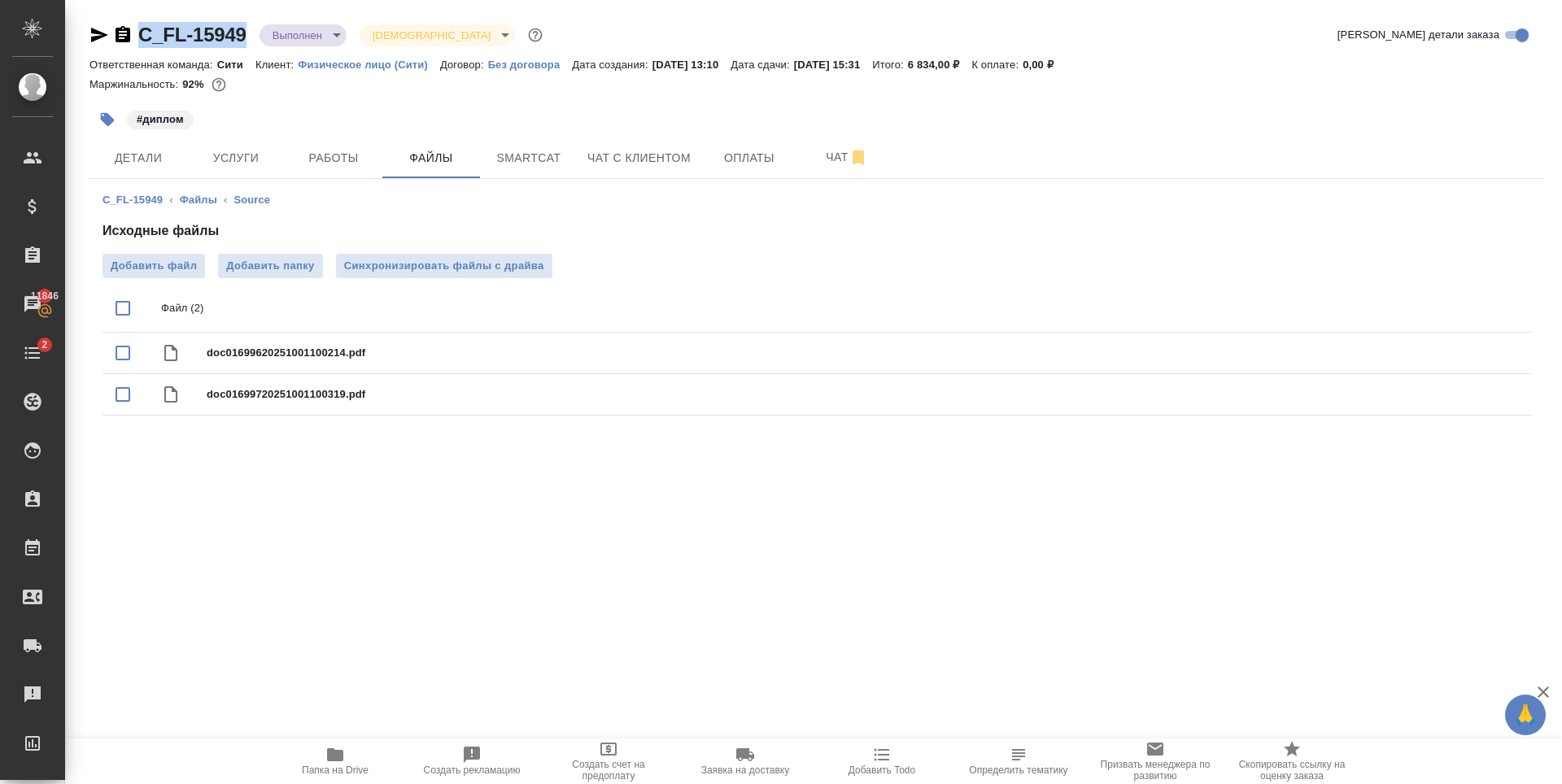
click at [129, 308] on input "checkbox" at bounding box center [122, 308] width 34 height 34
checkbox input "true"
click at [1455, 313] on icon "download" at bounding box center [1459, 309] width 19 height 19
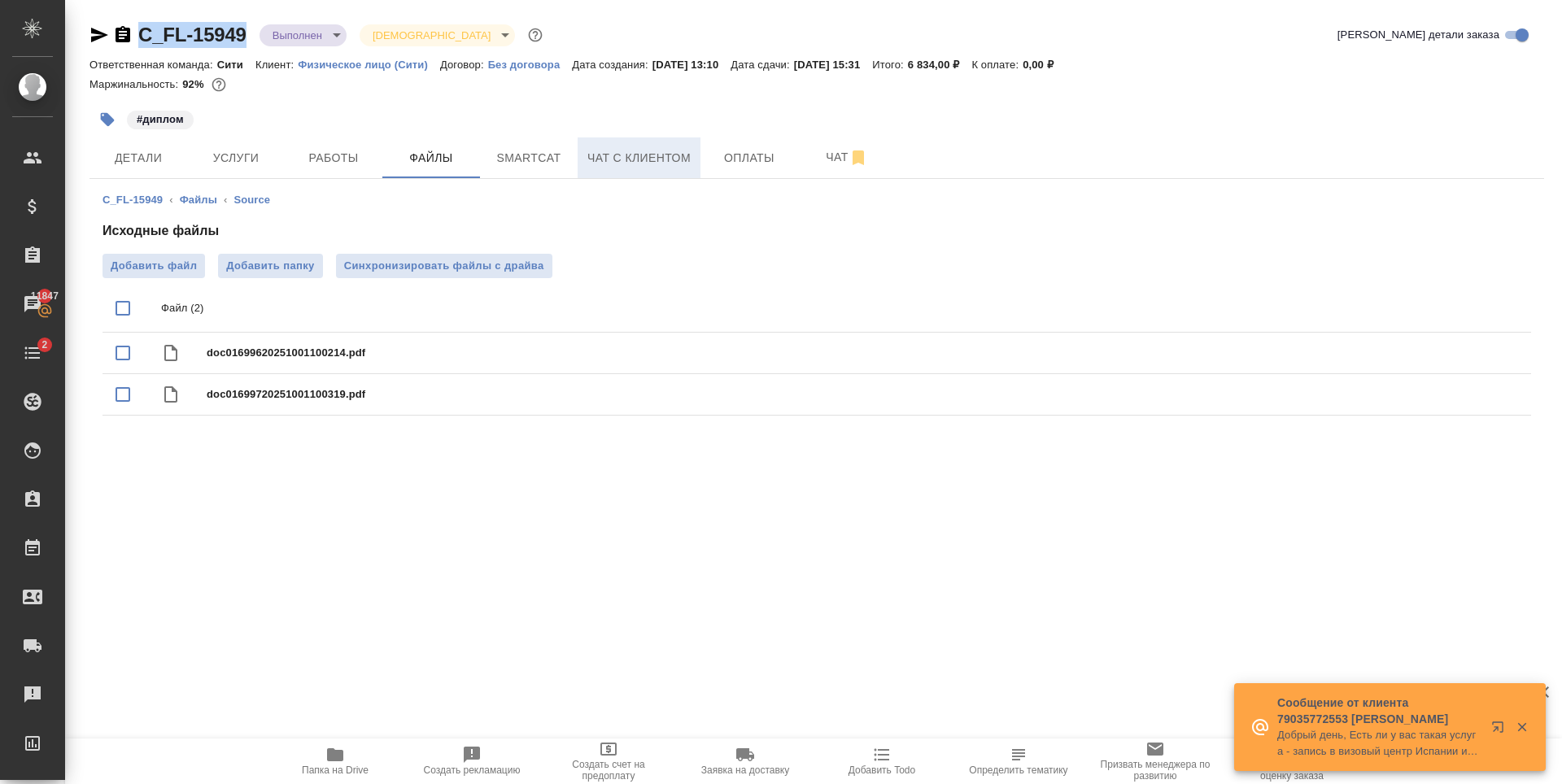
click at [624, 172] on button "Чат с клиентом" at bounding box center [639, 158] width 123 height 41
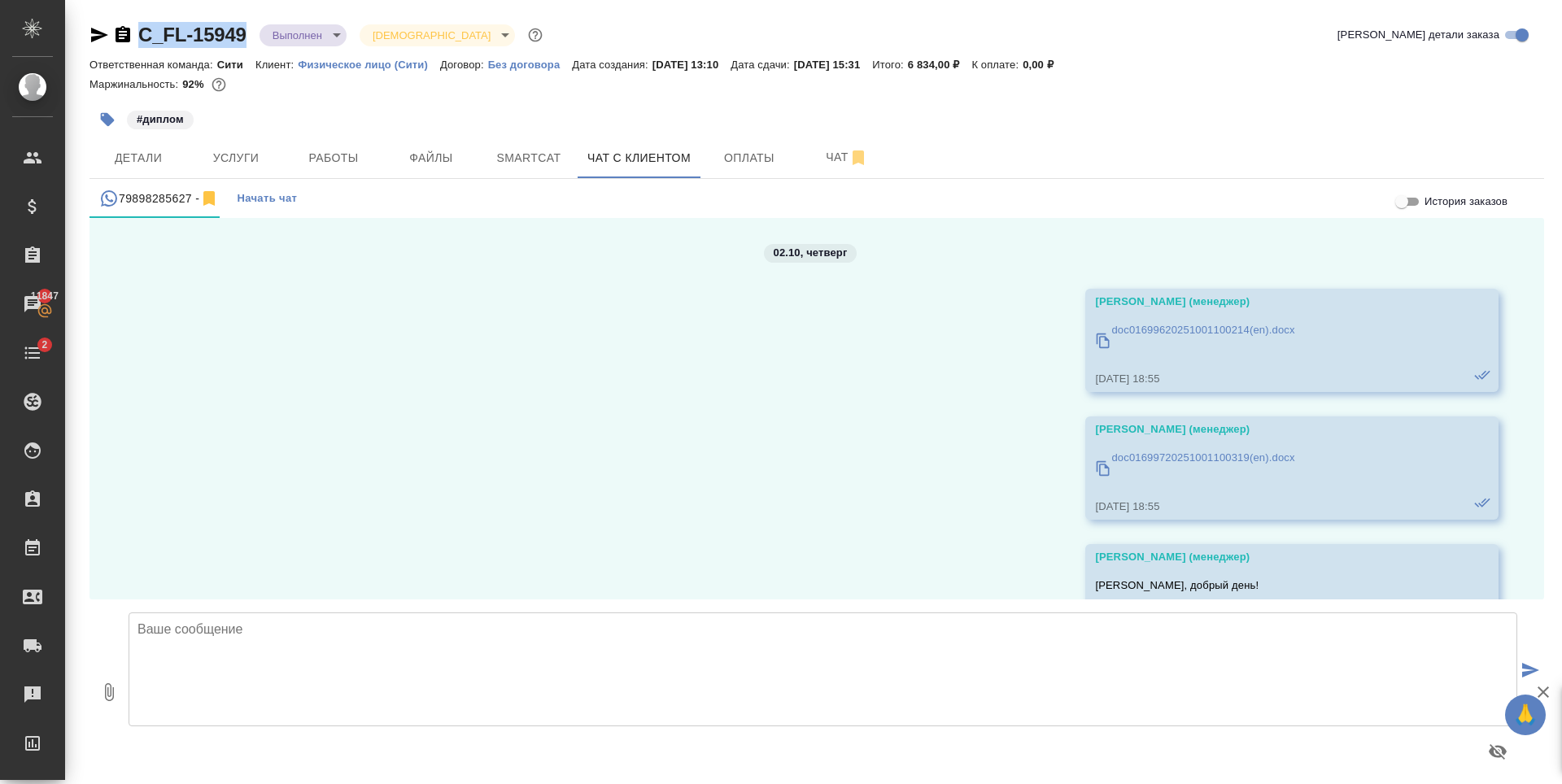
click at [1158, 324] on p "doc01699620251001100214(en).docx" at bounding box center [1203, 330] width 183 height 17
click at [1161, 451] on p "doc01699720251001100319(en).docx" at bounding box center [1203, 458] width 183 height 17
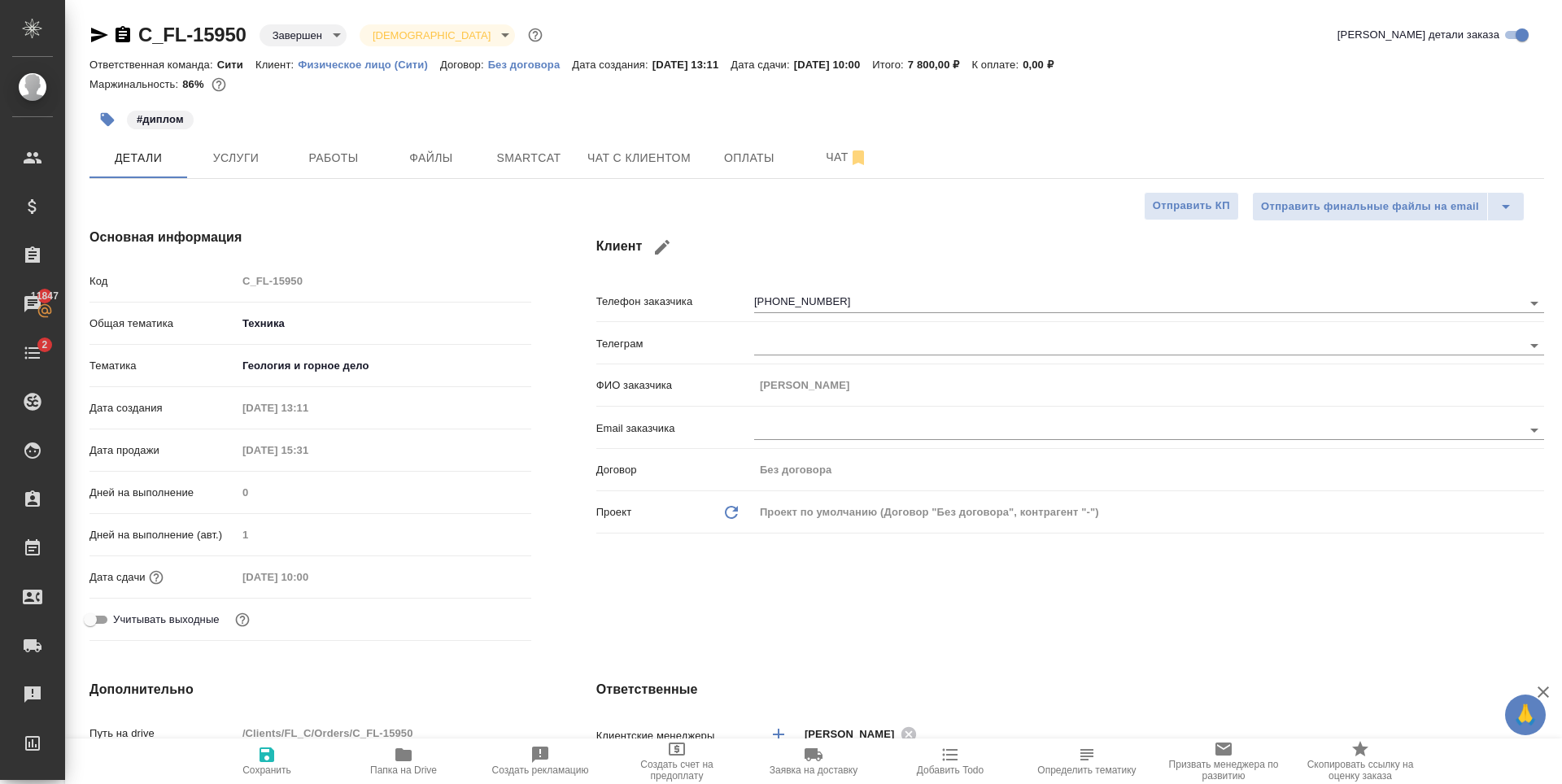
select select "RU"
drag, startPoint x: 250, startPoint y: 38, endPoint x: 133, endPoint y: 37, distance: 117.0
click at [133, 37] on div "C_FL-15950 Завершен closed Святая троица holyTrinity" at bounding box center [318, 35] width 456 height 26
copy link "C_FL-15950"
click at [443, 171] on button "Файлы" at bounding box center [431, 158] width 98 height 41
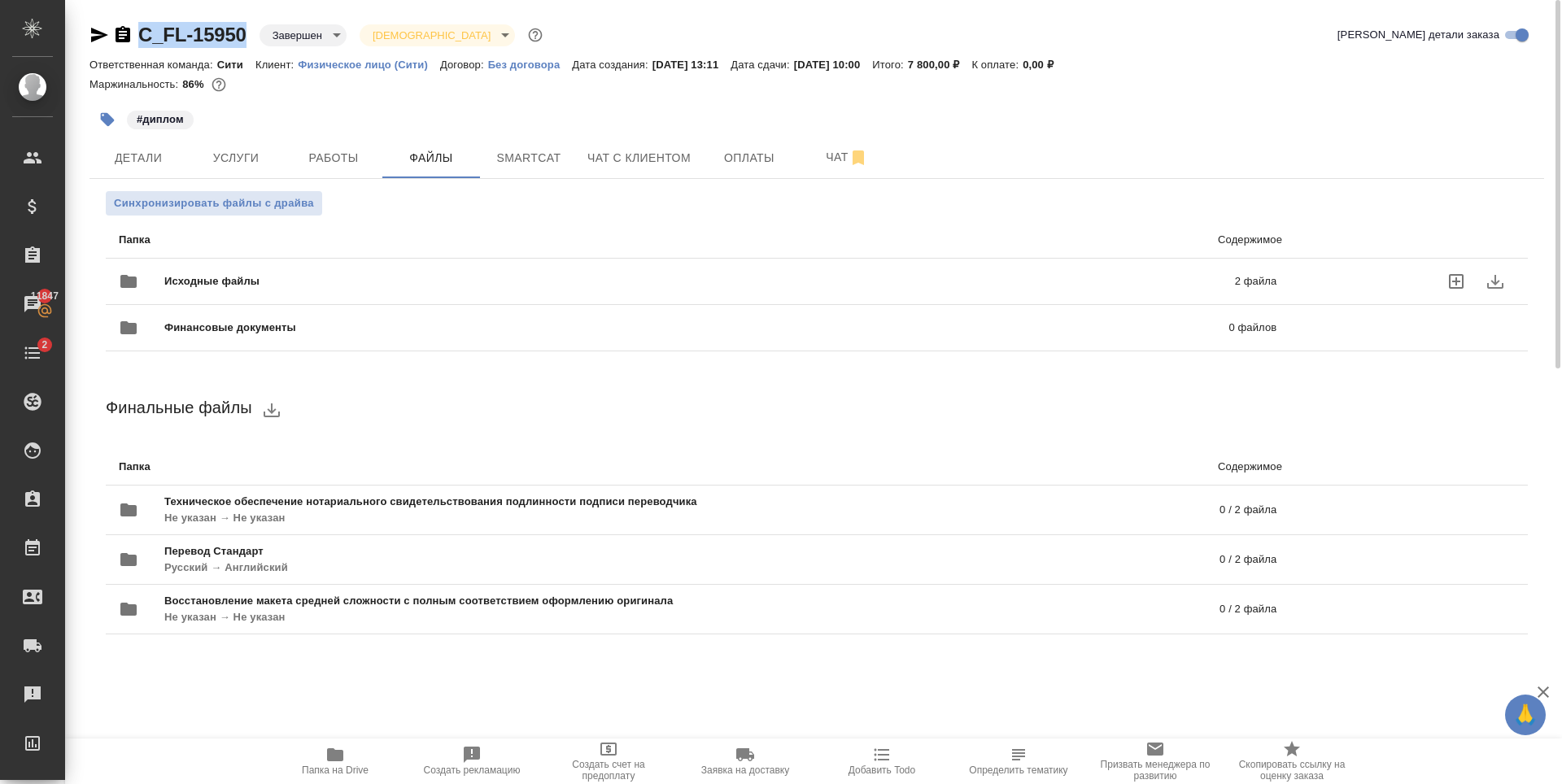
click at [340, 265] on div "Исходные файлы 2 файла" at bounding box center [697, 281] width 1158 height 39
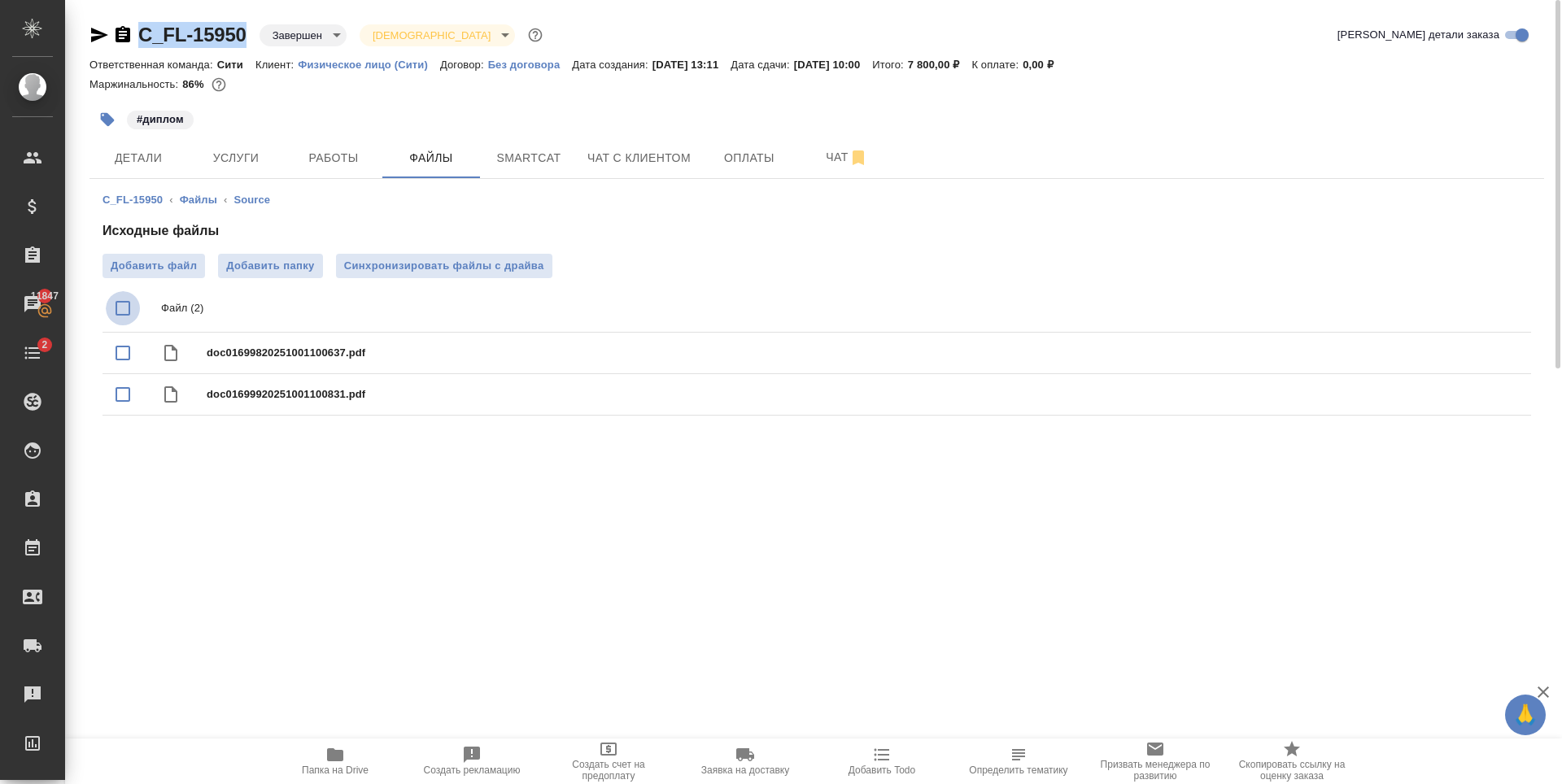
click at [125, 298] on input "checkbox" at bounding box center [122, 308] width 34 height 34
checkbox input "true"
click at [1456, 306] on icon "download" at bounding box center [1459, 309] width 19 height 19
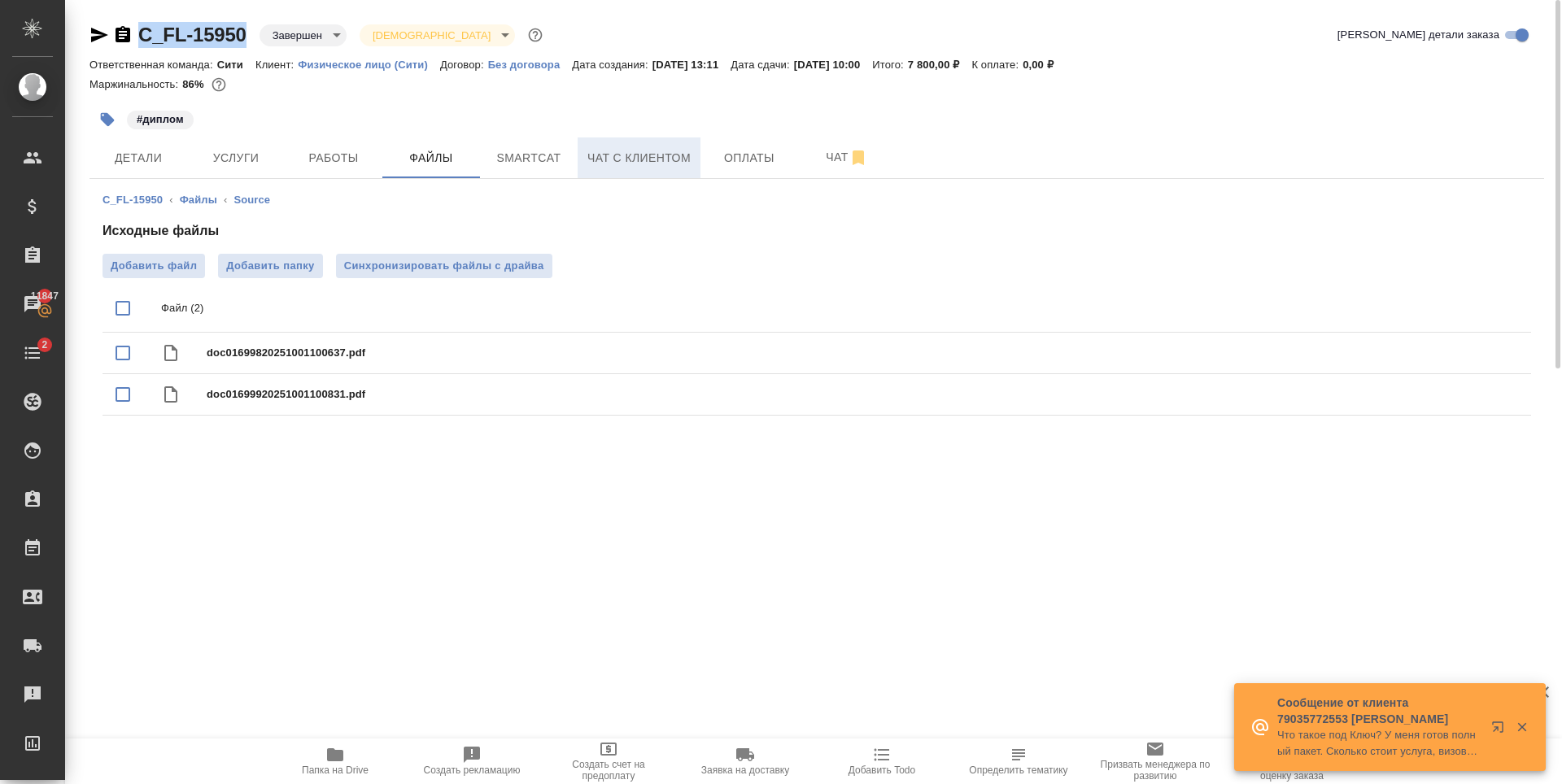
click at [647, 160] on span "Чат с клиентом" at bounding box center [639, 158] width 103 height 20
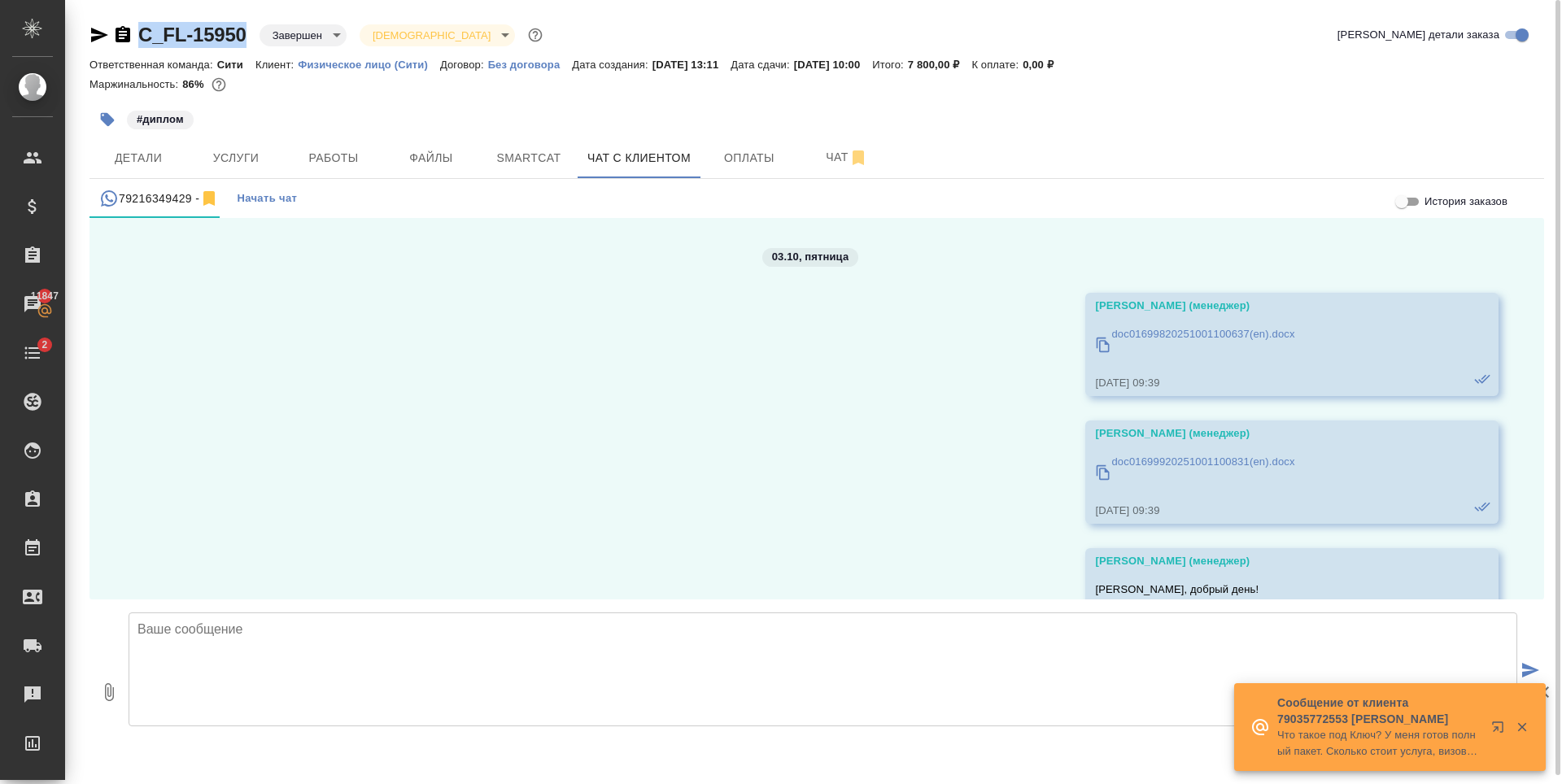
scroll to position [245, 0]
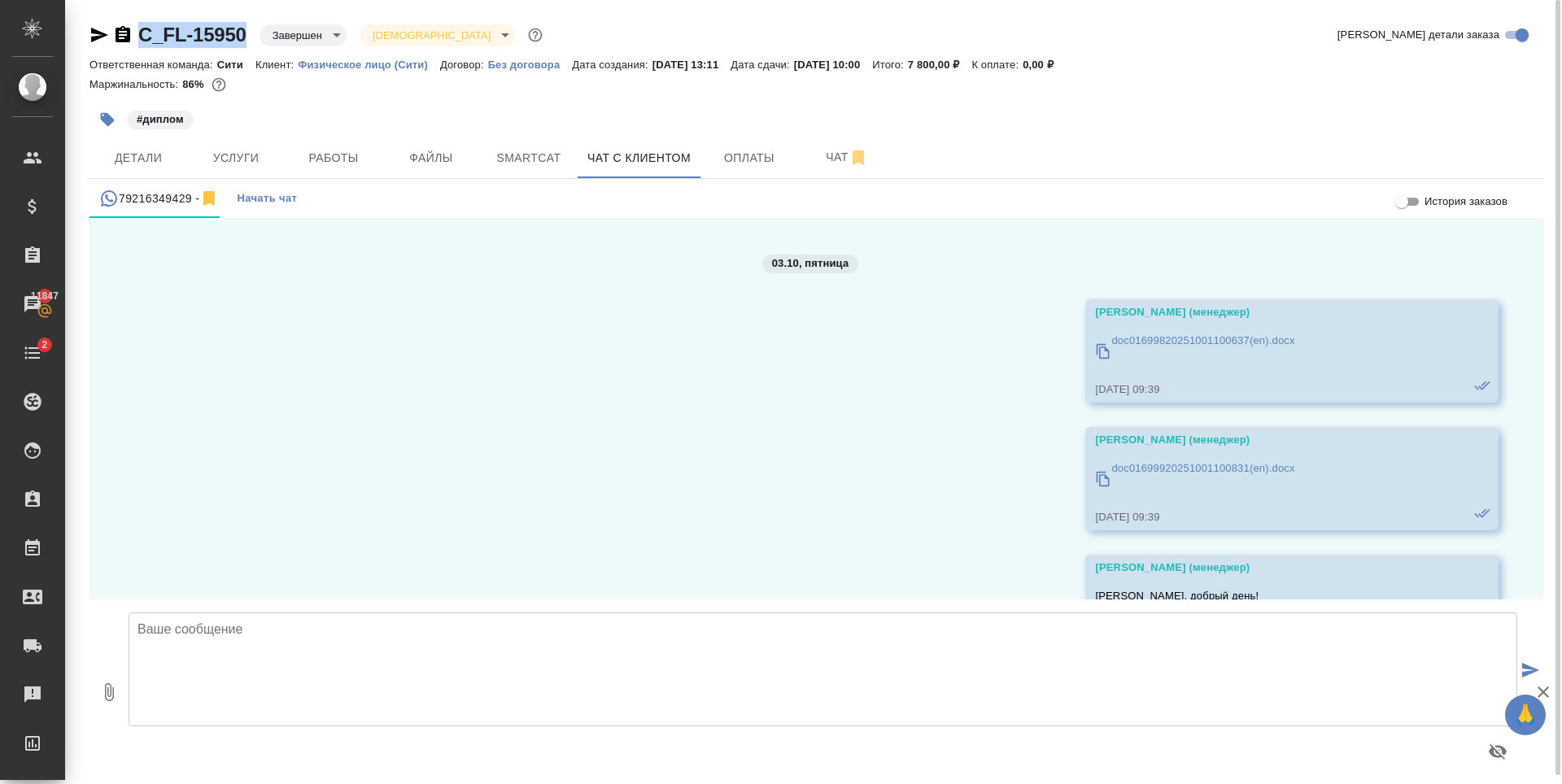
click at [1168, 461] on p "doc01699920251001100831(en).docx" at bounding box center [1203, 468] width 183 height 17
click at [1207, 340] on p "doc01699820251001100637(en).docx" at bounding box center [1203, 340] width 183 height 17
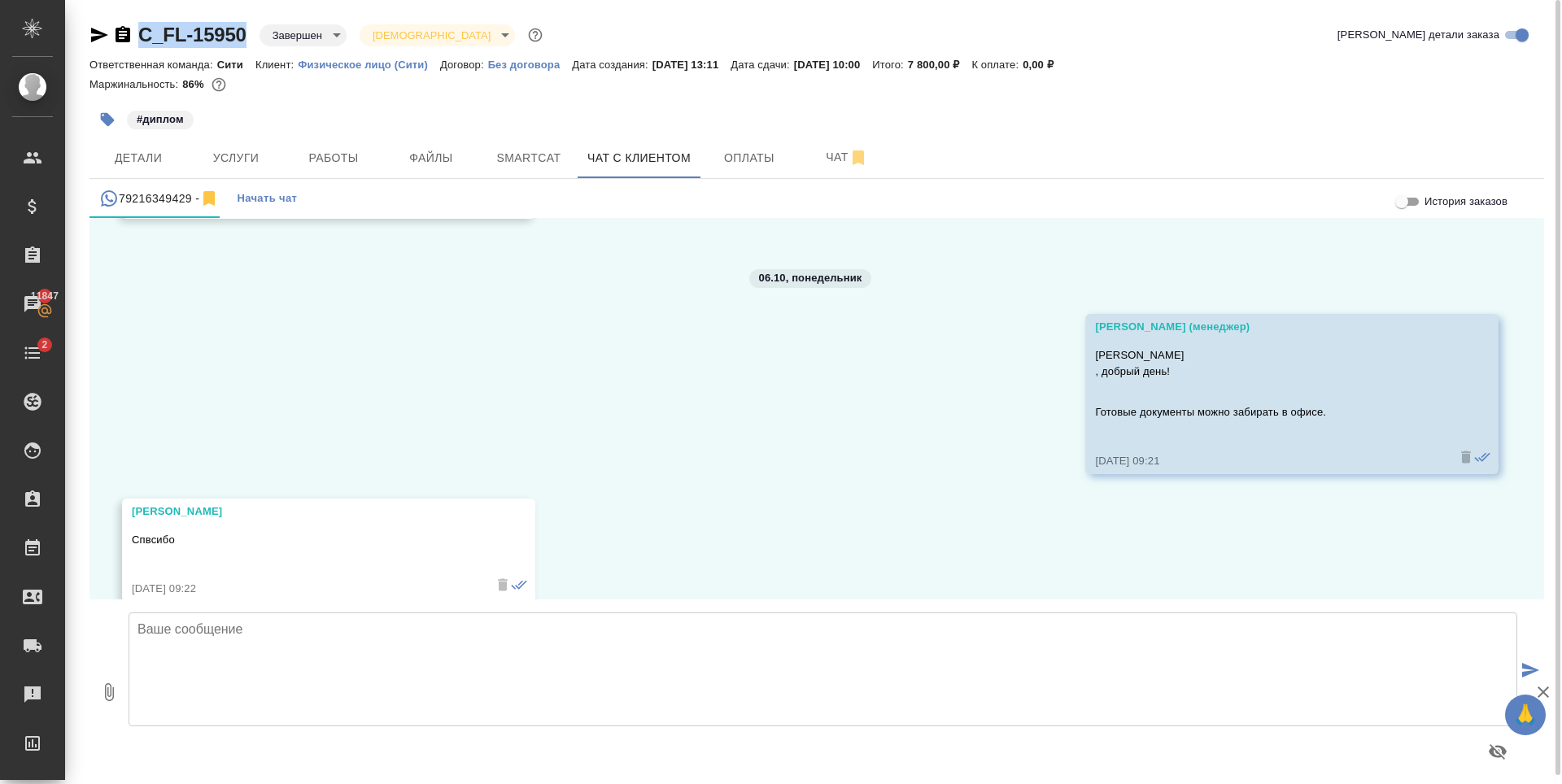
scroll to position [896, 0]
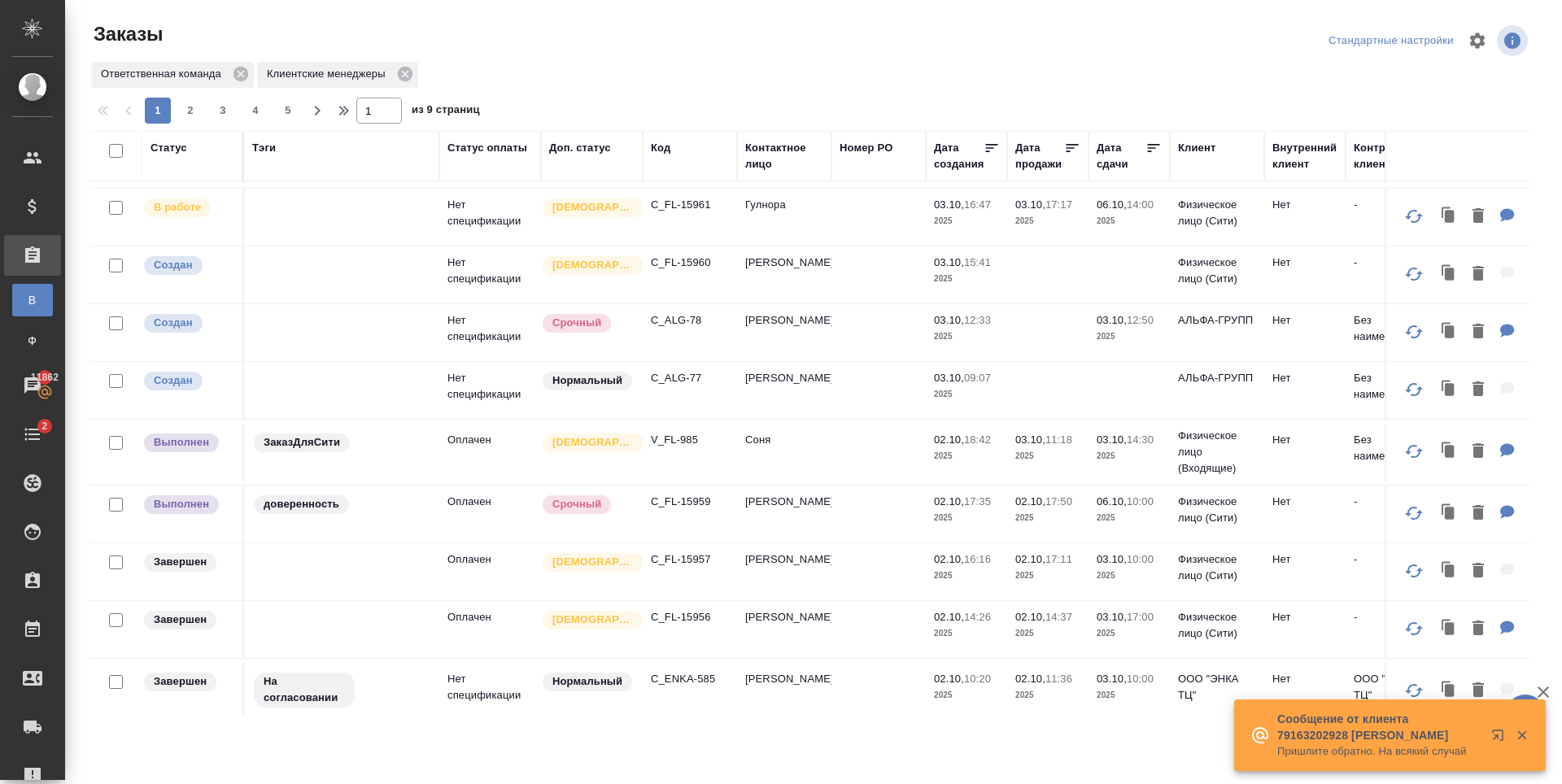
scroll to position [81, 0]
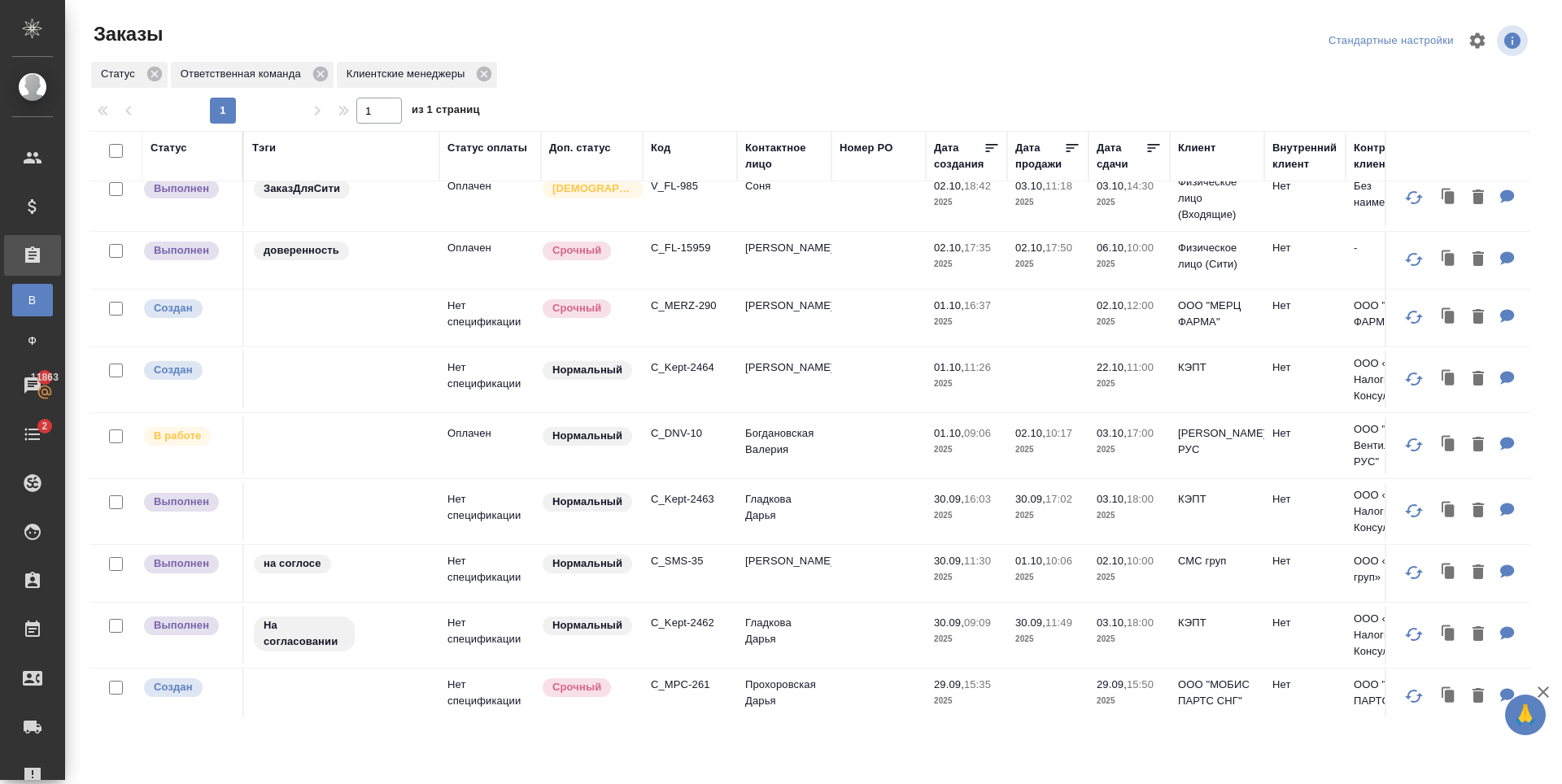
scroll to position [325, 0]
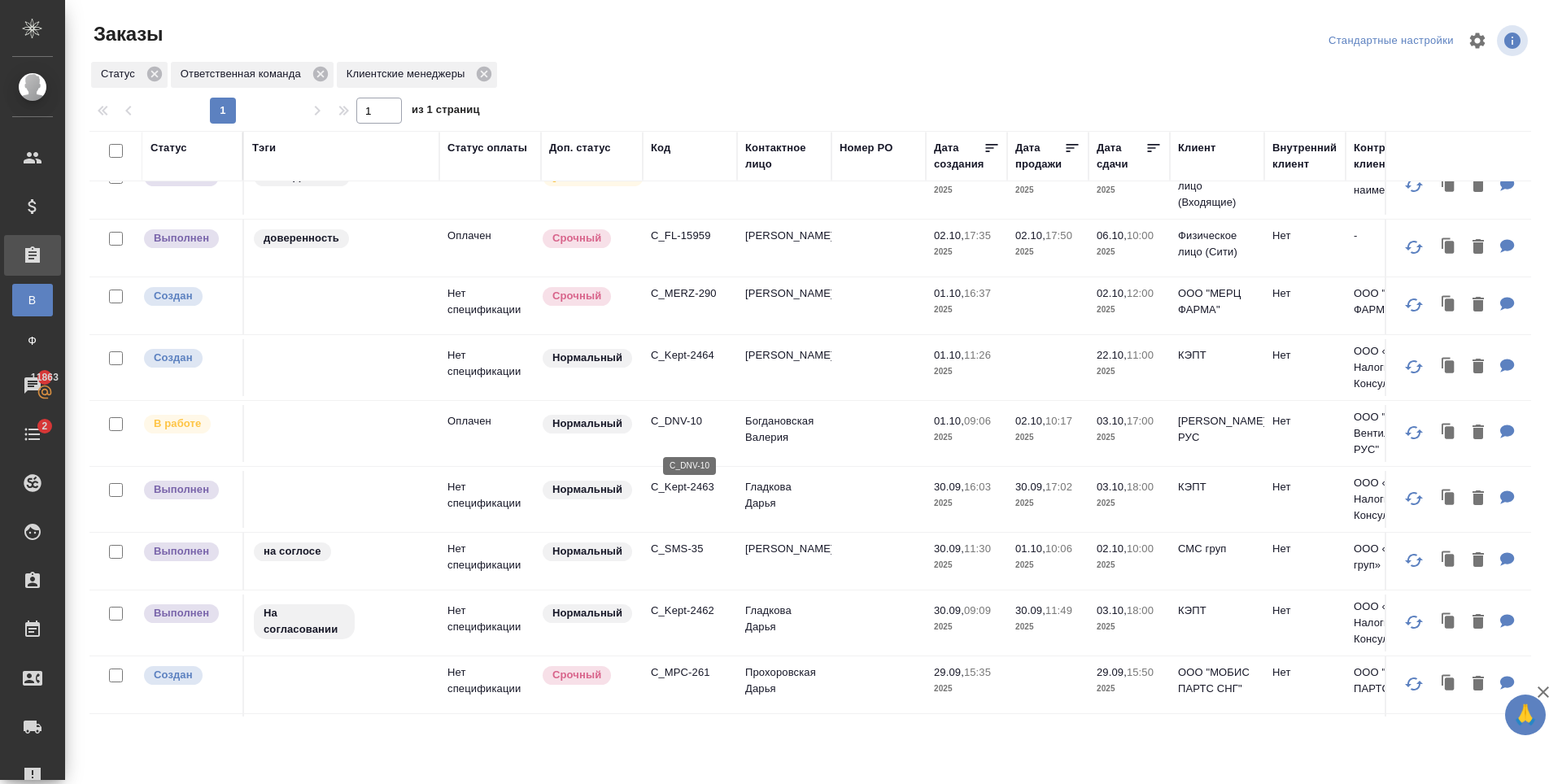
click at [674, 429] on p "C_DNV-10" at bounding box center [690, 421] width 79 height 17
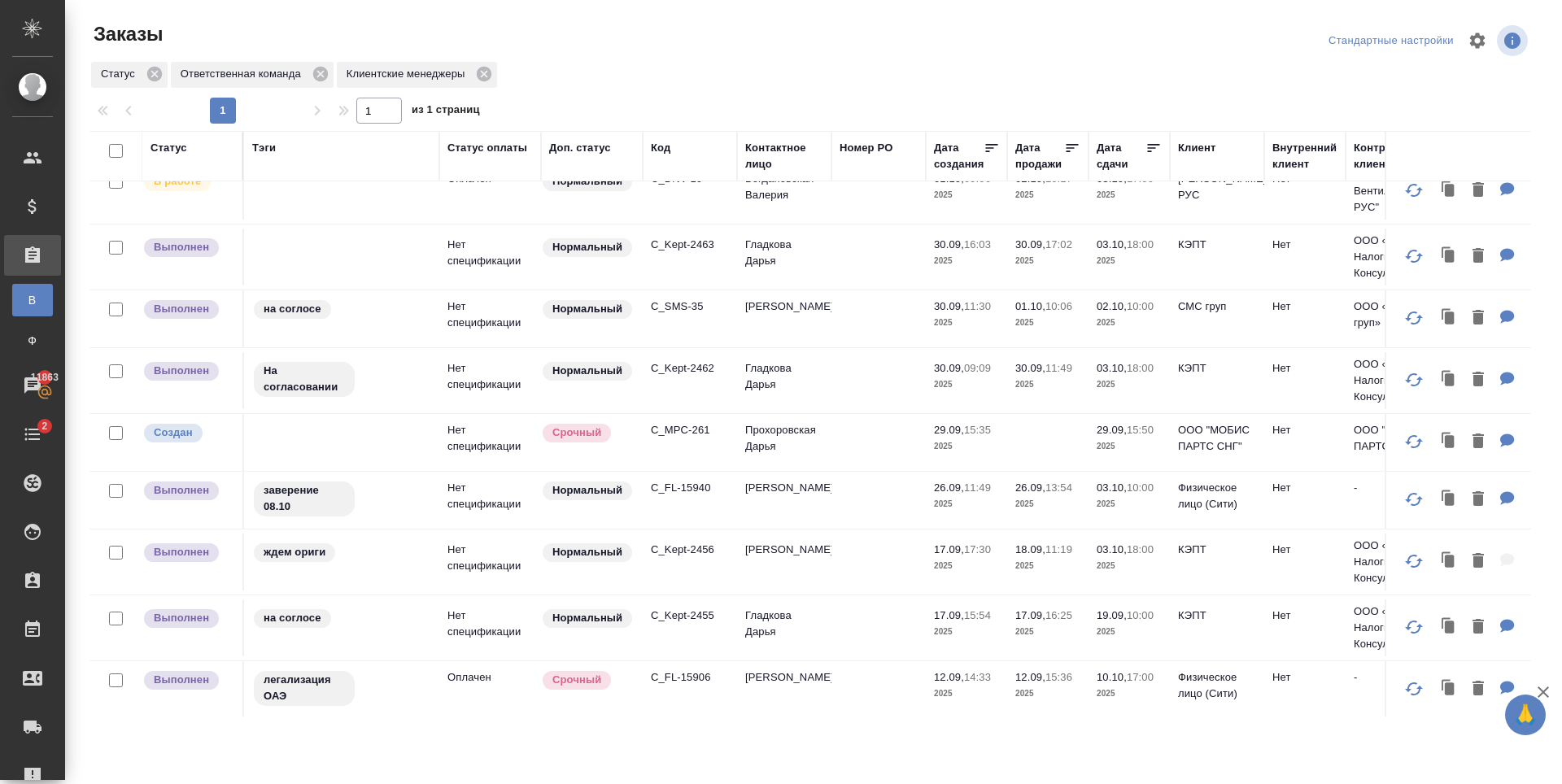
scroll to position [569, 0]
click at [670, 494] on p "C_FL-15940" at bounding box center [690, 486] width 79 height 17
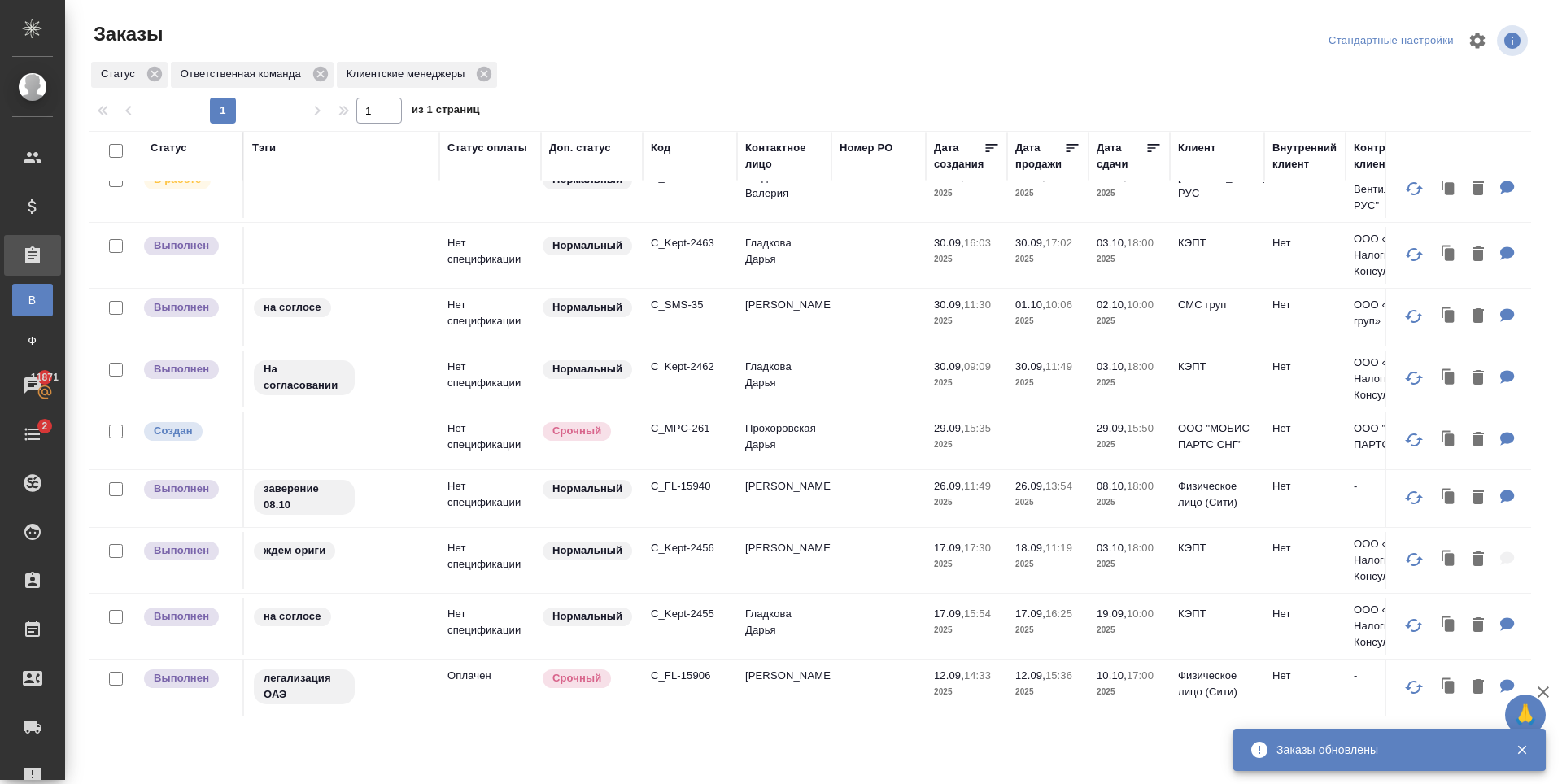
scroll to position [876, 0]
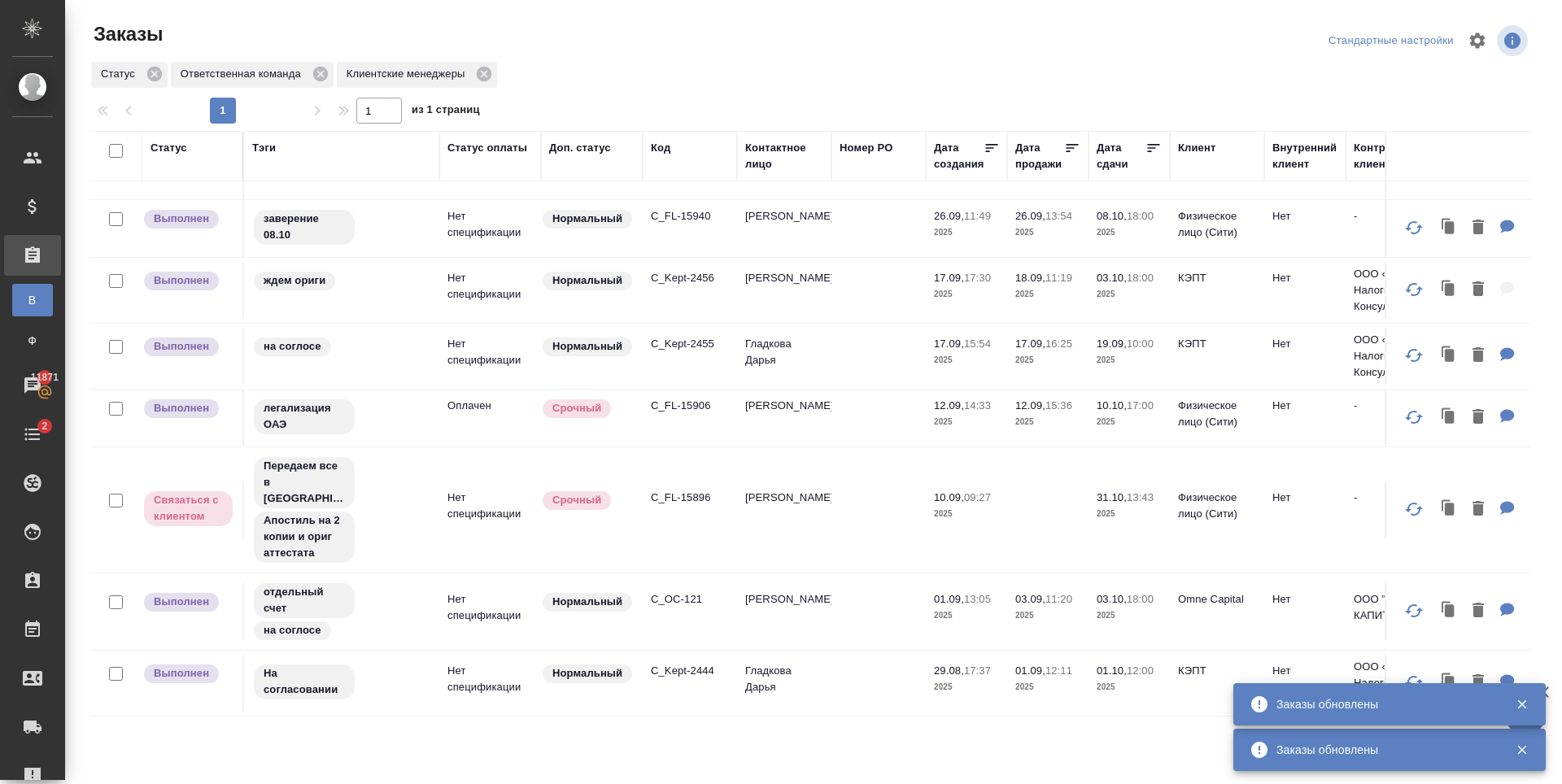
click at [687, 591] on p "C_OC-121" at bounding box center [690, 599] width 79 height 17
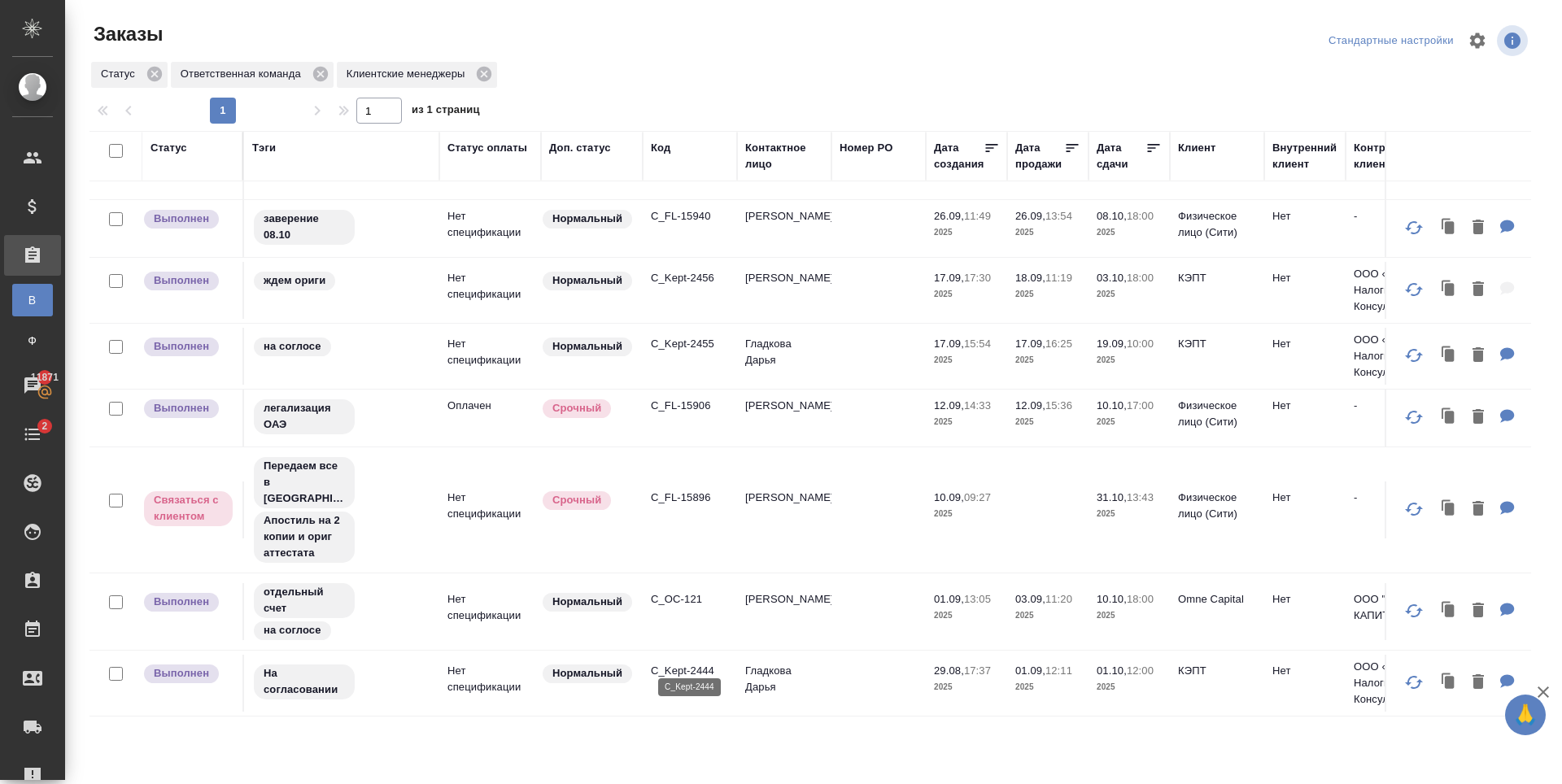
click at [693, 663] on p "C_Kept-2444" at bounding box center [690, 671] width 79 height 17
click at [685, 336] on p "C_Kept-2455" at bounding box center [690, 344] width 79 height 17
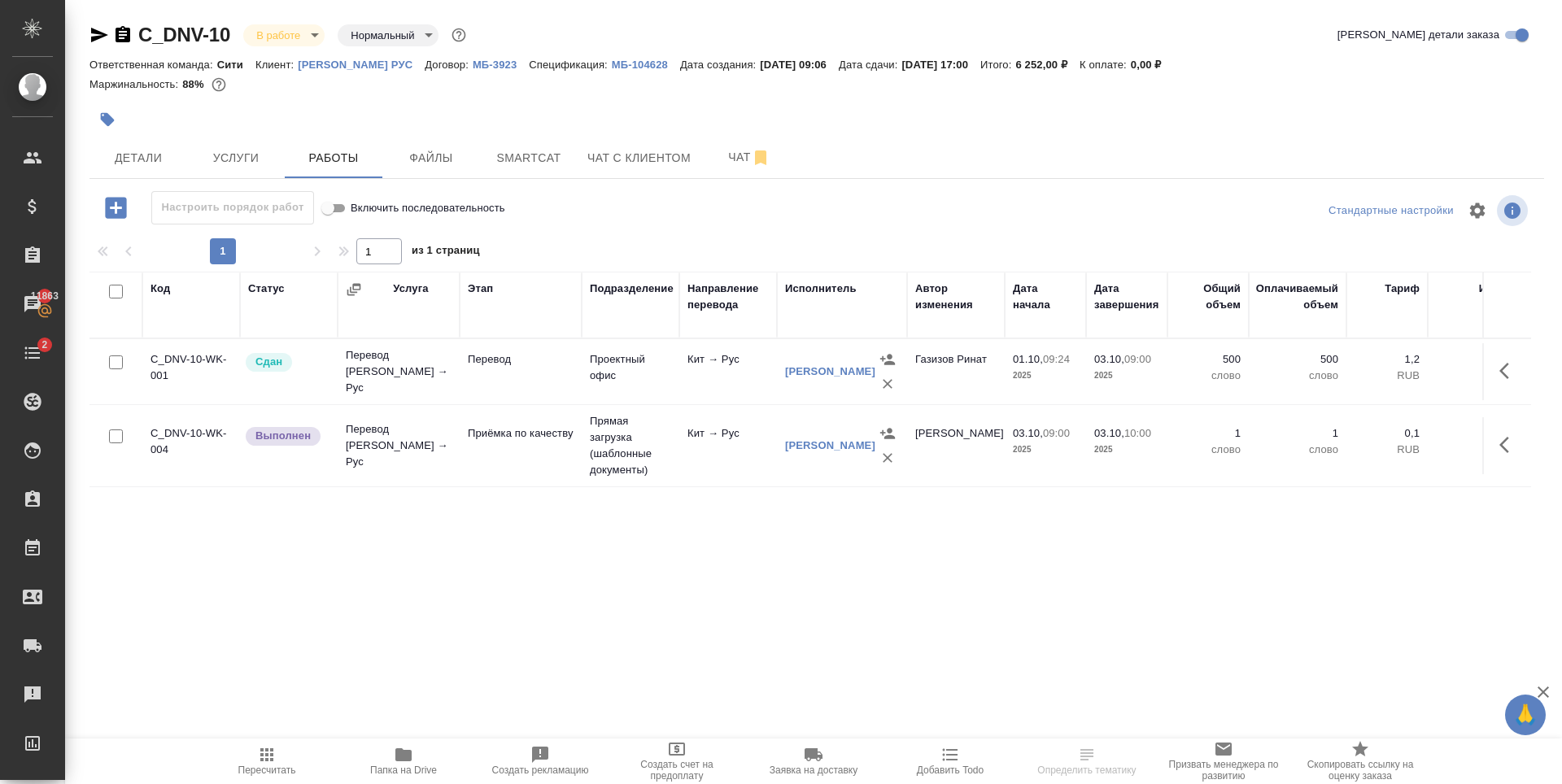
click at [97, 29] on icon "button" at bounding box center [99, 35] width 19 height 19
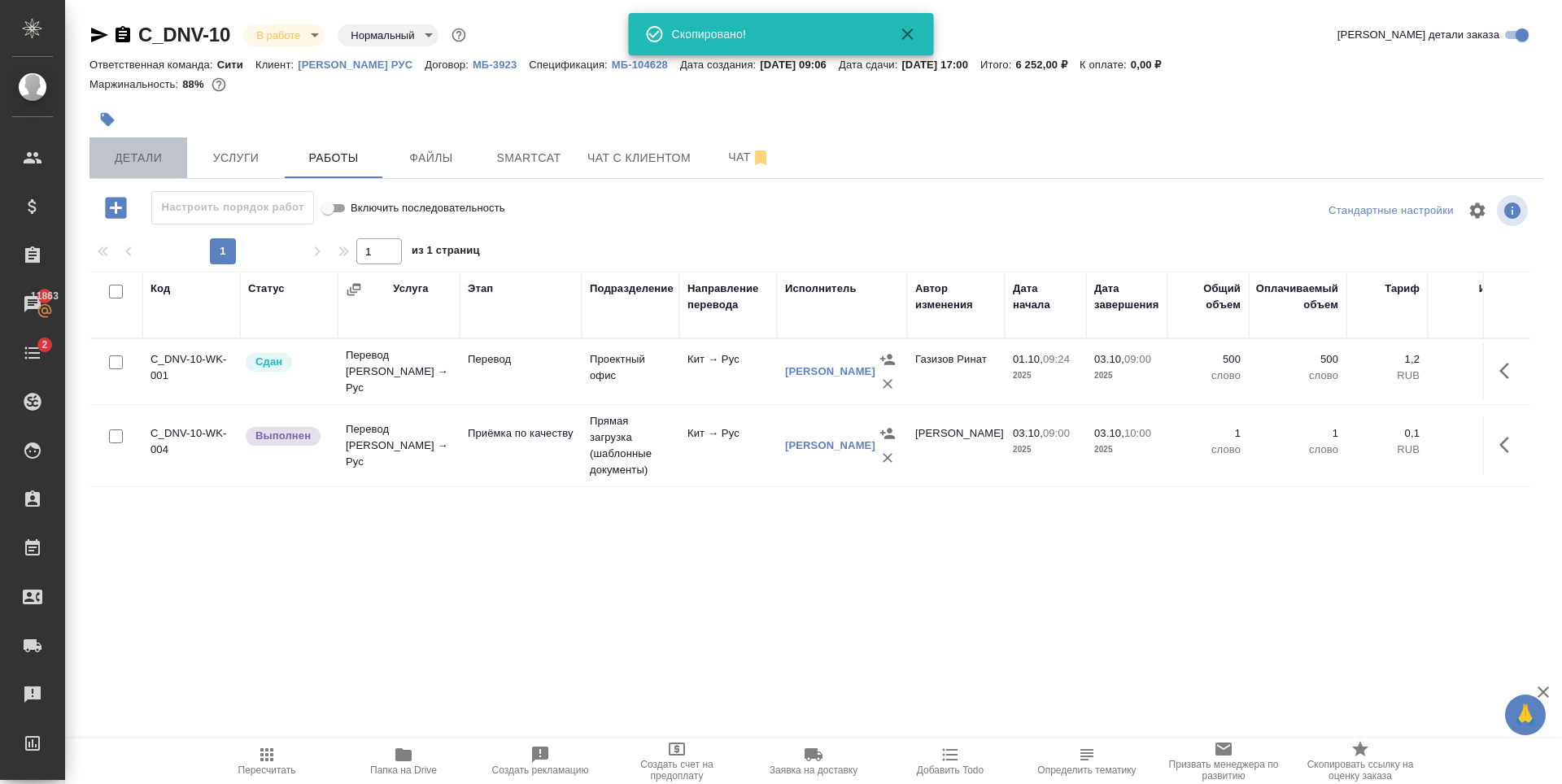
click at [139, 146] on button "Детали" at bounding box center [139, 158] width 98 height 41
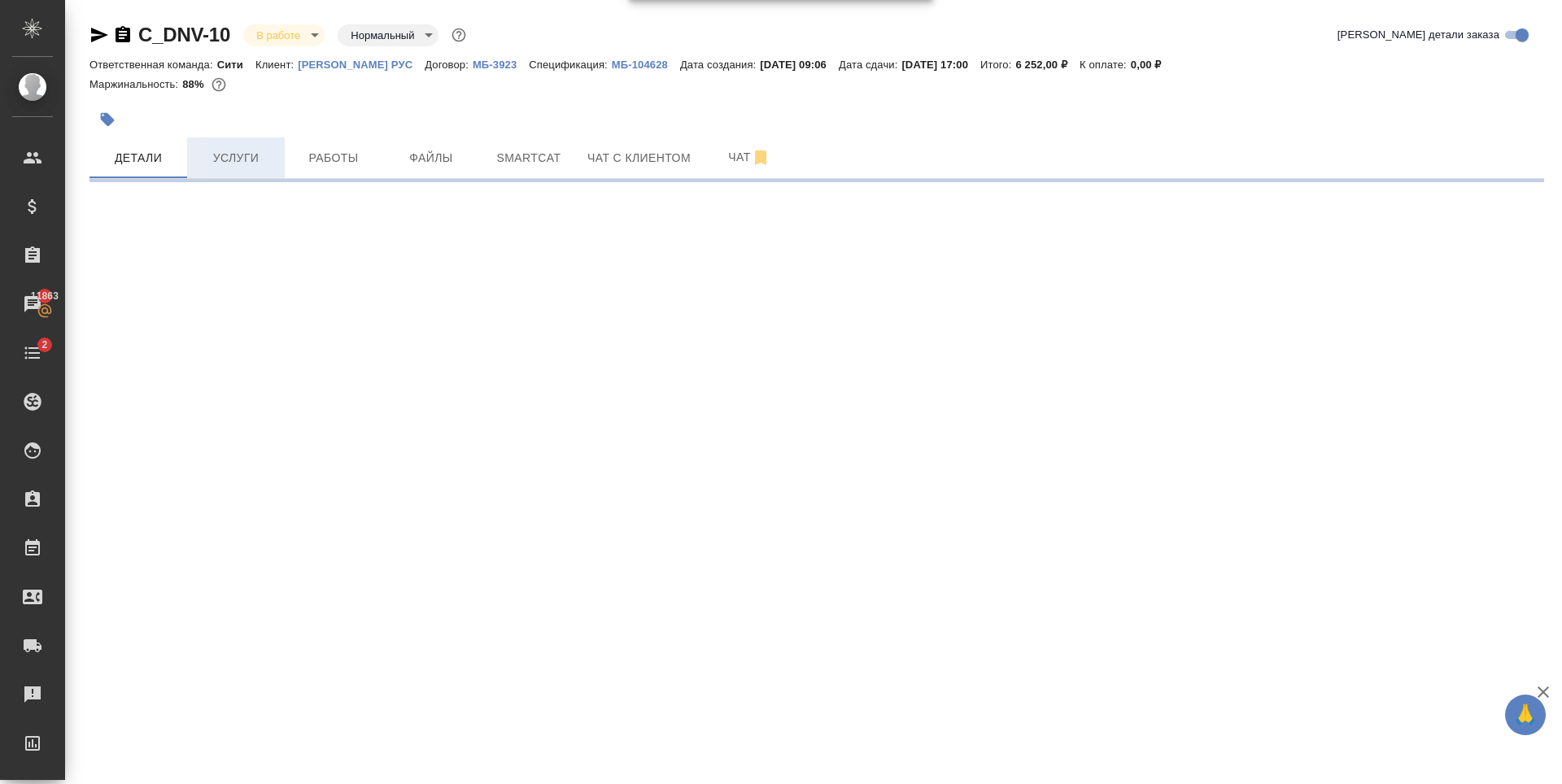
select select "RU"
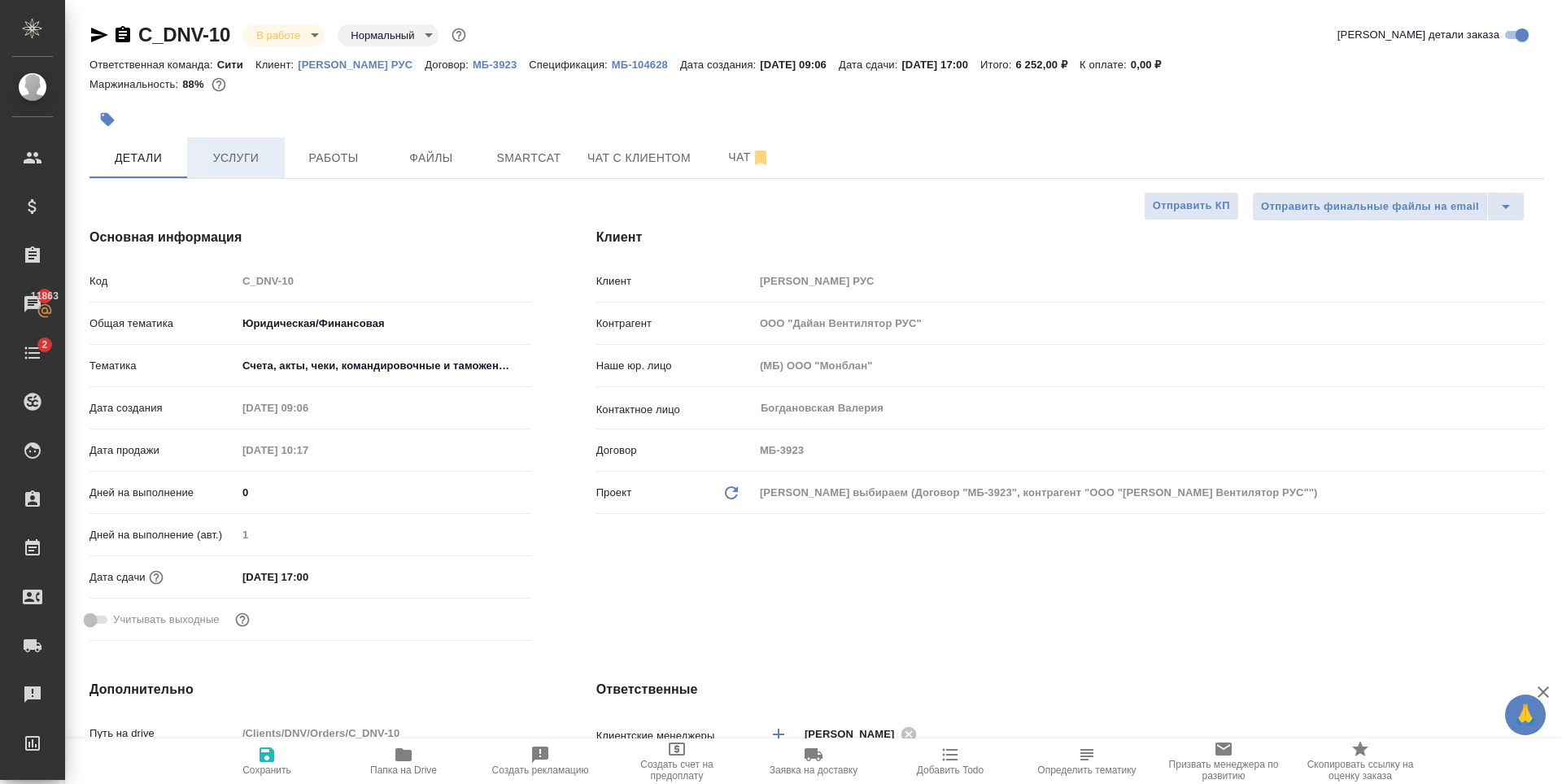
type textarea "x"
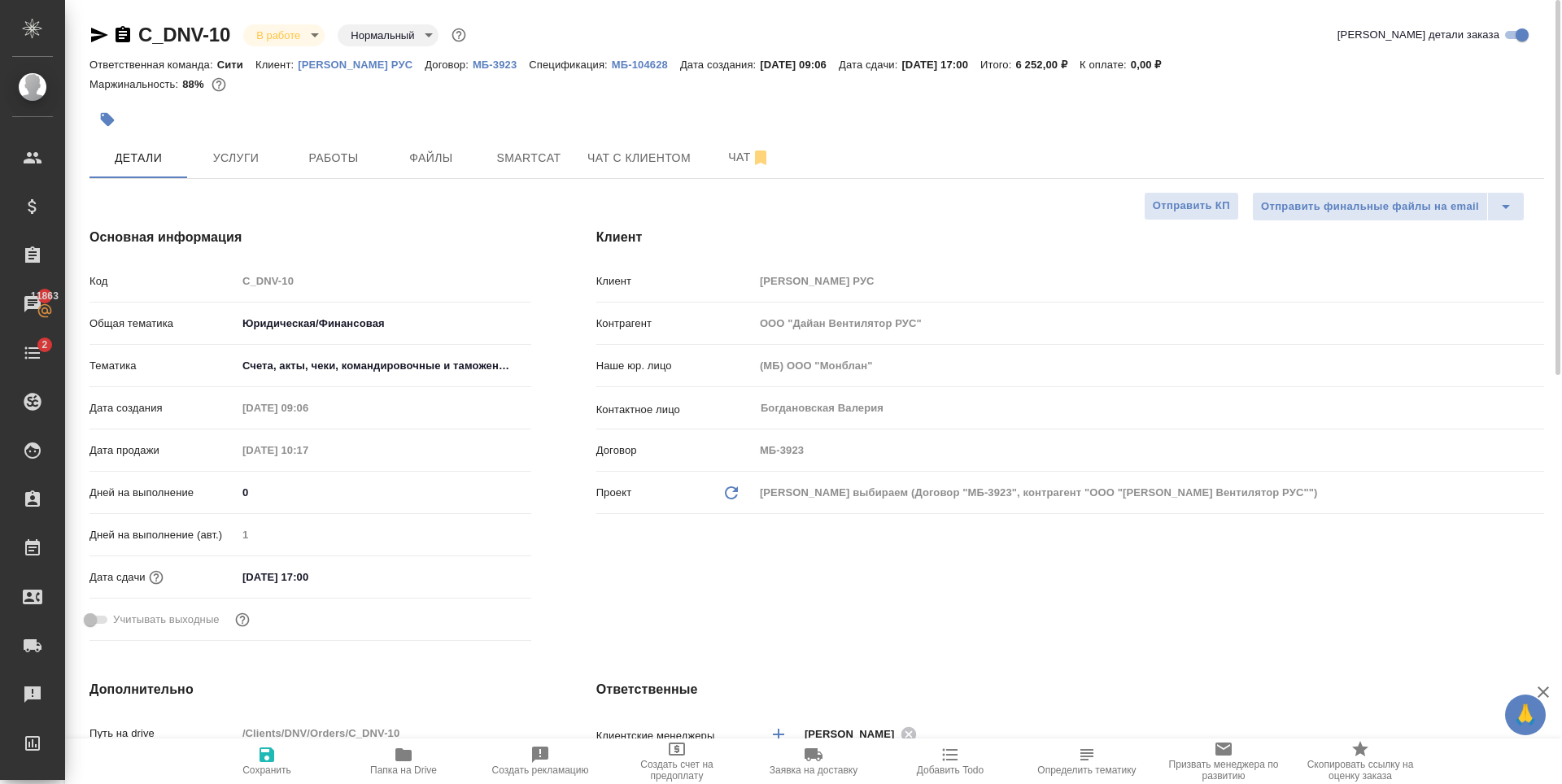
type textarea "x"
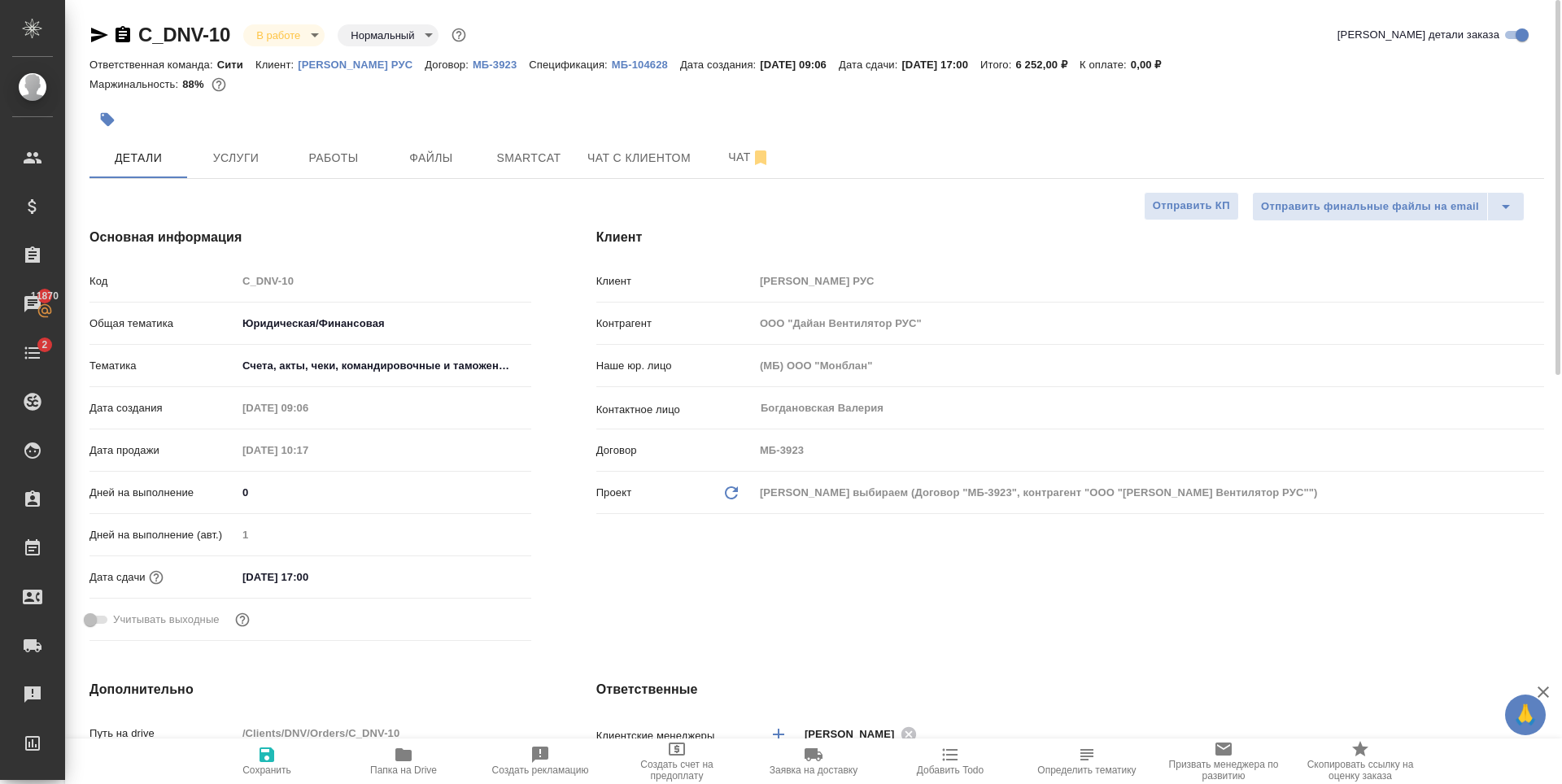
type textarea "x"
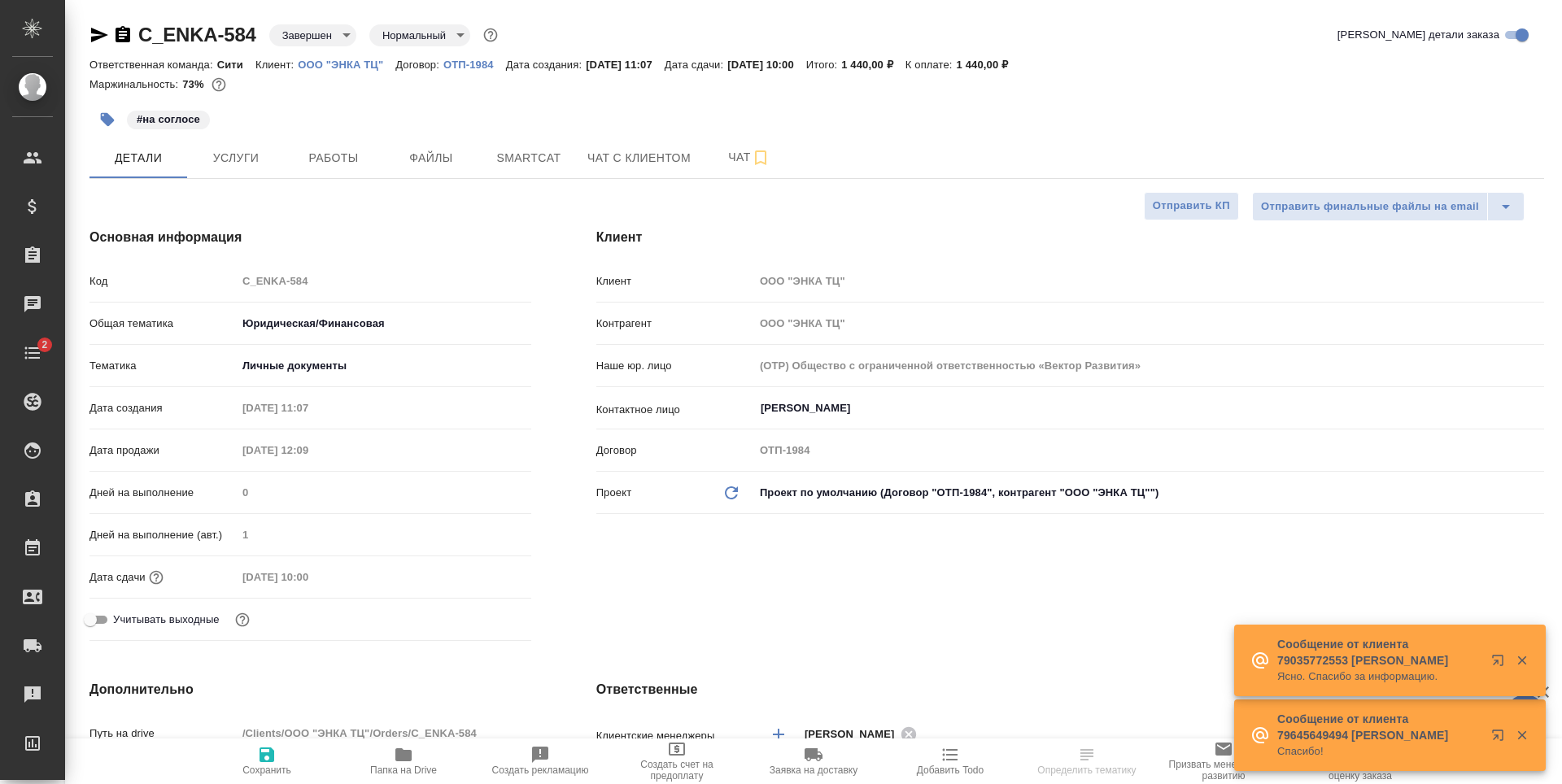
select select "RU"
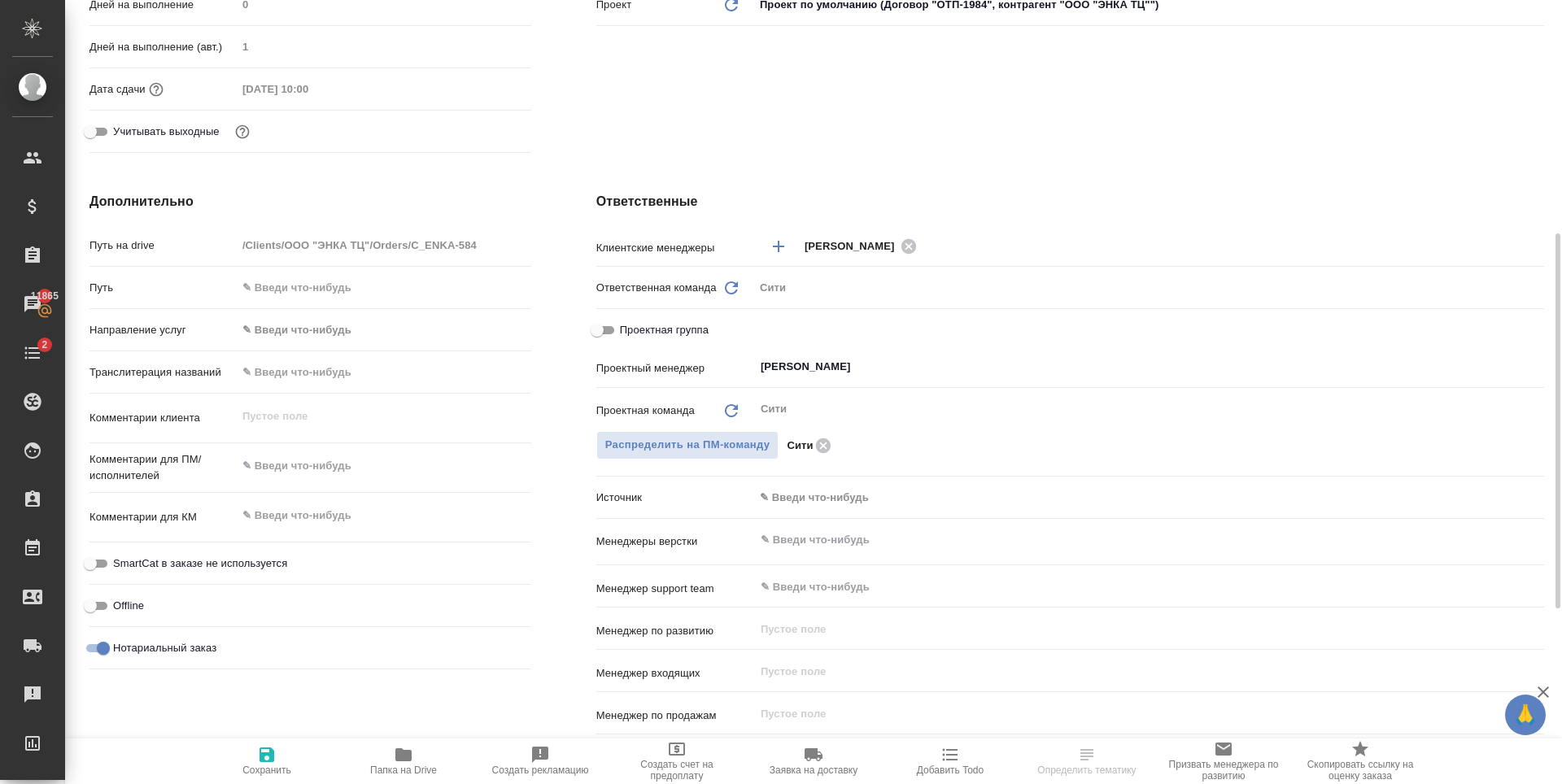
scroll to position [854, 0]
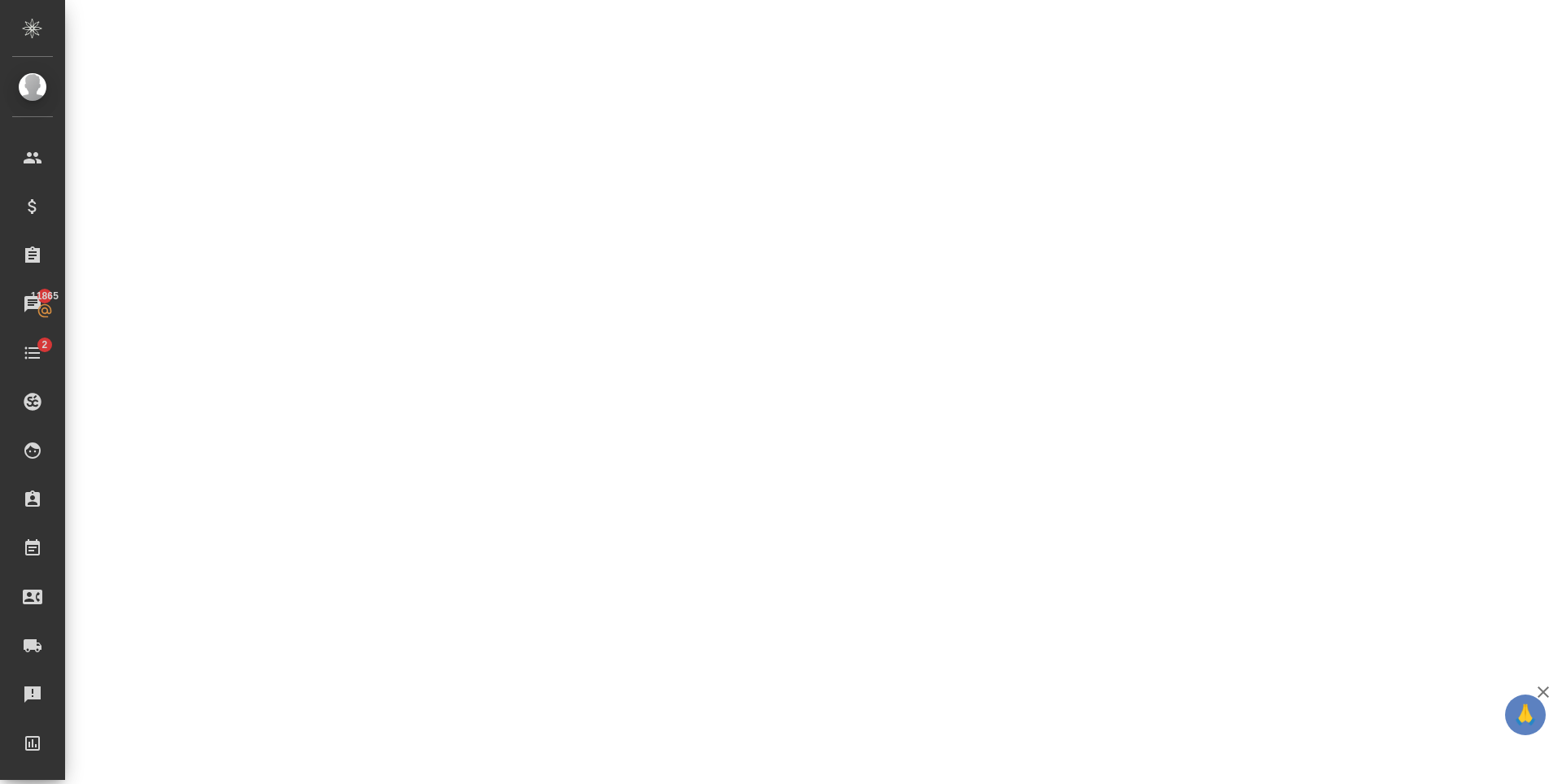
select select "RU"
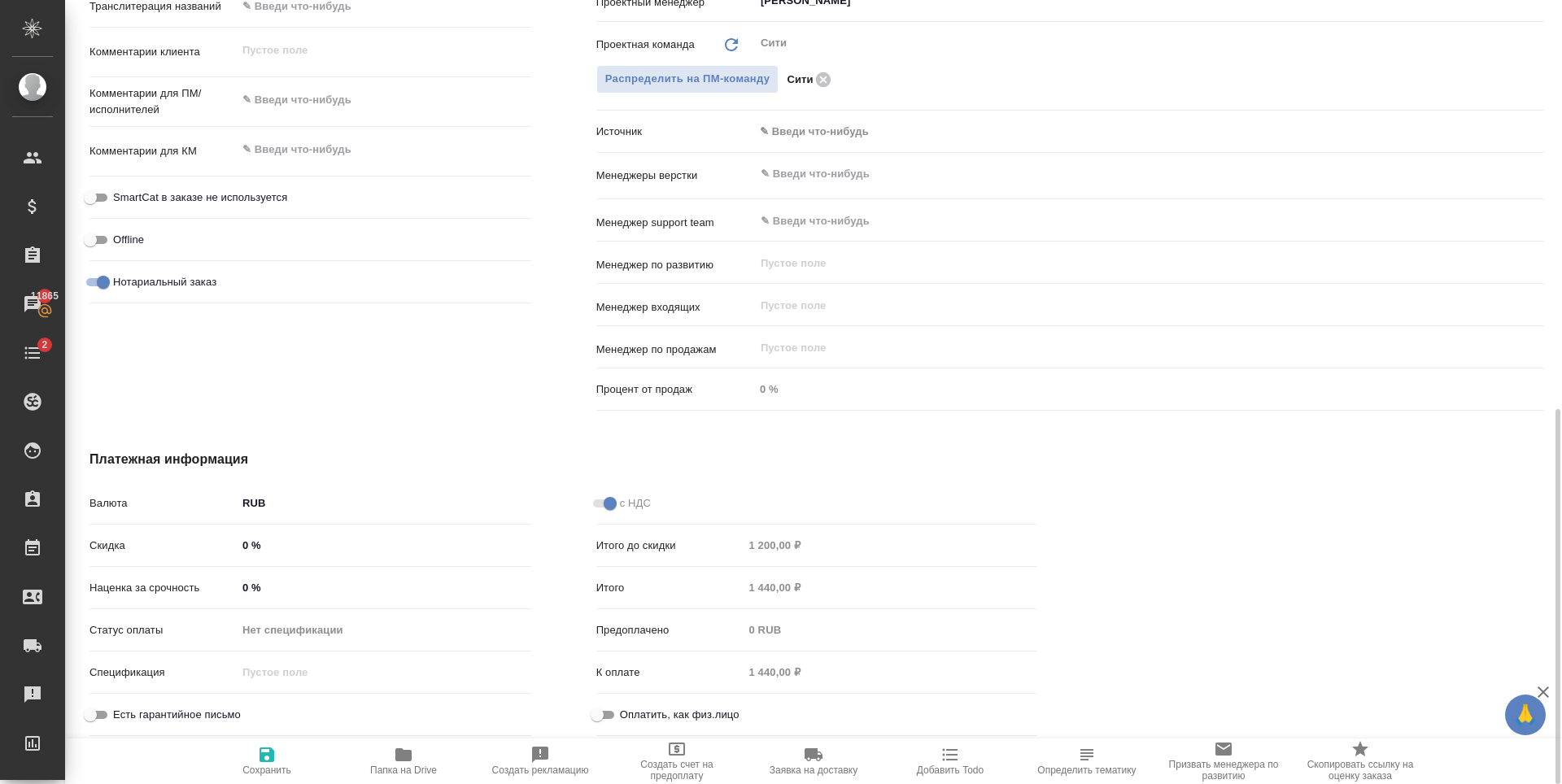
type textarea "x"
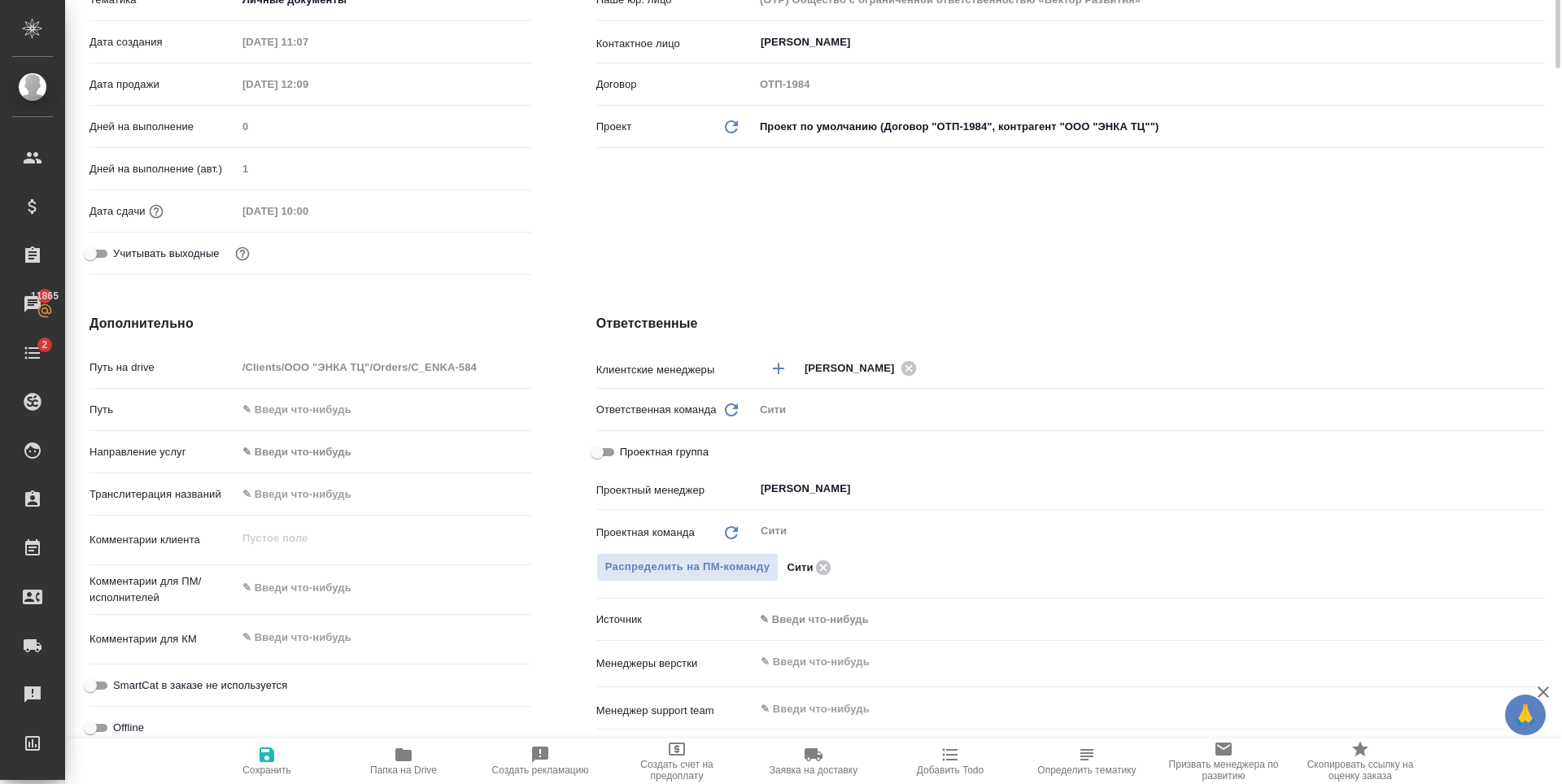
scroll to position [0, 0]
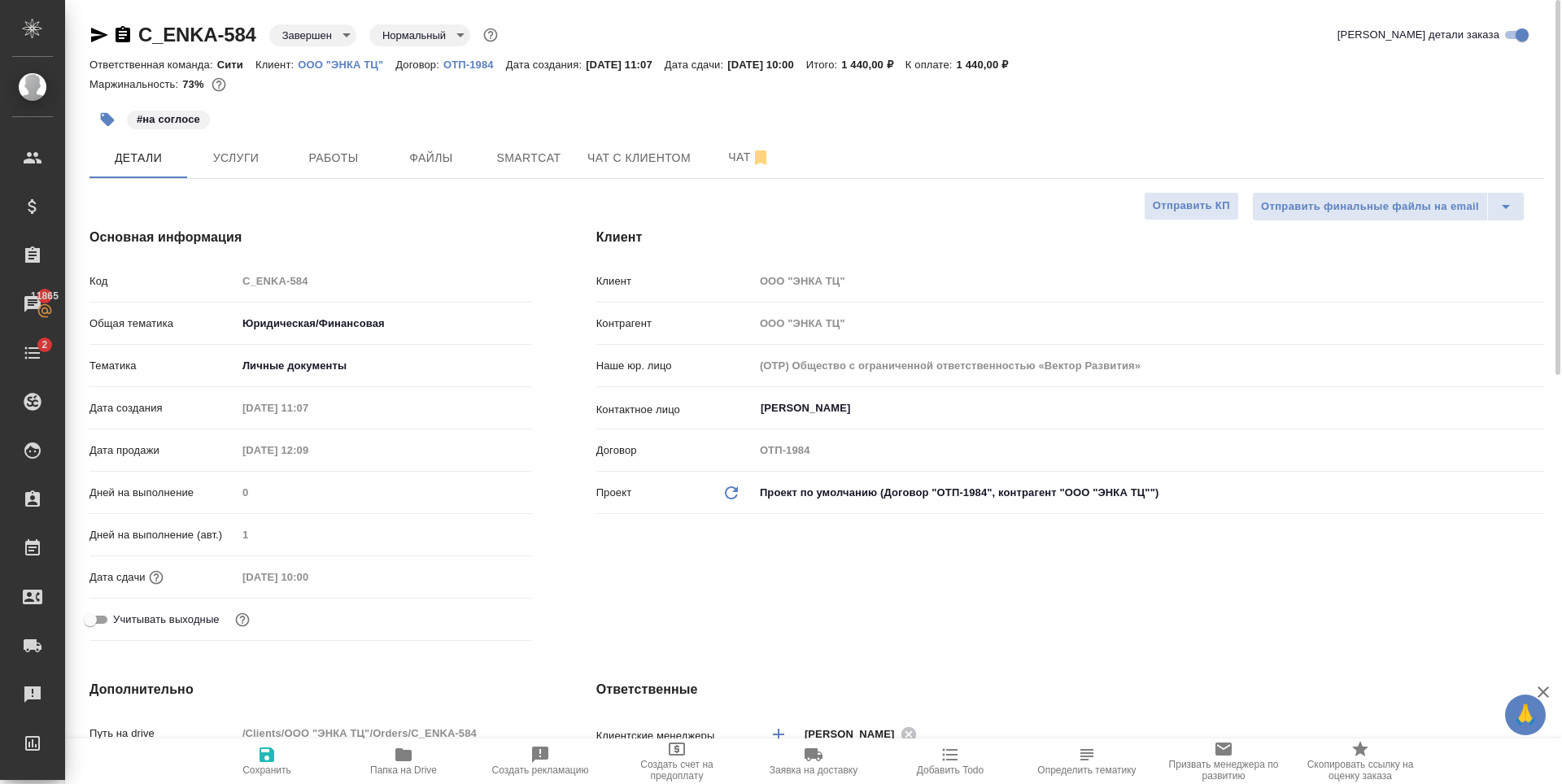
type textarea "x"
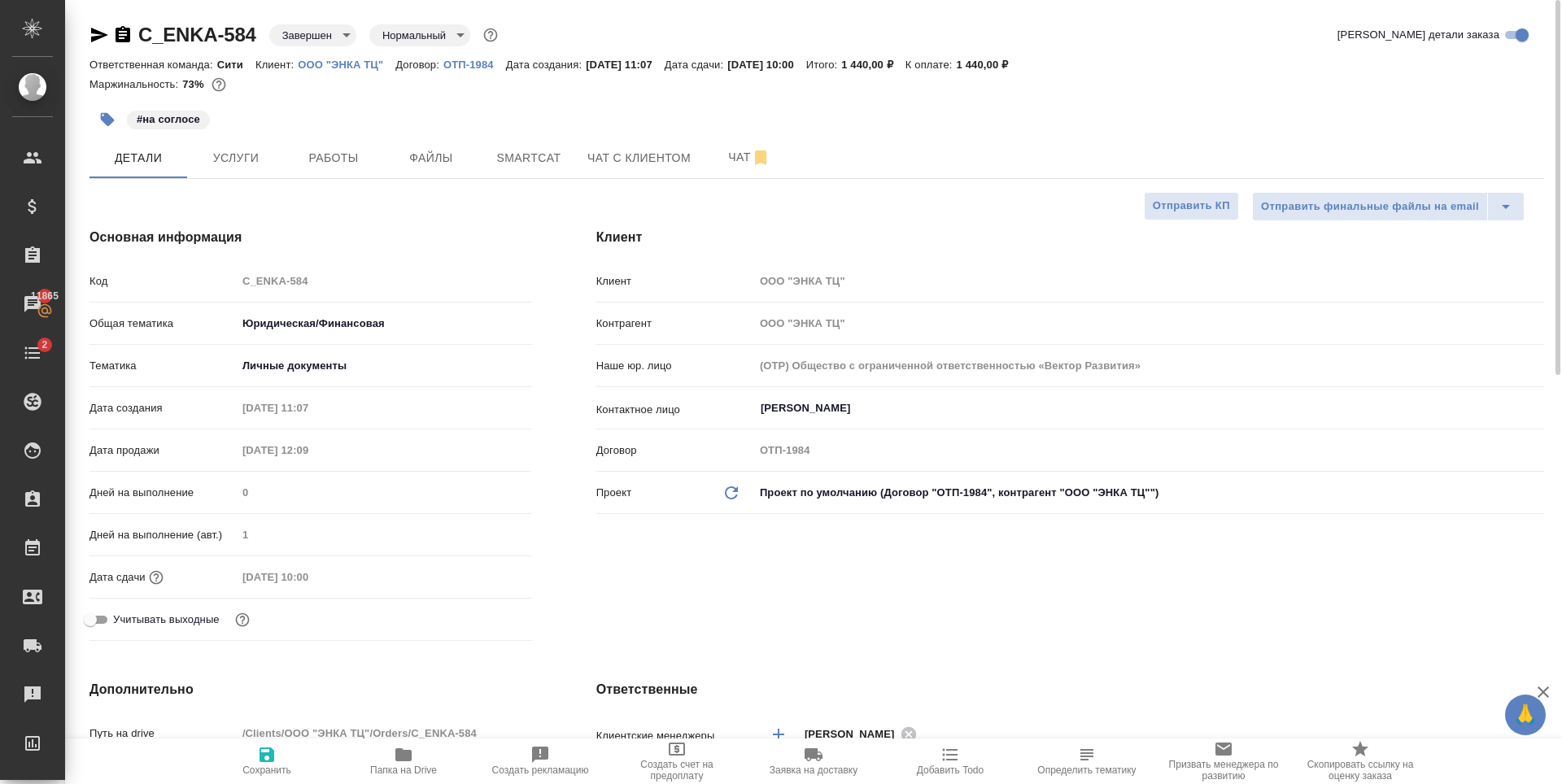
type textarea "x"
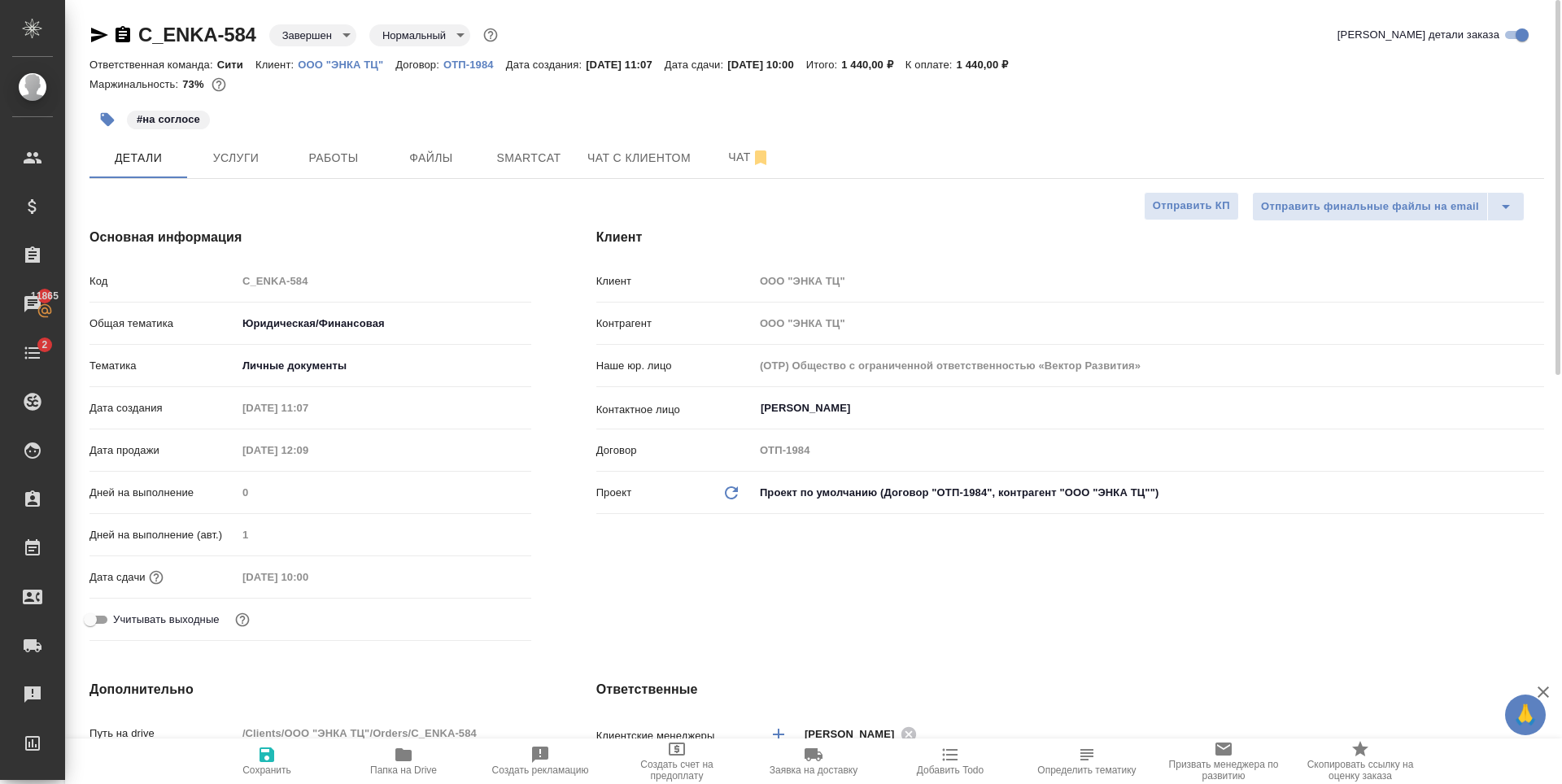
type textarea "x"
click at [363, 65] on p "ООО "ЭНКА ТЦ"" at bounding box center [346, 65] width 98 height 12
type textarea "x"
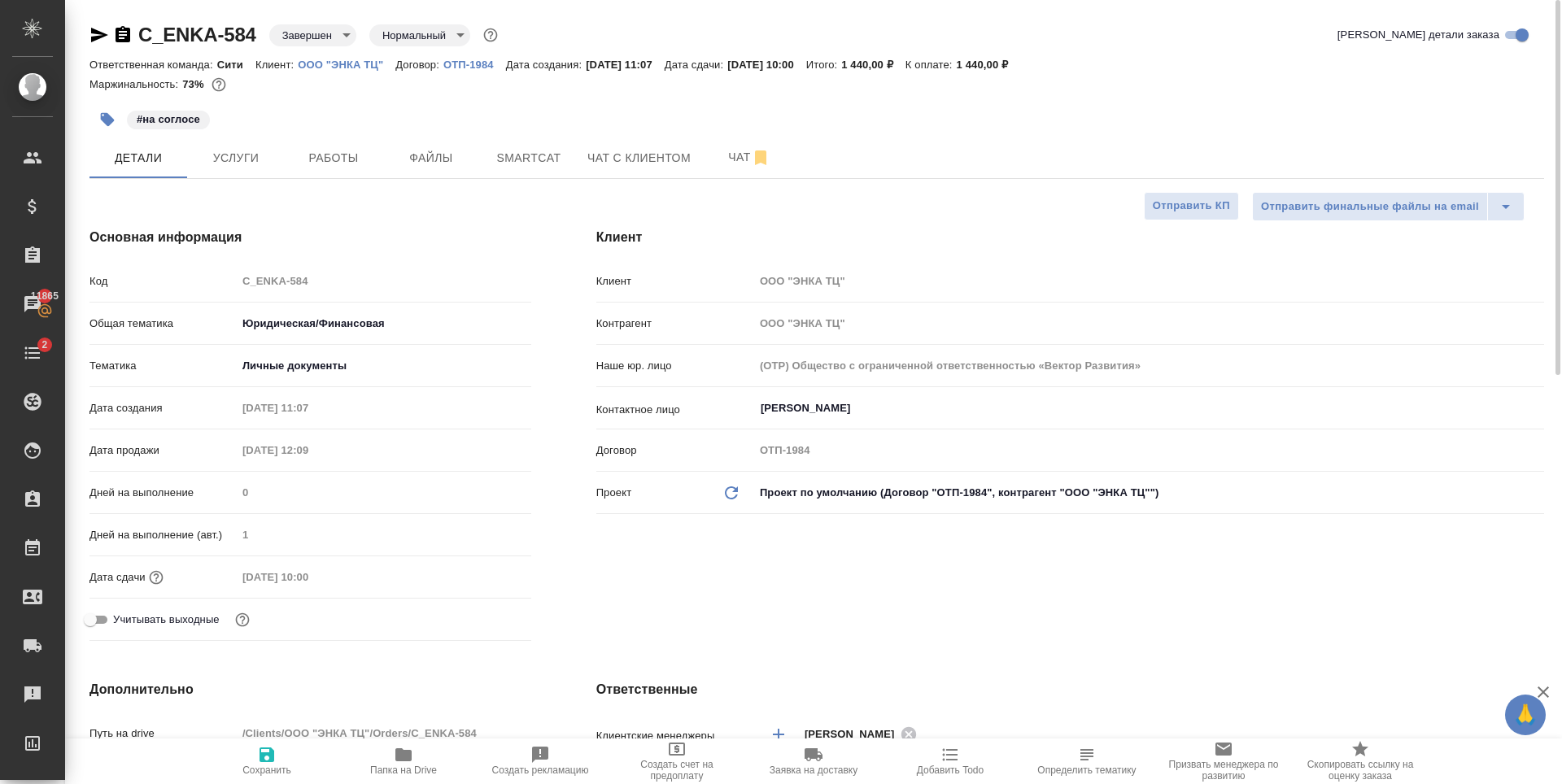
type textarea "x"
click at [622, 78] on div "Маржинальность: 73%" at bounding box center [817, 85] width 1455 height 21
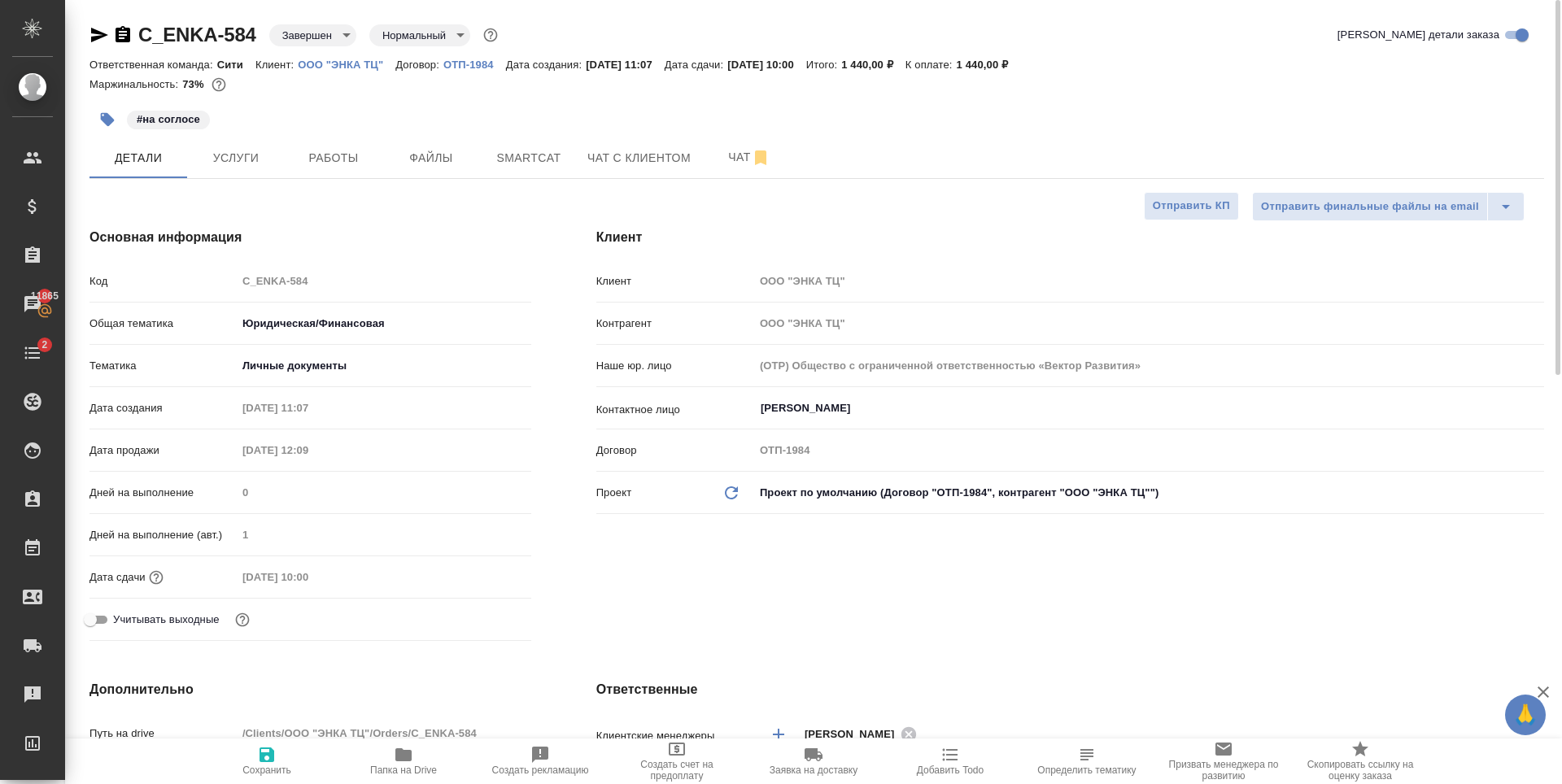
type textarea "x"
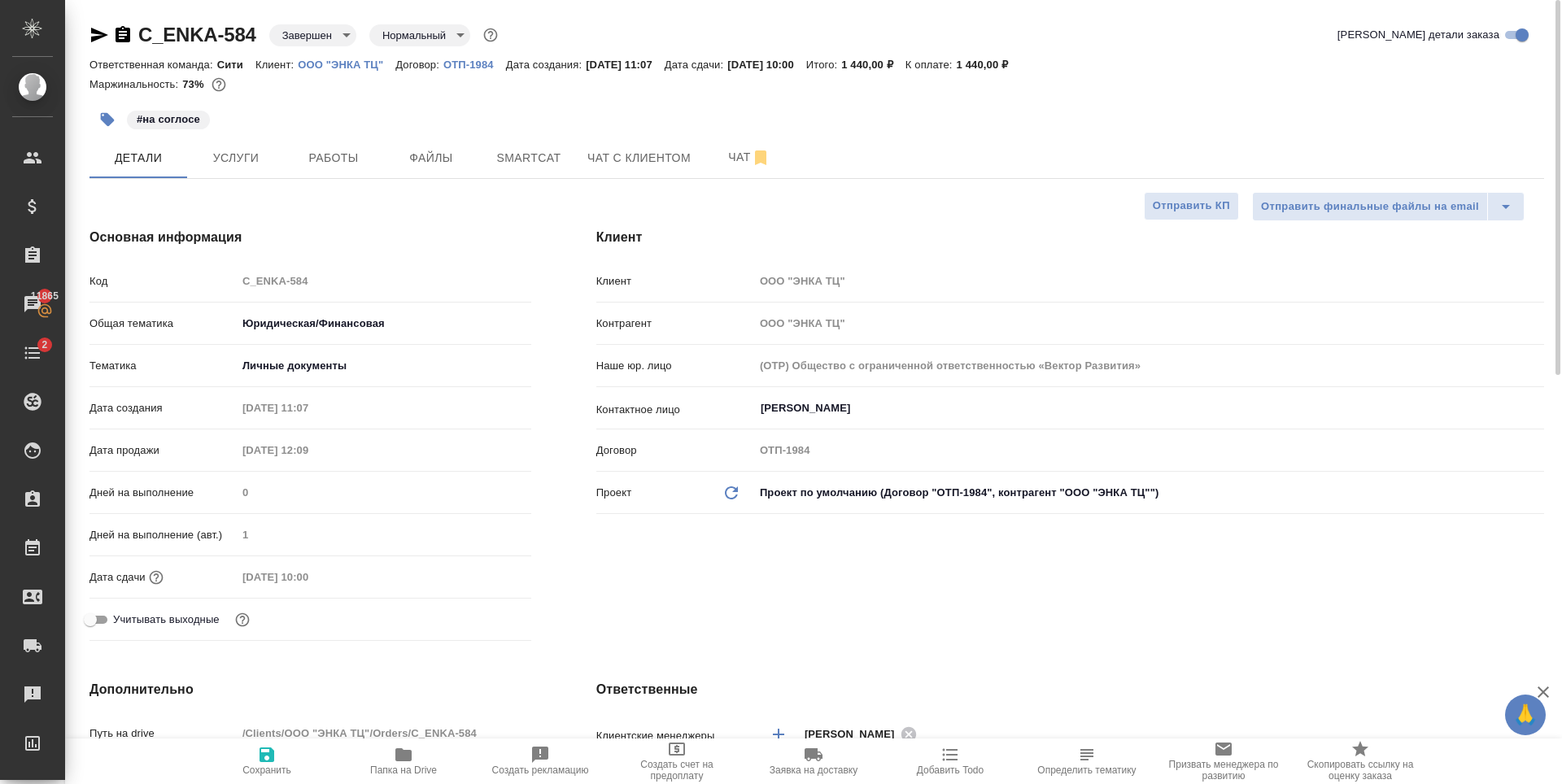
type textarea "x"
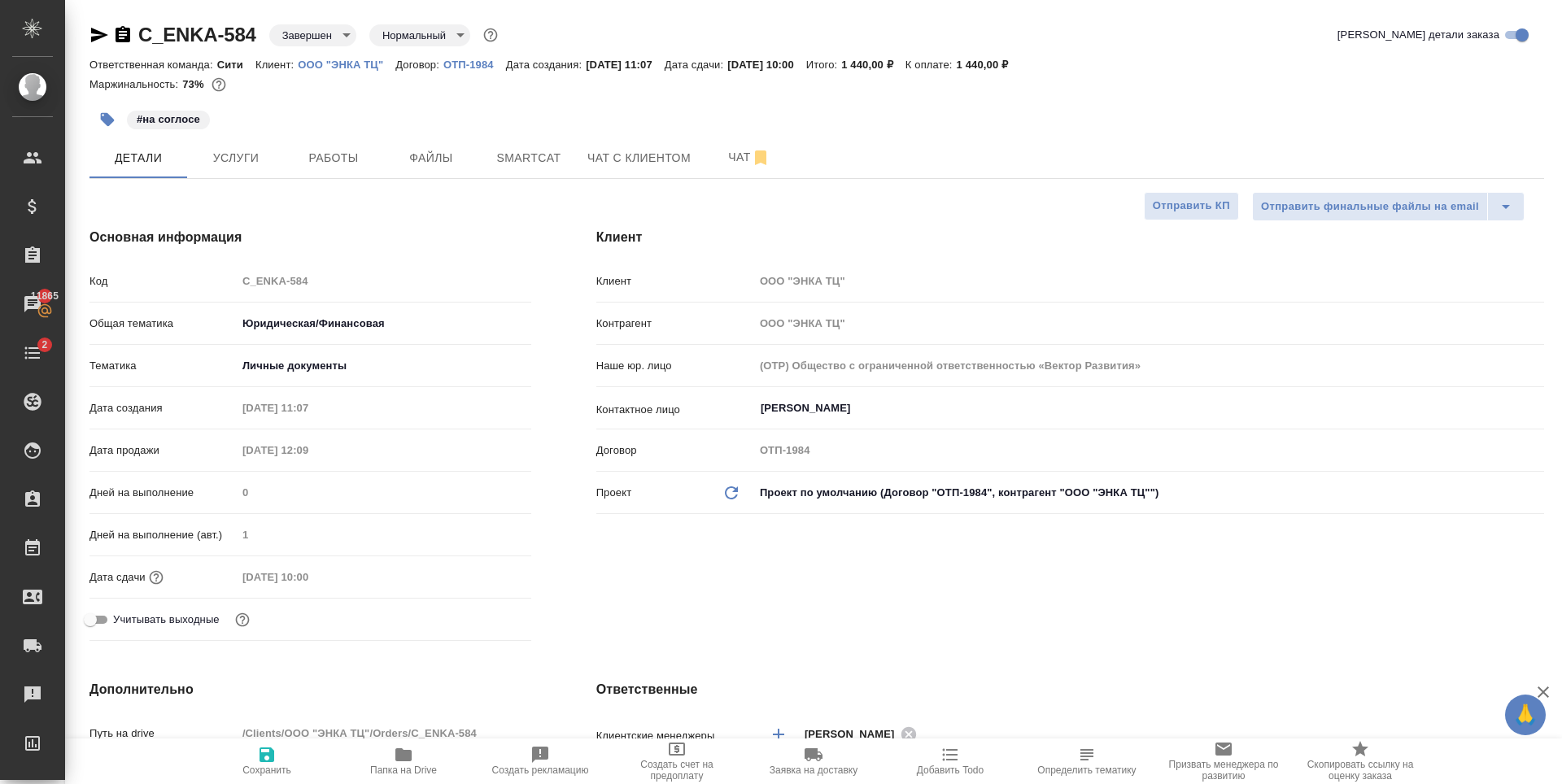
type textarea "x"
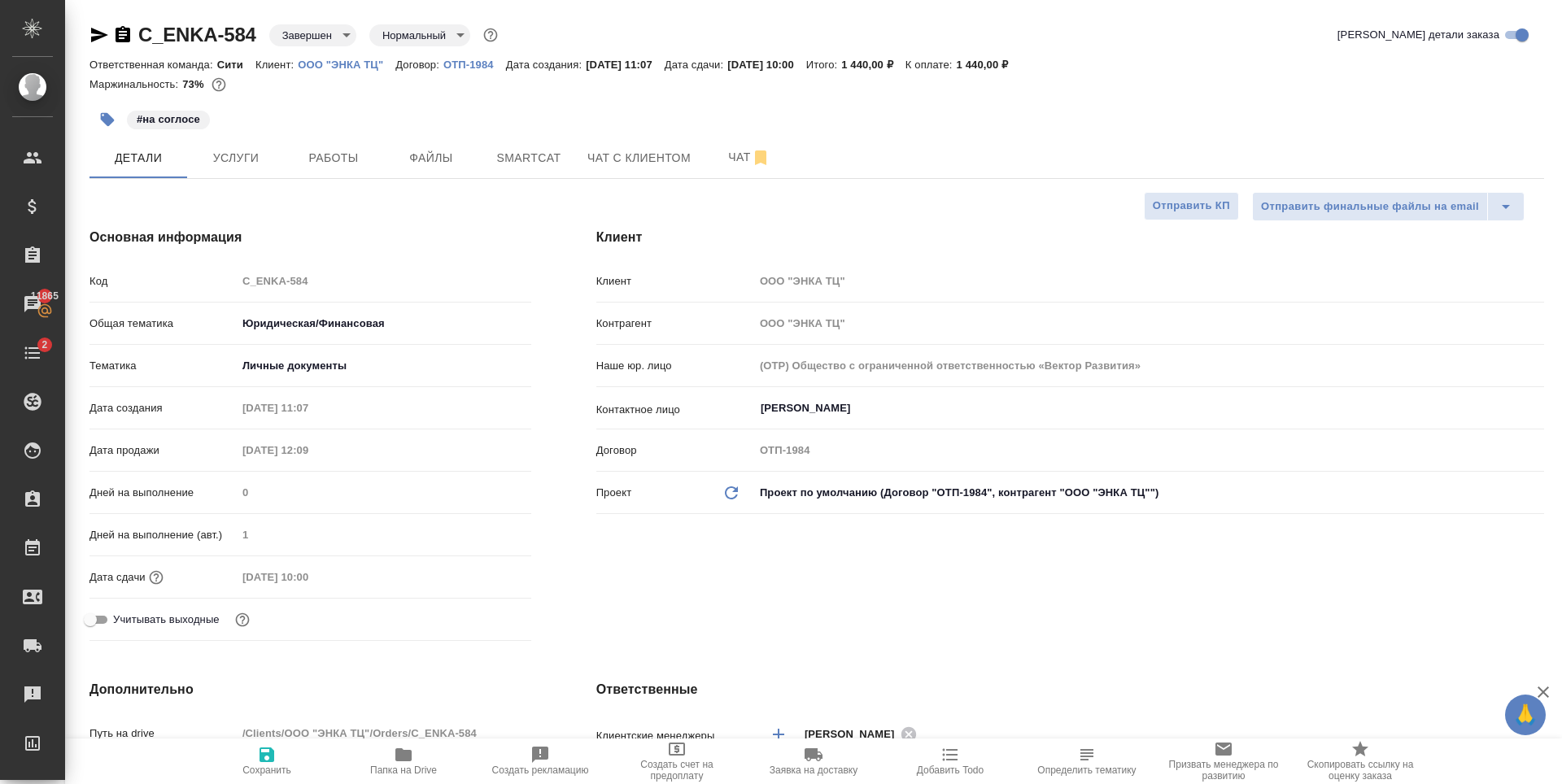
type textarea "x"
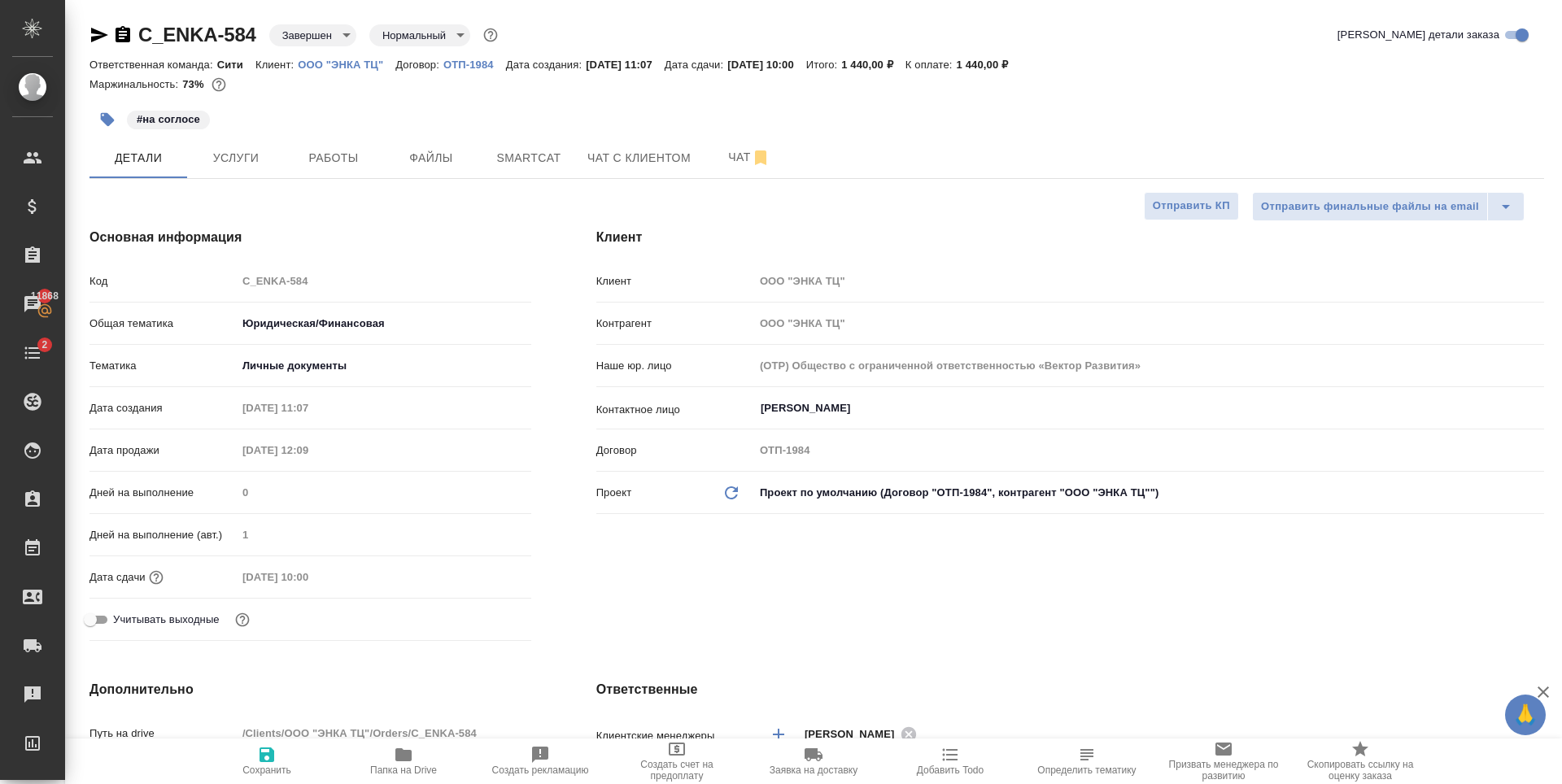
type textarea "x"
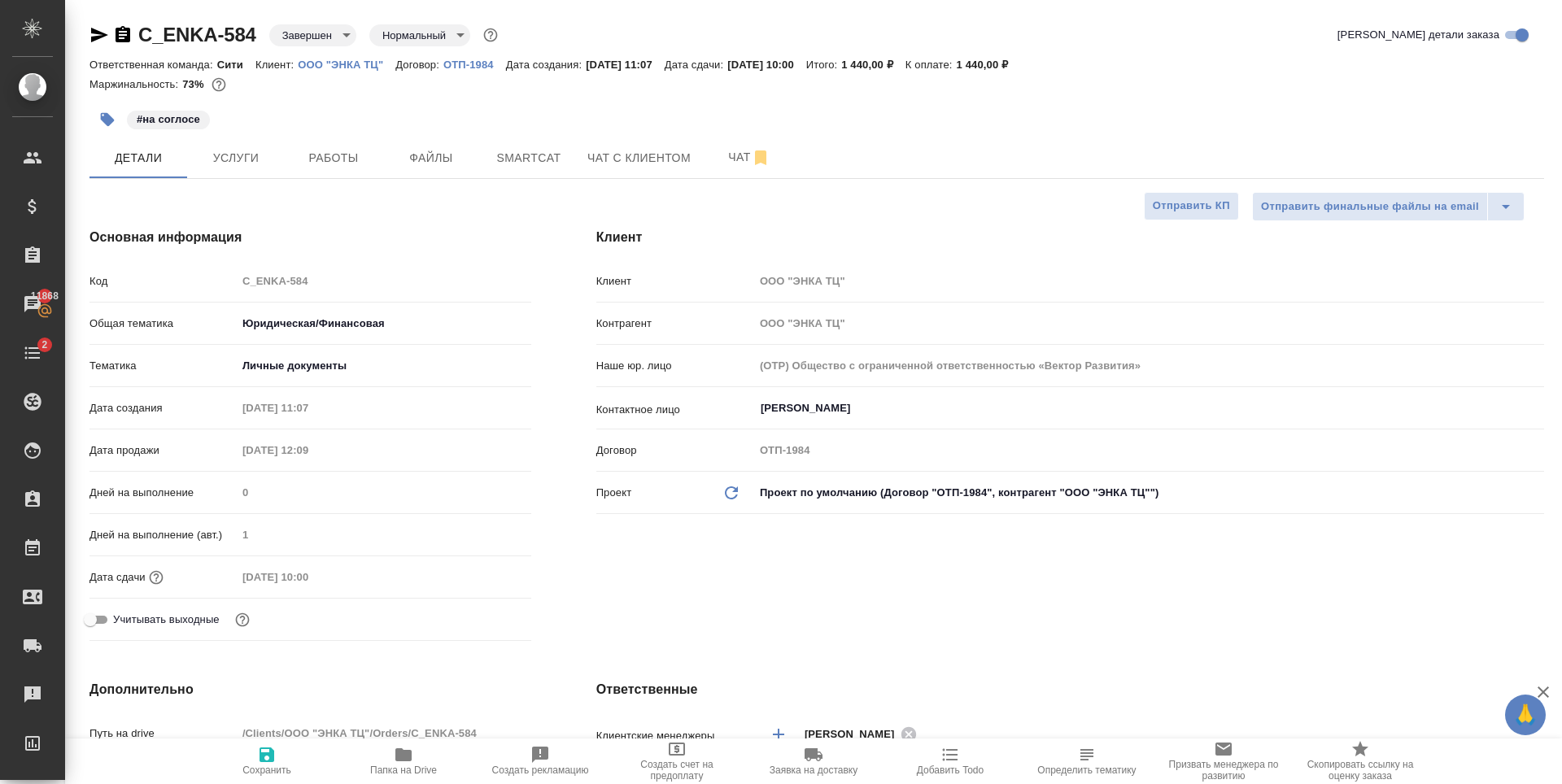
type textarea "x"
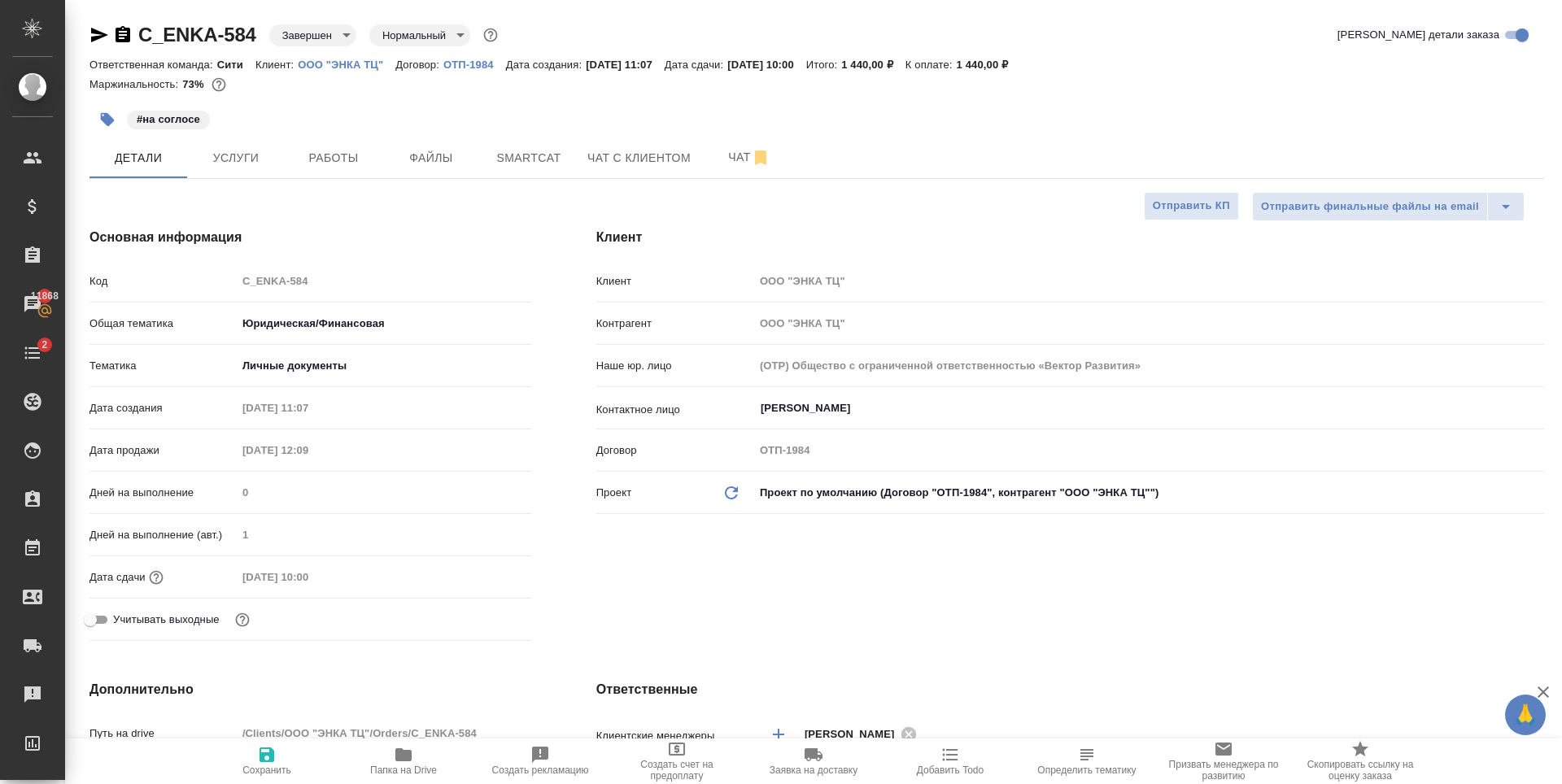
type textarea "x"
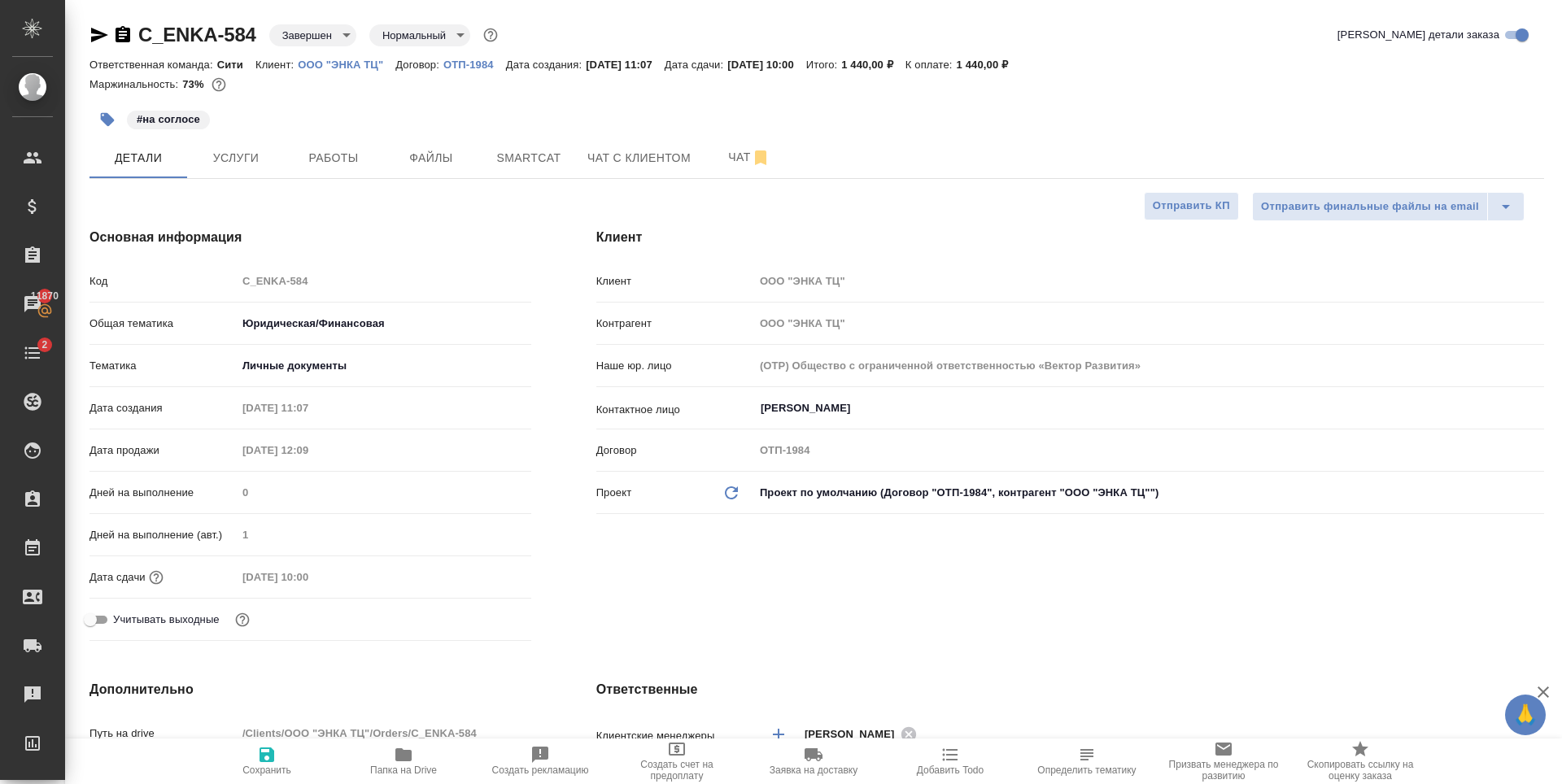
type textarea "x"
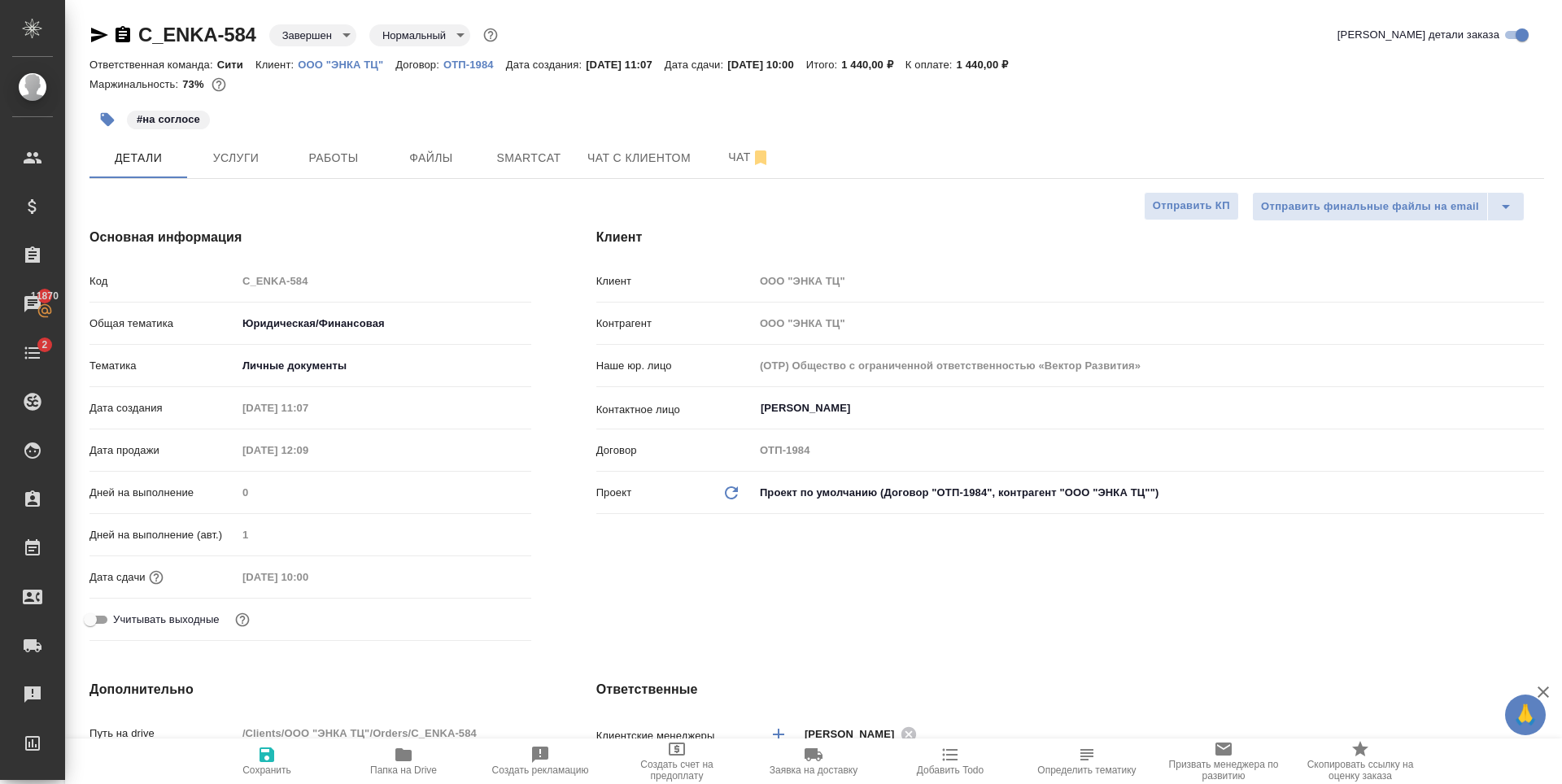
type textarea "x"
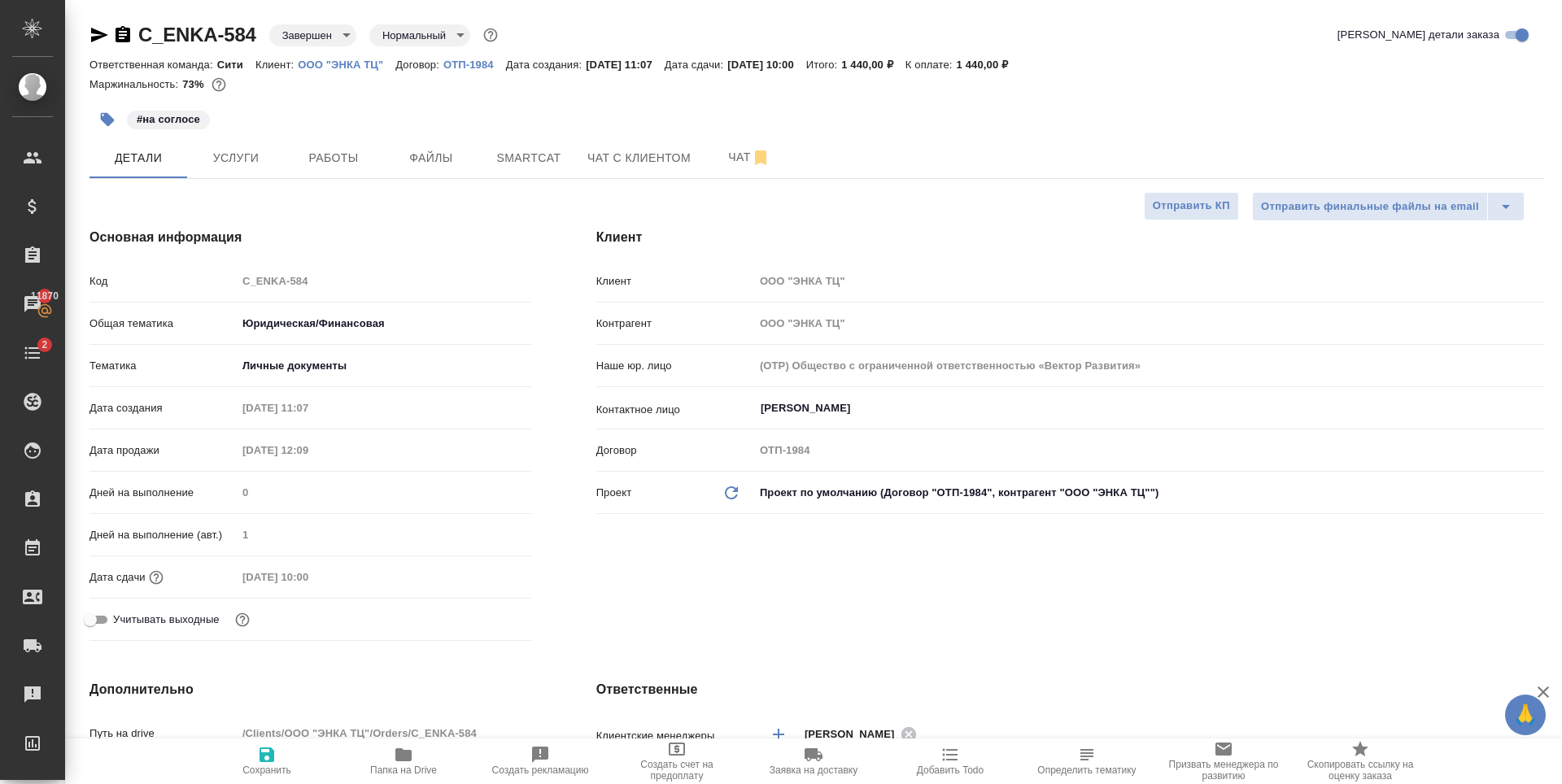
type textarea "x"
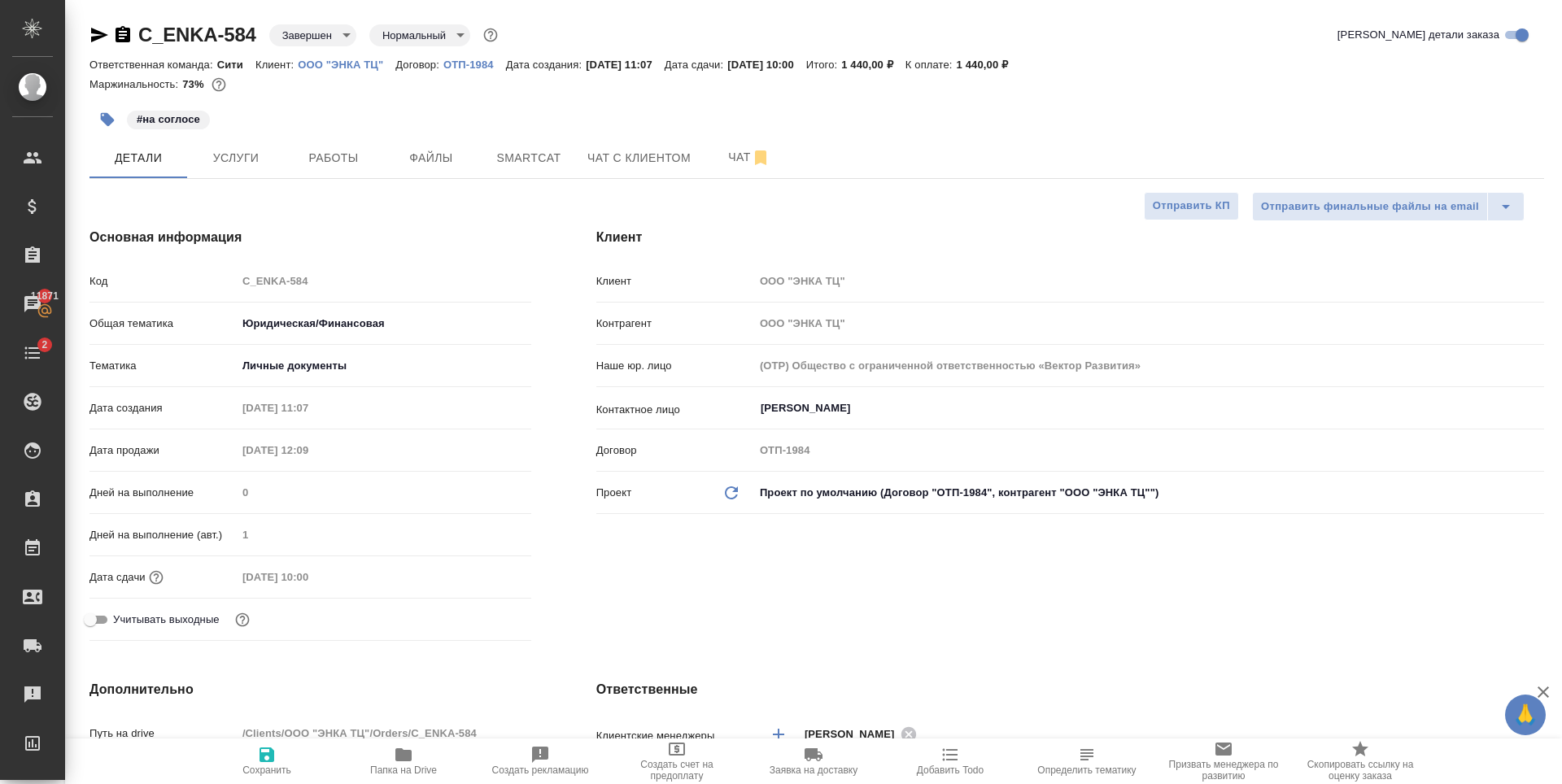
type textarea "x"
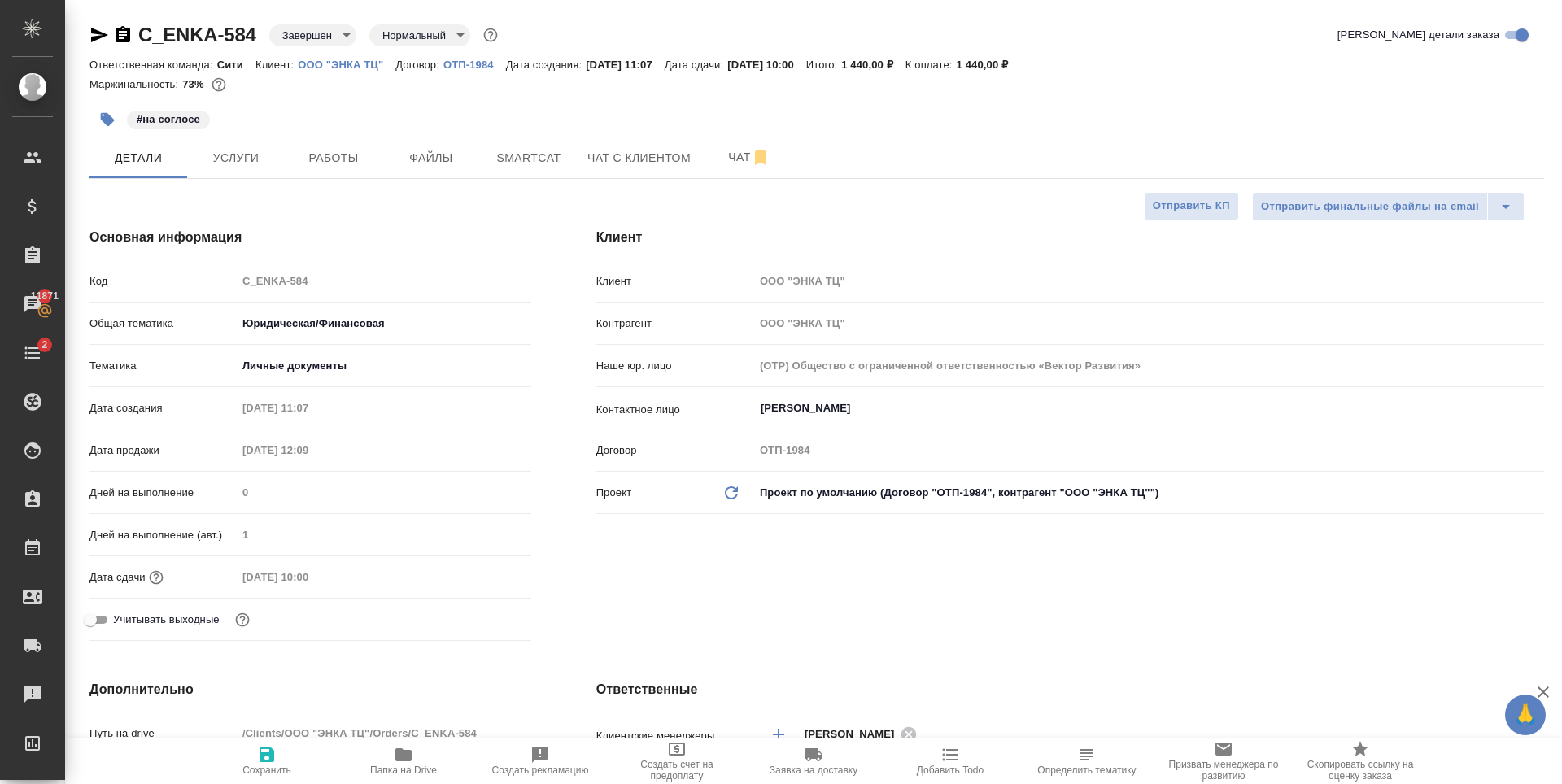
type textarea "x"
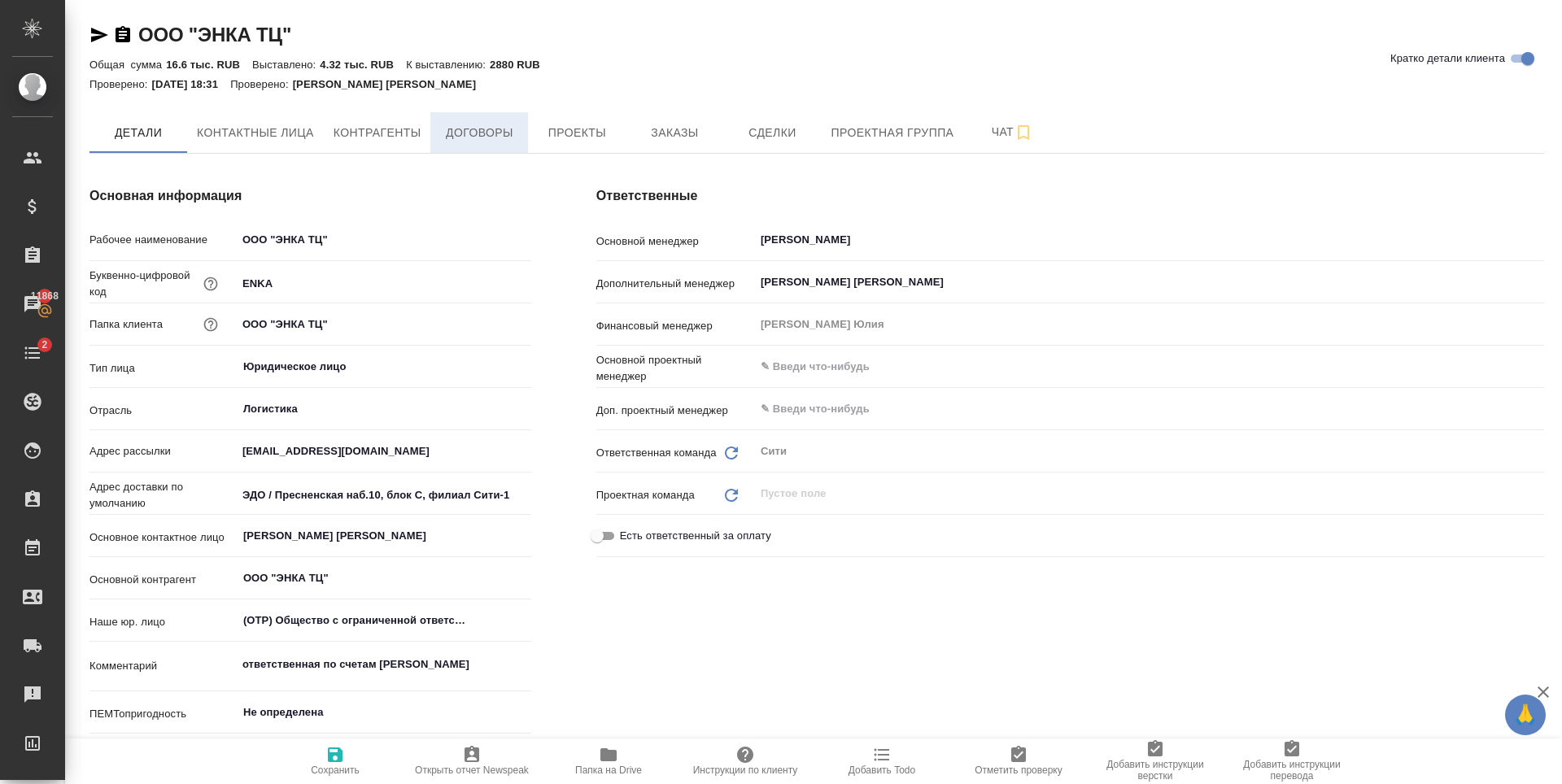
click at [462, 133] on span "Договоры" at bounding box center [479, 133] width 79 height 20
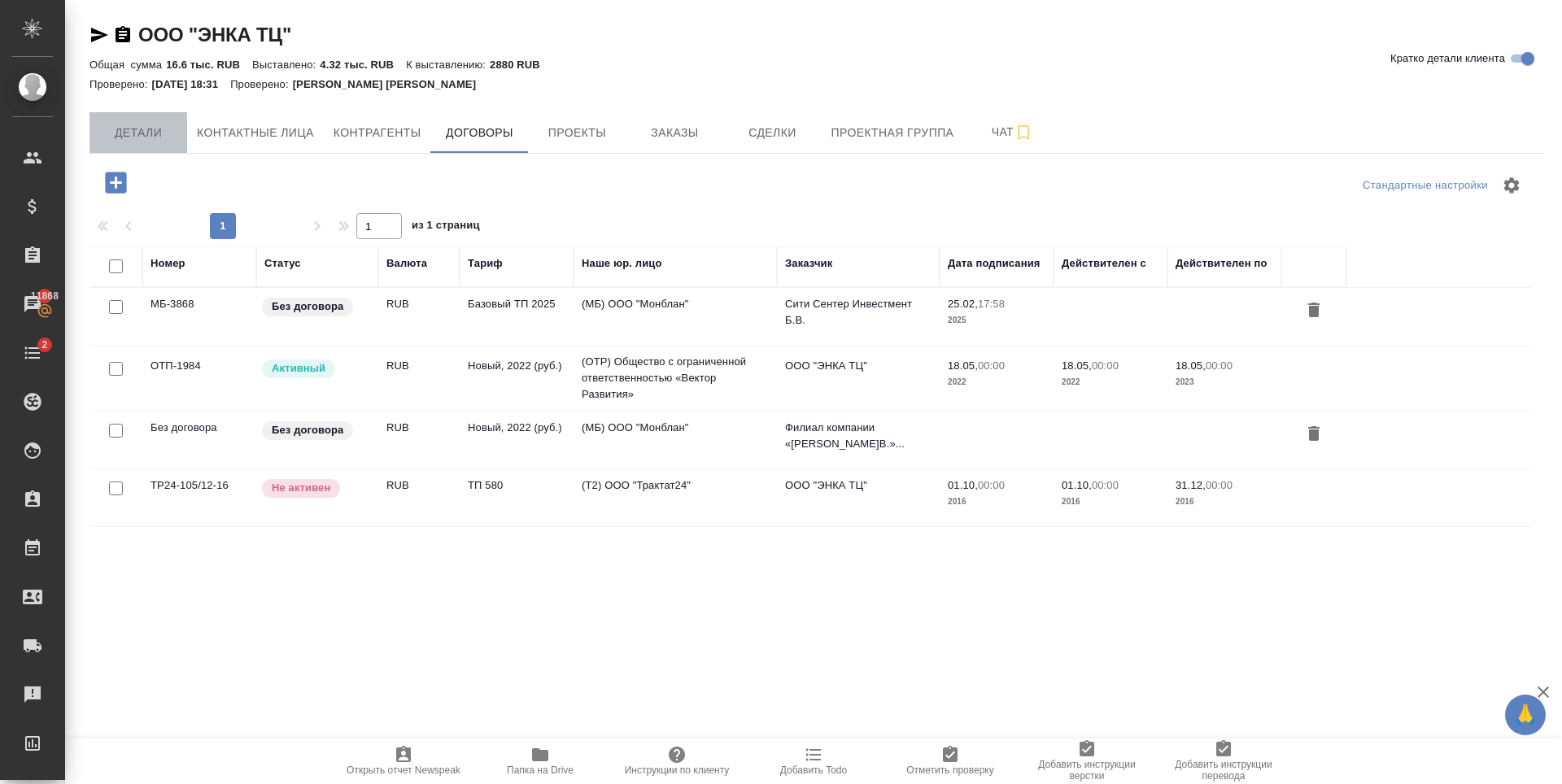
click at [133, 145] on button "Детали" at bounding box center [139, 133] width 98 height 41
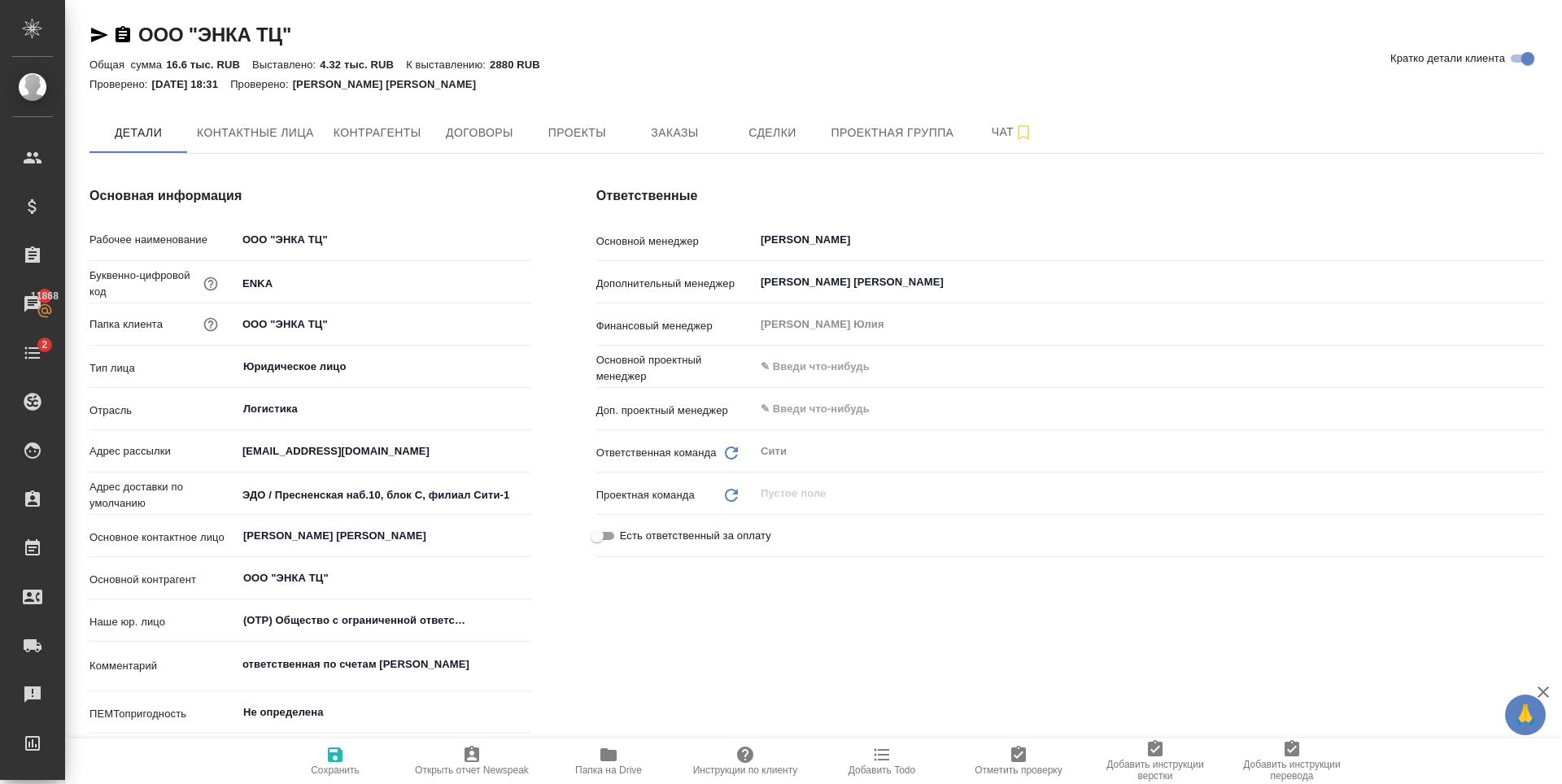
type textarea "x"
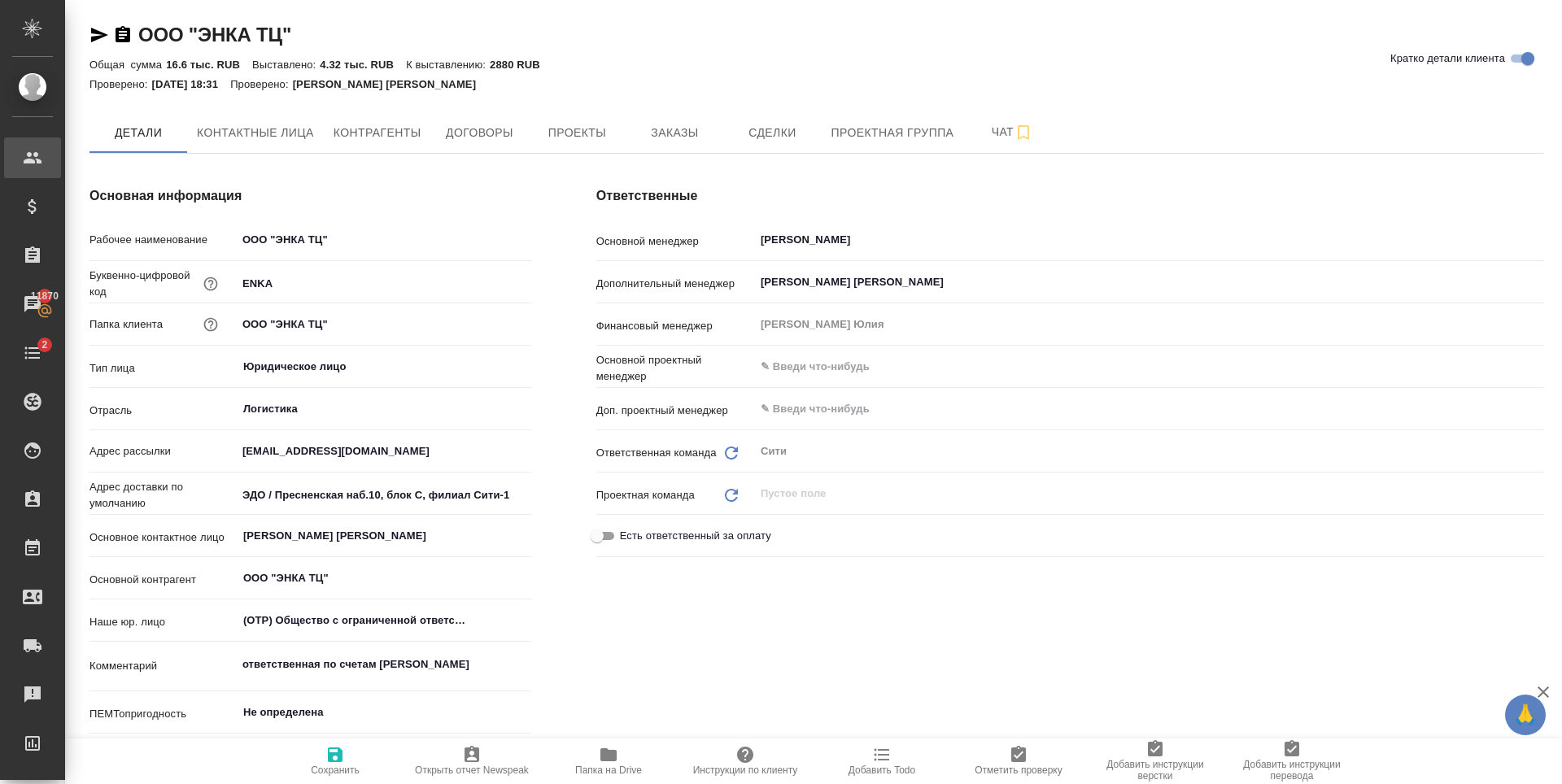
type textarea "x"
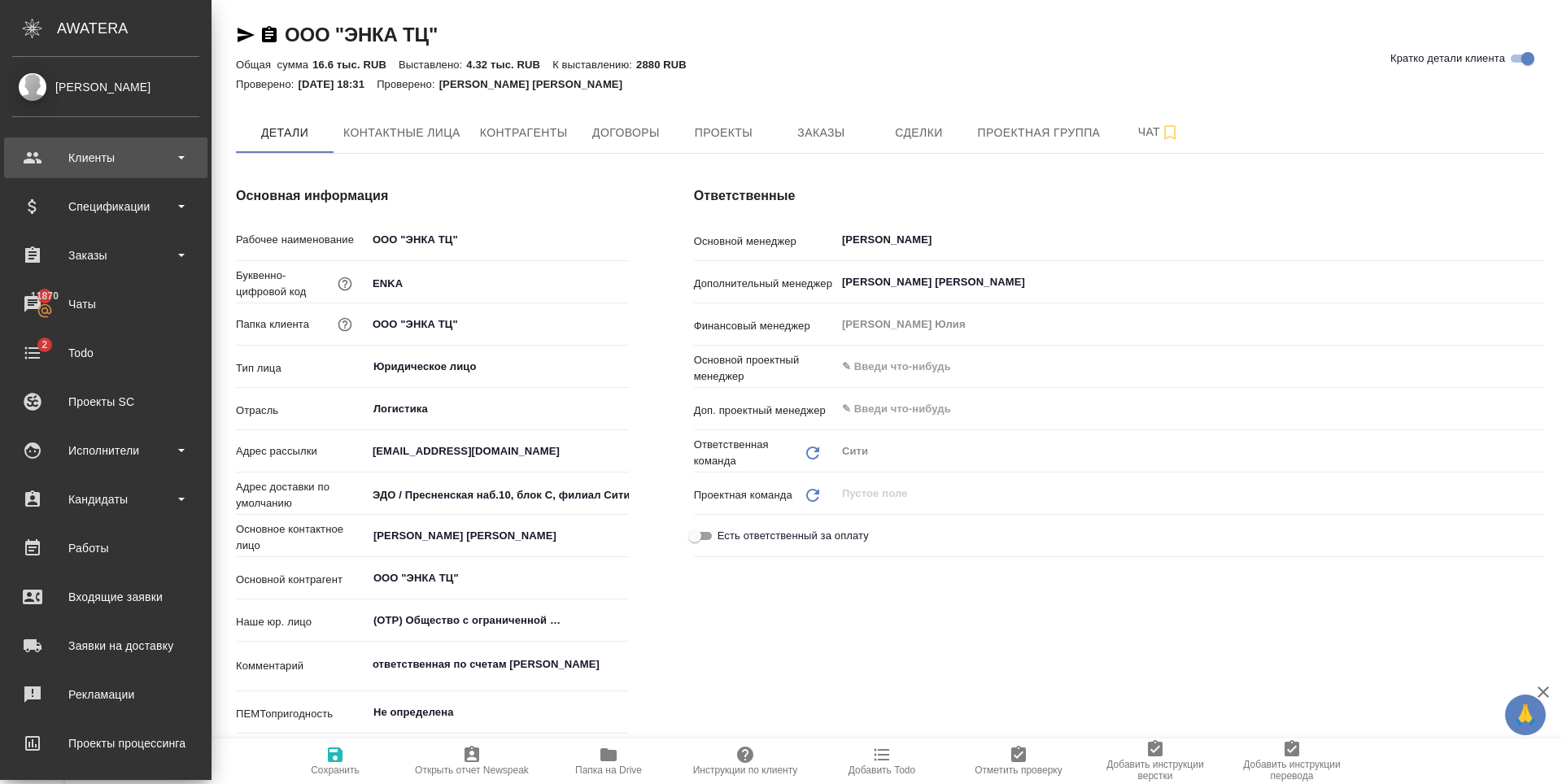
click at [126, 166] on div "Клиенты" at bounding box center [106, 158] width 187 height 24
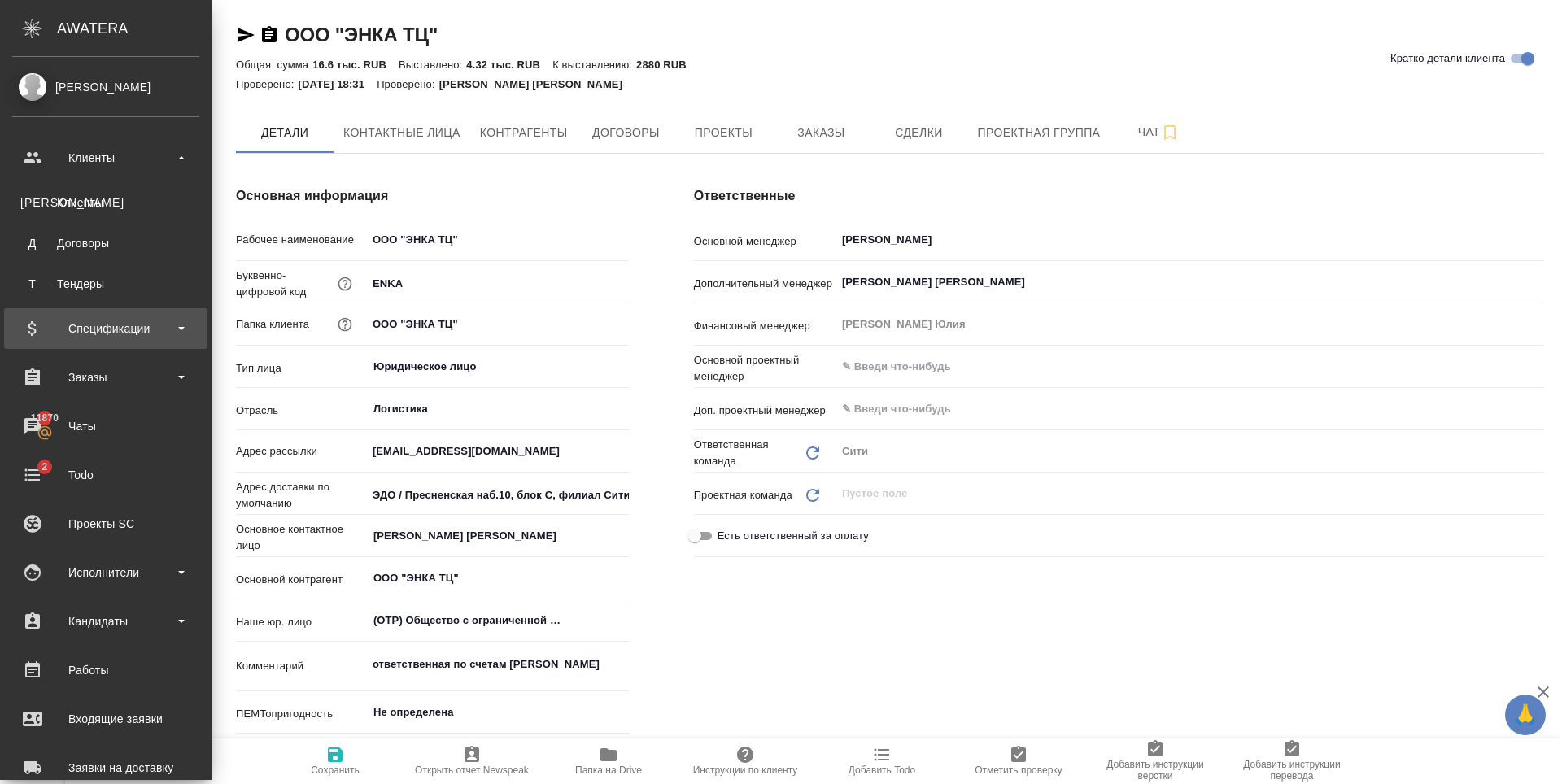
click at [101, 316] on div "Спецификации" at bounding box center [106, 328] width 203 height 41
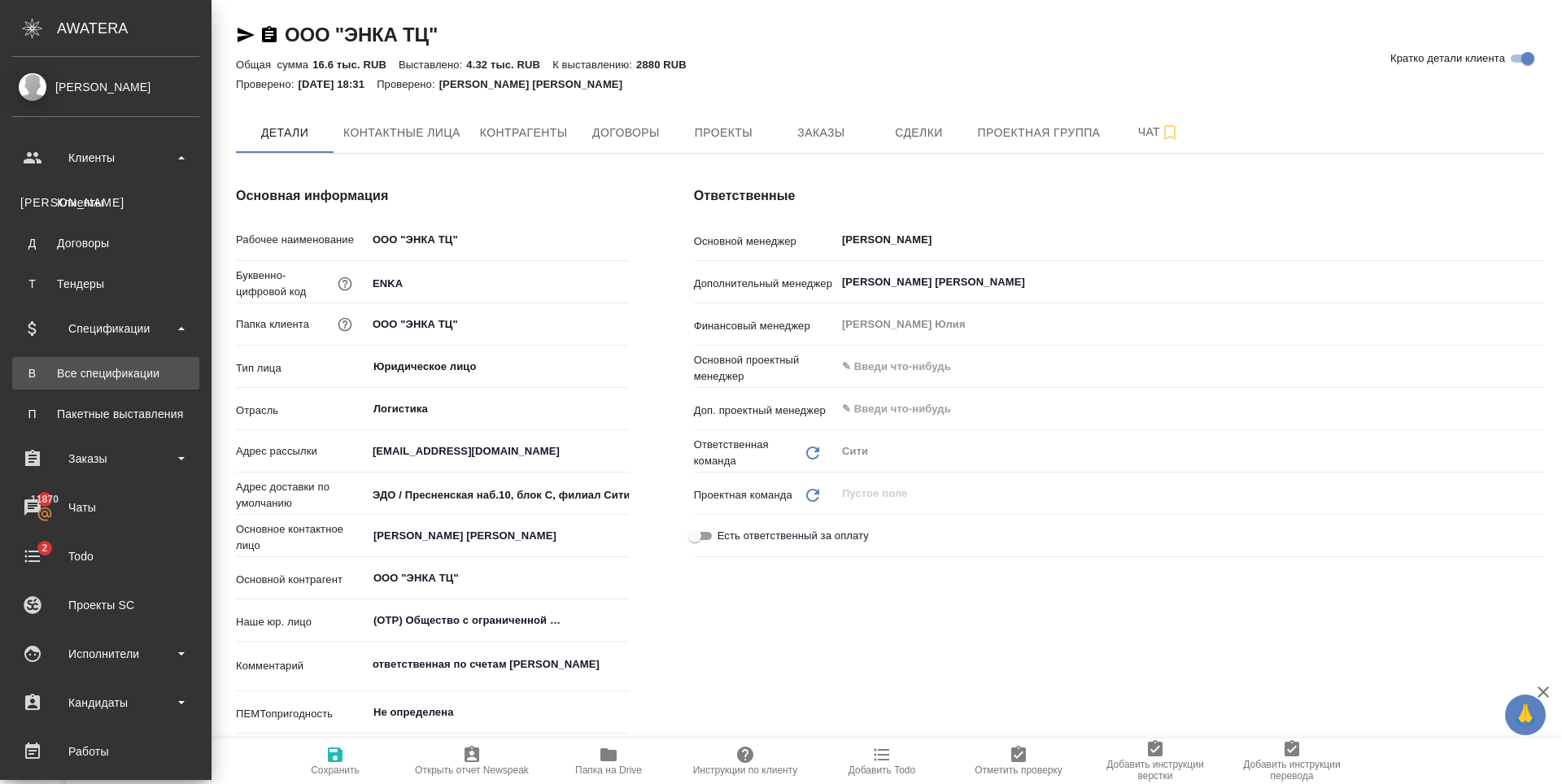
click at [116, 386] on link "В Все спецификации" at bounding box center [106, 372] width 187 height 32
type textarea "x"
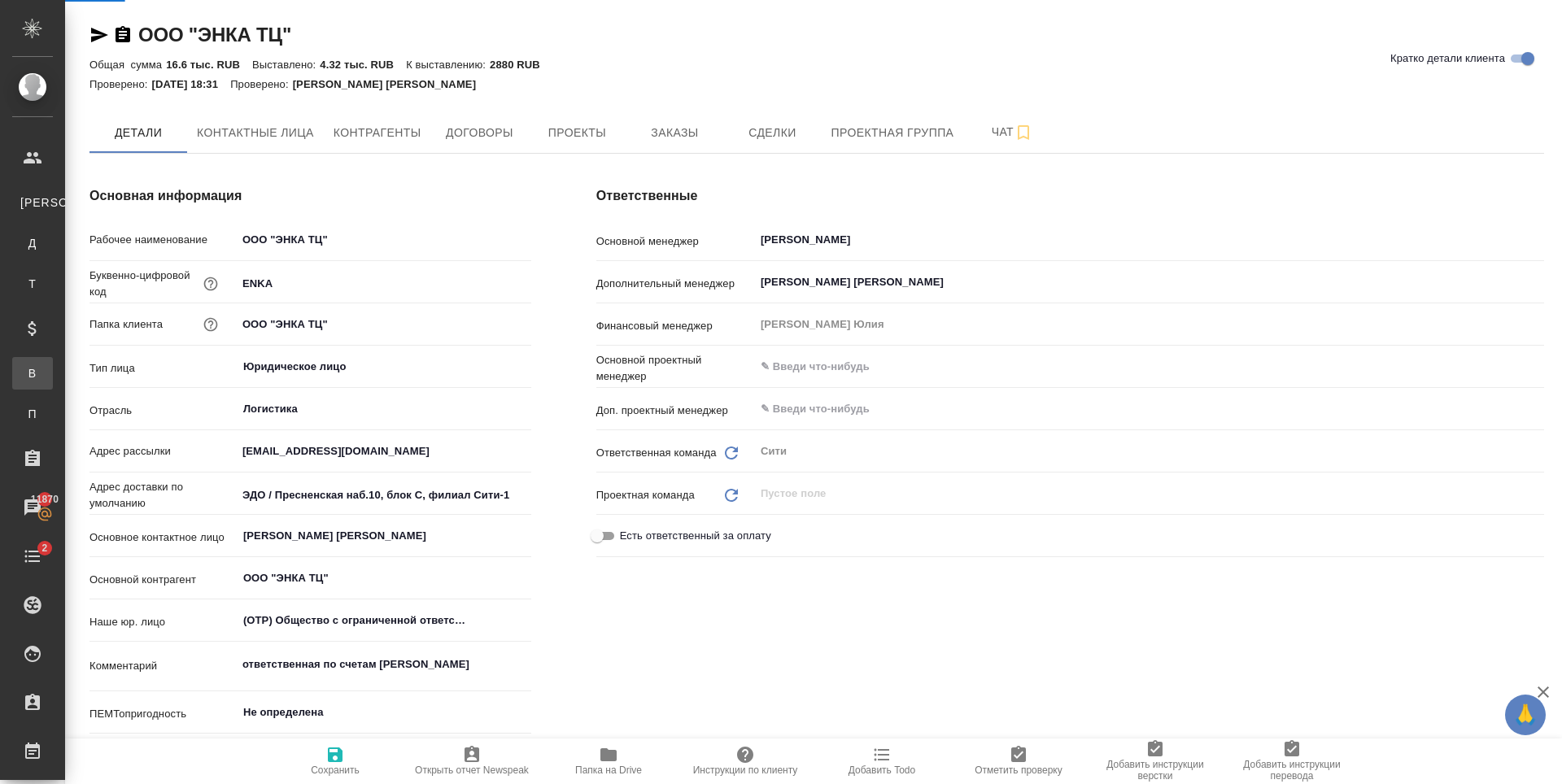
type textarea "x"
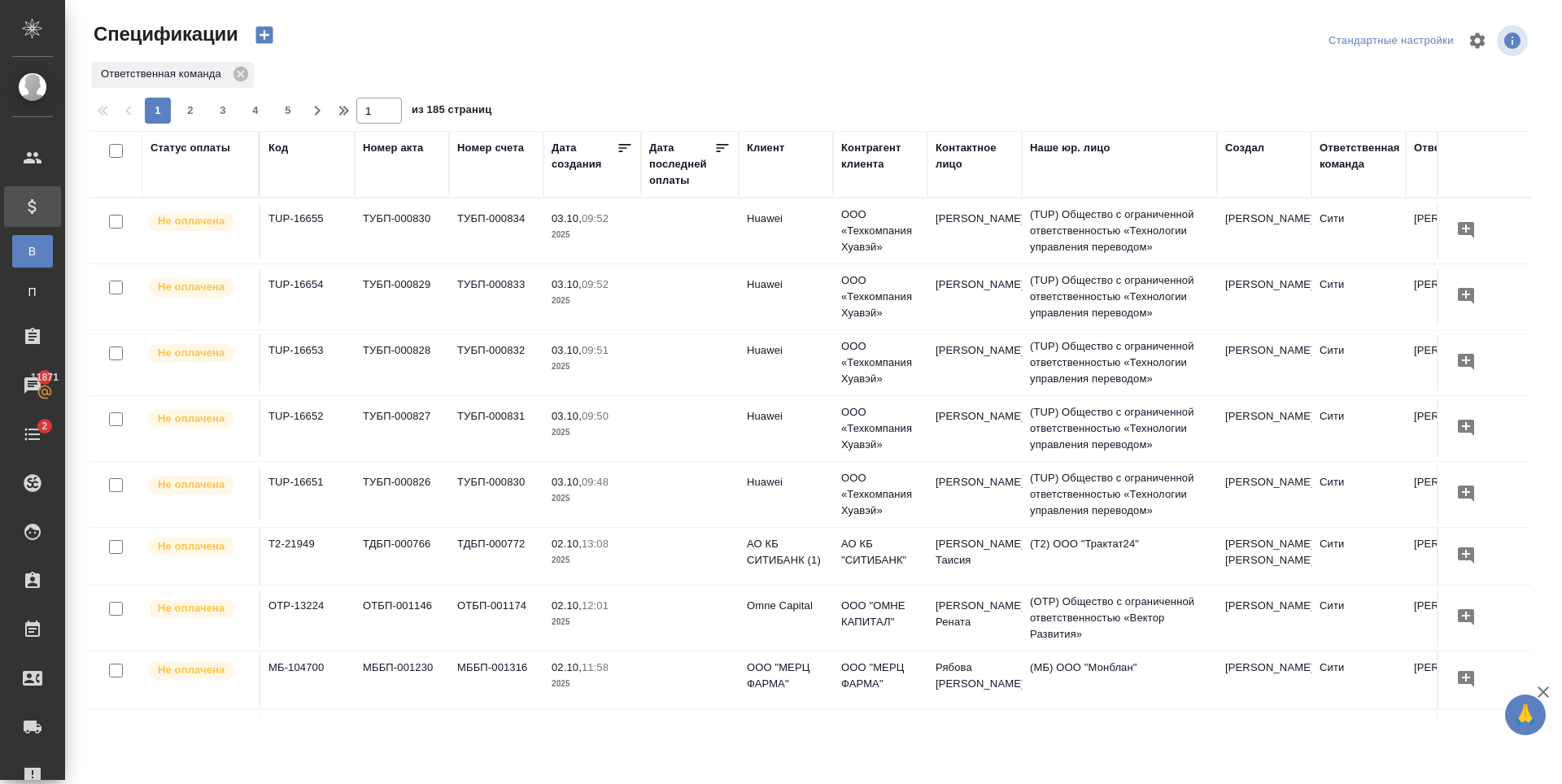
click at [274, 29] on icon "button" at bounding box center [264, 35] width 23 height 23
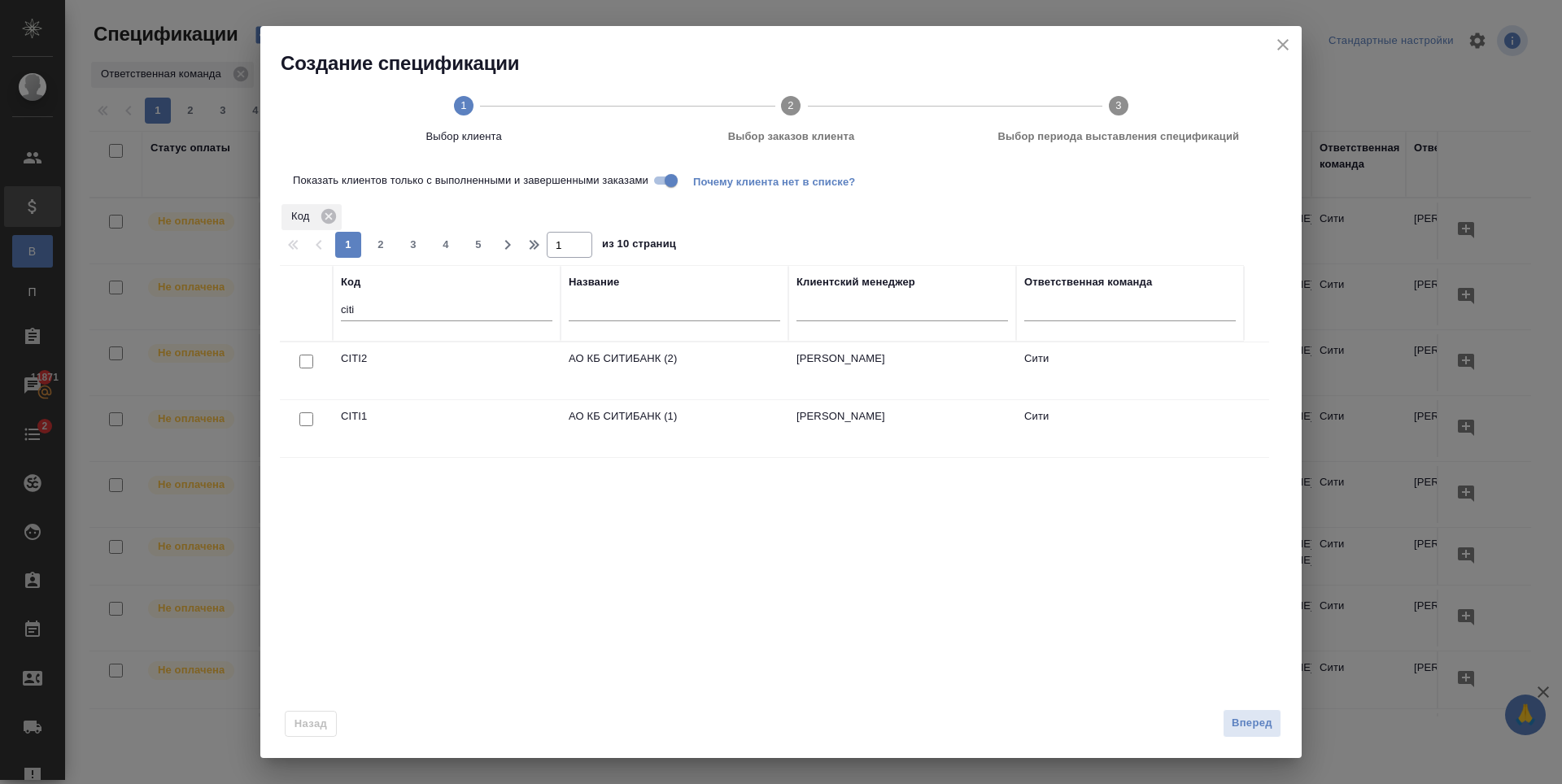
click at [429, 307] on input "citi" at bounding box center [447, 310] width 211 height 20
type input "enka"
click at [306, 363] on input "checkbox" at bounding box center [306, 362] width 14 height 14
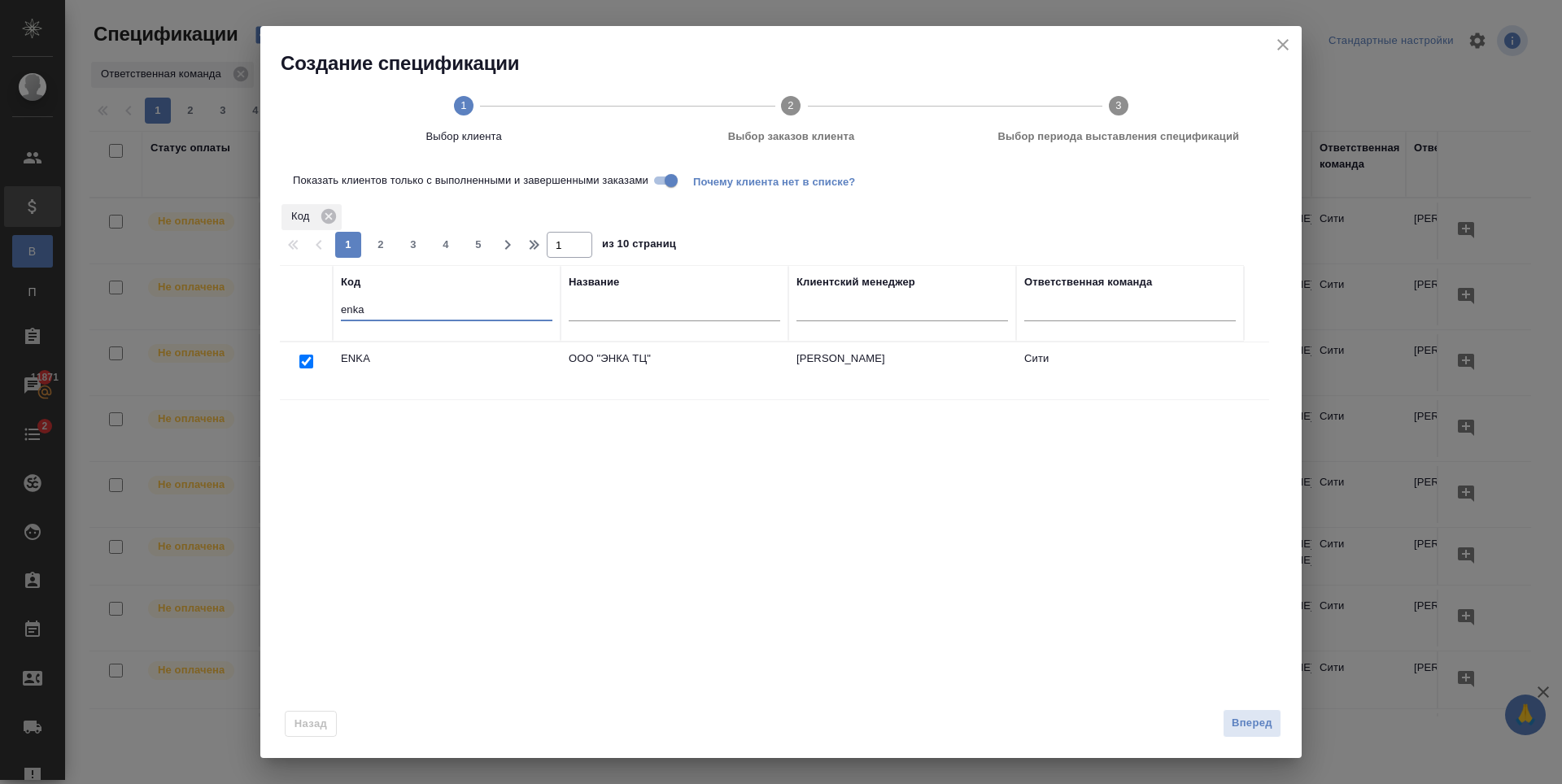
checkbox input "true"
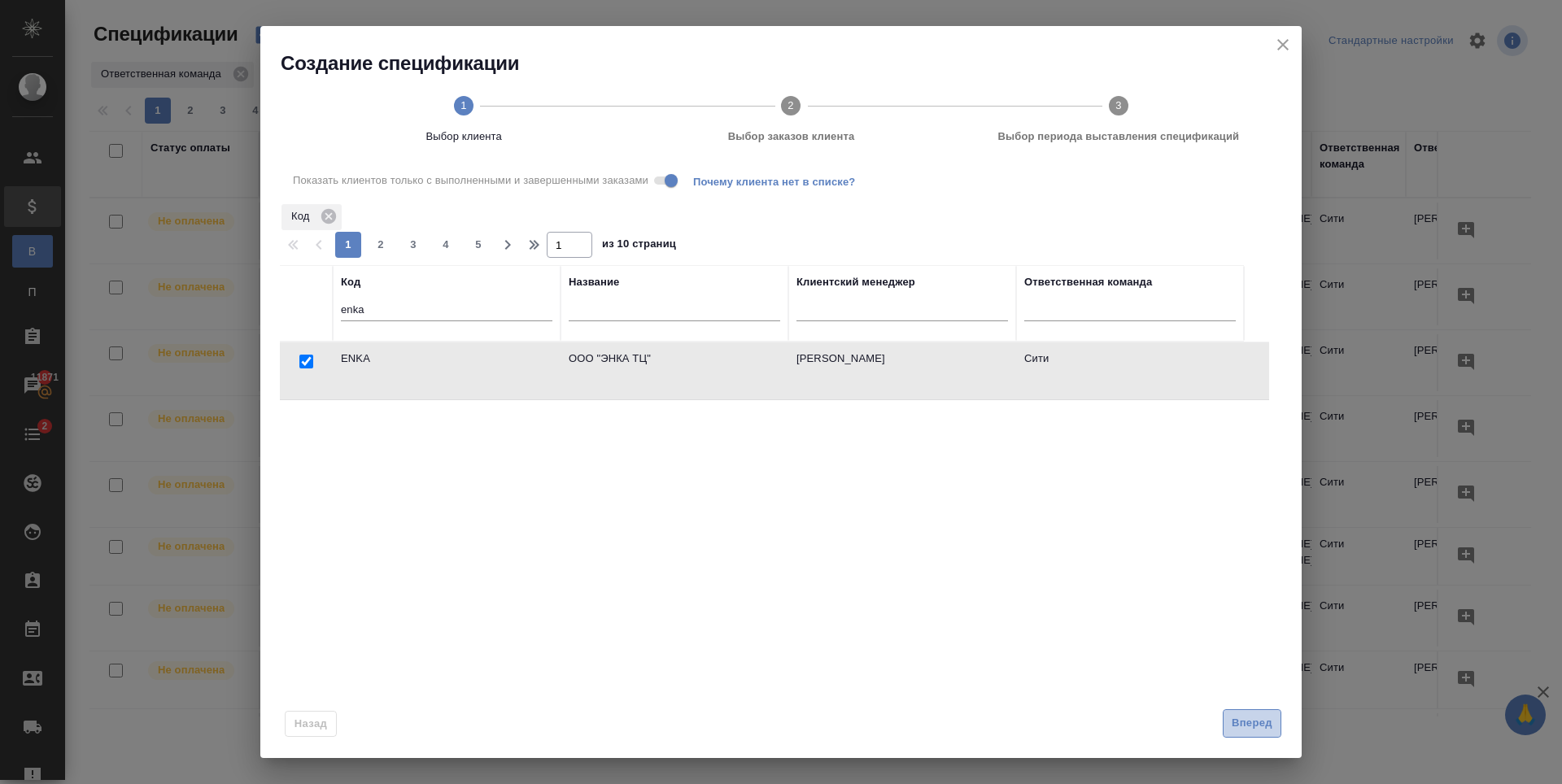
click at [1232, 722] on span "Вперед" at bounding box center [1252, 723] width 41 height 18
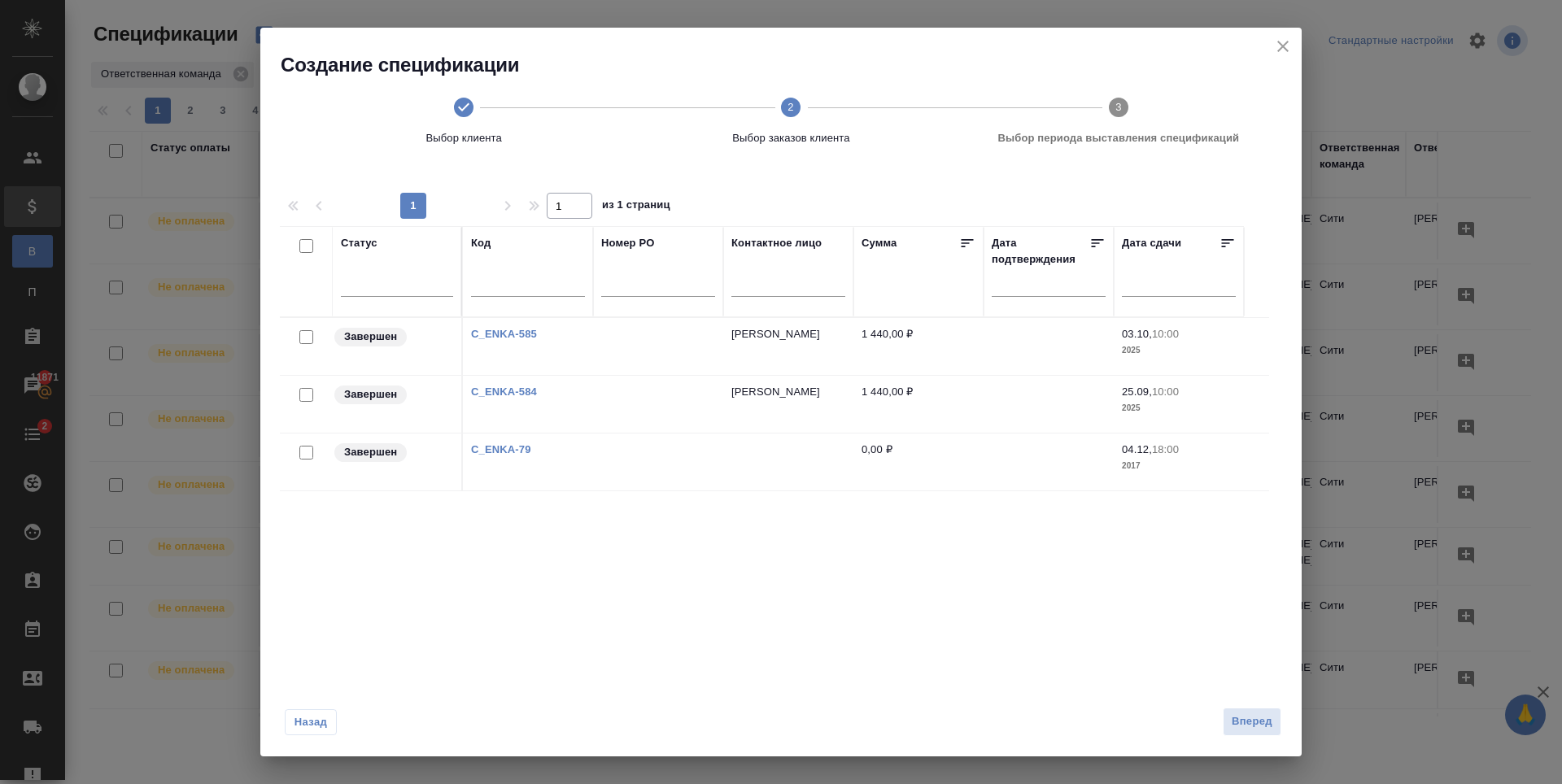
click at [307, 394] on input "checkbox" at bounding box center [306, 395] width 14 height 14
checkbox input "true"
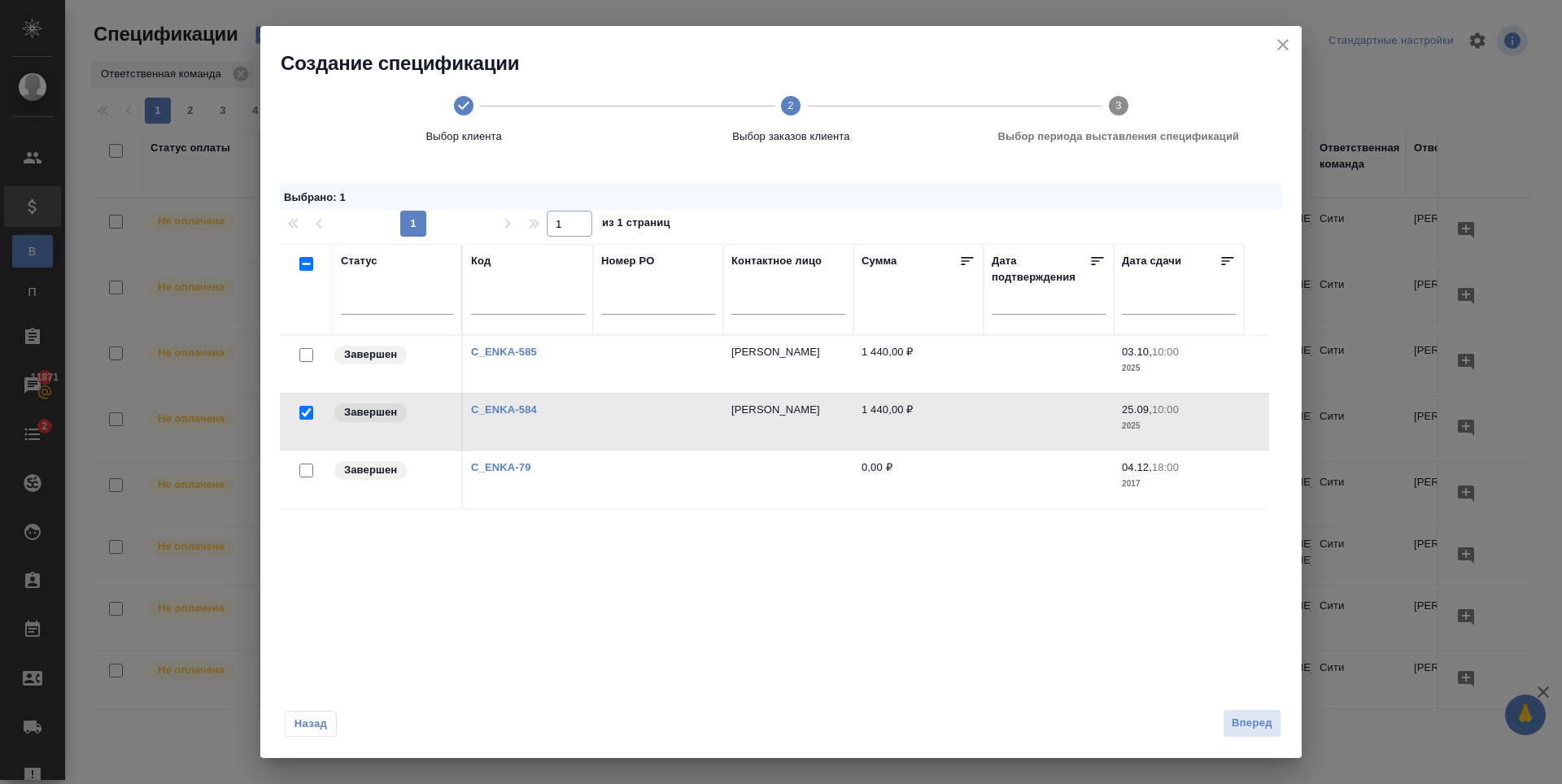
click at [305, 355] on input "checkbox" at bounding box center [306, 355] width 14 height 14
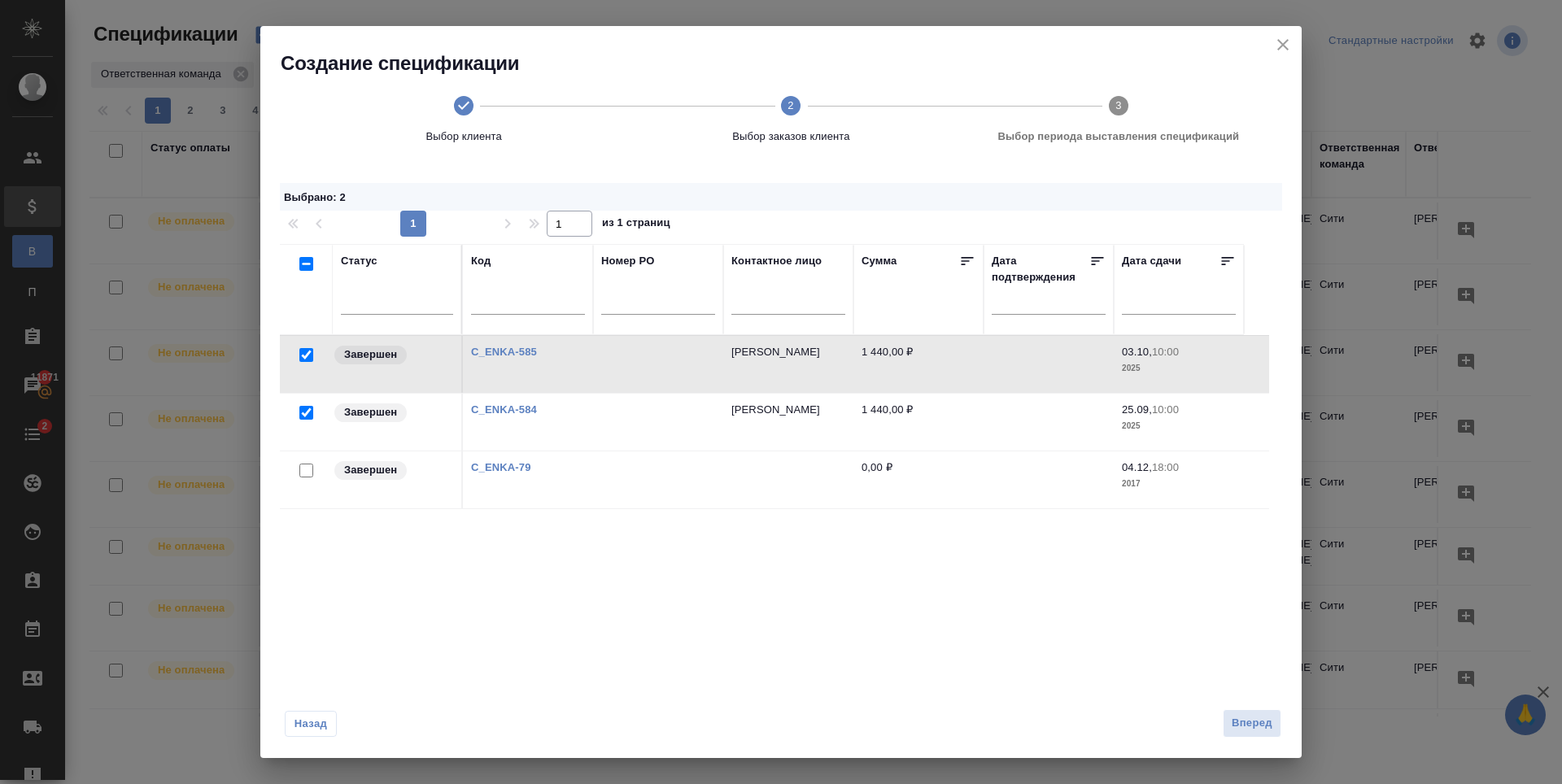
click at [304, 355] on input "checkbox" at bounding box center [306, 355] width 14 height 14
checkbox input "false"
click at [1250, 719] on span "Вперед" at bounding box center [1252, 723] width 41 height 18
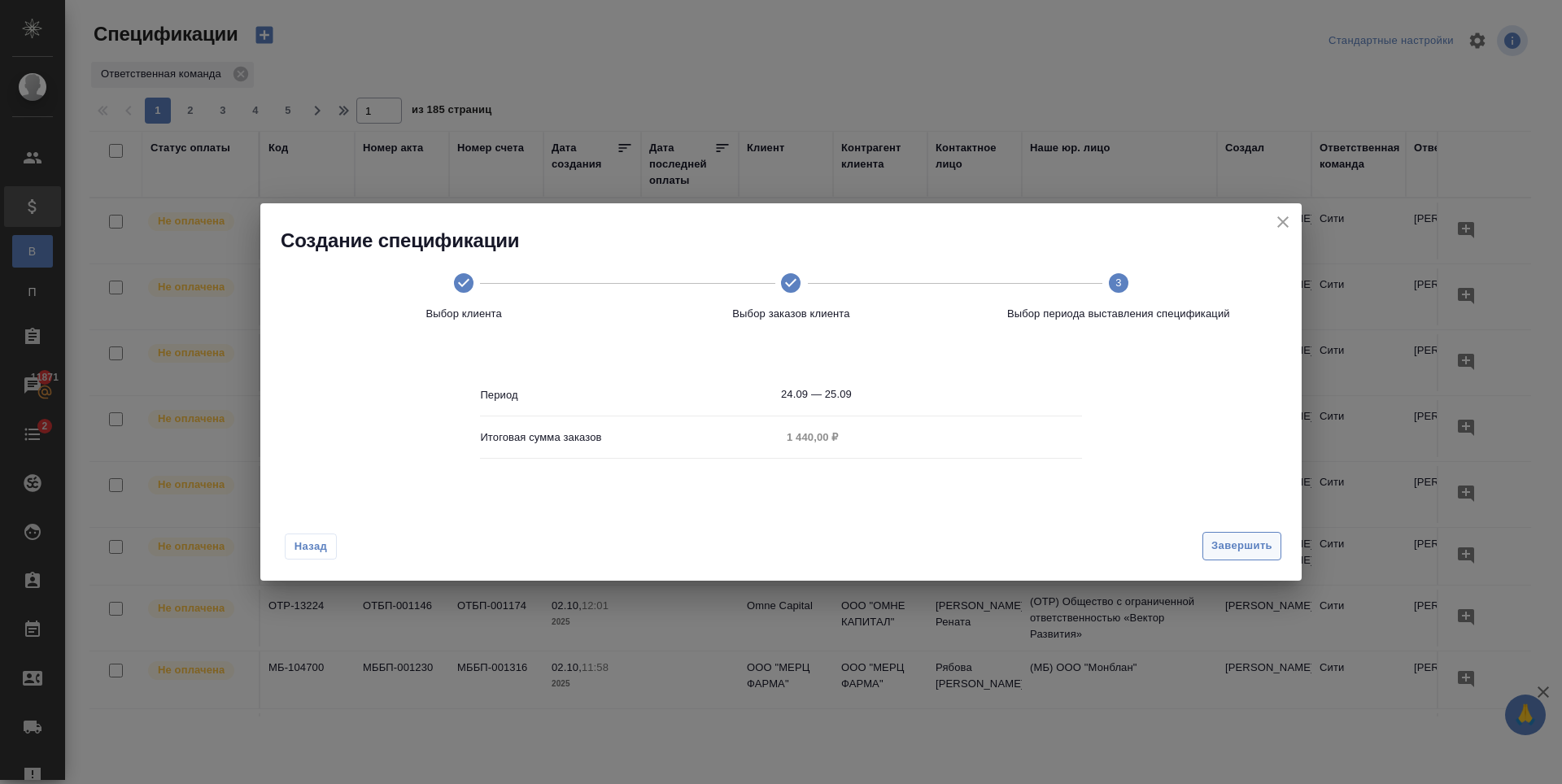
click at [1265, 544] on span "Завершить" at bounding box center [1242, 545] width 61 height 18
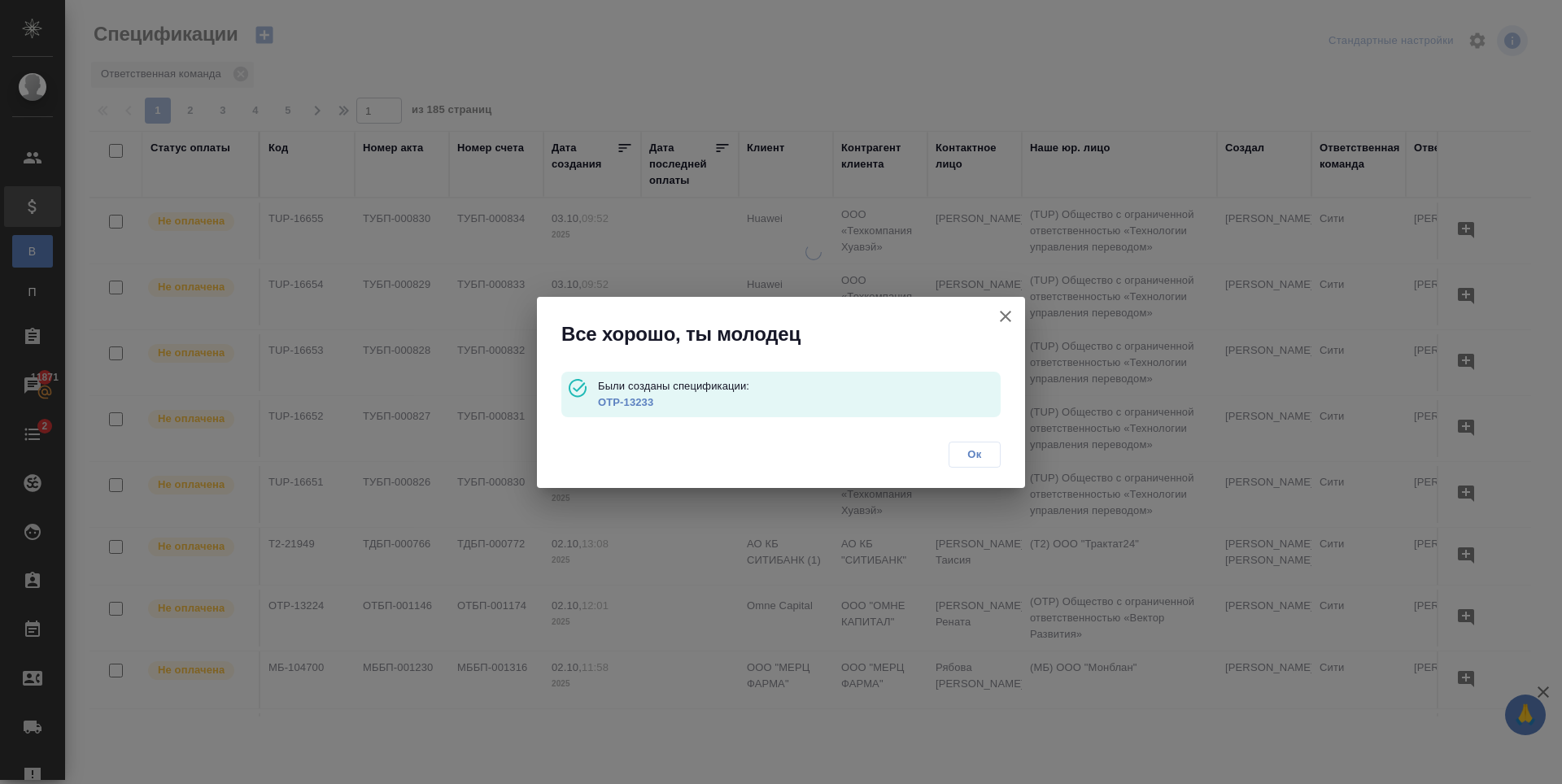
click at [639, 403] on link "OTP-13233" at bounding box center [625, 402] width 55 height 12
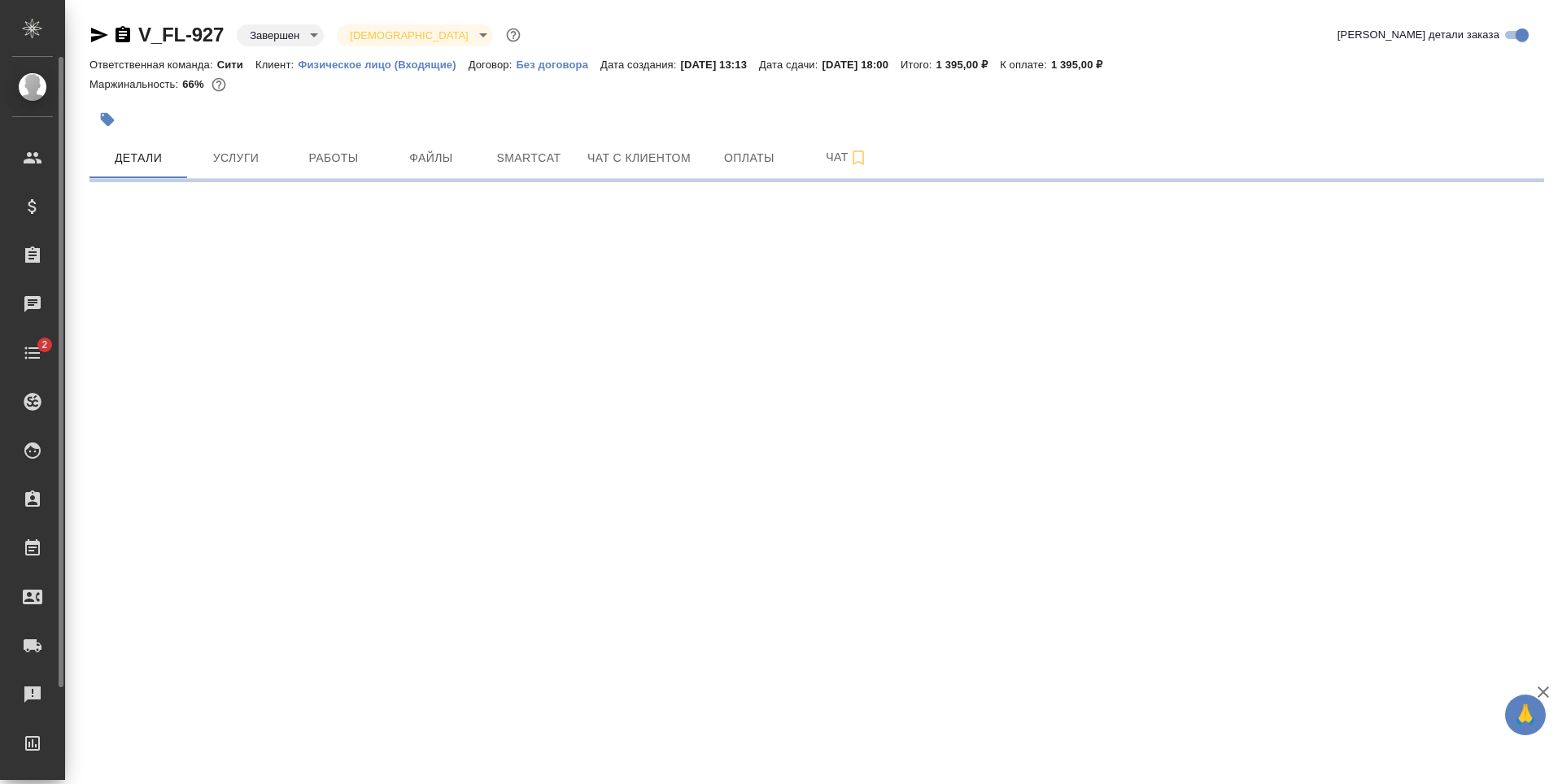
select select "RU"
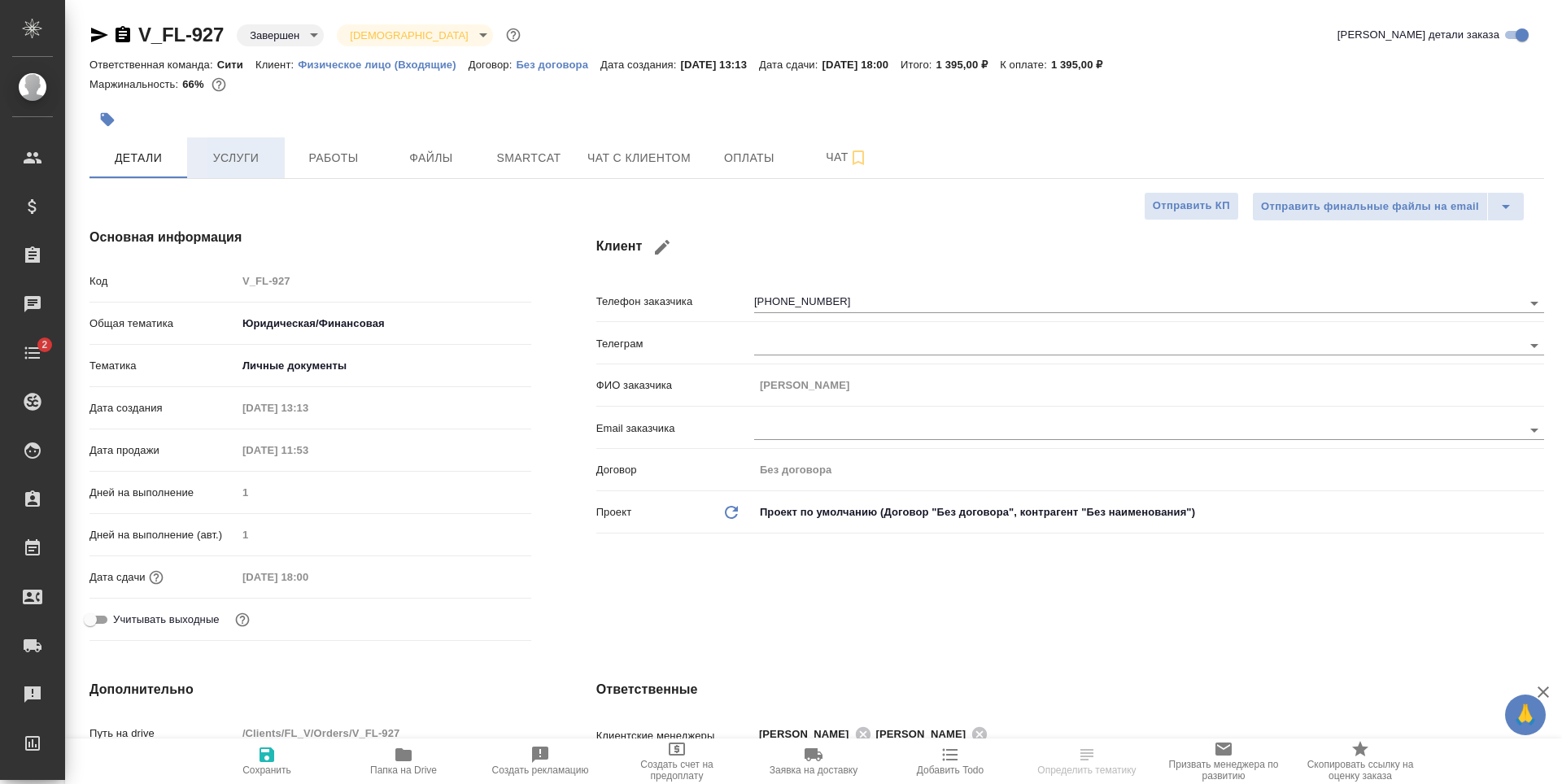
type textarea "x"
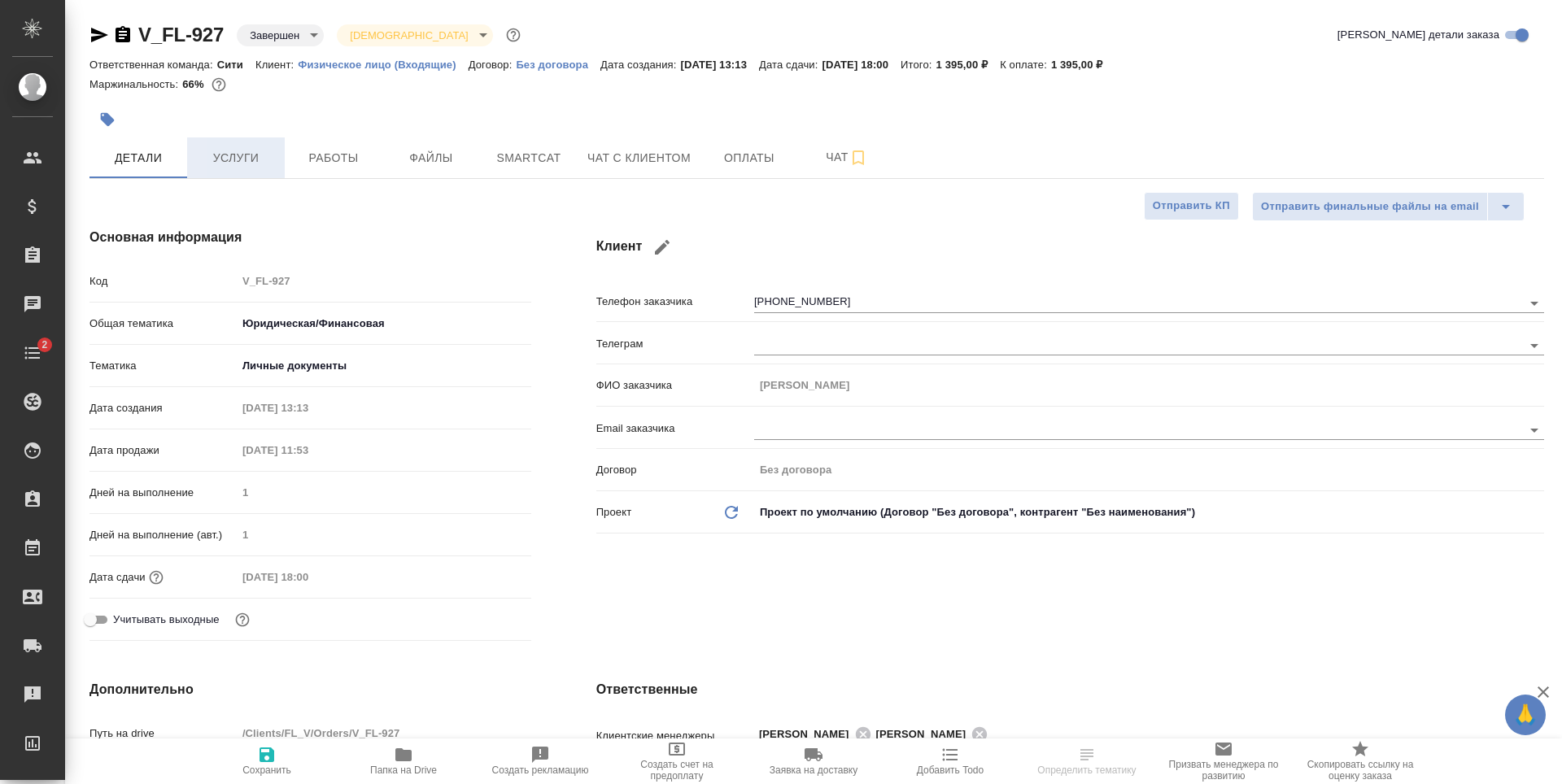
type textarea "x"
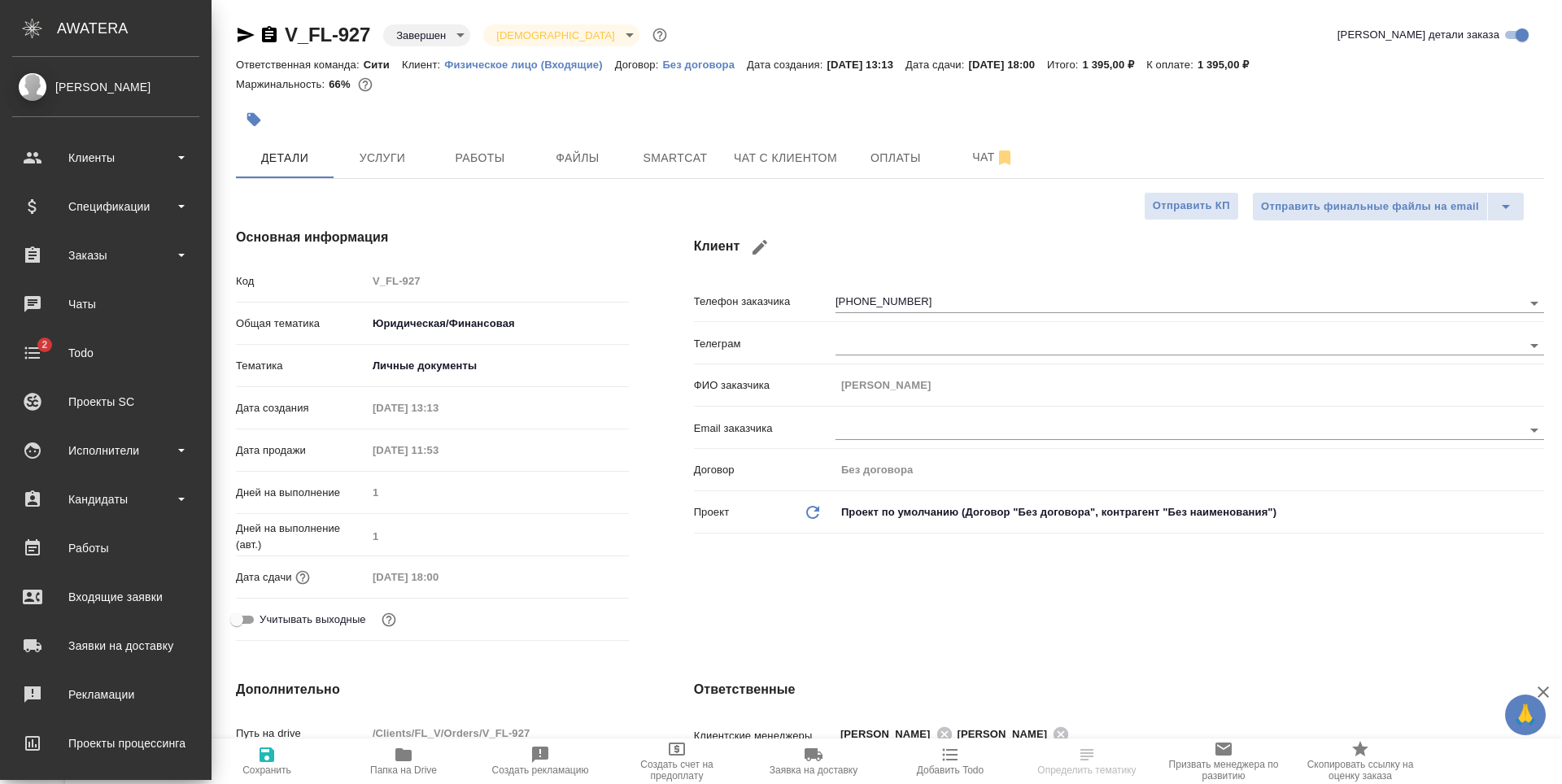
type textarea "x"
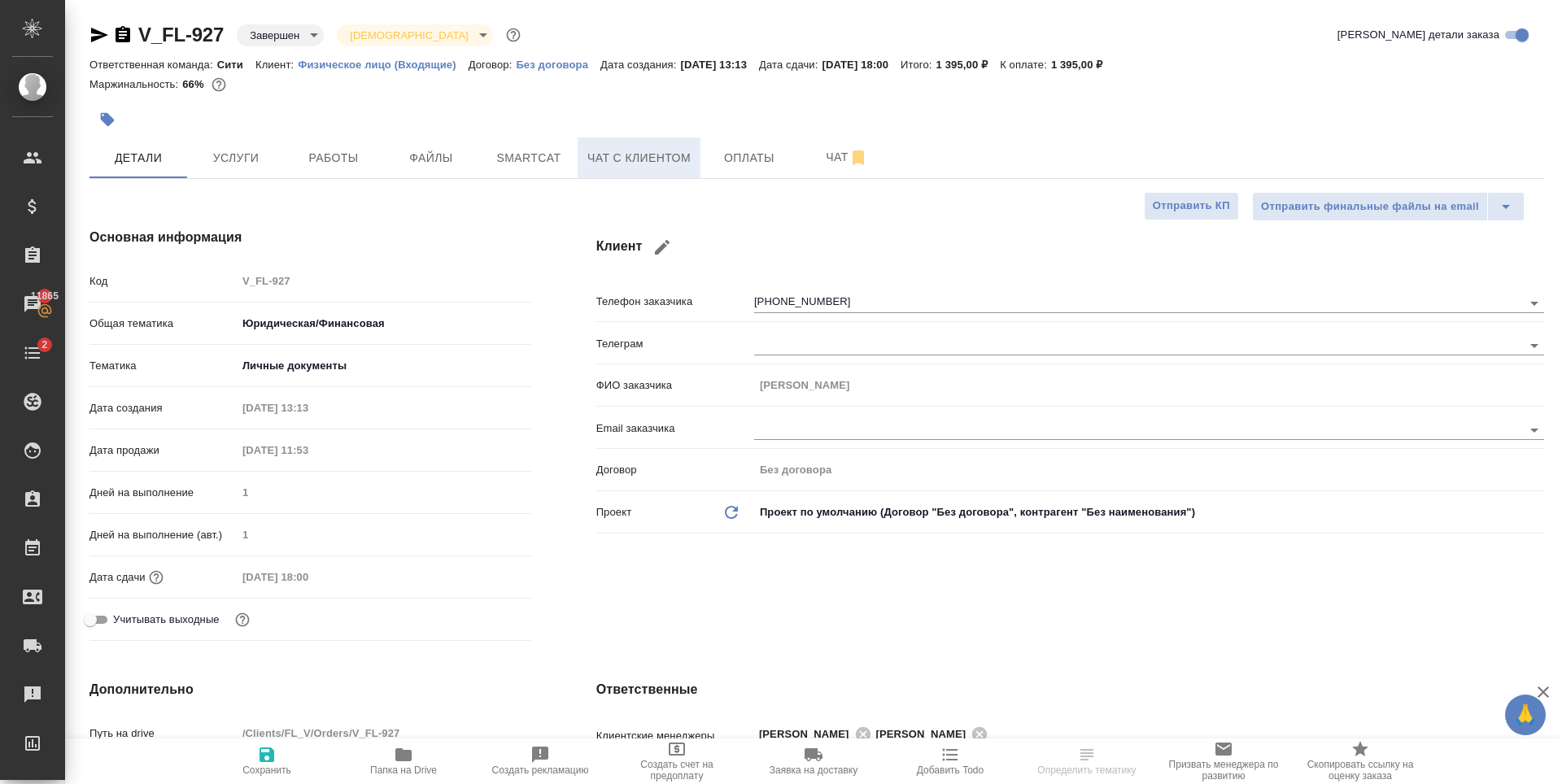
click at [646, 156] on span "Чат с клиентом" at bounding box center [639, 158] width 103 height 20
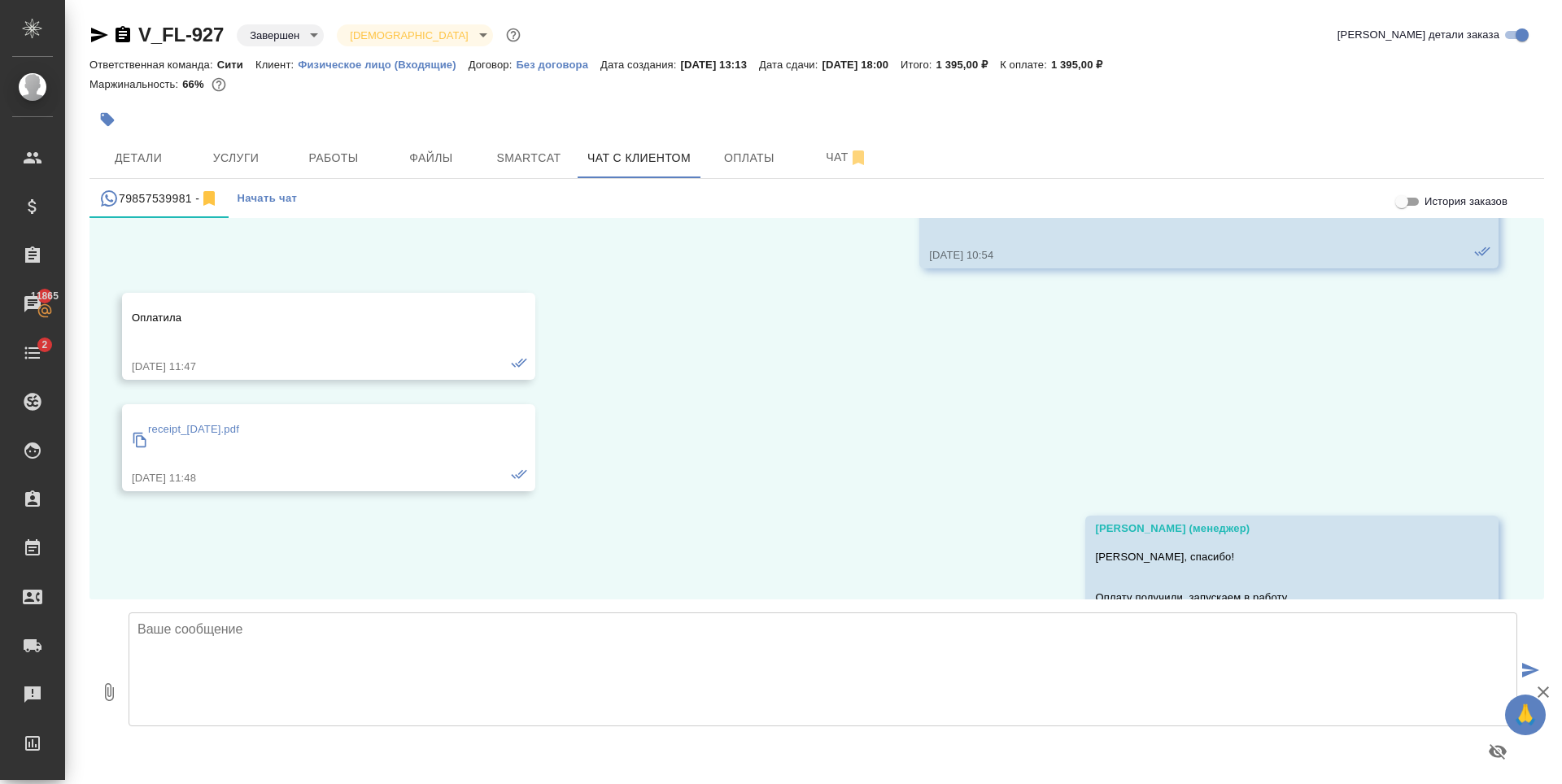
scroll to position [5713, 0]
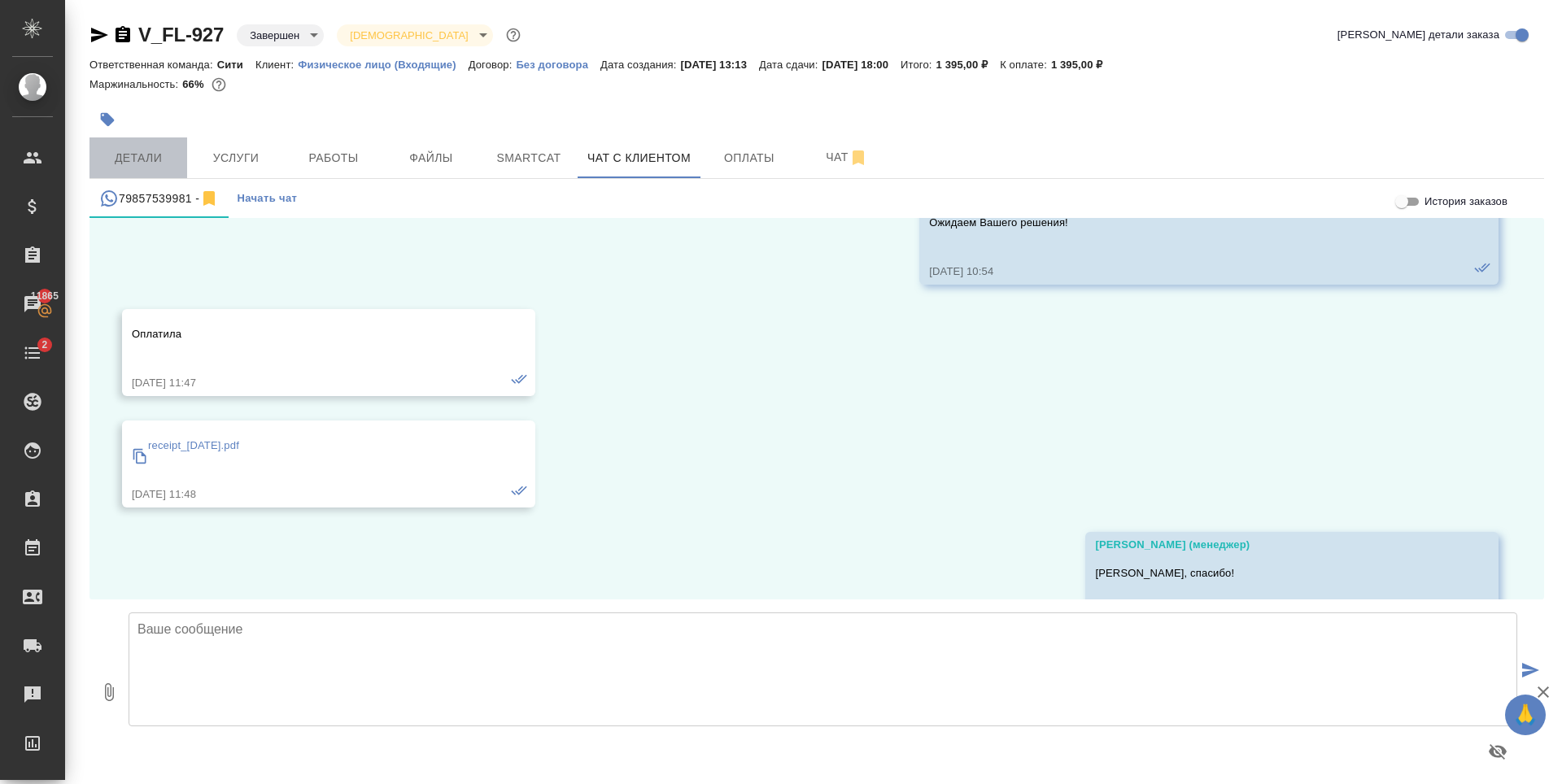
click at [154, 158] on span "Детали" at bounding box center [139, 158] width 79 height 20
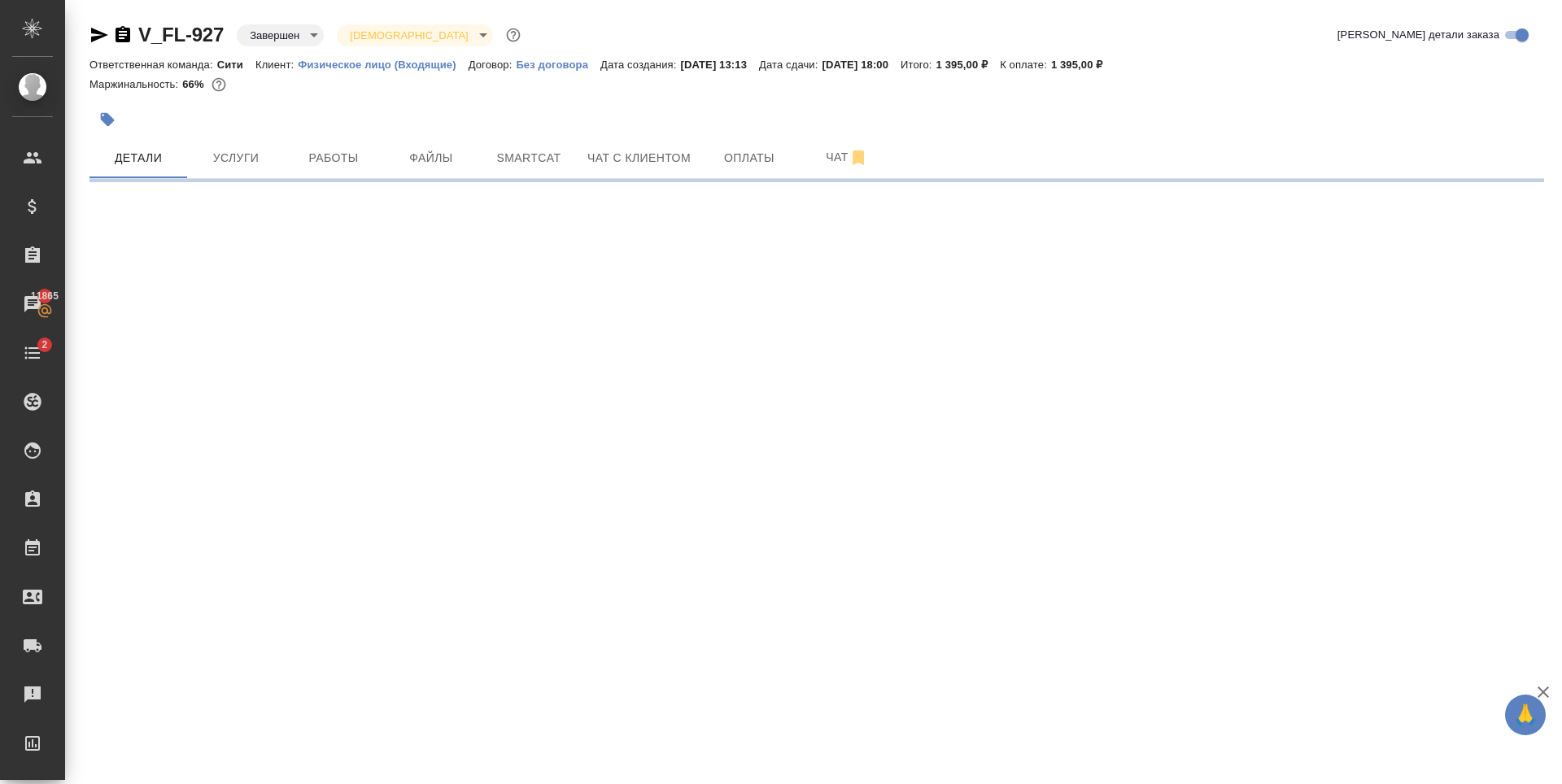
select select "RU"
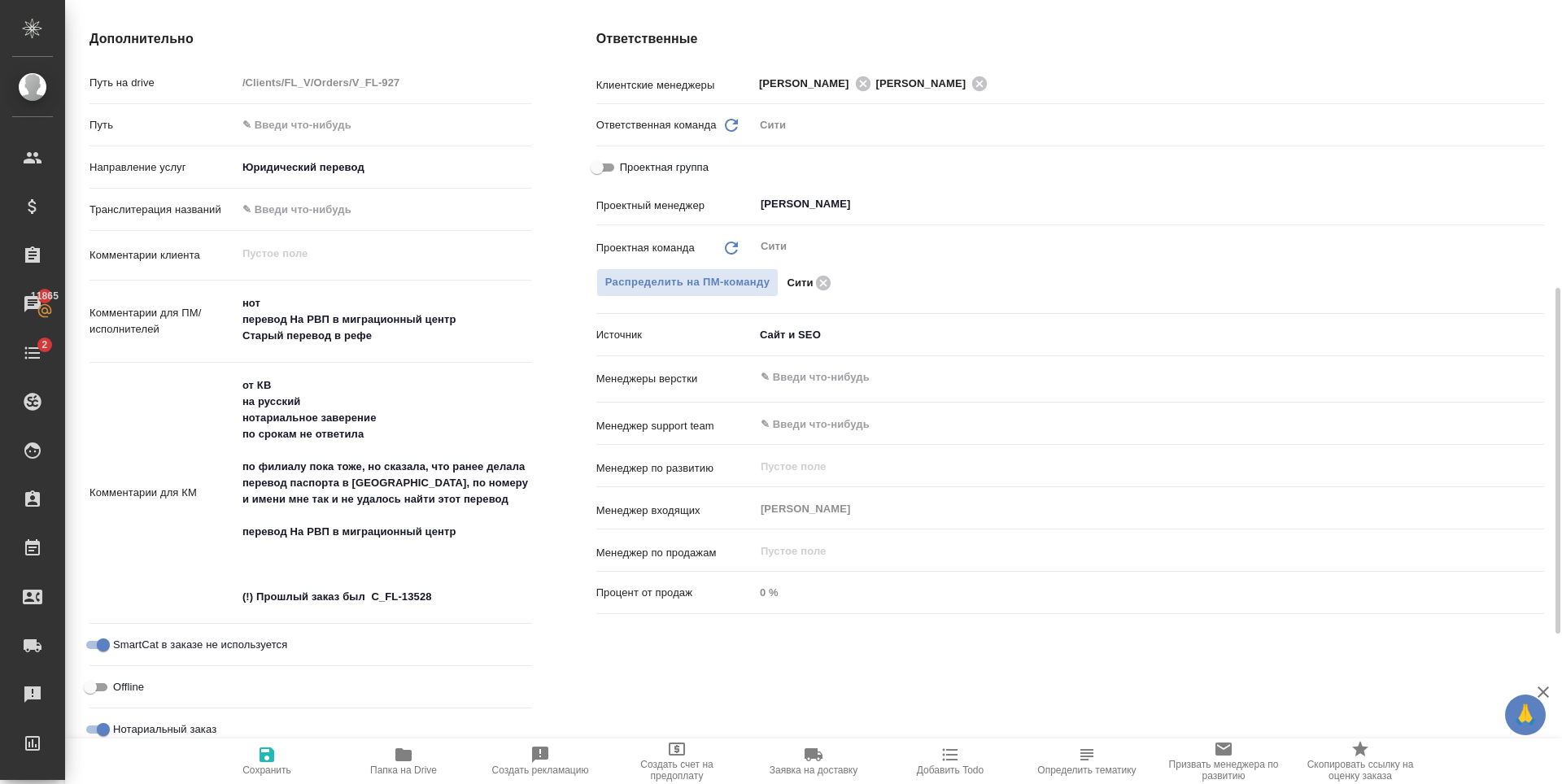
scroll to position [1015, 0]
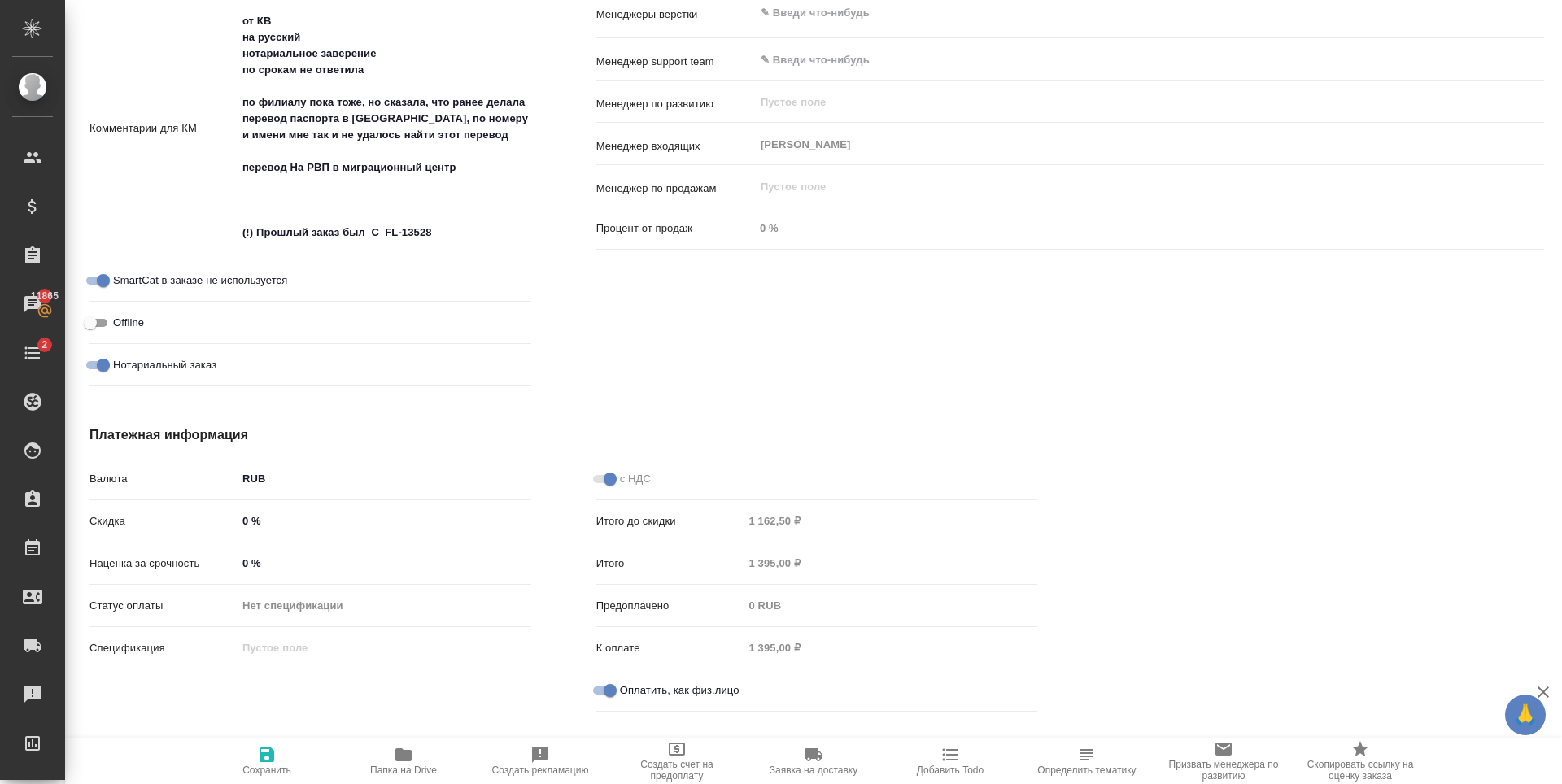
click at [278, 766] on span "Сохранить" at bounding box center [267, 769] width 49 height 11
type textarea "x"
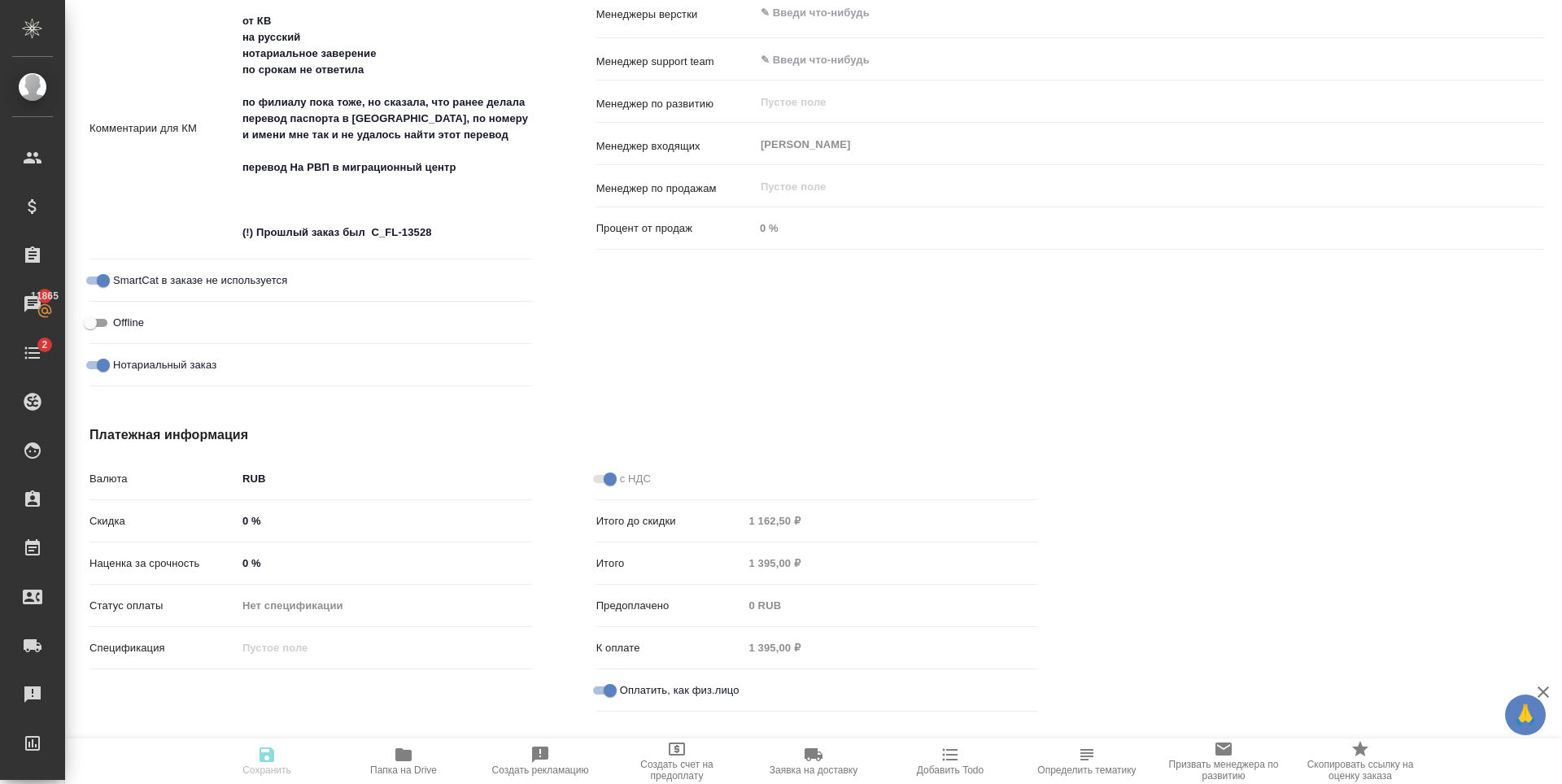
type textarea "x"
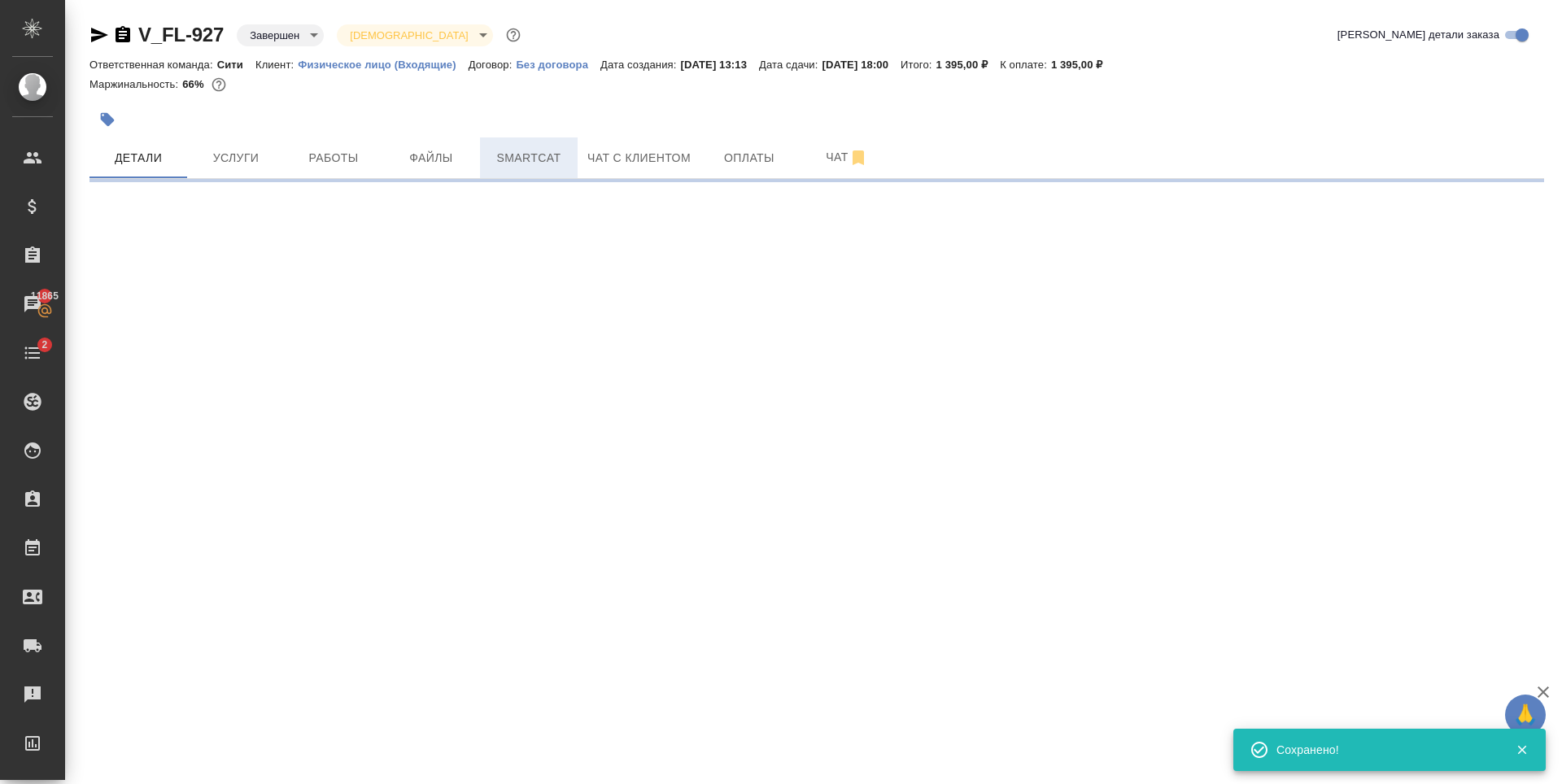
scroll to position [0, 0]
select select "RU"
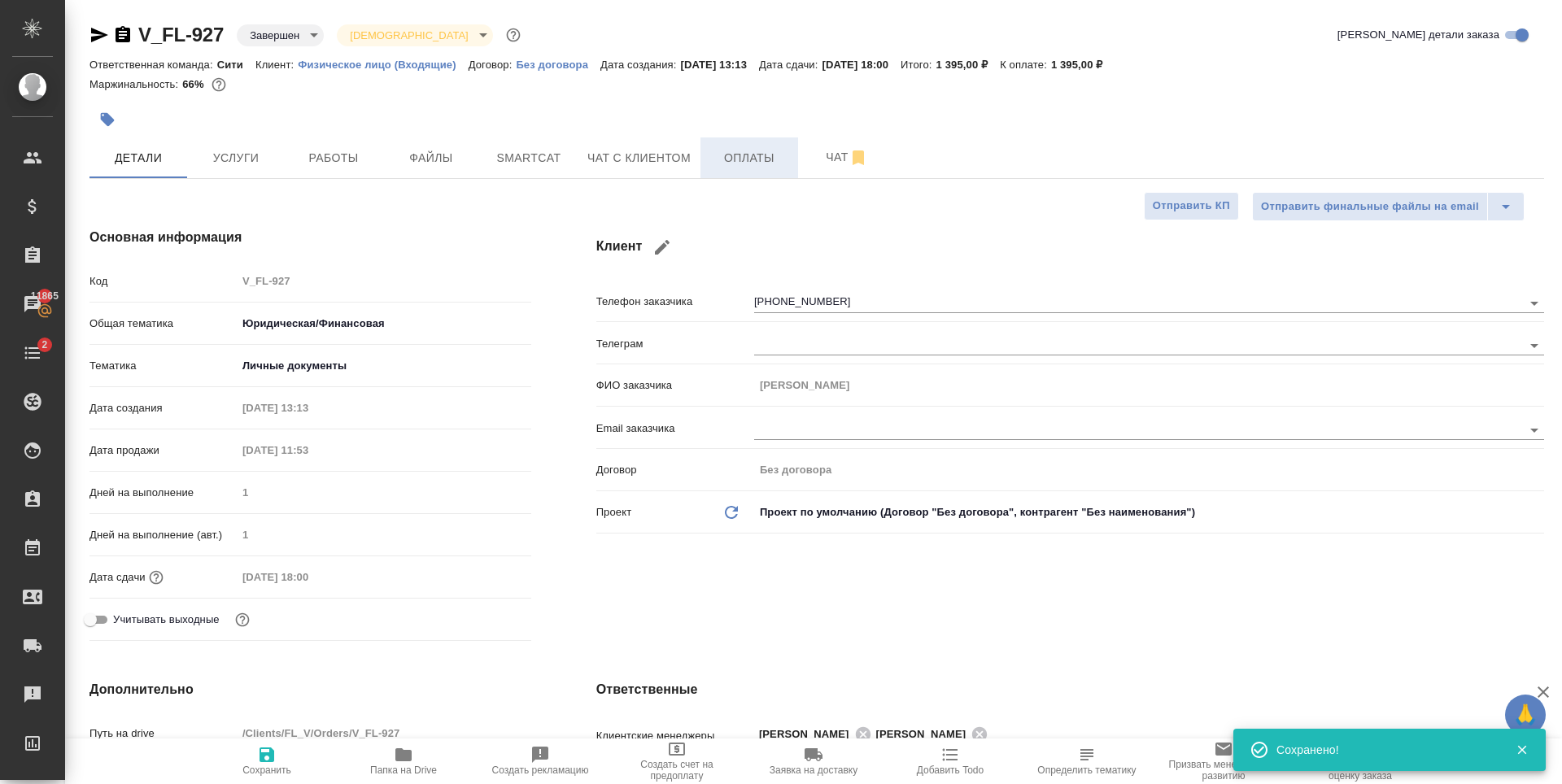
type textarea "x"
click at [721, 159] on span "Оплаты" at bounding box center [750, 158] width 79 height 20
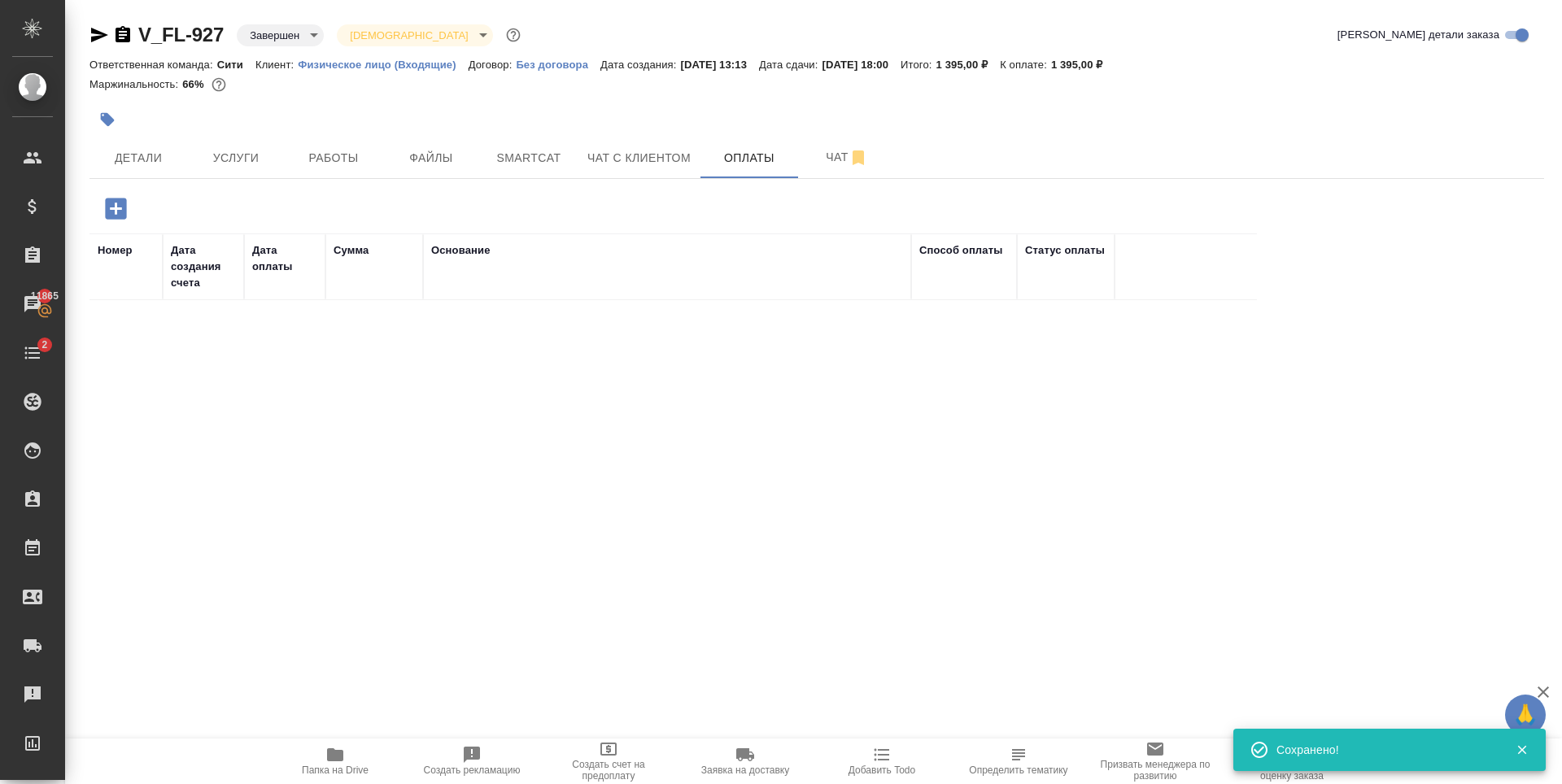
click at [121, 206] on icon "button" at bounding box center [115, 208] width 21 height 21
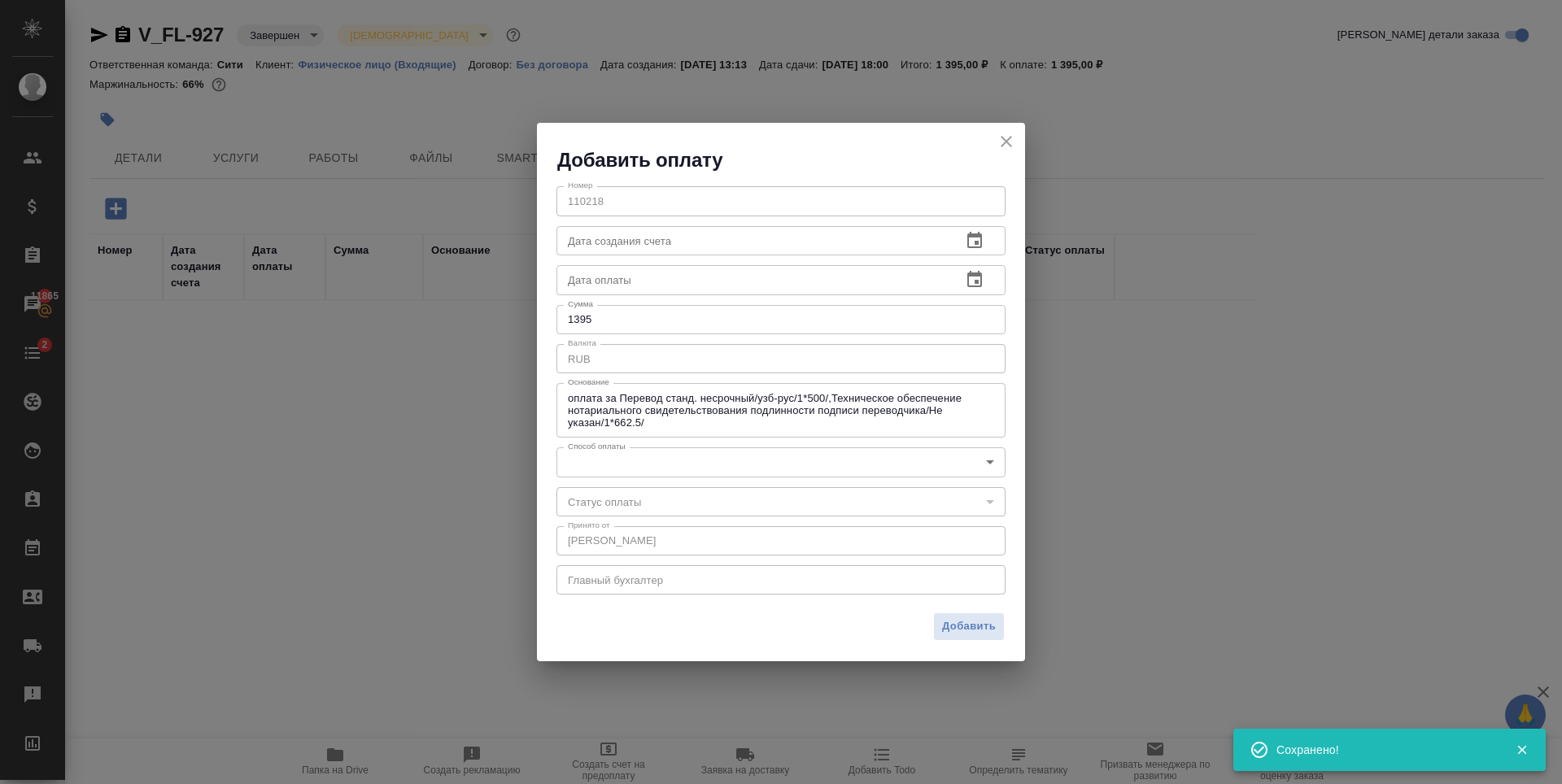
click at [1009, 137] on icon "close" at bounding box center [1006, 141] width 19 height 19
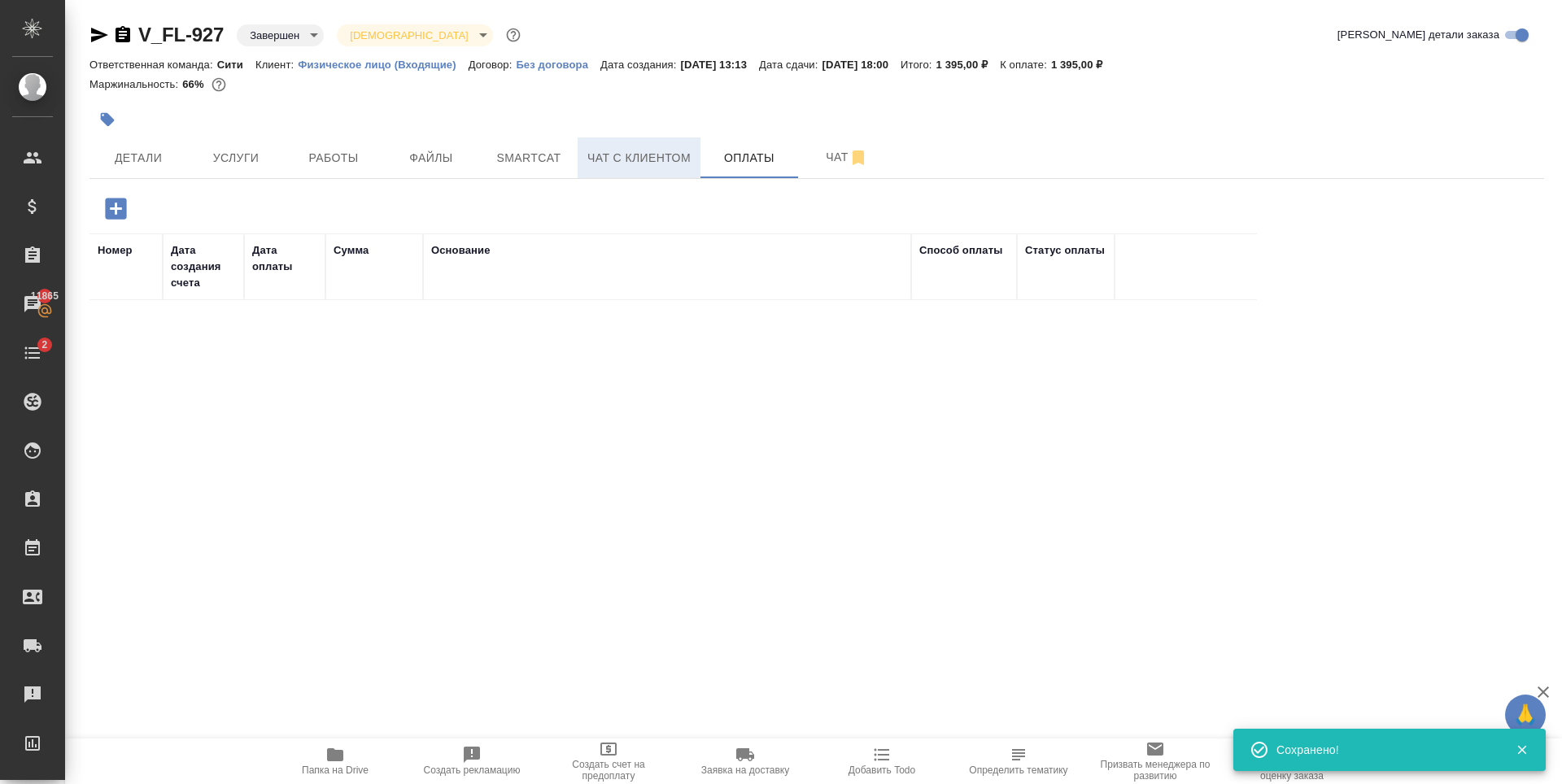
click at [632, 150] on span "Чат с клиентом" at bounding box center [639, 158] width 103 height 20
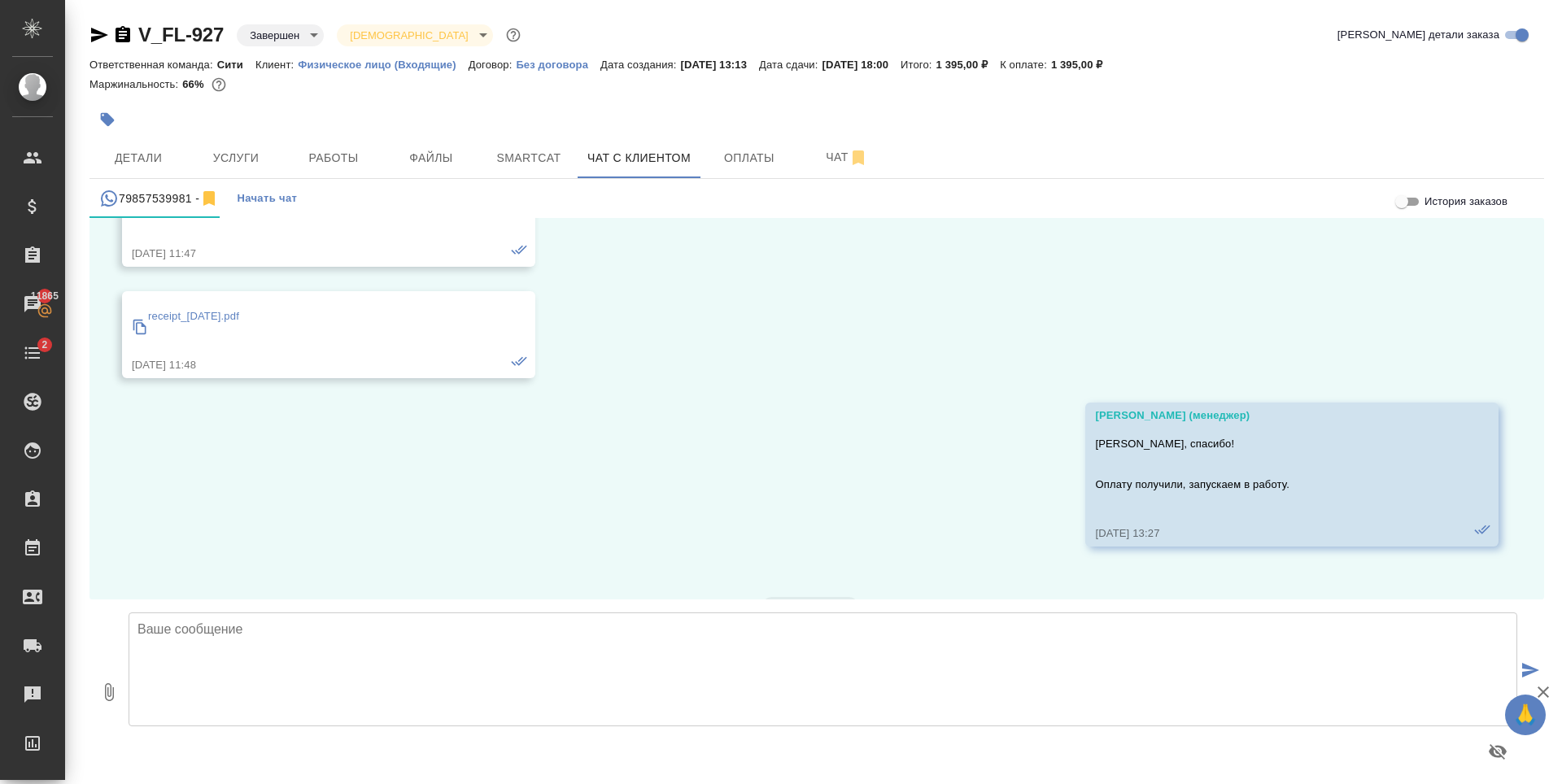
scroll to position [5761, 0]
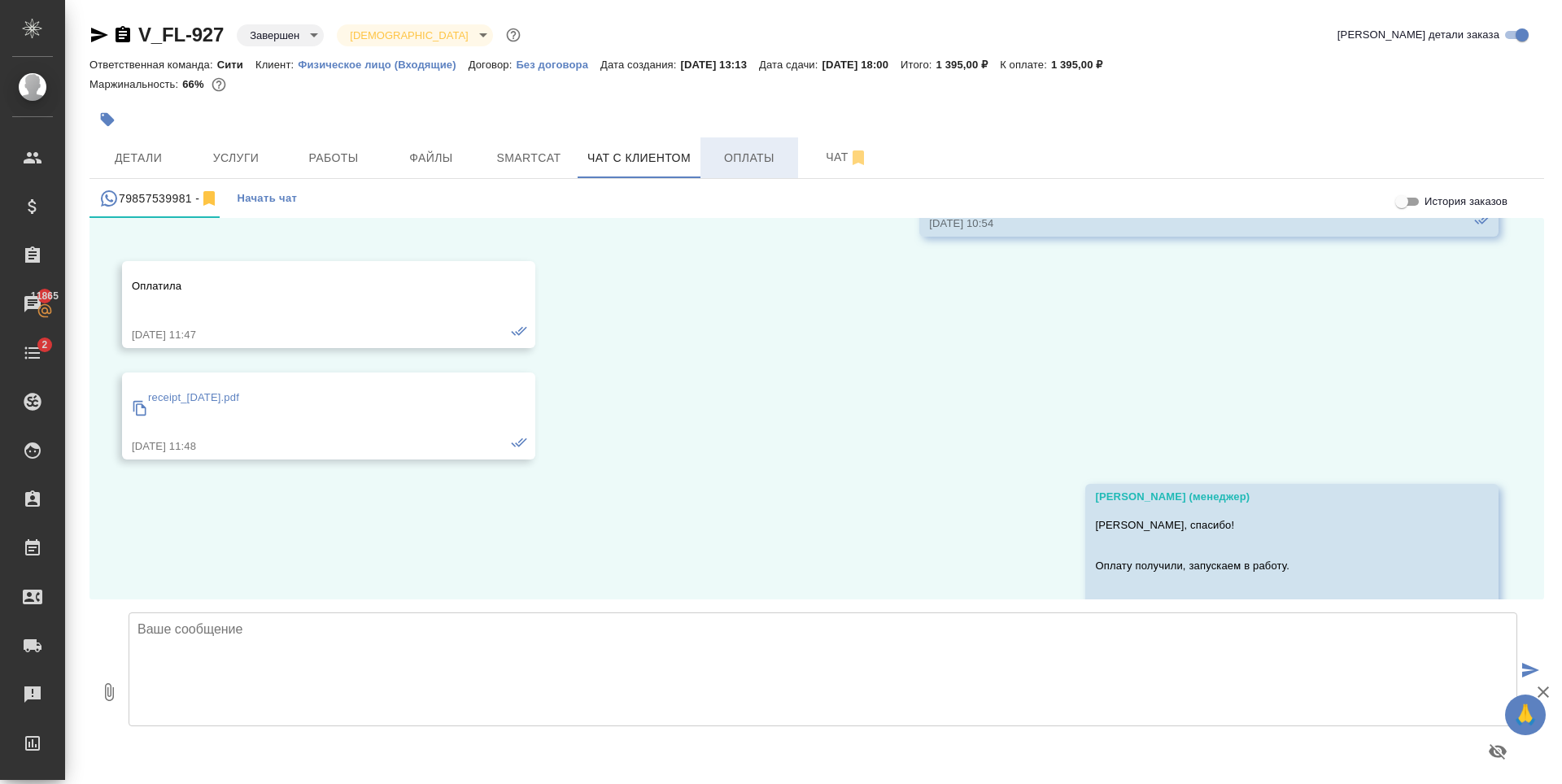
click at [753, 165] on span "Оплаты" at bounding box center [750, 158] width 79 height 20
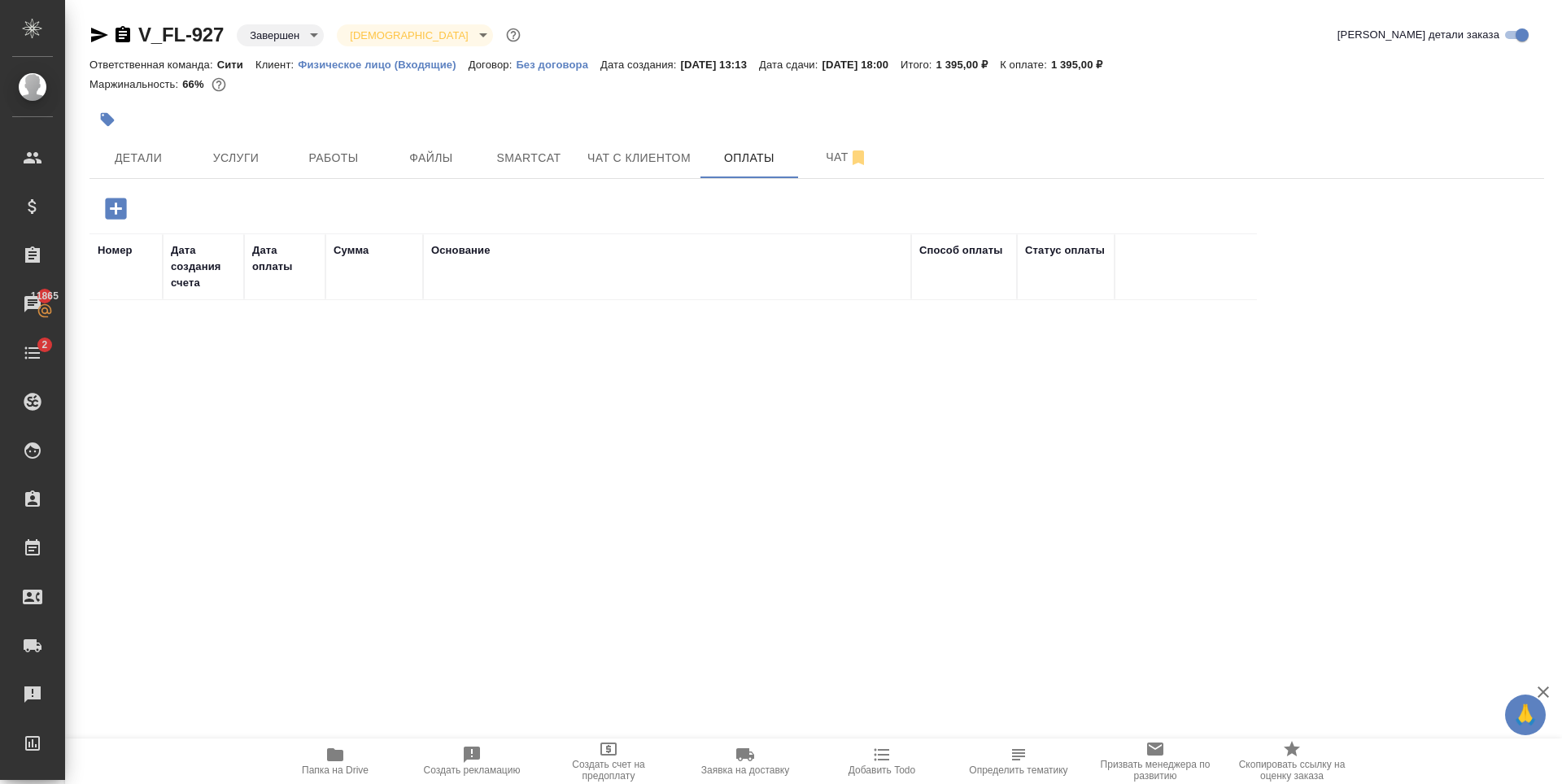
click at [115, 203] on icon "button" at bounding box center [116, 208] width 29 height 29
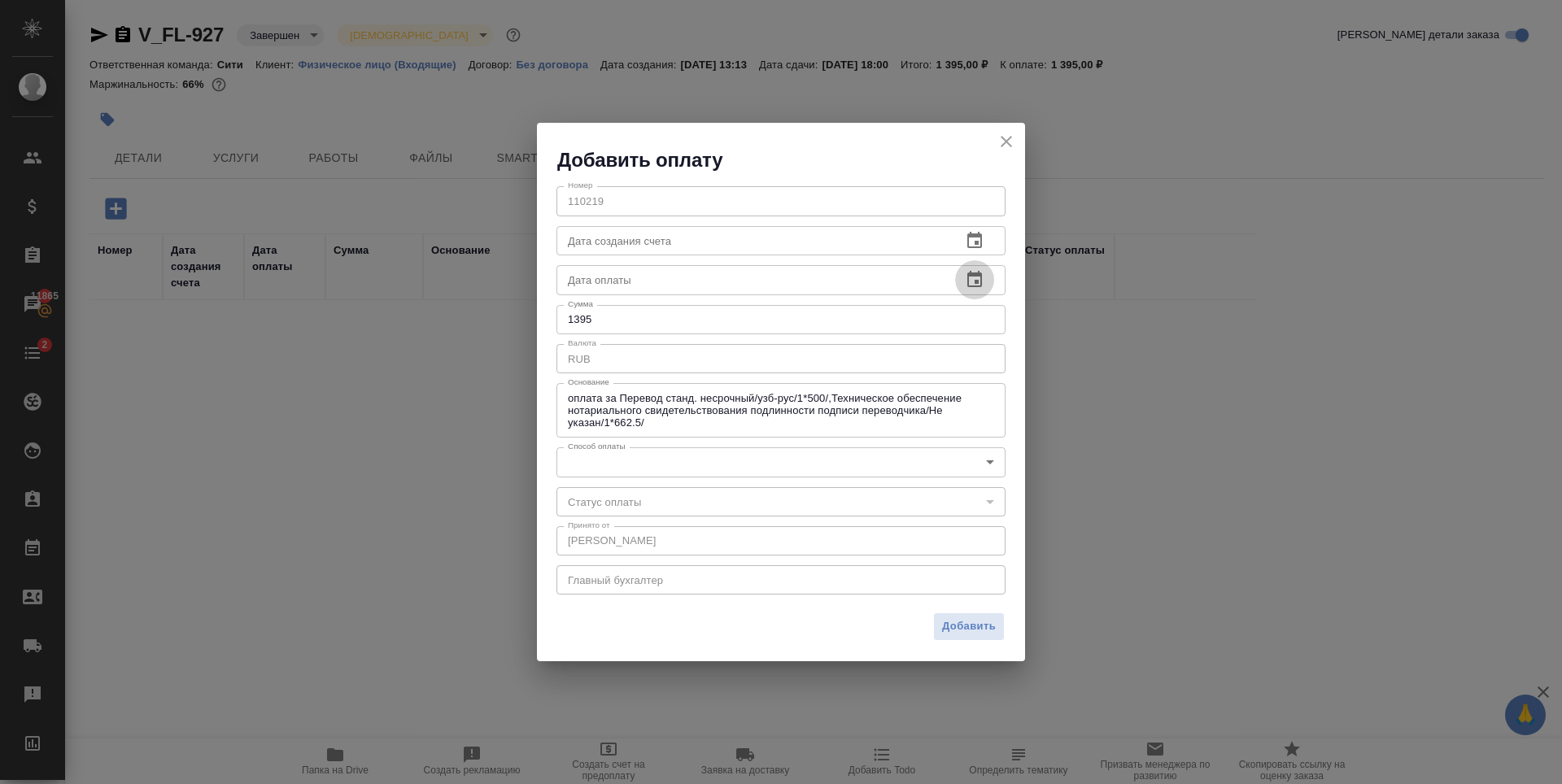
click at [979, 273] on icon "button" at bounding box center [975, 278] width 15 height 17
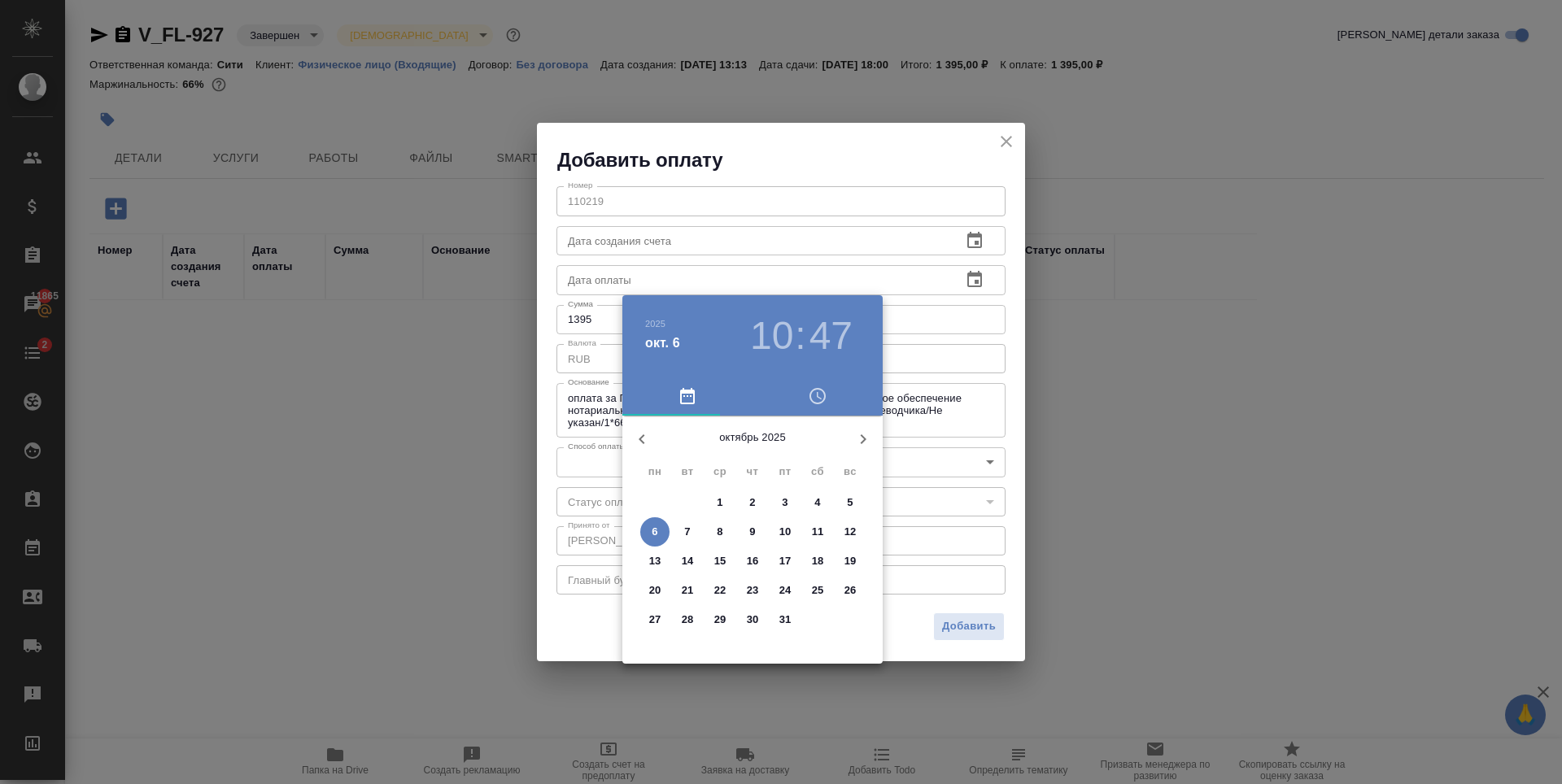
click at [644, 437] on icon "button" at bounding box center [641, 439] width 19 height 19
click at [655, 618] on p "29" at bounding box center [655, 619] width 12 height 17
type input "29.09.2025 10:47"
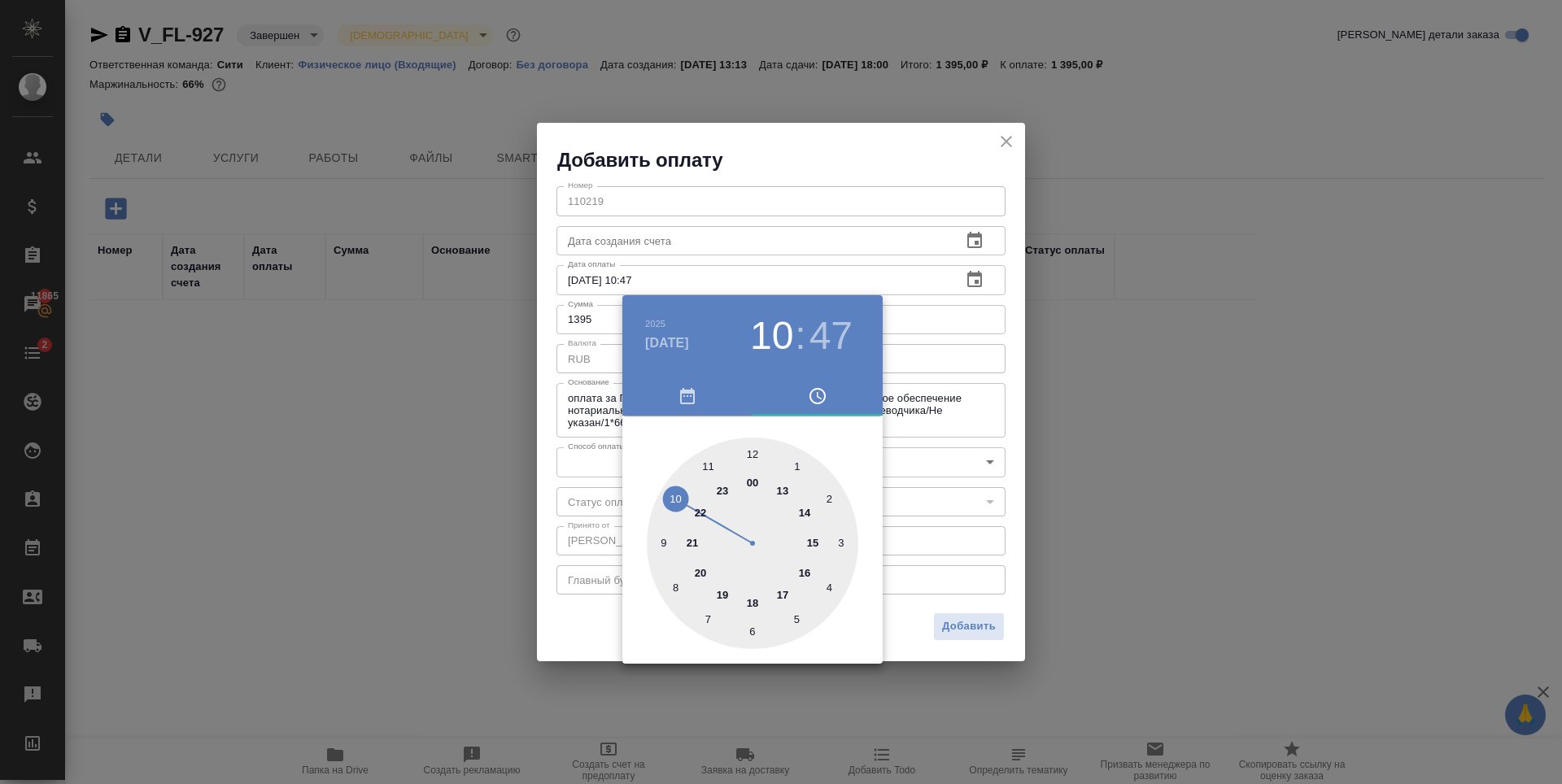
click at [922, 160] on div at bounding box center [781, 392] width 1562 height 784
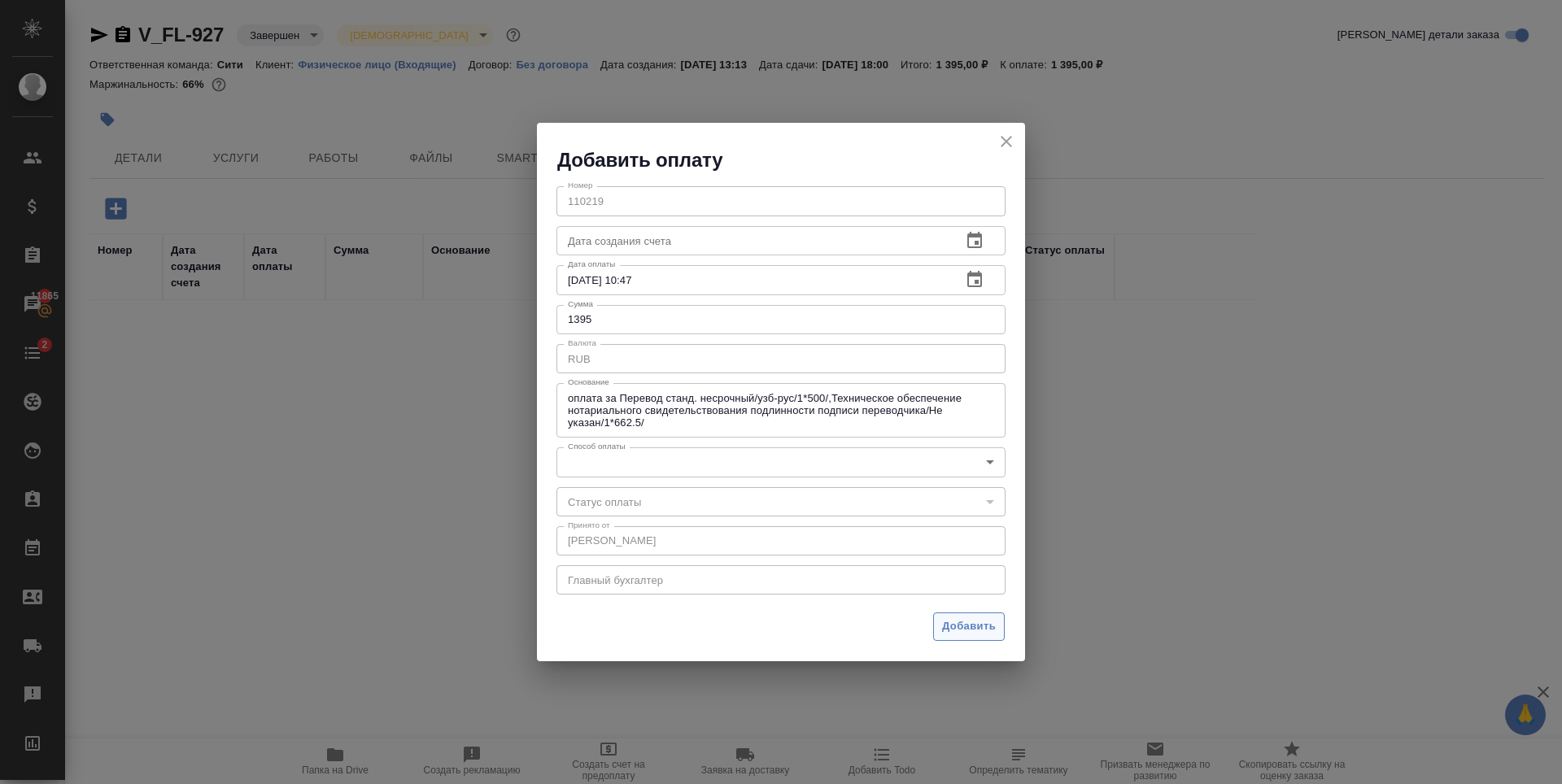
click at [962, 620] on span "Добавить" at bounding box center [969, 626] width 54 height 18
click at [696, 459] on div "Номер Дата создания счета Дата оплаты Сумма Основание Способ оплаты Статус опла…" at bounding box center [811, 477] width 1442 height 487
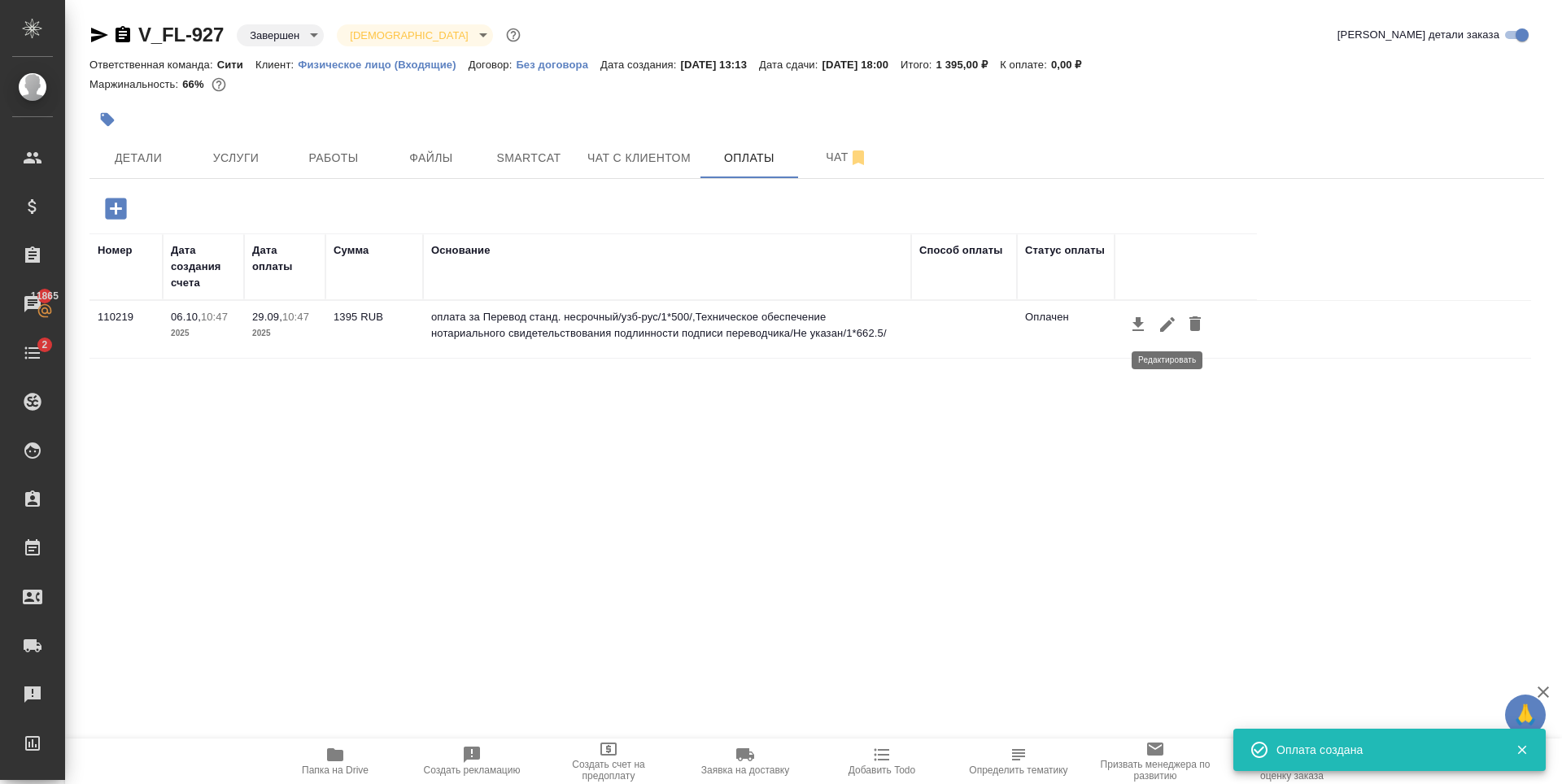
click at [1166, 330] on icon "button" at bounding box center [1168, 324] width 19 height 19
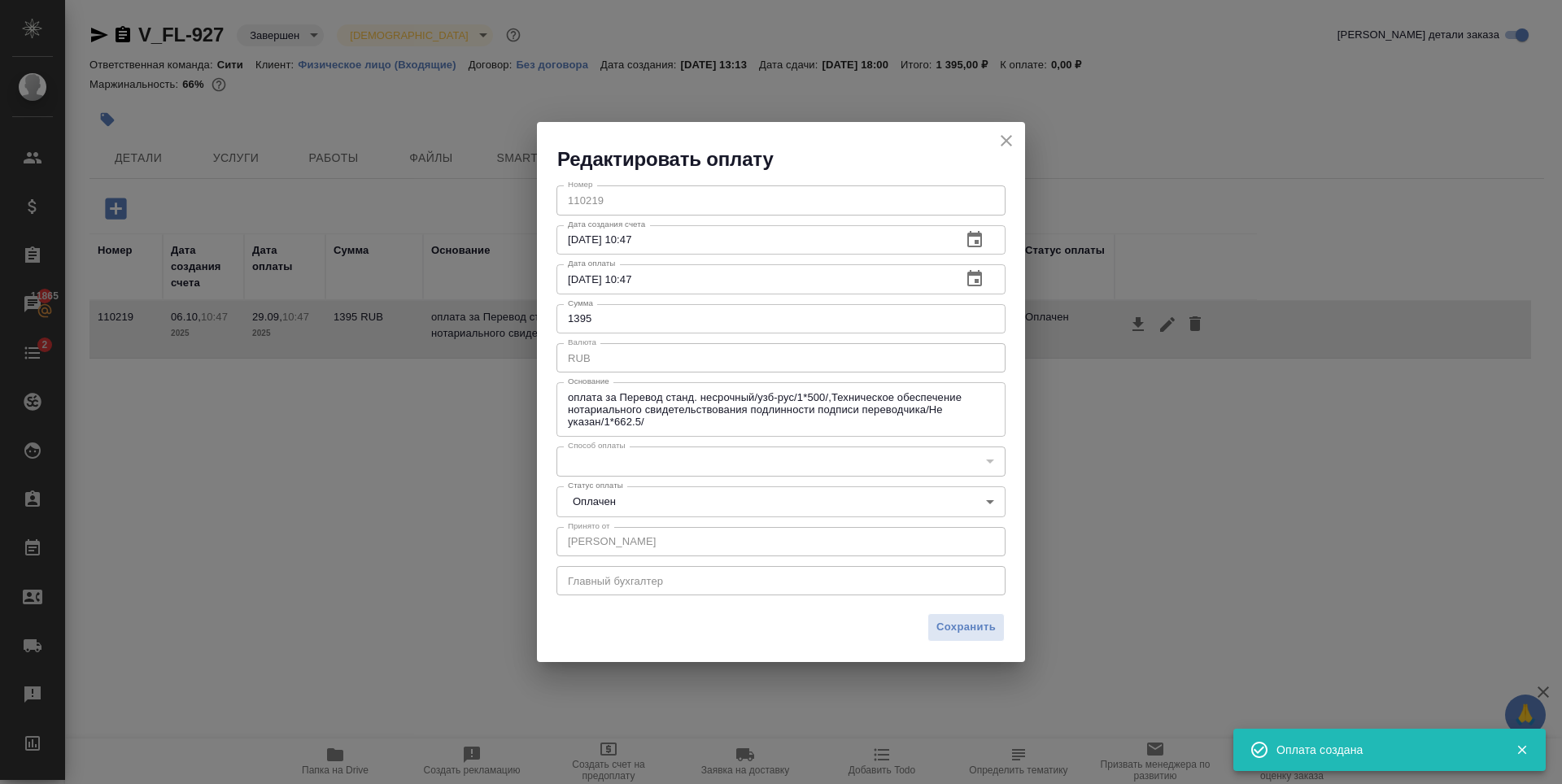
click at [624, 459] on div "​" at bounding box center [781, 461] width 449 height 30
click at [990, 457] on div "​" at bounding box center [781, 461] width 449 height 30
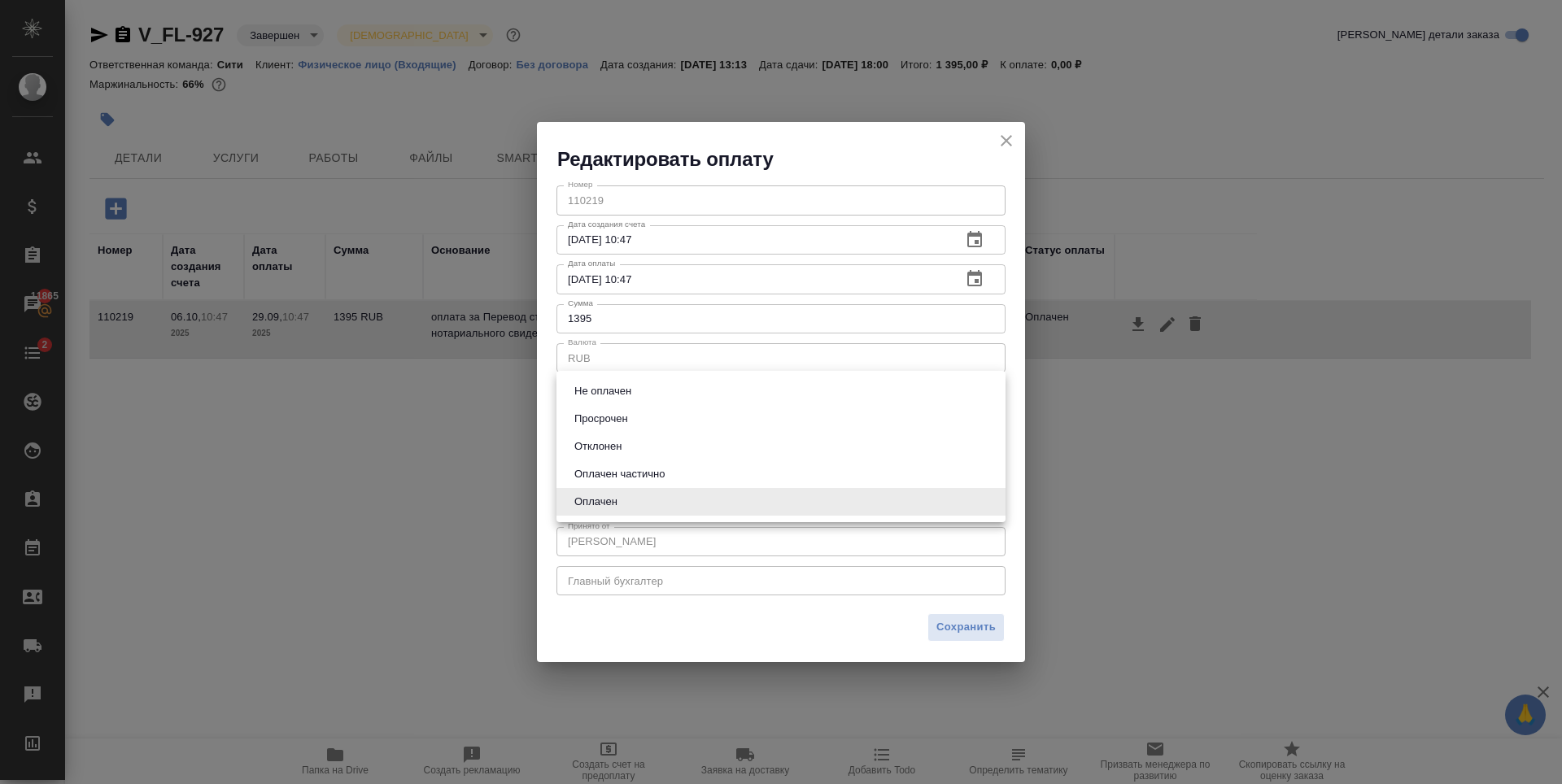
click at [702, 494] on body "🙏 .cls-1 fill:#fff; AWATERA Zaytseva Svetlana Клиенты Спецификации Заказы 11865…" at bounding box center [781, 392] width 1562 height 784
click at [990, 134] on div at bounding box center [781, 392] width 1562 height 784
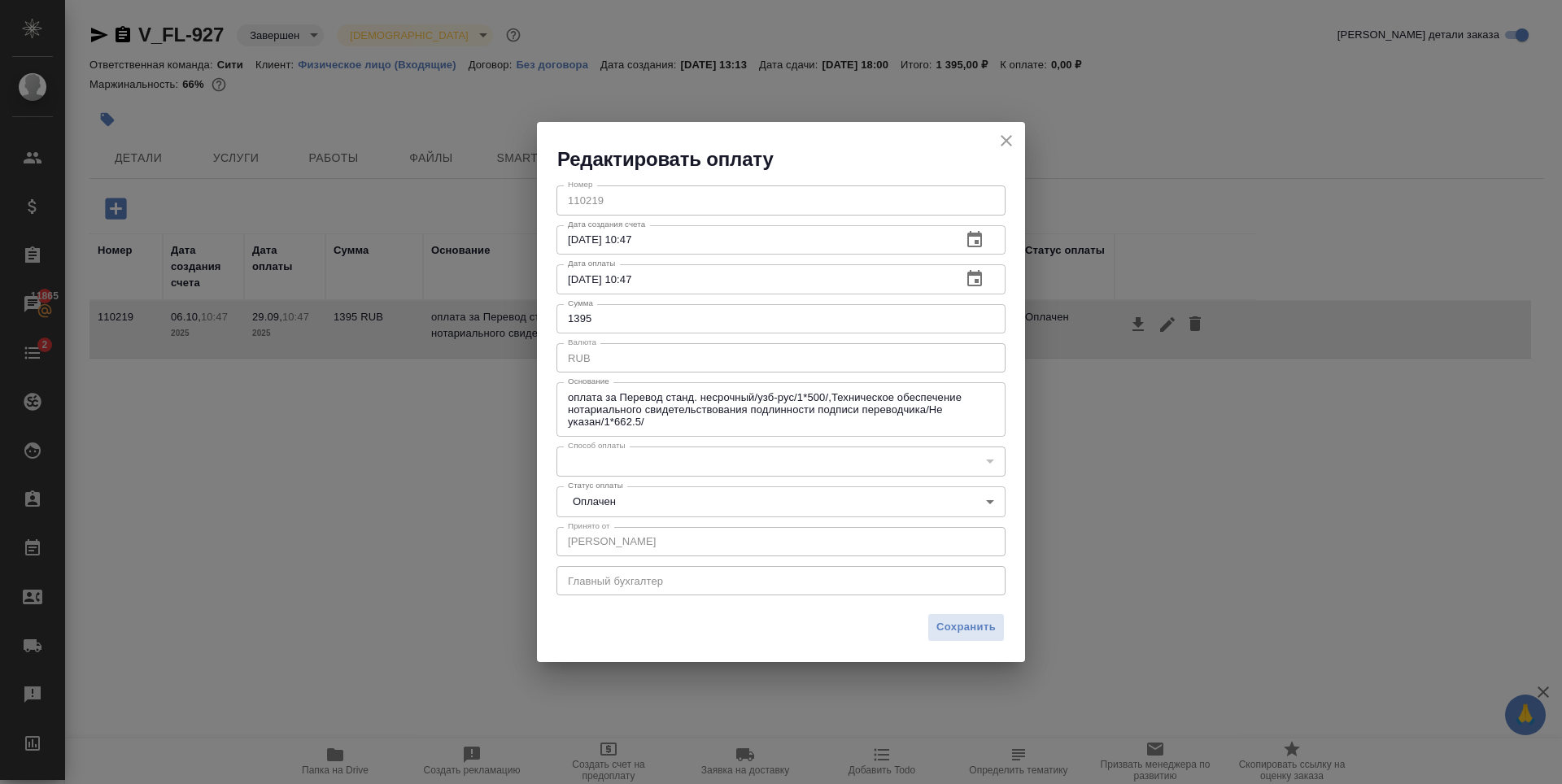
click at [1004, 140] on icon "close" at bounding box center [1006, 140] width 19 height 19
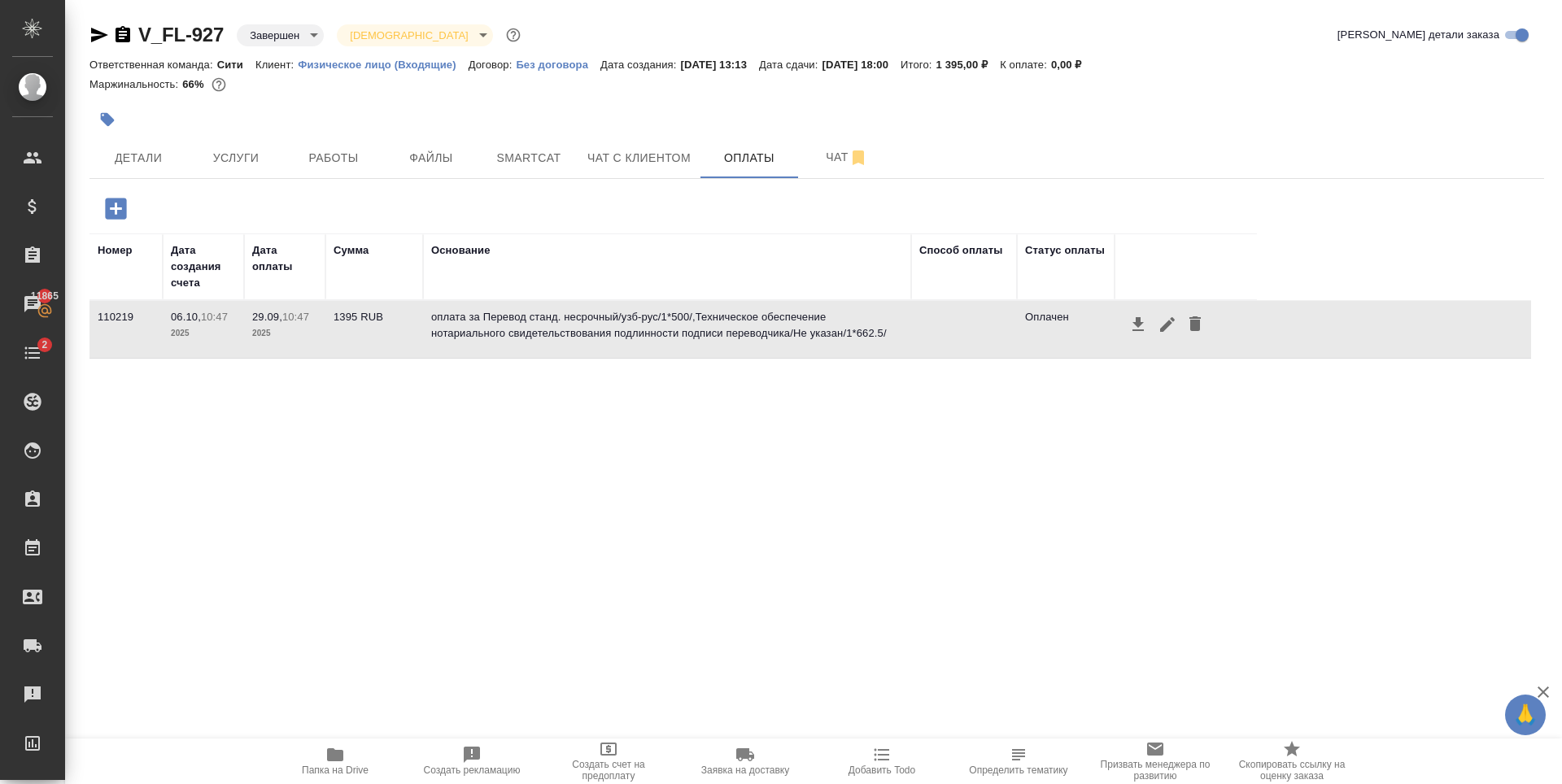
click at [1196, 318] on icon "button" at bounding box center [1195, 324] width 11 height 15
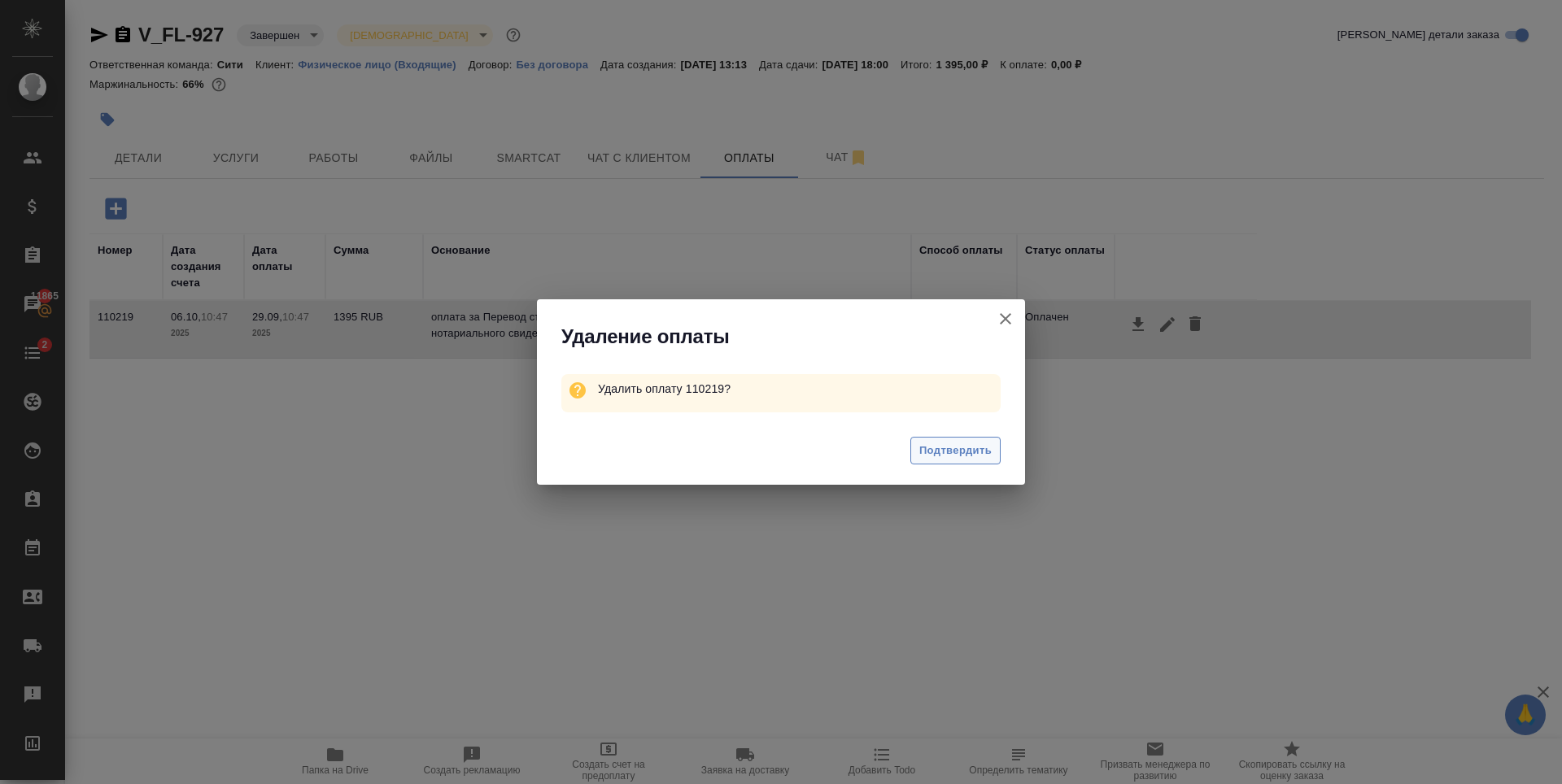
click at [978, 459] on span "Подтвердить" at bounding box center [956, 450] width 72 height 18
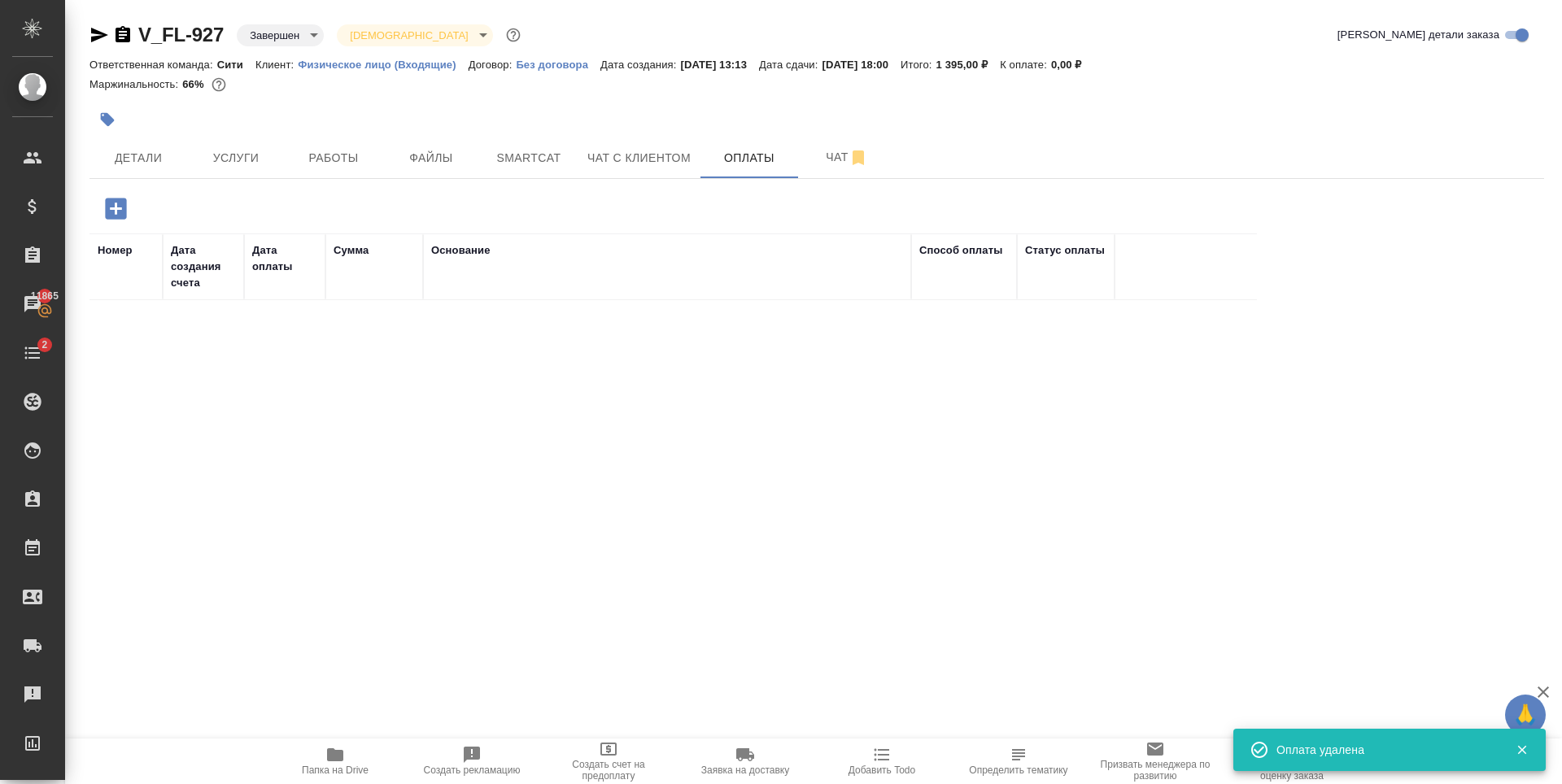
click at [118, 213] on icon "button" at bounding box center [115, 208] width 21 height 21
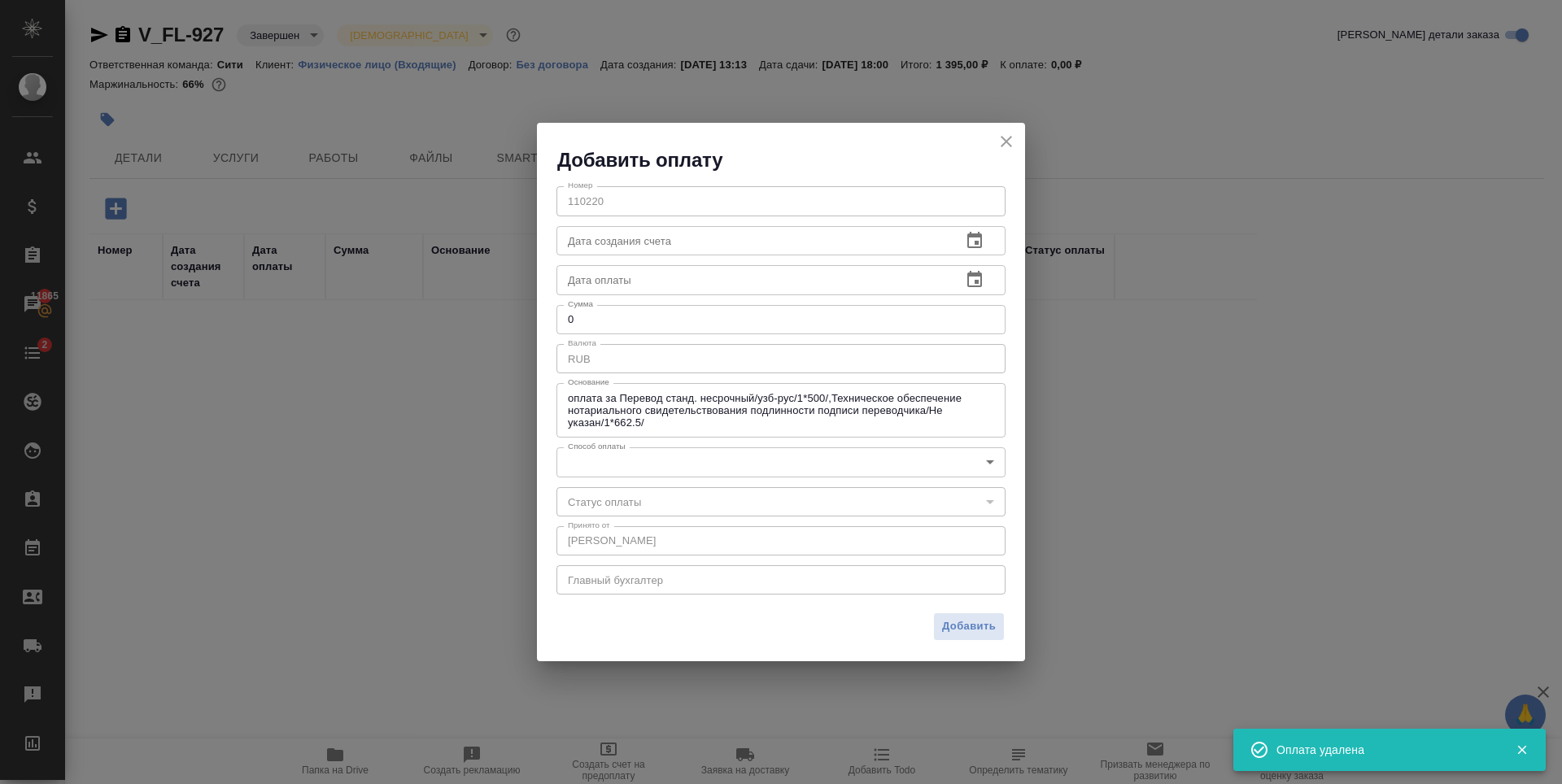
click at [716, 447] on div "Номер 110220 Номер Дата создания счета Дата создания счета Дата оплаты Дата опл…" at bounding box center [780, 389] width 488 height 431
click at [710, 473] on body "🙏 .cls-1 fill:#fff; AWATERA Zaytseva Svetlana Клиенты Спецификации Заказы 11865…" at bounding box center [781, 392] width 1562 height 784
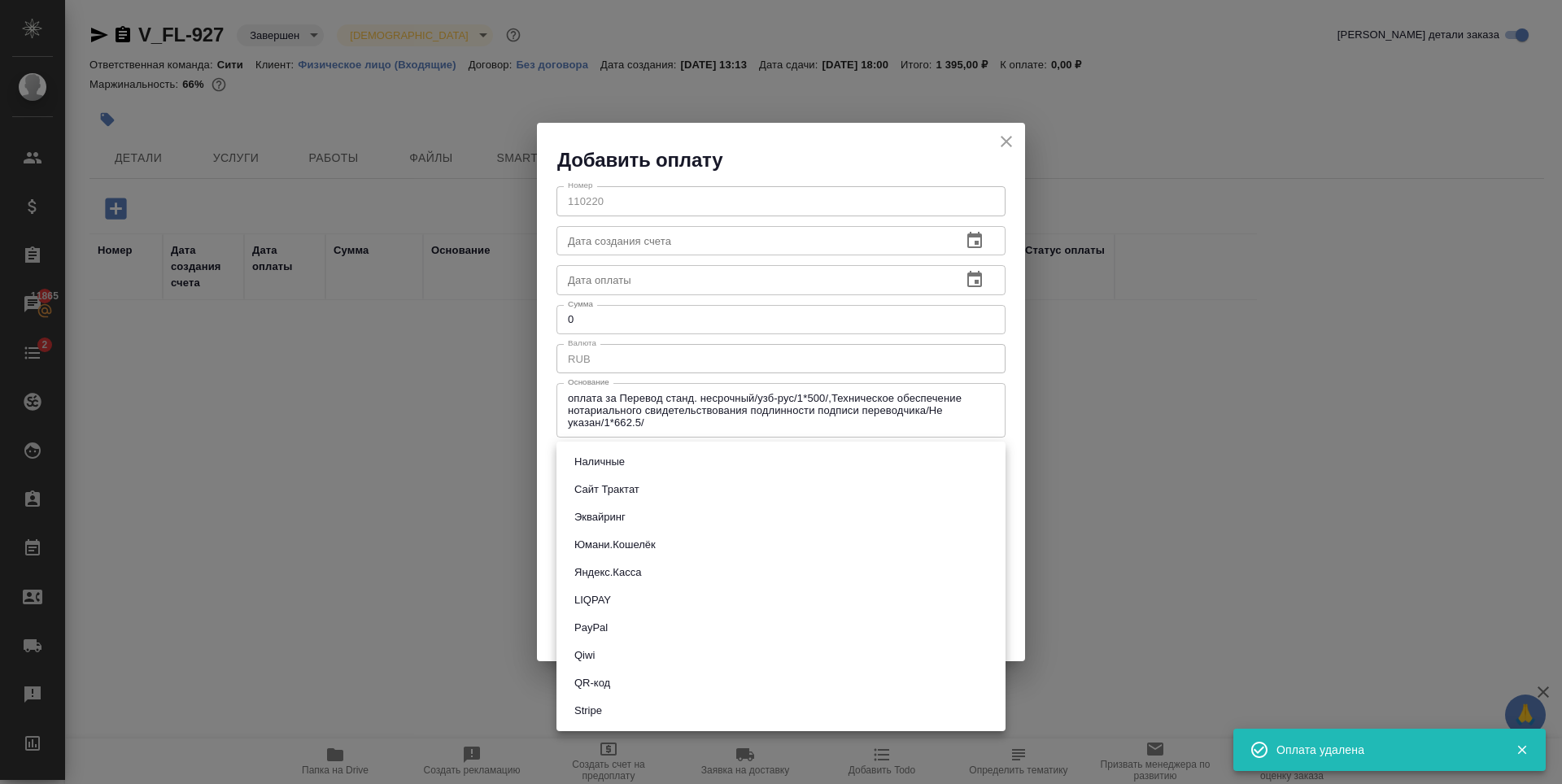
click at [631, 489] on button "Сайт Трактат" at bounding box center [607, 489] width 75 height 18
type input "site-traktat"
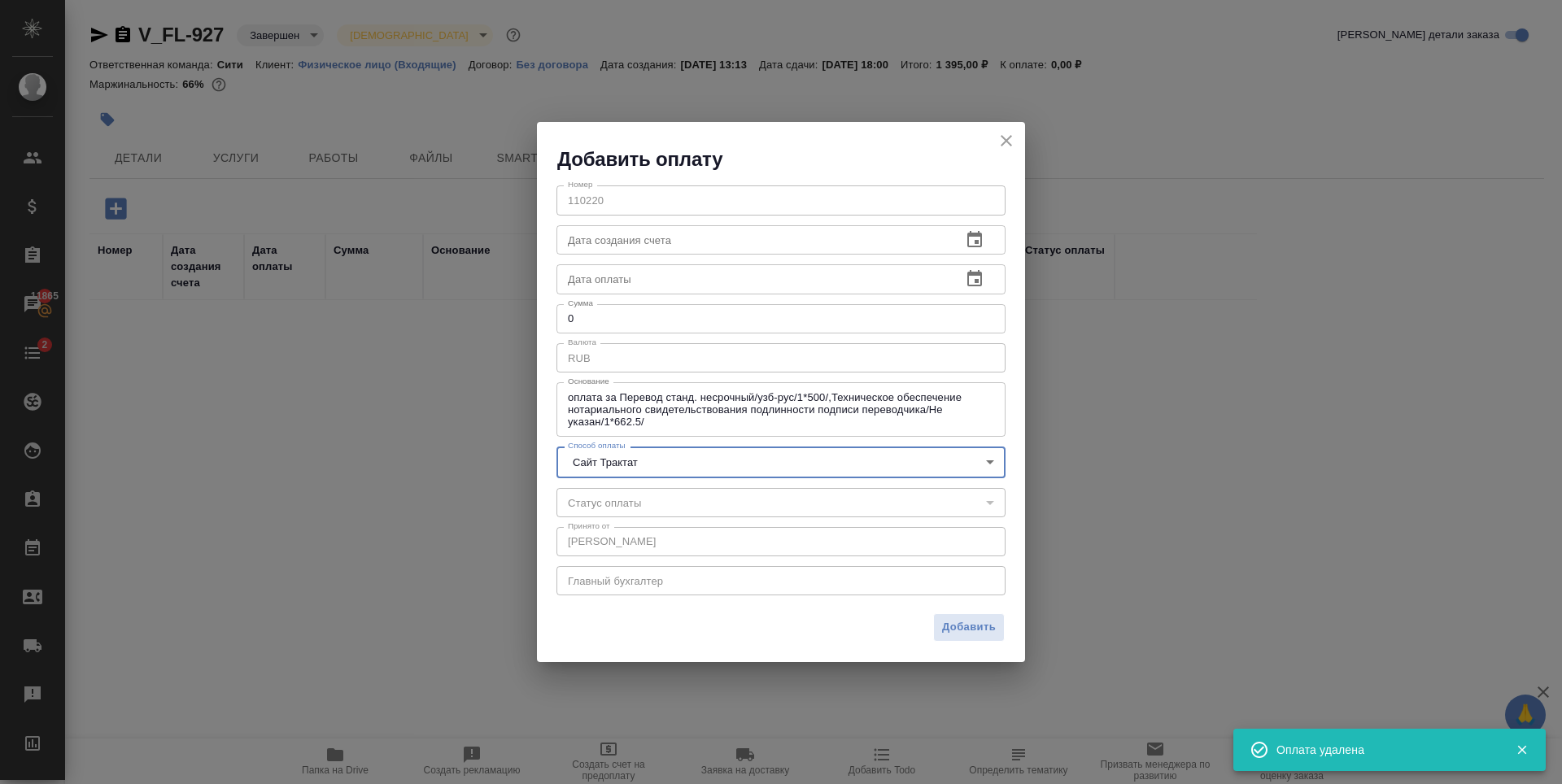
click at [983, 287] on icon "button" at bounding box center [975, 279] width 19 height 19
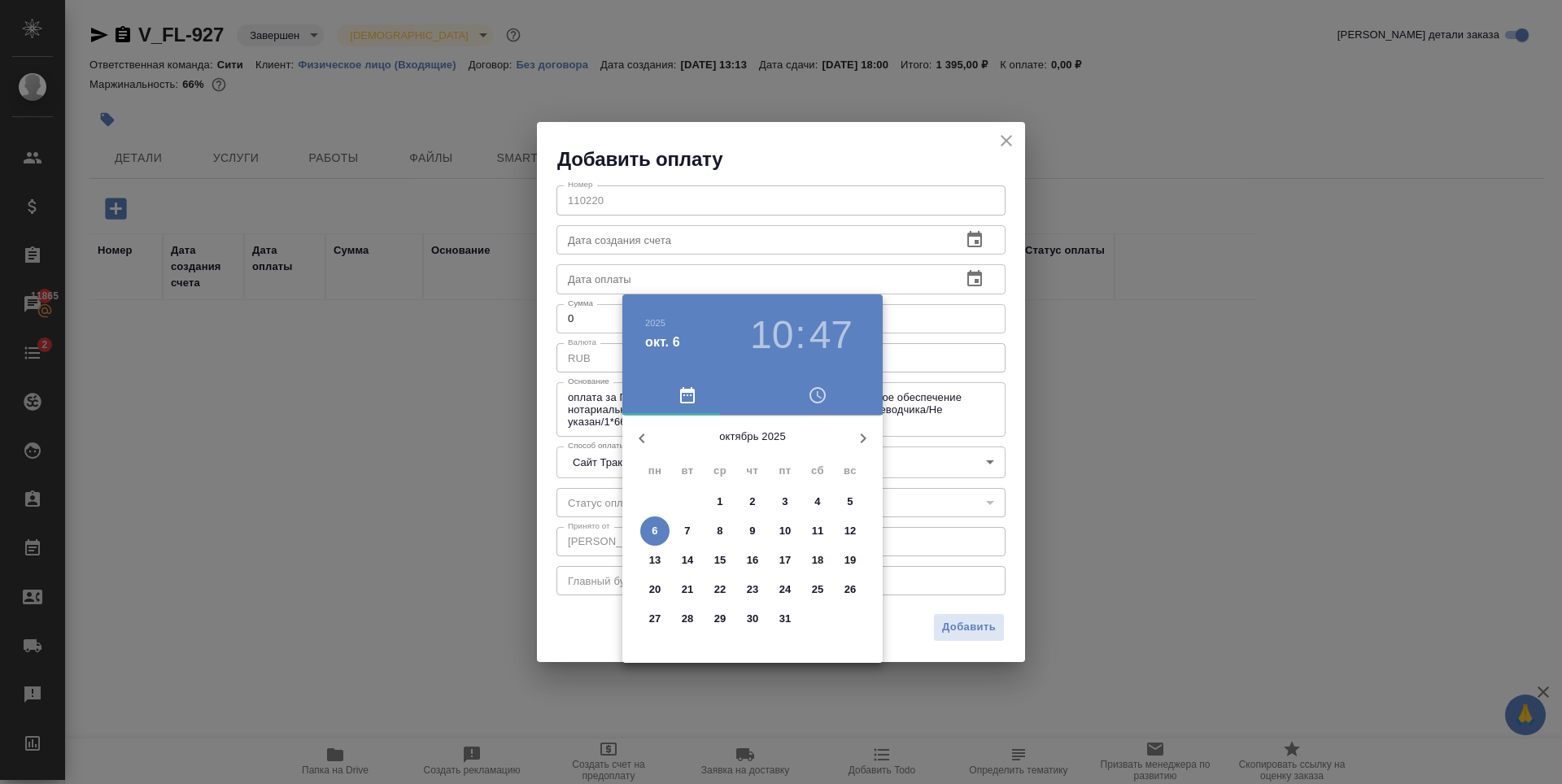
click at [642, 435] on icon "button" at bounding box center [641, 438] width 6 height 10
click at [650, 622] on p "29" at bounding box center [655, 618] width 12 height 17
type input "29.09.2025 10:47"
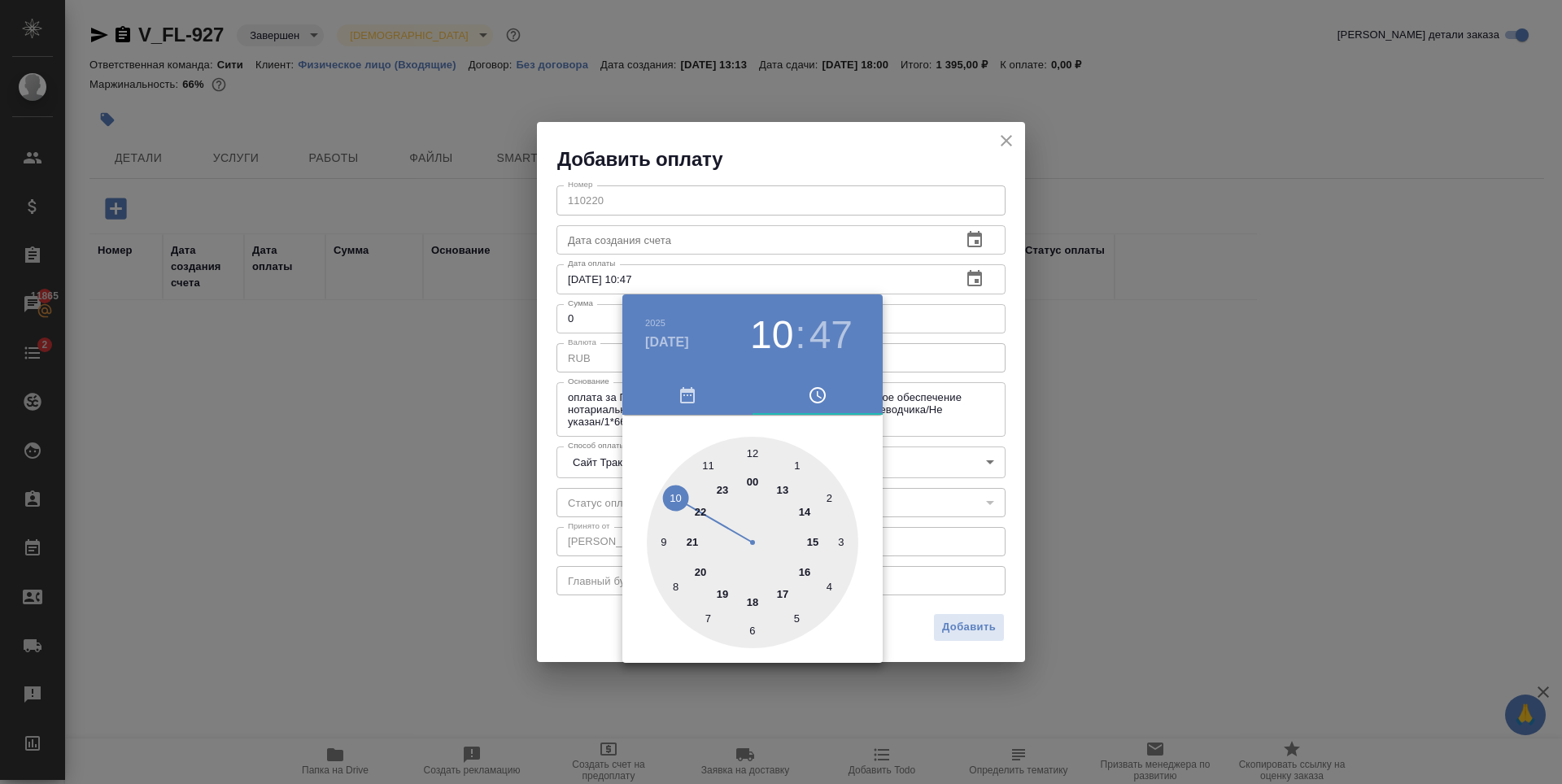
click at [806, 195] on div at bounding box center [781, 392] width 1562 height 784
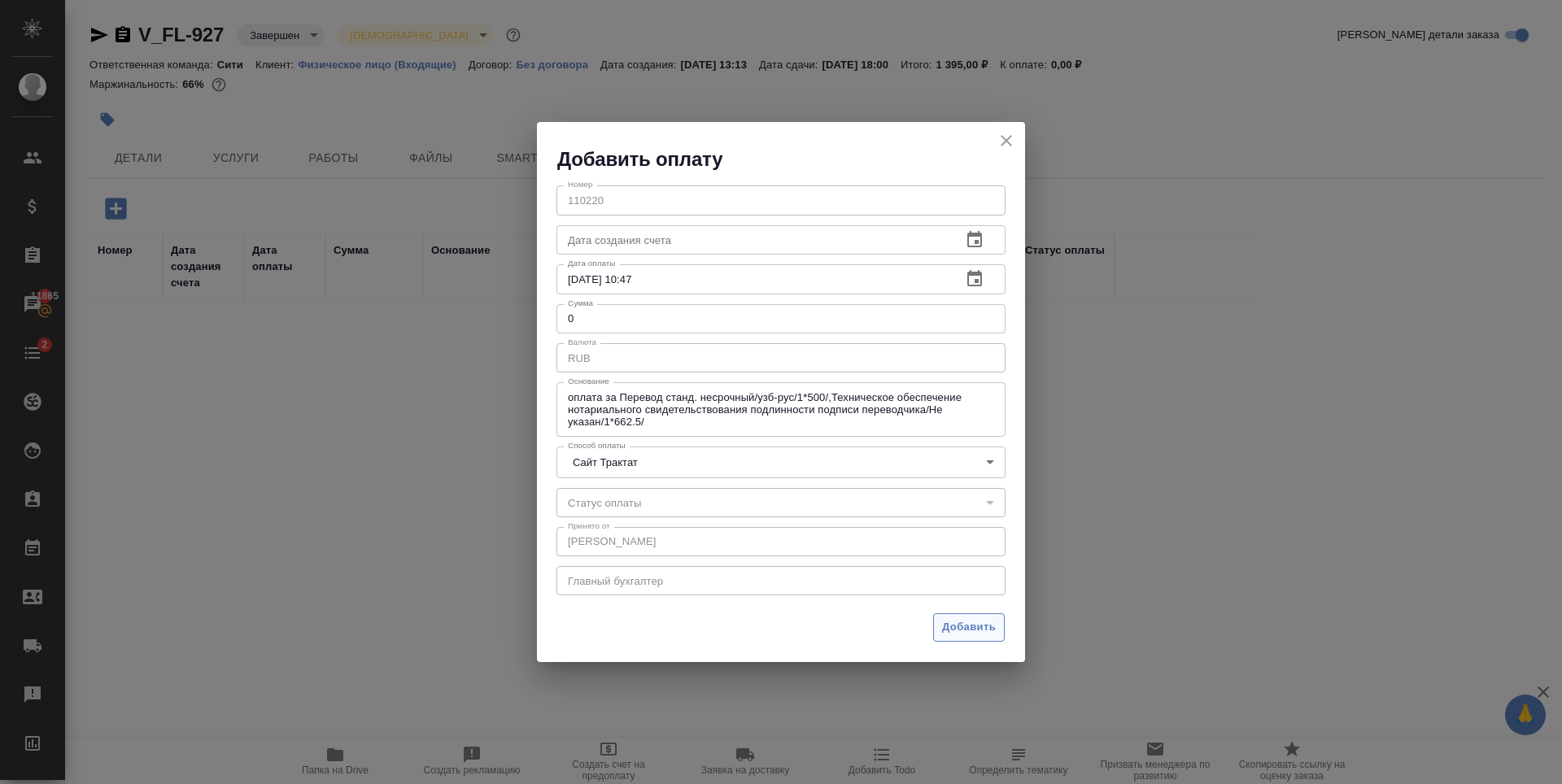
click at [975, 626] on span "Добавить" at bounding box center [969, 627] width 54 height 18
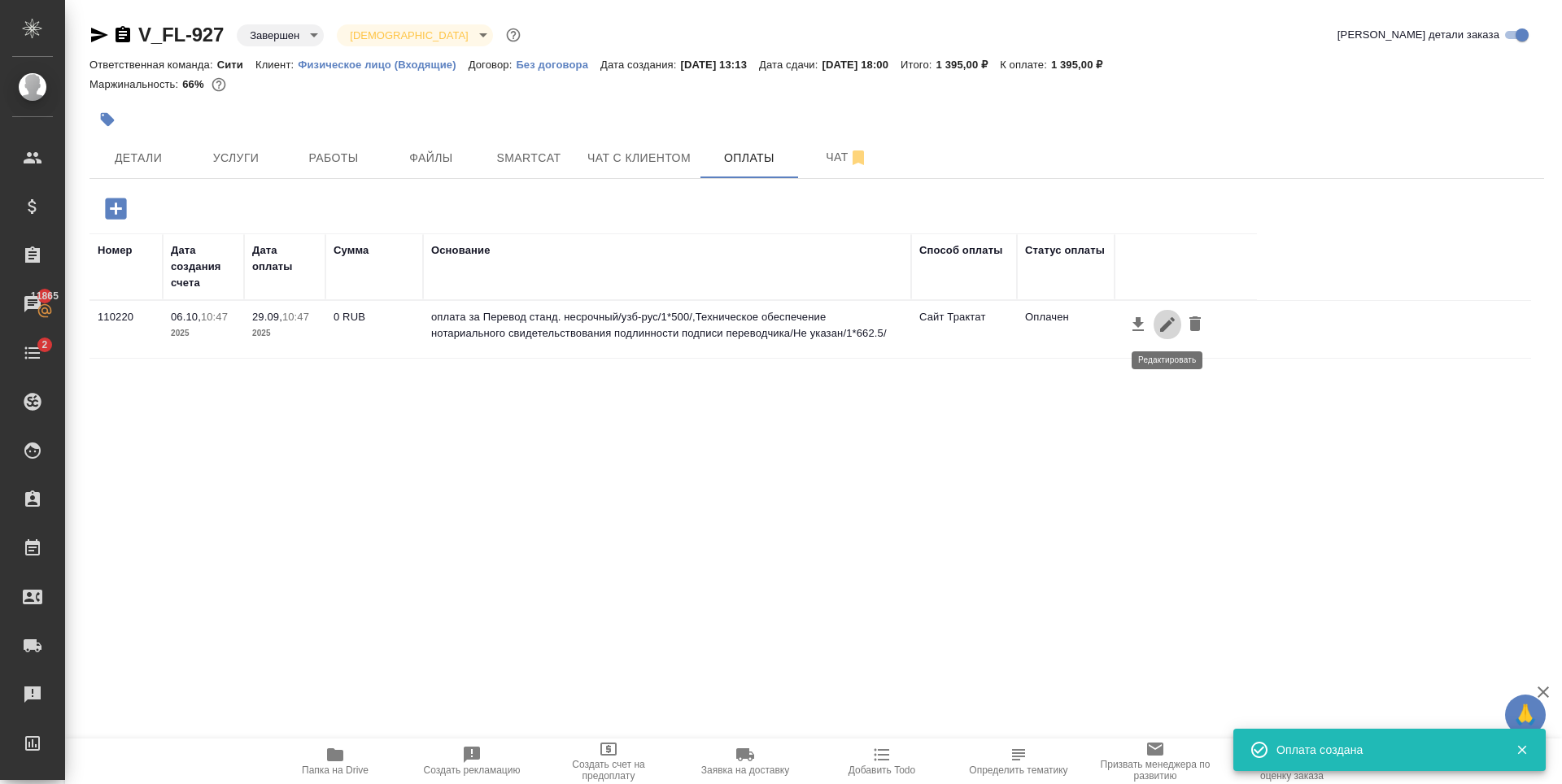
click at [1168, 323] on icon "button" at bounding box center [1168, 324] width 15 height 15
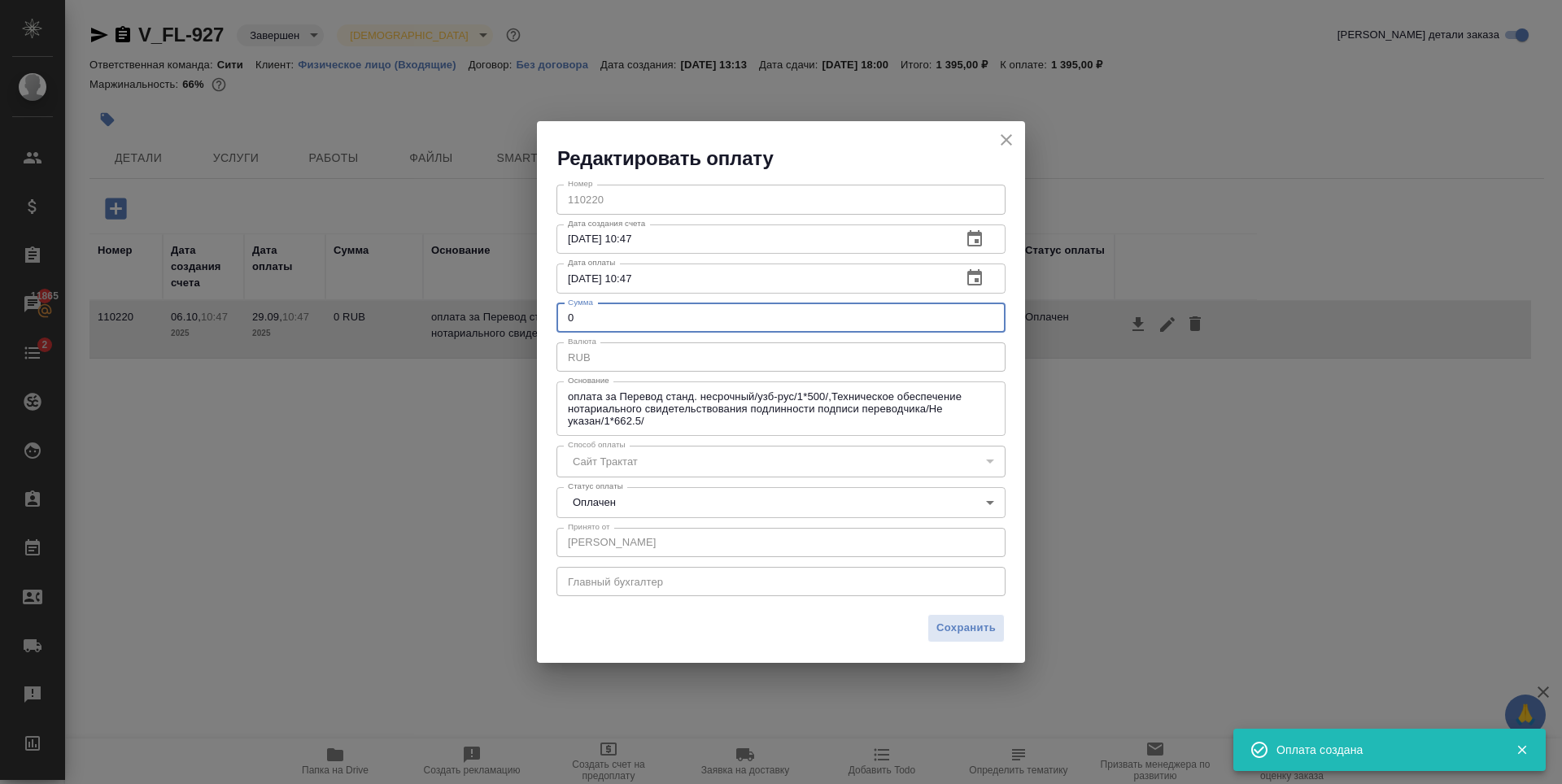
drag, startPoint x: 552, startPoint y: 319, endPoint x: 422, endPoint y: 379, distance: 143.2
click at [459, 337] on div "Редактировать оплату Номер 110220 Номер Дата создания счета 06.10.2025 10:47 Да…" at bounding box center [781, 392] width 1562 height 784
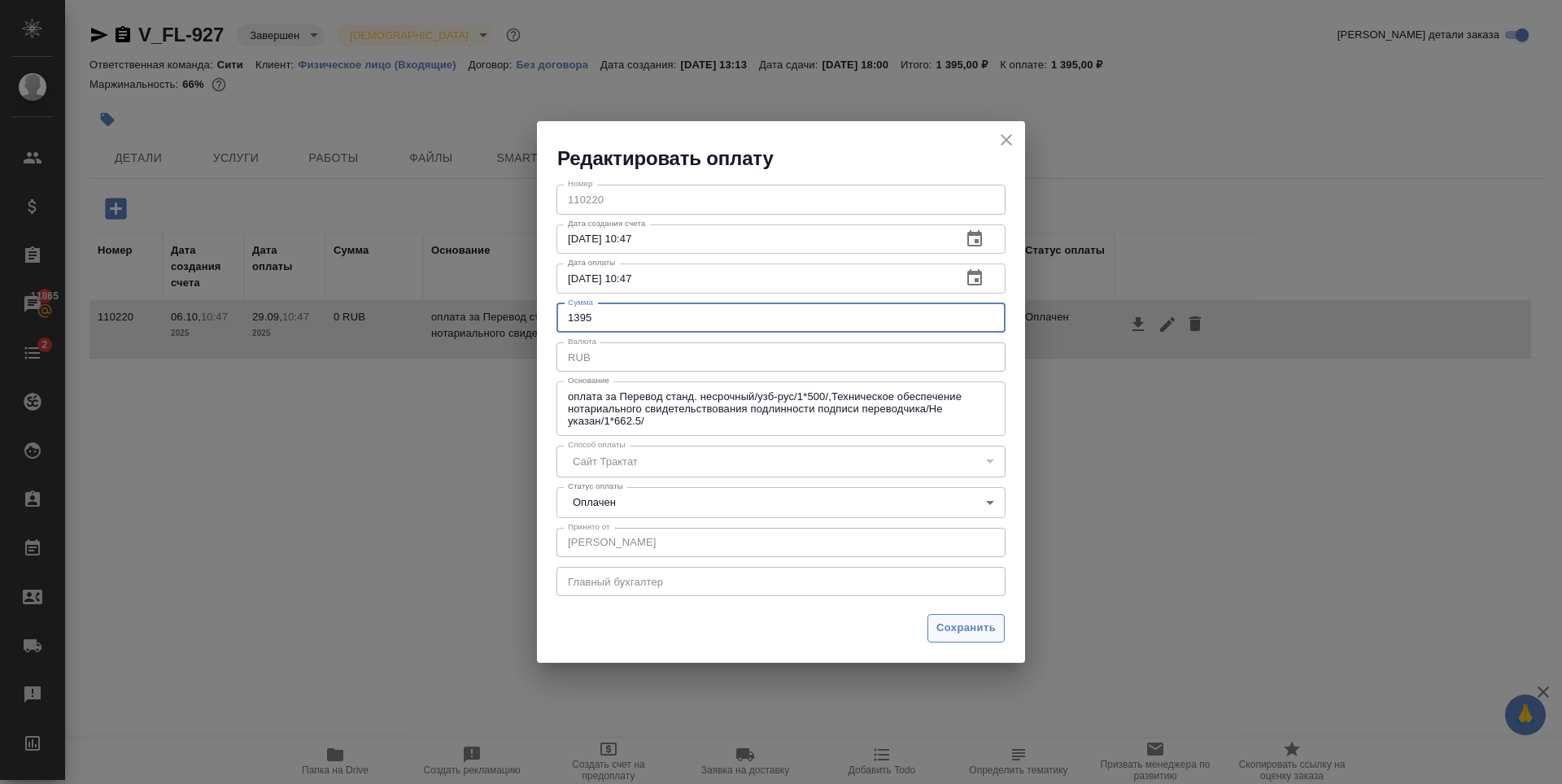
type input "1395"
click at [937, 615] on button "Сохранить" at bounding box center [966, 628] width 78 height 29
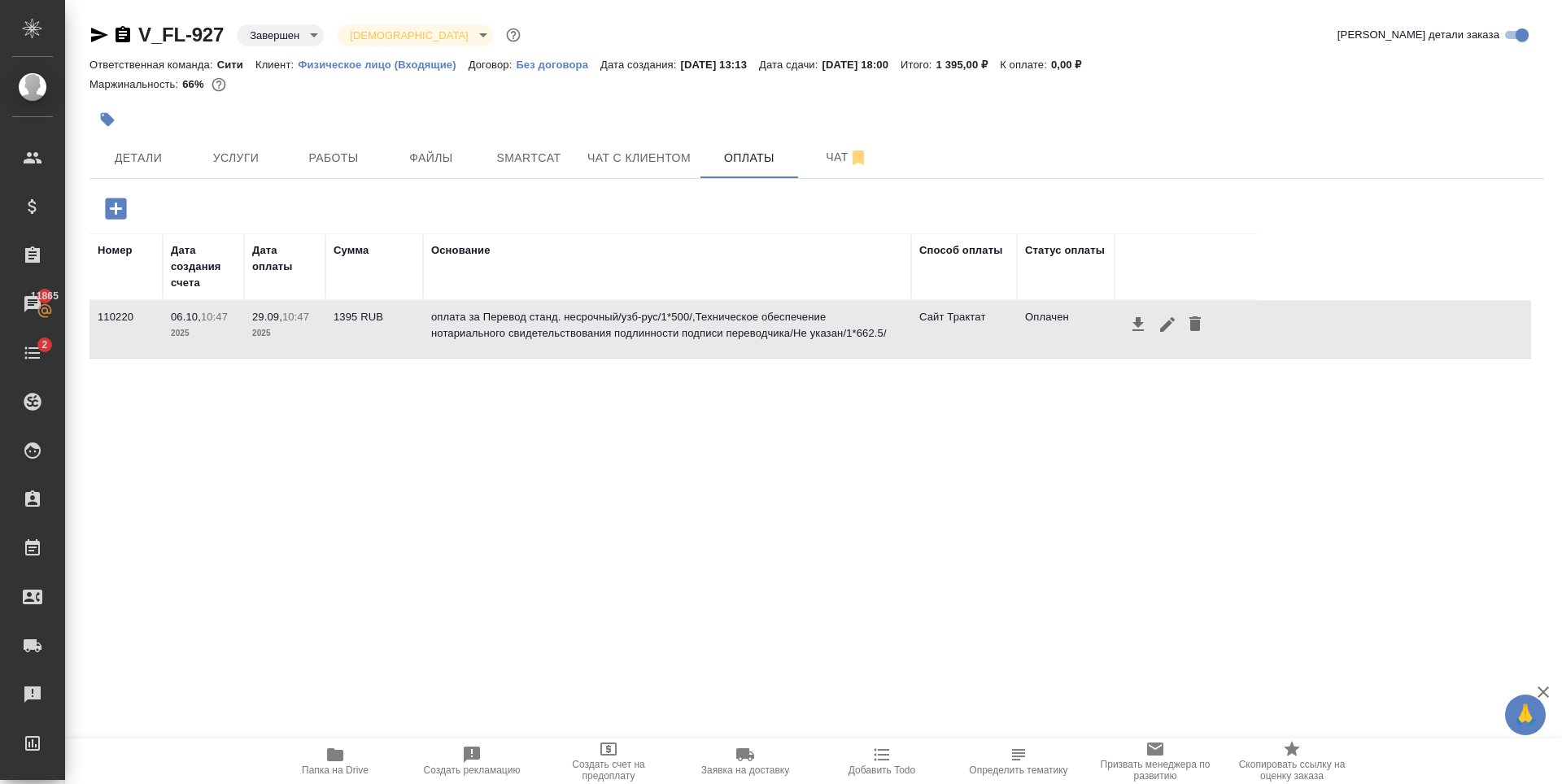
click at [751, 596] on div "Номер Дата создания счета Дата оплаты Сумма Основание Способ оплаты Статус опла…" at bounding box center [811, 477] width 1442 height 487
click at [990, 535] on div "Номер Дата создания счета Дата оплаты Сумма Основание Способ оплаты Статус опла…" at bounding box center [811, 477] width 1442 height 487
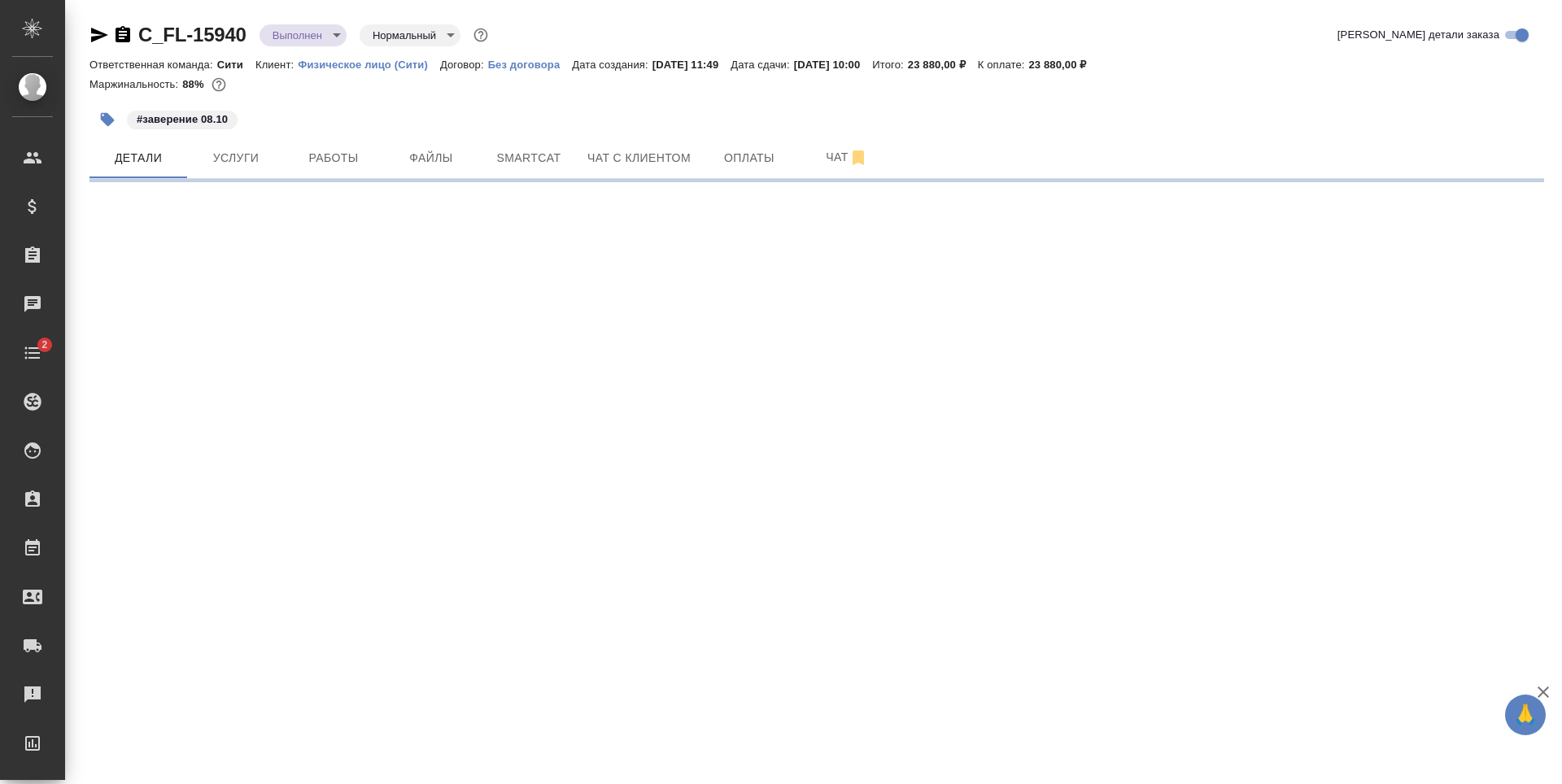
select select "RU"
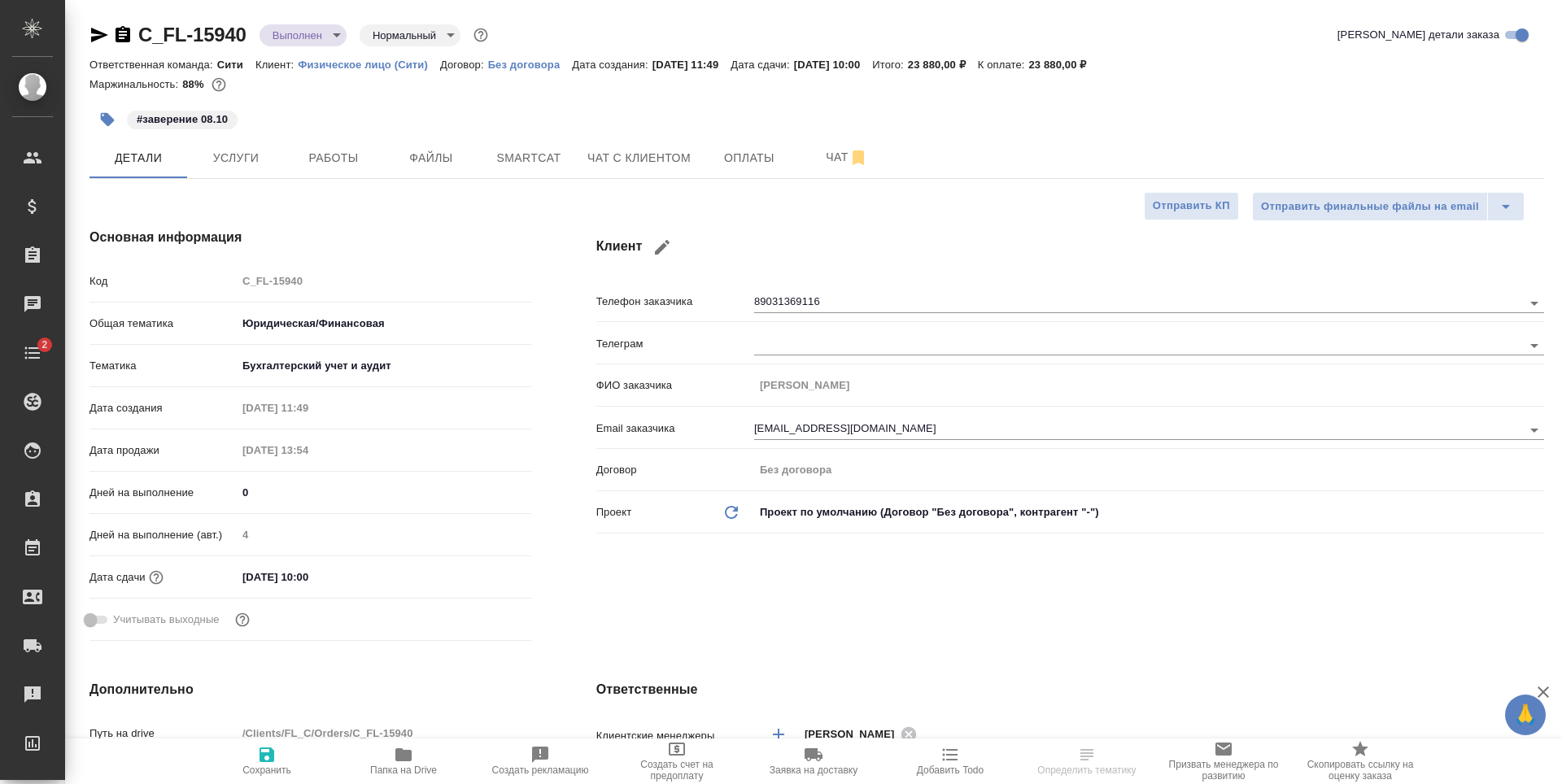
type textarea "x"
click at [327, 565] on input "[DATE] 10:00" at bounding box center [307, 576] width 142 height 24
click at [488, 570] on icon "button" at bounding box center [483, 575] width 15 height 17
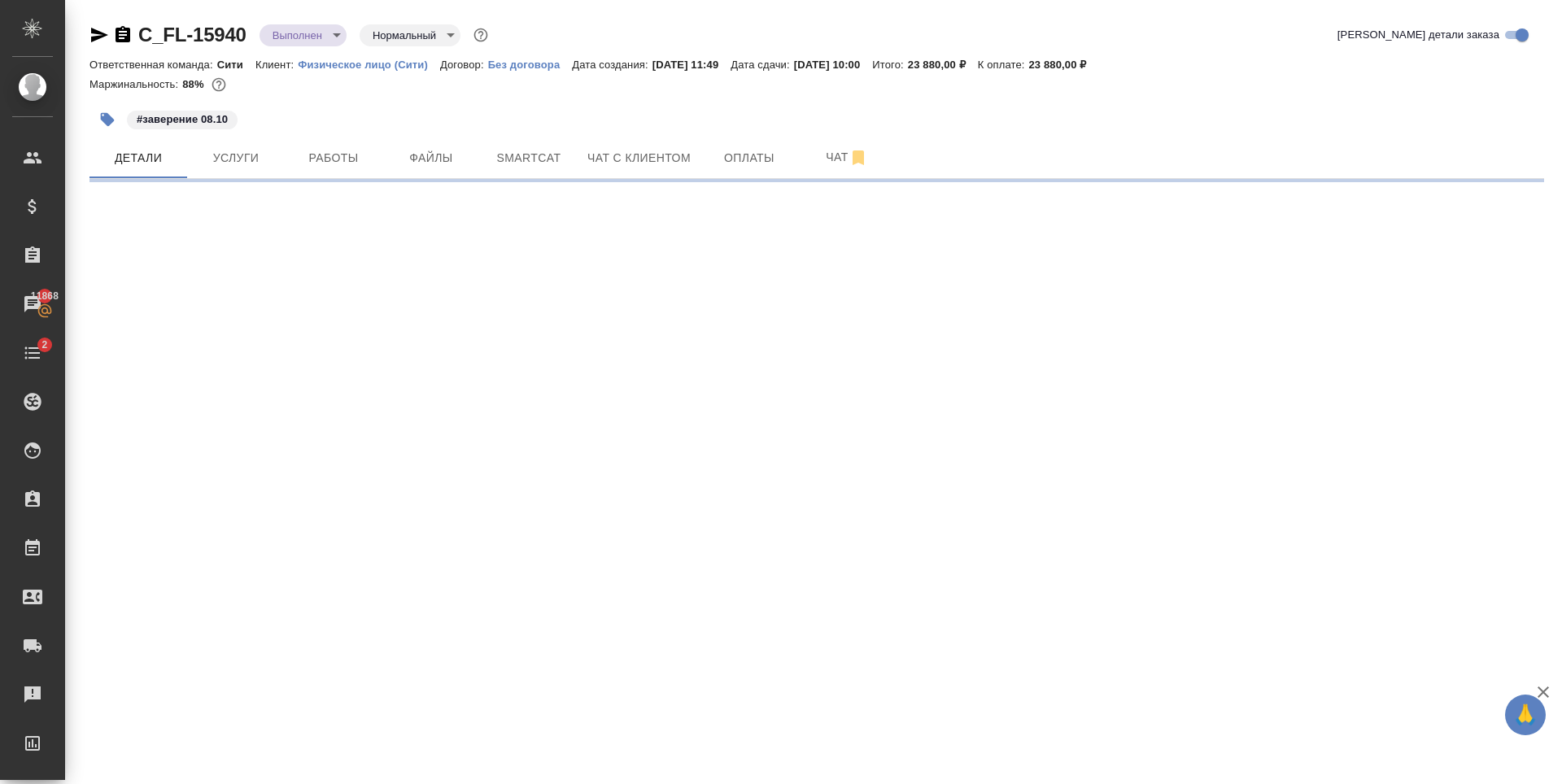
click at [278, 635] on div ".cls-1 fill:#fff; AWATERA [PERSON_NAME] Спецификации Заказы 11868 Чаты 2 Todo П…" at bounding box center [781, 392] width 1562 height 784
select select "RU"
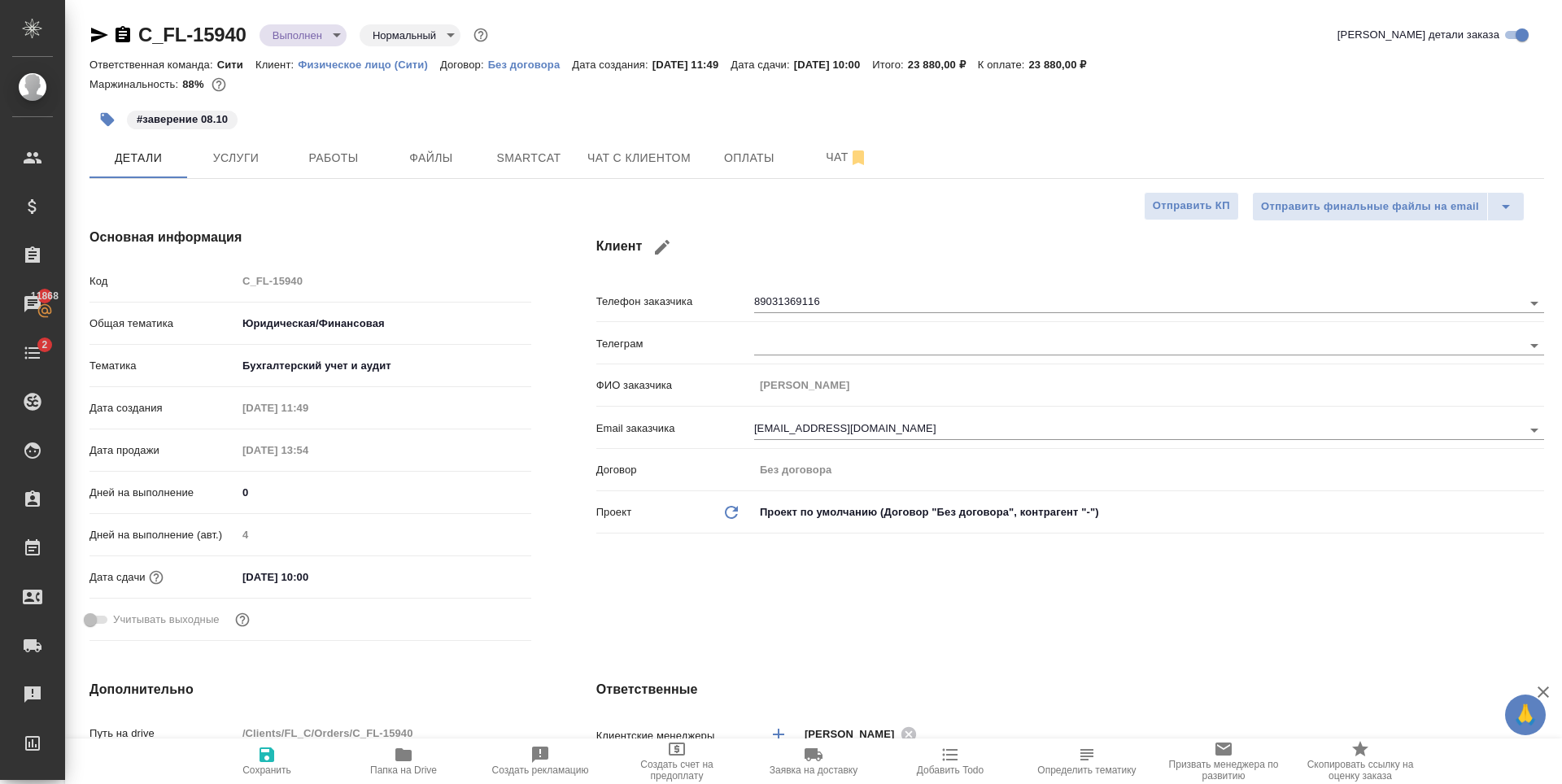
type textarea "x"
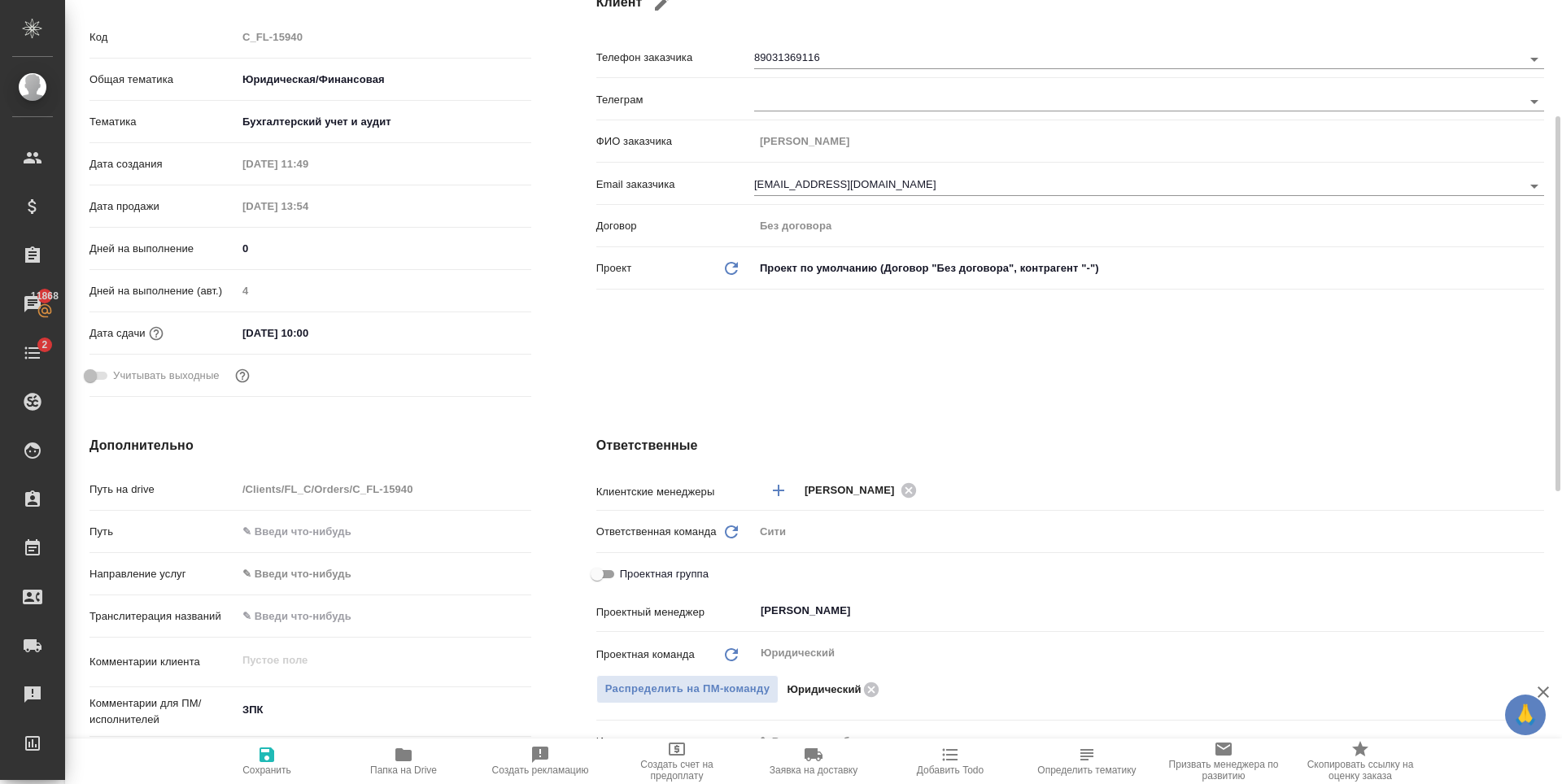
click at [351, 331] on input "[DATE] 10:00" at bounding box center [307, 332] width 142 height 24
click at [483, 337] on icon "button" at bounding box center [484, 331] width 19 height 19
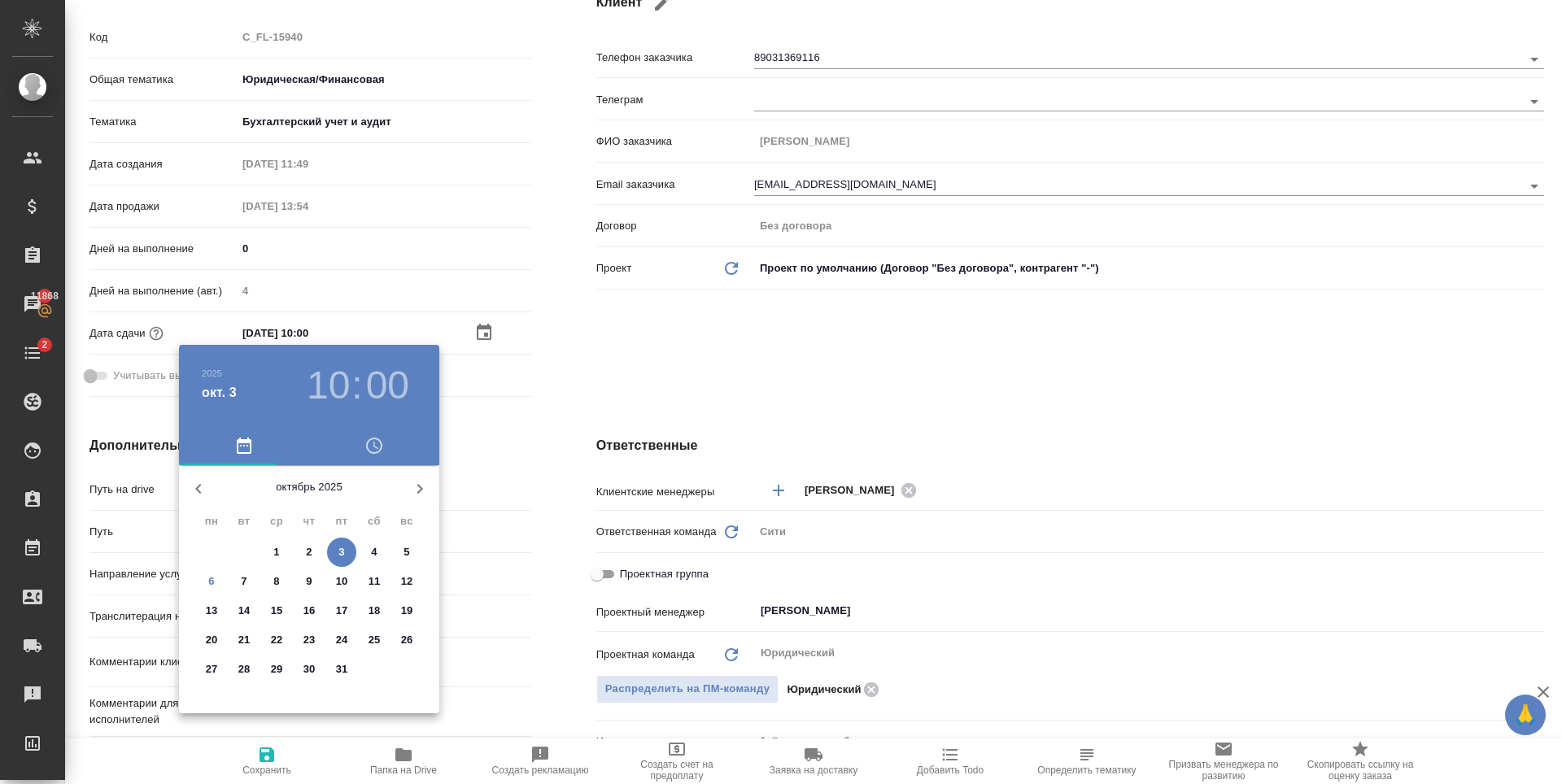
click at [278, 576] on p "8" at bounding box center [276, 581] width 6 height 17
type input "08.10.2025 10:00"
type textarea "x"
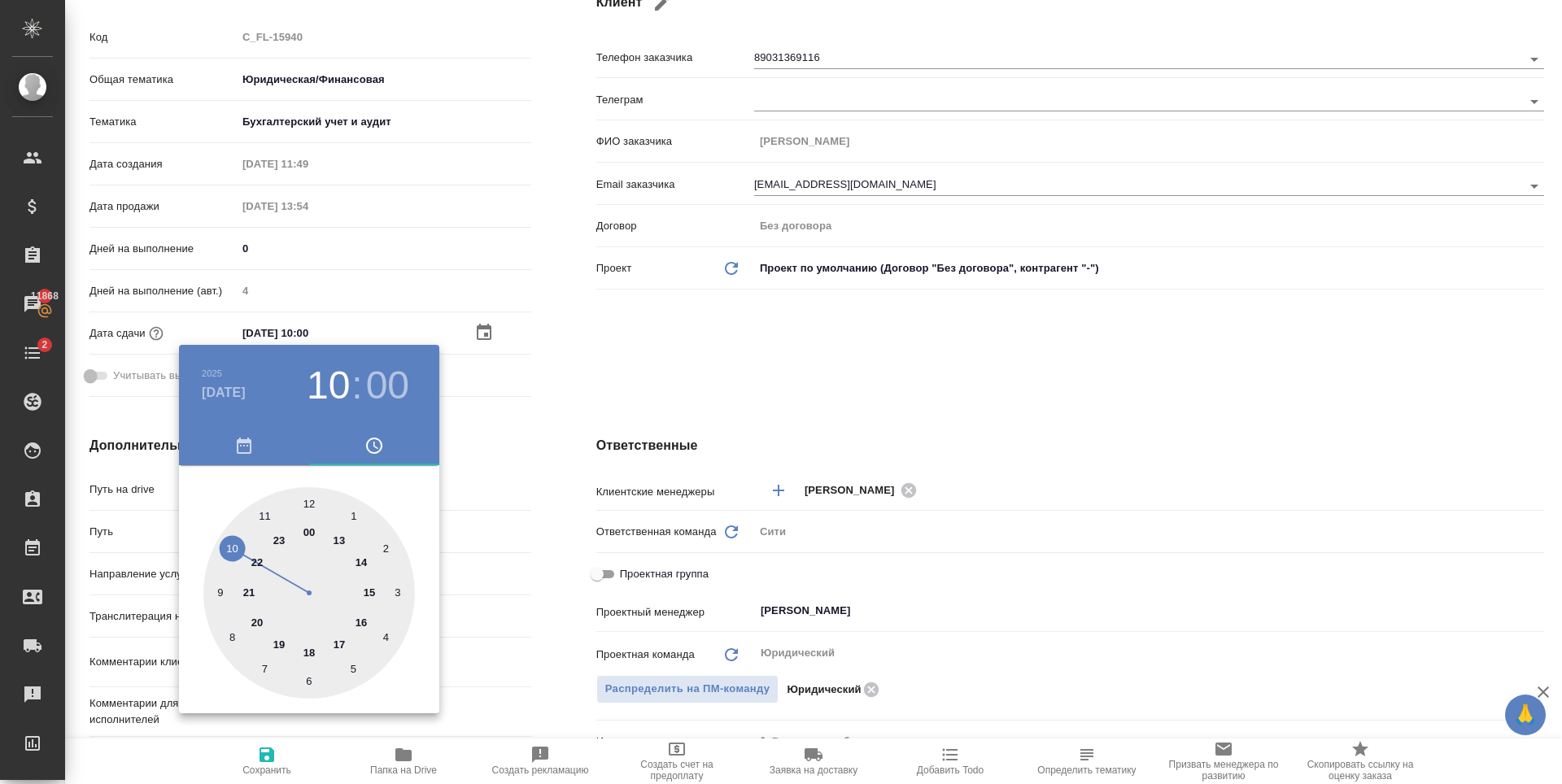
click at [309, 653] on div at bounding box center [309, 592] width 211 height 211
type input "08.10.2025 18:00"
type textarea "x"
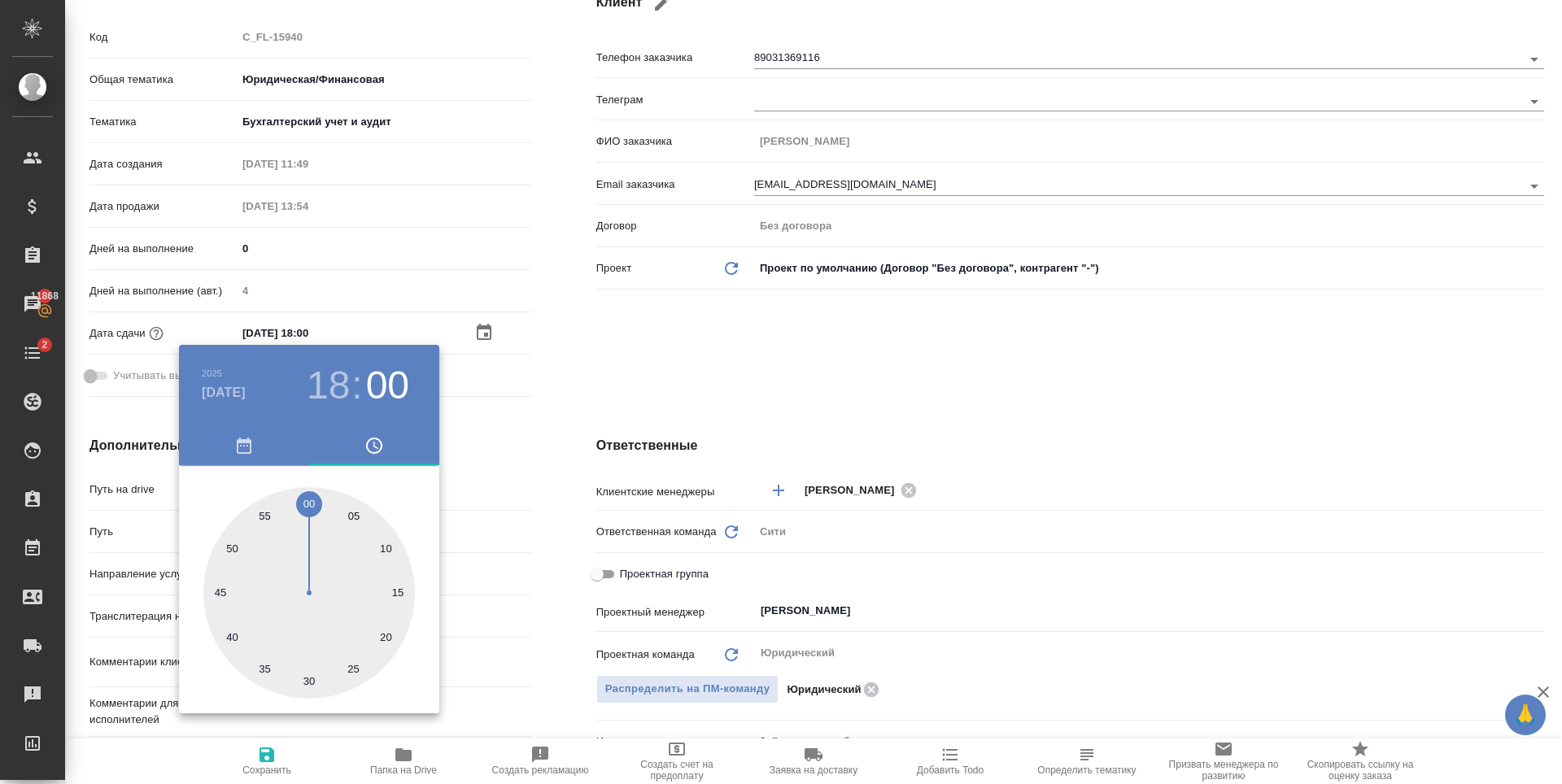
click at [875, 312] on div at bounding box center [781, 392] width 1562 height 784
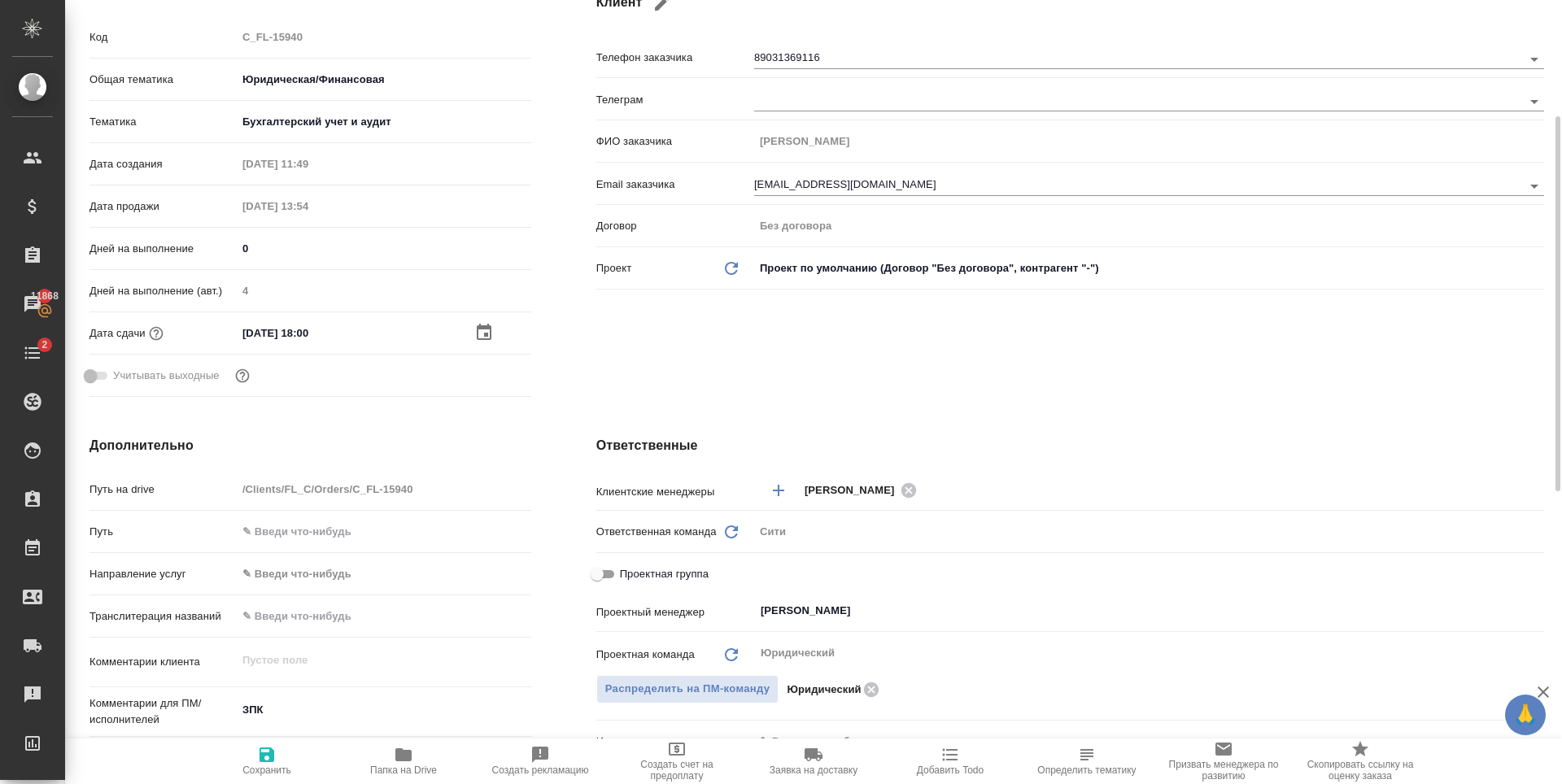
click at [260, 753] on icon "button" at bounding box center [266, 754] width 15 height 15
type textarea "x"
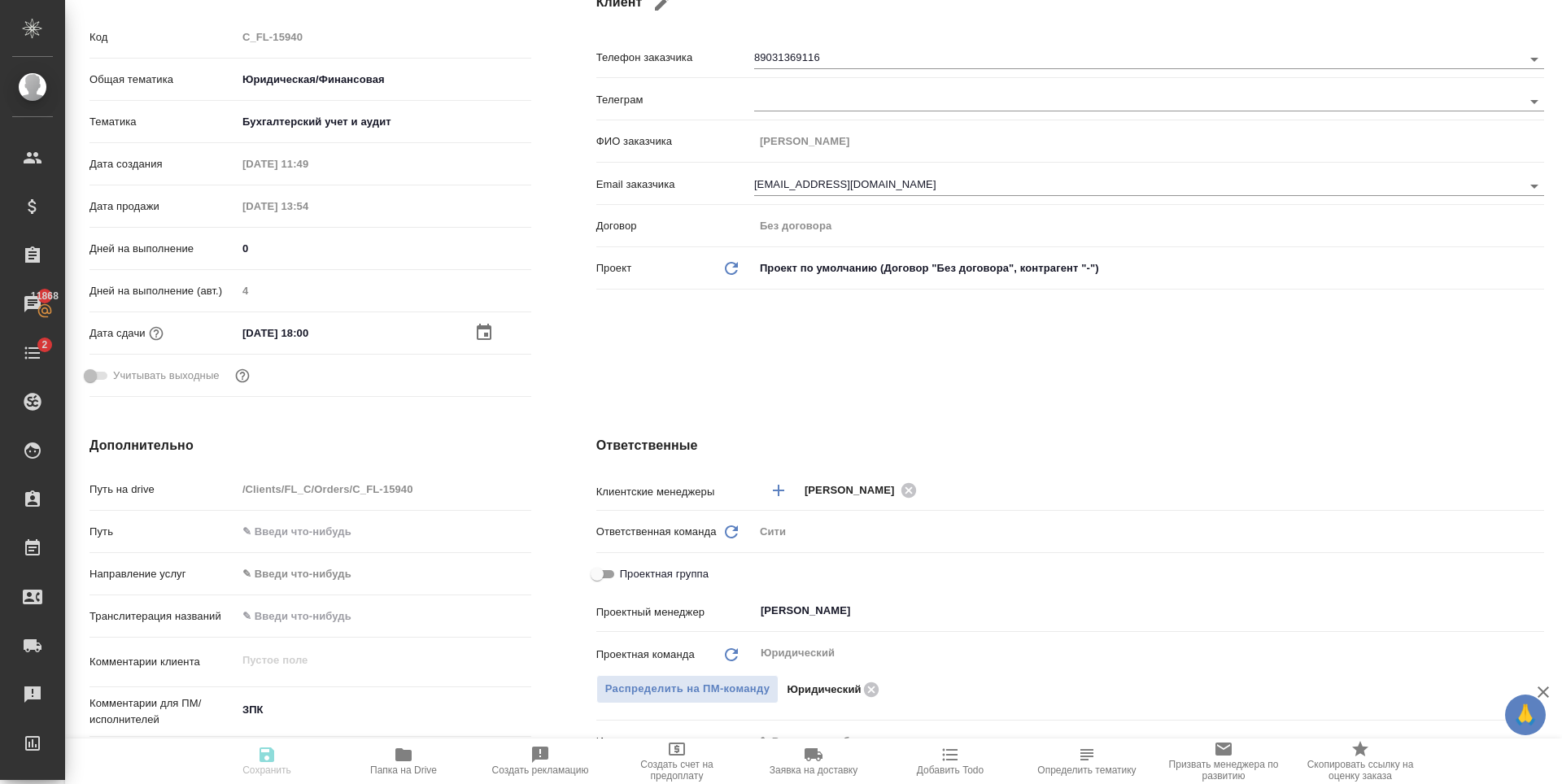
type textarea "x"
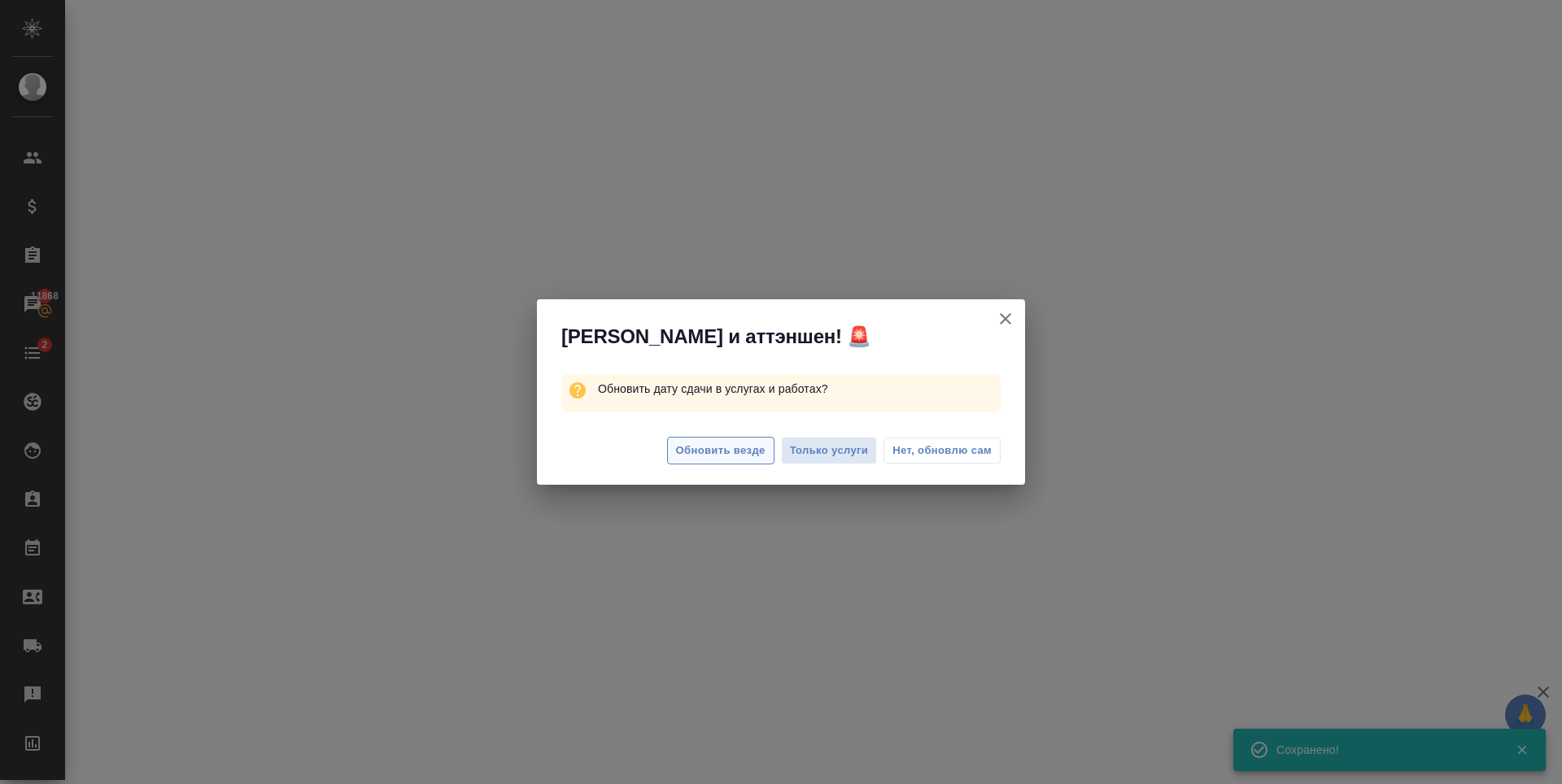
click at [710, 451] on span "Обновить везде" at bounding box center [721, 450] width 90 height 18
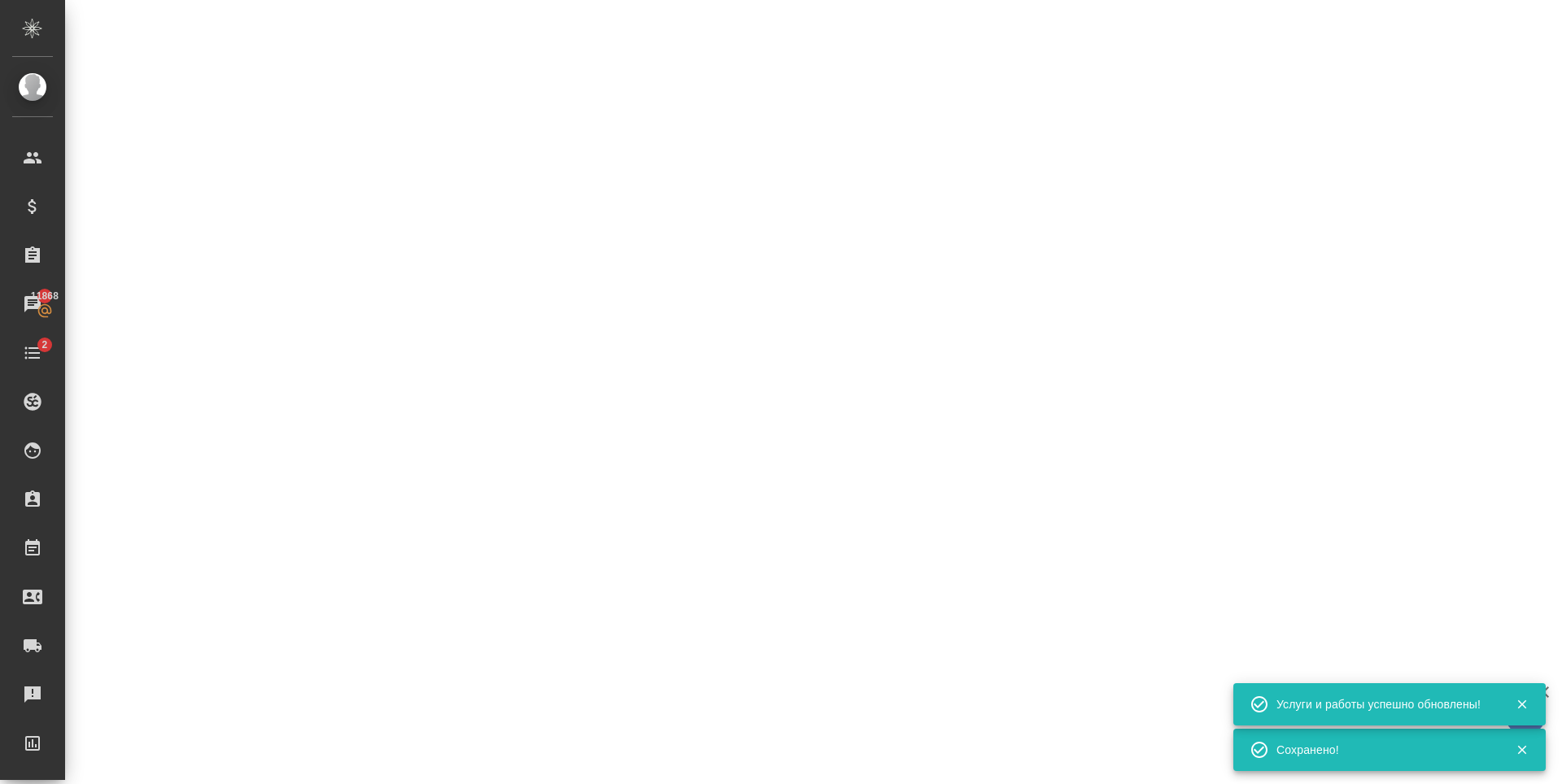
select select "RU"
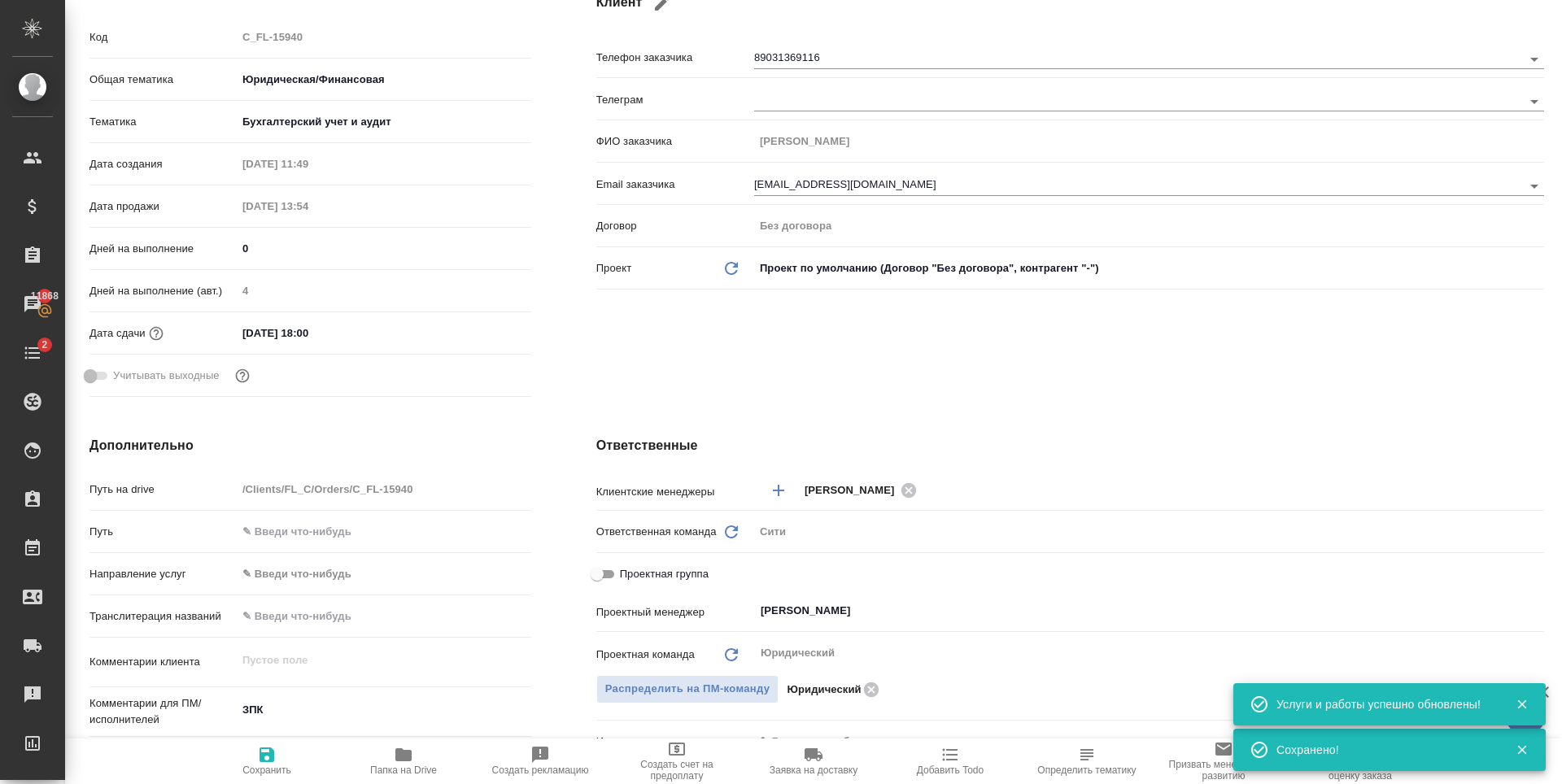
type textarea "x"
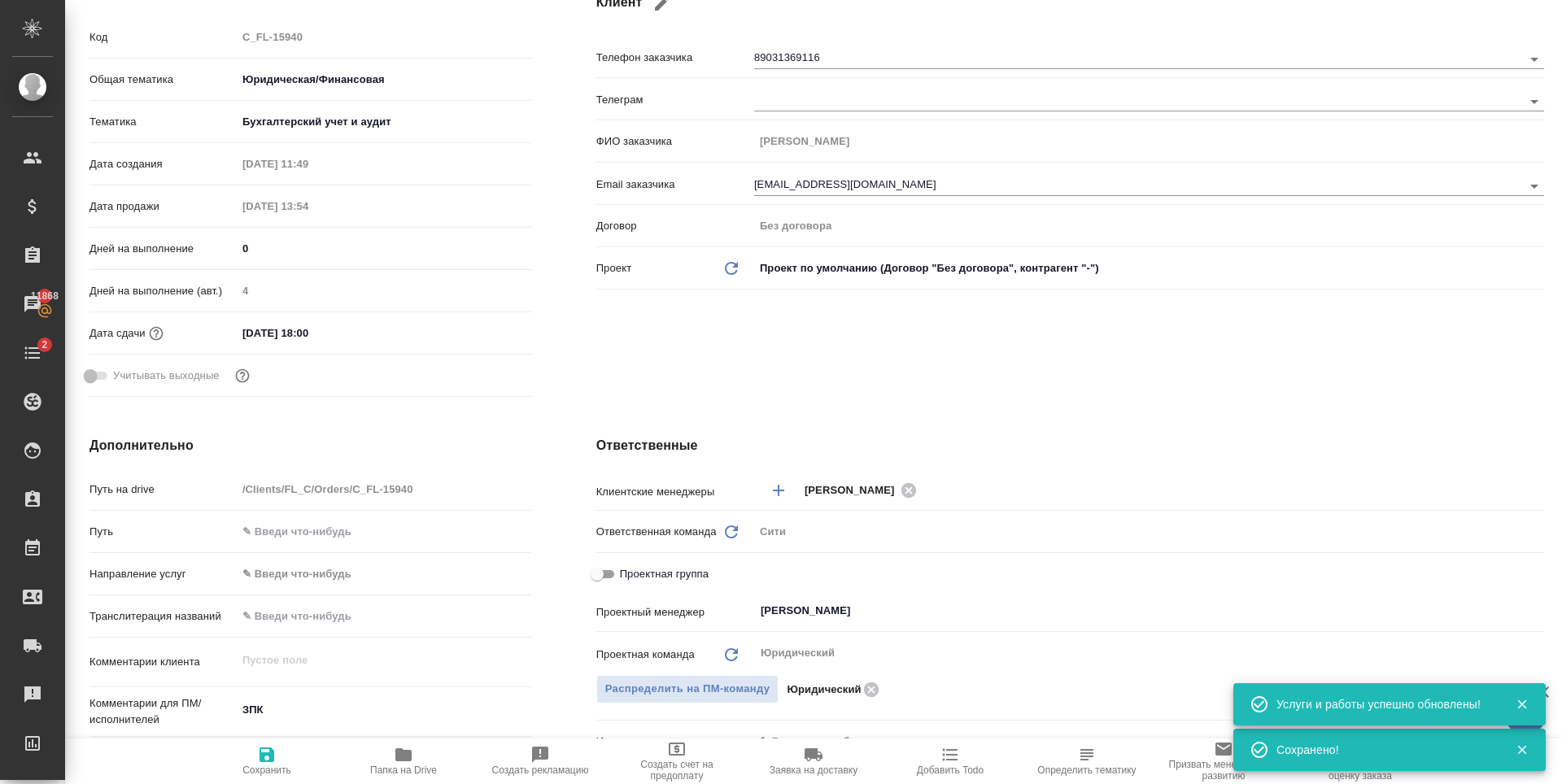
type textarea "x"
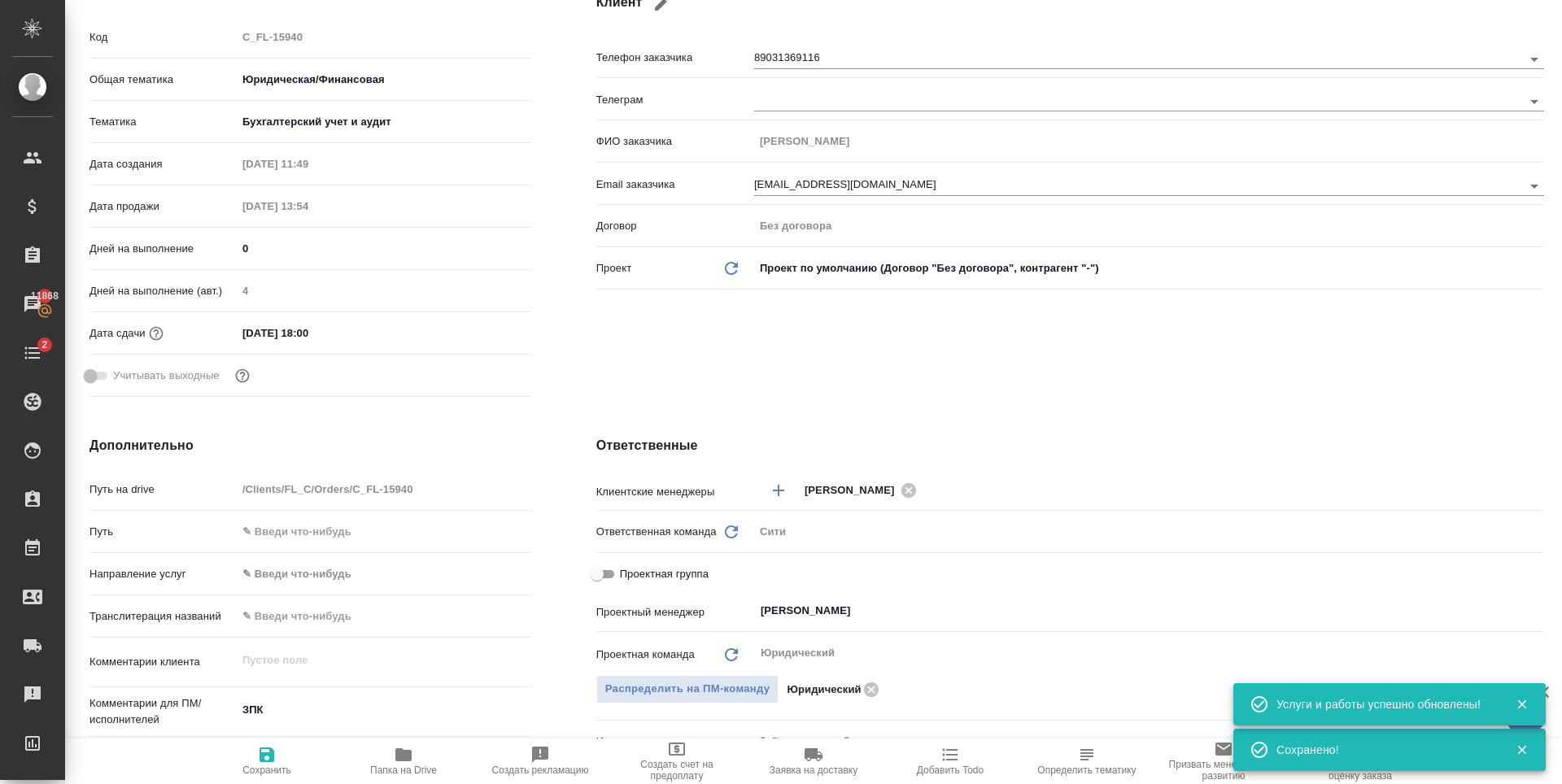
type textarea "x"
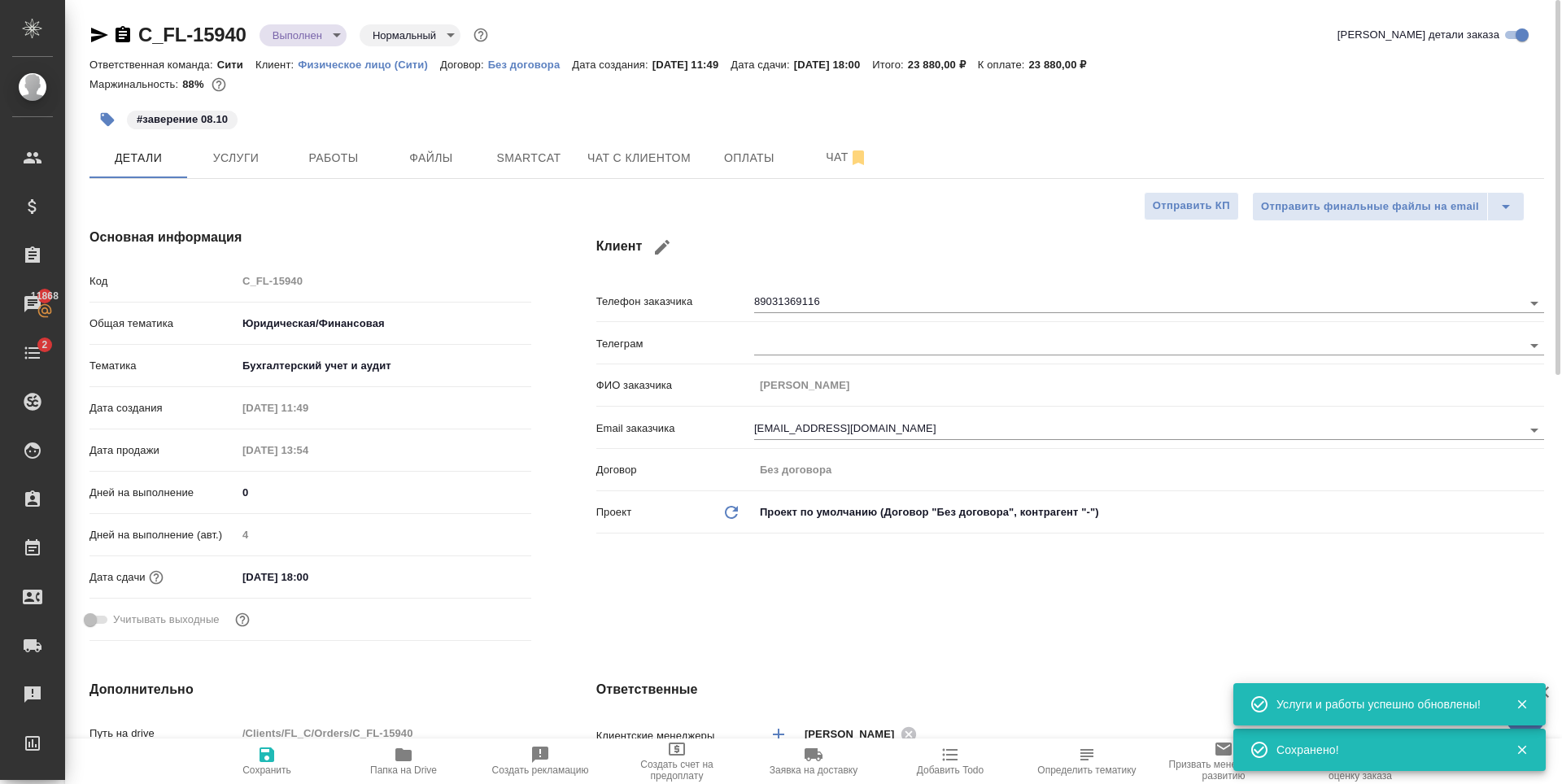
type textarea "x"
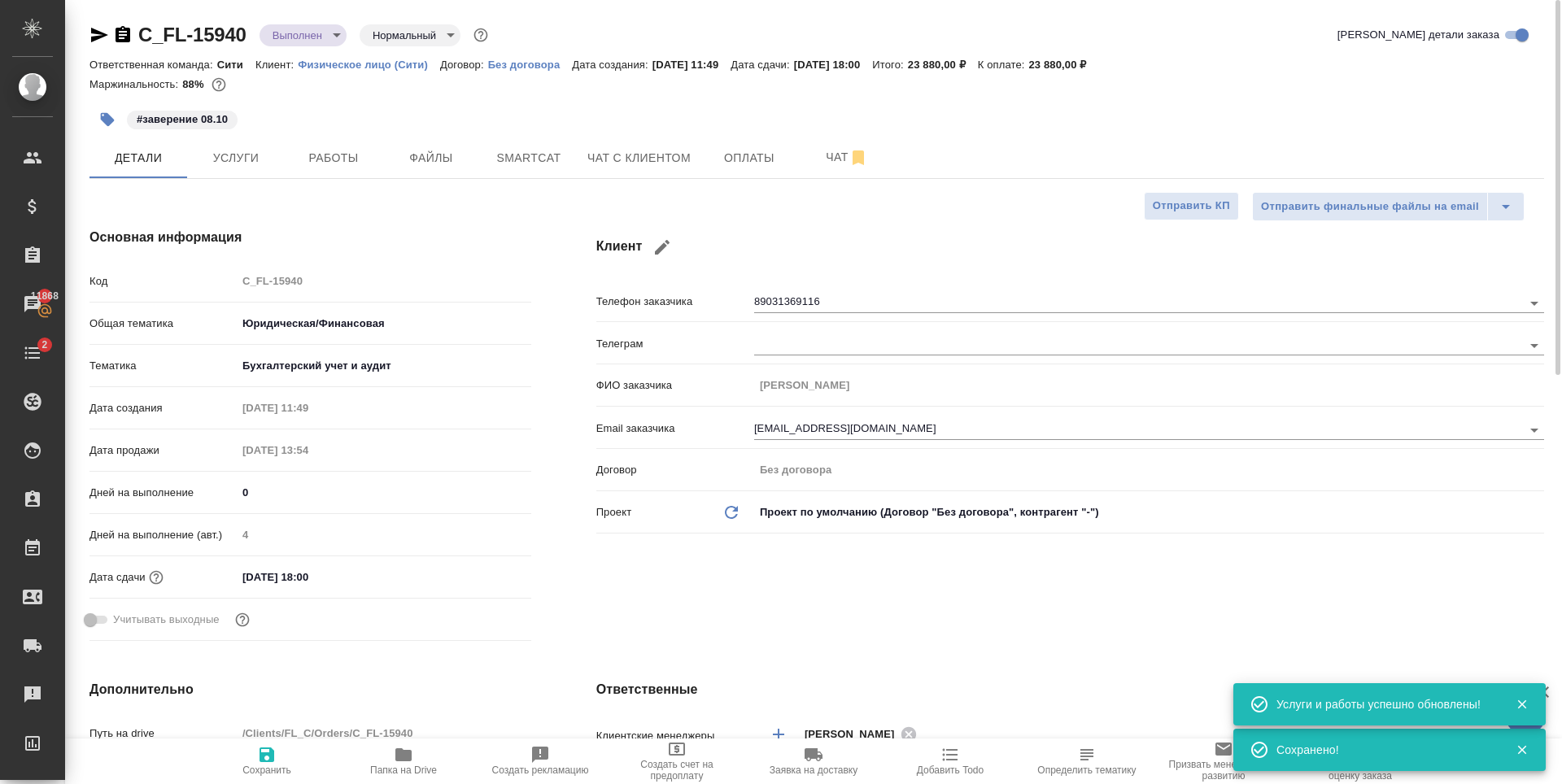
type textarea "x"
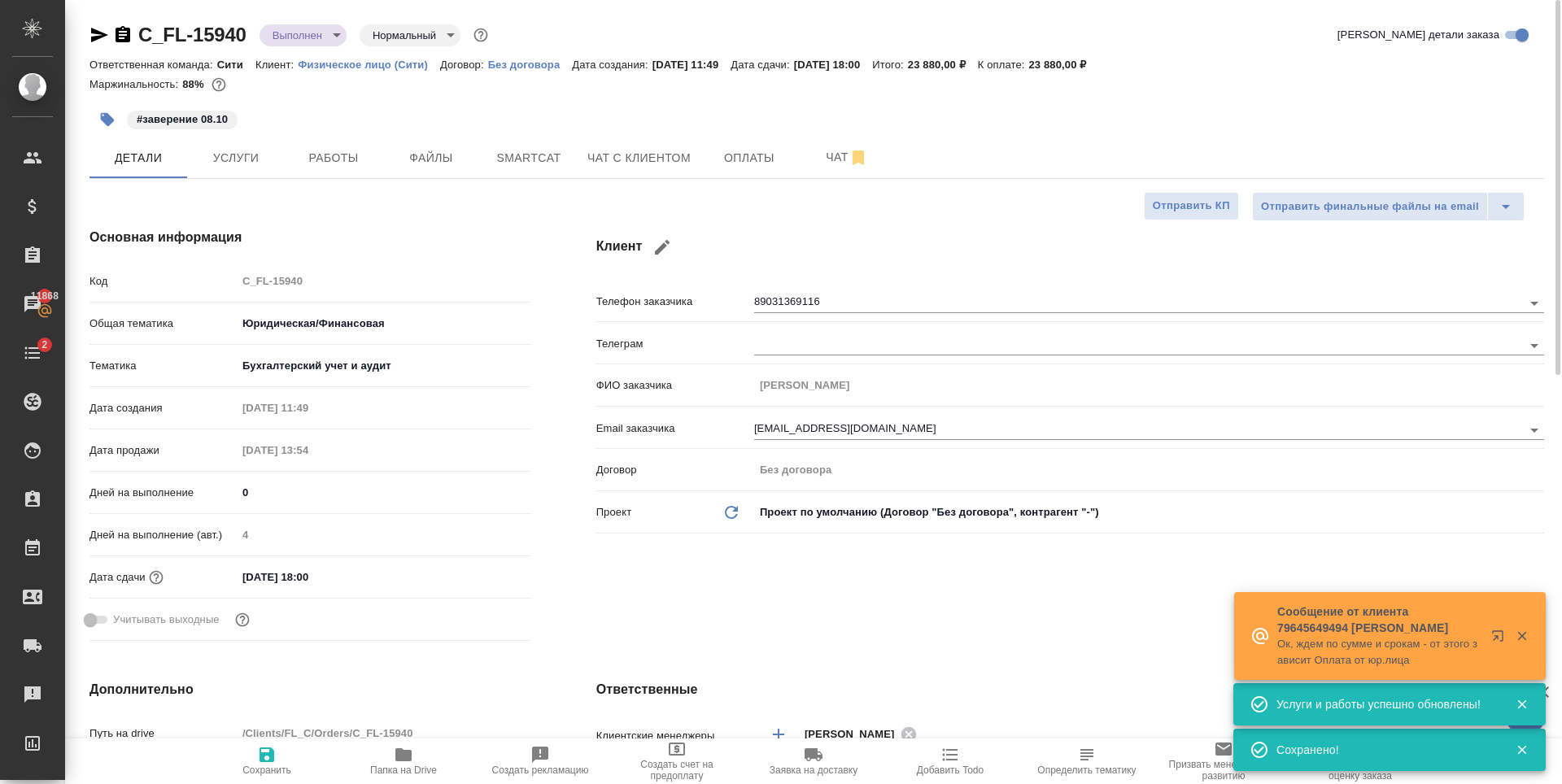
type textarea "x"
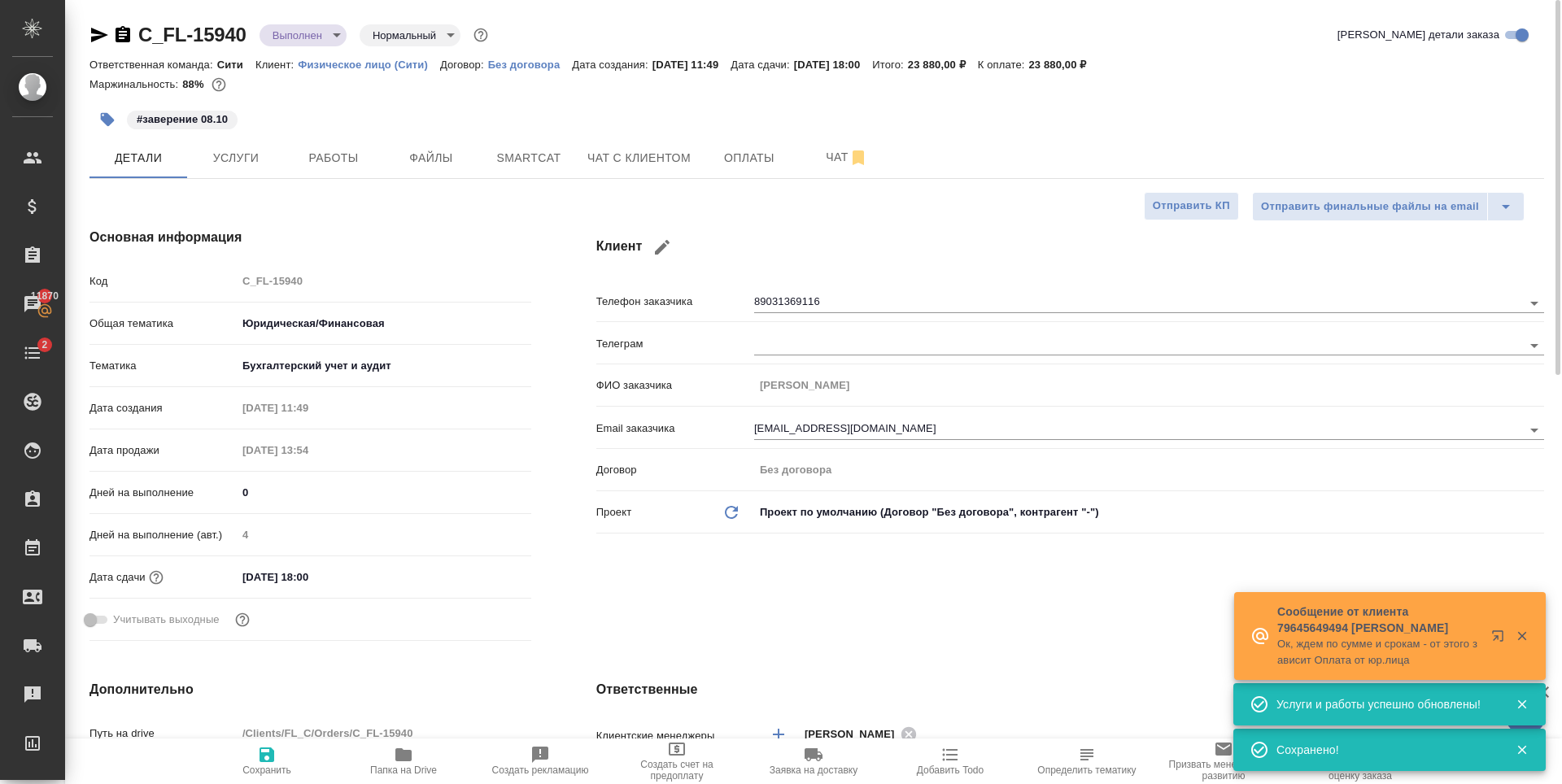
type textarea "x"
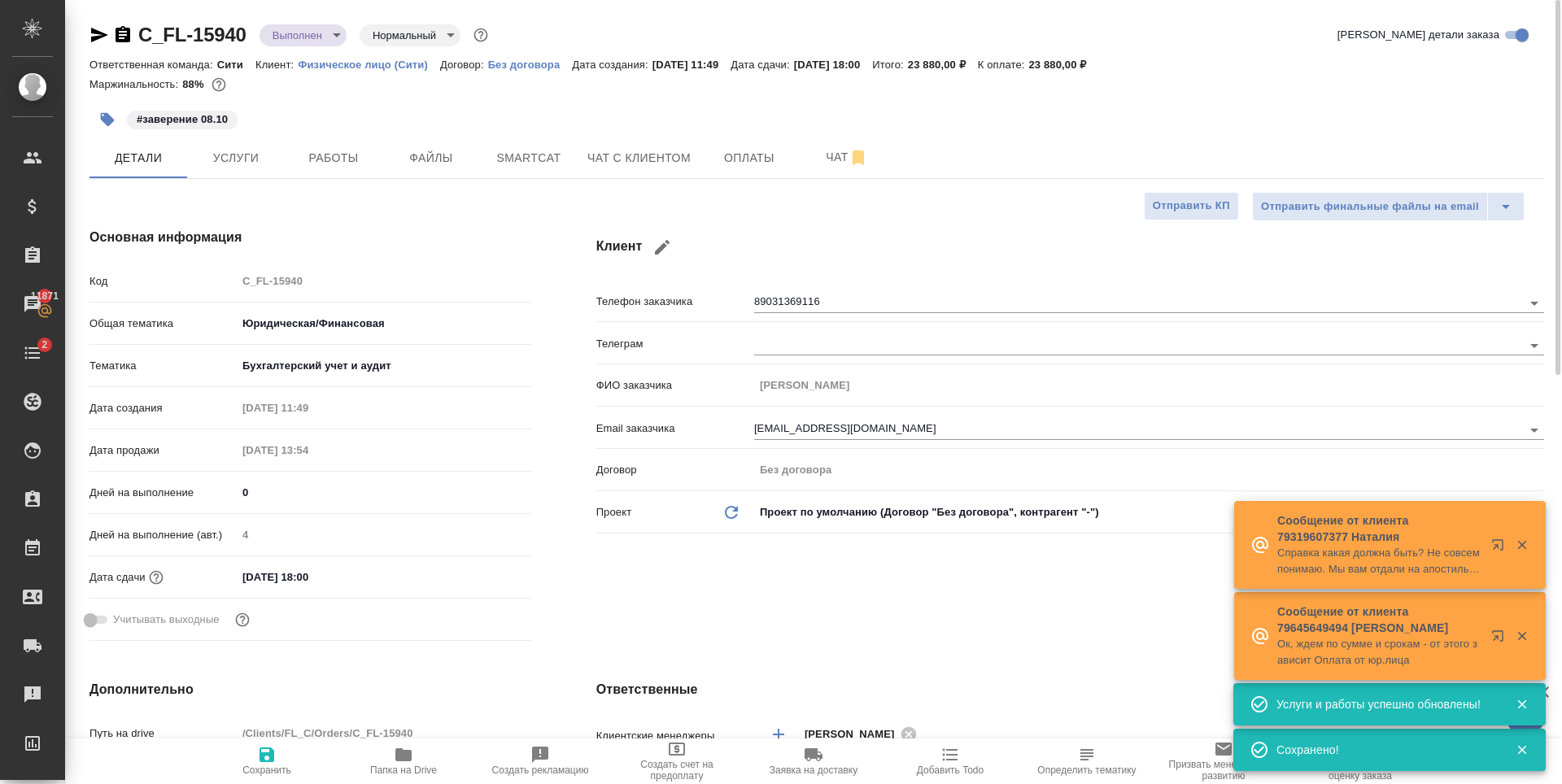
type textarea "x"
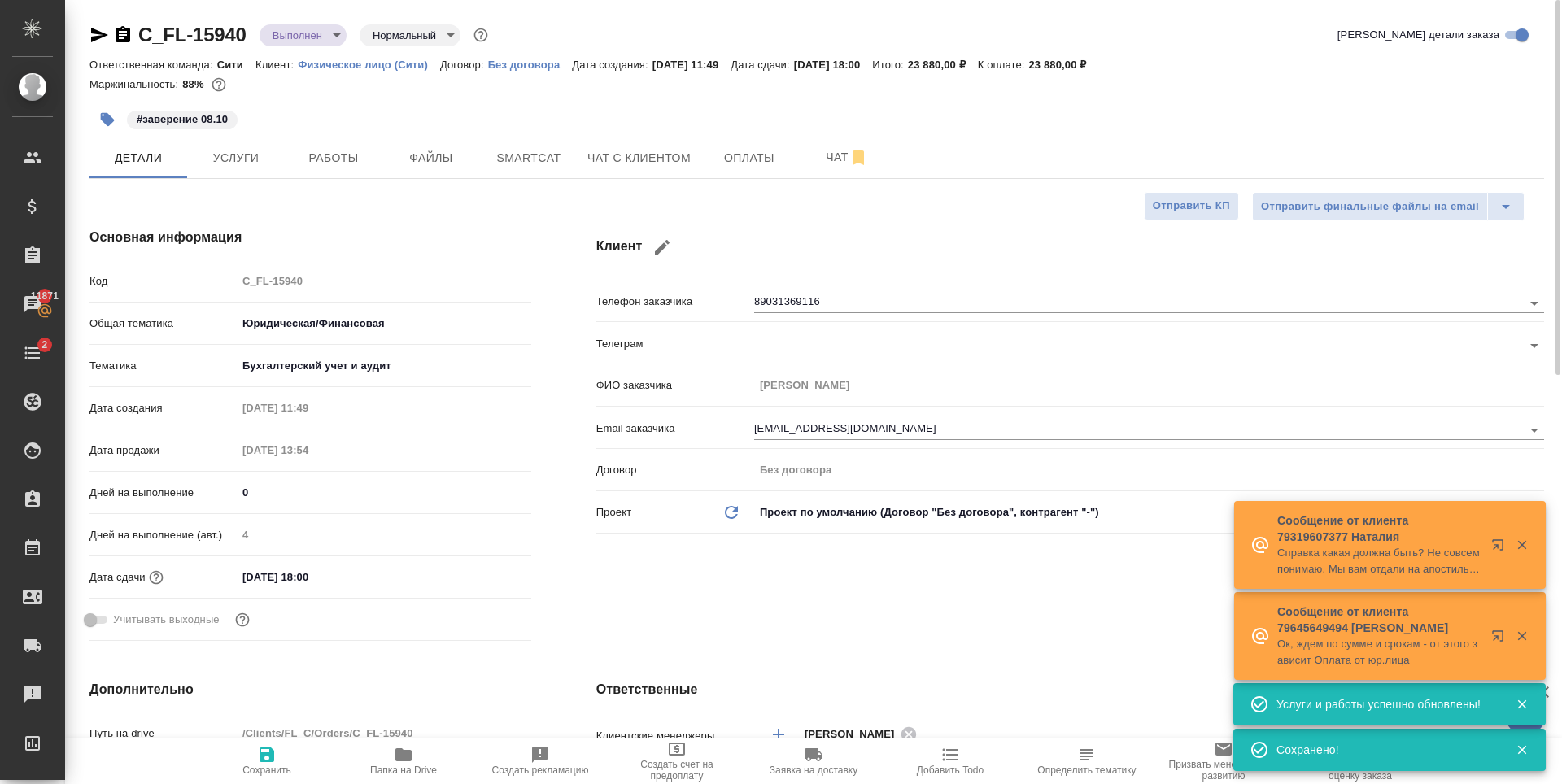
type textarea "x"
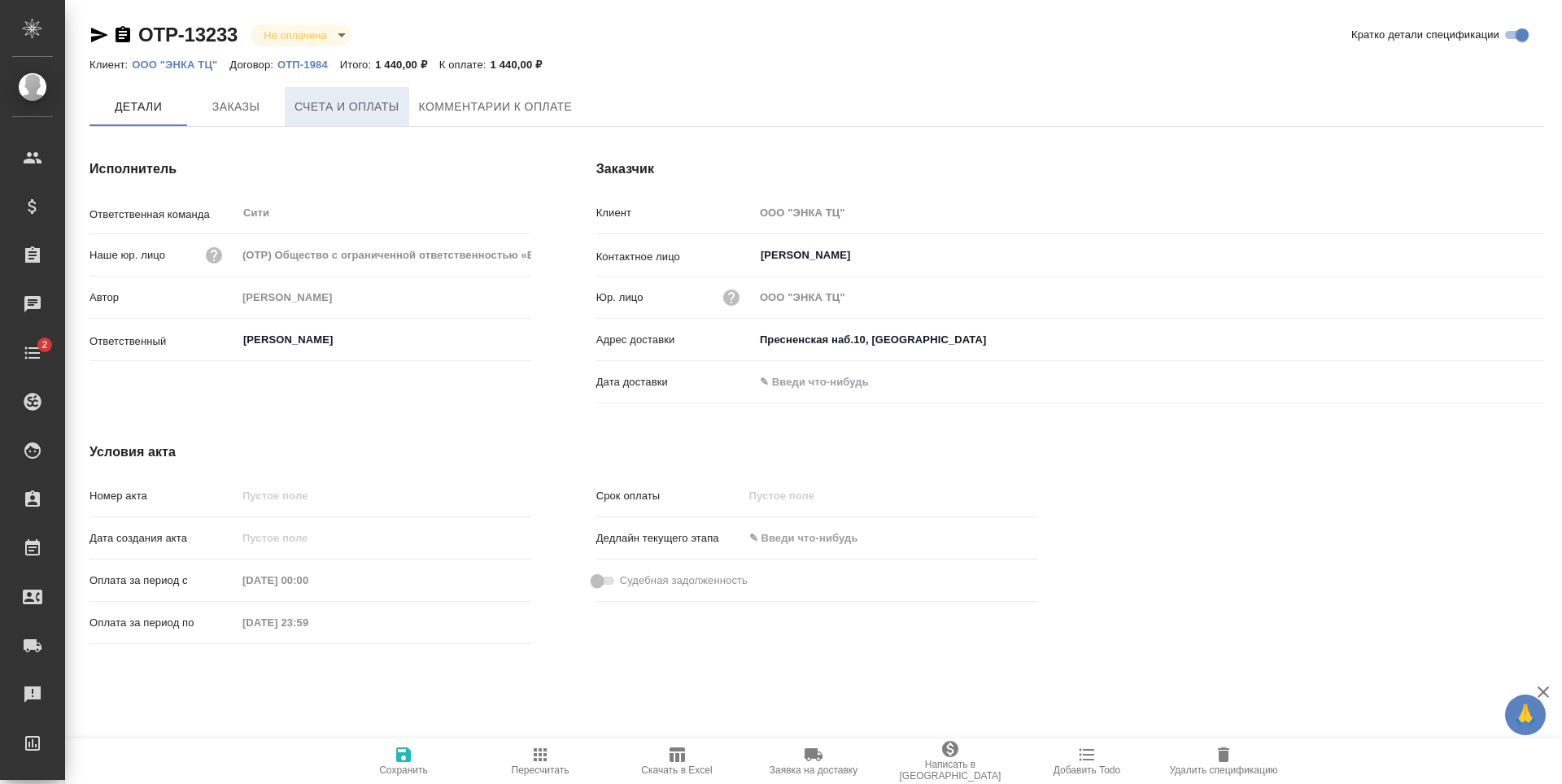
click at [345, 121] on button "Счета и оплаты" at bounding box center [346, 106] width 125 height 39
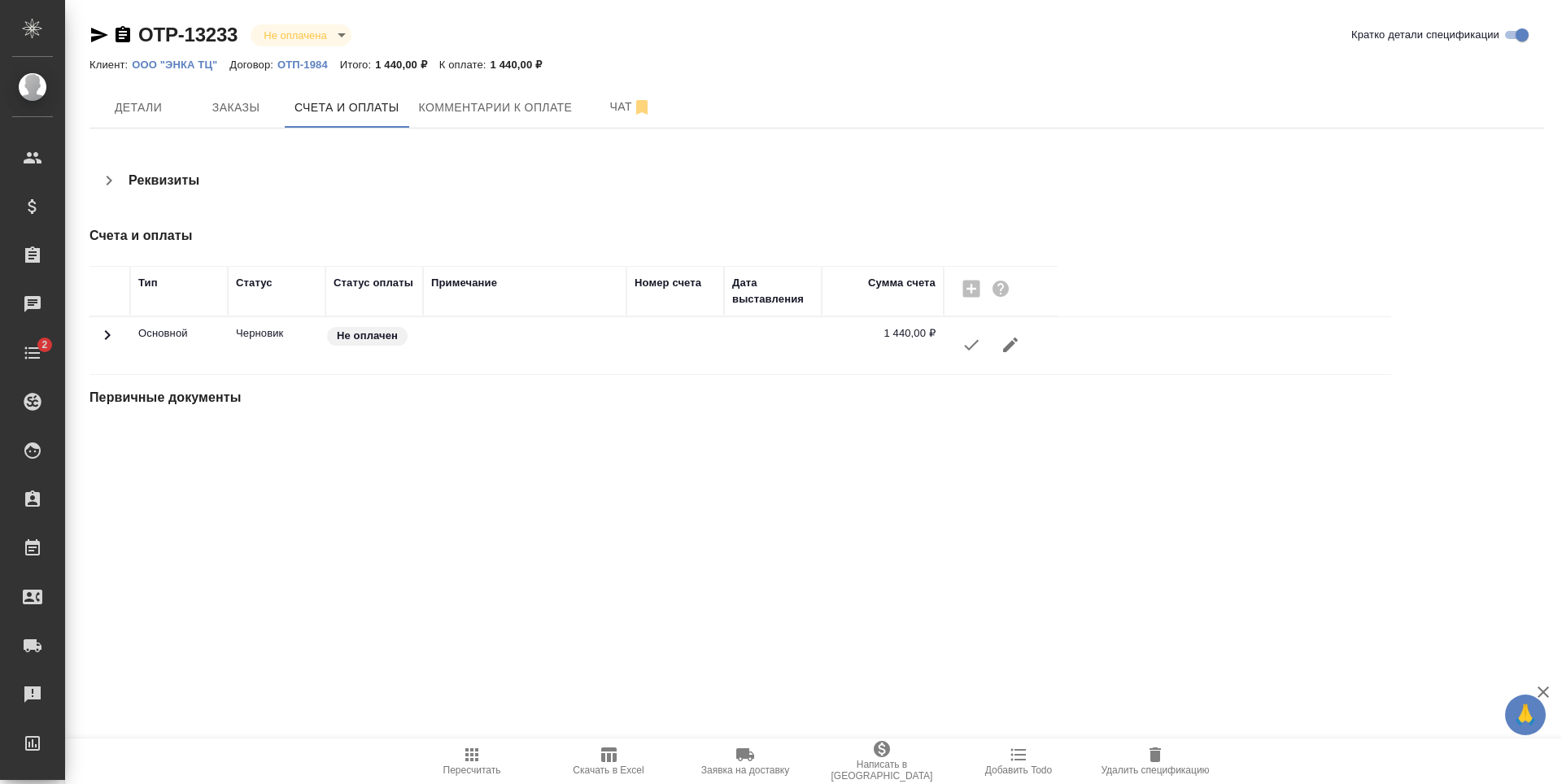
click at [974, 344] on icon "button" at bounding box center [971, 345] width 15 height 10
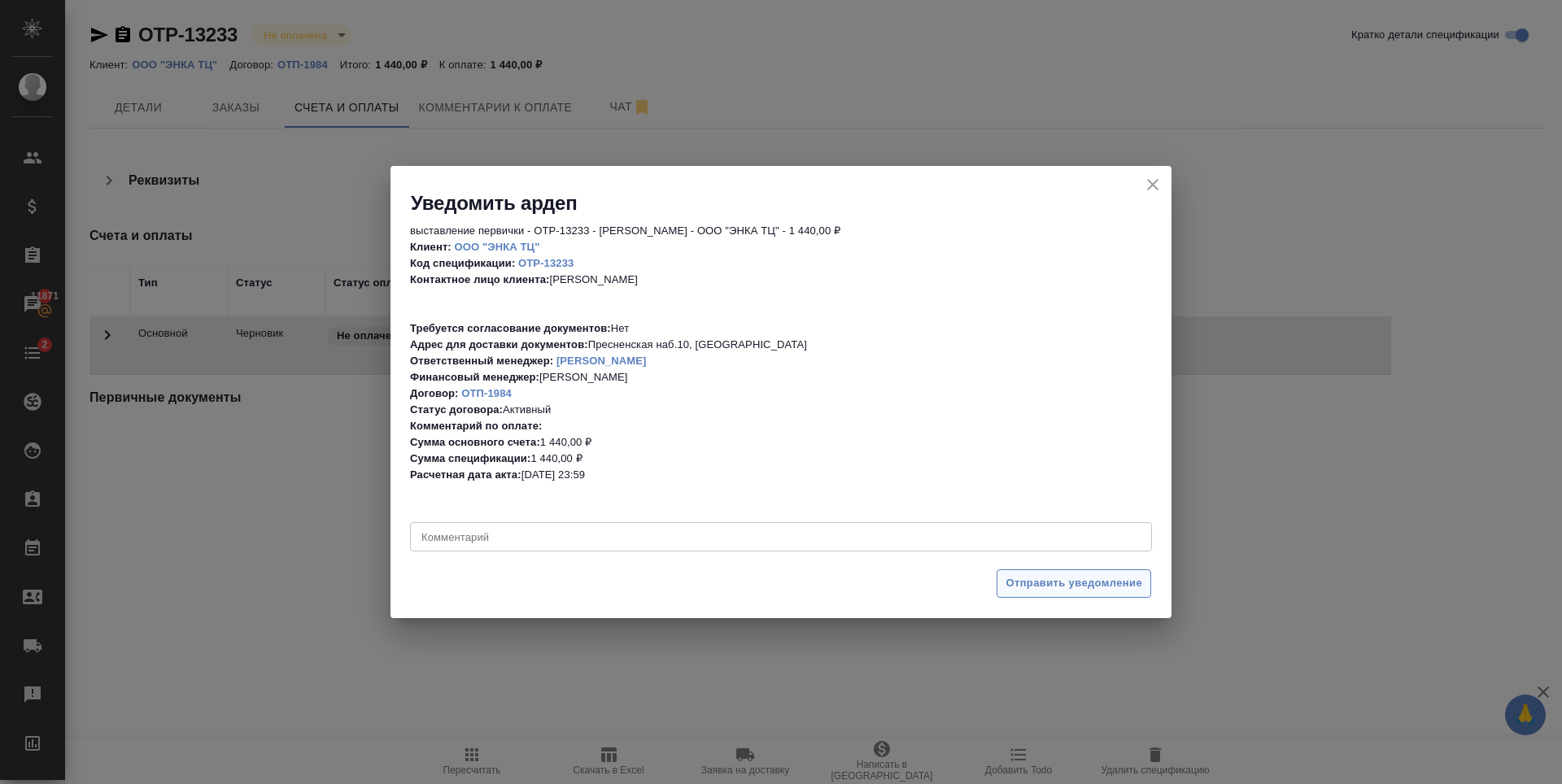
click at [1110, 593] on button "Отправить уведомление" at bounding box center [1073, 583] width 154 height 29
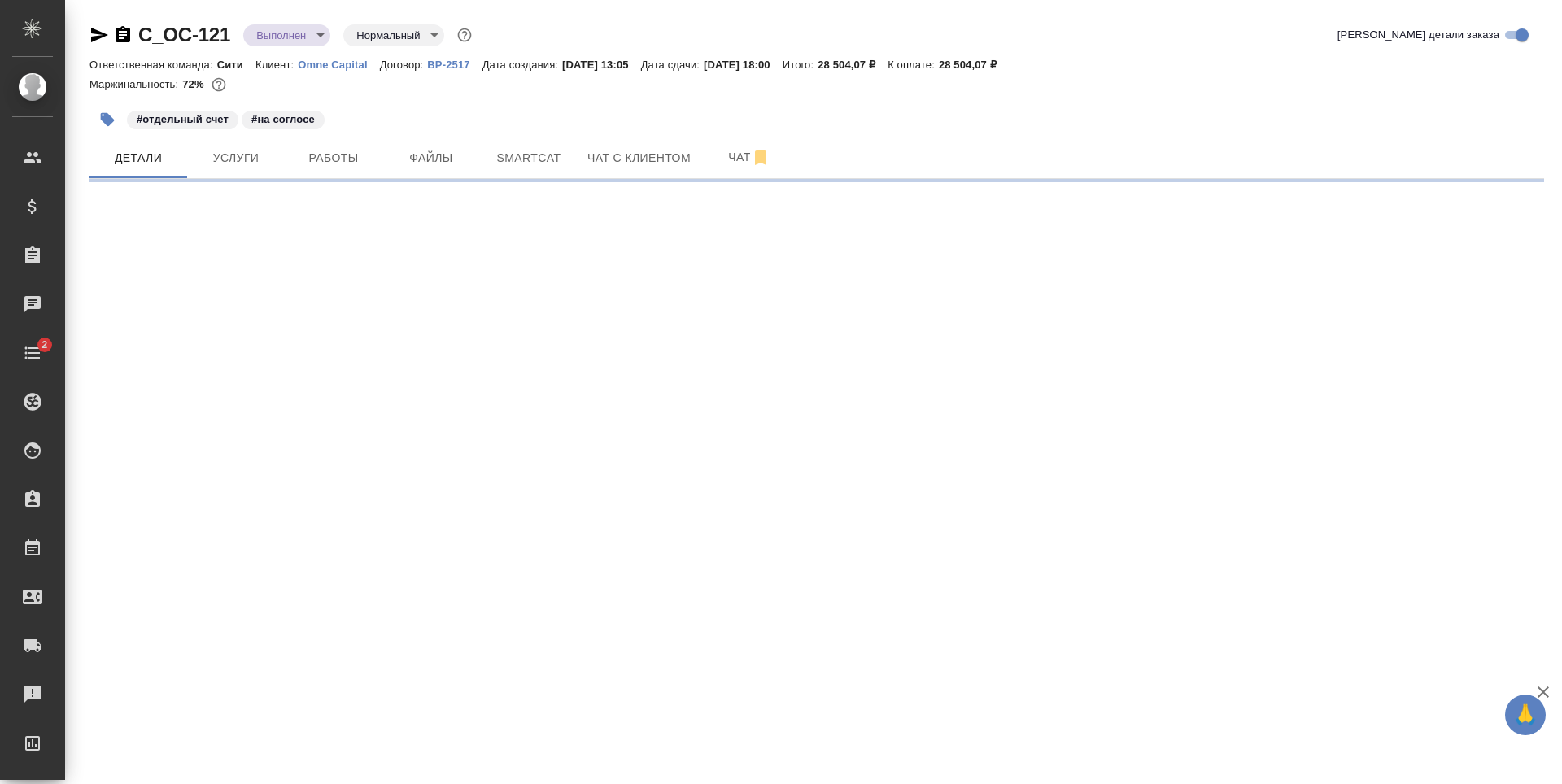
select select "RU"
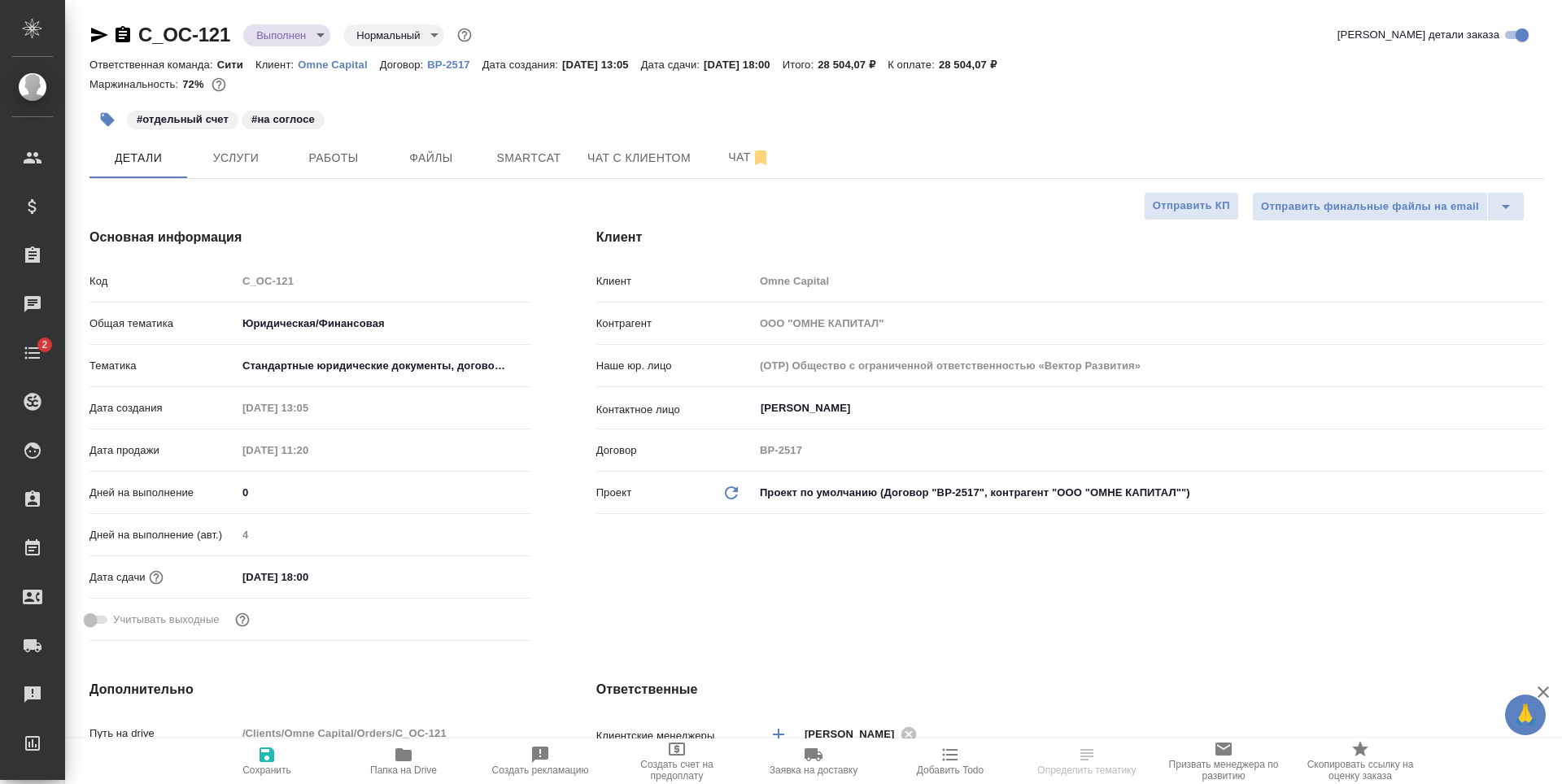
type textarea "x"
click at [326, 568] on input "[DATE] 18:00" at bounding box center [308, 576] width 142 height 24
click at [482, 574] on icon "button" at bounding box center [484, 576] width 19 height 19
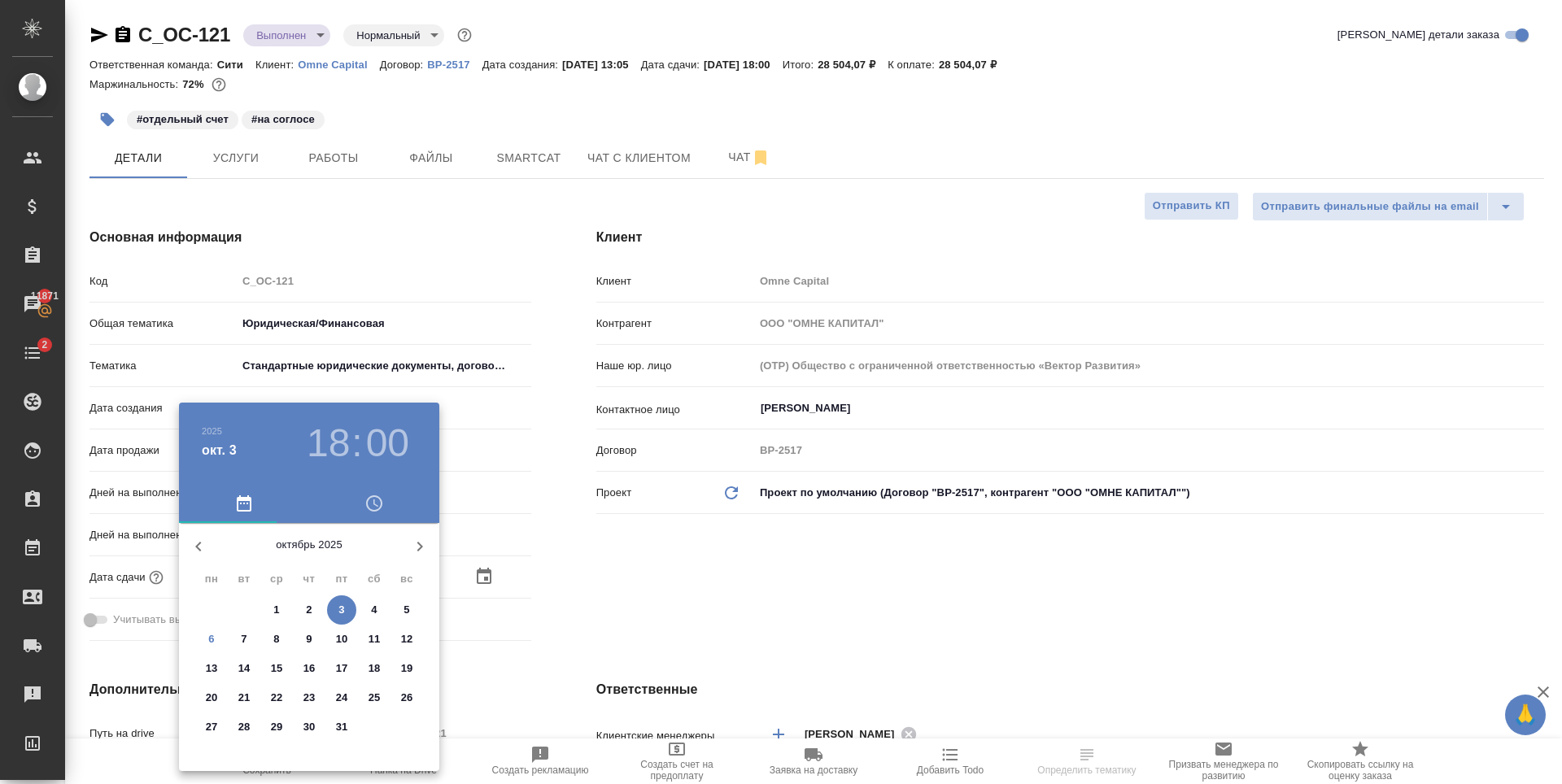
click at [343, 641] on p "10" at bounding box center [342, 639] width 12 height 17
type input "[DATE] 18:00"
type textarea "x"
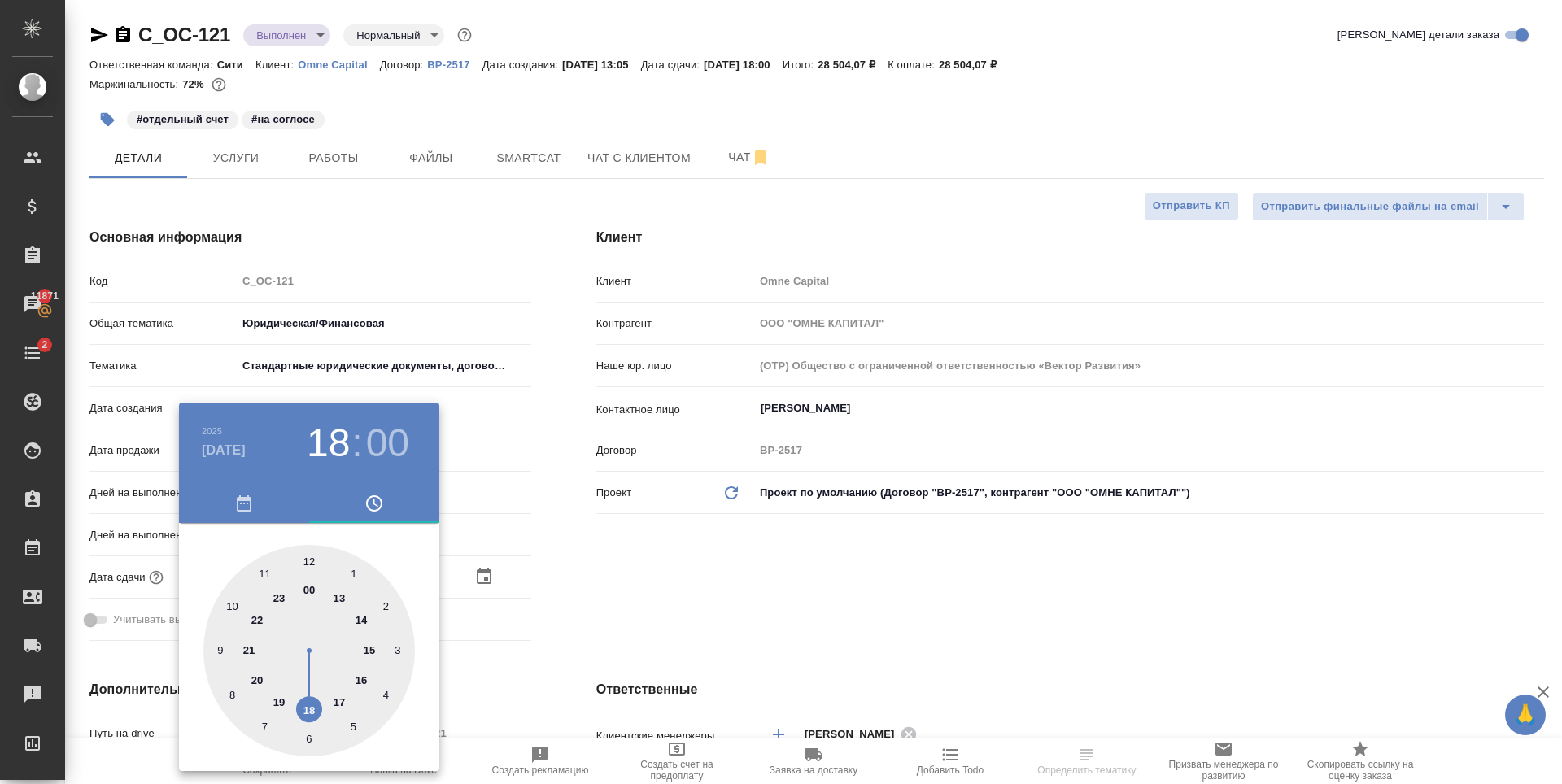
click at [899, 637] on div at bounding box center [781, 392] width 1562 height 784
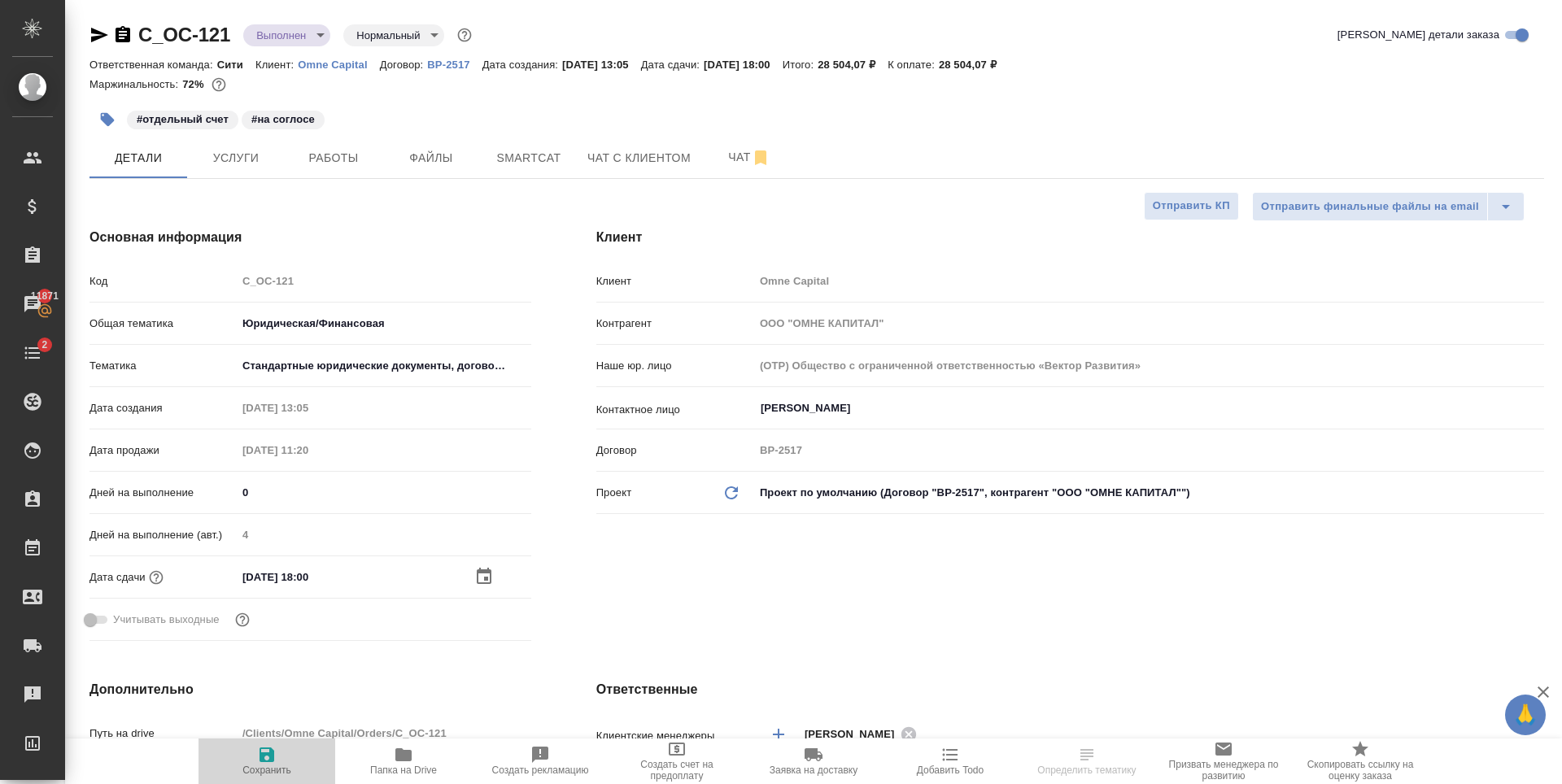
click at [267, 756] on icon "button" at bounding box center [267, 754] width 19 height 19
type textarea "x"
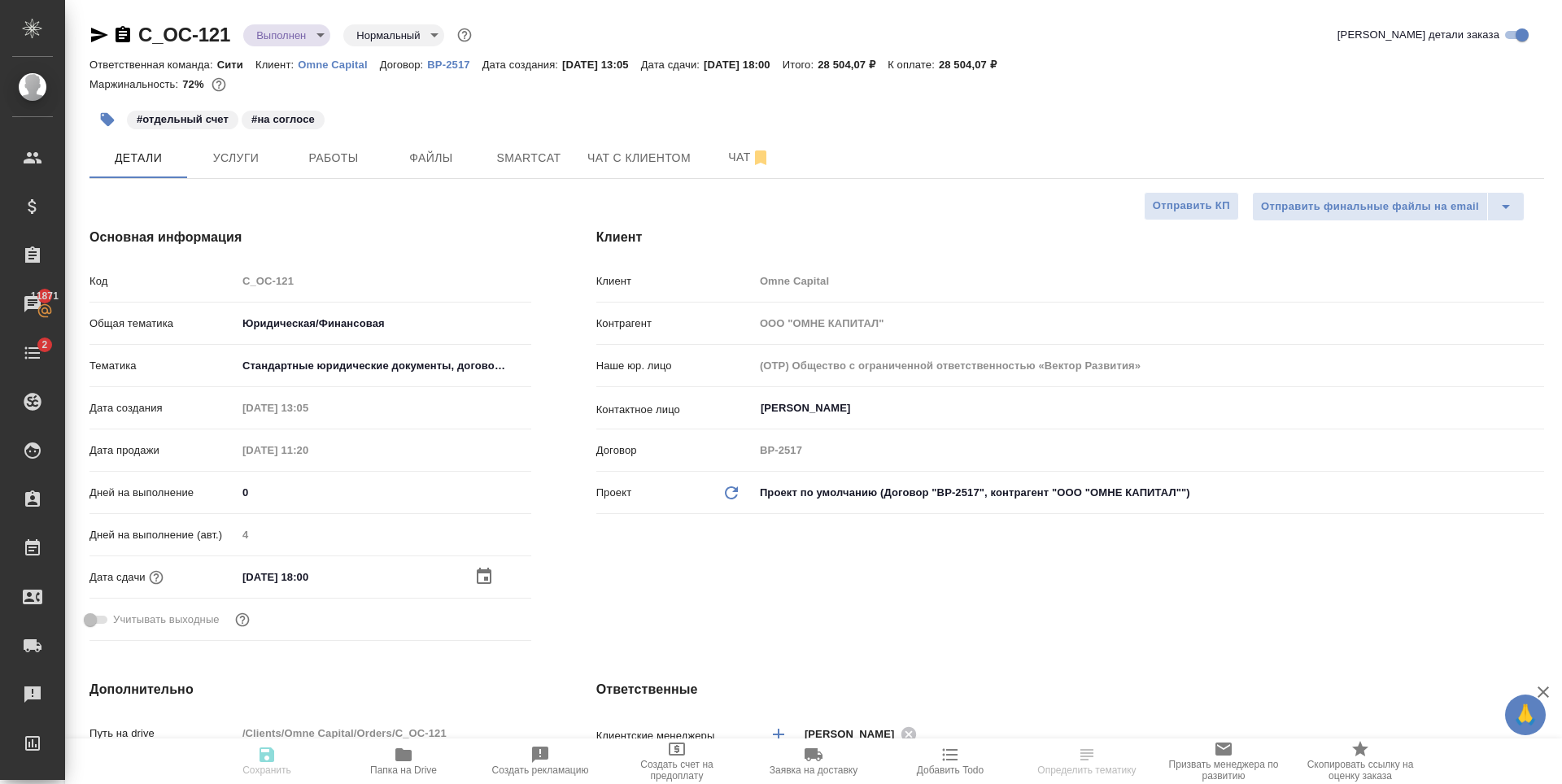
type textarea "x"
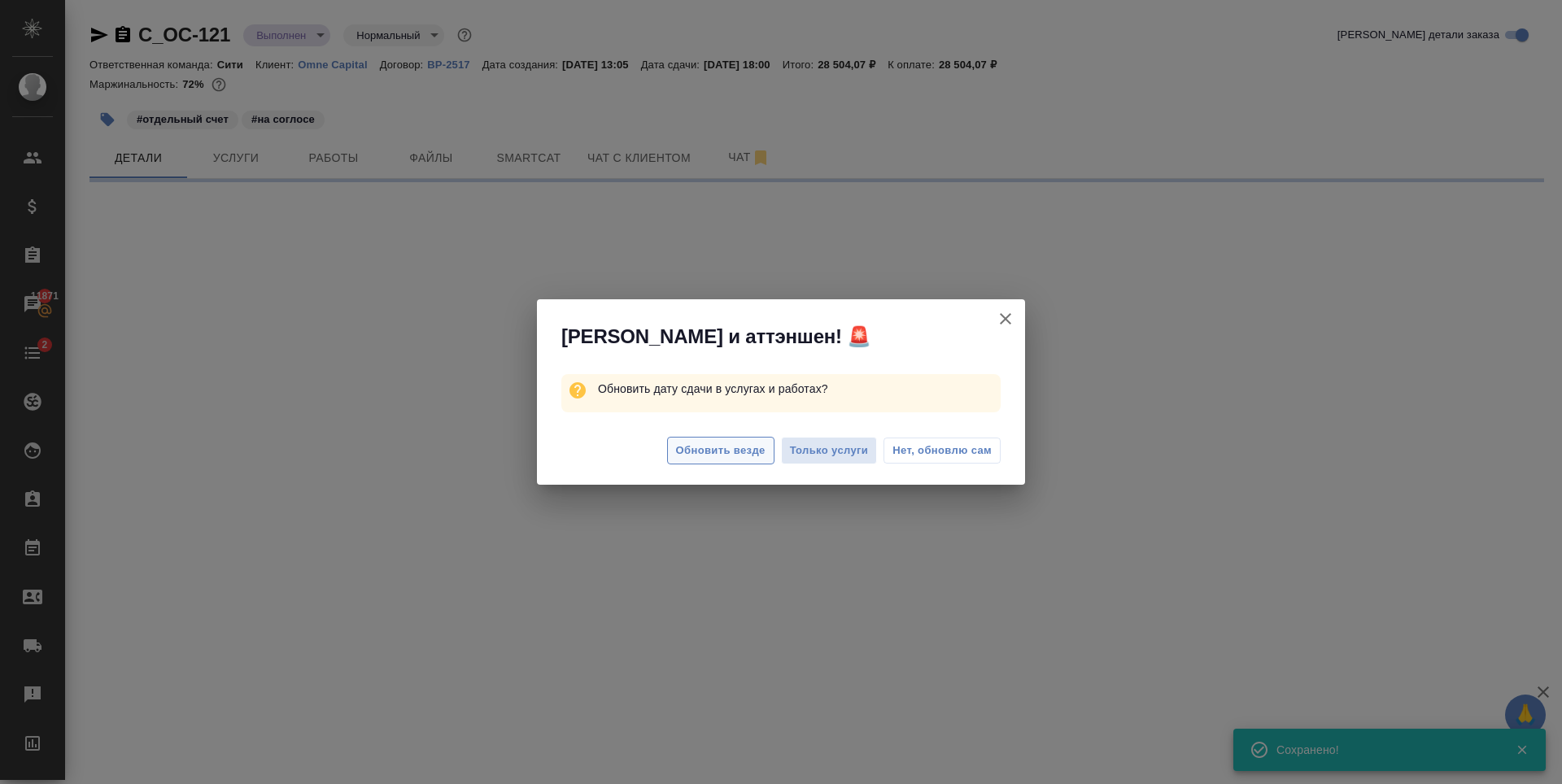
select select "RU"
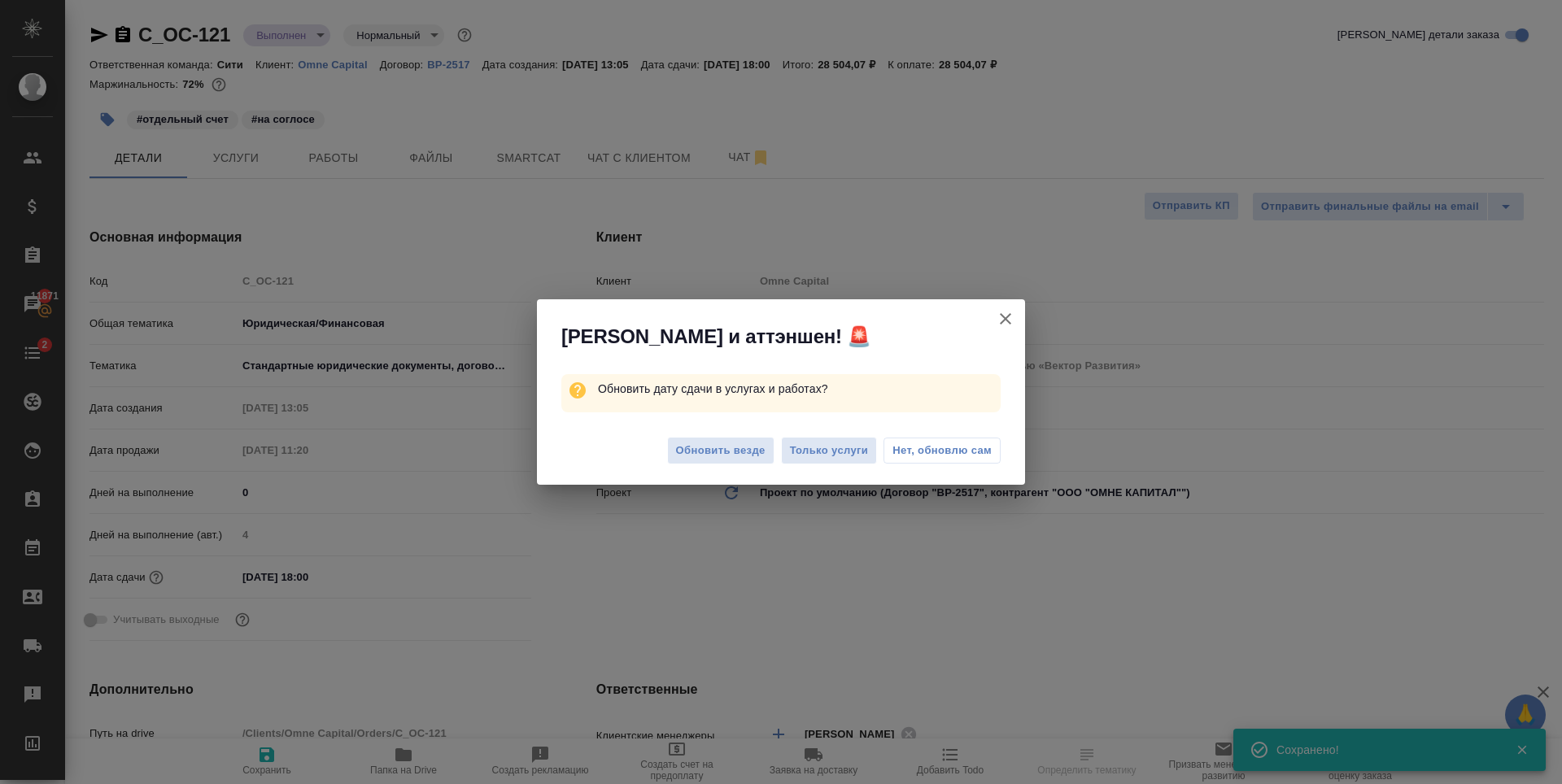
type textarea "x"
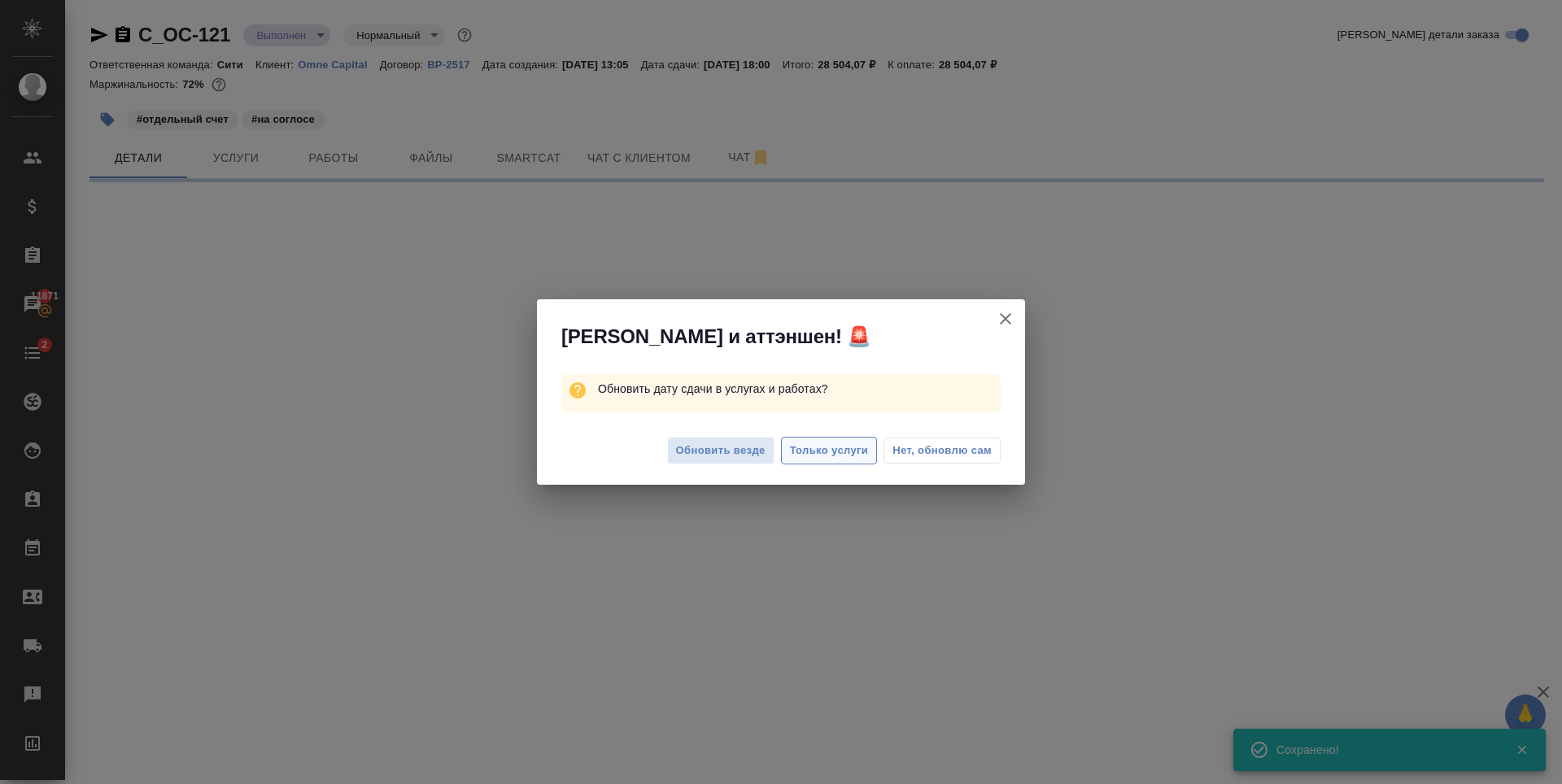
select select "RU"
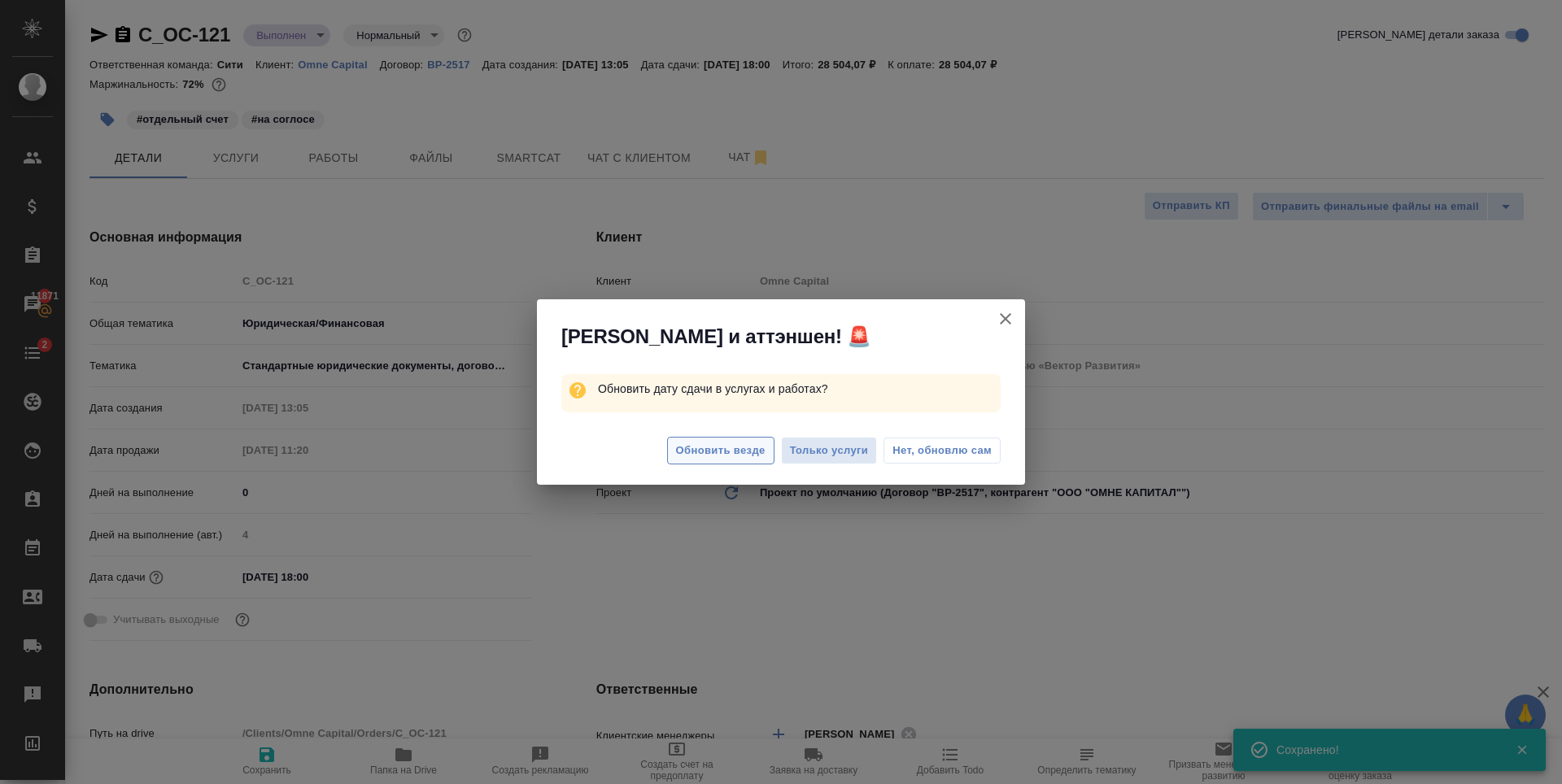
type textarea "x"
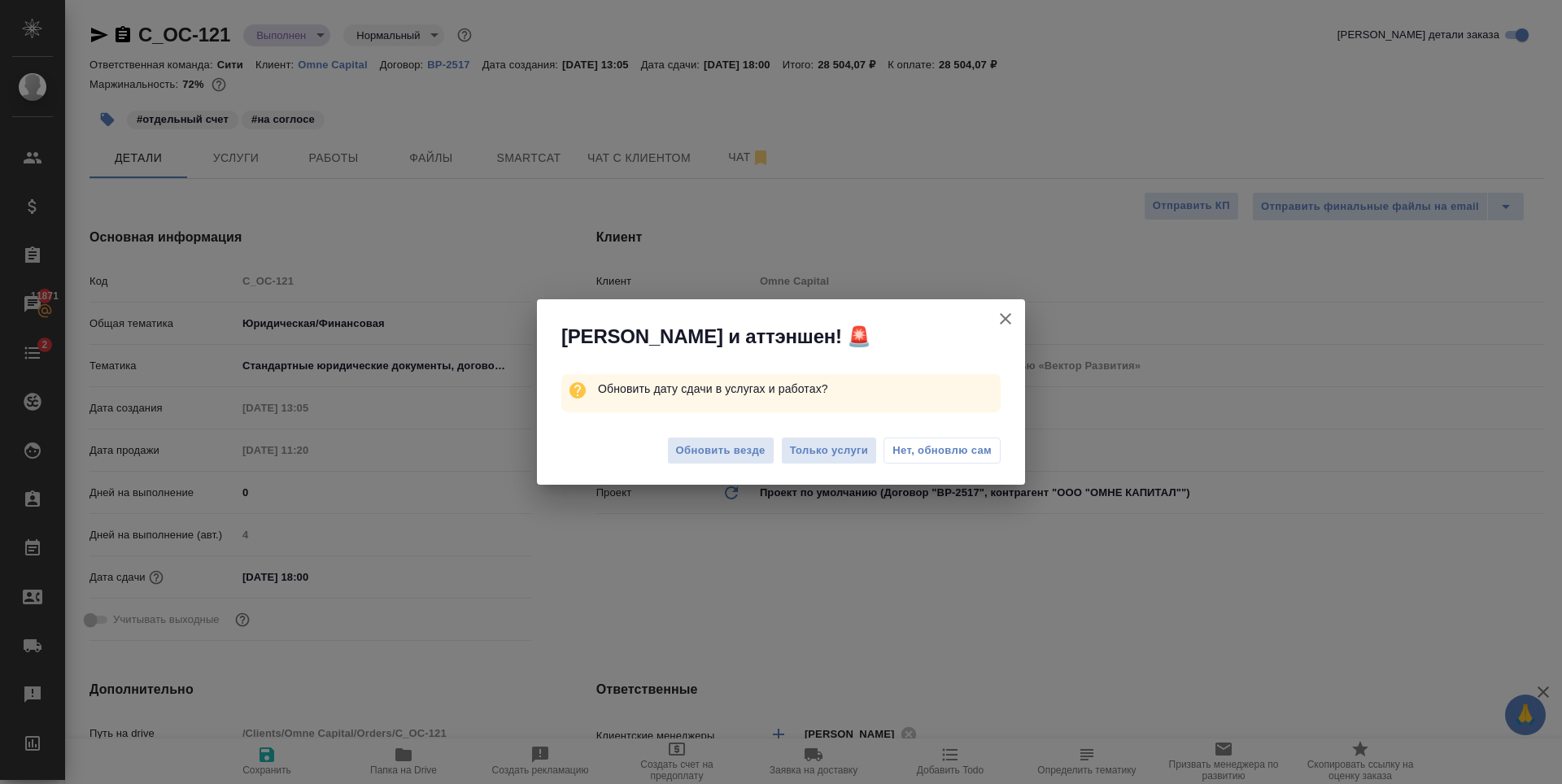
click at [940, 451] on span "Нет, обновлю сам" at bounding box center [942, 450] width 99 height 17
type textarea "x"
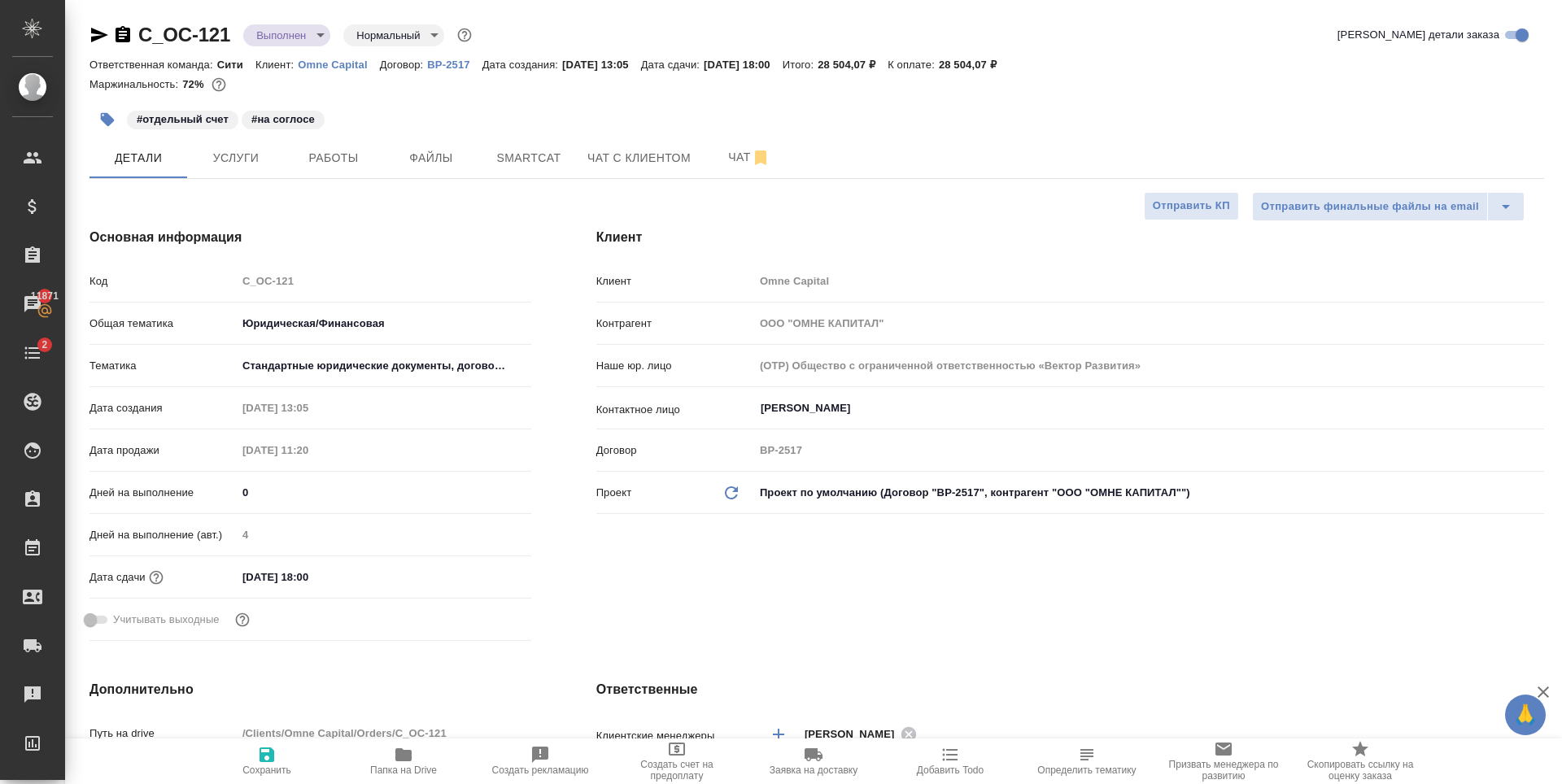
type textarea "x"
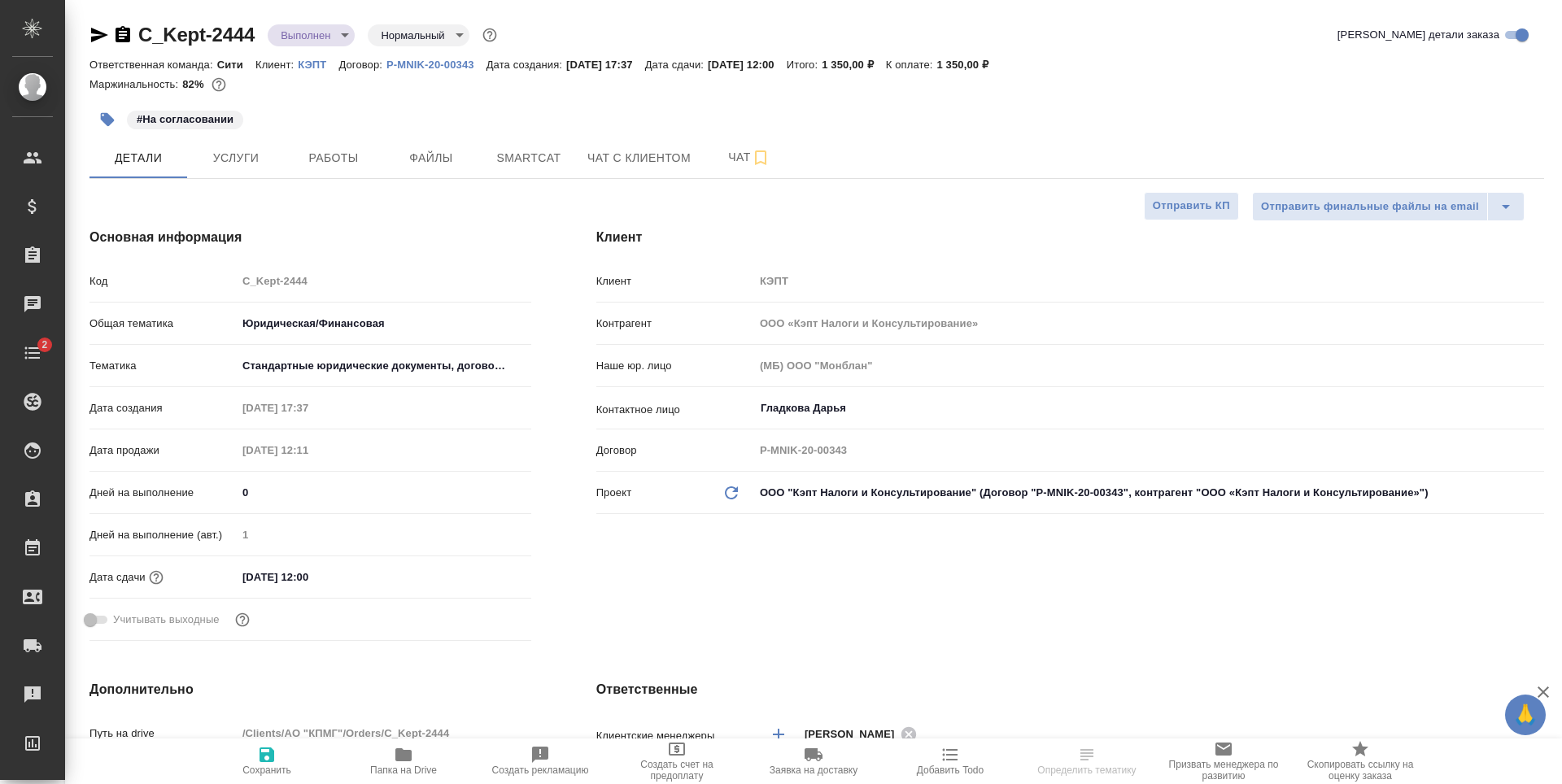
select select "RU"
drag, startPoint x: 367, startPoint y: 586, endPoint x: 394, endPoint y: 583, distance: 27.2
click at [366, 586] on input "01.10.2025 12:00" at bounding box center [307, 576] width 142 height 24
click at [490, 569] on icon "button" at bounding box center [483, 575] width 15 height 17
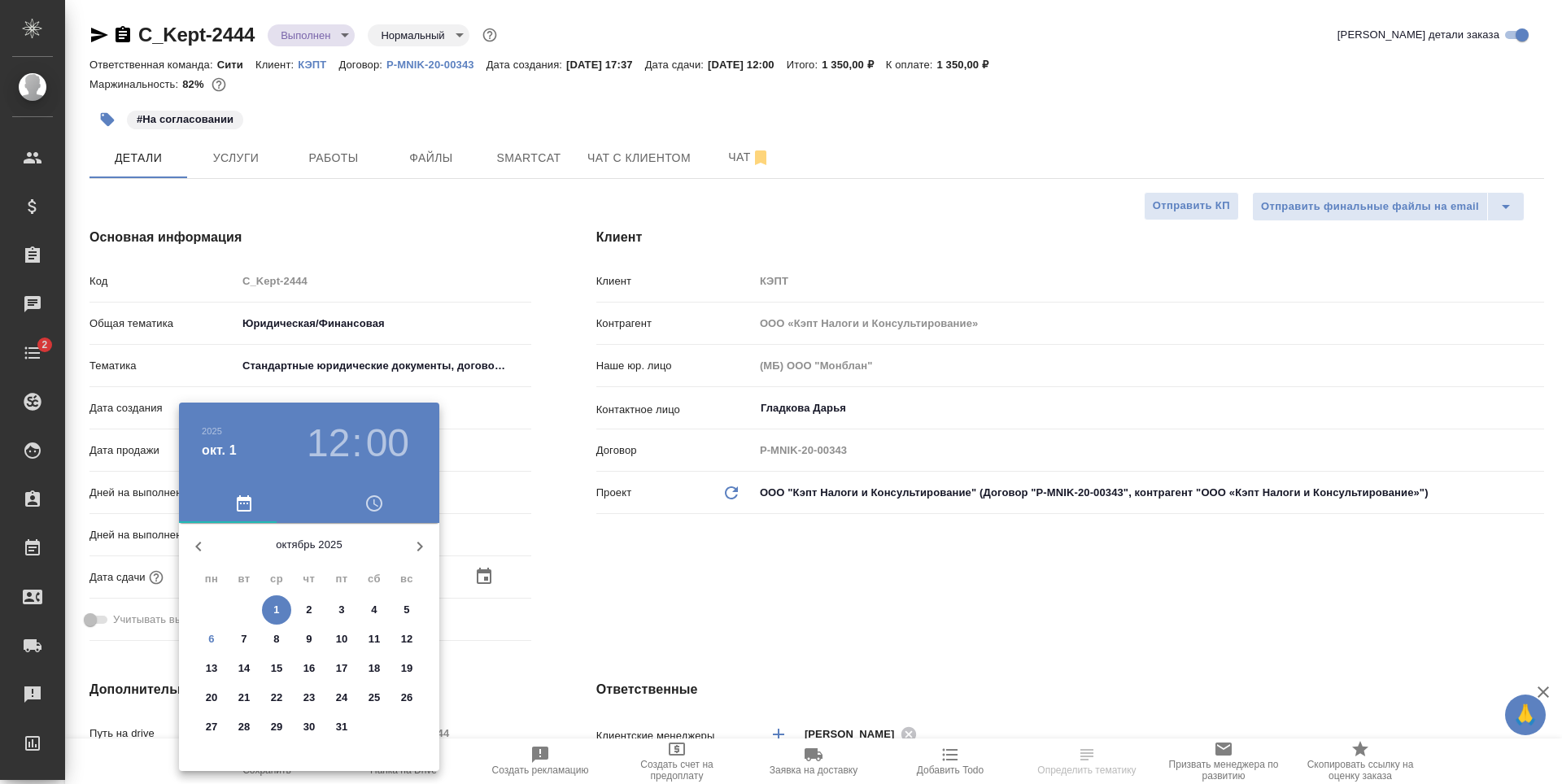
click at [340, 633] on p "10" at bounding box center [342, 639] width 12 height 17
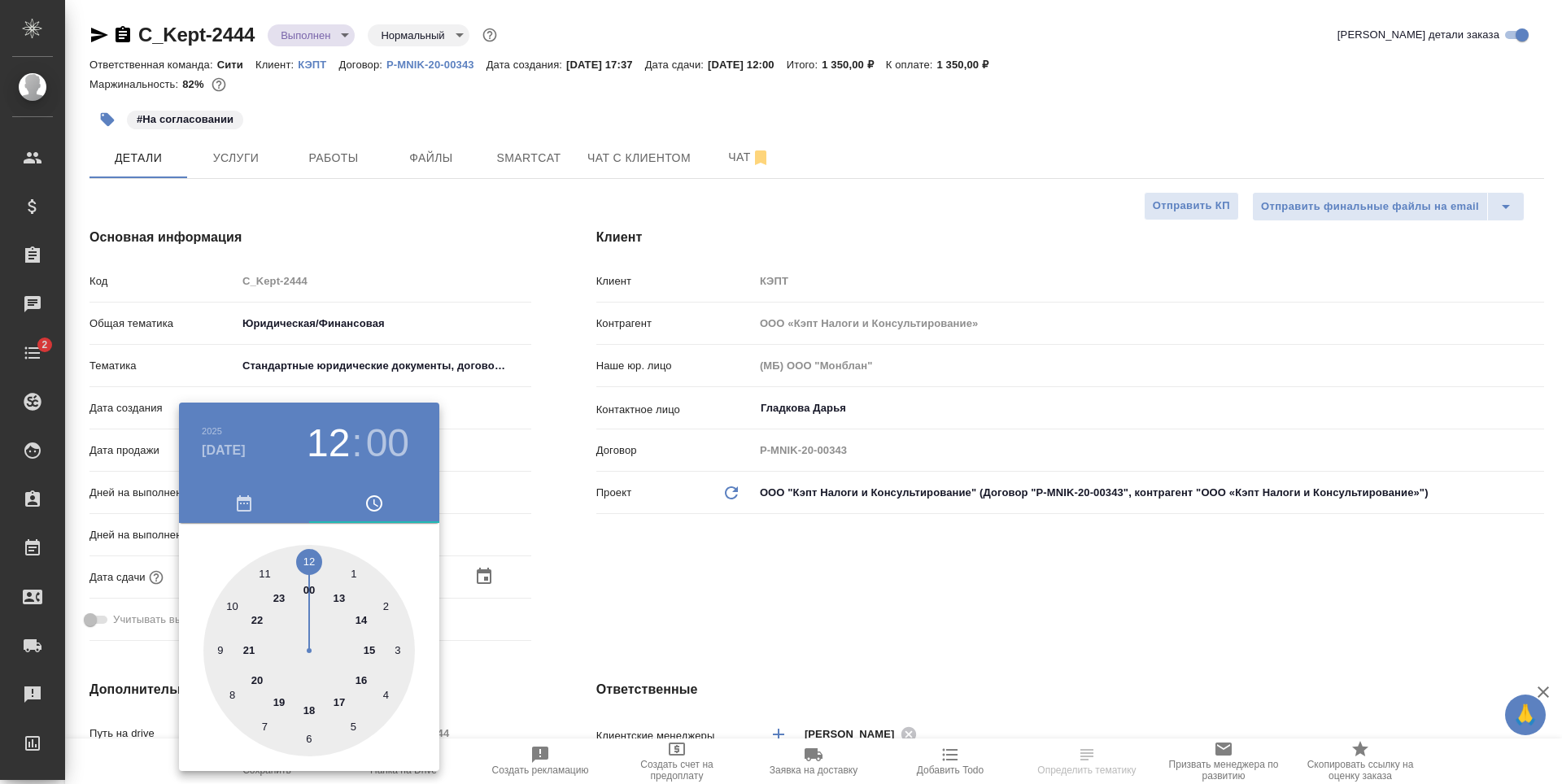
type input "10.10.2025 12:00"
click at [661, 618] on div at bounding box center [781, 392] width 1562 height 784
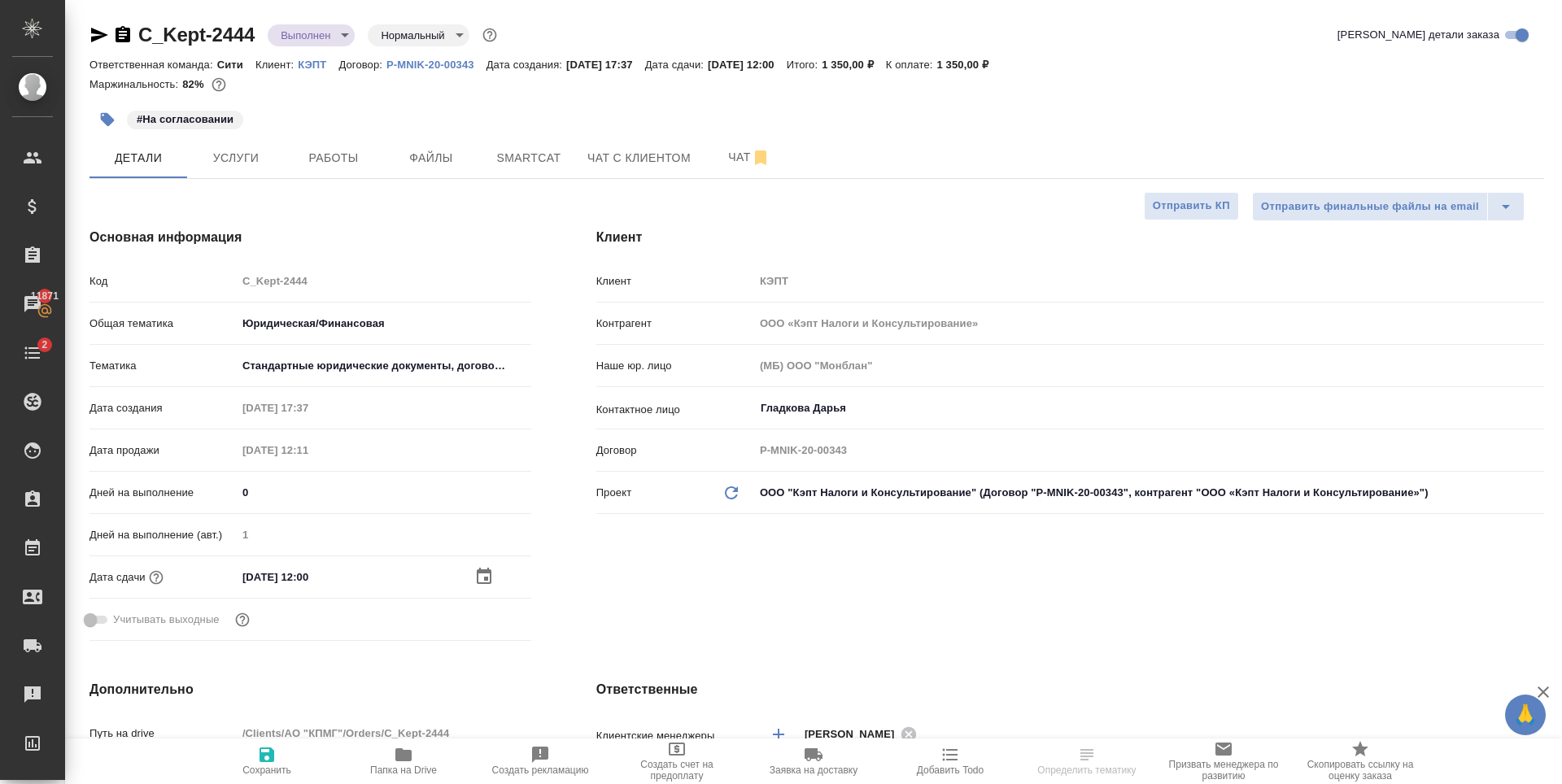
click at [270, 743] on button "Сохранить" at bounding box center [266, 761] width 137 height 45
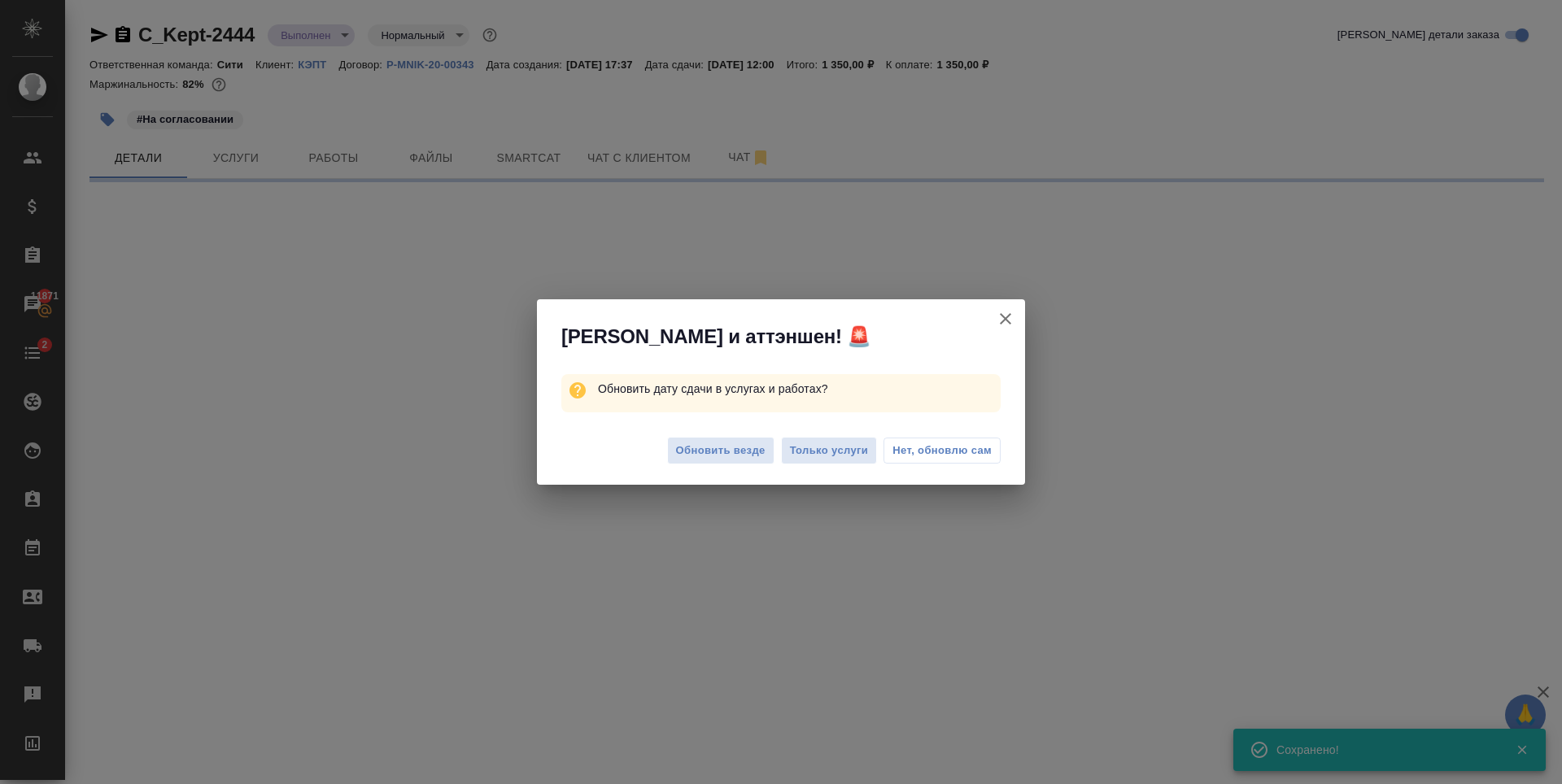
click at [979, 443] on span "Нет, обновлю сам" at bounding box center [942, 450] width 99 height 17
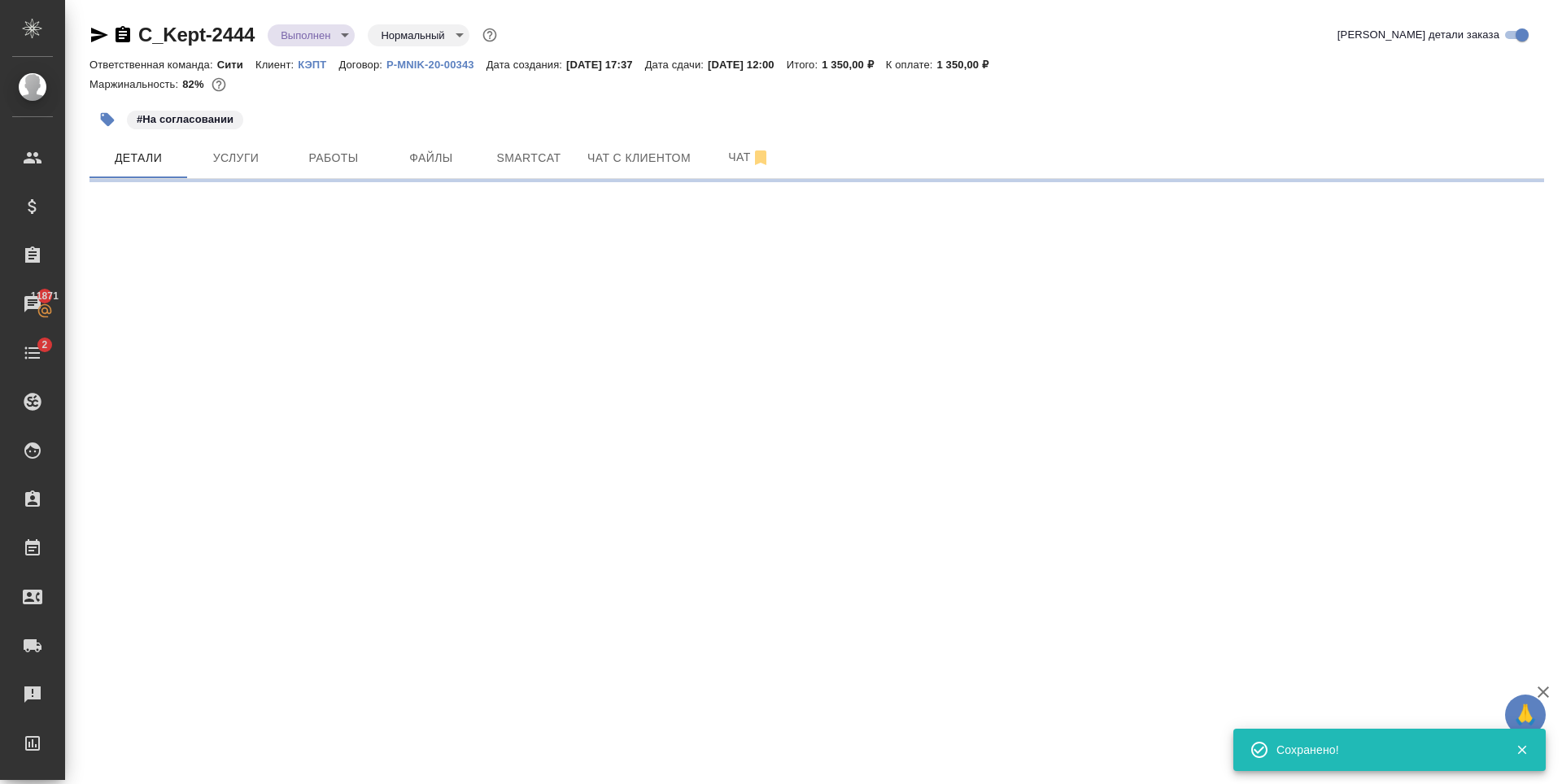
select select "RU"
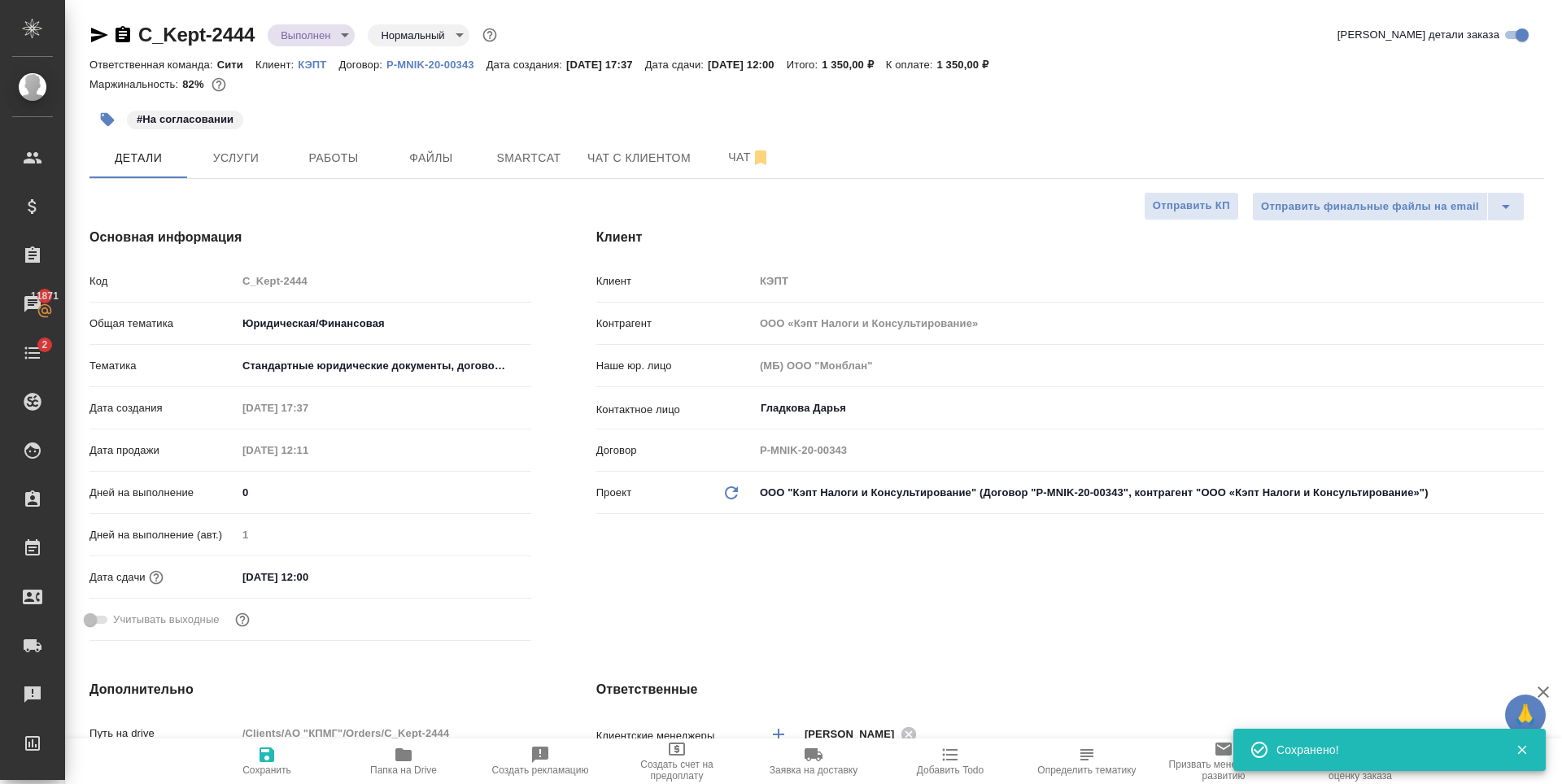
type textarea "x"
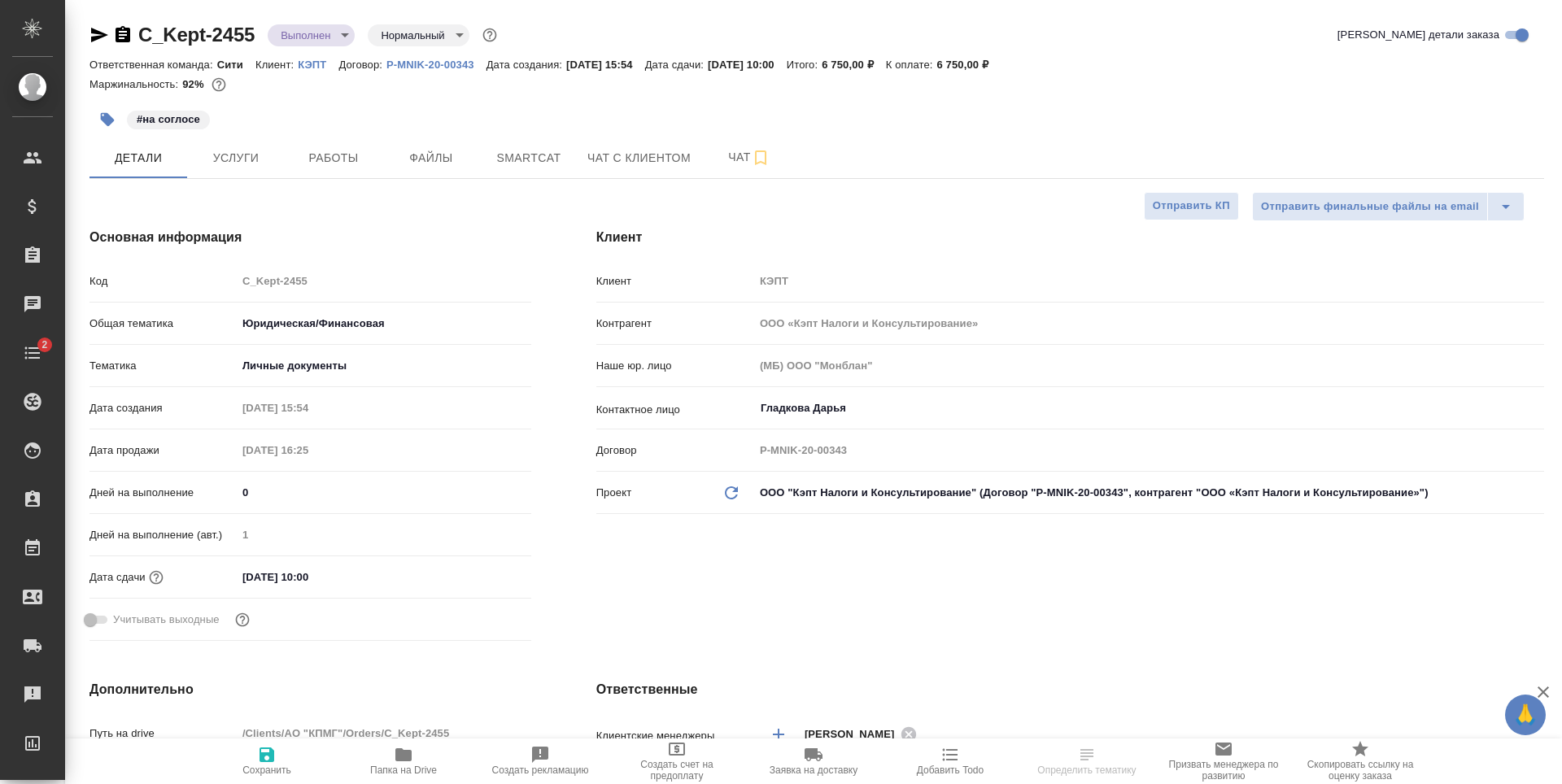
select select "RU"
click at [360, 571] on input "[DATE] 10:00" at bounding box center [307, 576] width 142 height 24
click at [487, 566] on icon "button" at bounding box center [484, 576] width 19 height 19
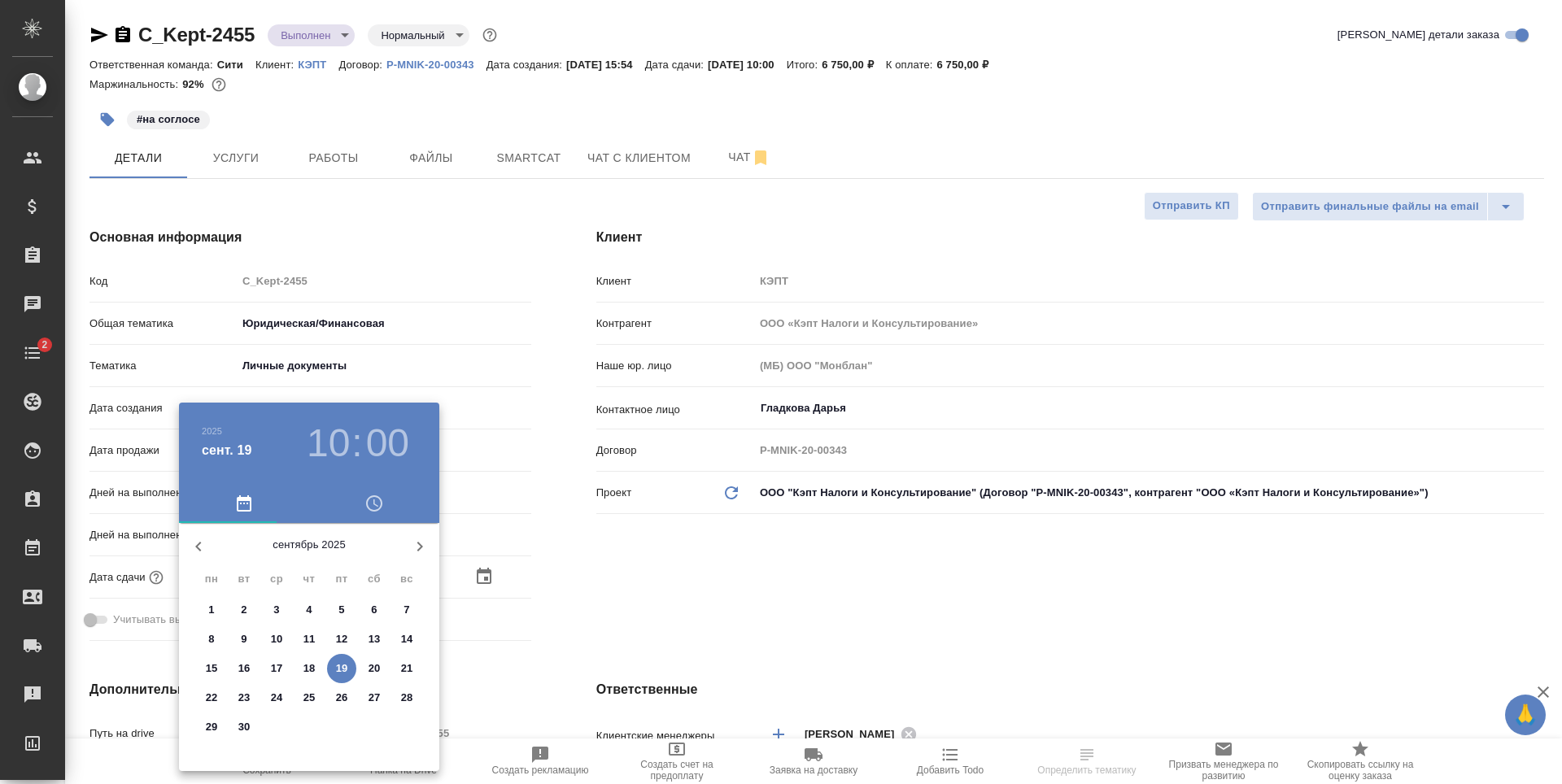
click at [414, 547] on icon "button" at bounding box center [420, 546] width 19 height 19
click at [339, 637] on p "10" at bounding box center [342, 639] width 12 height 17
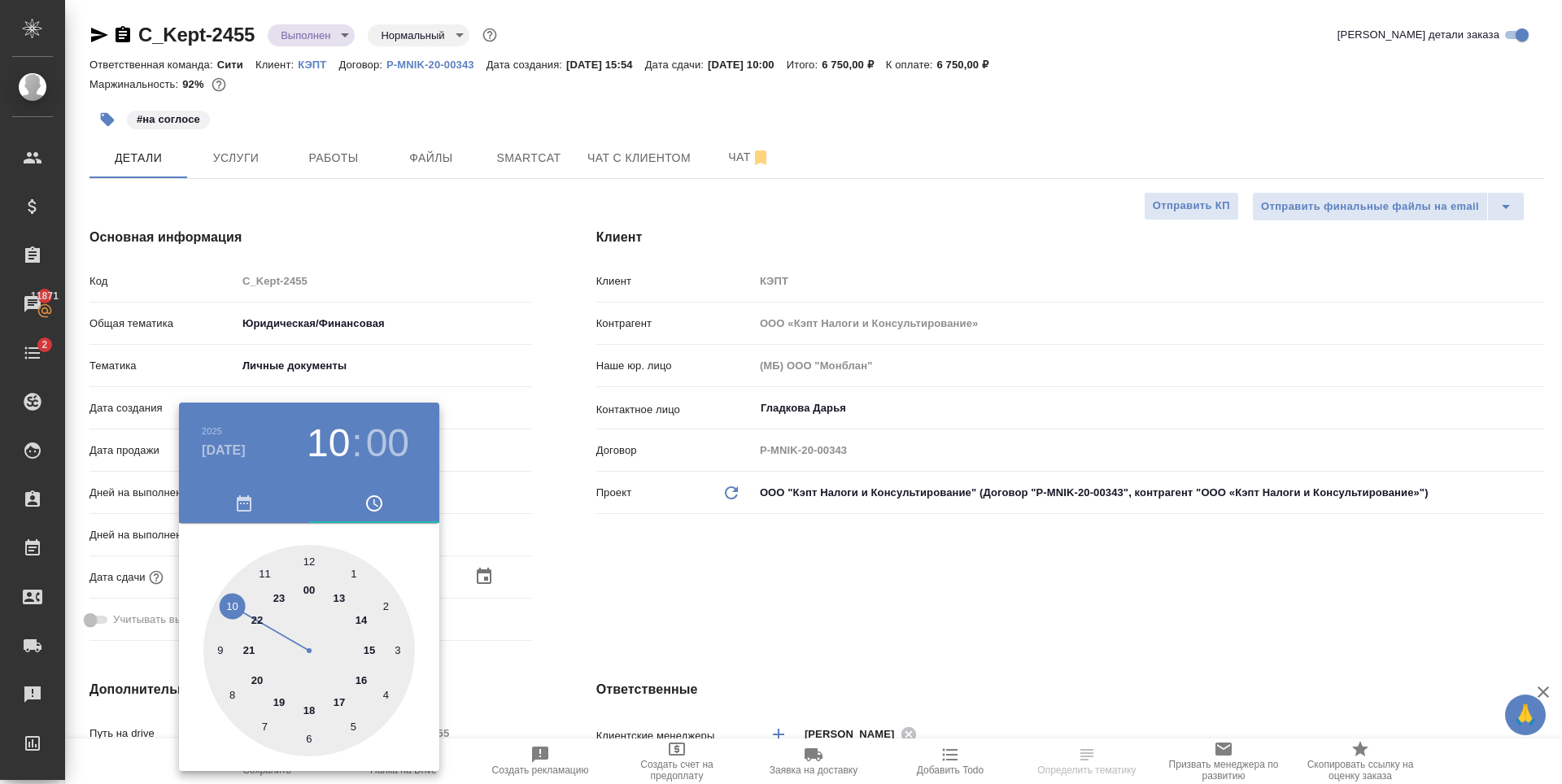
type input "[DATE] 10:00"
drag, startPoint x: 647, startPoint y: 613, endPoint x: 436, endPoint y: 650, distance: 214.2
click at [647, 612] on div at bounding box center [781, 392] width 1562 height 784
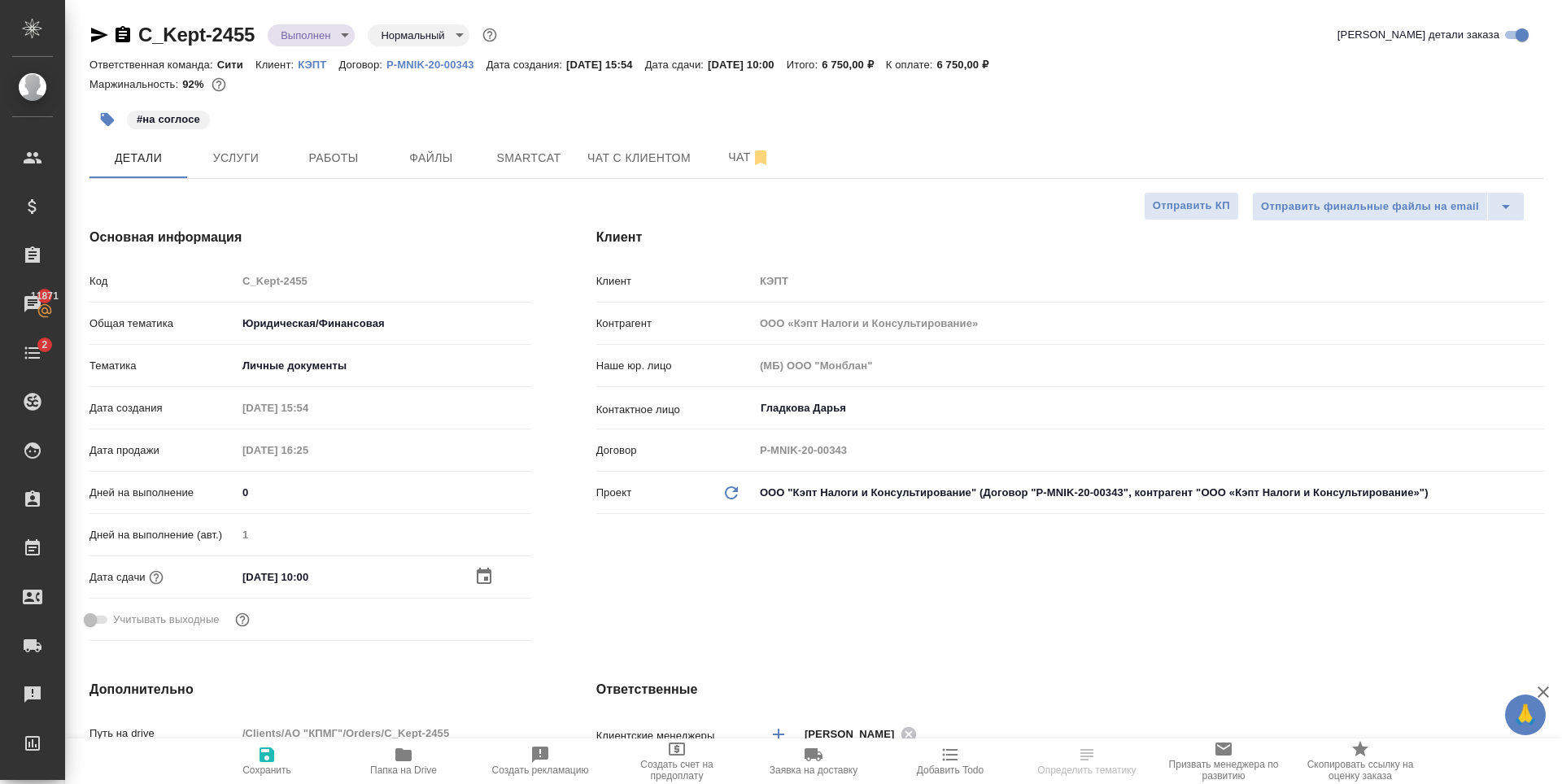
click at [272, 762] on icon "button" at bounding box center [266, 754] width 15 height 15
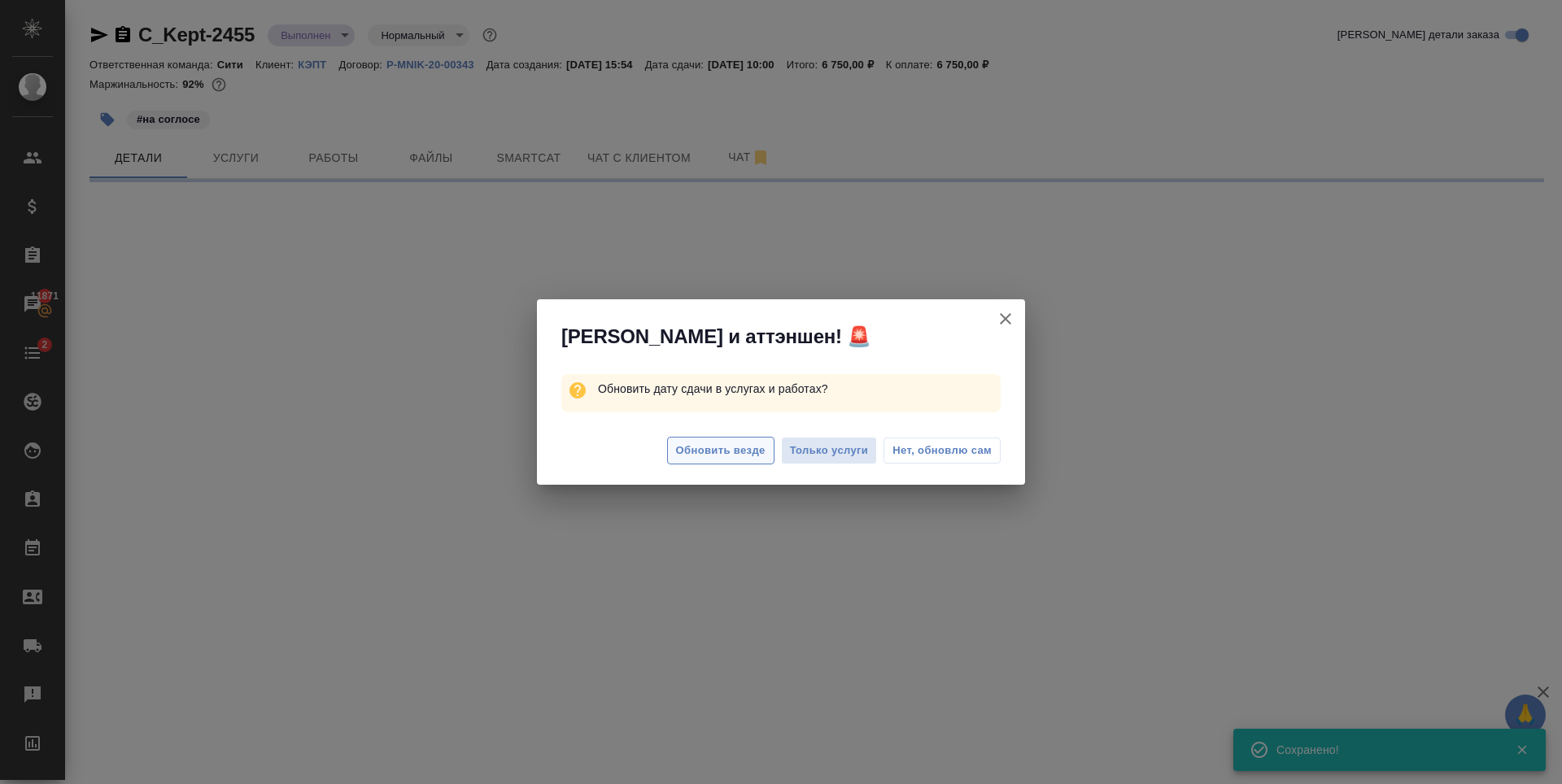
click at [688, 457] on span "Обновить везде" at bounding box center [721, 450] width 90 height 18
select select "RU"
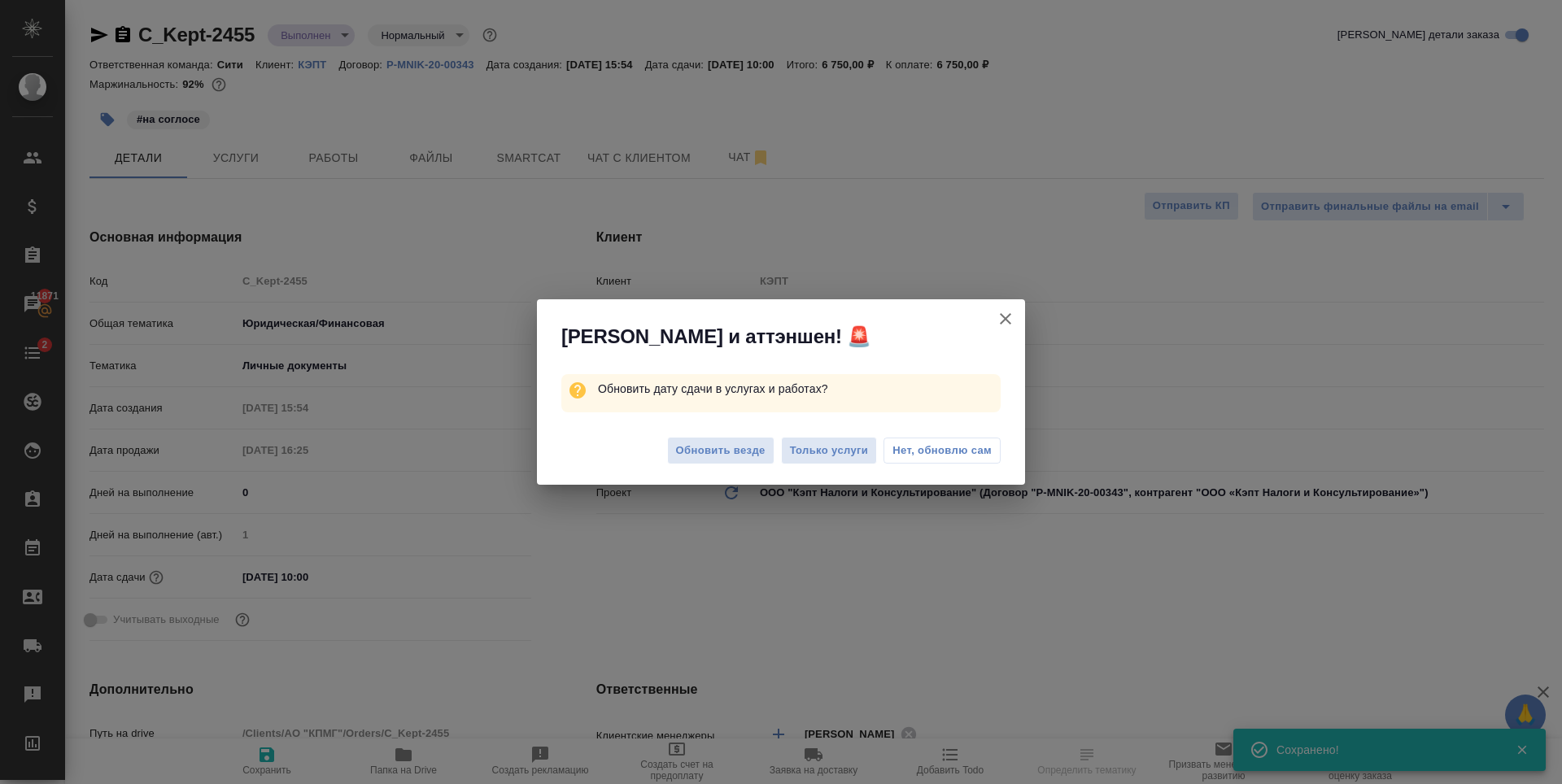
type textarea "x"
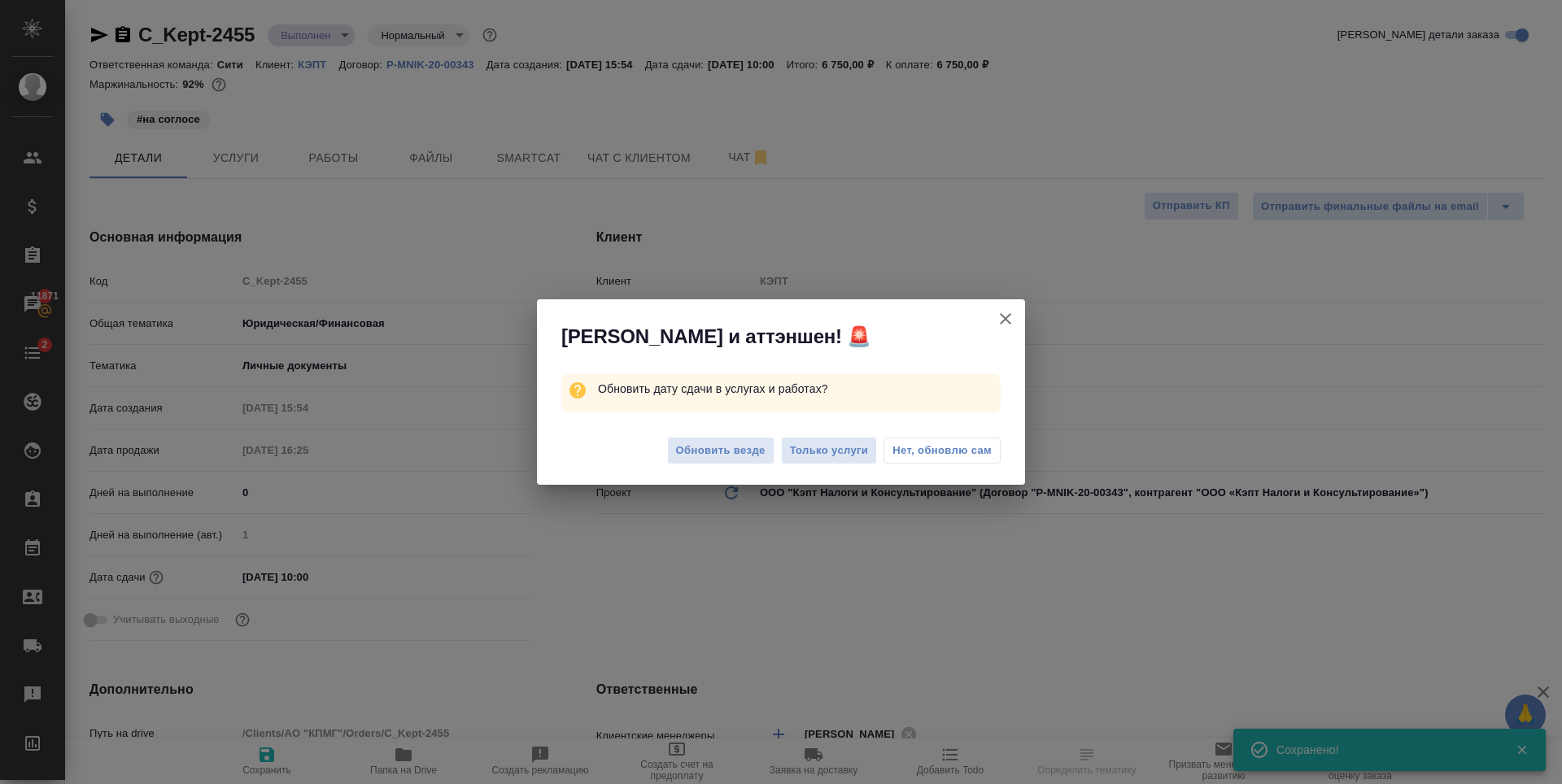
type textarea "x"
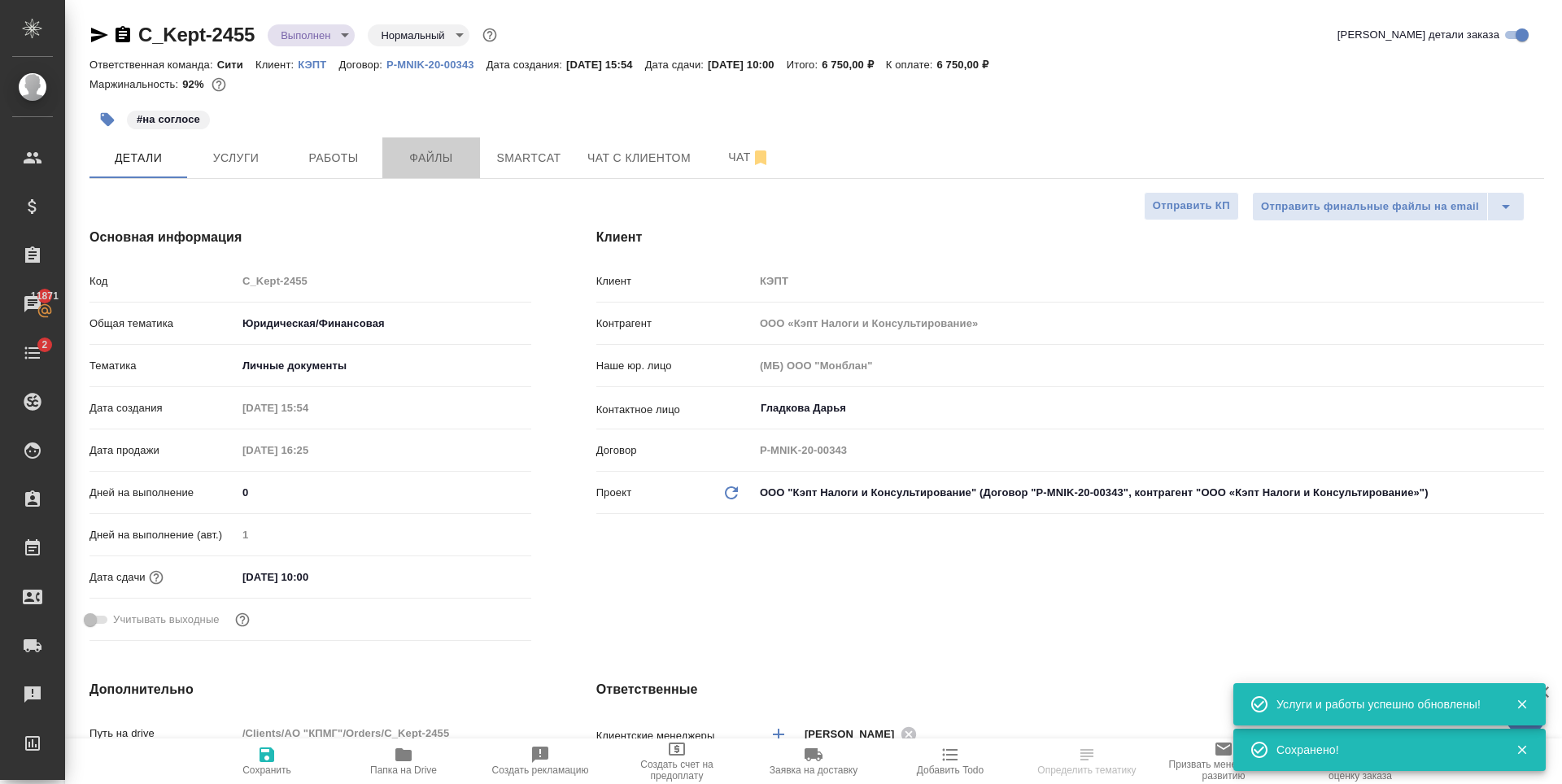
click at [414, 159] on span "Файлы" at bounding box center [431, 158] width 79 height 20
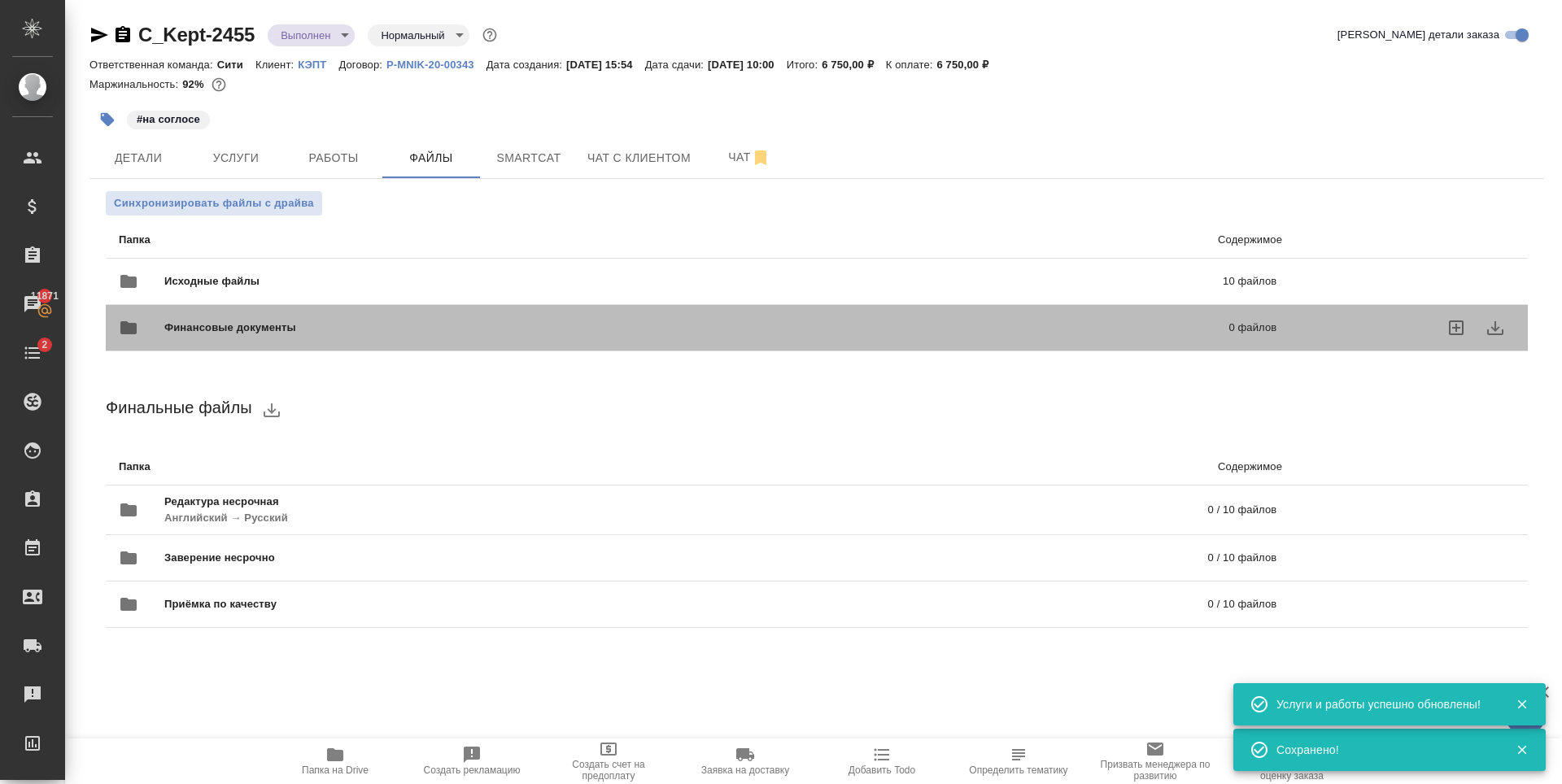
click at [332, 297] on div "Финансовые документы 0 файлов" at bounding box center [697, 328] width 1190 height 72
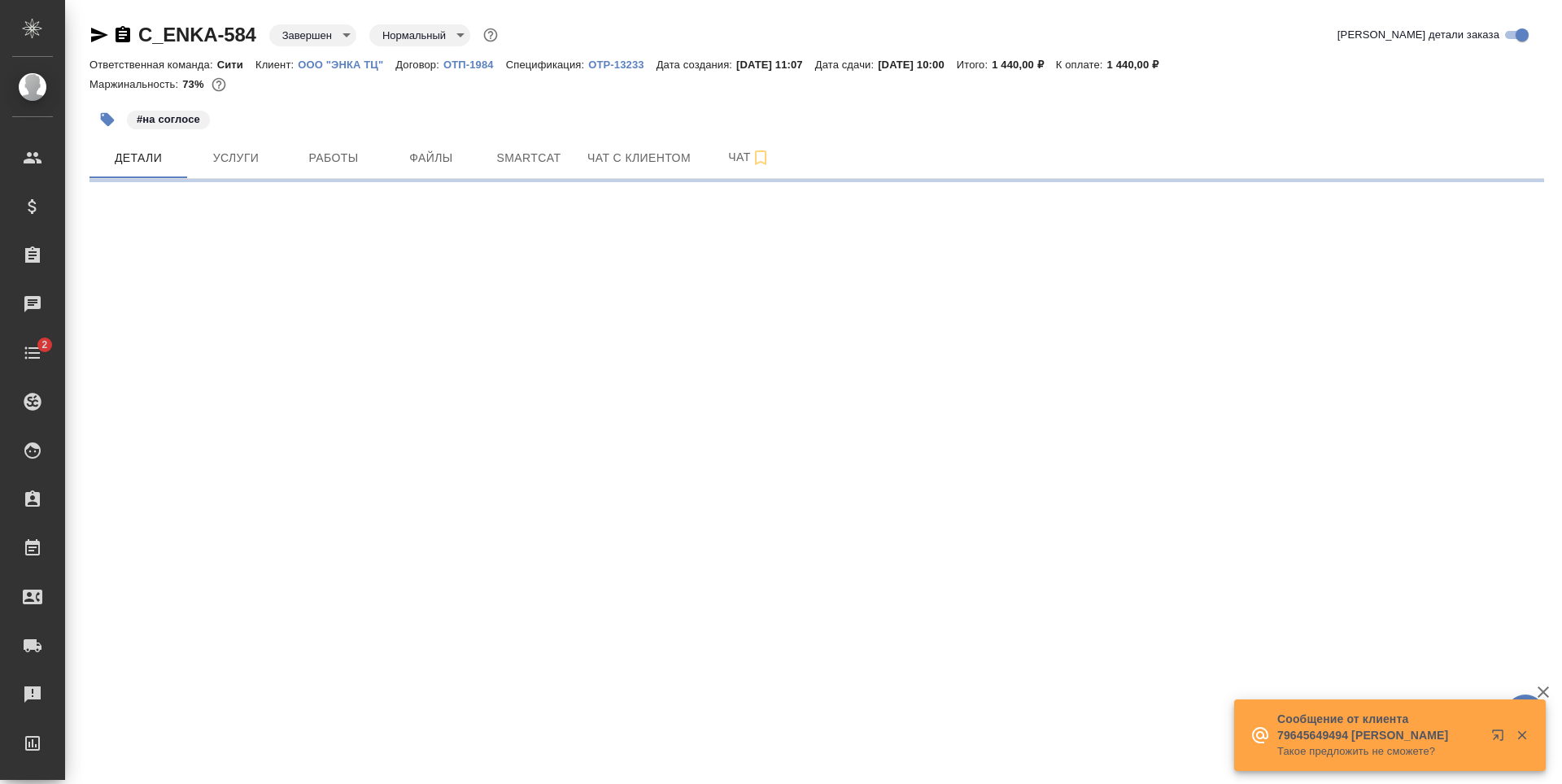
select select "RU"
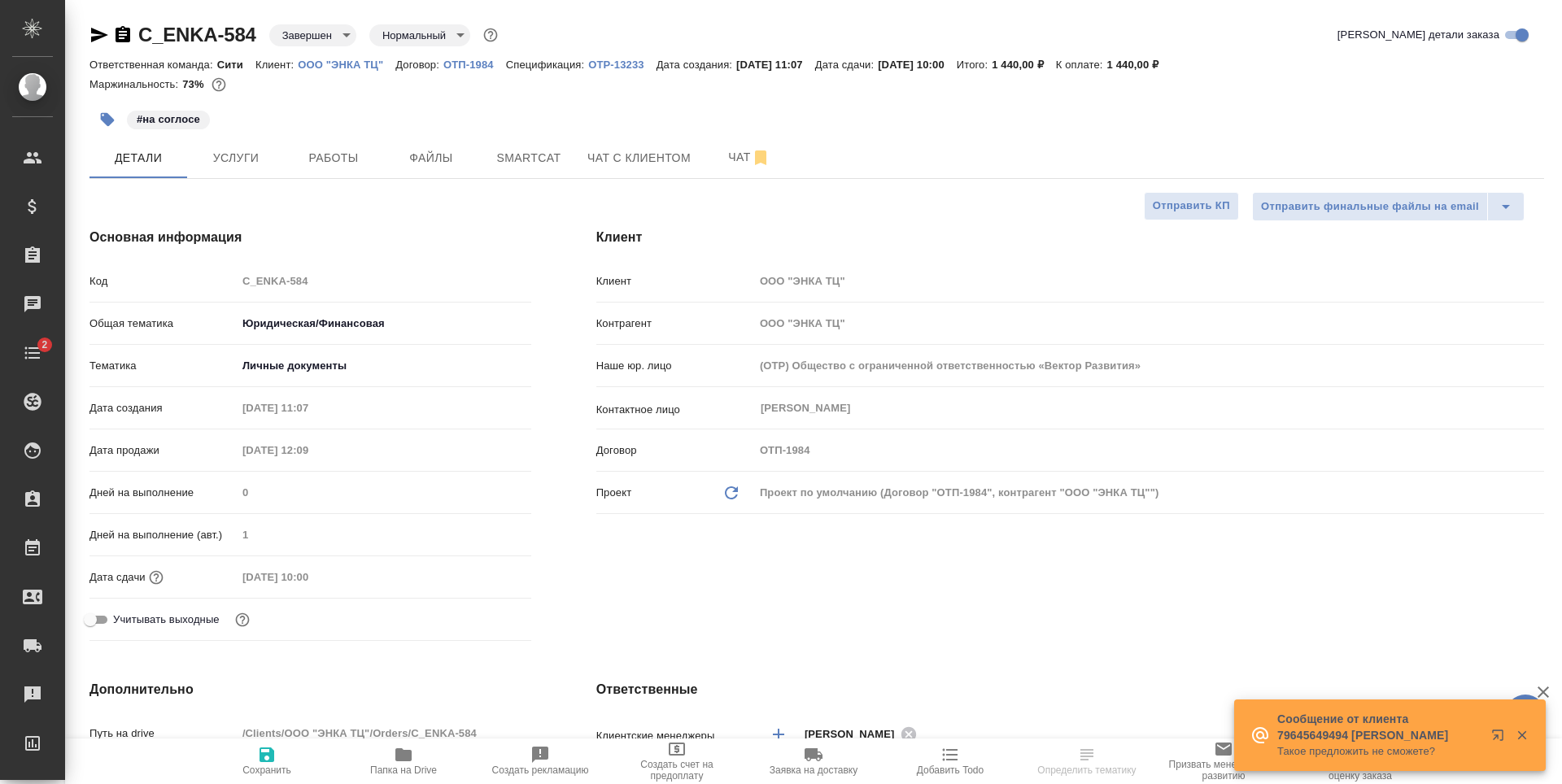
type textarea "x"
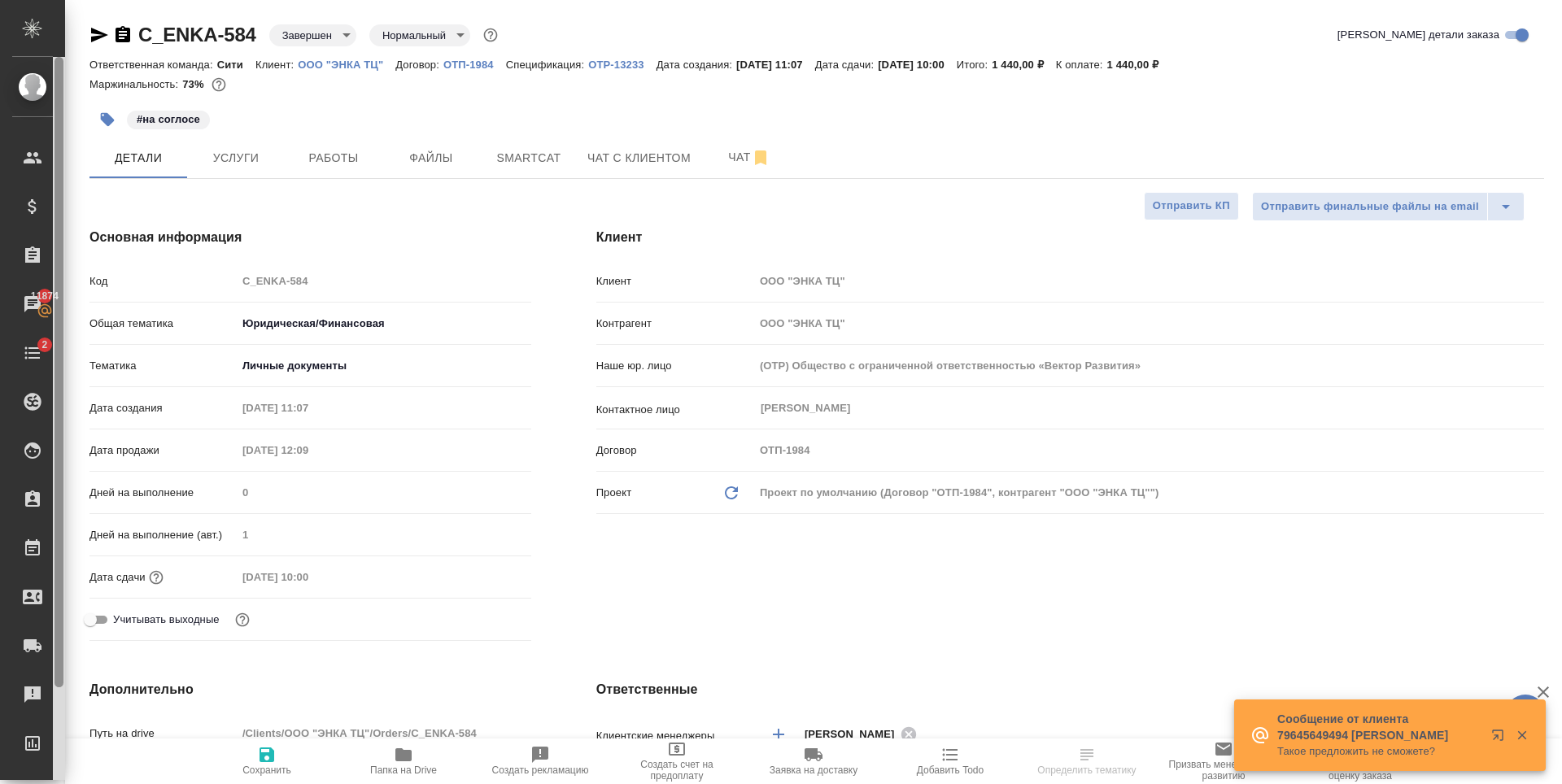
type textarea "x"
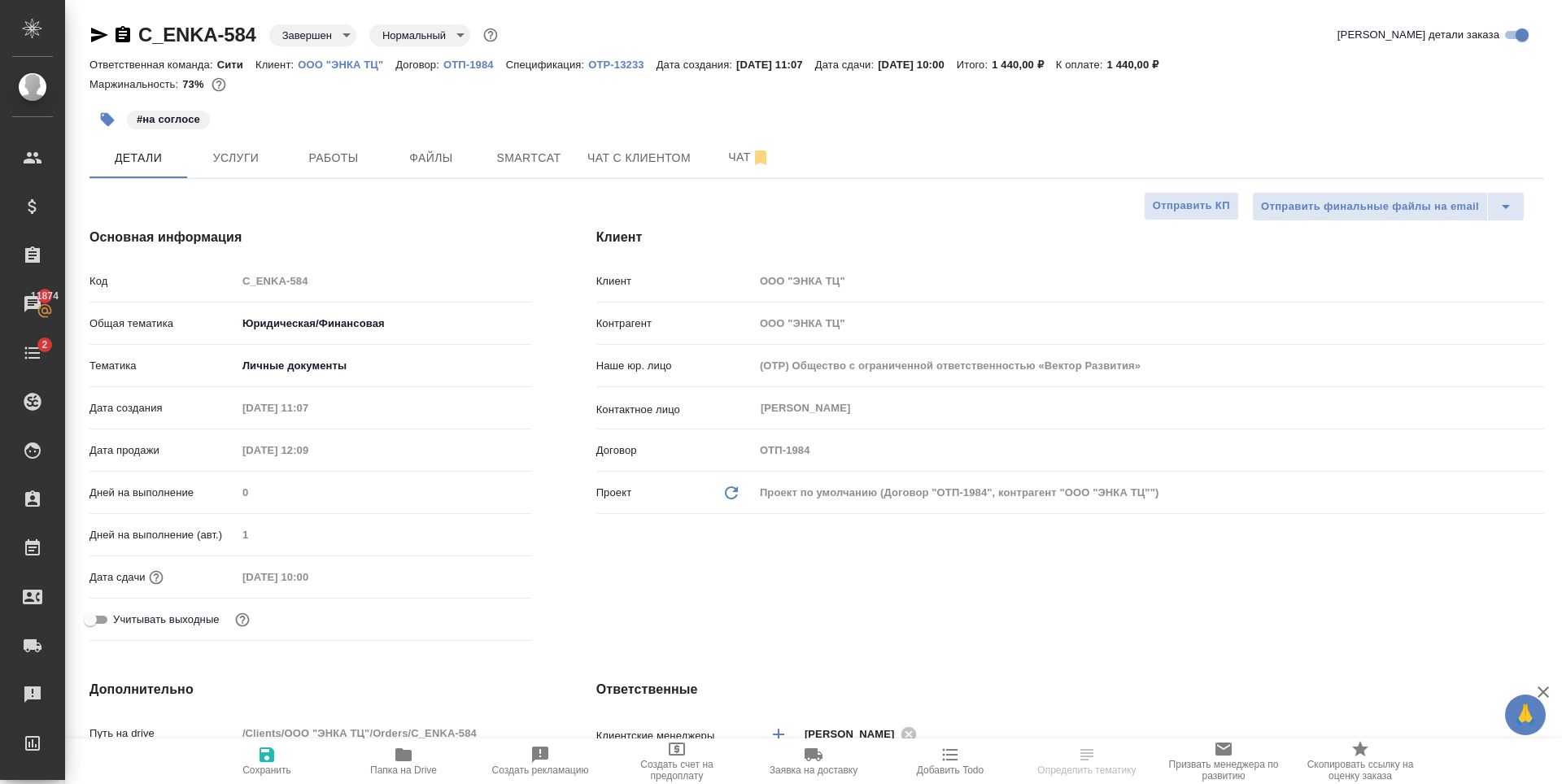
select select "RU"
type textarea "x"
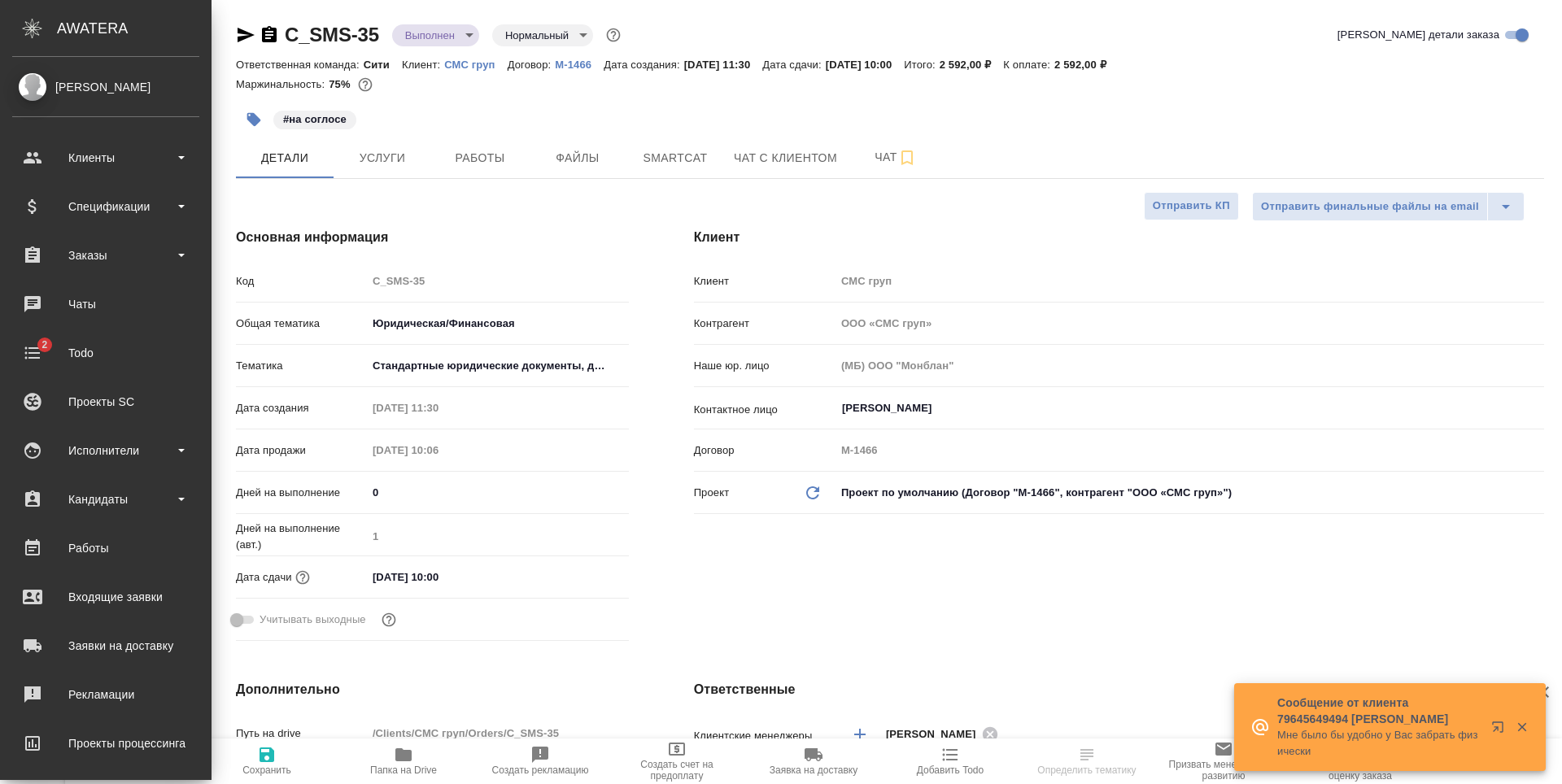
select select "RU"
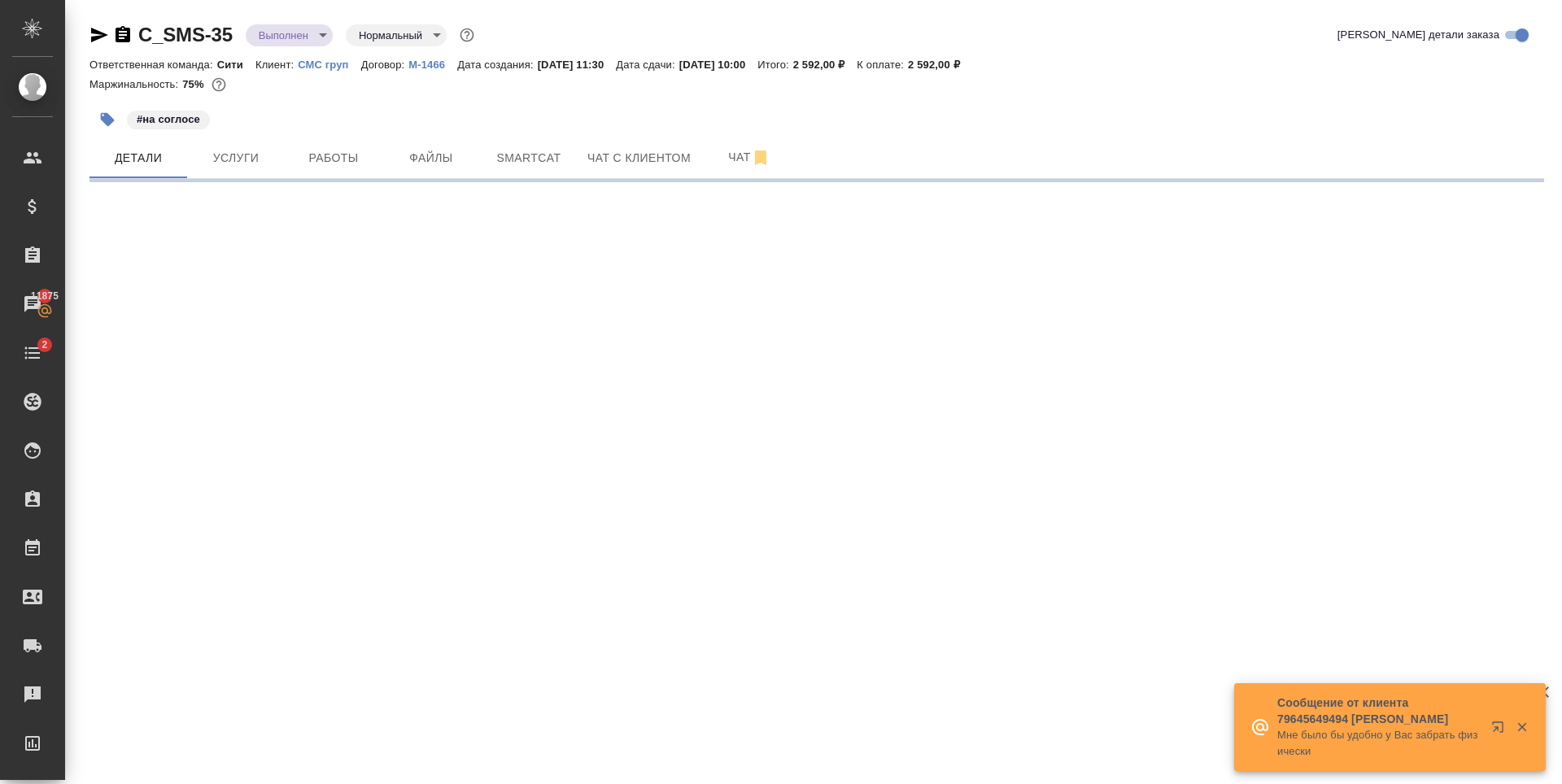
select select "RU"
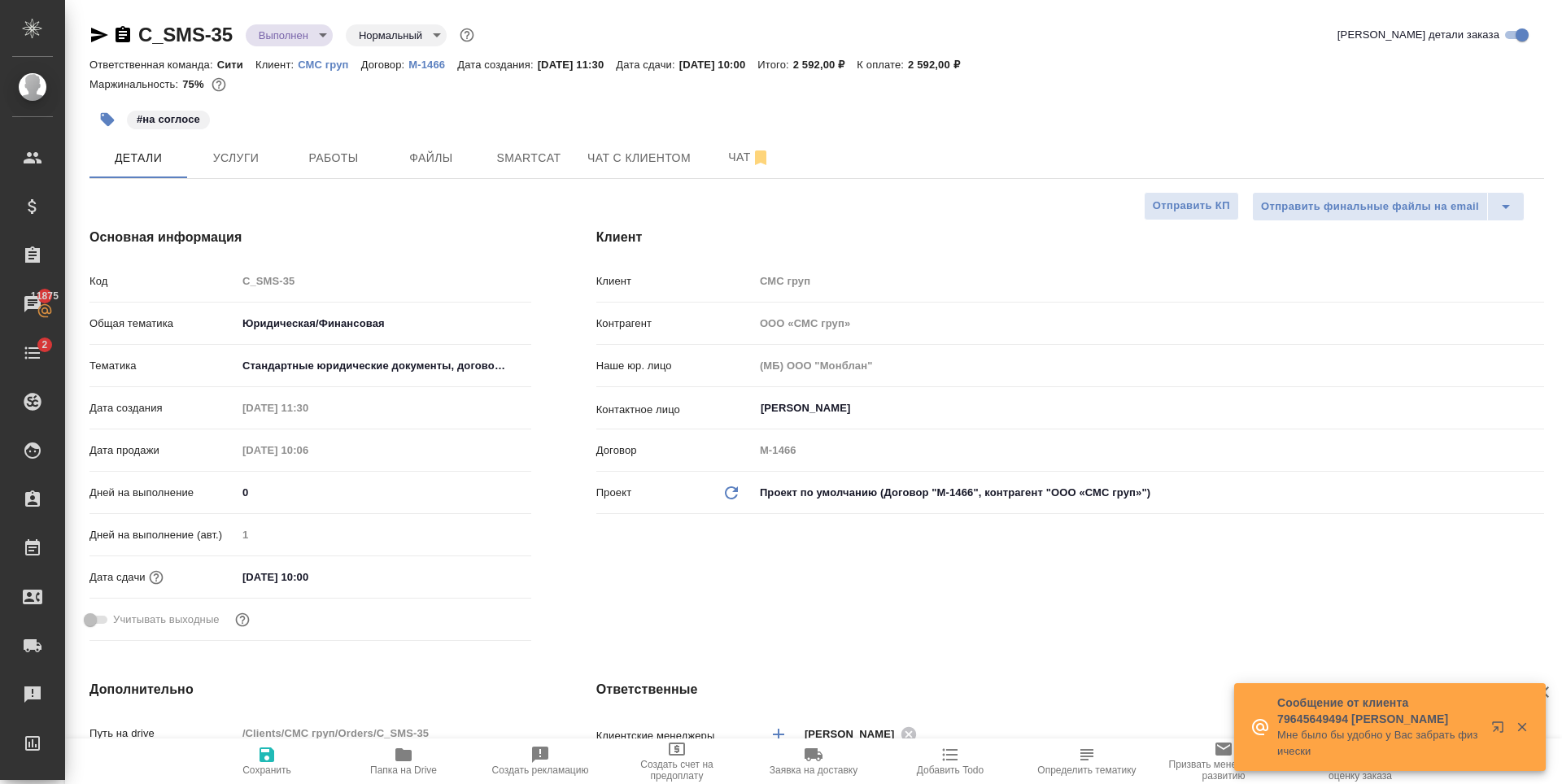
type textarea "x"
click at [332, 167] on span "Работы" at bounding box center [334, 158] width 79 height 20
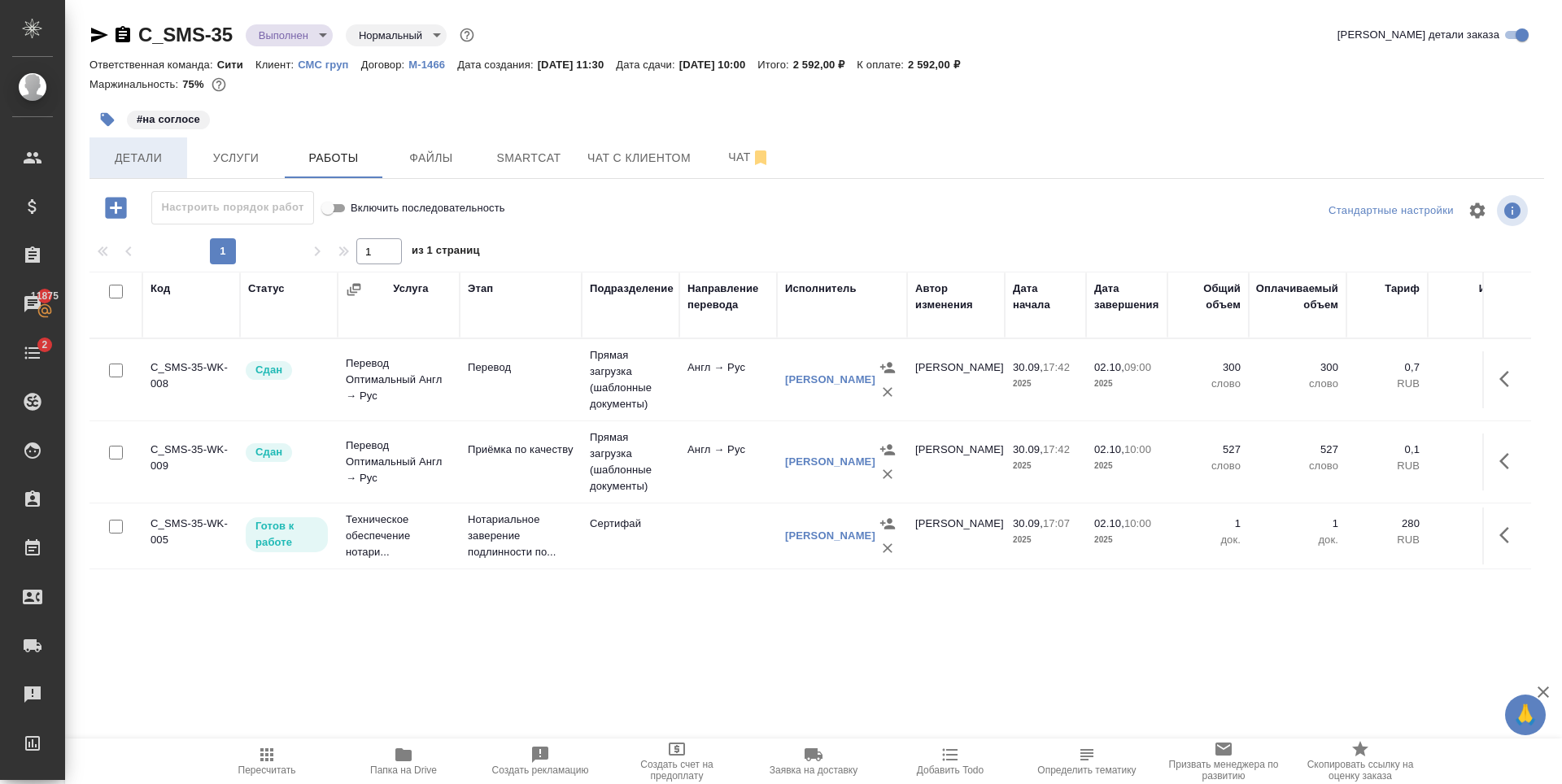
click at [152, 158] on span "Детали" at bounding box center [139, 158] width 79 height 20
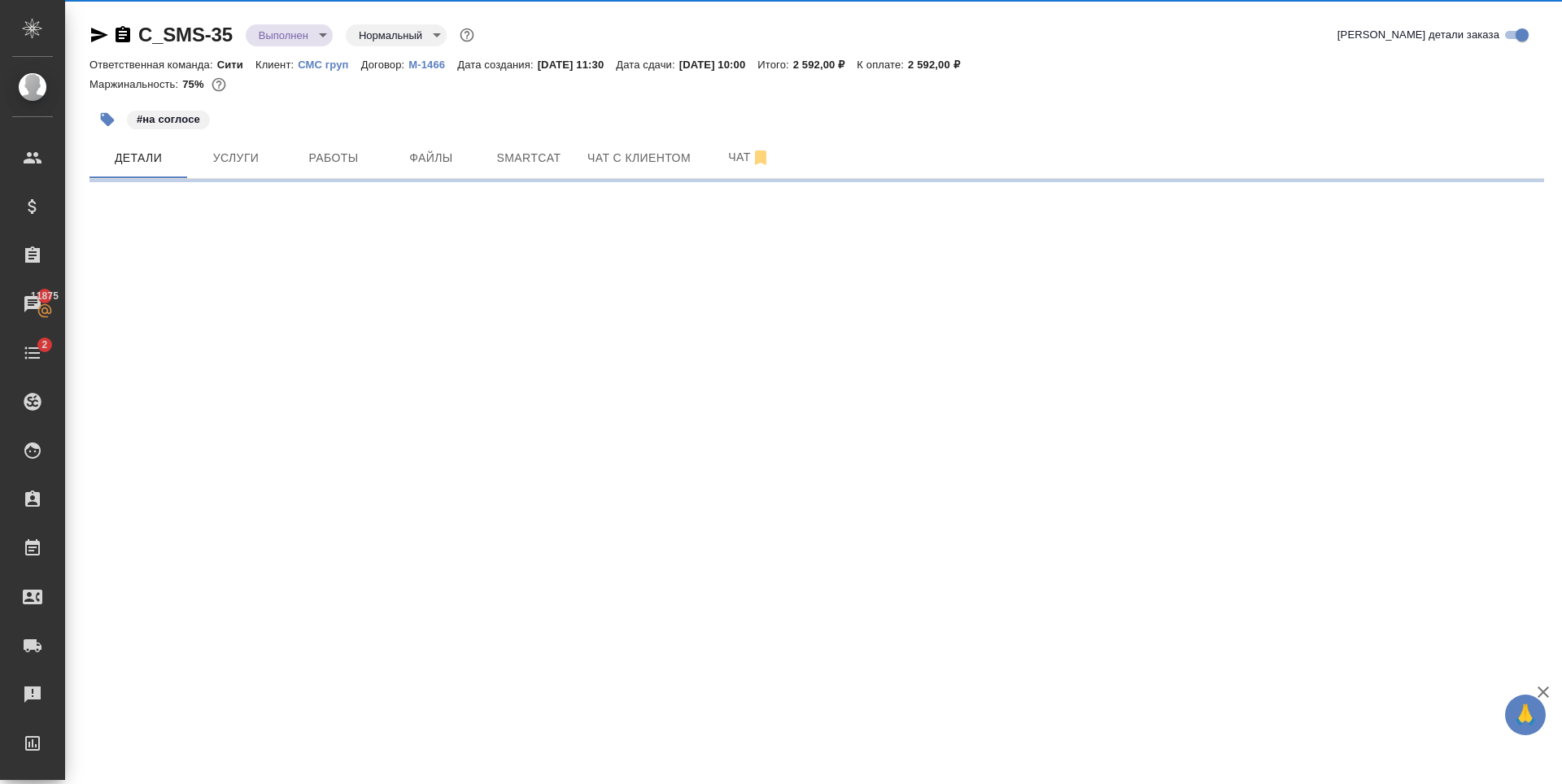
select select "RU"
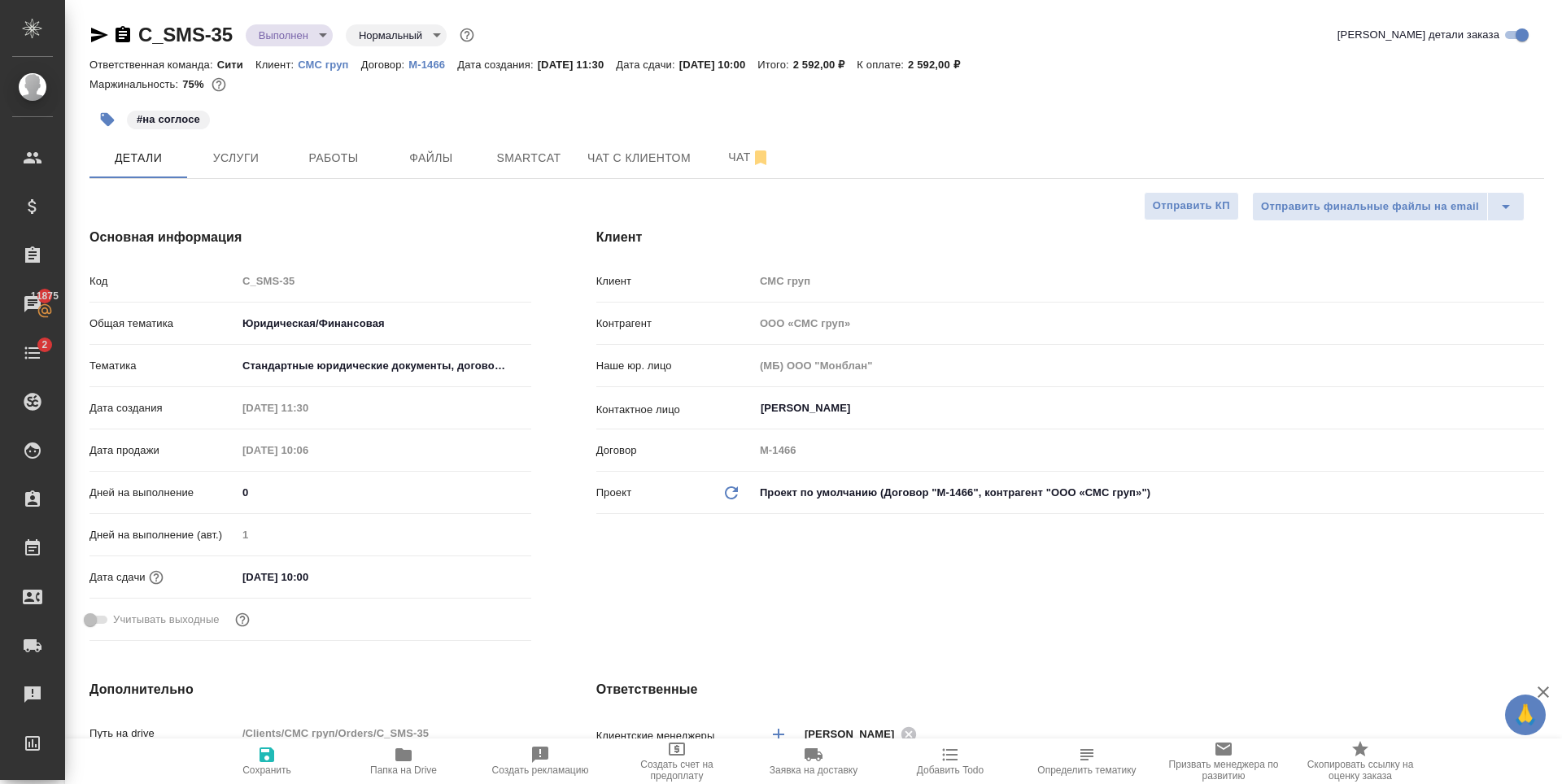
type textarea "x"
click at [350, 580] on input "02.10.2025 10:00" at bounding box center [307, 576] width 142 height 24
click at [484, 569] on icon "button" at bounding box center [483, 575] width 15 height 17
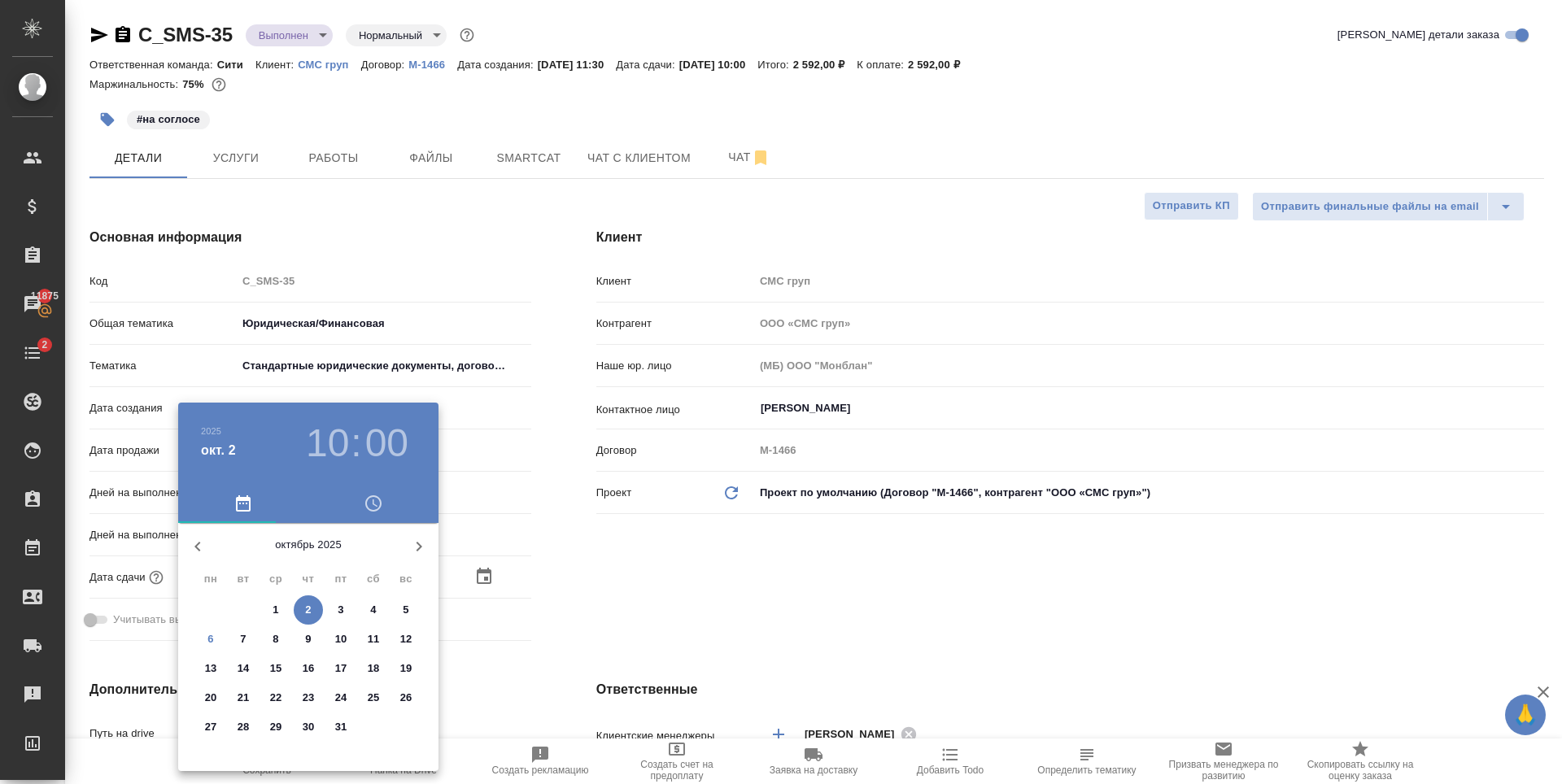
type textarea "x"
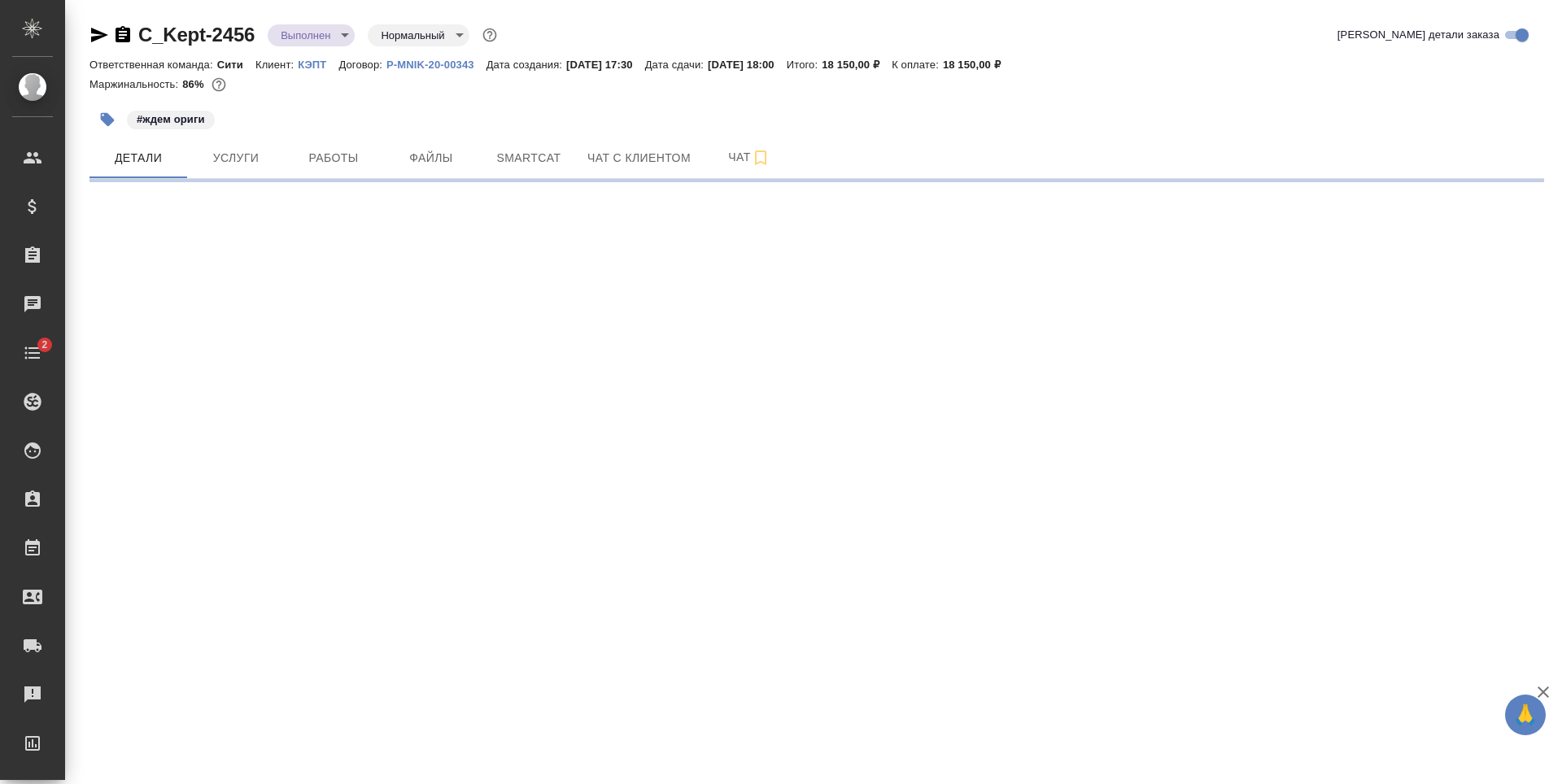
select select "RU"
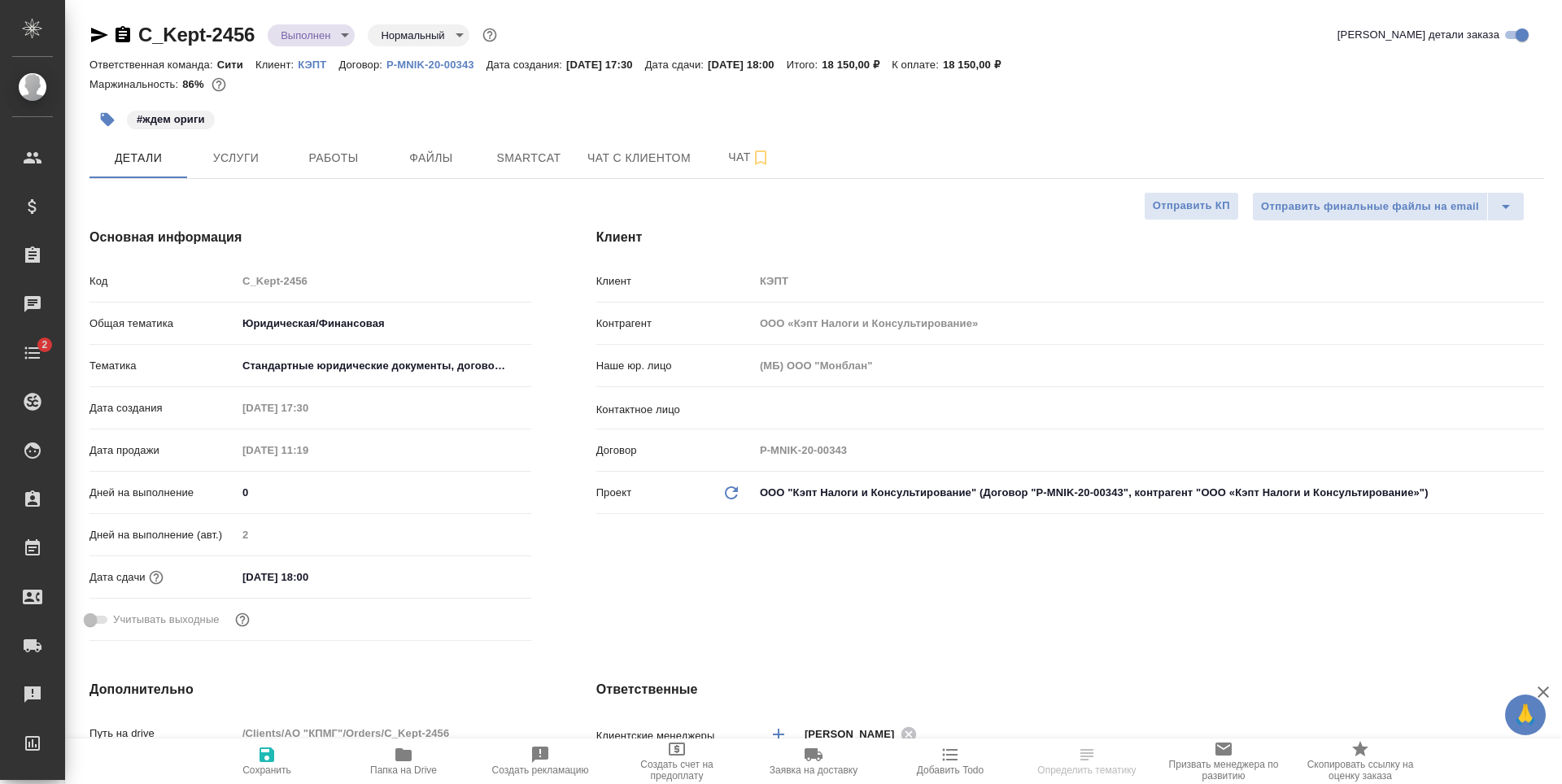
type textarea "x"
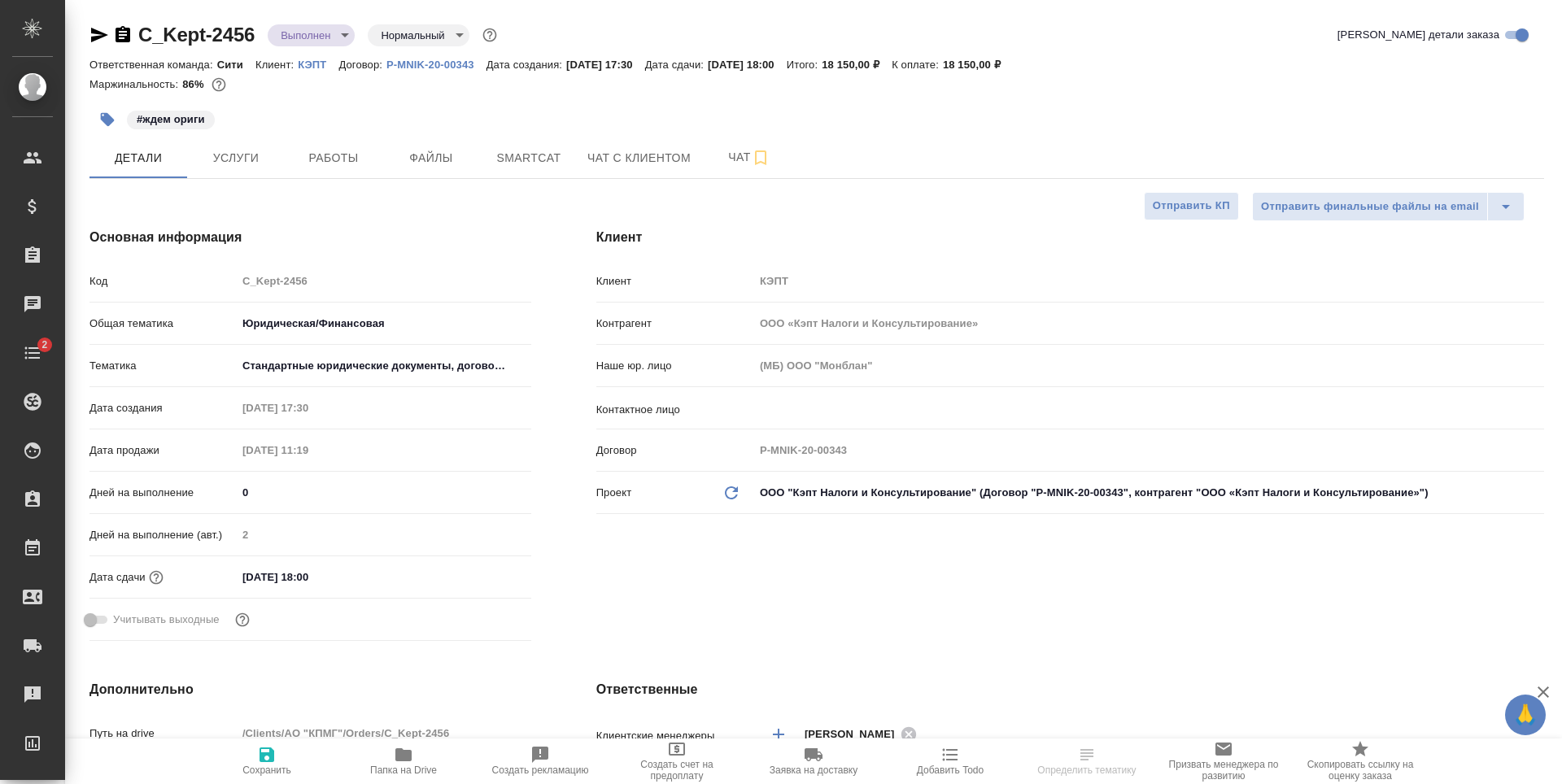
type textarea "x"
click at [312, 581] on input "[DATE] 18:00" at bounding box center [308, 576] width 142 height 24
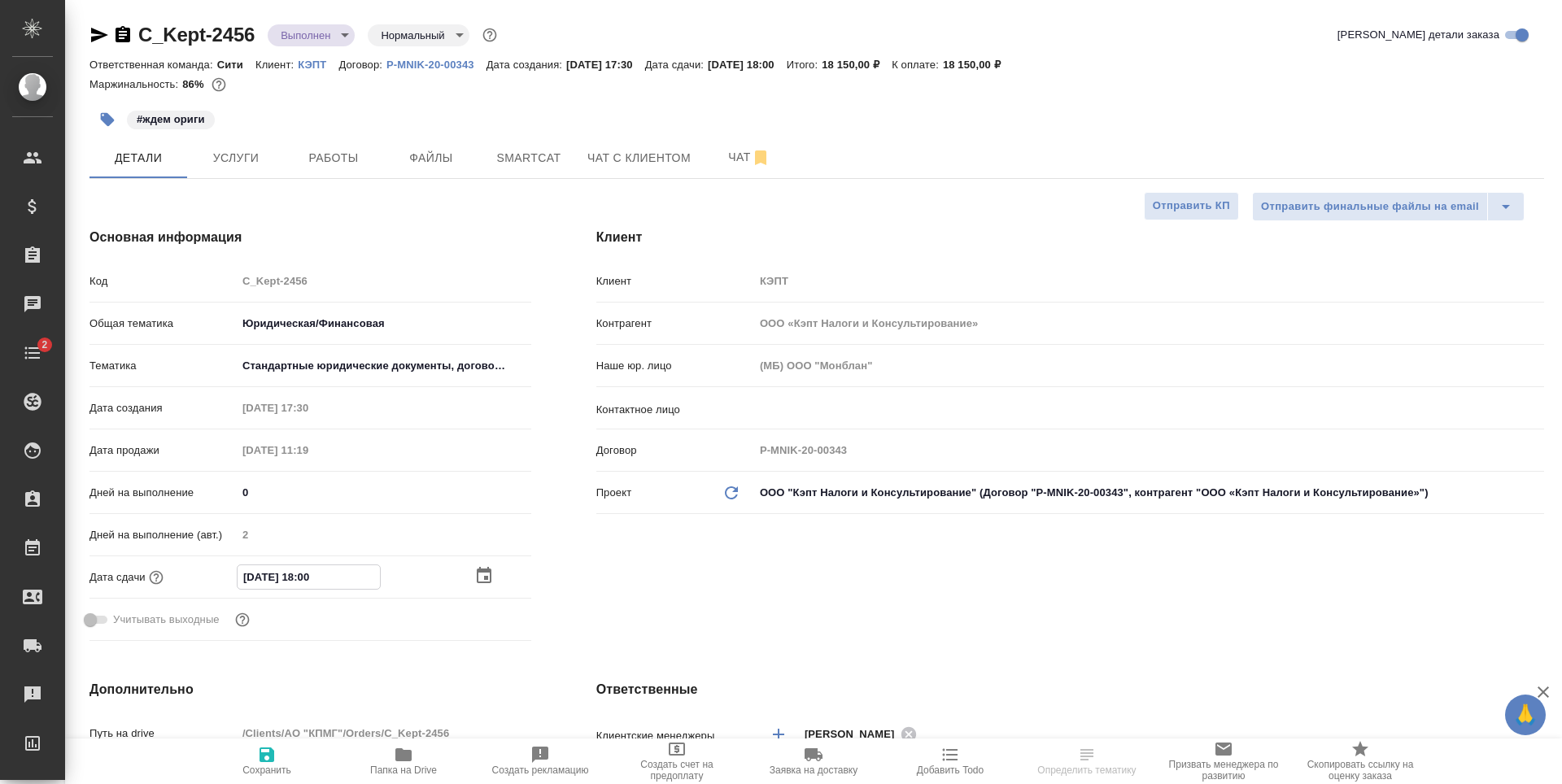
click at [492, 571] on icon "button" at bounding box center [484, 576] width 19 height 19
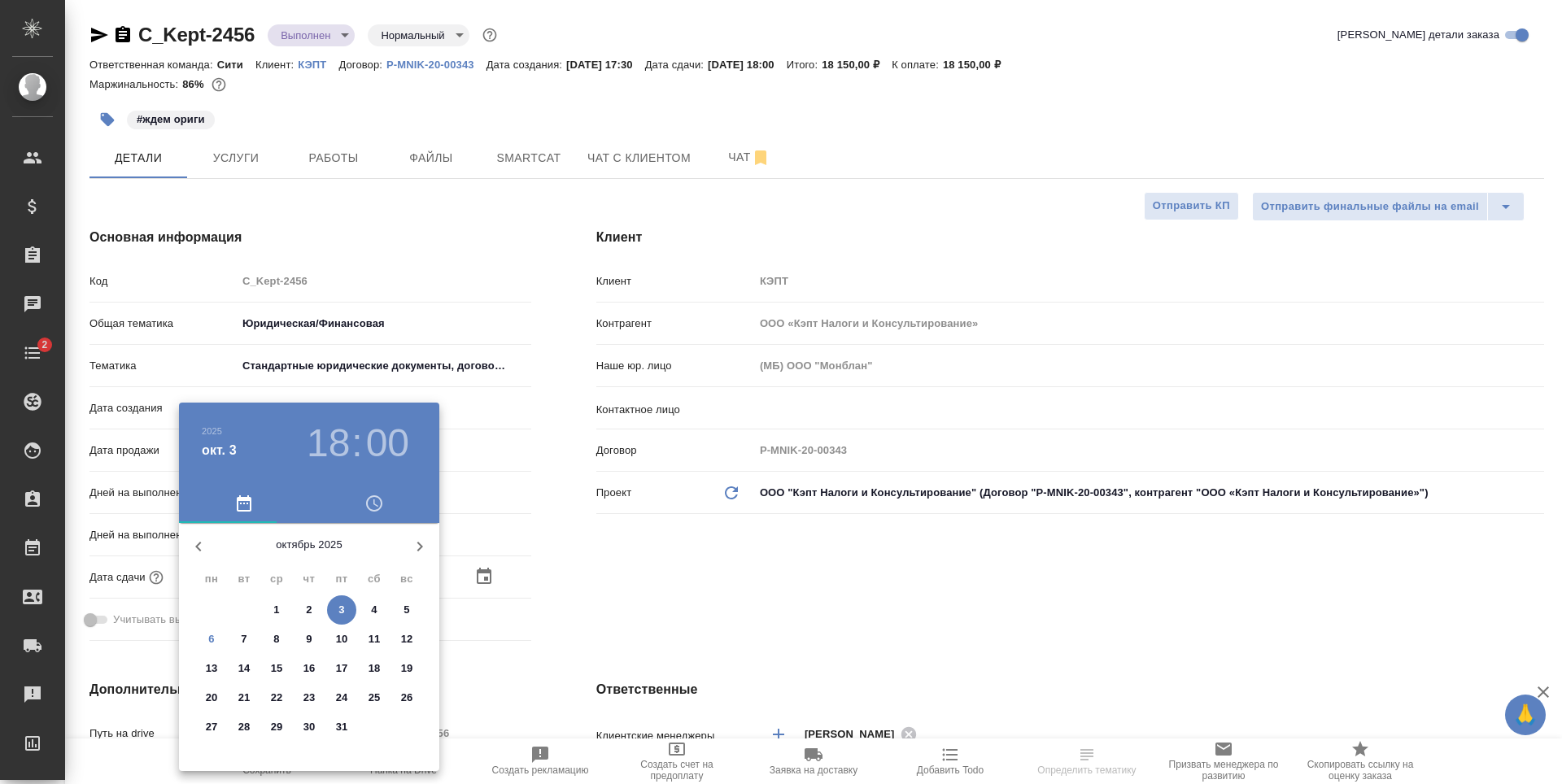
click at [345, 639] on p "10" at bounding box center [342, 639] width 12 height 17
type input "[DATE] 18:00"
type textarea "x"
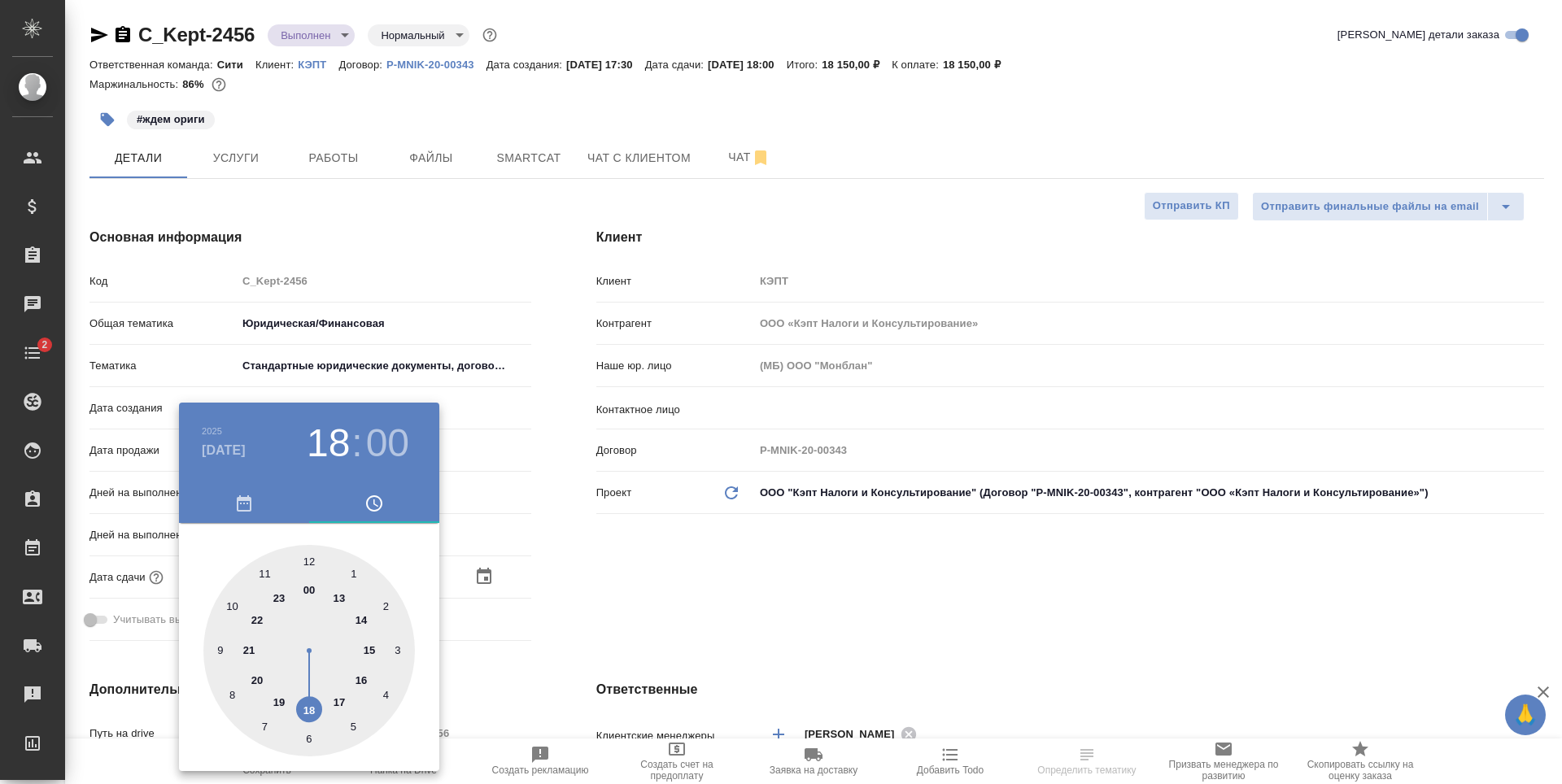
click at [757, 588] on div at bounding box center [781, 392] width 1562 height 784
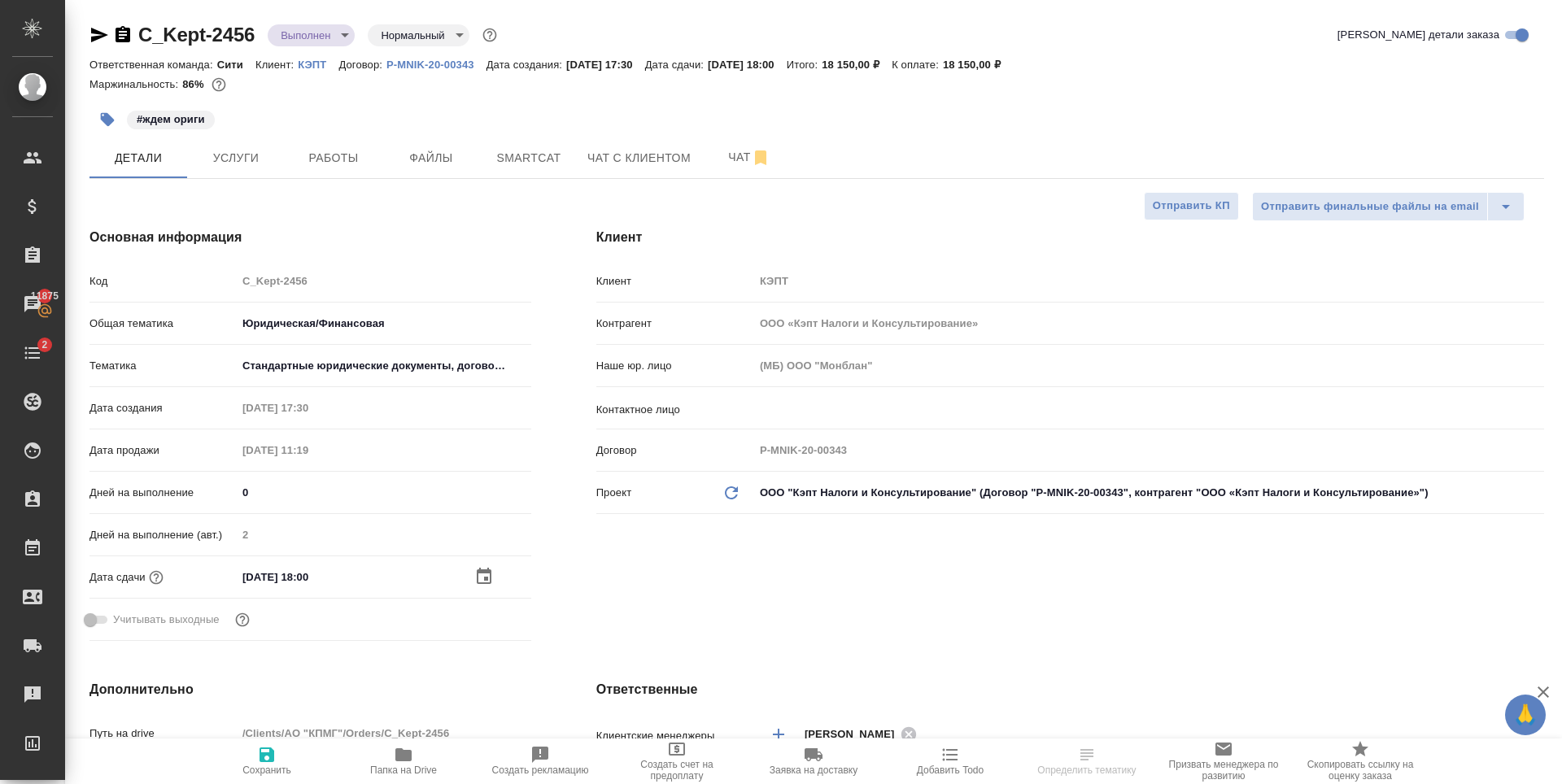
click at [269, 759] on icon "button" at bounding box center [267, 754] width 19 height 19
type textarea "x"
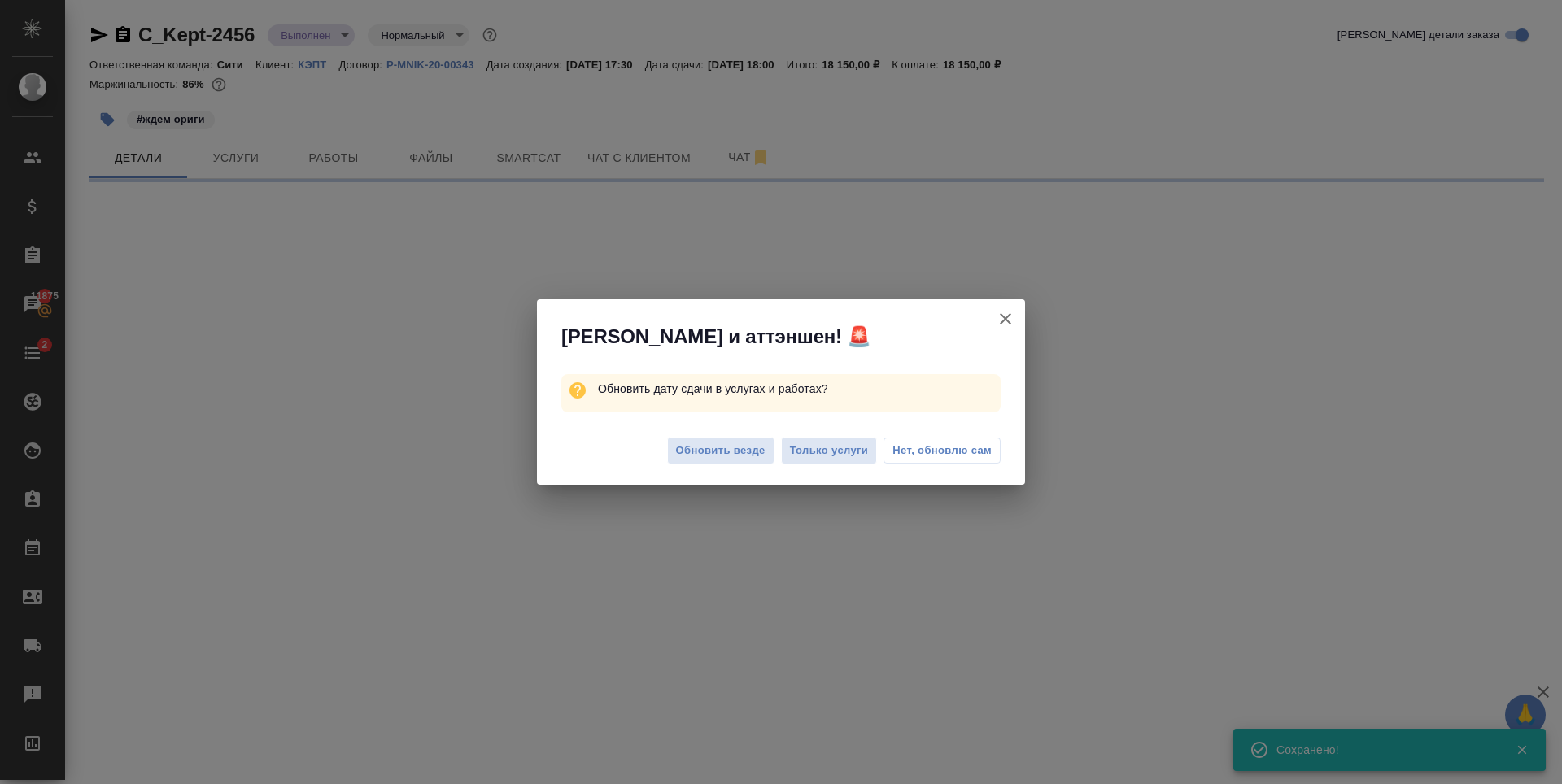
select select "RU"
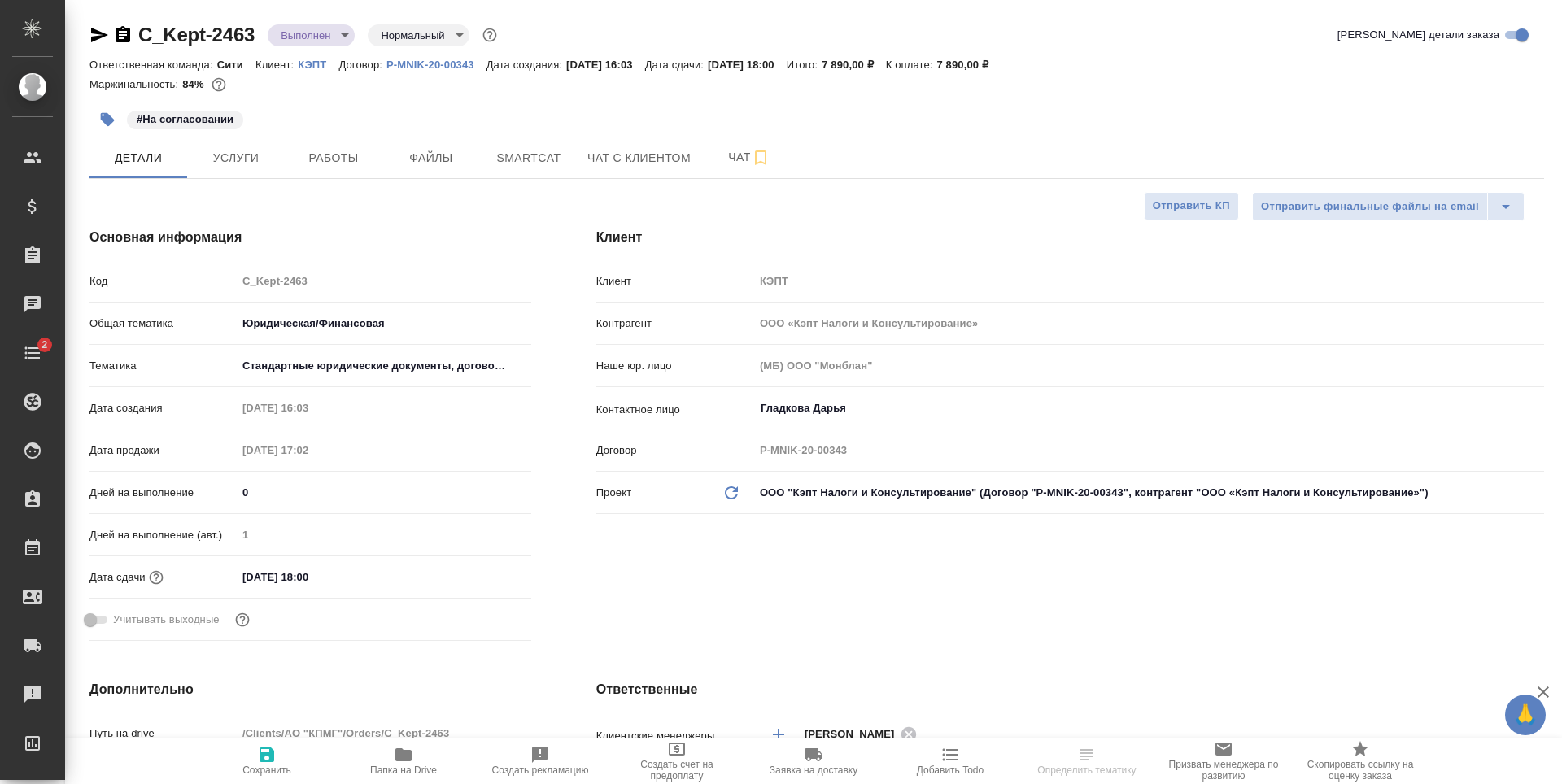
select select "RU"
click at [311, 577] on input "[DATE] 18:00" at bounding box center [307, 576] width 142 height 24
click at [487, 579] on icon "button" at bounding box center [483, 575] width 15 height 17
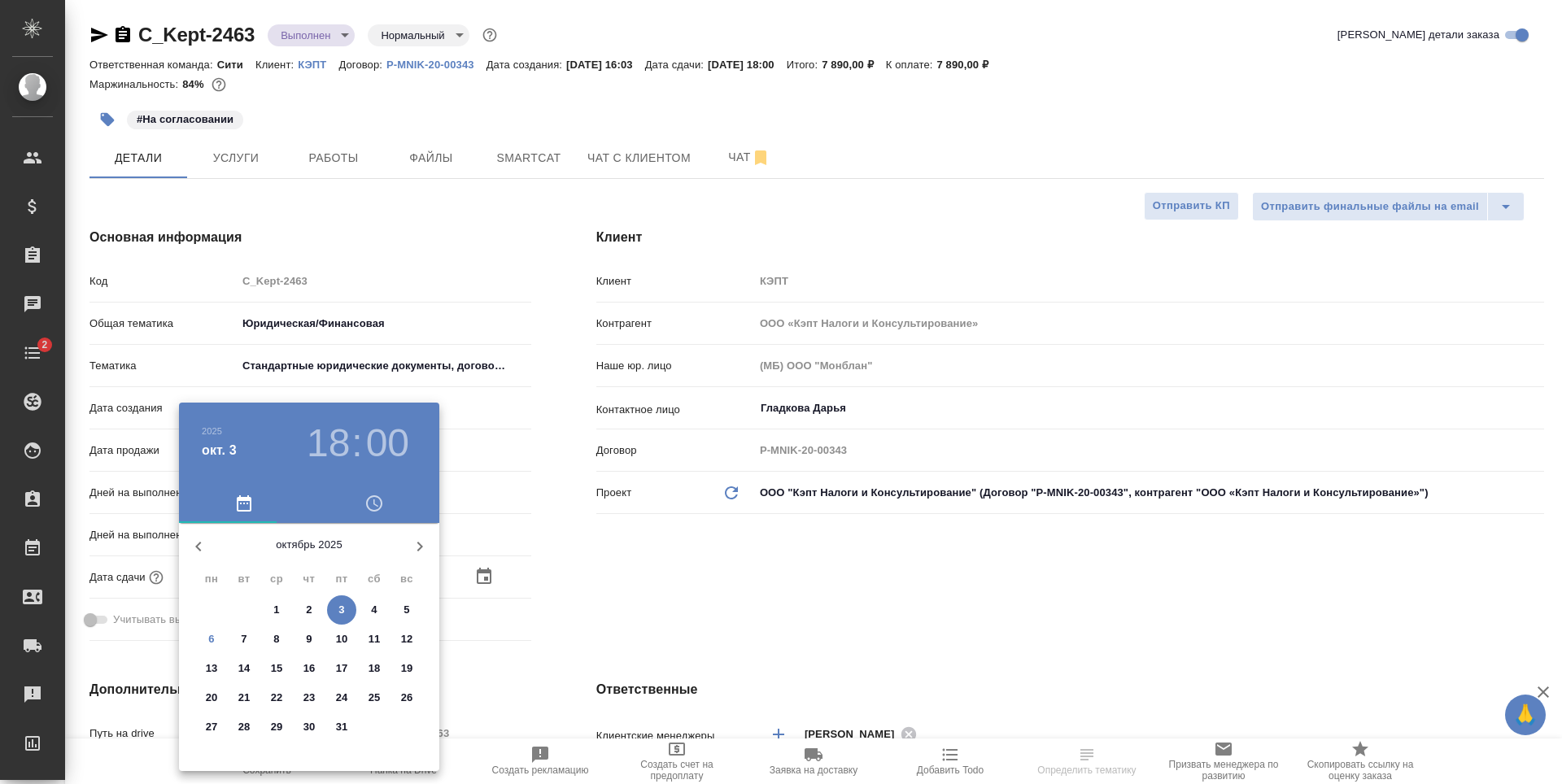
click at [338, 639] on p "10" at bounding box center [342, 639] width 12 height 17
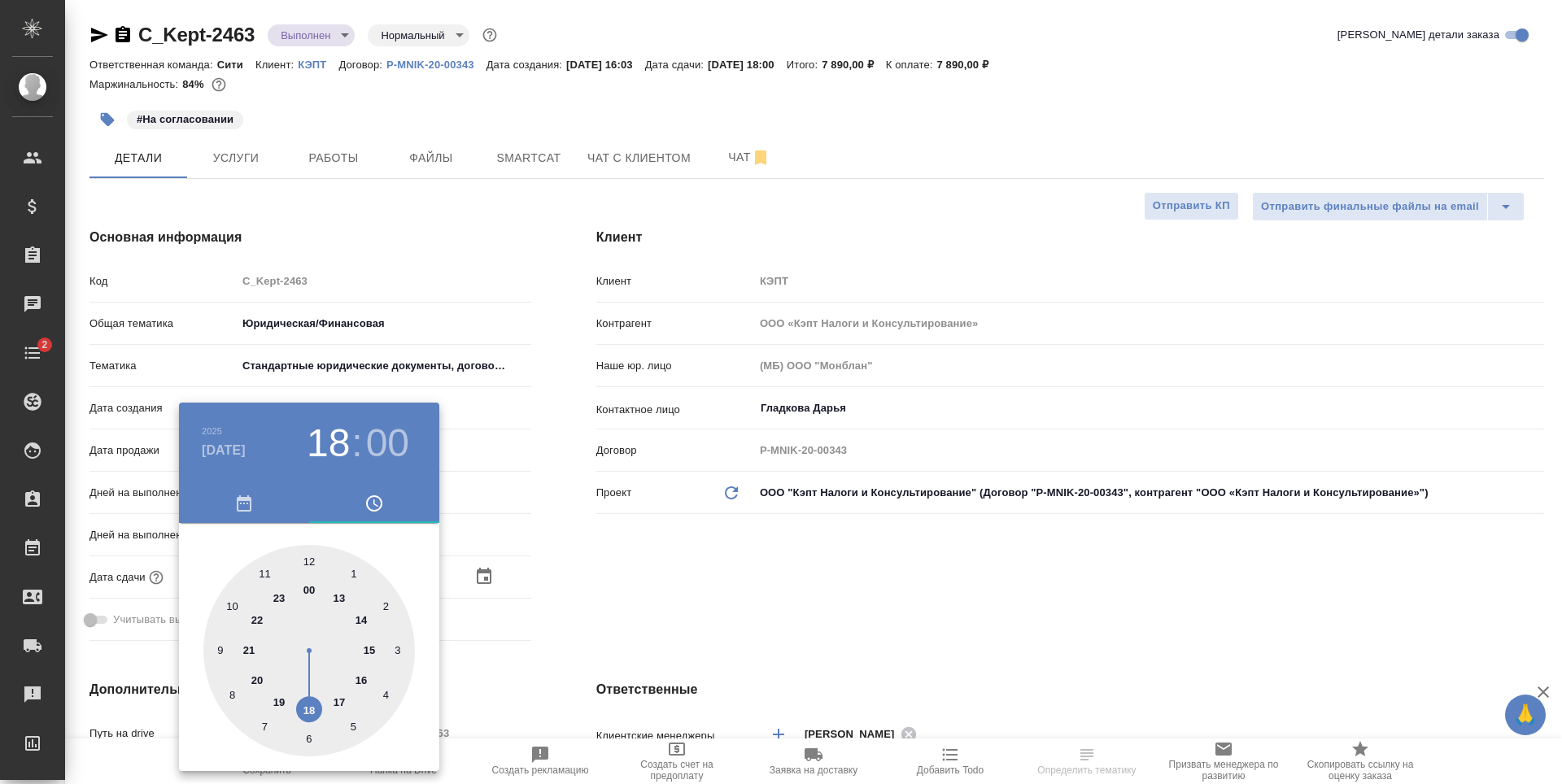
type input "[DATE] 18:00"
click at [583, 596] on div at bounding box center [781, 392] width 1562 height 784
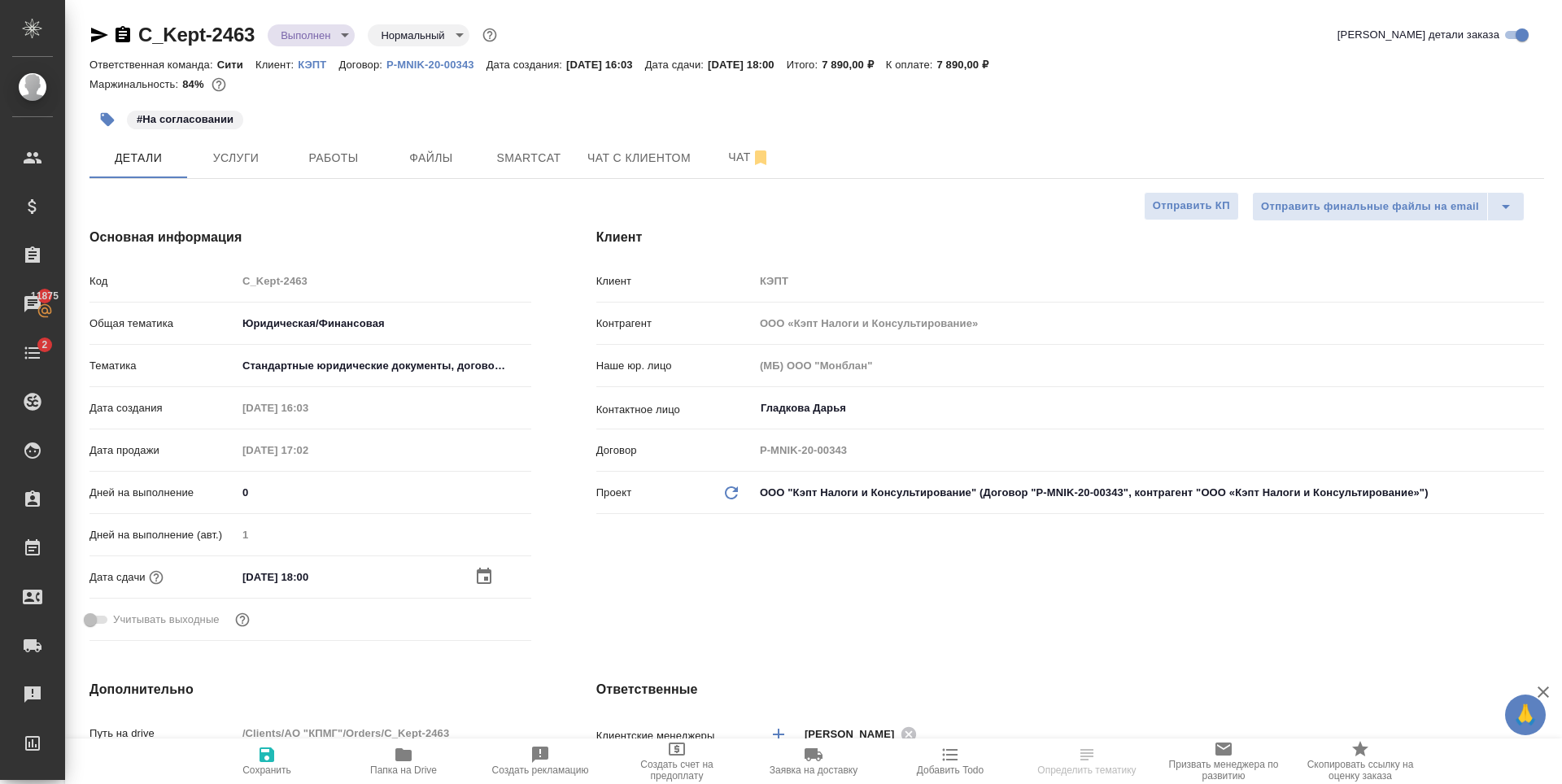
click at [269, 754] on icon "button" at bounding box center [266, 754] width 15 height 15
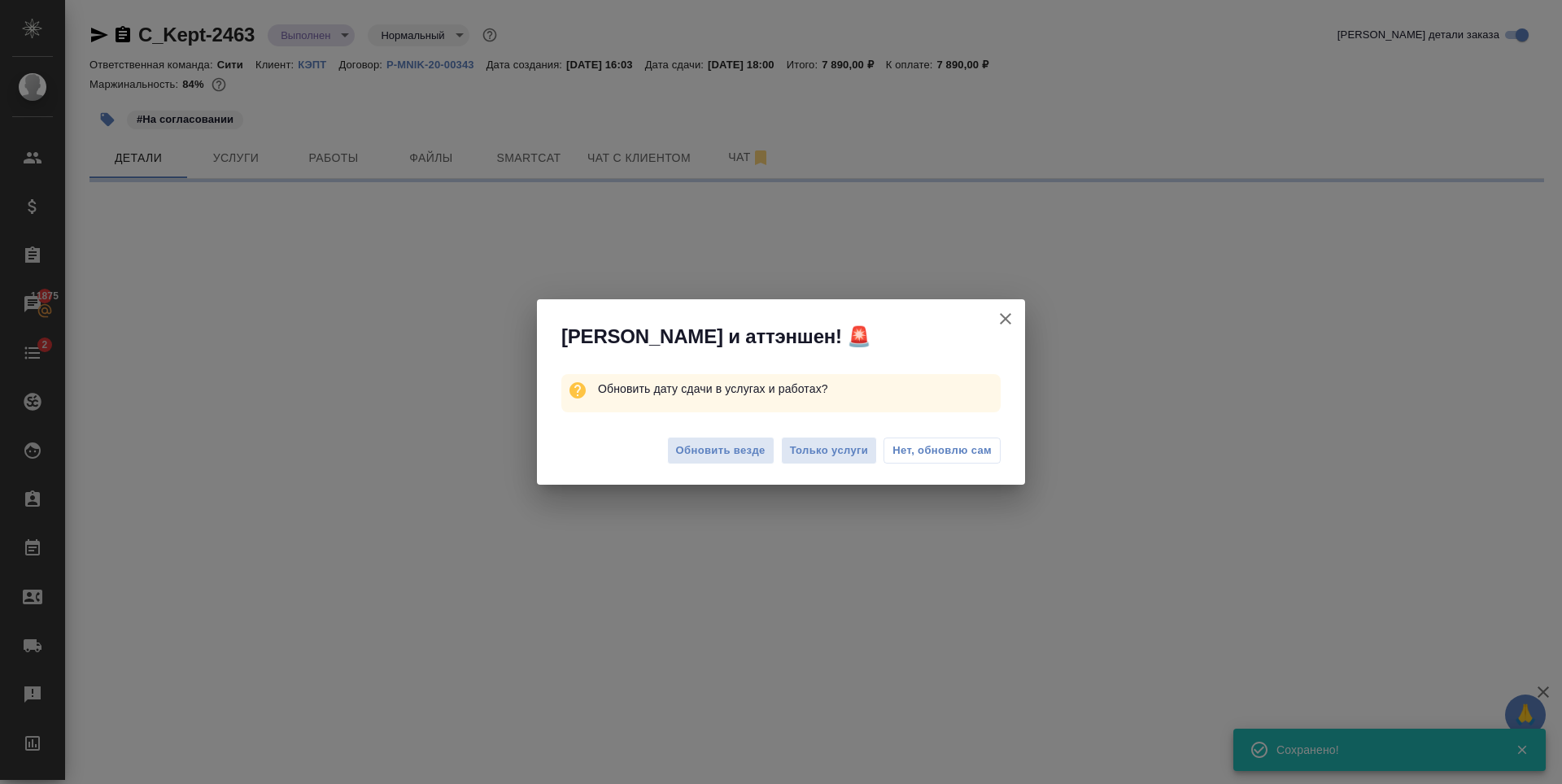
select select "RU"
click at [734, 447] on span "Обновить везде" at bounding box center [721, 450] width 90 height 18
select select "RU"
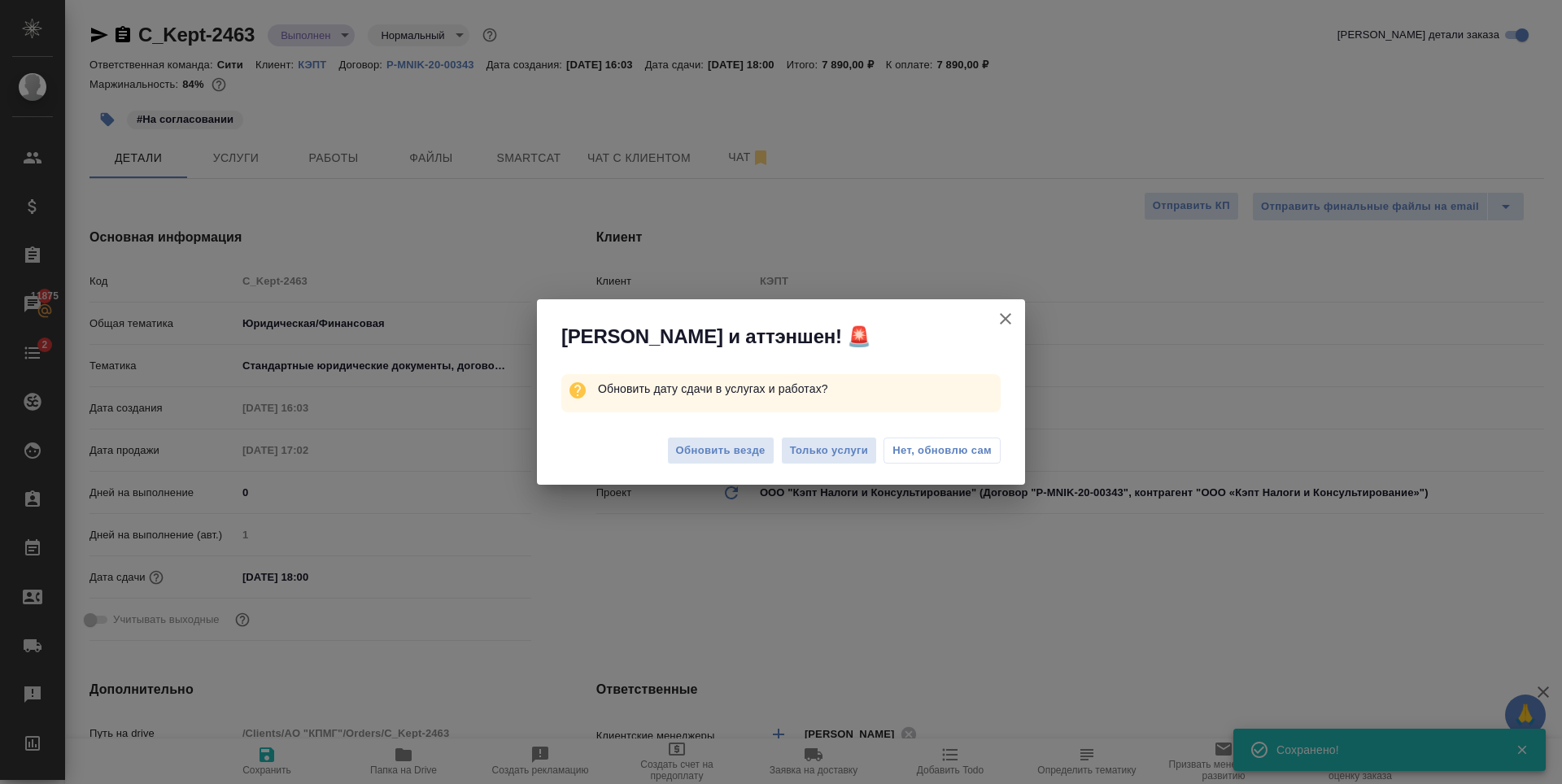
type textarea "x"
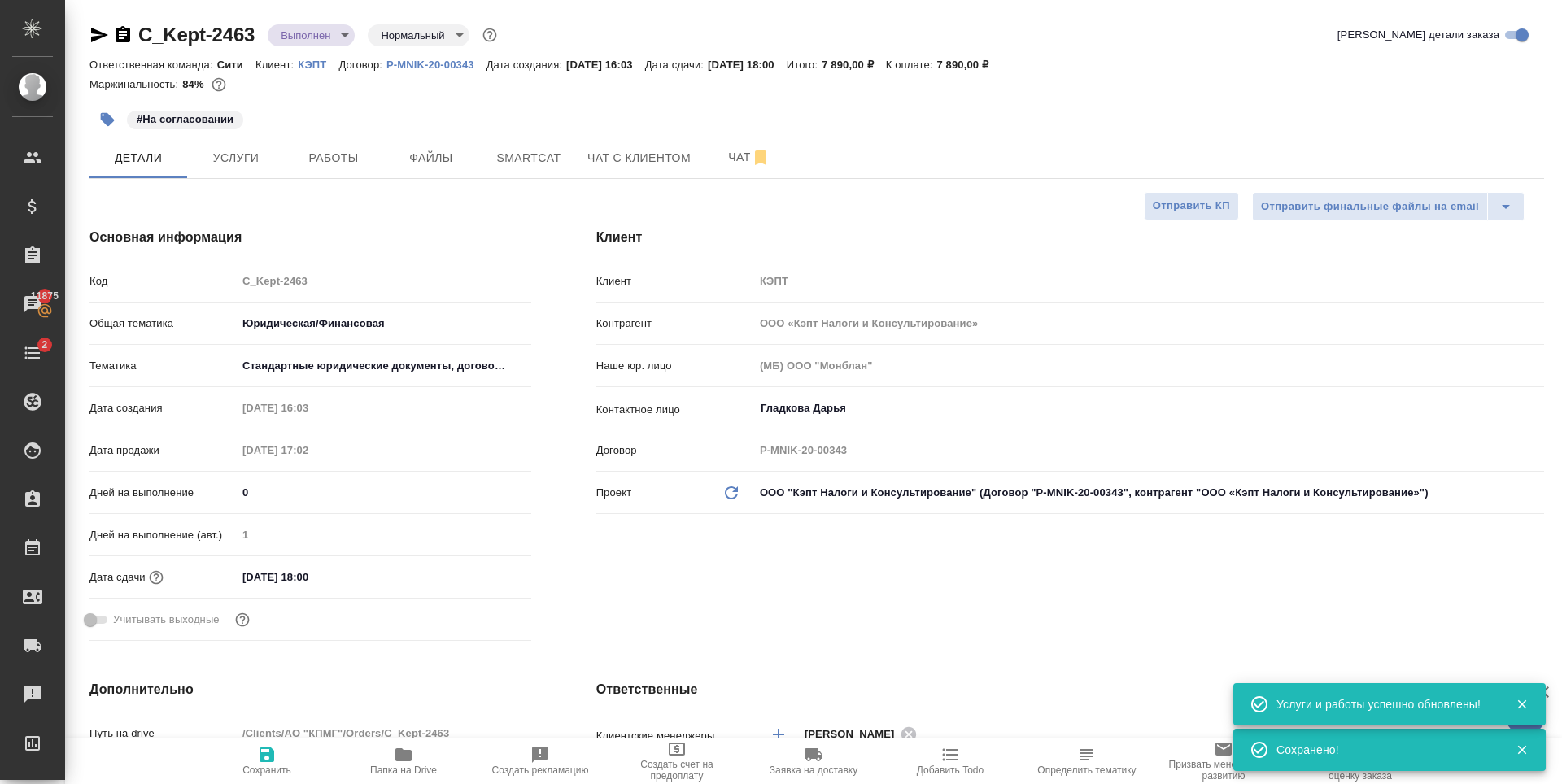
type textarea "x"
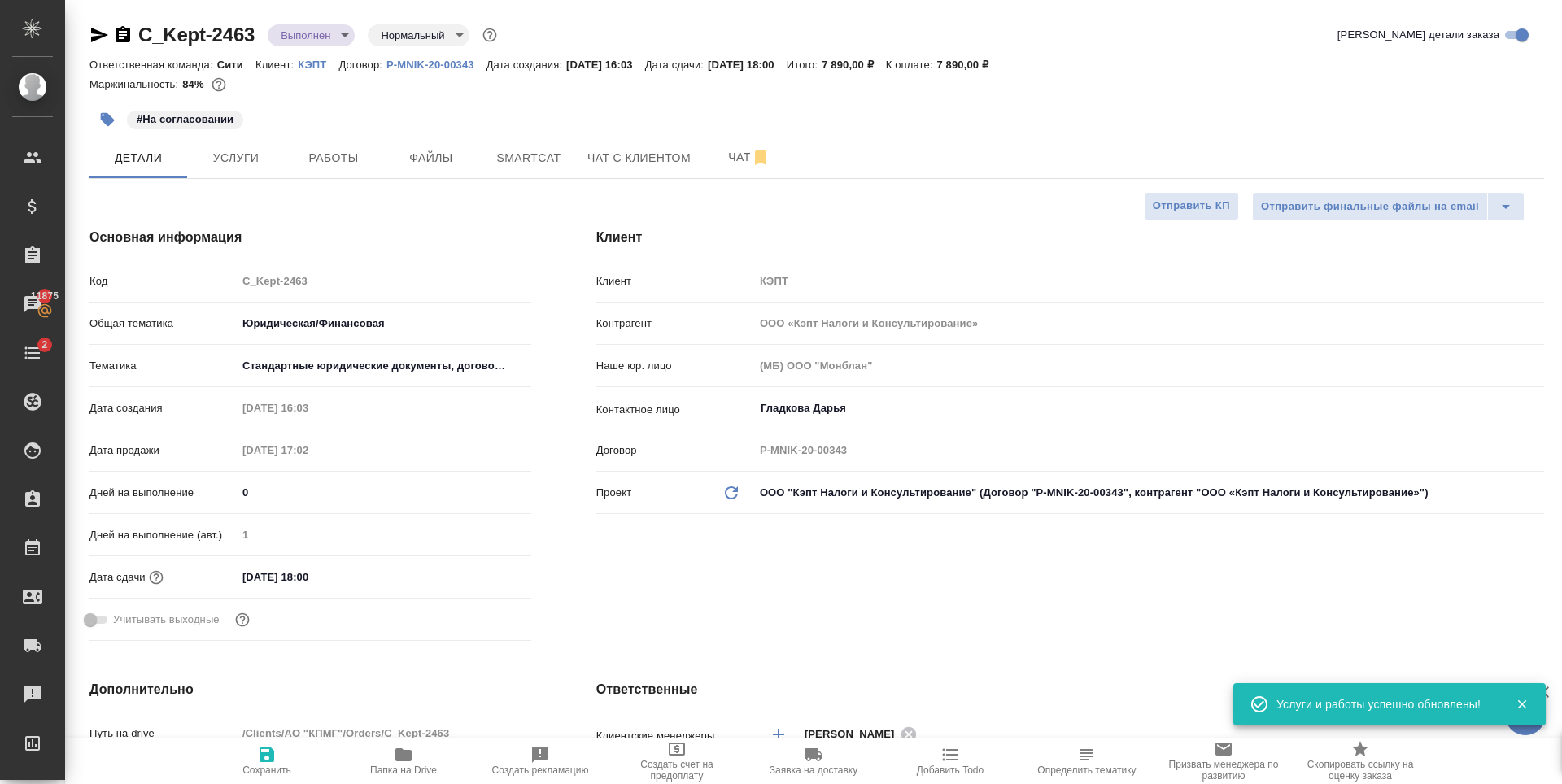
type textarea "x"
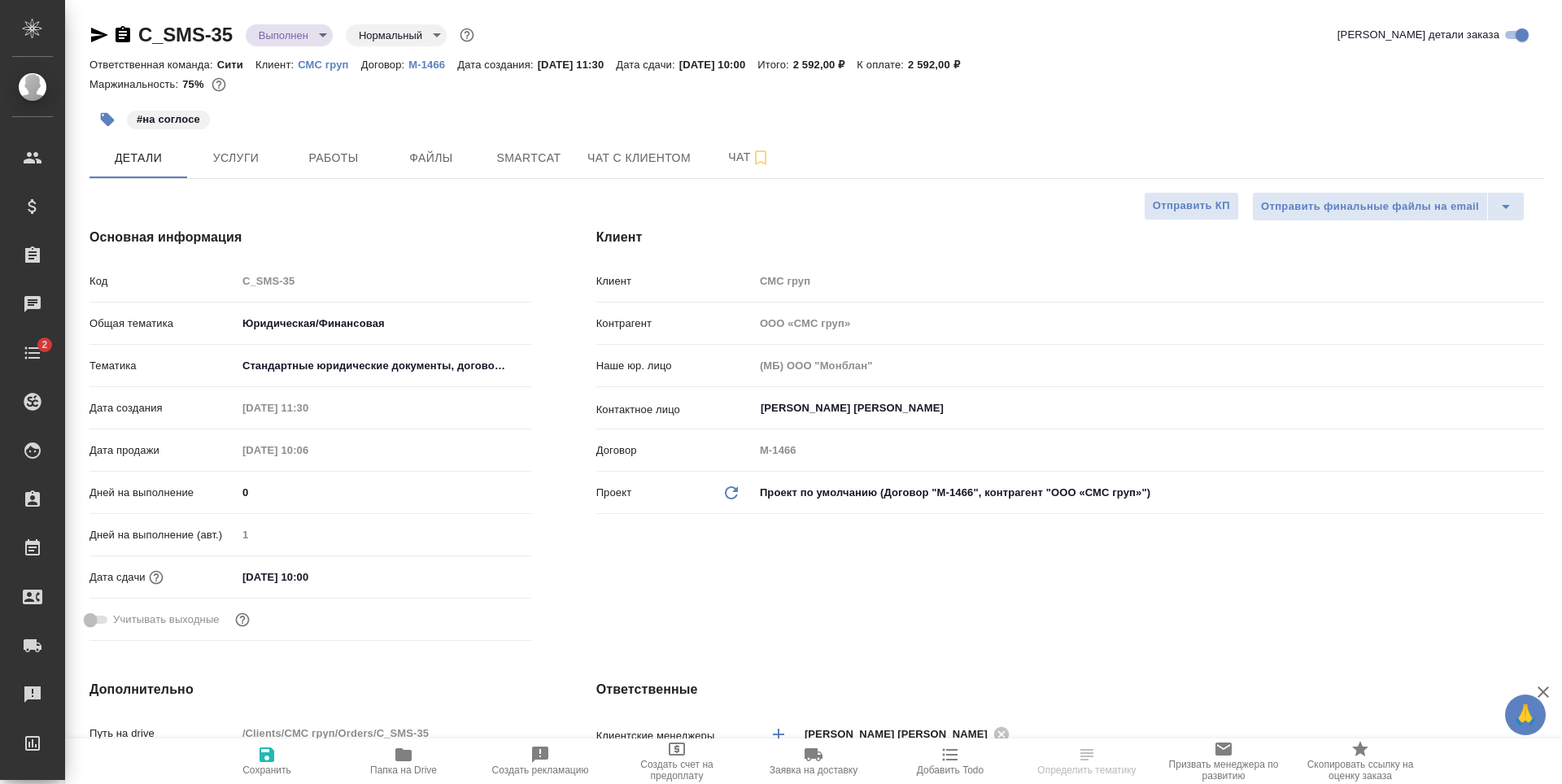
select select "RU"
click at [323, 588] on input "02.10.2025 10:00" at bounding box center [307, 576] width 142 height 24
click at [489, 571] on icon "button" at bounding box center [483, 575] width 15 height 17
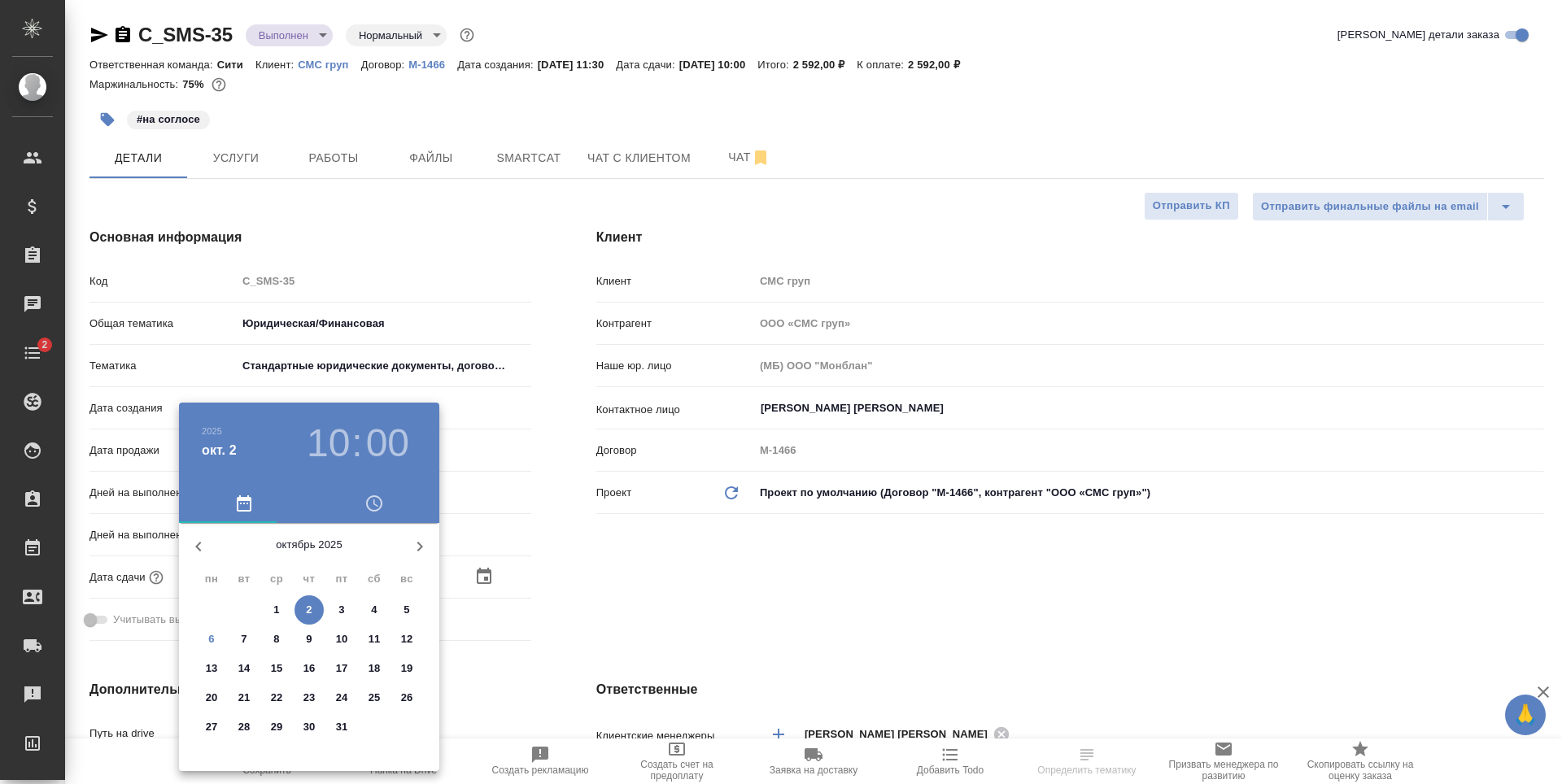
click at [209, 644] on p "6" at bounding box center [211, 639] width 6 height 17
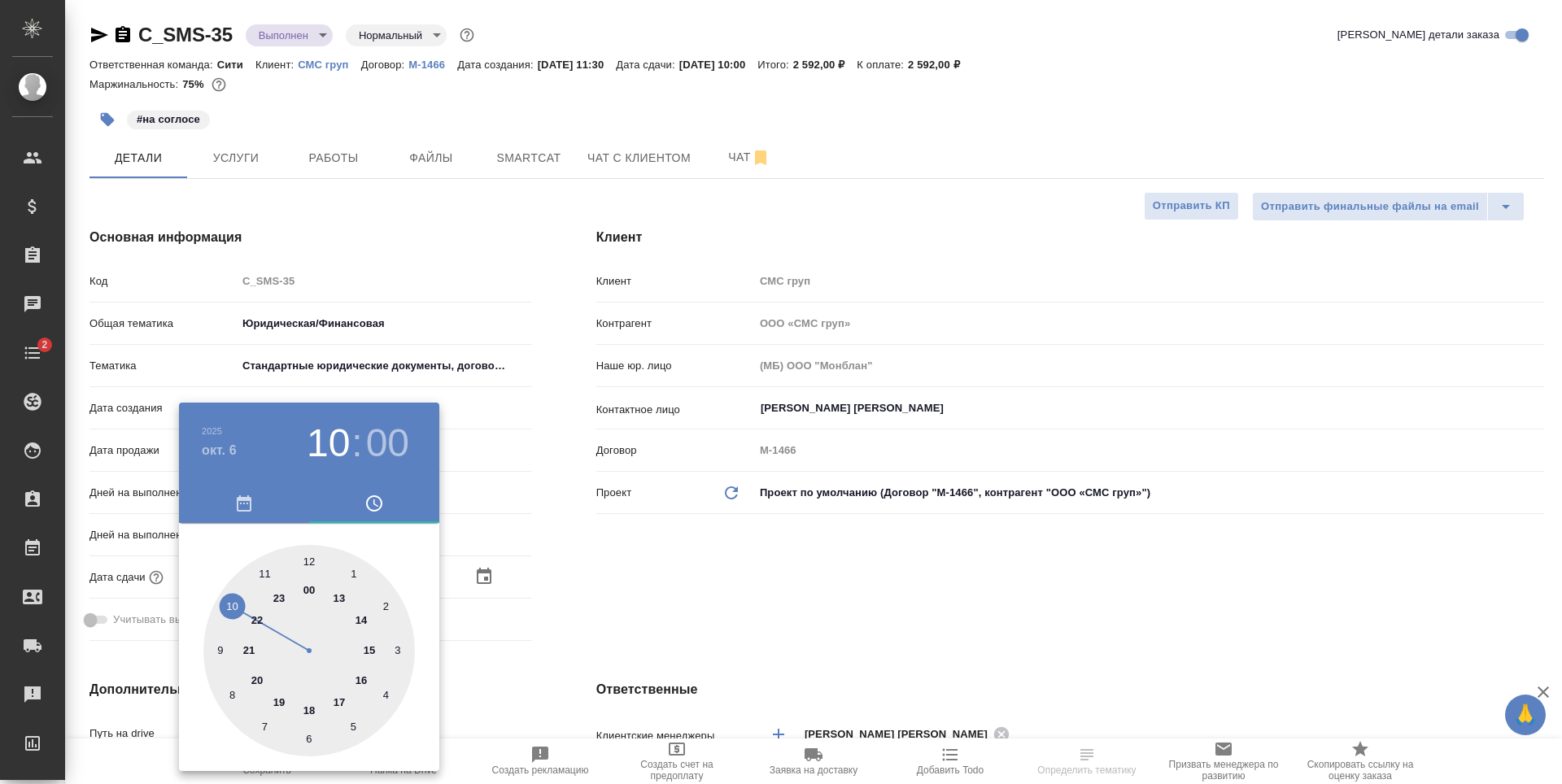
click at [720, 584] on div at bounding box center [781, 392] width 1562 height 784
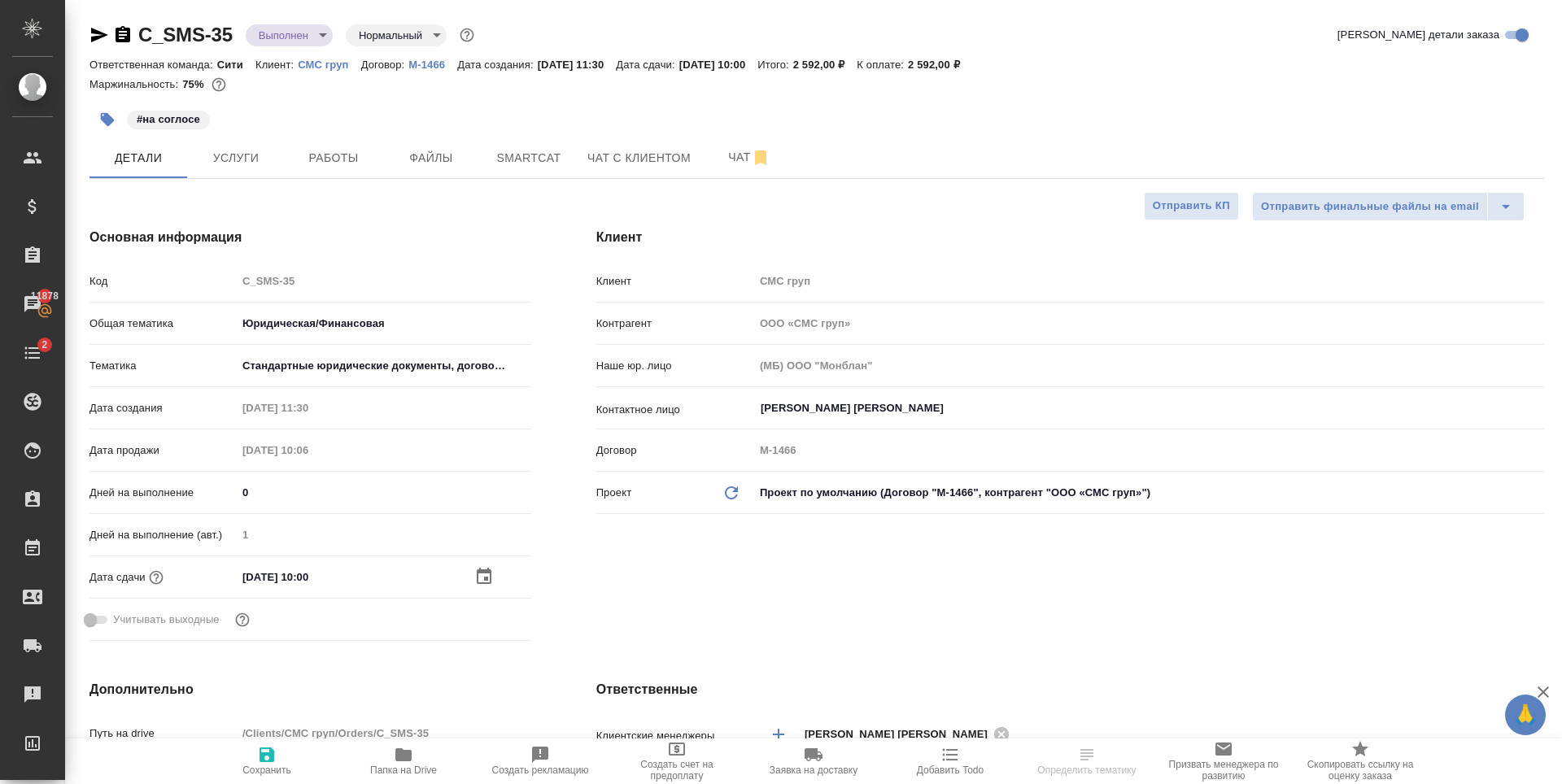
click at [485, 576] on icon "button" at bounding box center [484, 576] width 19 height 19
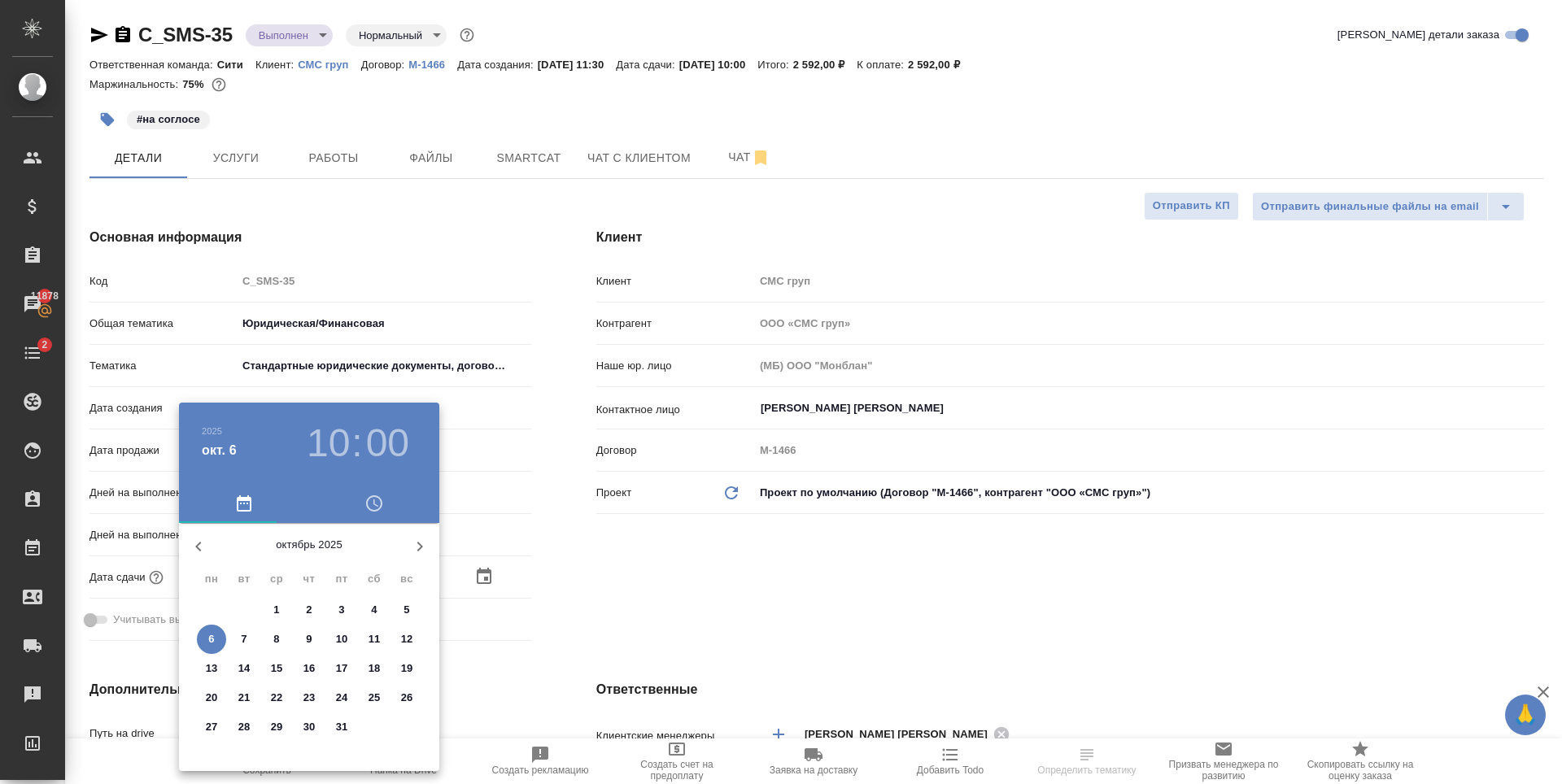
click at [328, 440] on h3 "10" at bounding box center [327, 443] width 43 height 45
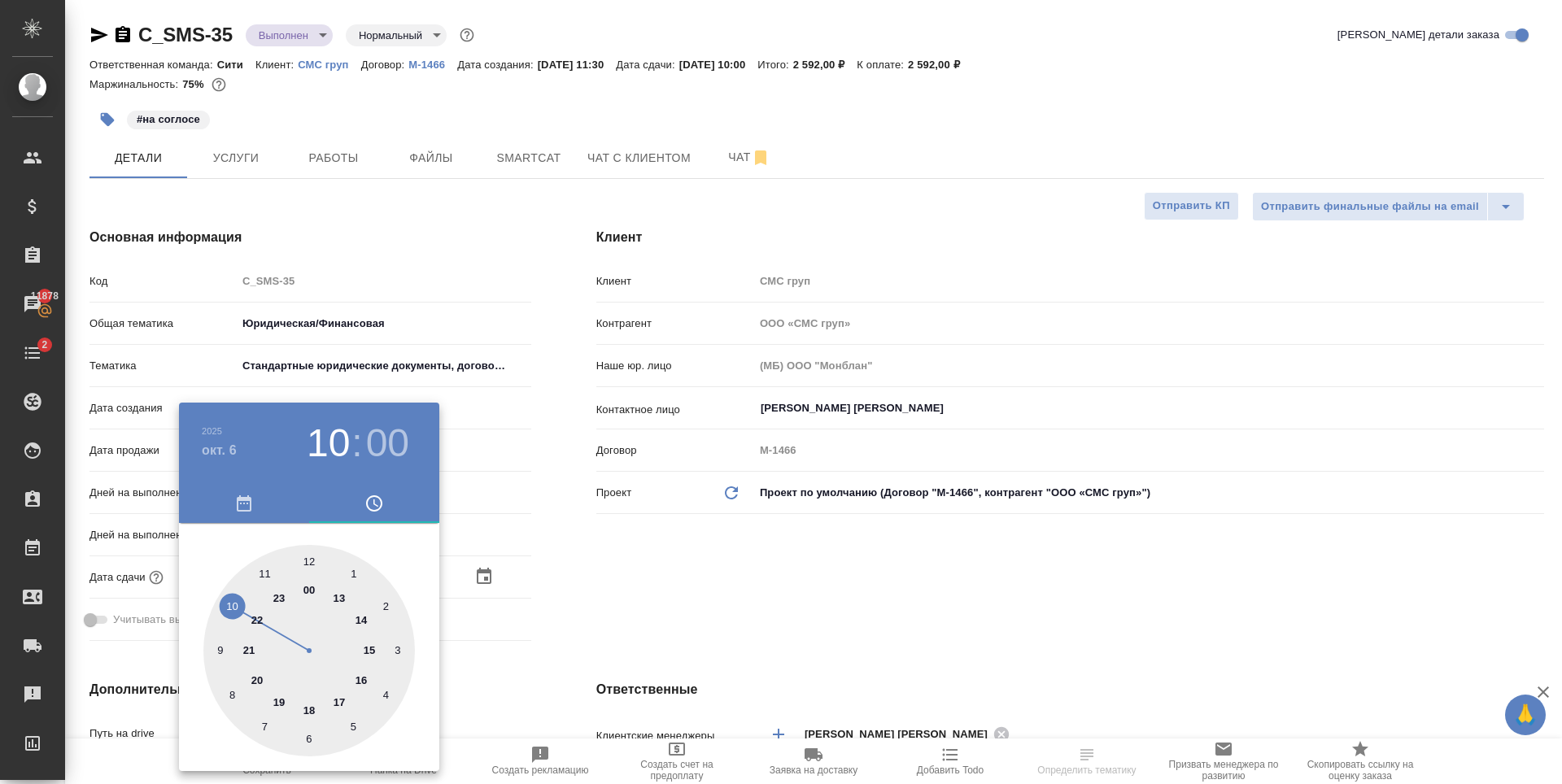
click at [308, 707] on div at bounding box center [309, 651] width 211 height 211
type input "06.10.2025 18:00"
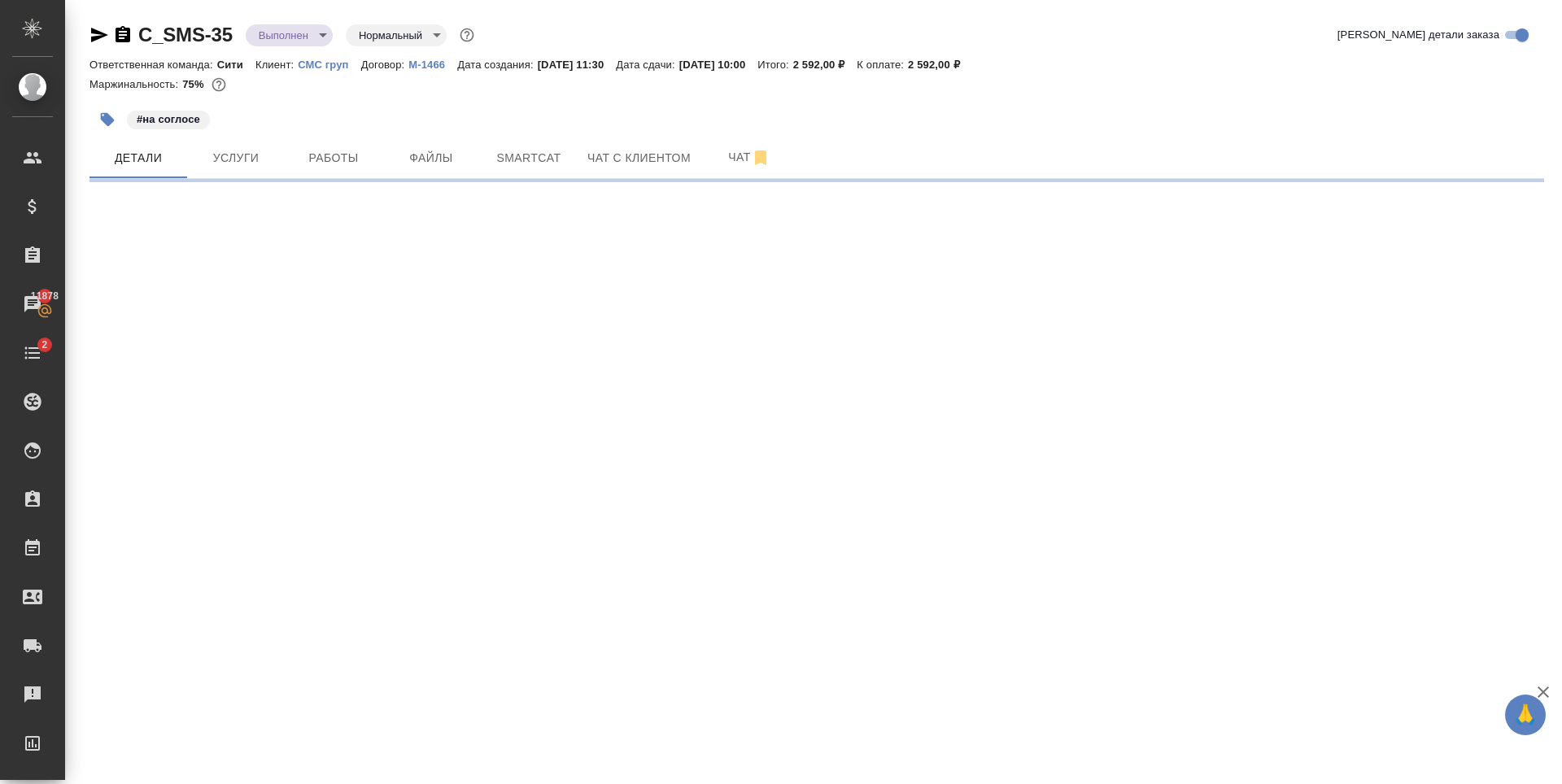
select select "RU"
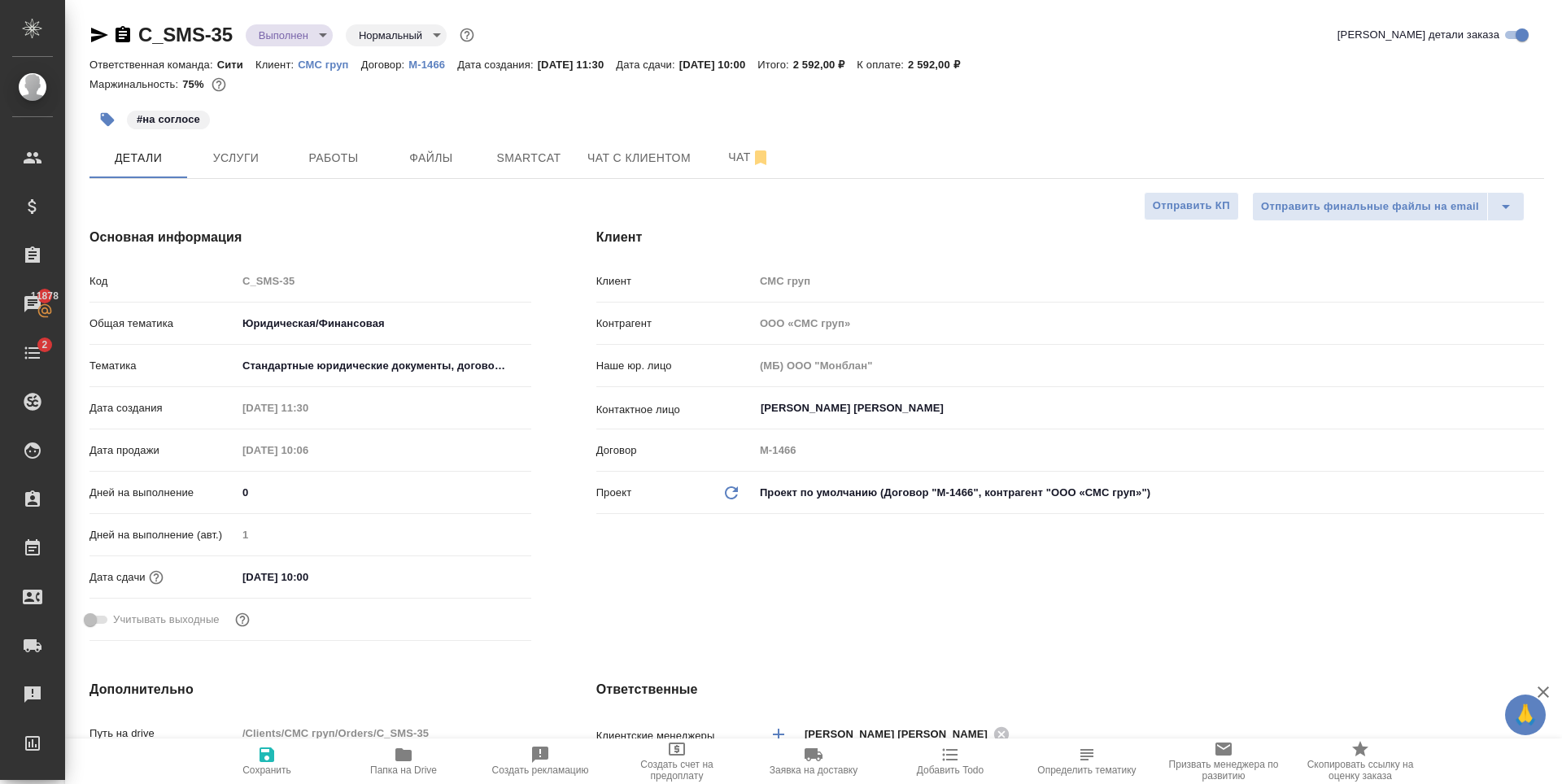
type textarea "x"
click at [305, 576] on input "02.10.2025 10:00" at bounding box center [307, 576] width 142 height 24
click at [490, 573] on icon "button" at bounding box center [483, 575] width 15 height 17
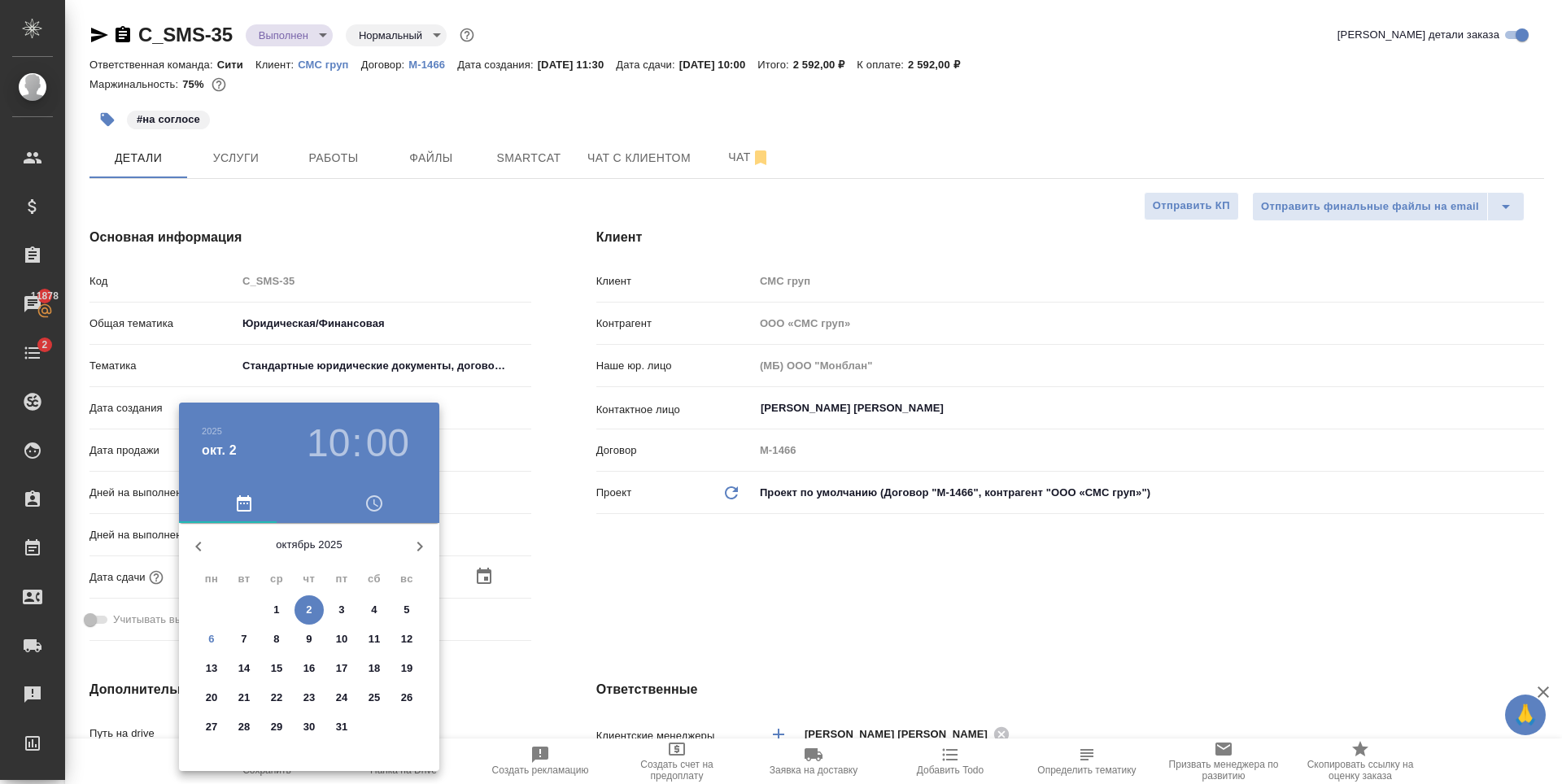
click at [242, 642] on p "7" at bounding box center [243, 639] width 6 height 17
type input "07.10.2025 10:00"
type textarea "x"
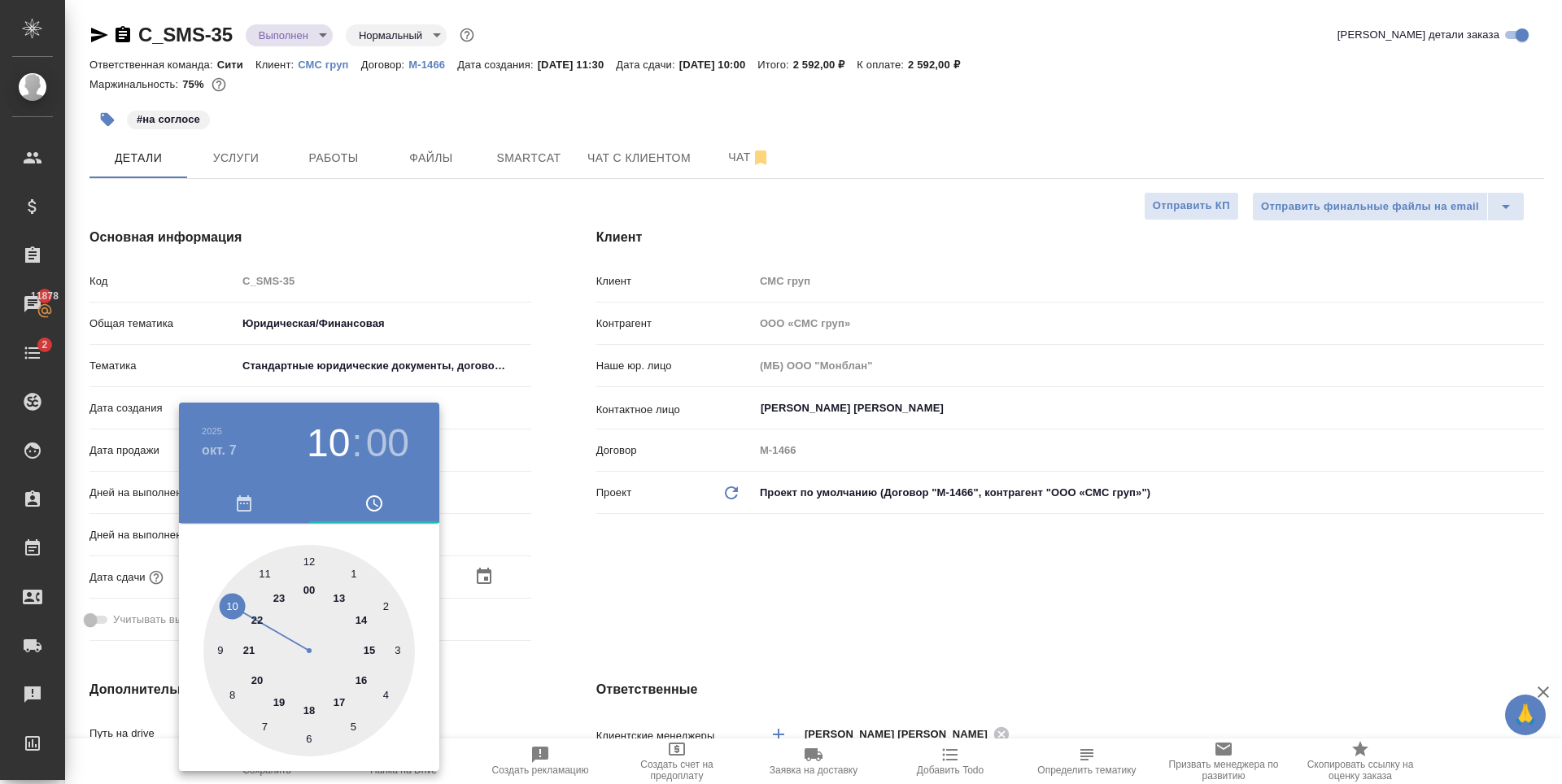
click at [326, 440] on h3 "10" at bounding box center [327, 443] width 43 height 45
click at [216, 452] on h4 "окт. 7" at bounding box center [219, 450] width 35 height 19
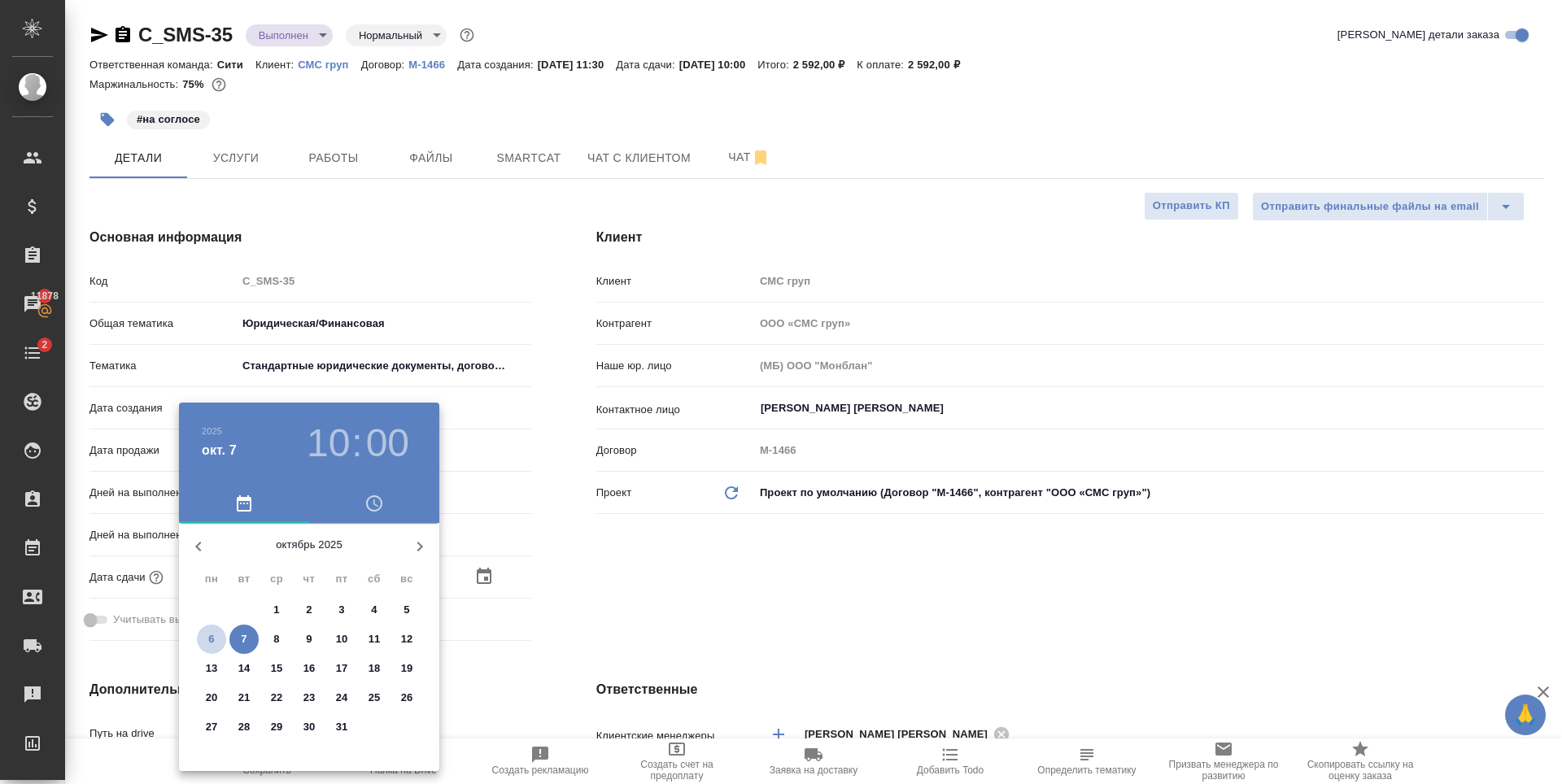
click at [212, 639] on p "6" at bounding box center [211, 639] width 6 height 17
type input "06.10.2025 10:00"
type textarea "x"
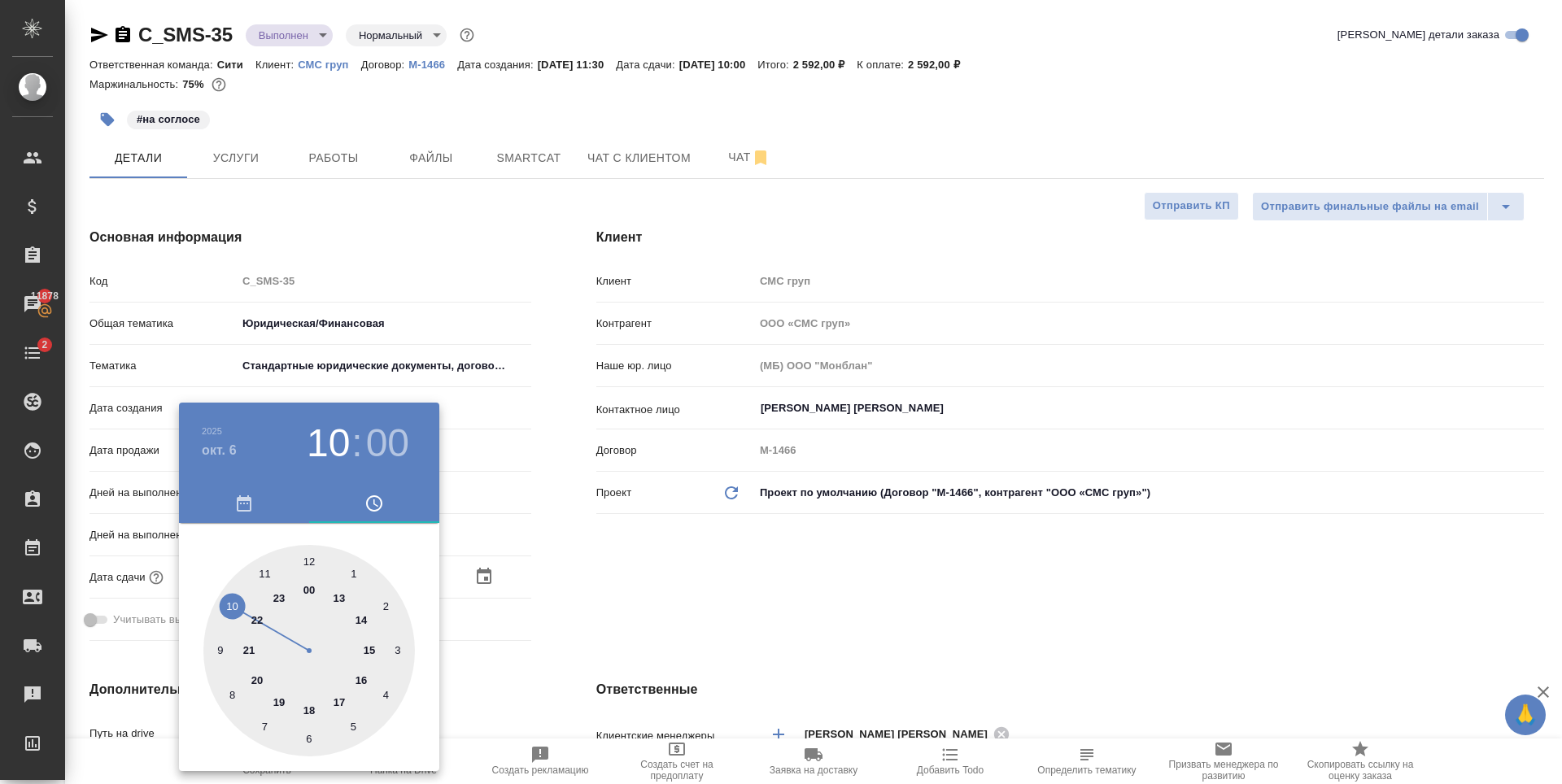
click at [230, 446] on h4 "окт. 6" at bounding box center [219, 450] width 35 height 19
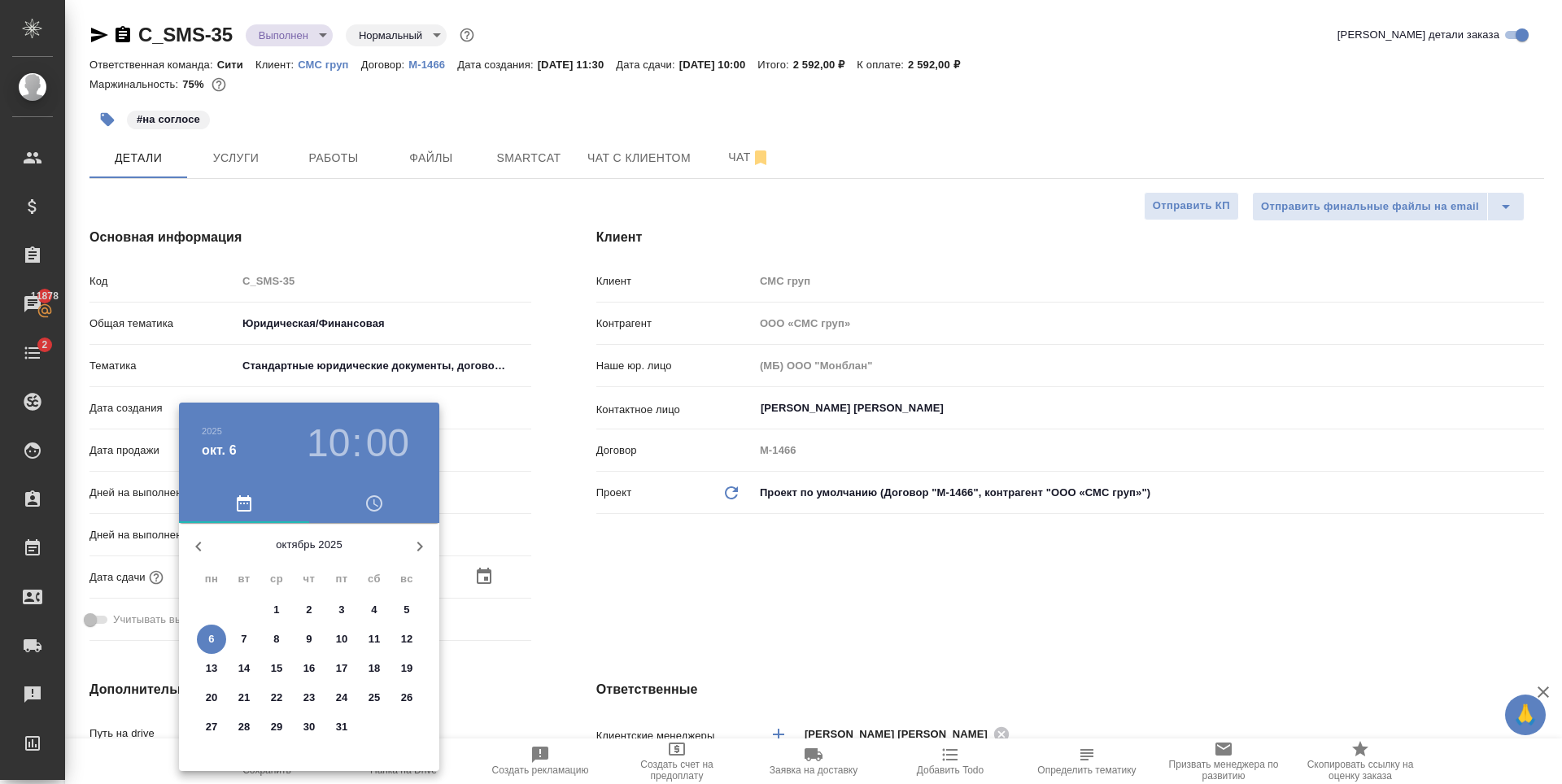
click at [236, 645] on span "7" at bounding box center [244, 639] width 30 height 17
type input "07.10.2025 10:00"
type textarea "x"
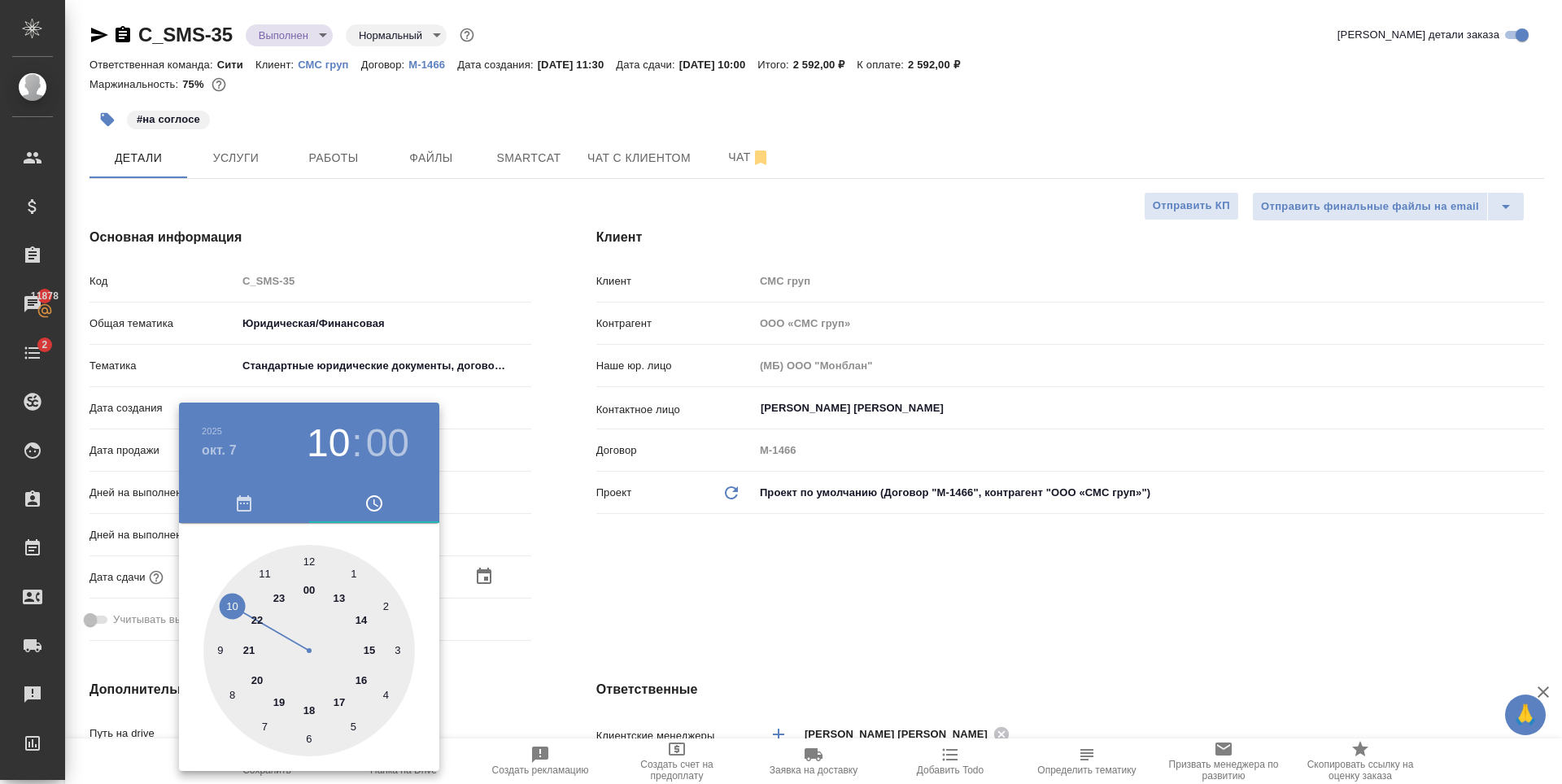
click at [311, 714] on div at bounding box center [309, 651] width 211 height 211
type input "07.10.2025 18:00"
type textarea "x"
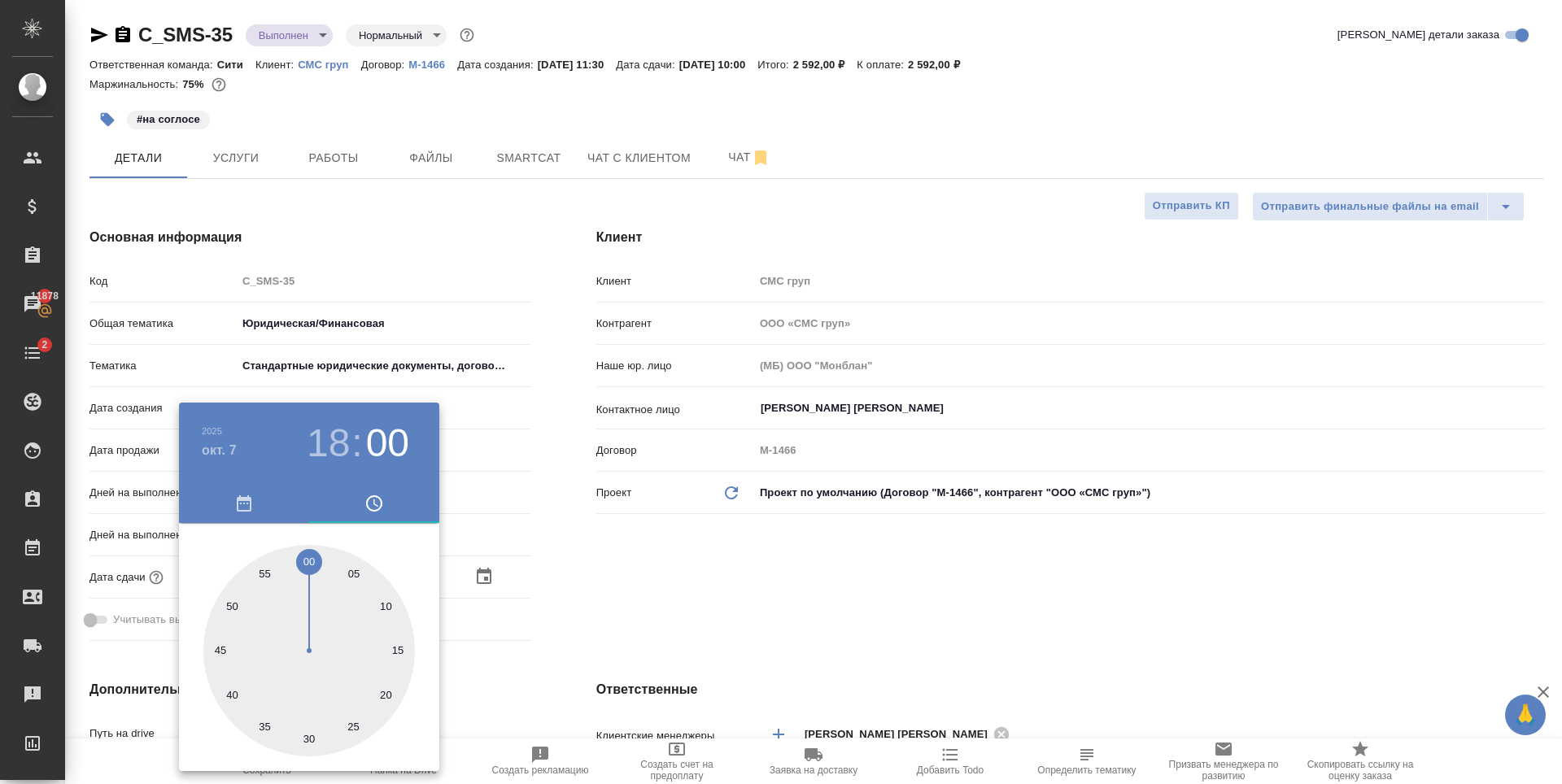
click at [691, 616] on div at bounding box center [781, 392] width 1562 height 784
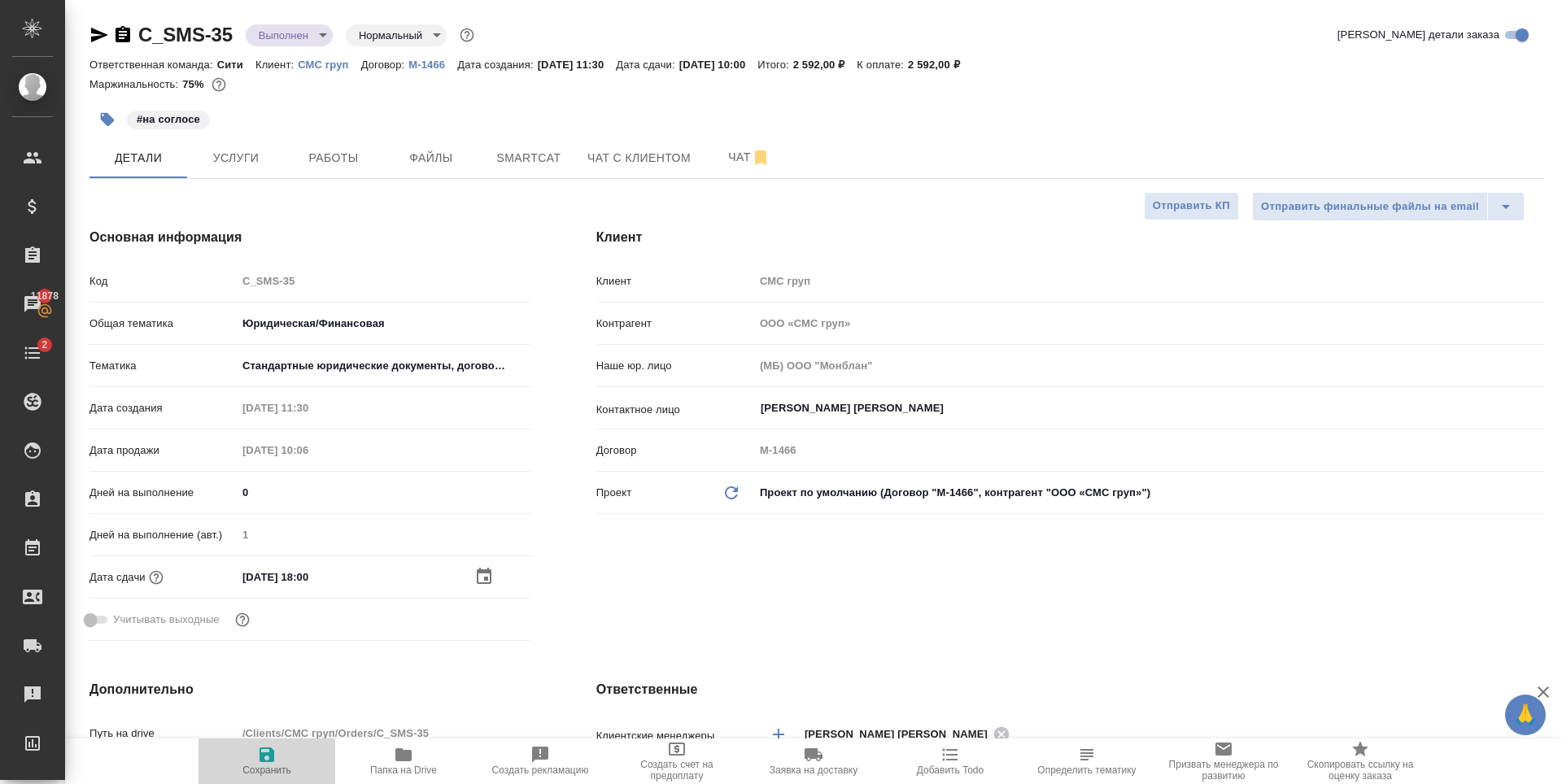
click at [270, 765] on span "Сохранить" at bounding box center [267, 769] width 49 height 11
type textarea "x"
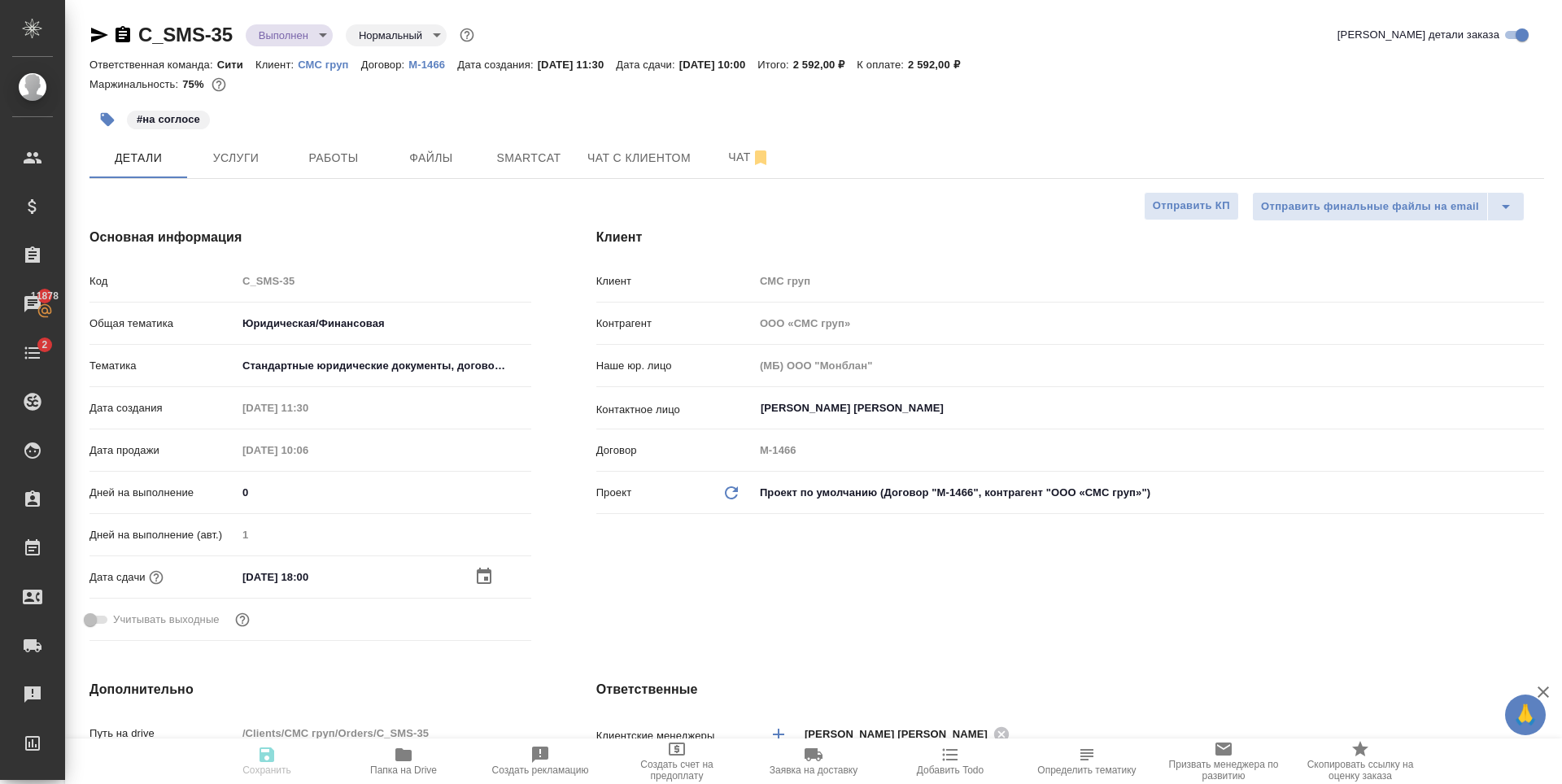
type textarea "x"
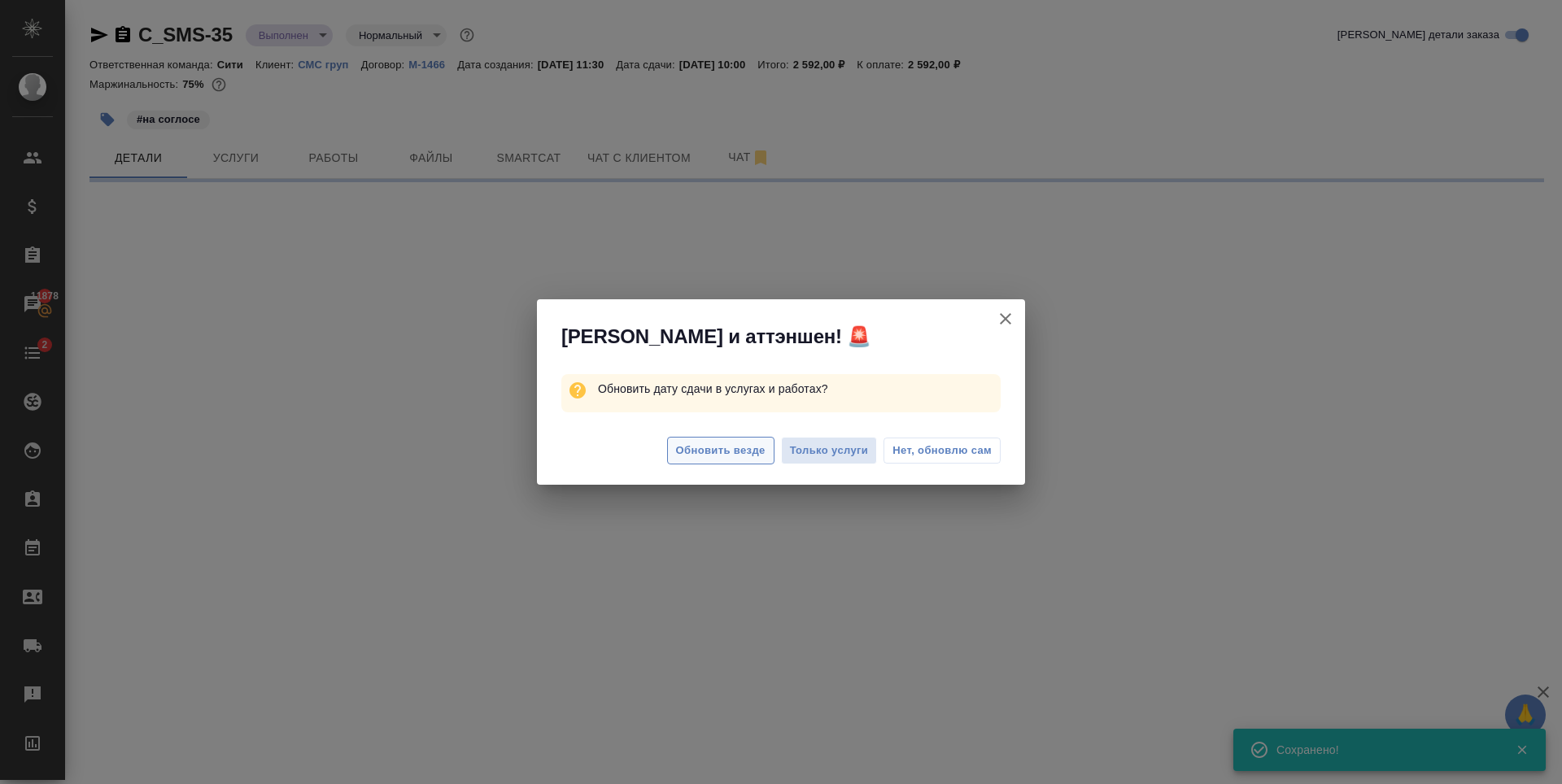
select select "RU"
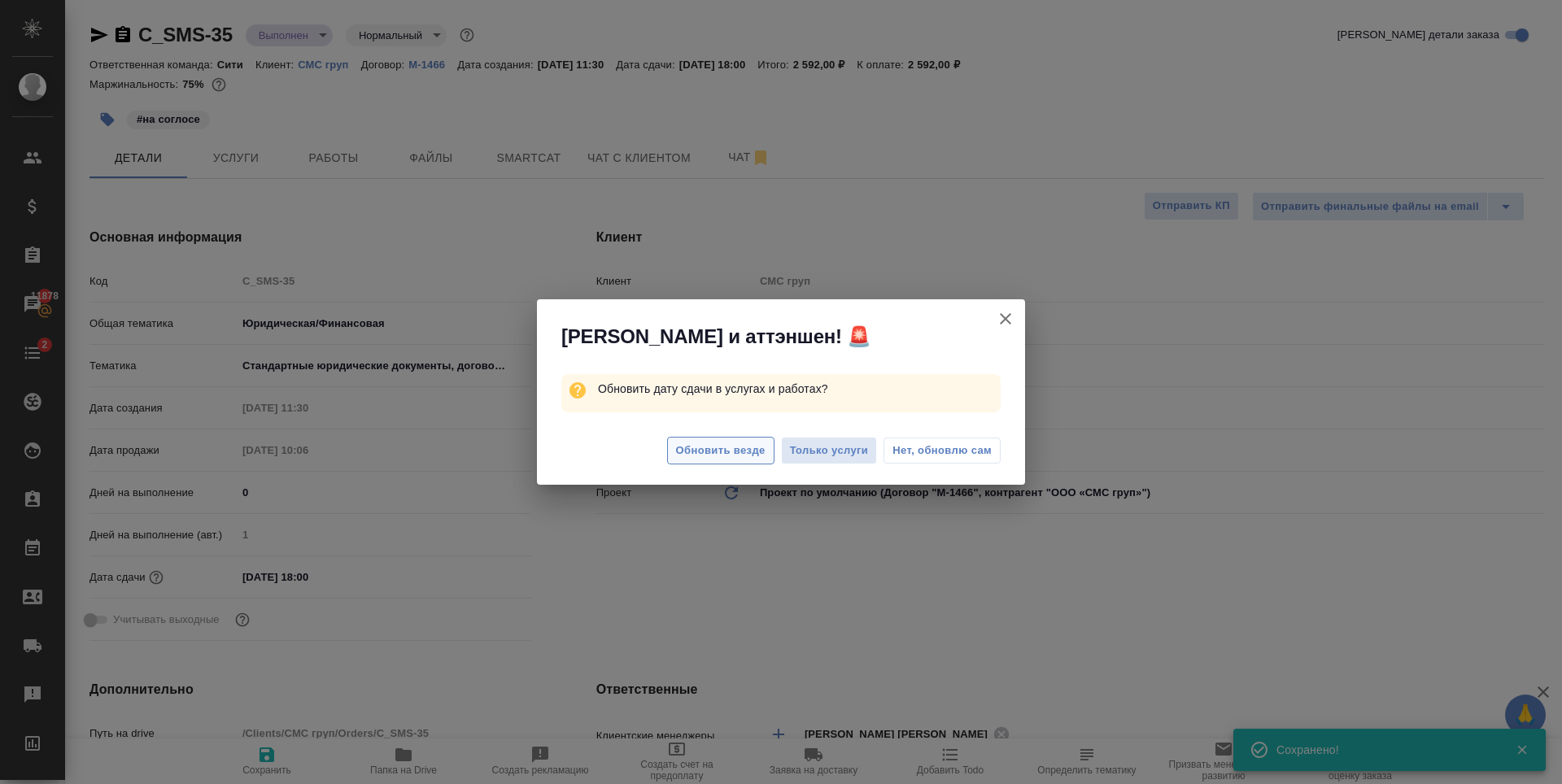
click at [716, 444] on span "Обновить везде" at bounding box center [721, 450] width 90 height 18
type textarea "x"
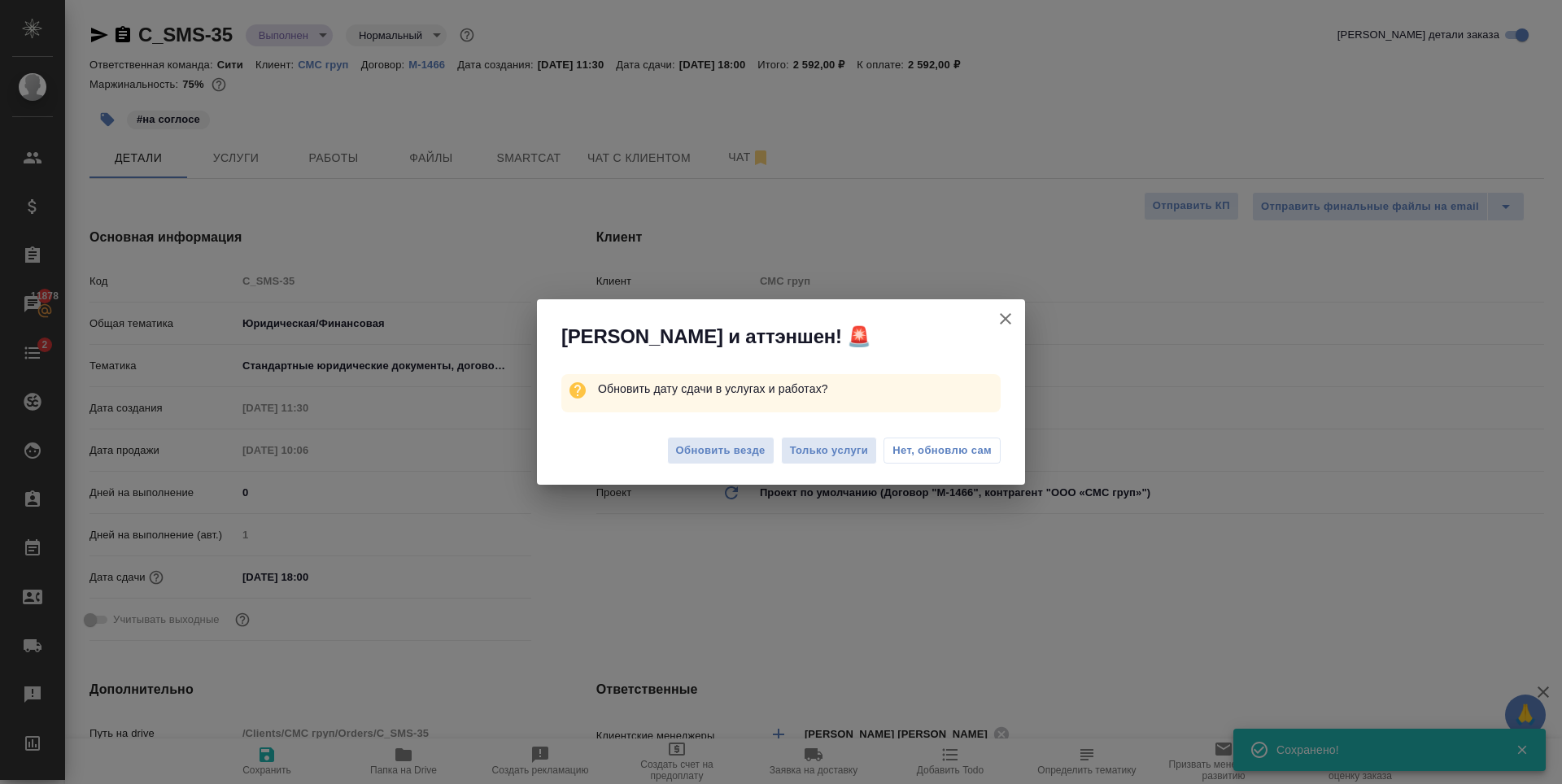
type textarea "x"
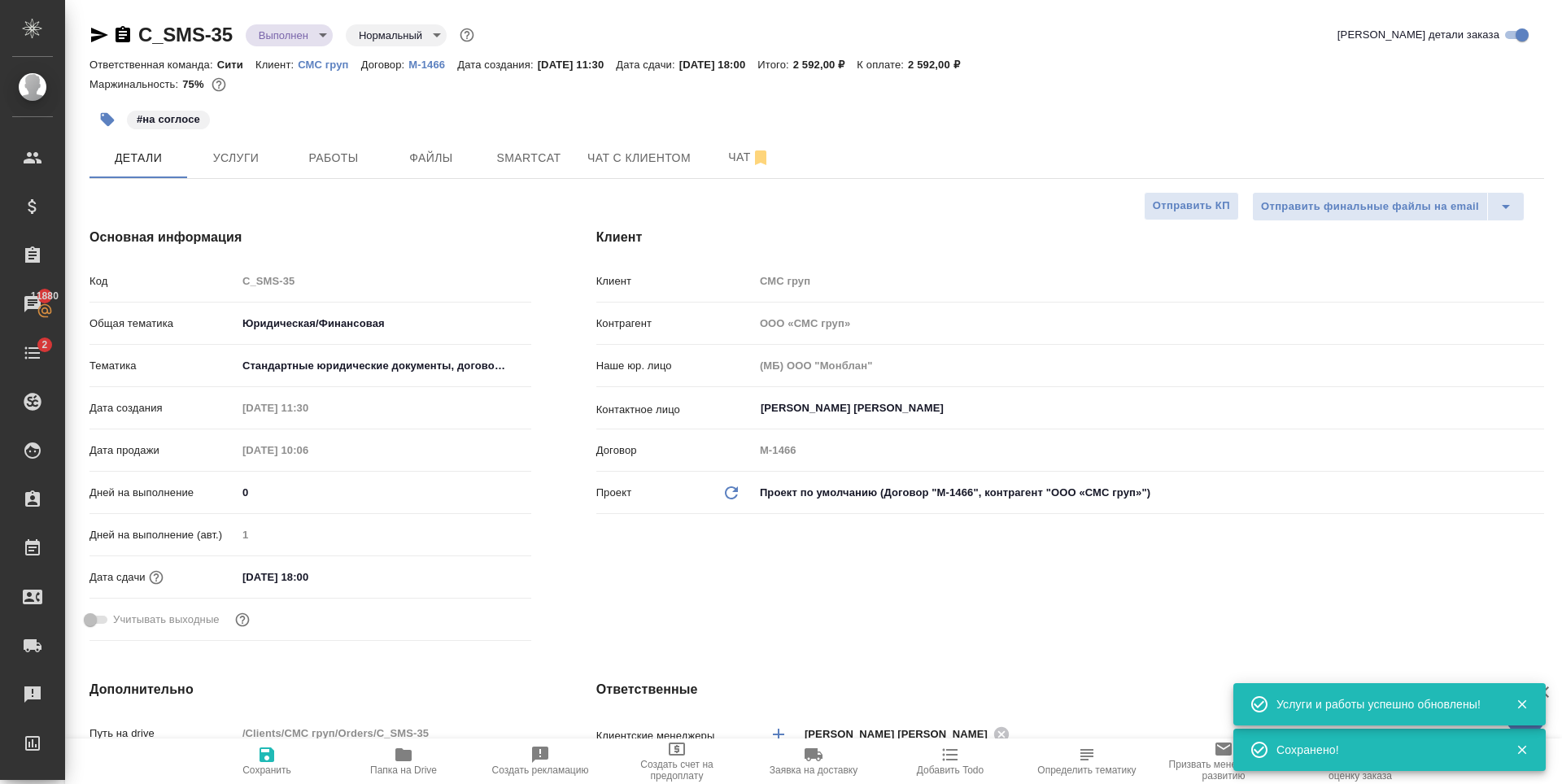
type textarea "x"
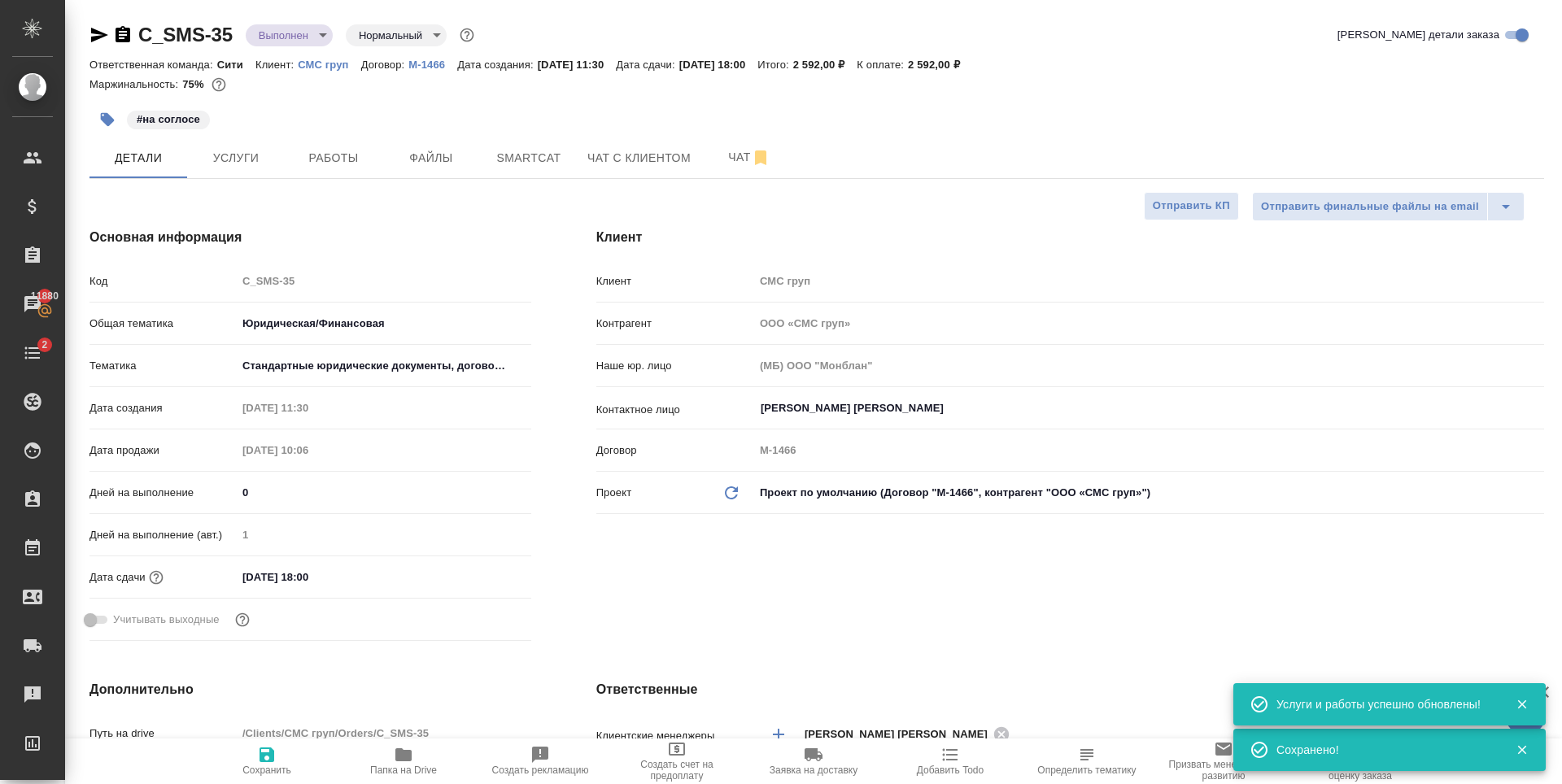
type textarea "x"
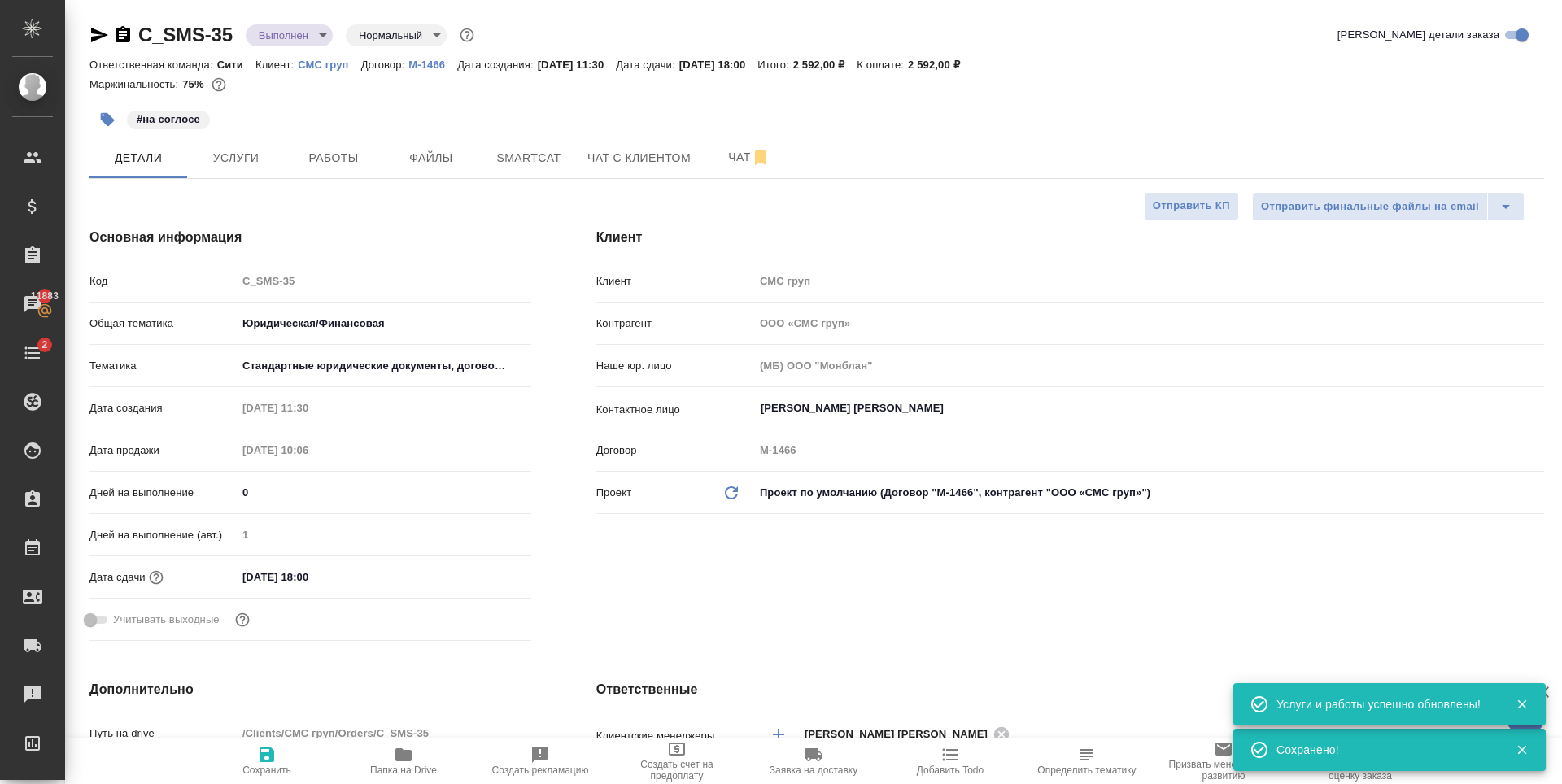
type textarea "x"
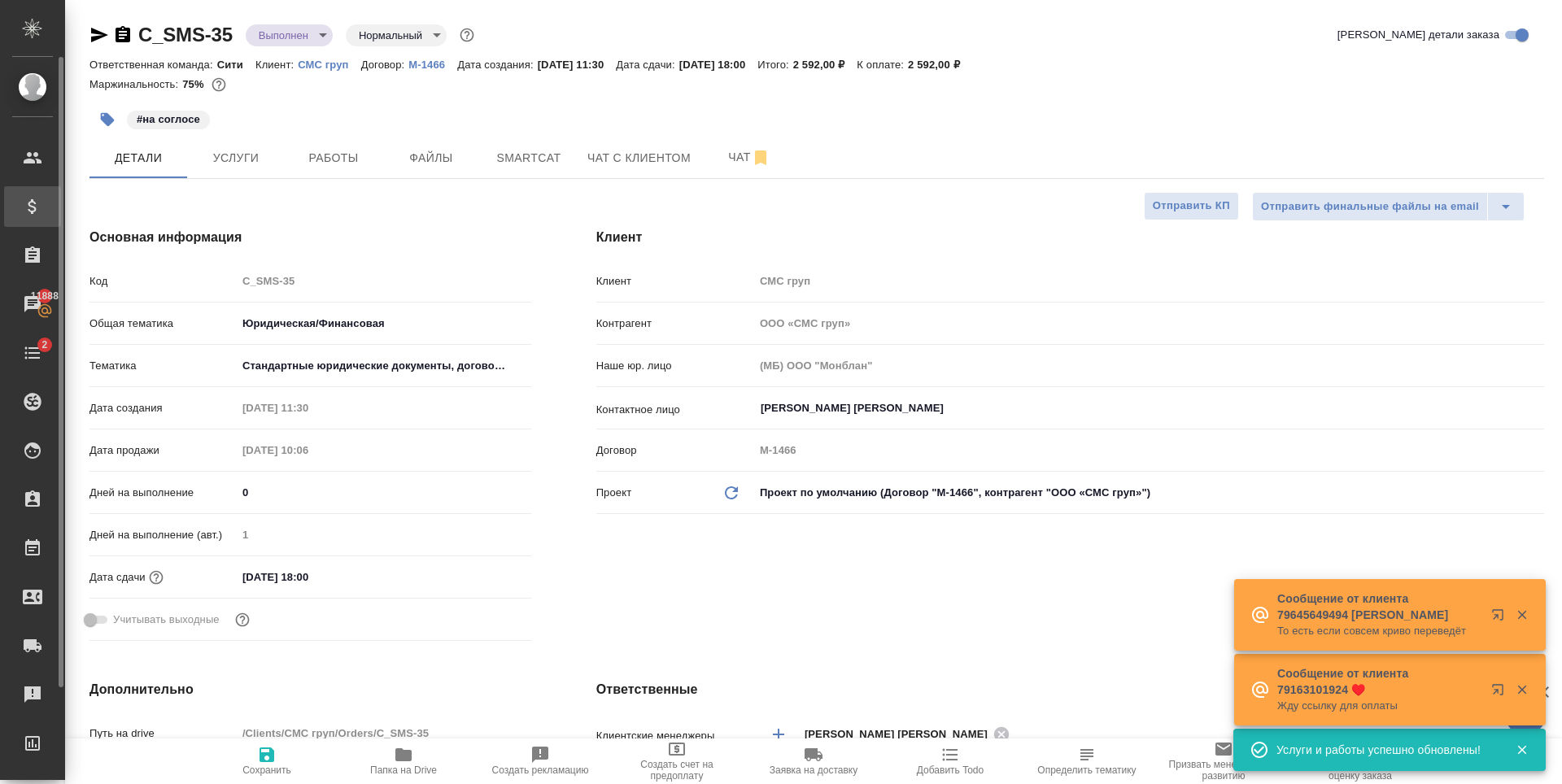
type textarea "x"
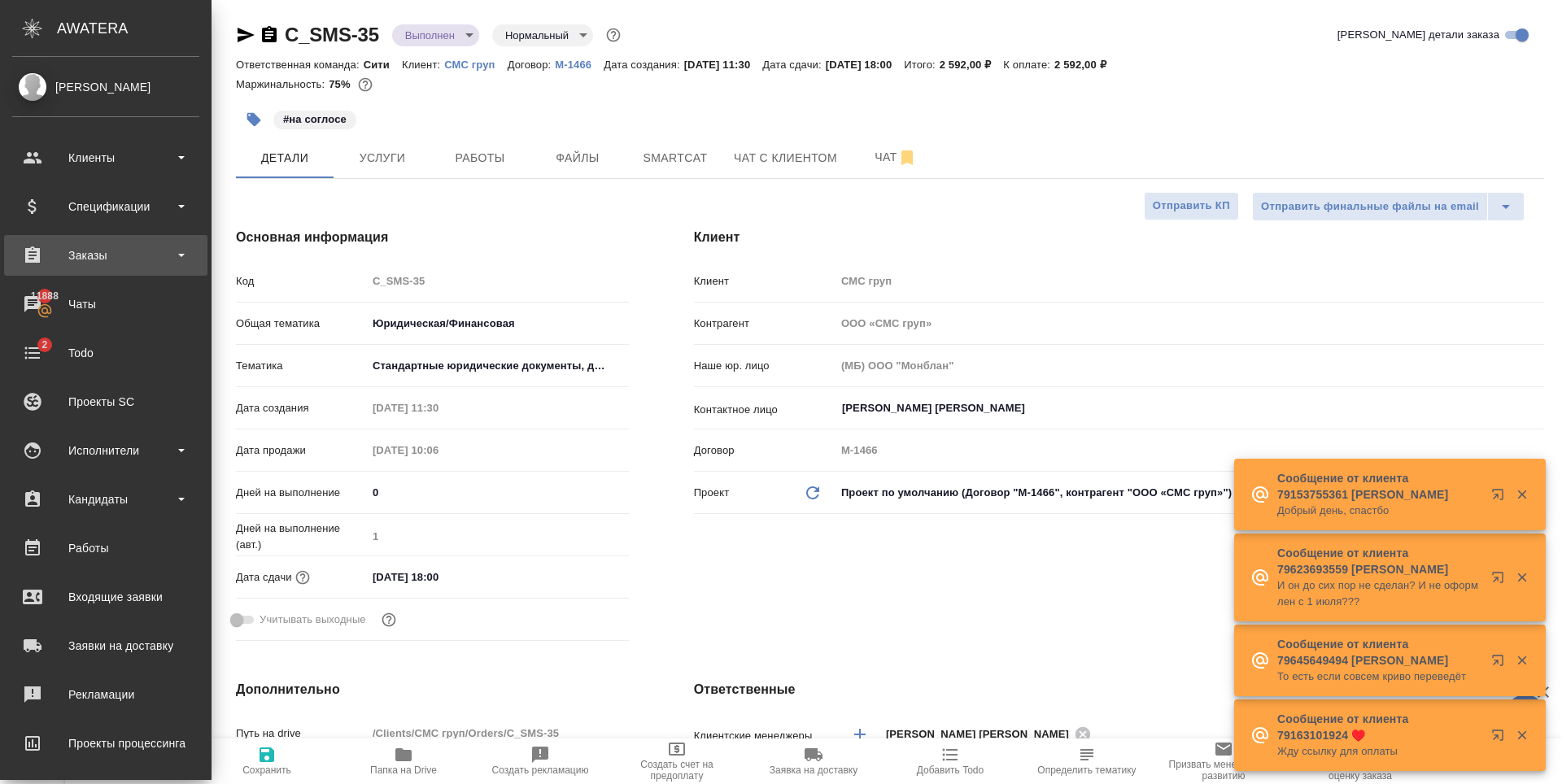
click at [130, 256] on div "Заказы" at bounding box center [106, 256] width 187 height 24
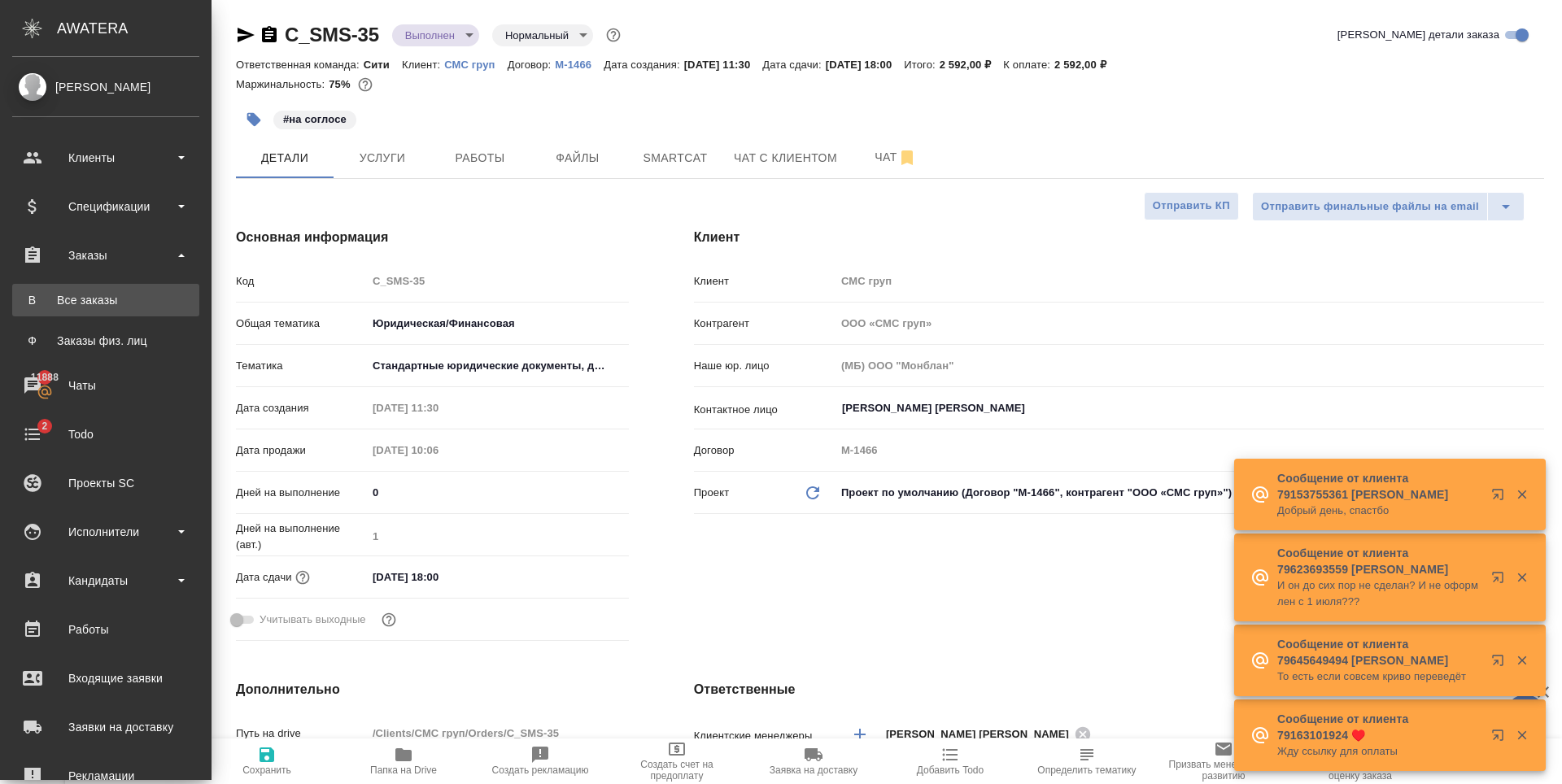
click at [120, 302] on div "Все заказы" at bounding box center [106, 300] width 171 height 17
type textarea "x"
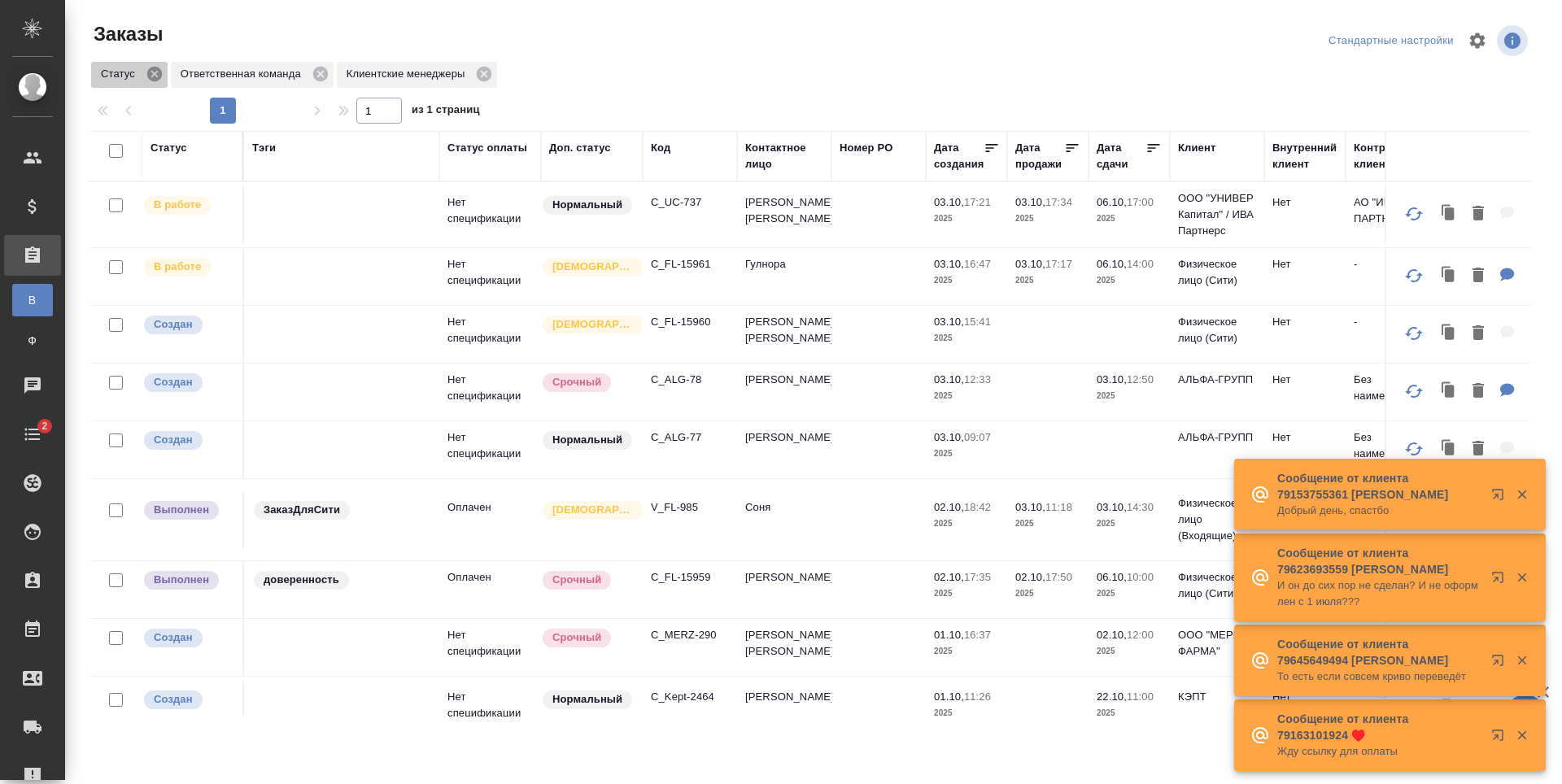
click at [154, 75] on icon at bounding box center [154, 74] width 18 height 18
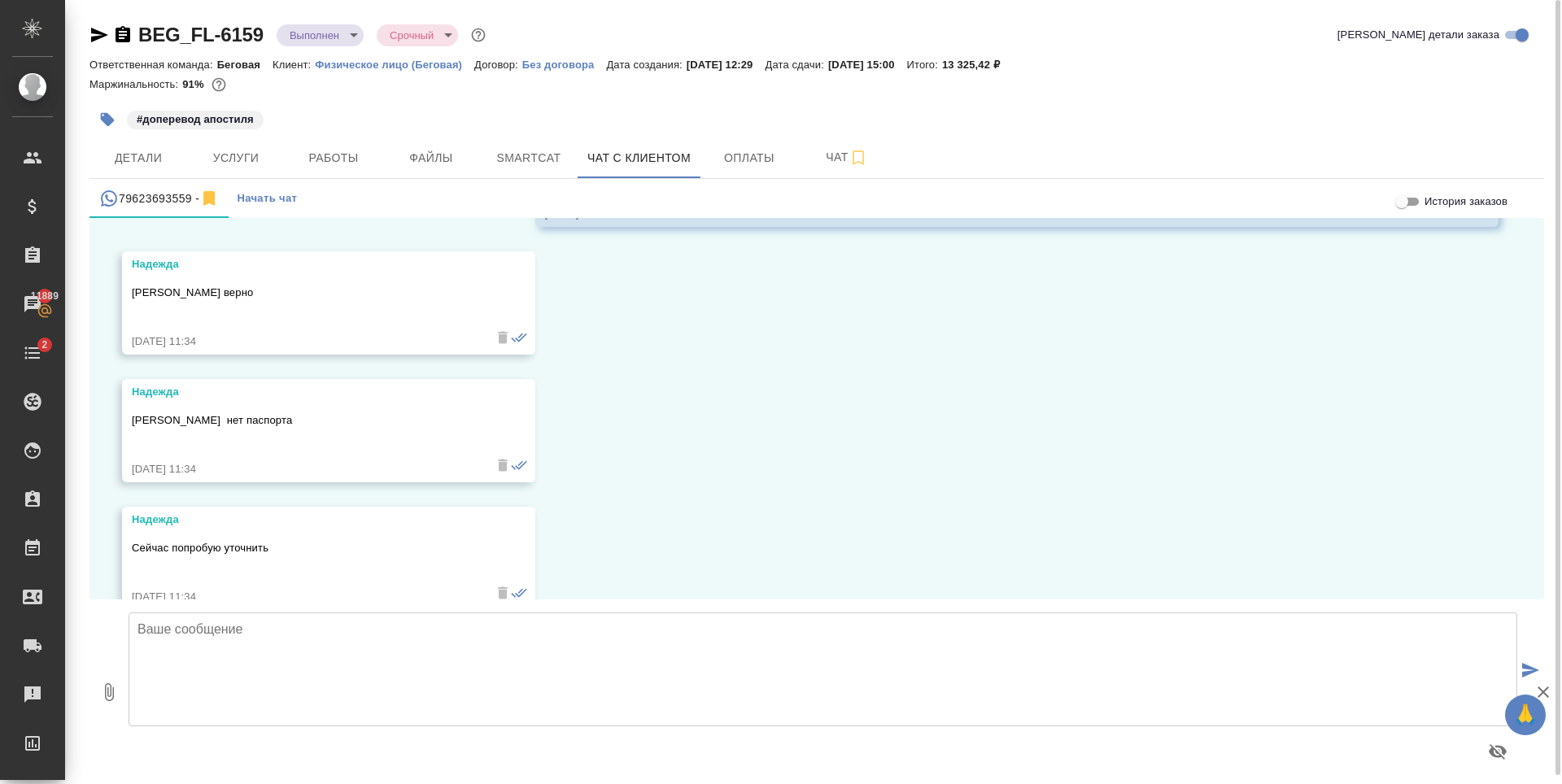
scroll to position [4093, 0]
